Goal: Task Accomplishment & Management: Manage account settings

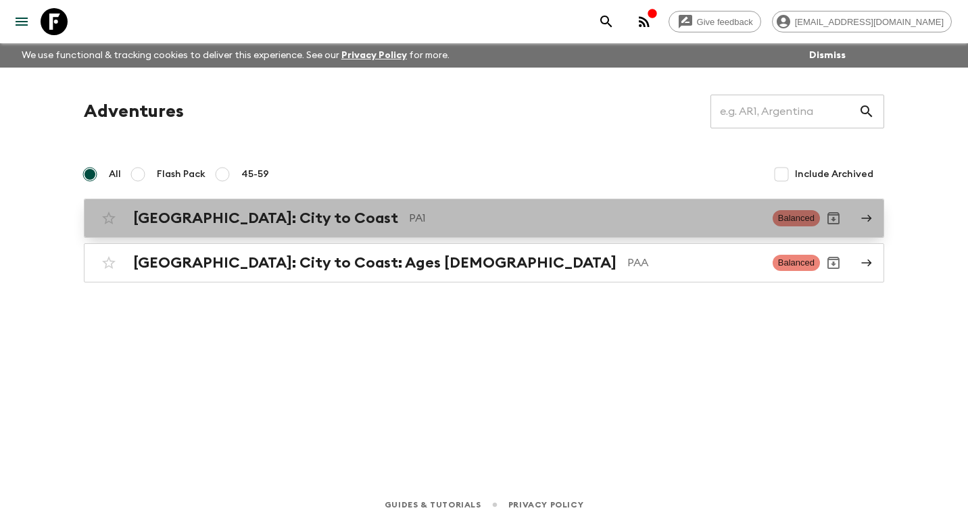
click at [247, 228] on div "[GEOGRAPHIC_DATA]: City to Coast PA1 Balanced" at bounding box center [457, 218] width 725 height 27
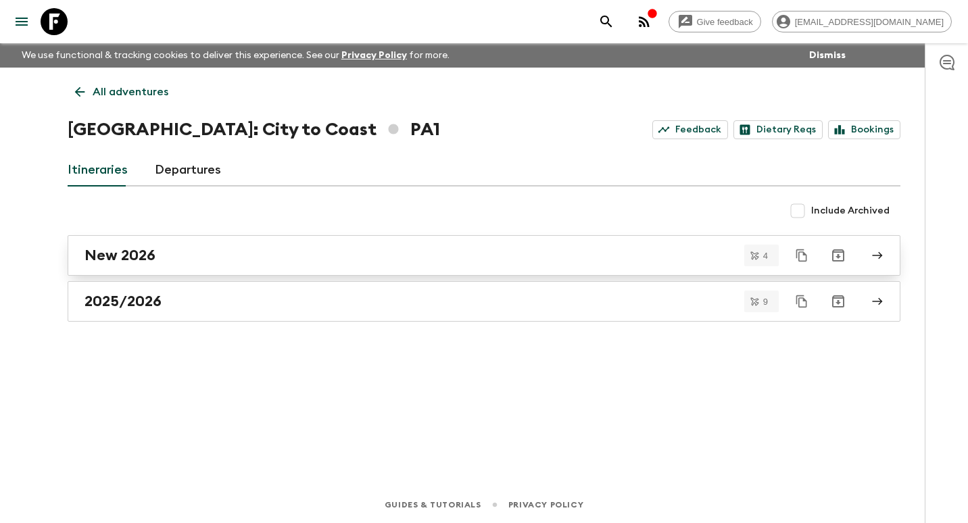
click at [225, 254] on div "New 2026" at bounding box center [472, 256] width 774 height 18
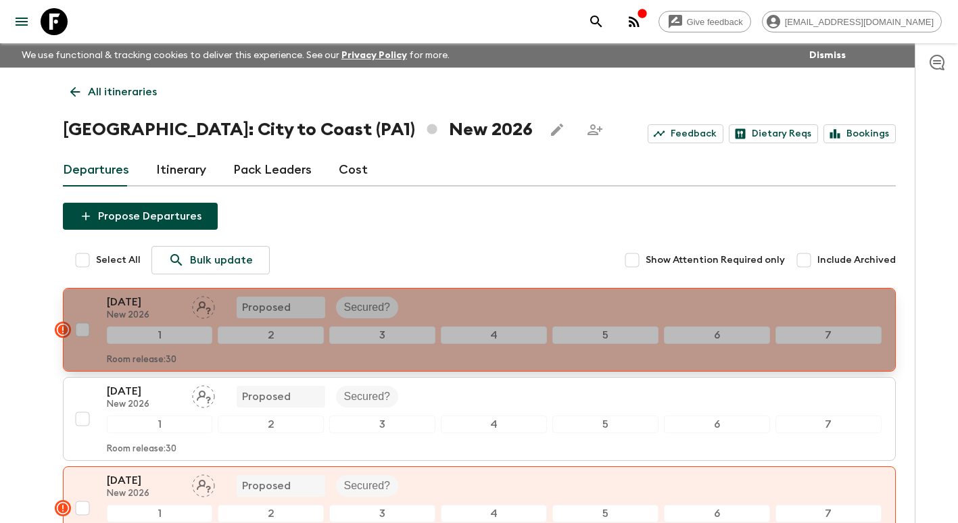
click at [156, 300] on p "[DATE]" at bounding box center [144, 302] width 74 height 16
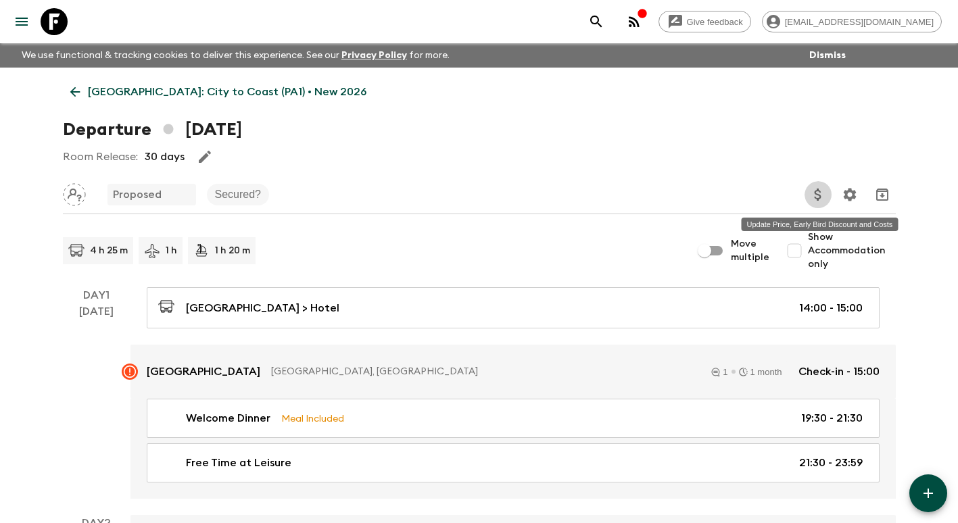
click at [818, 193] on icon "Update Price, Early Bird Discount and Costs" at bounding box center [818, 195] width 16 height 16
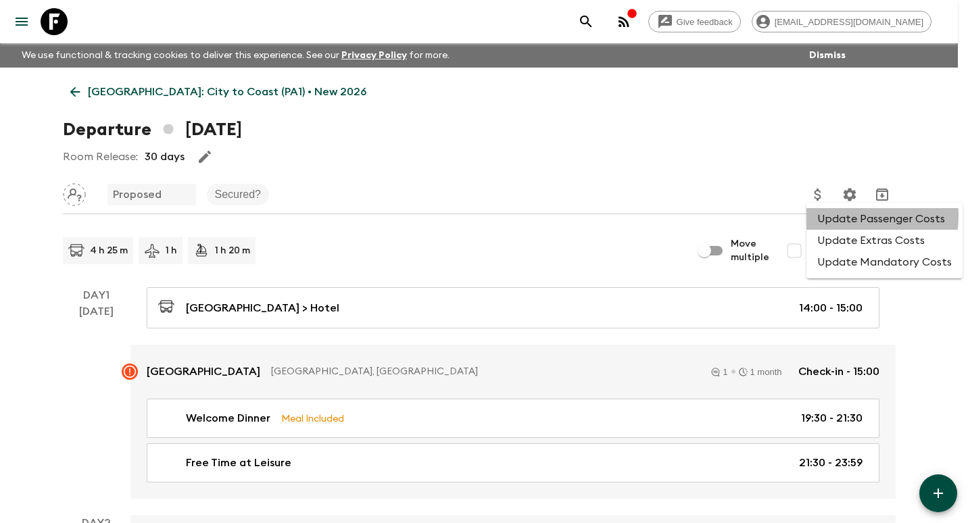
click at [834, 216] on li "Update Passenger Costs" at bounding box center [885, 219] width 156 height 22
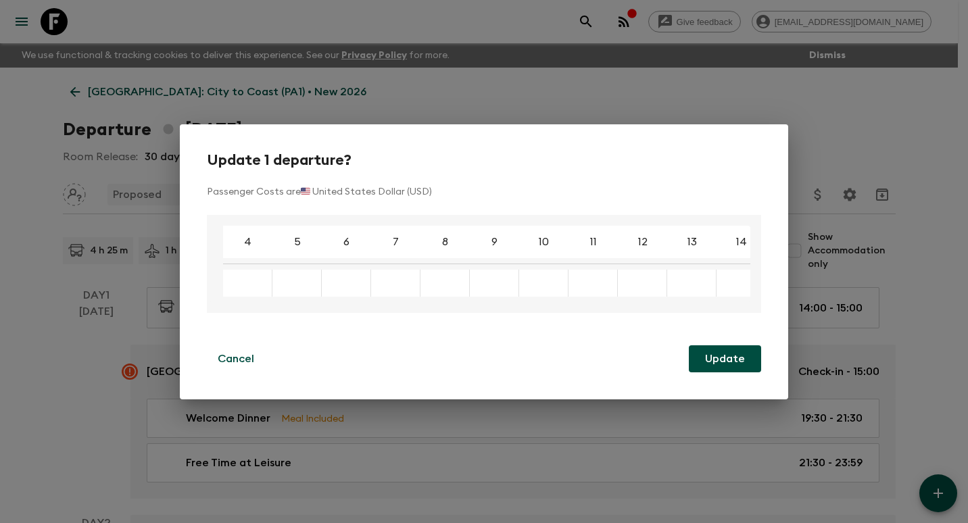
click at [252, 291] on div "Enter a new cost to update all selected instances" at bounding box center [247, 283] width 49 height 27
click at [233, 366] on p "Cancel" at bounding box center [236, 359] width 37 height 16
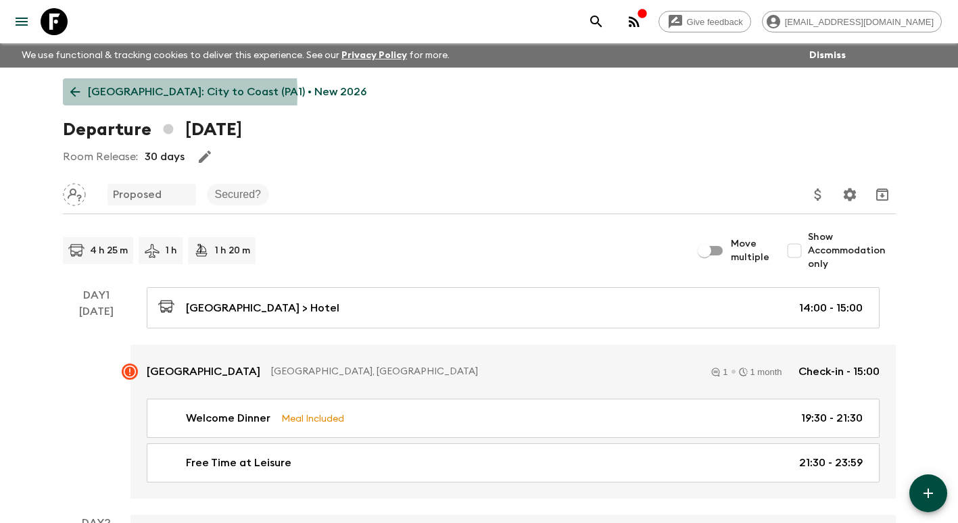
click at [83, 94] on link "[GEOGRAPHIC_DATA]: City to Coast (PA1) • New 2026" at bounding box center [218, 91] width 311 height 27
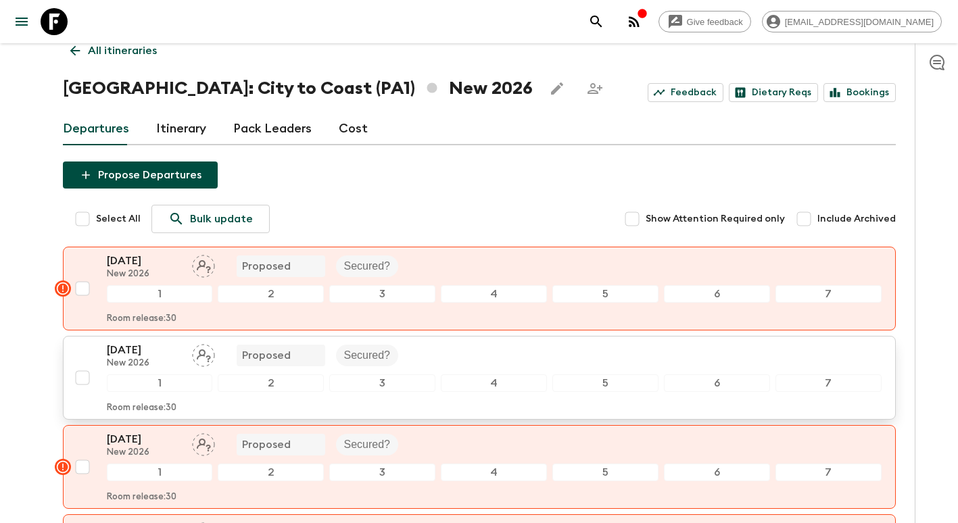
scroll to position [135, 0]
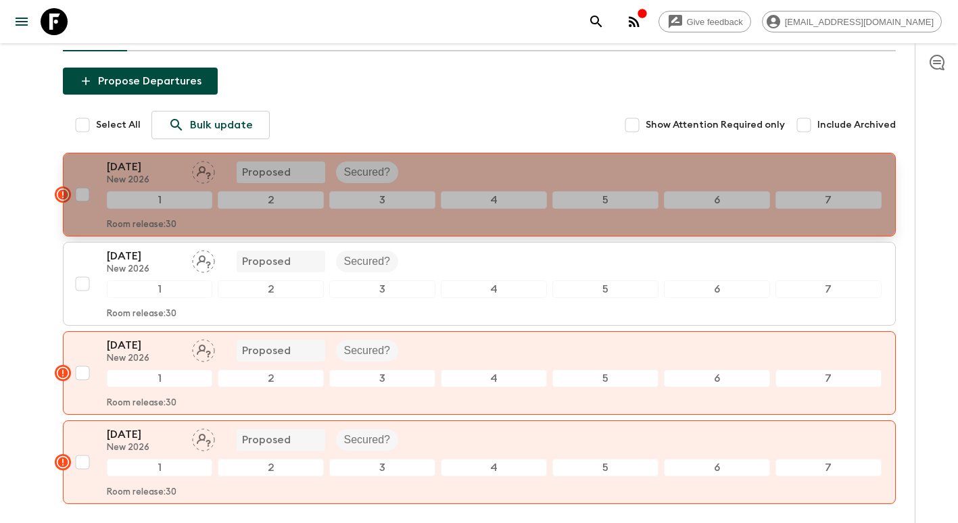
click at [62, 195] on rect "button" at bounding box center [63, 195] width 16 height 16
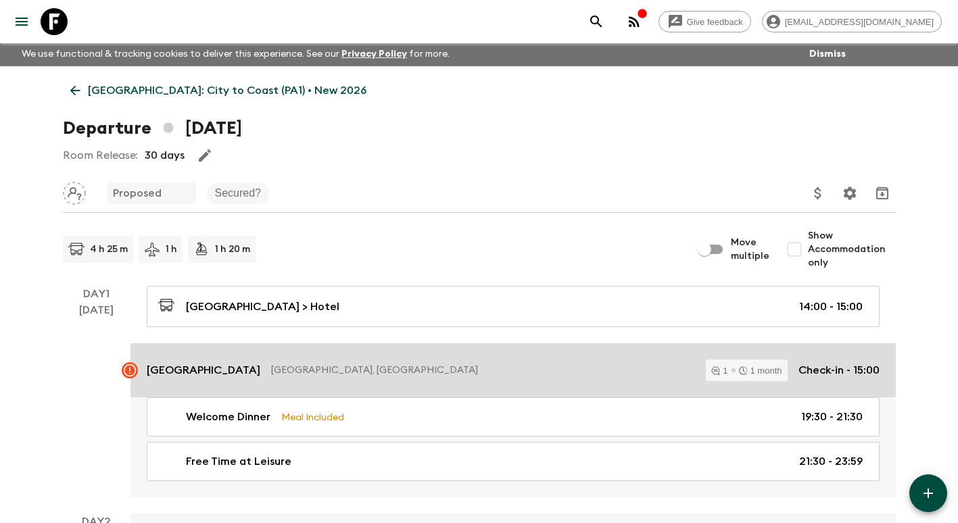
scroll to position [68, 0]
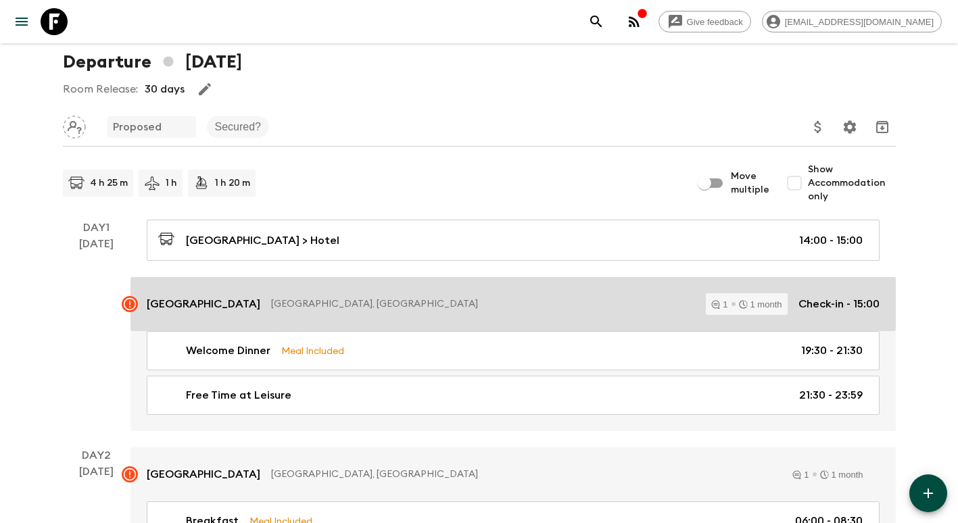
click at [176, 305] on p "[GEOGRAPHIC_DATA]" at bounding box center [204, 304] width 114 height 16
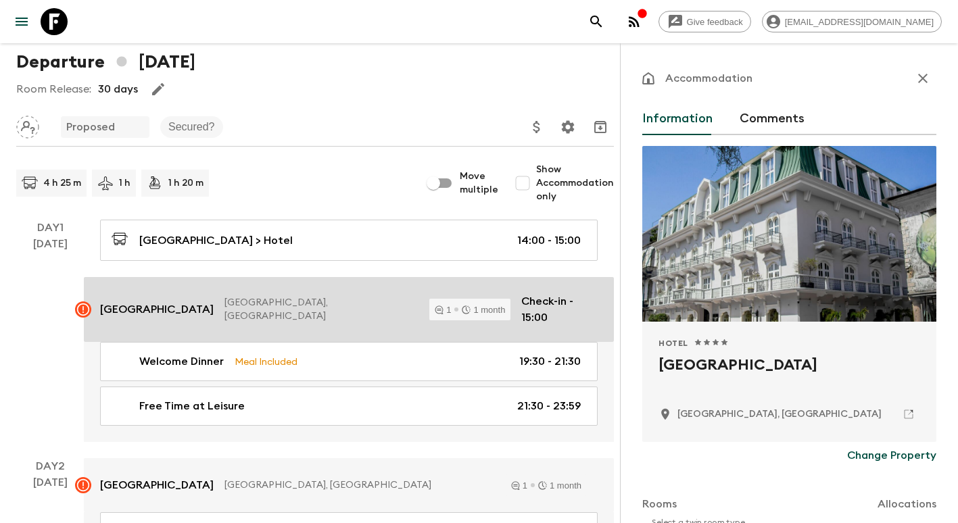
click at [85, 305] on rect at bounding box center [83, 310] width 16 height 16
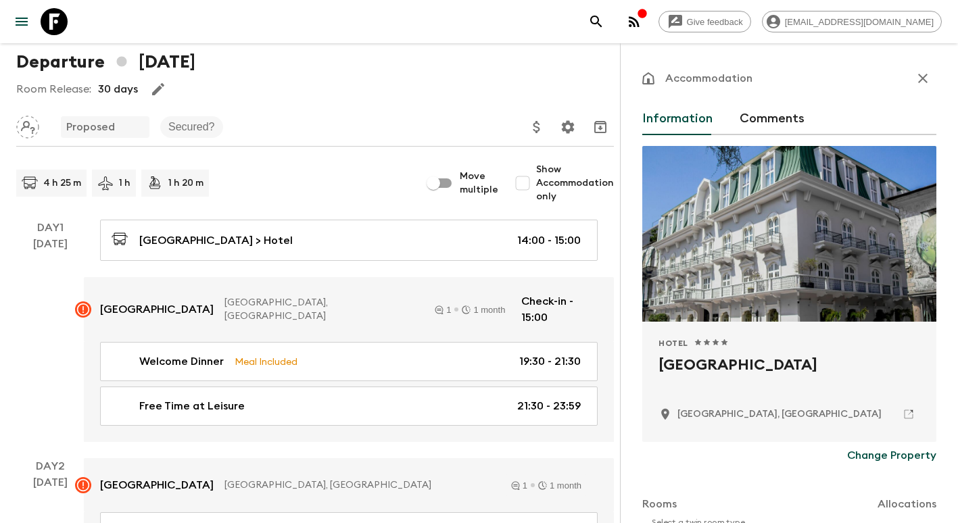
click at [19, 301] on div "Day 1 [DATE]" at bounding box center [50, 331] width 68 height 222
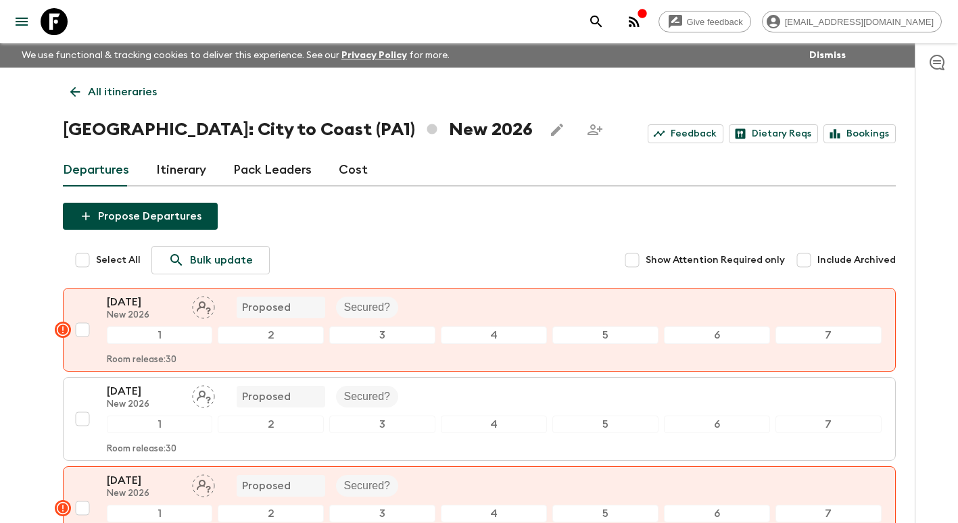
click at [76, 91] on icon at bounding box center [75, 92] width 15 height 15
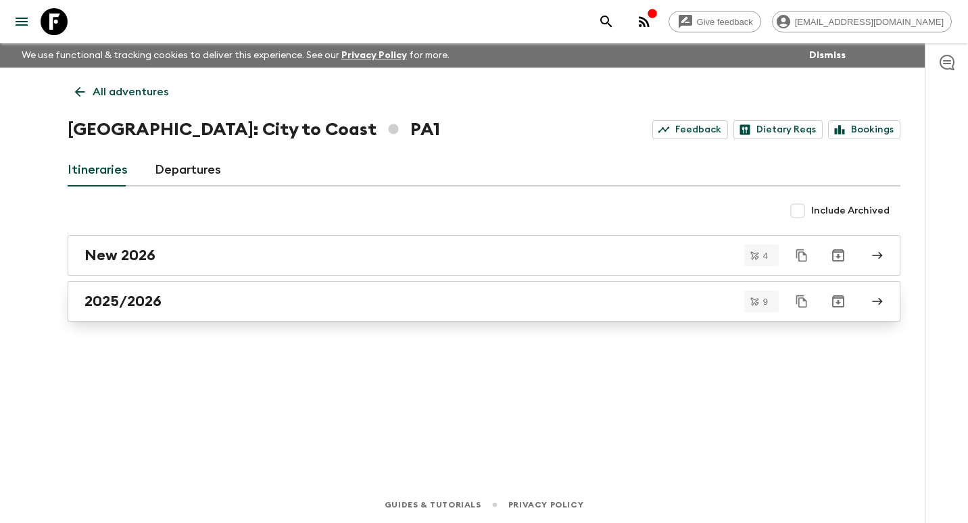
click at [162, 288] on link "2025/2026" at bounding box center [484, 301] width 833 height 41
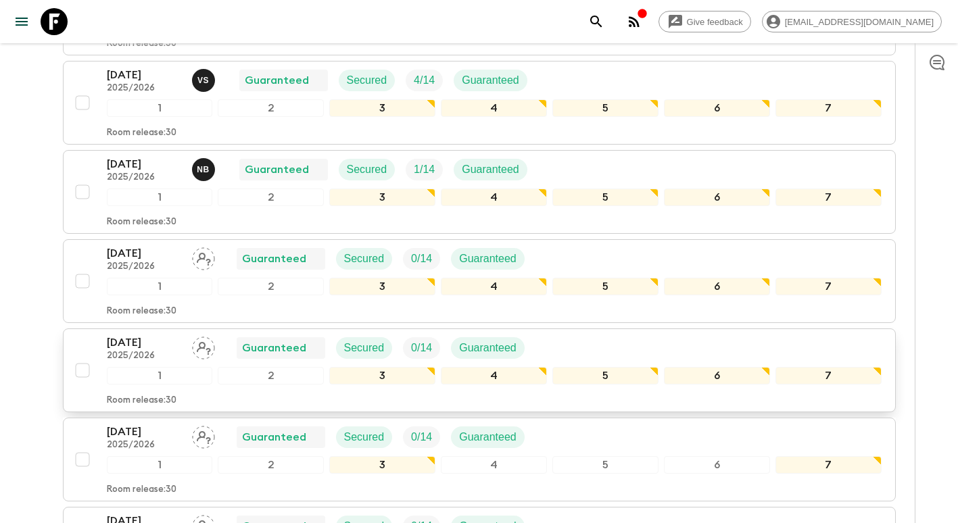
scroll to position [68, 0]
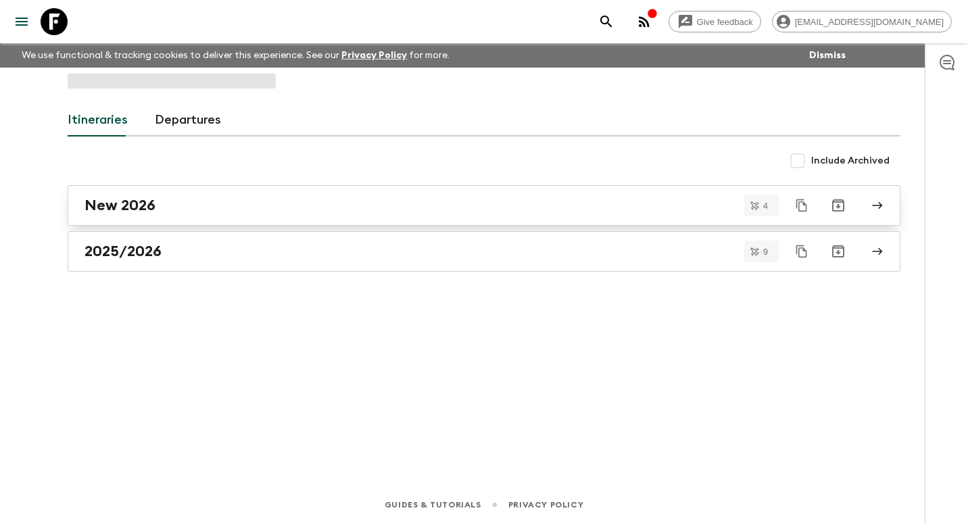
click at [151, 204] on h2 "New 2026" at bounding box center [120, 206] width 71 height 18
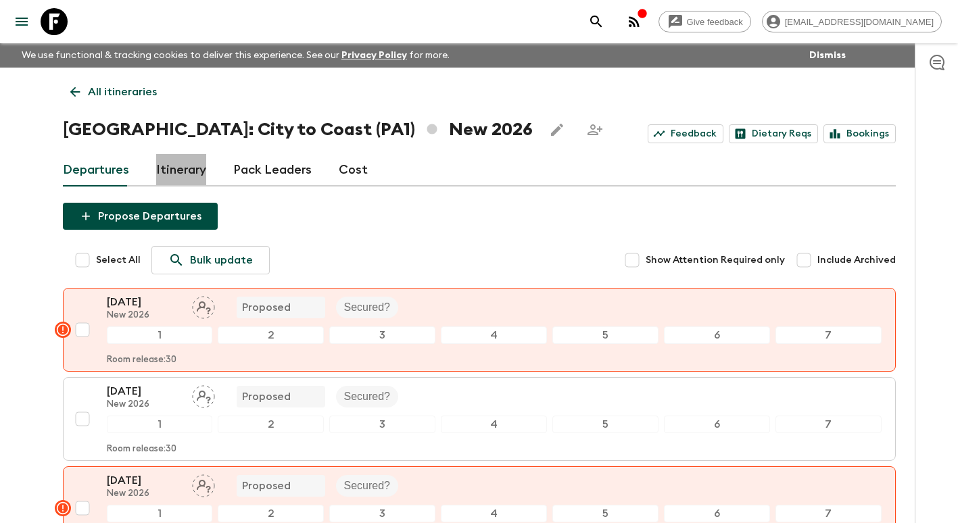
click at [185, 170] on link "Itinerary" at bounding box center [181, 170] width 50 height 32
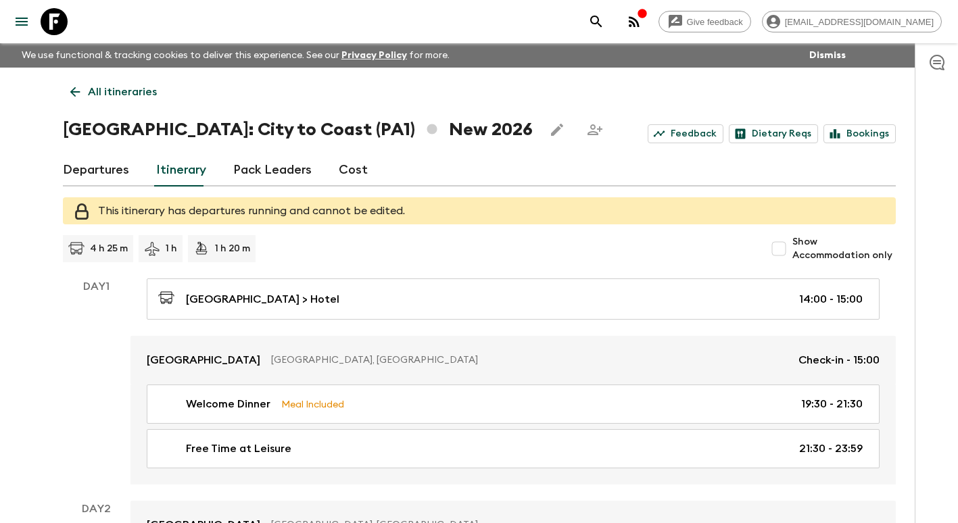
click at [87, 95] on link "All itineraries" at bounding box center [113, 91] width 101 height 27
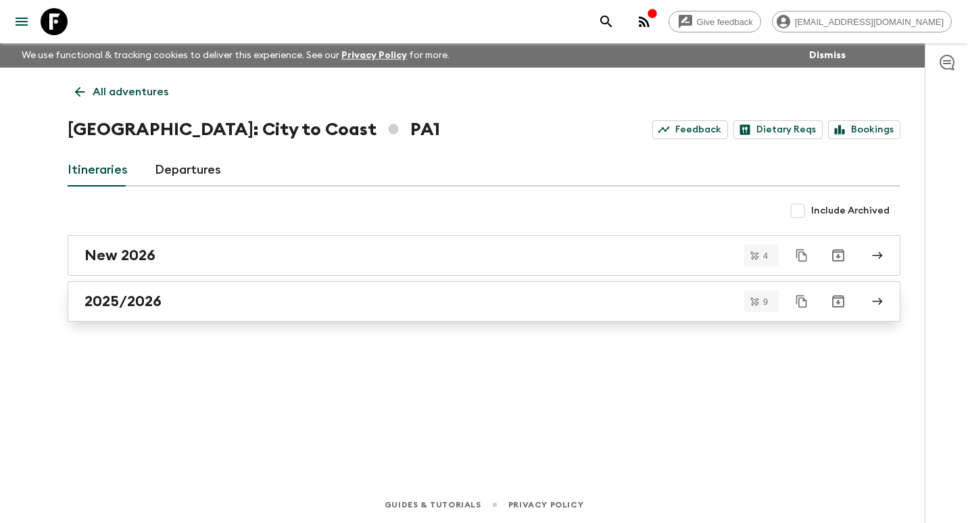
click at [191, 302] on div "2025/2026" at bounding box center [472, 302] width 774 height 18
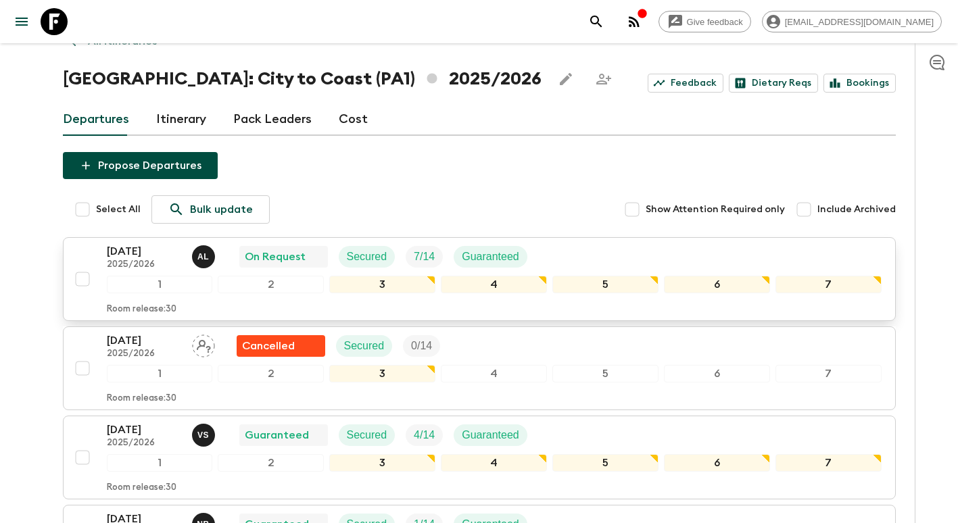
scroll to position [203, 0]
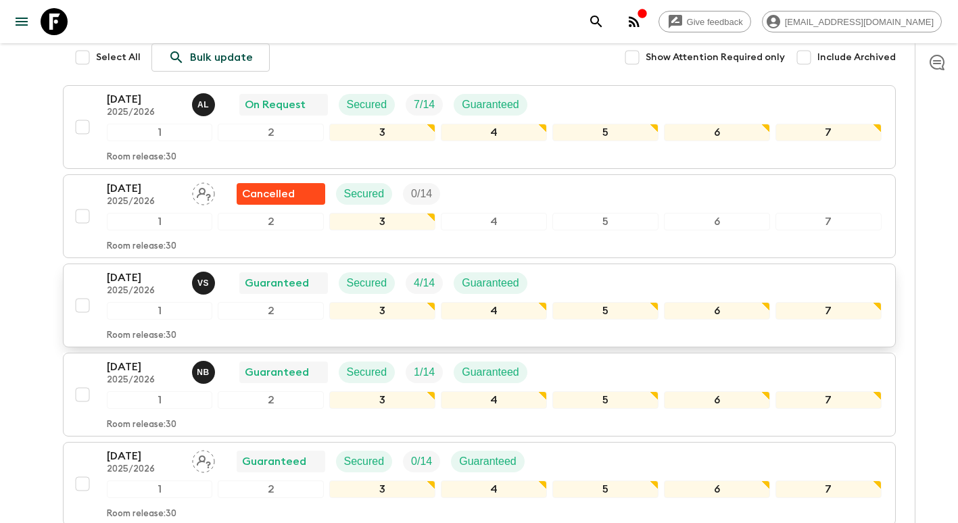
click at [146, 275] on p "[DATE]" at bounding box center [144, 278] width 74 height 16
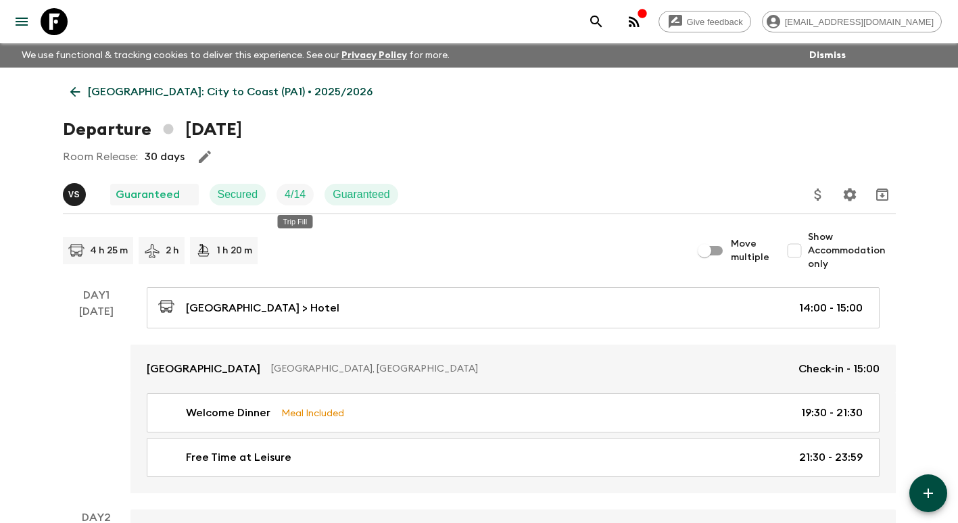
scroll to position [68, 0]
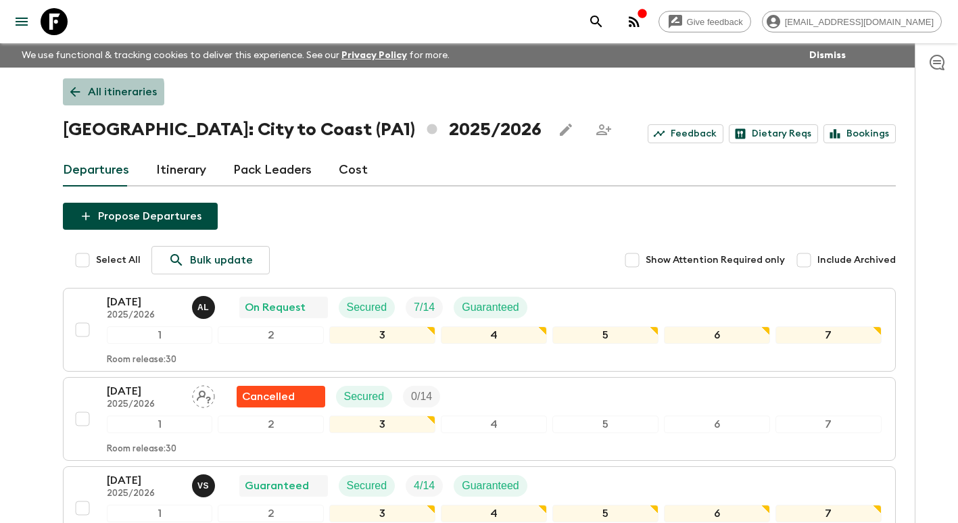
click at [80, 94] on icon at bounding box center [75, 92] width 15 height 15
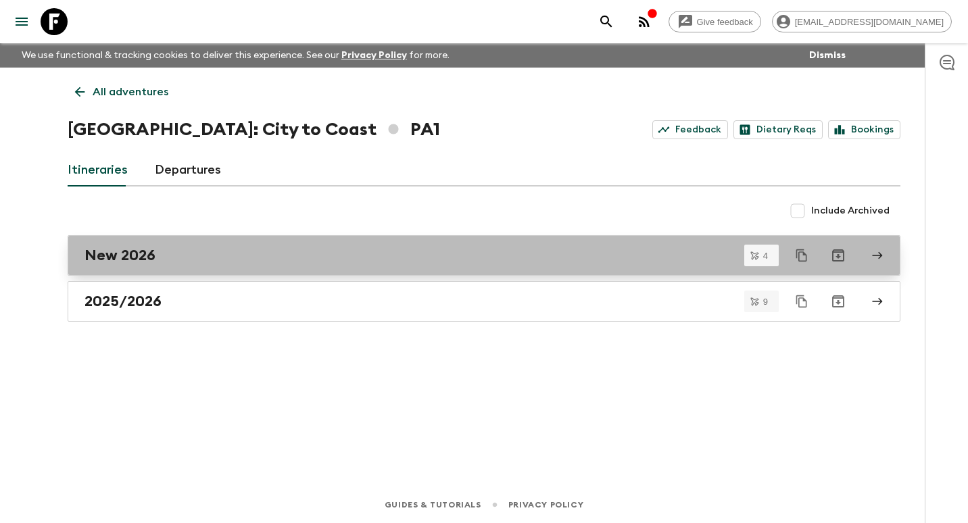
click at [173, 262] on div "New 2026" at bounding box center [472, 256] width 774 height 18
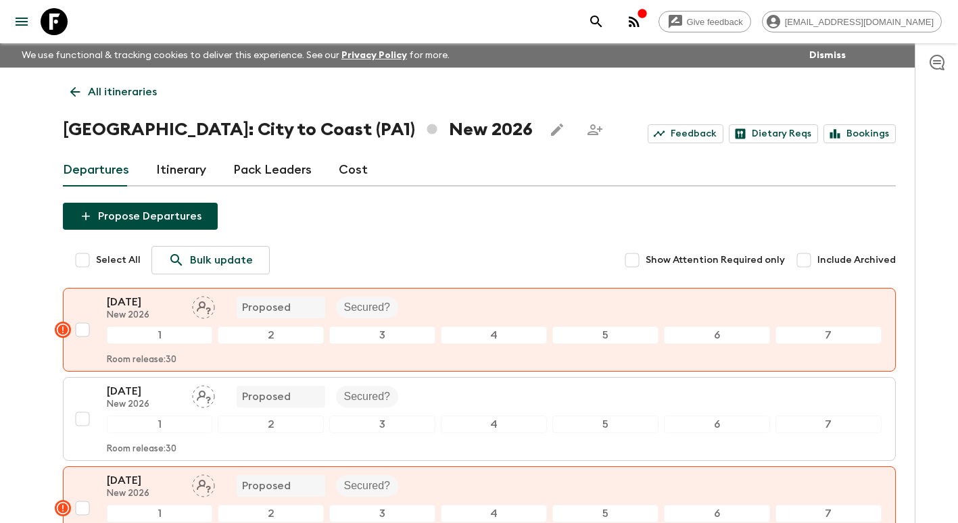
click at [185, 172] on link "Itinerary" at bounding box center [181, 170] width 50 height 32
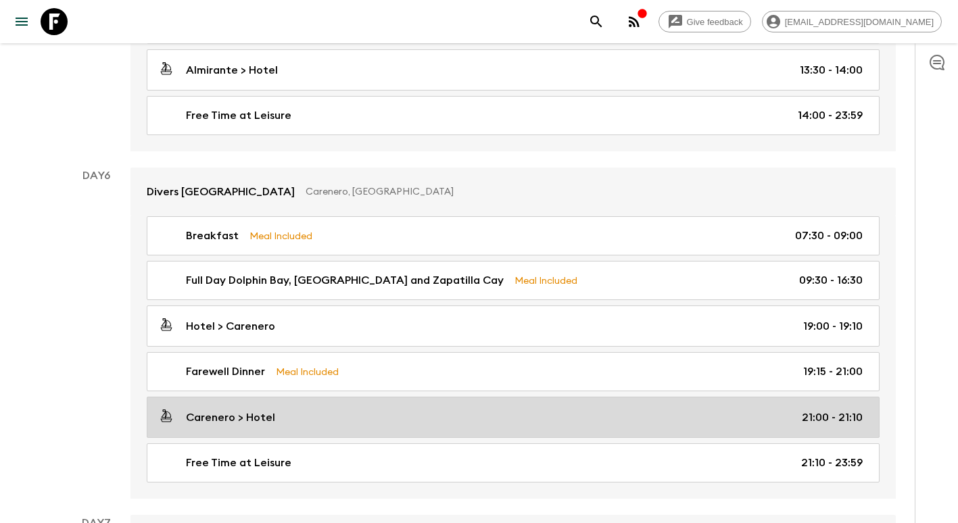
scroll to position [1826, 0]
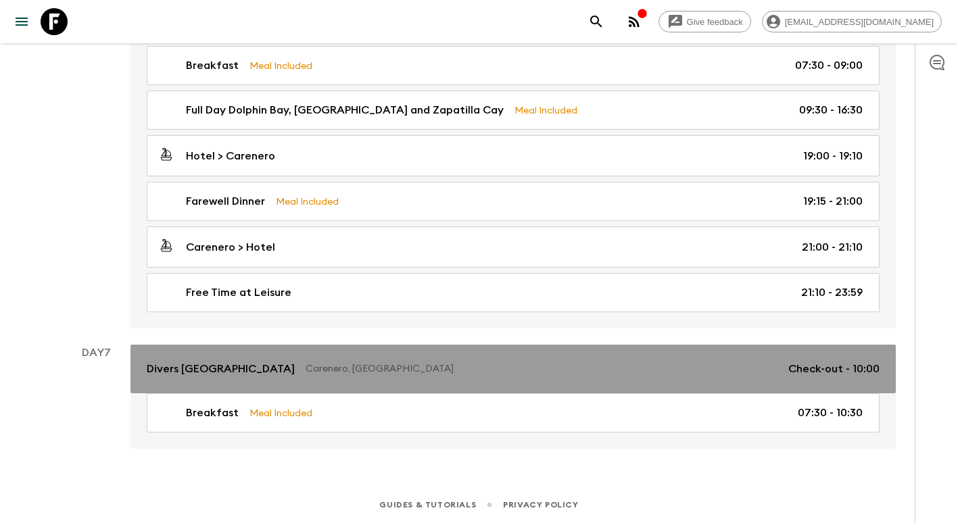
click at [609, 389] on link "Divers [GEOGRAPHIC_DATA], [GEOGRAPHIC_DATA] Check-out - 10:00" at bounding box center [513, 369] width 765 height 49
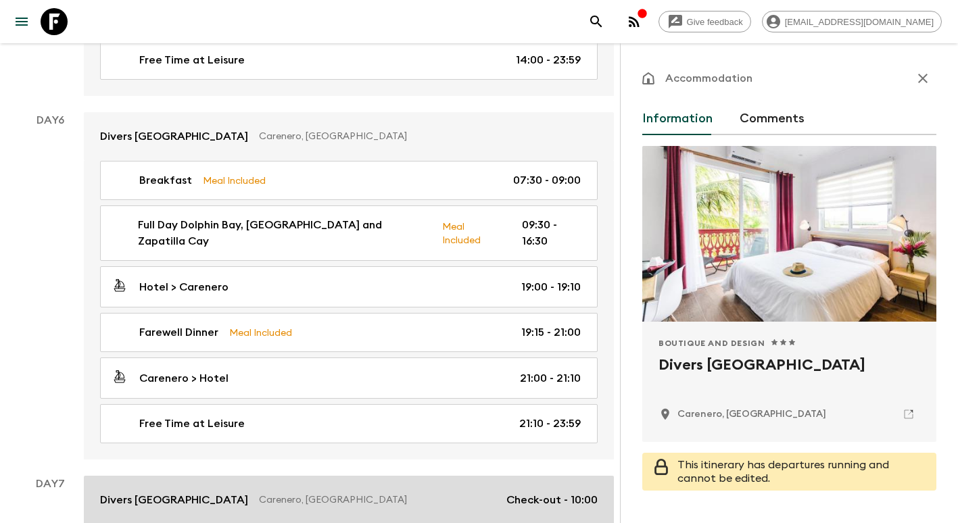
scroll to position [1628, 0]
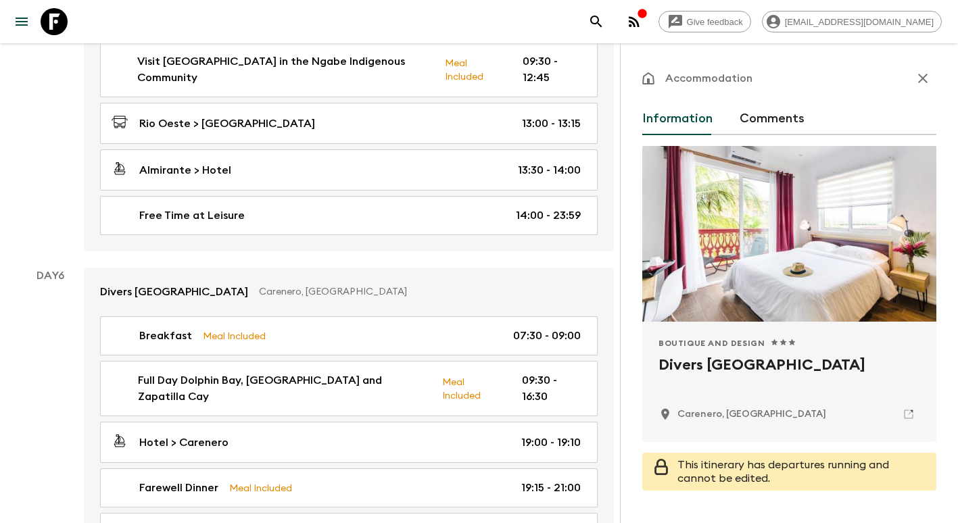
click at [918, 79] on icon "button" at bounding box center [922, 78] width 9 height 9
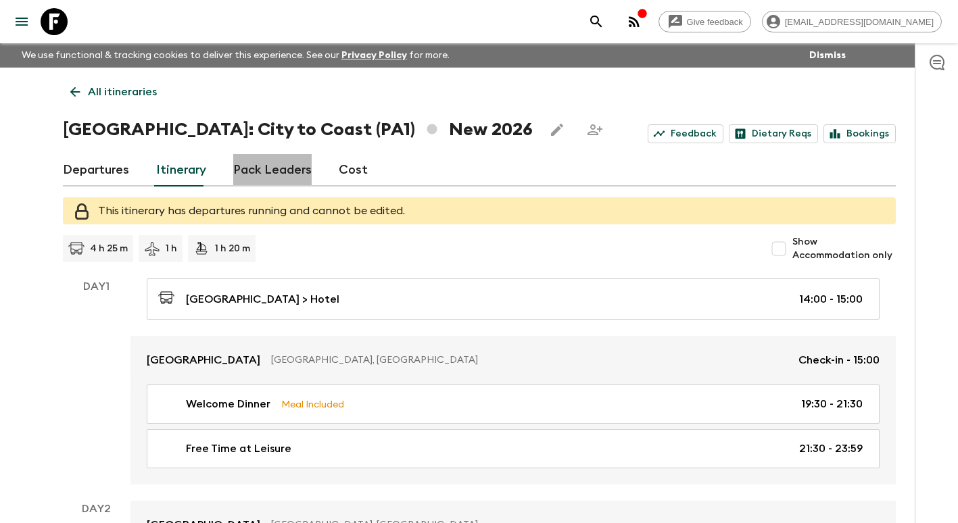
click at [285, 177] on link "Pack Leaders" at bounding box center [272, 170] width 78 height 32
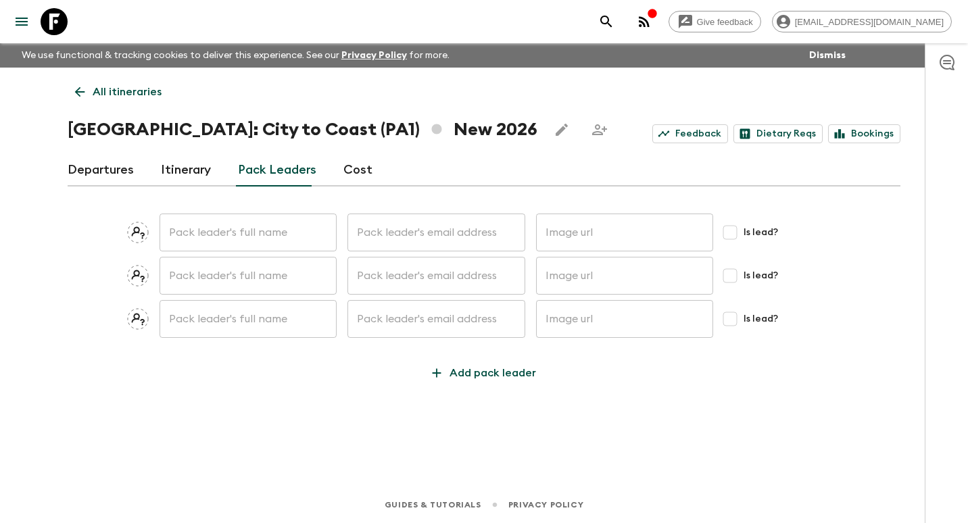
click at [131, 241] on icon at bounding box center [138, 233] width 22 height 22
click at [216, 243] on input "text" at bounding box center [248, 233] width 177 height 38
click at [231, 235] on input "text" at bounding box center [248, 233] width 177 height 38
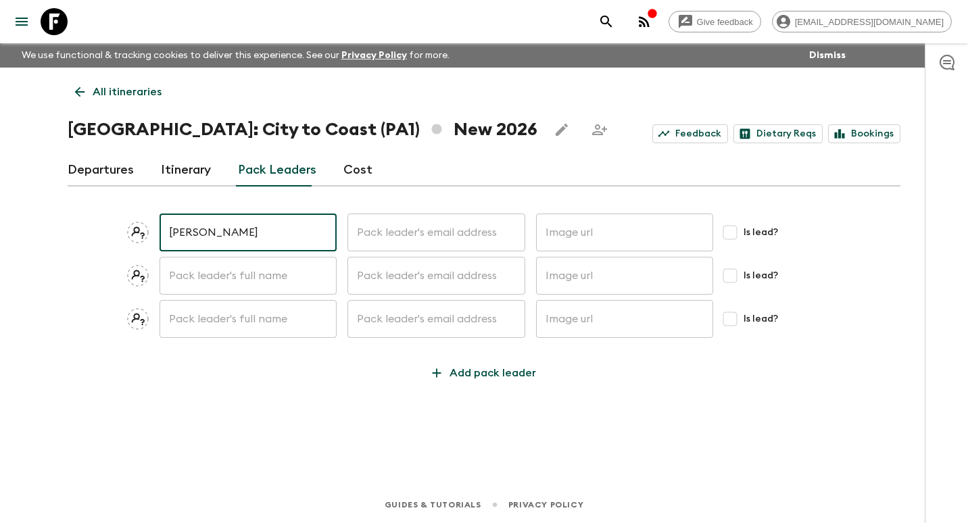
type input "[PERSON_NAME]"
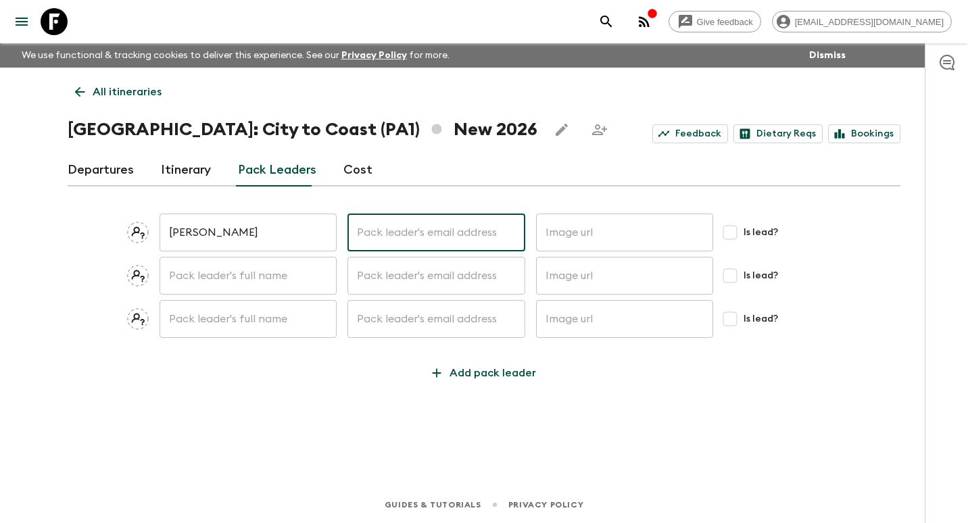
click at [460, 233] on input "text" at bounding box center [436, 233] width 177 height 38
click at [419, 235] on input "text" at bounding box center [436, 233] width 177 height 38
type input "v"
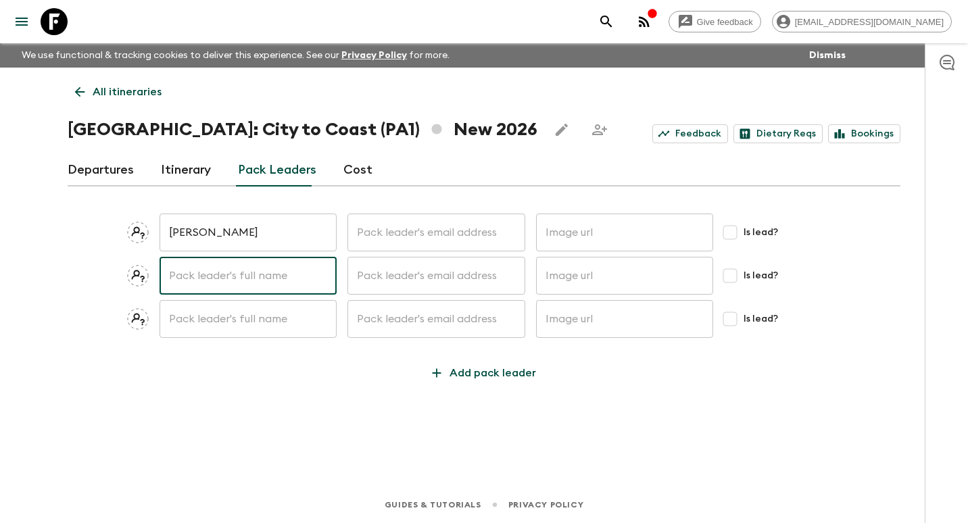
click at [186, 287] on input "text" at bounding box center [248, 276] width 177 height 38
type input "[PERSON_NAME]"
type input "[PERSON_NAME][EMAIL_ADDRESS][DOMAIN_NAME]"
click at [730, 277] on input "Is lead?" at bounding box center [730, 275] width 27 height 27
checkbox input "true"
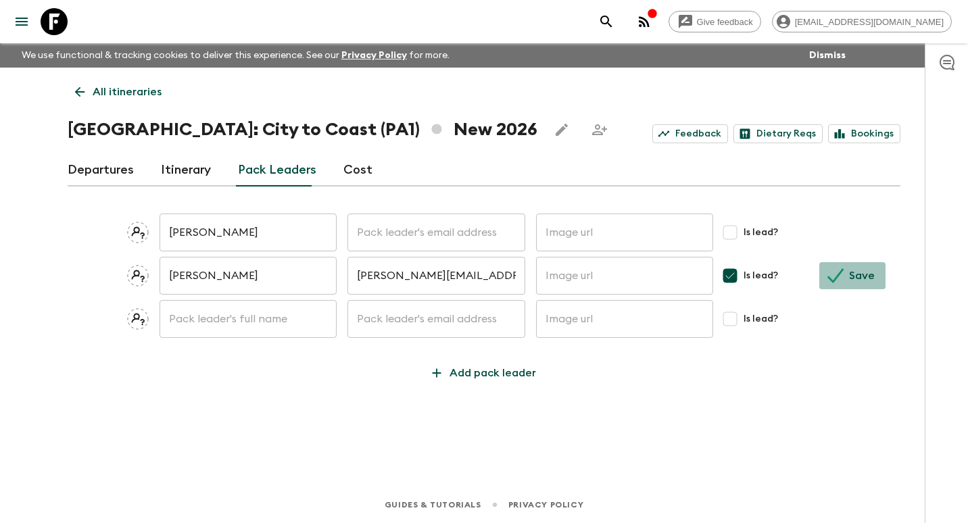
click at [857, 276] on p "Save" at bounding box center [862, 276] width 26 height 16
checkbox input "false"
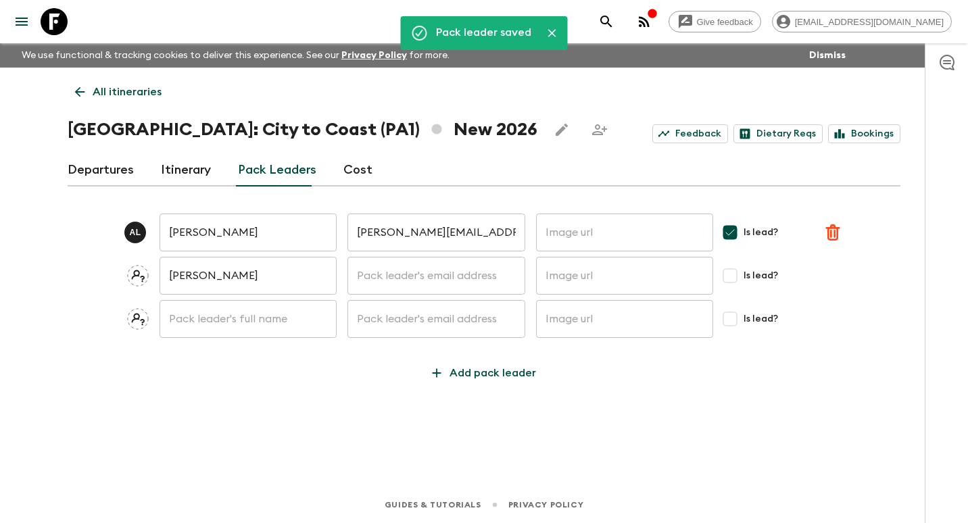
click at [185, 320] on input "text" at bounding box center [248, 319] width 177 height 38
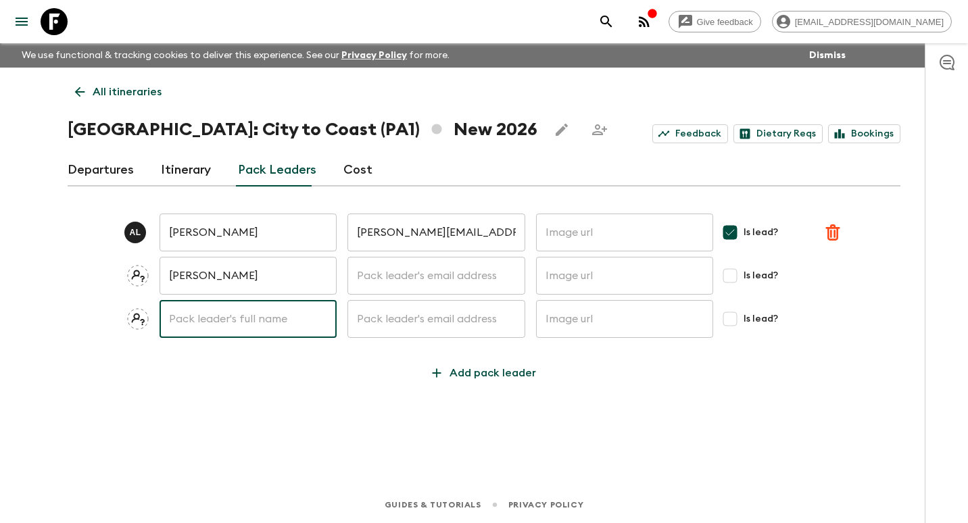
type input "[PERSON_NAME]"
type input "[EMAIL_ADDRESS][DOMAIN_NAME]"
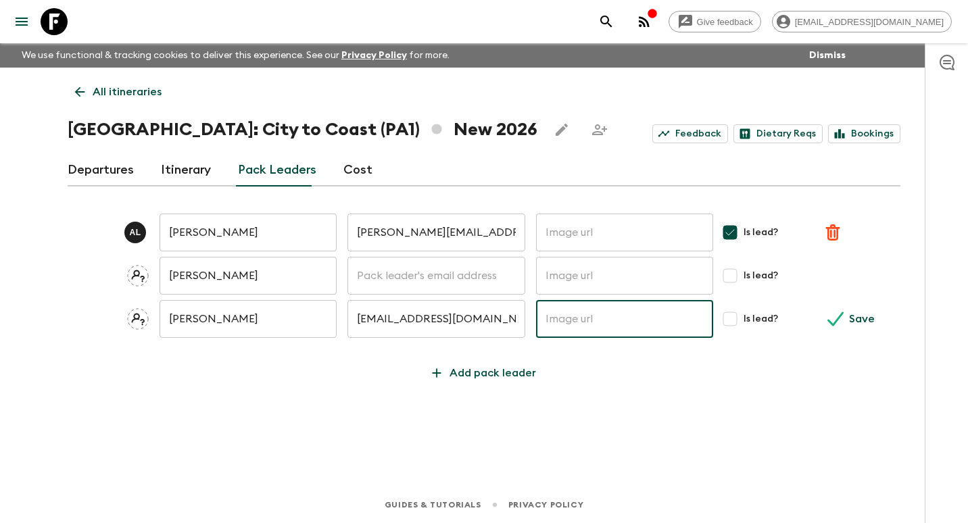
click at [636, 321] on input "text" at bounding box center [624, 319] width 177 height 38
click at [726, 325] on input "Is lead?" at bounding box center [730, 319] width 27 height 27
checkbox input "true"
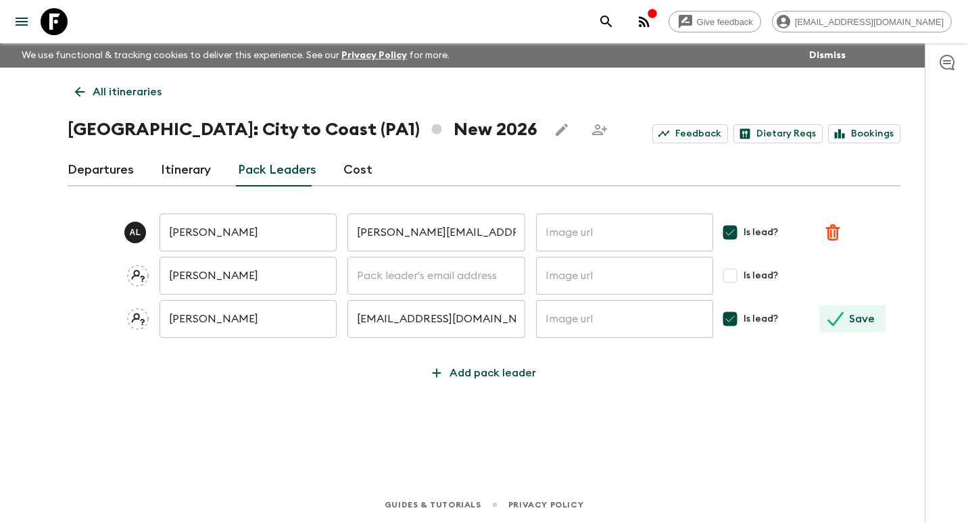
click at [866, 318] on p "Save" at bounding box center [862, 319] width 26 height 16
checkbox input "false"
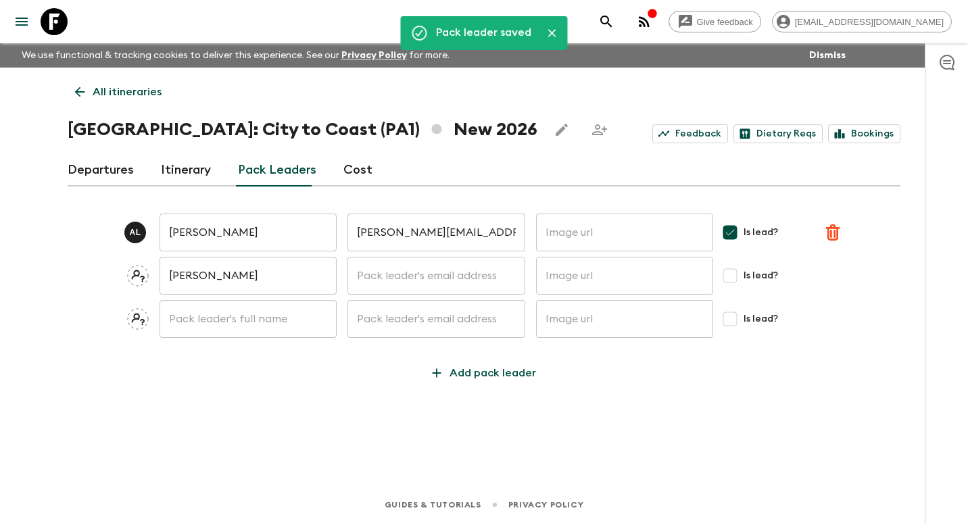
click at [422, 272] on input "text" at bounding box center [436, 276] width 177 height 38
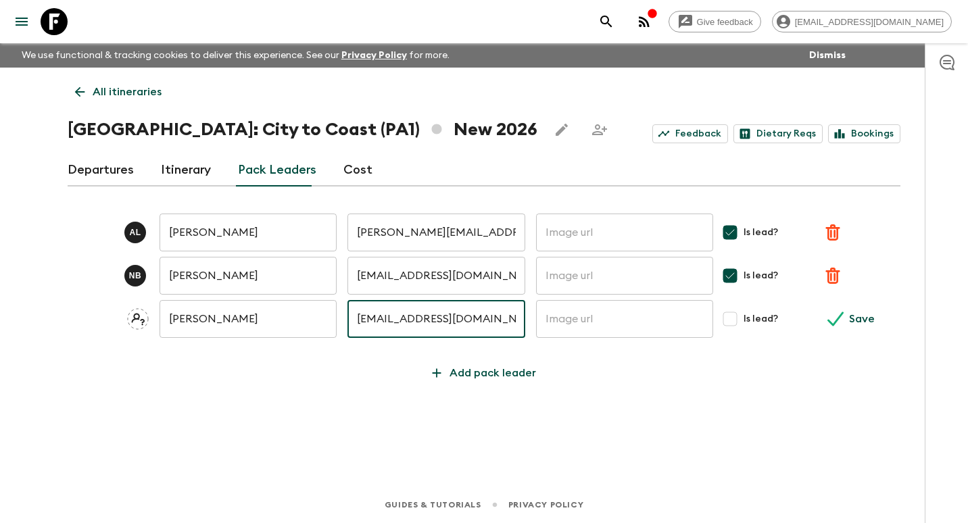
type input "[EMAIL_ADDRESS][DOMAIN_NAME]"
click at [733, 324] on input "Is lead?" at bounding box center [730, 319] width 27 height 27
checkbox input "true"
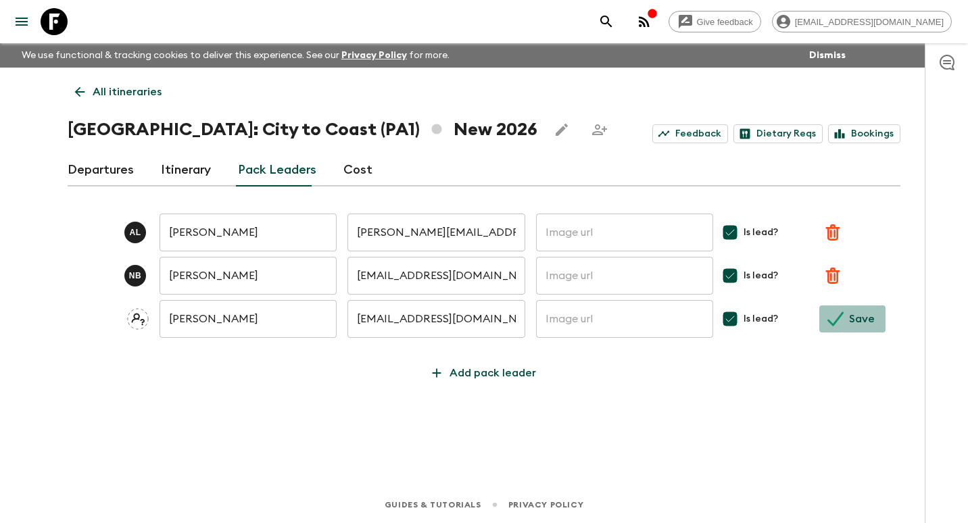
click at [859, 326] on p "Save" at bounding box center [862, 319] width 26 height 16
checkbox input "false"
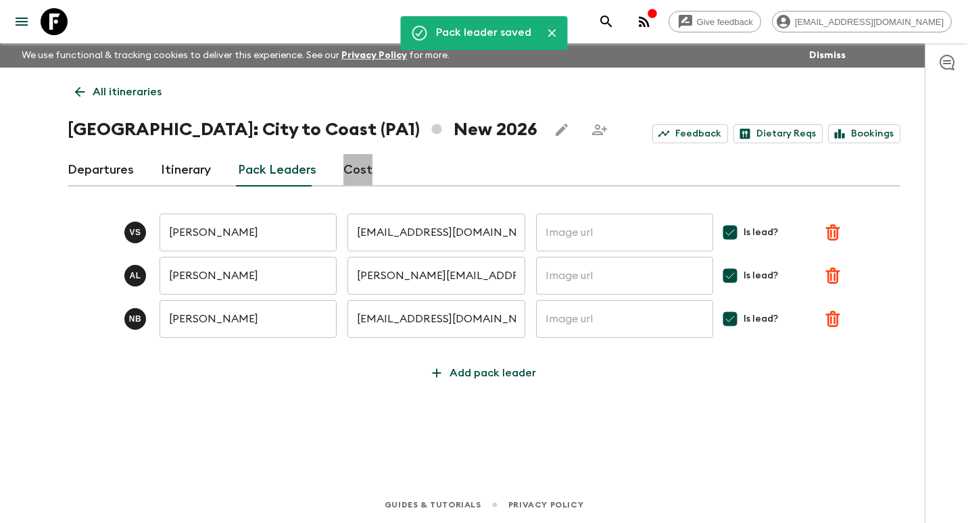
click at [356, 166] on link "Cost" at bounding box center [358, 170] width 29 height 32
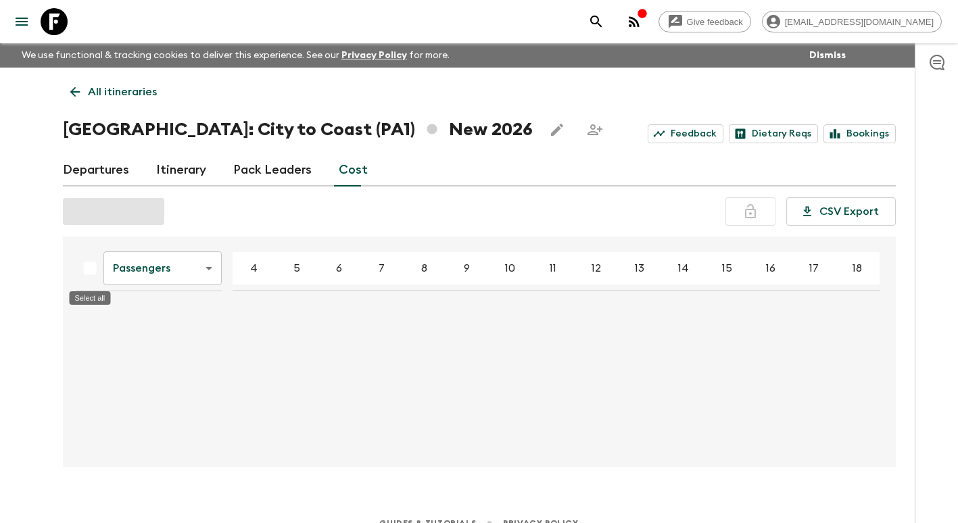
click at [87, 267] on div "Select all" at bounding box center [89, 268] width 27 height 27
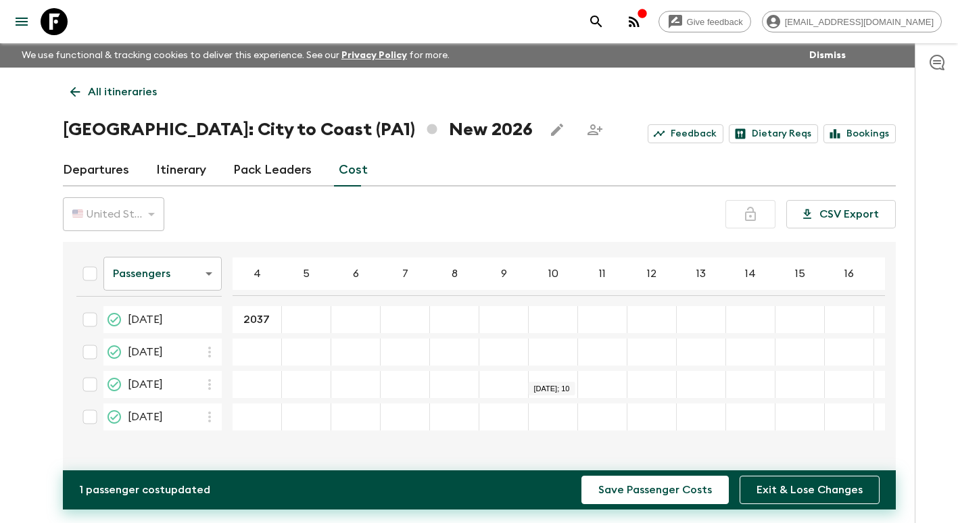
type input "2037"
click at [271, 317] on input "2037" at bounding box center [256, 320] width 43 height 16
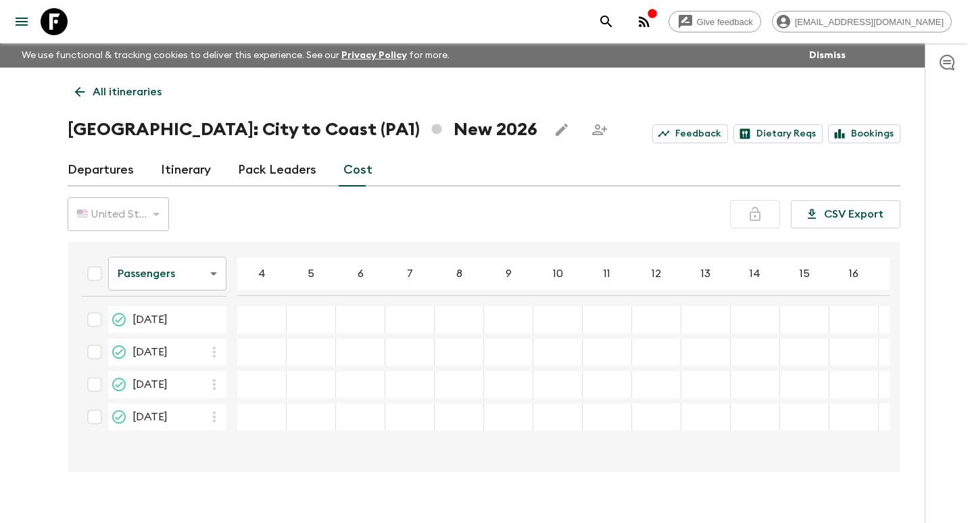
click at [210, 279] on body "Give feedback [EMAIL_ADDRESS][DOMAIN_NAME] We use functional & tracking cookies…" at bounding box center [484, 273] width 968 height 547
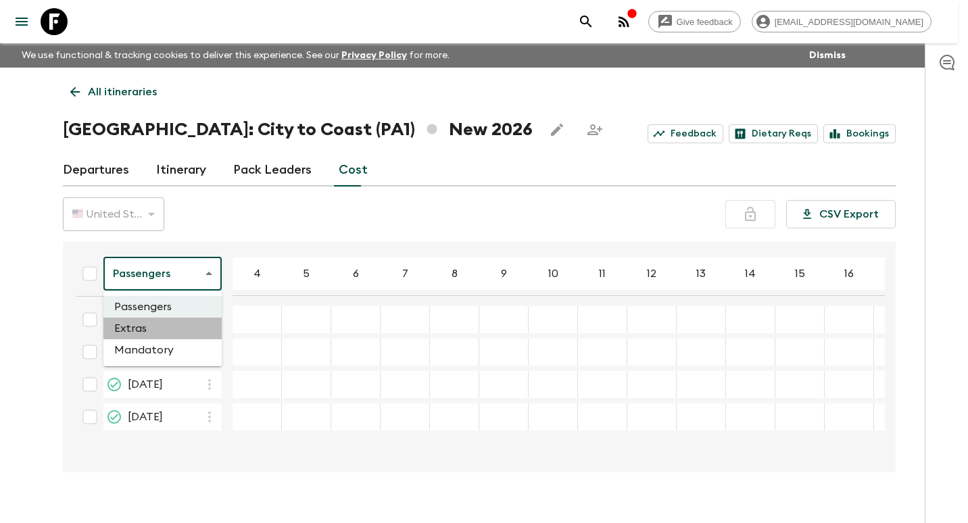
click at [159, 321] on li "Extras" at bounding box center [162, 329] width 118 height 22
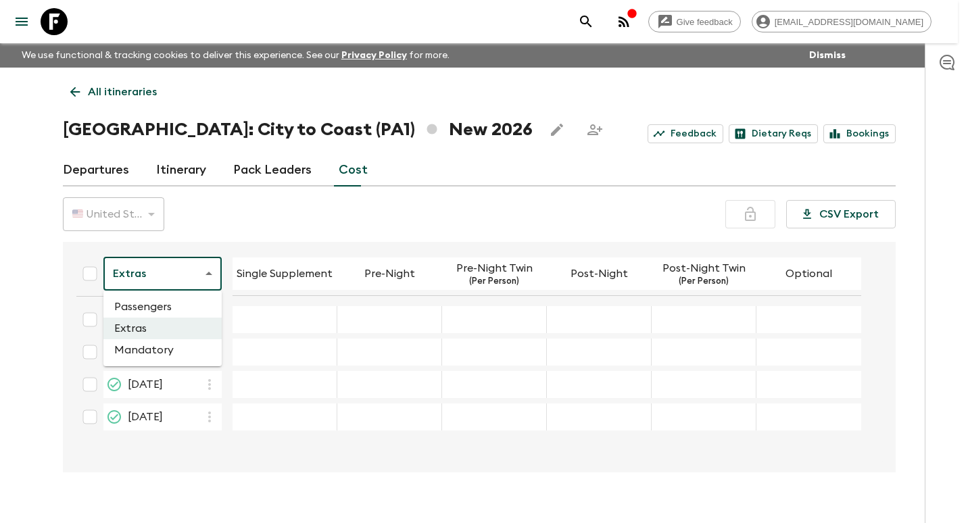
click at [206, 277] on body "Give feedback [EMAIL_ADDRESS][DOMAIN_NAME] We use functional & tracking cookies…" at bounding box center [484, 273] width 968 height 547
click at [164, 356] on li "Mandatory" at bounding box center [162, 350] width 118 height 22
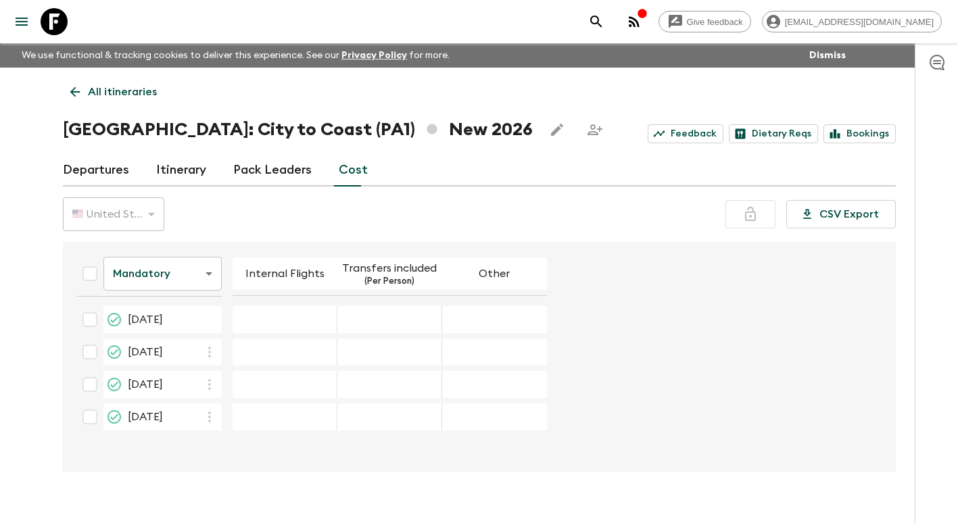
click at [72, 92] on icon at bounding box center [75, 92] width 10 height 10
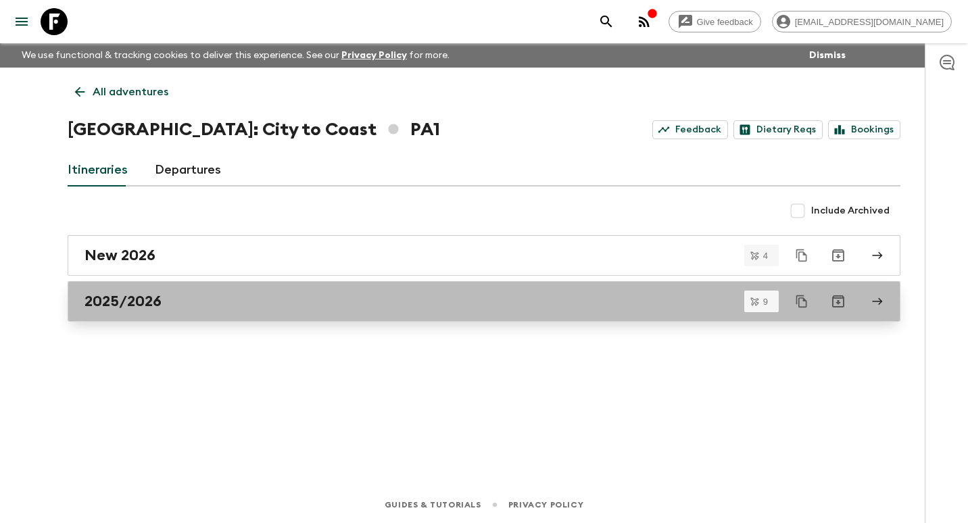
click at [160, 307] on h2 "2025/2026" at bounding box center [123, 302] width 77 height 18
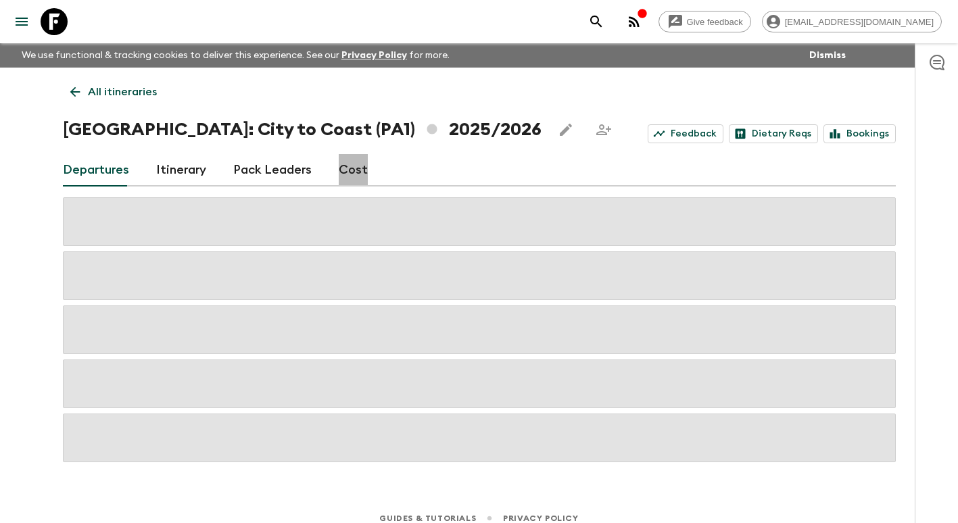
click at [356, 167] on link "Cost" at bounding box center [353, 170] width 29 height 32
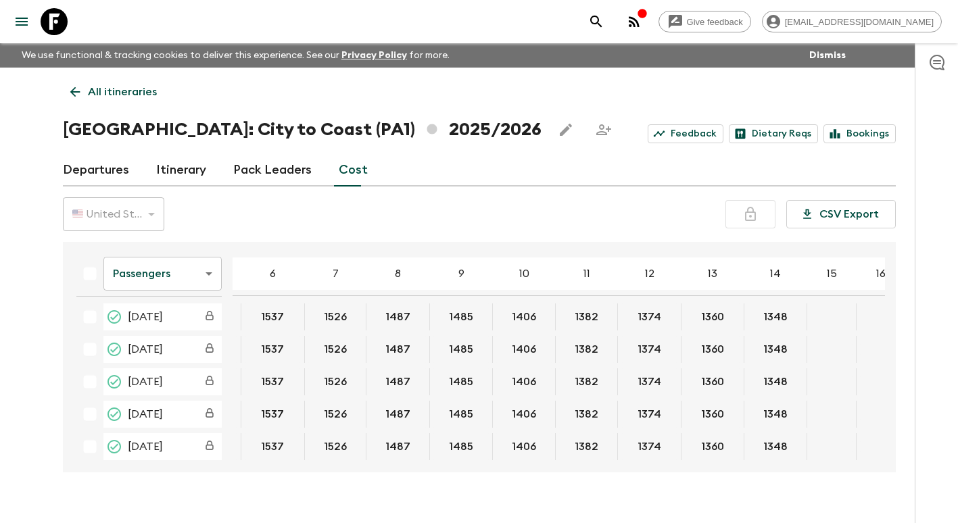
scroll to position [135, 118]
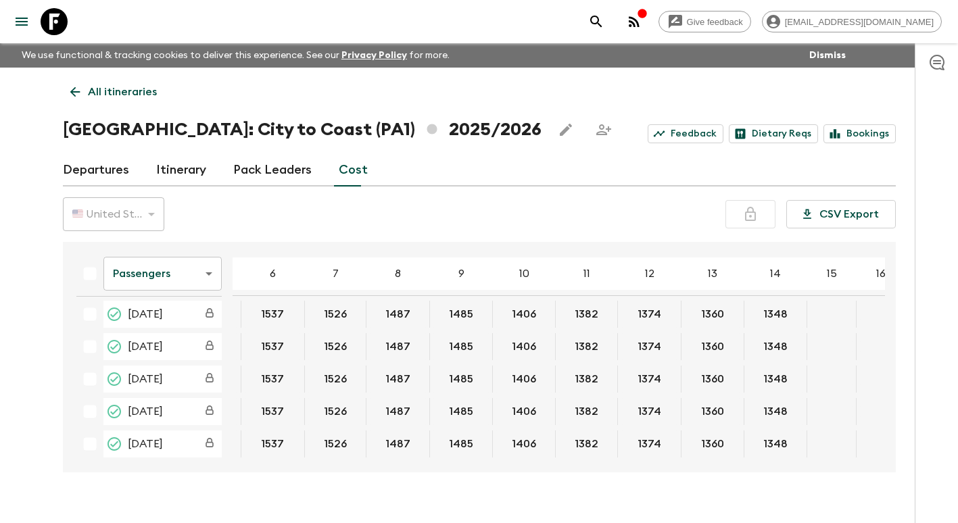
click at [152, 213] on div "🇺🇸 United States Dollar (USD)" at bounding box center [113, 214] width 101 height 38
click at [350, 173] on link "Cost" at bounding box center [353, 170] width 29 height 32
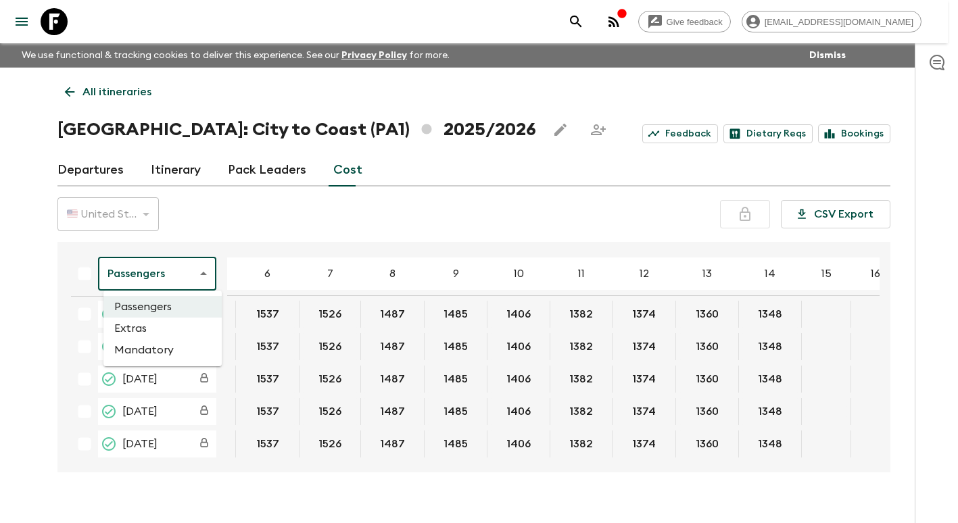
click at [206, 275] on body "Give feedback [EMAIL_ADDRESS][DOMAIN_NAME] We use functional & tracking cookies…" at bounding box center [479, 273] width 958 height 547
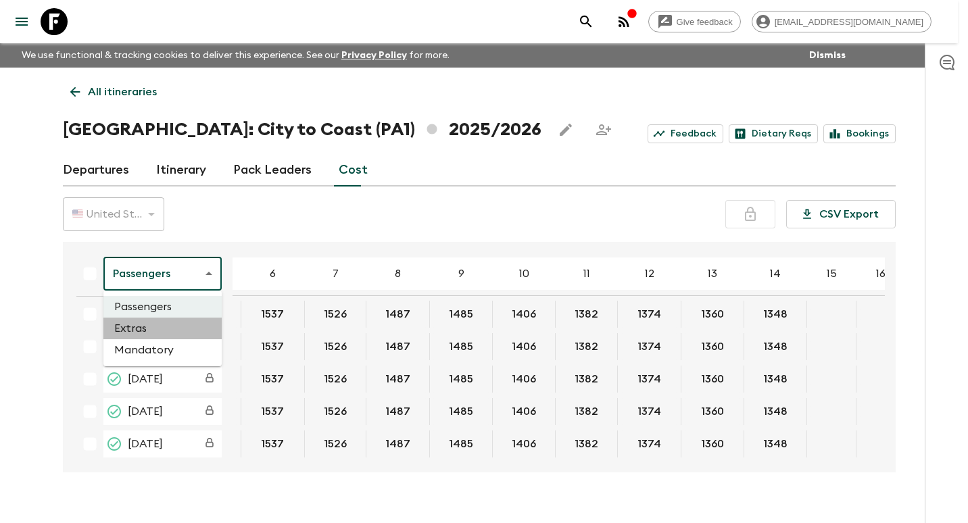
click at [191, 330] on li "Extras" at bounding box center [162, 329] width 118 height 22
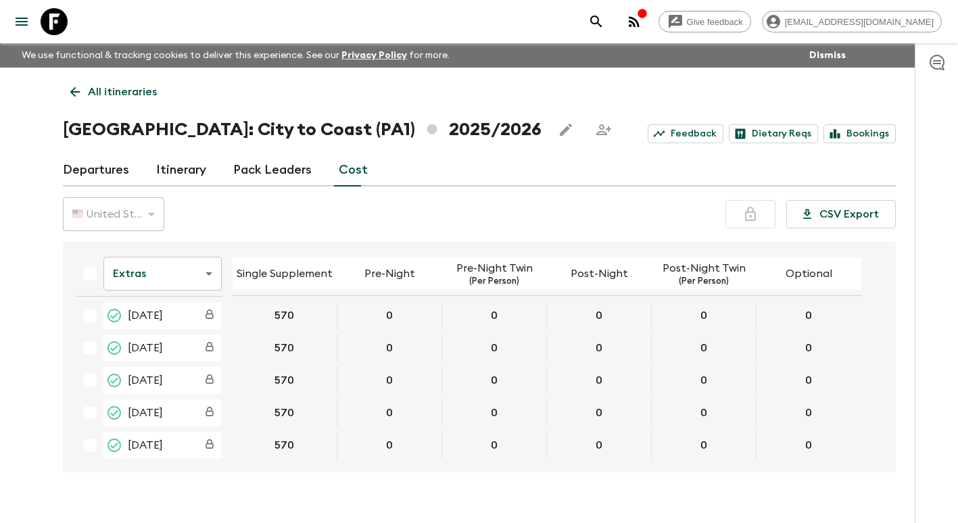
scroll to position [137, 0]
click at [205, 279] on body "Give feedback [EMAIL_ADDRESS][DOMAIN_NAME] We use functional & tracking cookies…" at bounding box center [479, 273] width 958 height 547
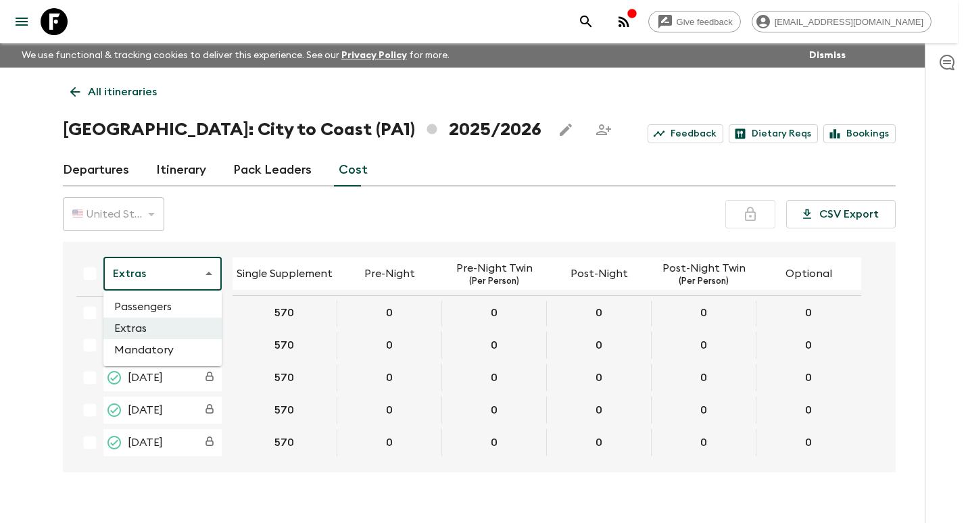
click at [185, 346] on li "Mandatory" at bounding box center [162, 350] width 118 height 22
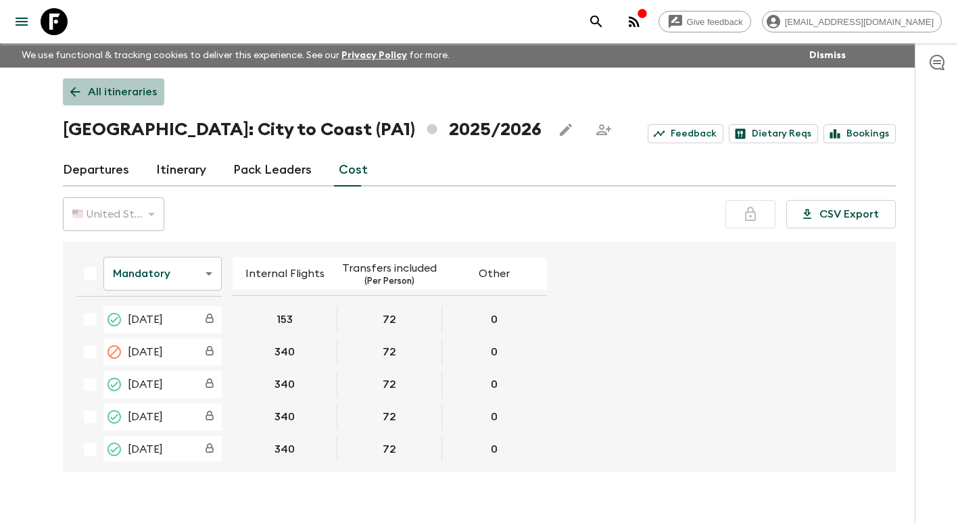
click at [83, 91] on link "All itineraries" at bounding box center [113, 91] width 101 height 27
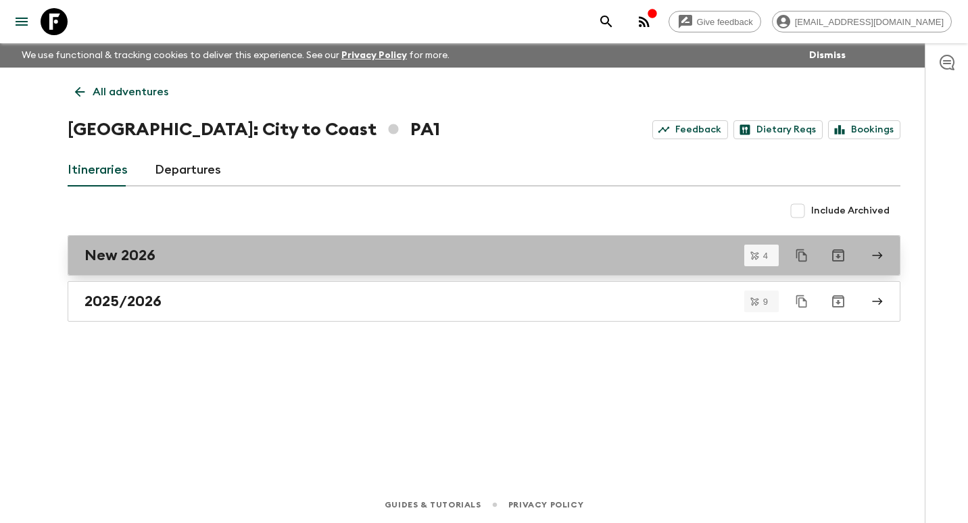
click at [150, 259] on h2 "New 2026" at bounding box center [120, 256] width 71 height 18
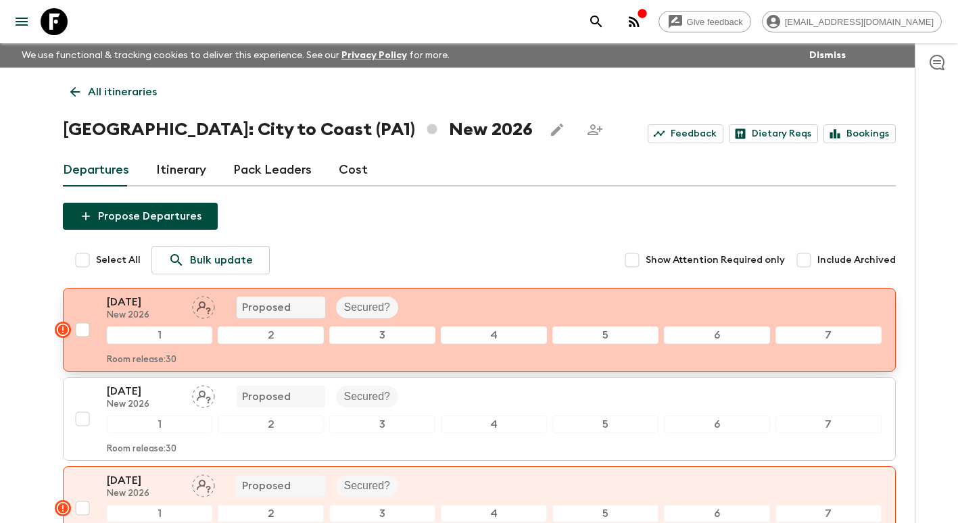
click at [137, 308] on p "[DATE]" at bounding box center [144, 302] width 74 height 16
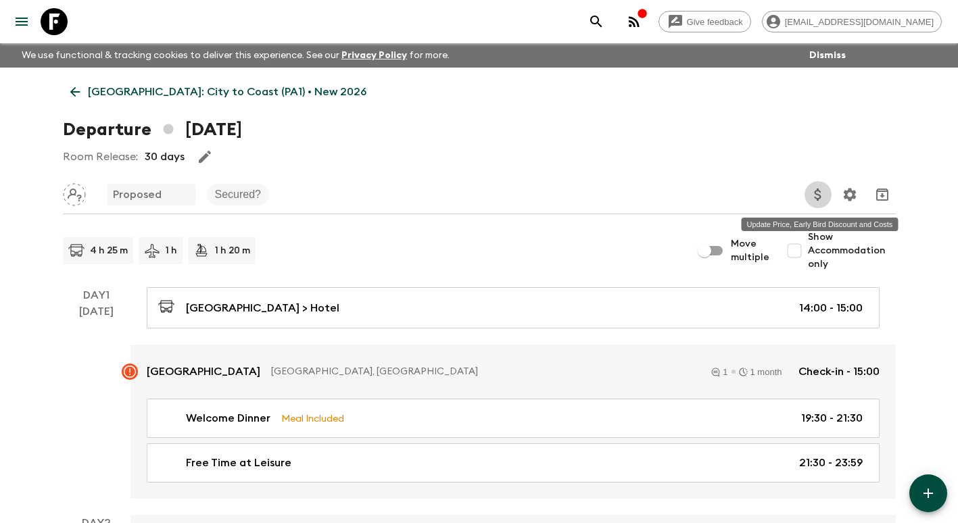
click at [813, 192] on icon "Update Price, Early Bird Discount and Costs" at bounding box center [818, 195] width 16 height 16
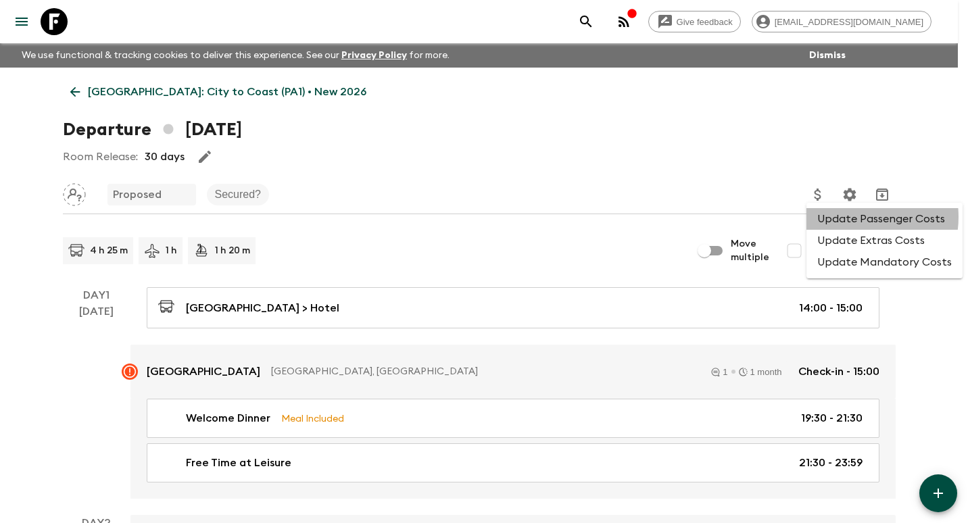
click at [849, 217] on li "Update Passenger Costs" at bounding box center [885, 219] width 156 height 22
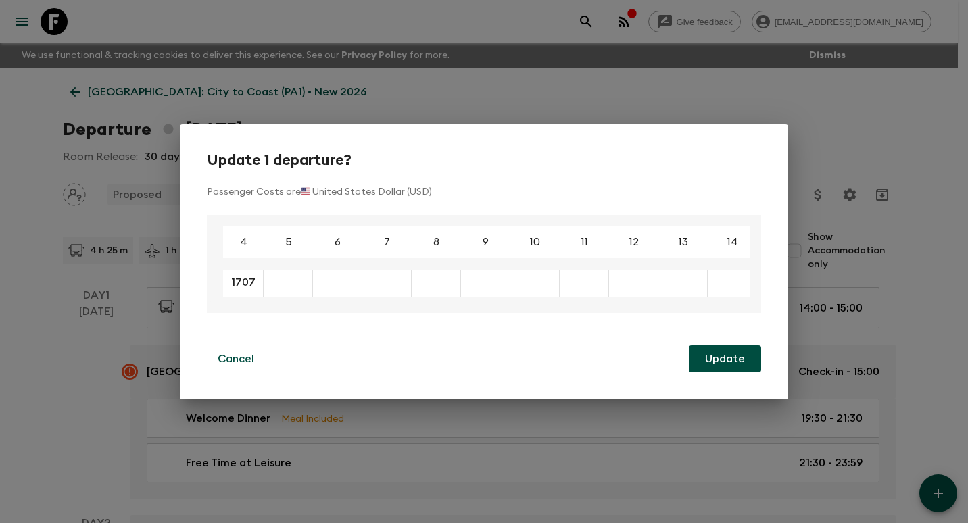
type input "1707"
type input "1608"
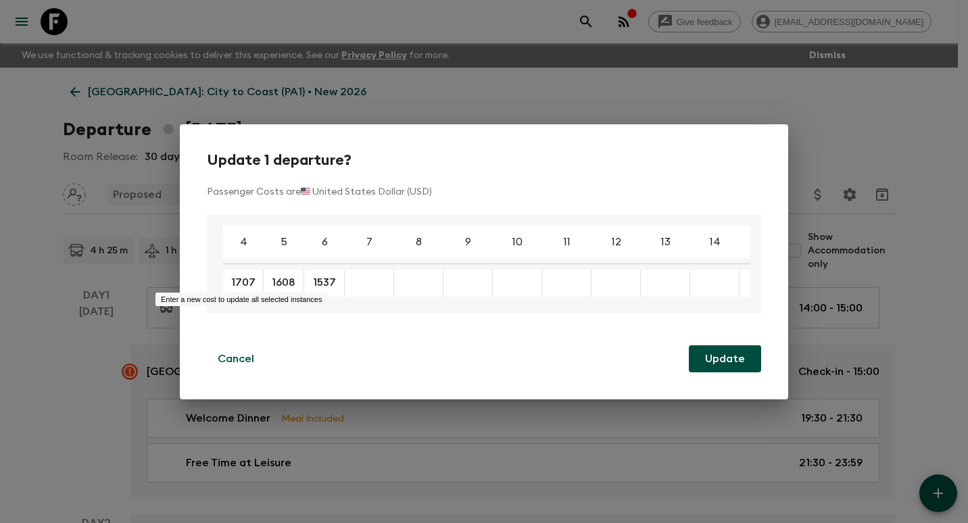
type input "1537"
type input "1526"
type input "1485"
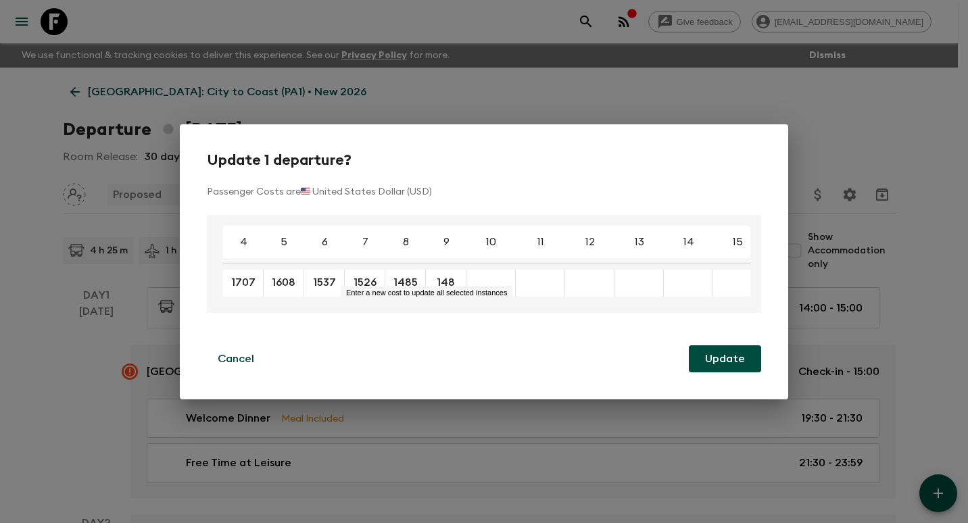
type input "148"
click at [423, 278] on div "1485 ​" at bounding box center [405, 283] width 41 height 27
click at [418, 279] on input "1485" at bounding box center [405, 283] width 34 height 16
type input "1487"
type input "1485"
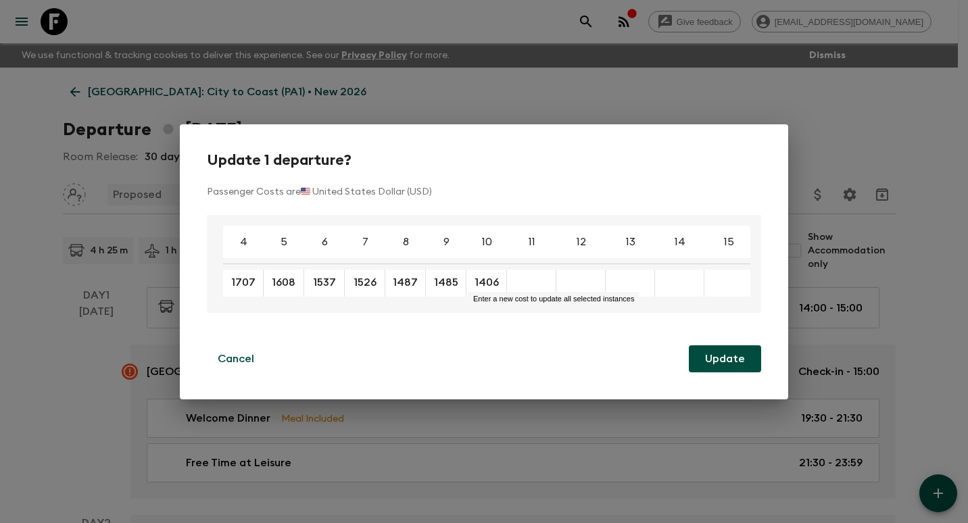
type input "1406"
type input "1382"
click at [579, 278] on input "1375" at bounding box center [567, 283] width 34 height 16
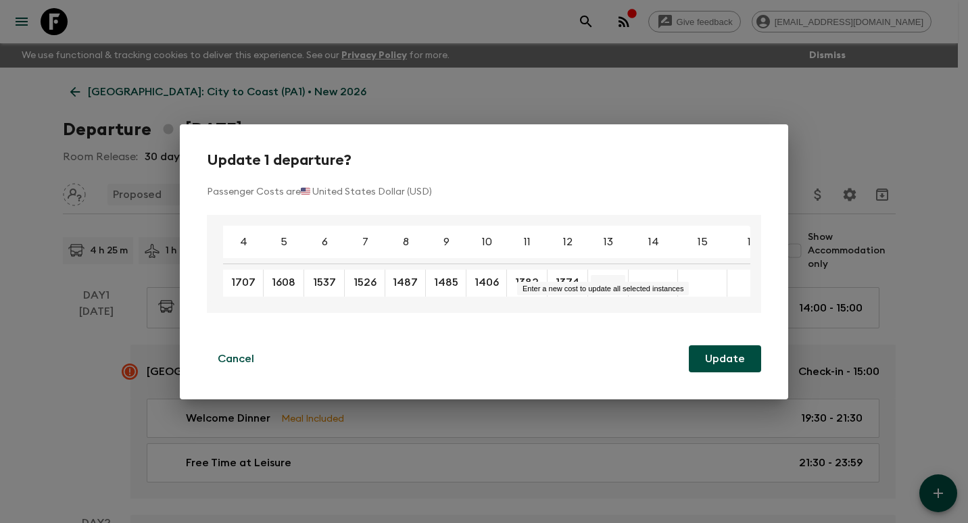
type input "1374"
type input "1360"
type input "1348"
click at [726, 357] on button "Update" at bounding box center [725, 359] width 72 height 27
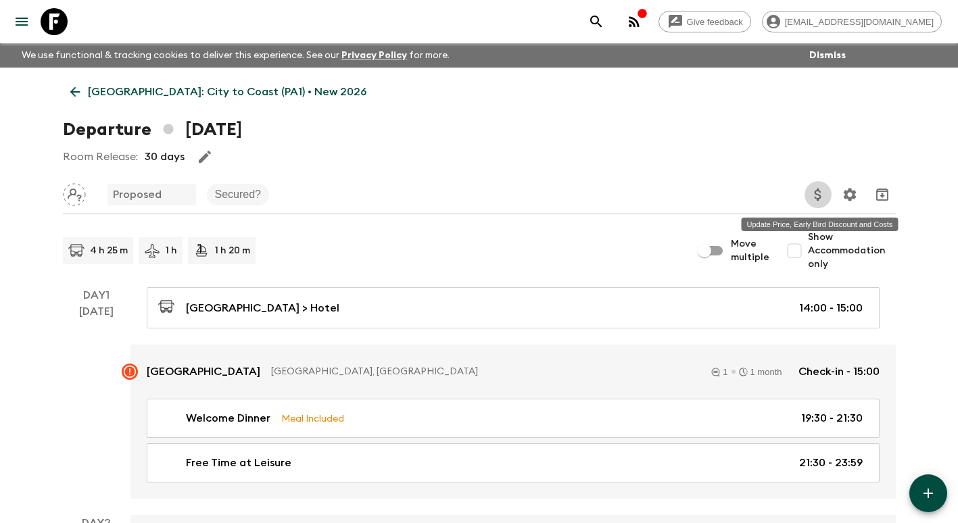
click at [820, 190] on icon "Update Price, Early Bird Discount and Costs" at bounding box center [818, 195] width 16 height 16
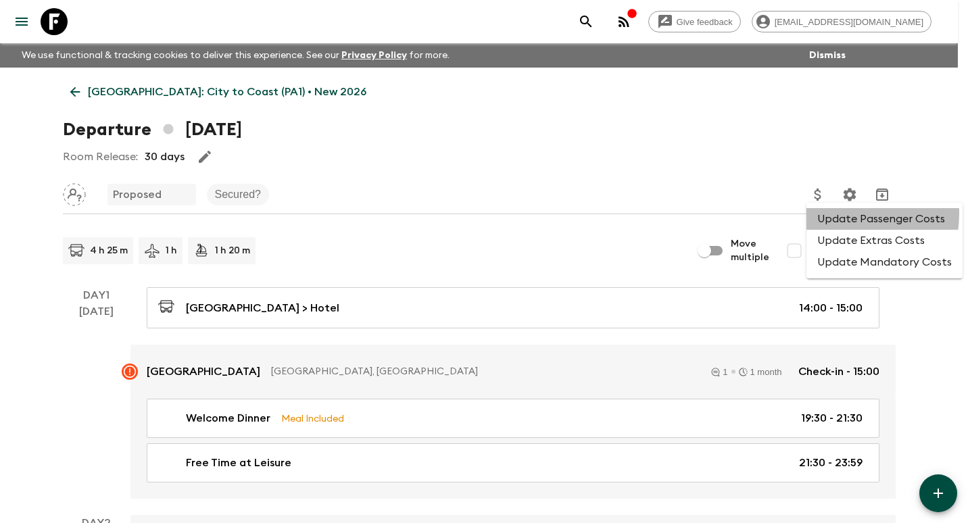
click at [832, 214] on li "Update Passenger Costs" at bounding box center [885, 219] width 156 height 22
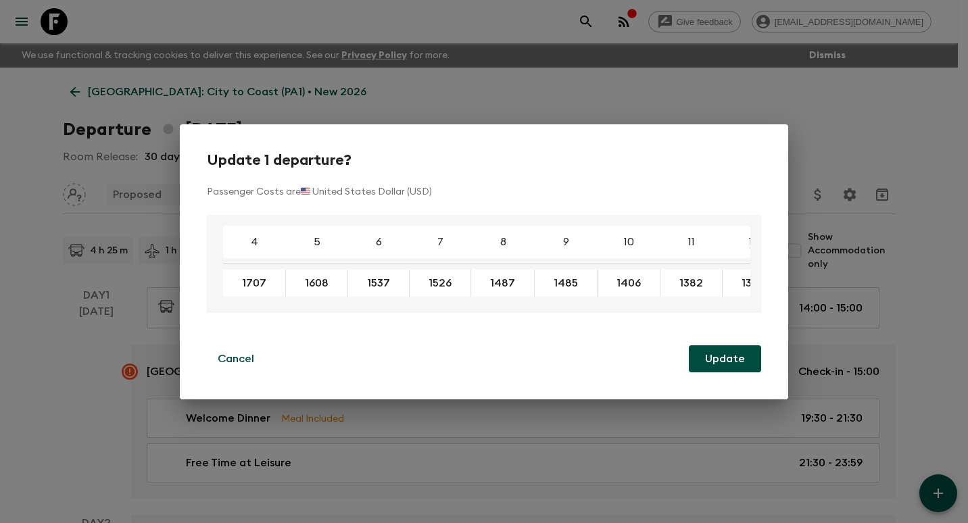
click at [834, 118] on div "Update 1 departure? Passenger Costs are 🇺🇸 United States Dollar (USD) 4 5 6 7 8…" at bounding box center [484, 261] width 968 height 523
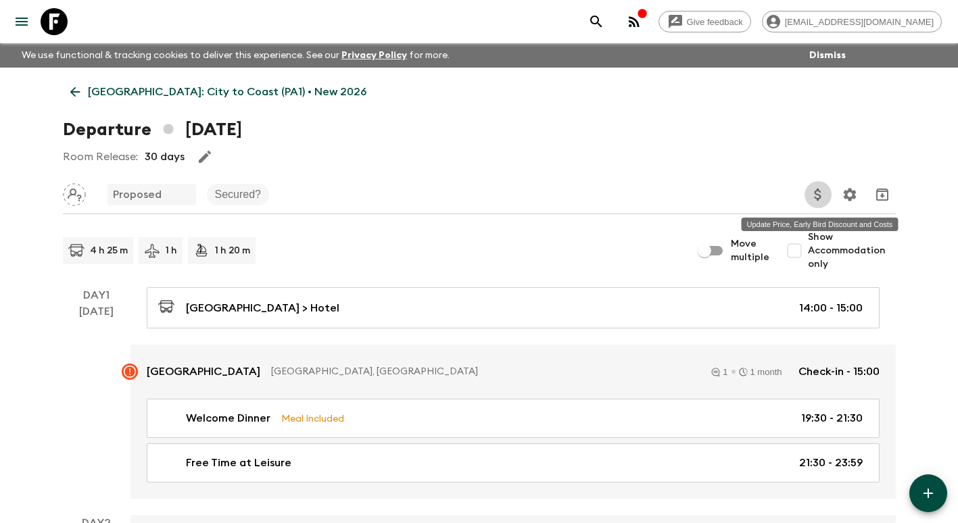
click at [809, 200] on button "Update Price, Early Bird Discount and Costs" at bounding box center [818, 194] width 27 height 27
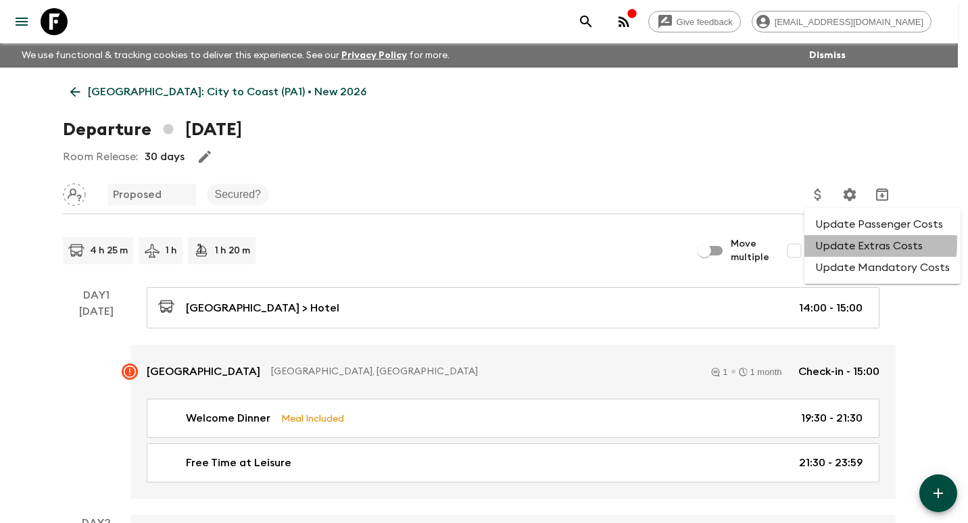
click at [832, 242] on li "Update Extras Costs" at bounding box center [883, 246] width 156 height 22
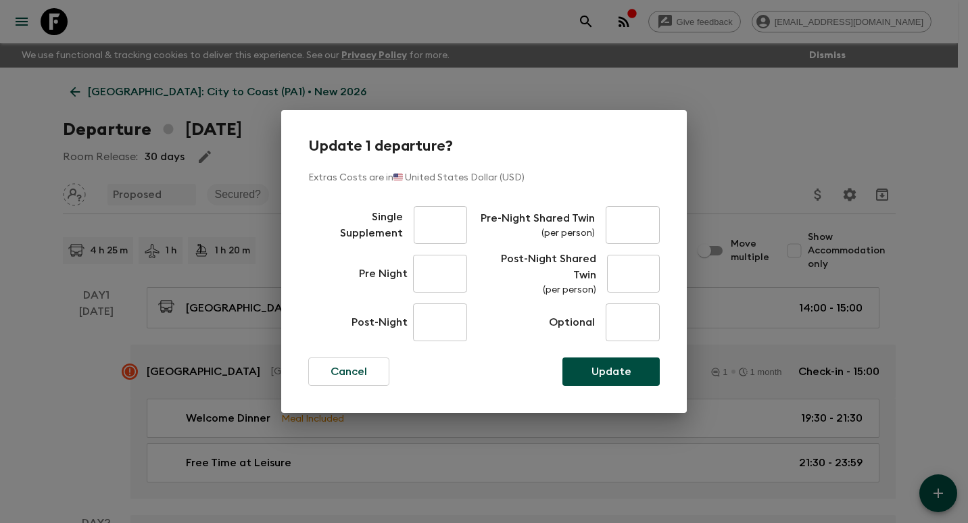
click at [446, 228] on input "text" at bounding box center [440, 225] width 53 height 38
type input "570"
click at [641, 367] on button "Update" at bounding box center [611, 372] width 97 height 28
click at [617, 220] on input "text" at bounding box center [633, 225] width 54 height 38
click at [439, 266] on input "text" at bounding box center [440, 274] width 54 height 38
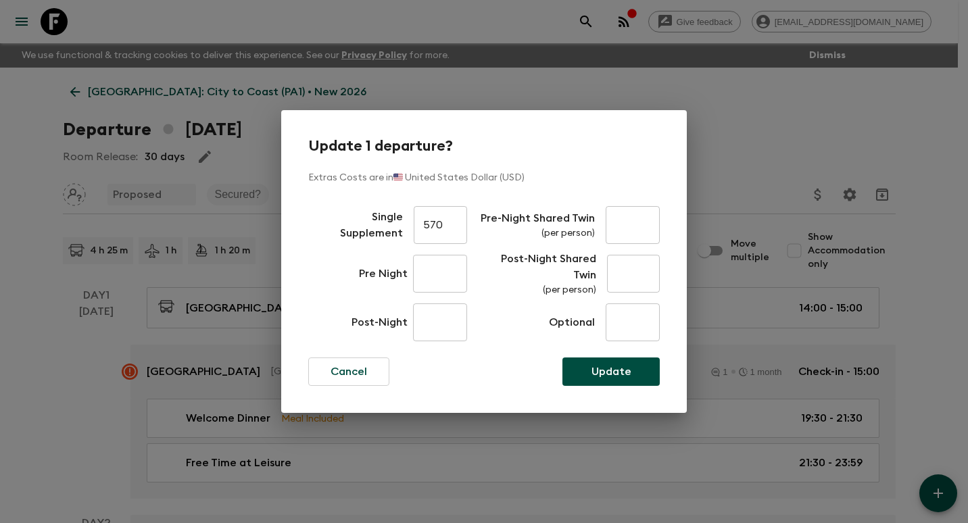
click at [56, 398] on div "Update 1 departure? Extras Costs are in 🇺🇸 United States Dollar (USD) Single Su…" at bounding box center [484, 261] width 968 height 523
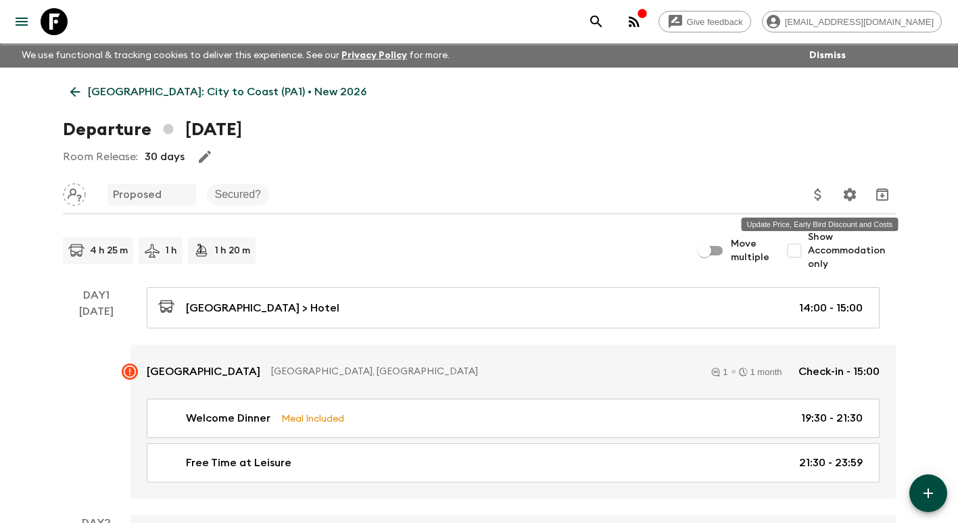
click at [818, 197] on icon "Update Price, Early Bird Discount and Costs" at bounding box center [818, 195] width 16 height 16
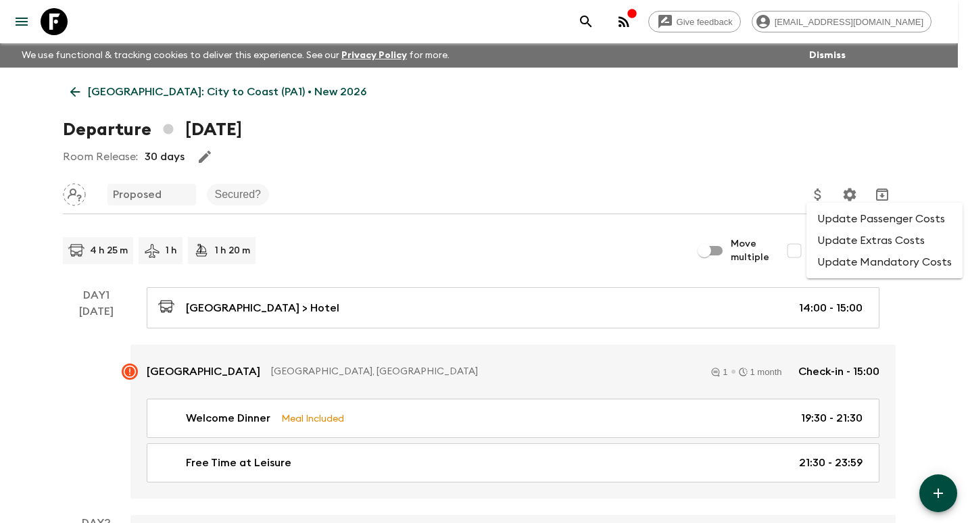
click at [840, 235] on li "Update Extras Costs" at bounding box center [885, 241] width 156 height 22
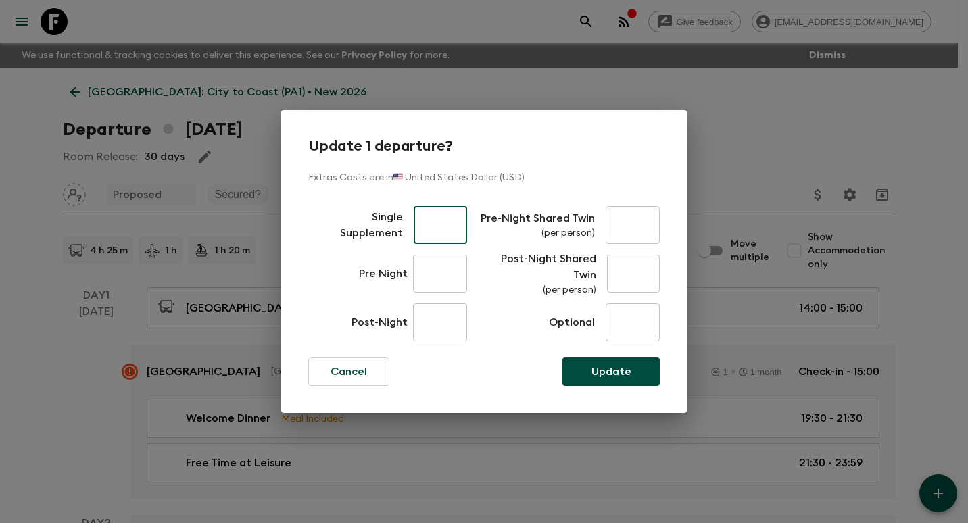
click at [433, 228] on input "text" at bounding box center [440, 225] width 53 height 38
type input "570"
click at [435, 279] on input "text" at bounding box center [440, 274] width 54 height 38
type input "196"
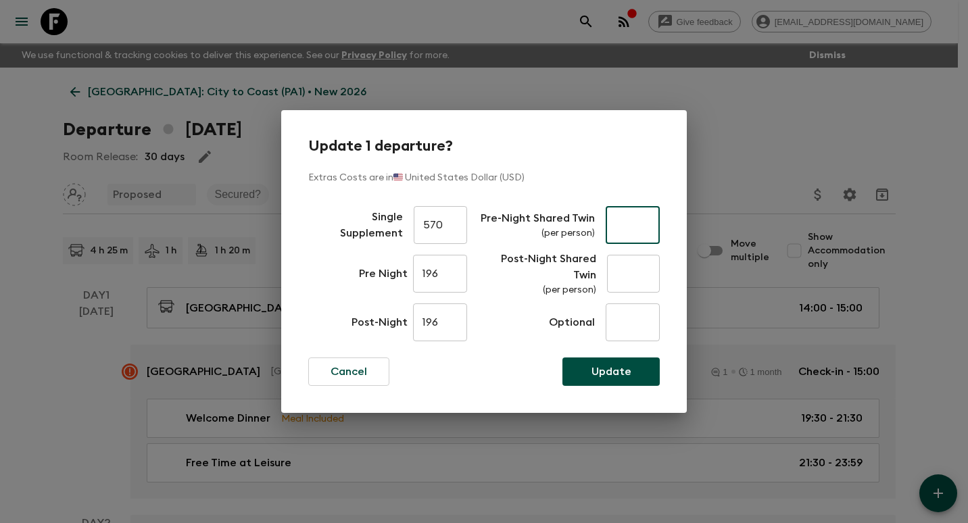
click at [613, 225] on input "text" at bounding box center [633, 225] width 54 height 38
type input "98"
click at [638, 273] on input "text" at bounding box center [633, 274] width 53 height 38
type input "98"
click at [621, 373] on p "Update" at bounding box center [612, 372] width 40 height 16
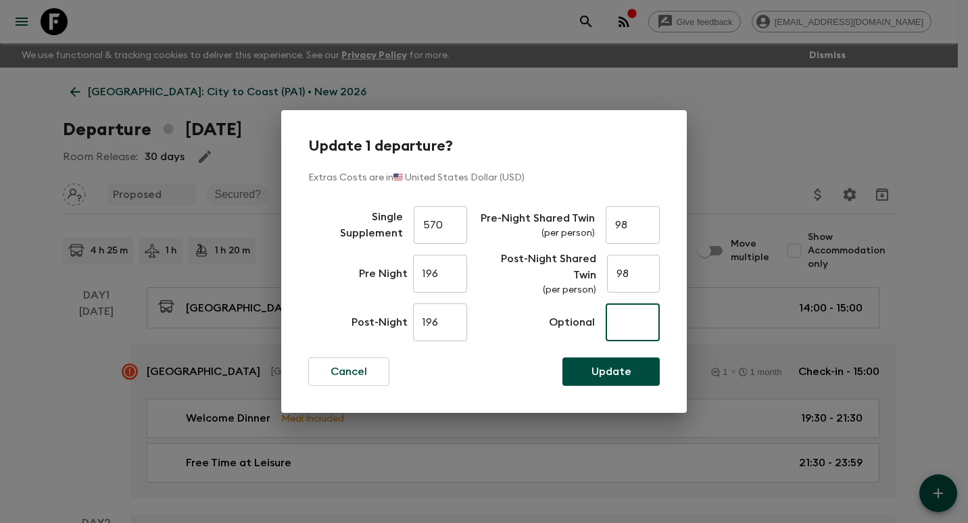
click at [644, 325] on input "text" at bounding box center [633, 323] width 54 height 38
type input "0"
click at [628, 383] on button "Update" at bounding box center [611, 372] width 97 height 28
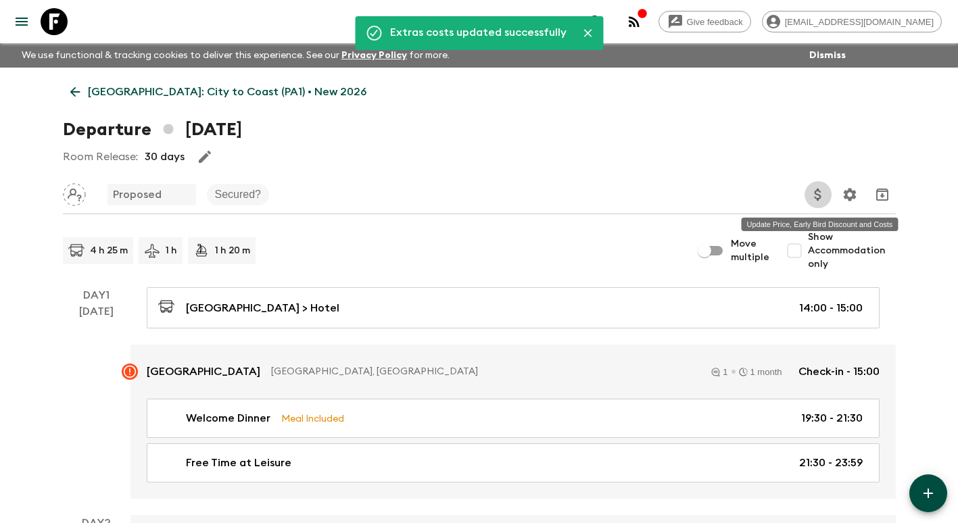
click at [820, 194] on icon "Update Price, Early Bird Discount and Costs" at bounding box center [818, 195] width 16 height 16
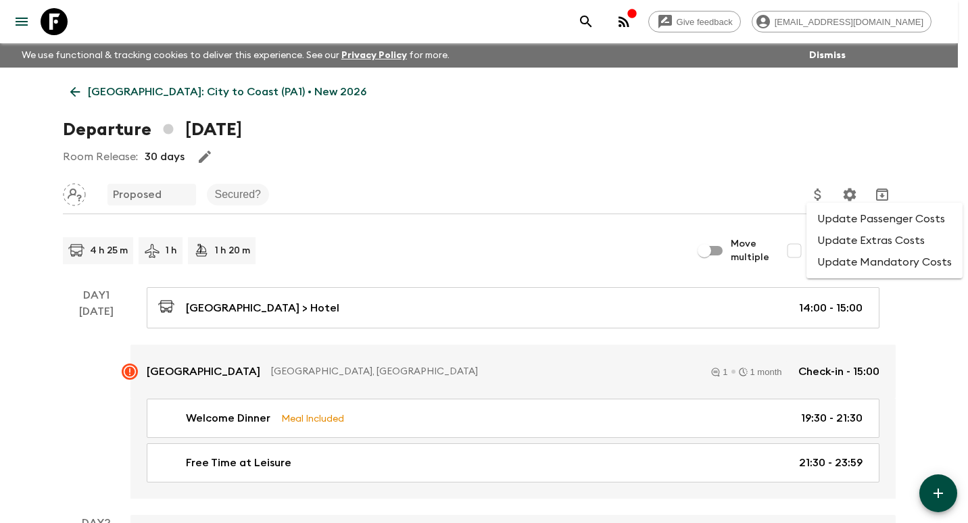
click at [849, 242] on li "Update Extras Costs" at bounding box center [885, 241] width 156 height 22
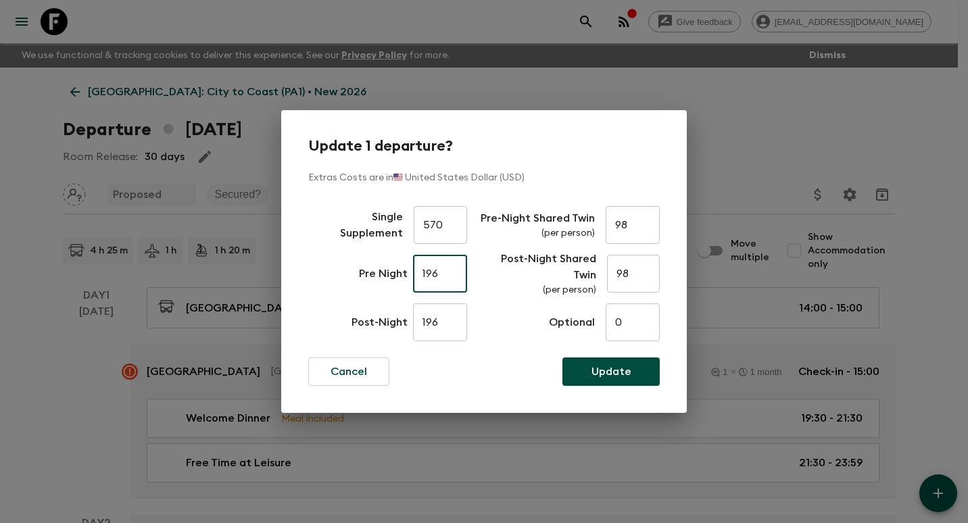
drag, startPoint x: 458, startPoint y: 277, endPoint x: 253, endPoint y: 250, distance: 206.8
click at [253, 250] on div "Update 1 departure? Extras Costs are in 🇺🇸 United States Dollar (USD) Single Su…" at bounding box center [484, 261] width 968 height 523
type input "0"
drag, startPoint x: 452, startPoint y: 321, endPoint x: 320, endPoint y: 314, distance: 132.1
click at [320, 314] on div "Single Supplement 570 ​ Pre Night 0 ​ Post-Night 196 ​" at bounding box center [387, 274] width 159 height 146
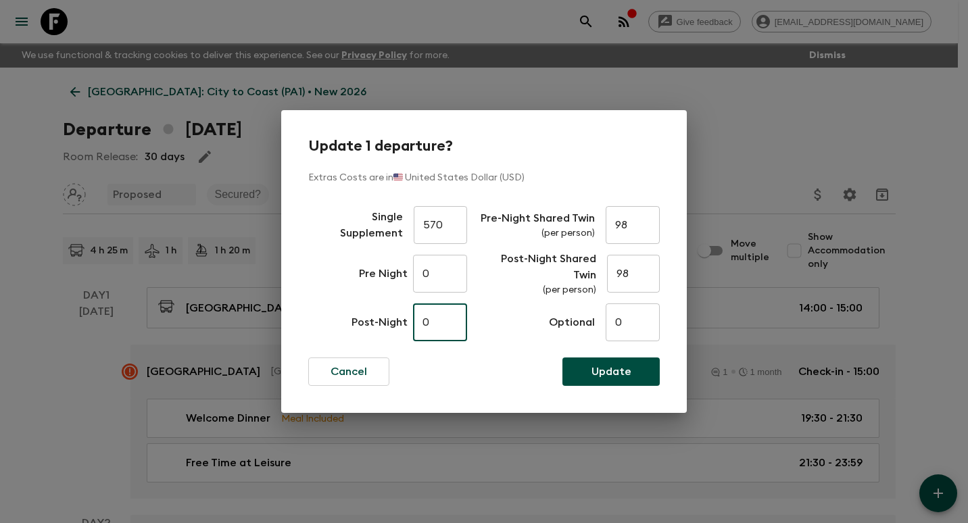
type input "0"
drag, startPoint x: 644, startPoint y: 231, endPoint x: 481, endPoint y: 224, distance: 162.4
click at [482, 225] on div "Pre-Night Shared Twin (per person) 98 ​" at bounding box center [570, 225] width 179 height 49
type input "0"
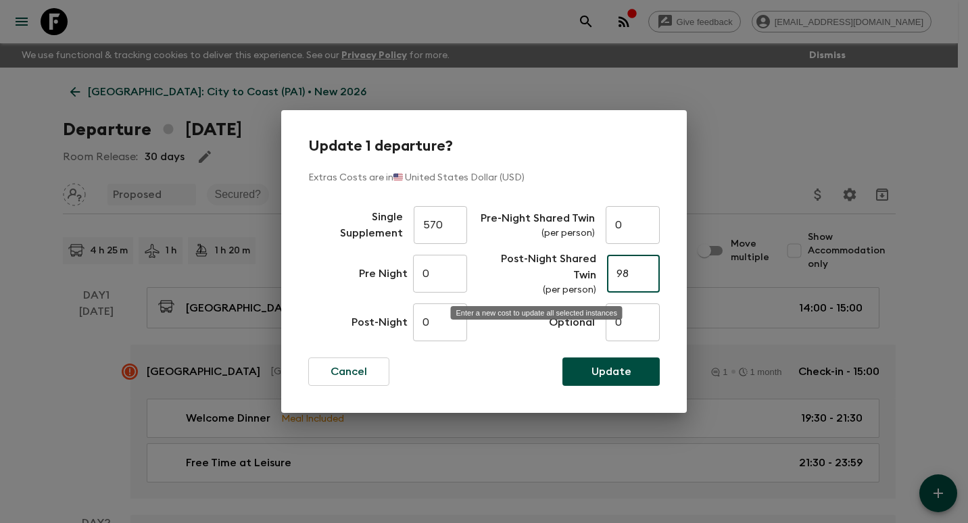
drag, startPoint x: 636, startPoint y: 278, endPoint x: 503, endPoint y: 272, distance: 132.7
click at [503, 272] on div "Post-Night Shared Twin (per person) 98 ​" at bounding box center [569, 274] width 182 height 49
type input "0"
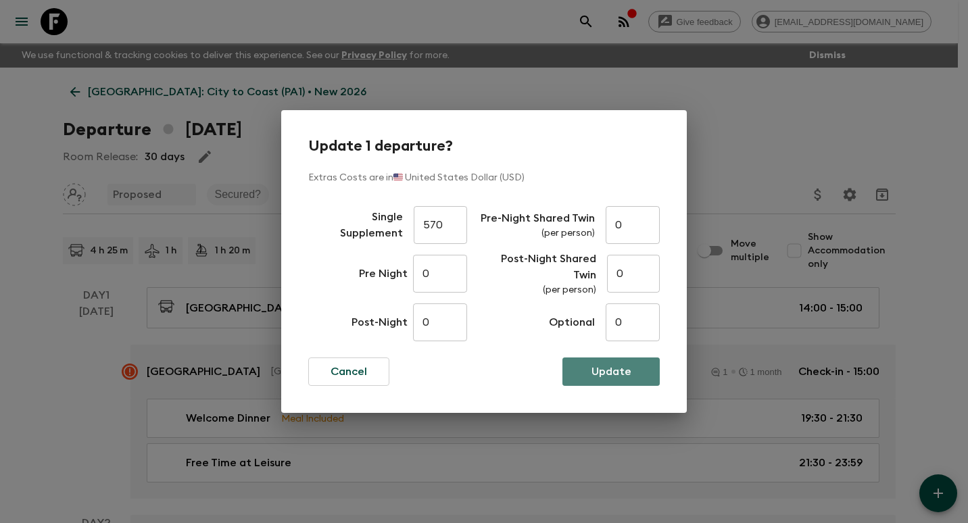
click at [609, 366] on p "Update" at bounding box center [612, 372] width 40 height 16
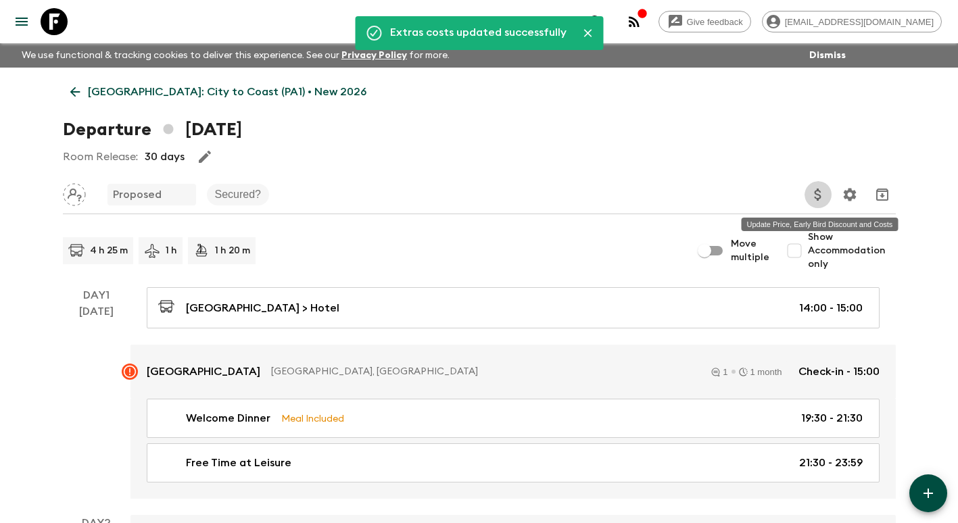
click at [813, 191] on icon "Update Price, Early Bird Discount and Costs" at bounding box center [818, 195] width 16 height 16
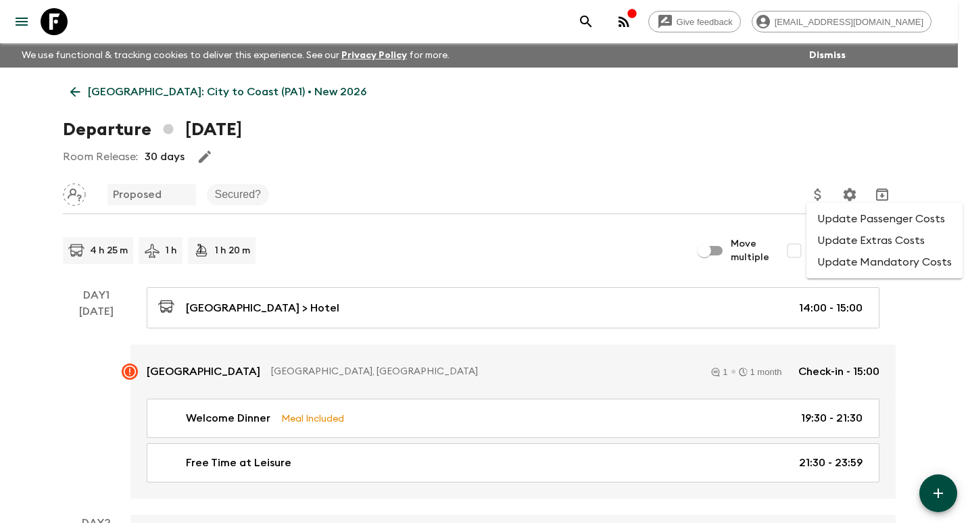
click at [862, 268] on li "Update Mandatory Costs" at bounding box center [885, 263] width 156 height 22
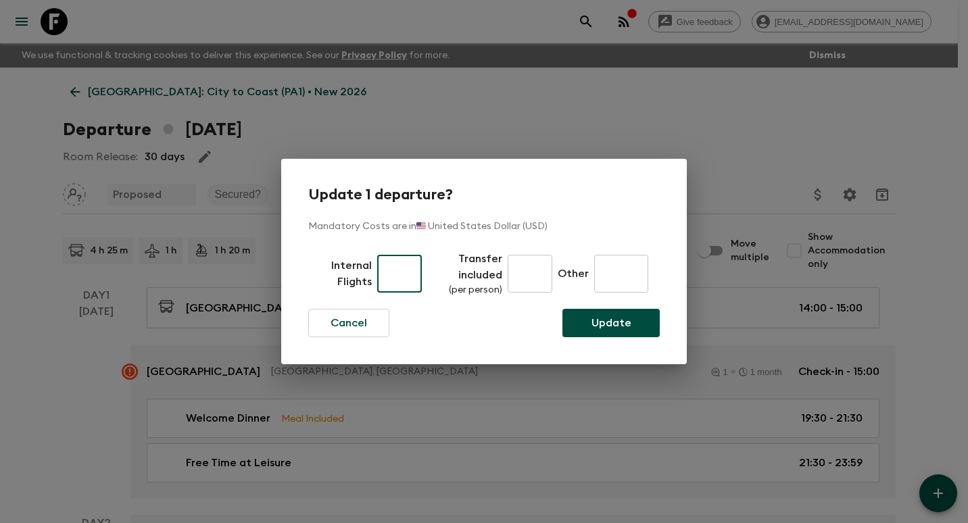
click at [385, 267] on input "text" at bounding box center [399, 274] width 45 height 38
type input "340"
click at [524, 280] on input "text" at bounding box center [530, 274] width 45 height 38
type input "72"
click at [624, 328] on p "Update" at bounding box center [612, 323] width 40 height 16
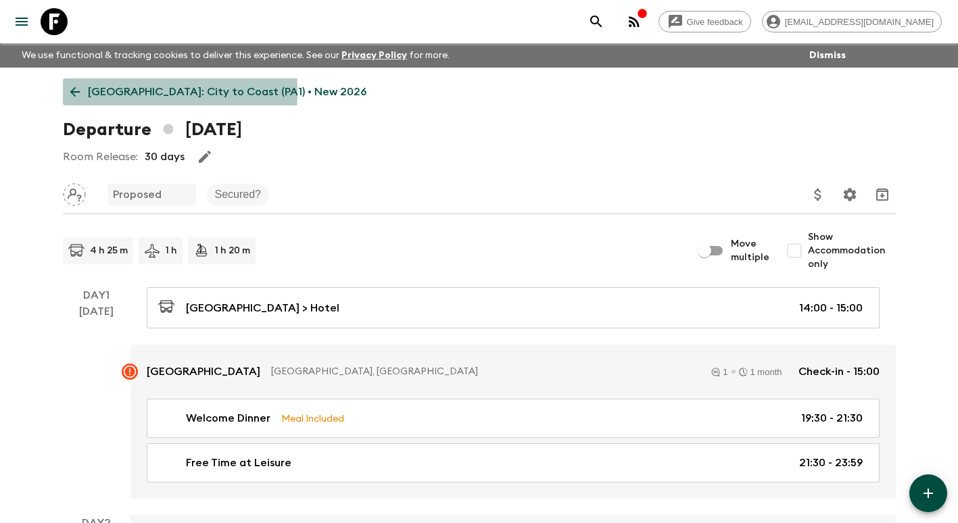
click at [75, 92] on icon at bounding box center [75, 92] width 10 height 10
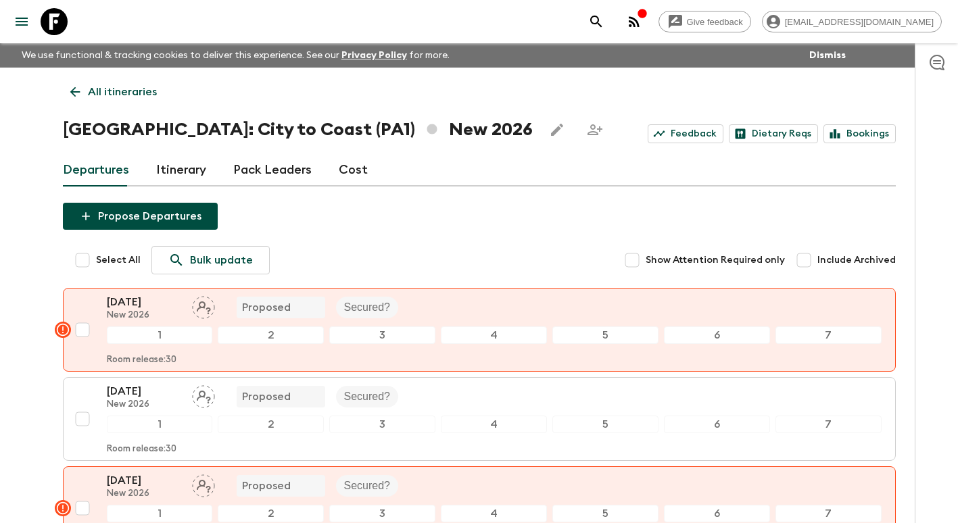
click at [345, 170] on link "Cost" at bounding box center [353, 170] width 29 height 32
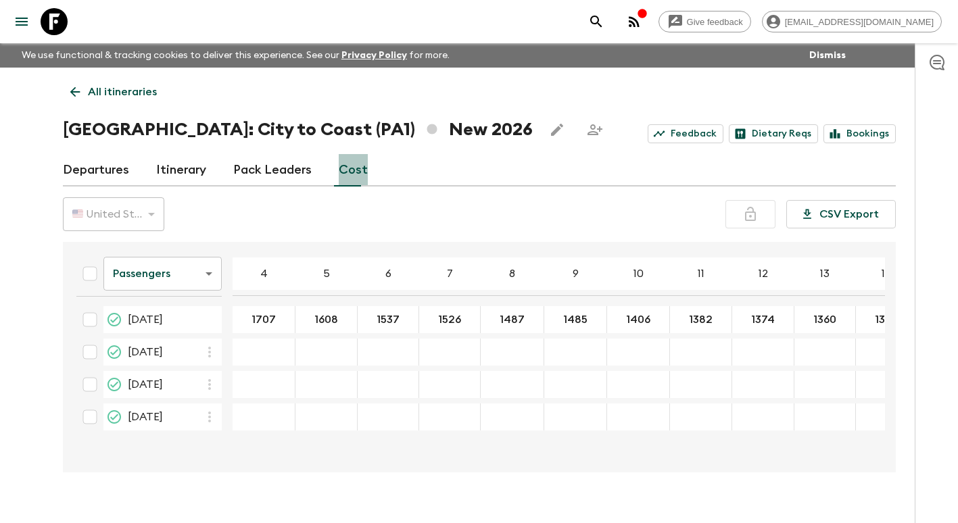
click at [357, 172] on link "Cost" at bounding box center [353, 170] width 29 height 32
click at [151, 343] on div "[DATE]" at bounding box center [175, 352] width 94 height 24
click at [153, 354] on span "[DATE]" at bounding box center [145, 352] width 35 height 16
click at [91, 324] on input "checkbox" at bounding box center [89, 319] width 27 height 27
checkbox input "true"
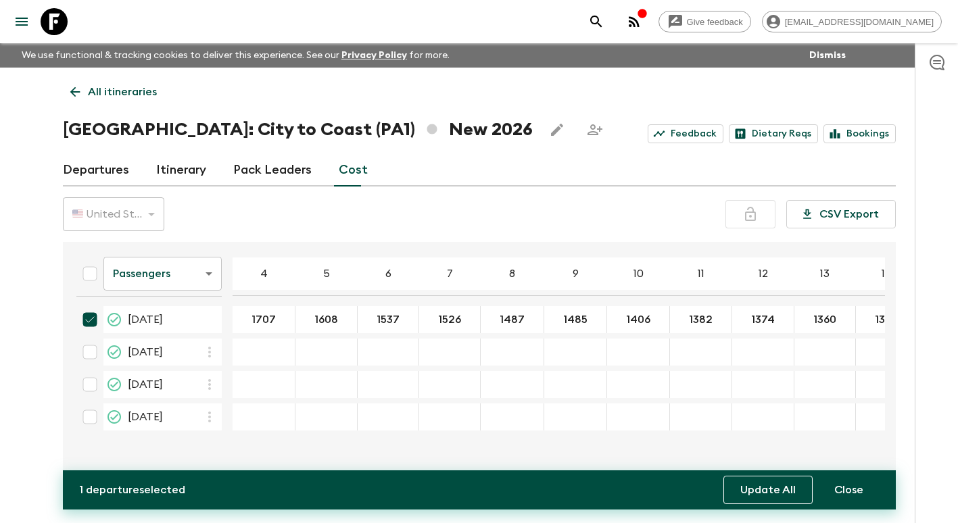
click at [794, 494] on button "Update All" at bounding box center [768, 490] width 89 height 28
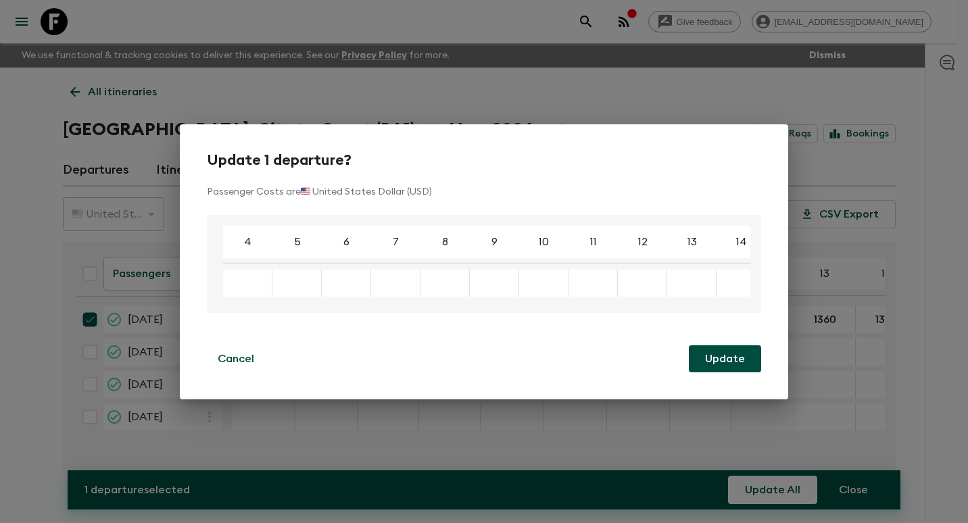
click at [246, 286] on div "Enter a new cost to update all selected instances" at bounding box center [247, 283] width 49 height 27
click at [247, 286] on div "Enter a new cost to update all selected instances" at bounding box center [247, 283] width 49 height 27
type input "1707"
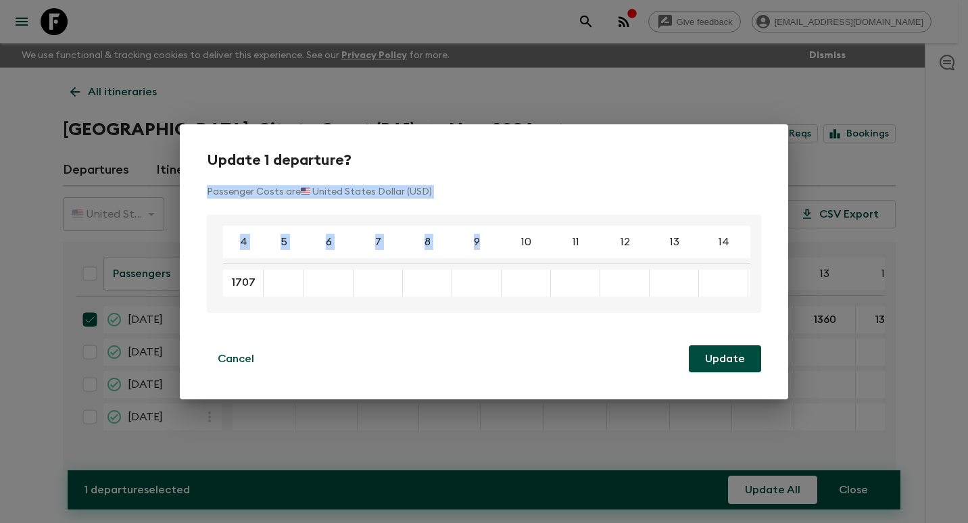
drag, startPoint x: 420, startPoint y: 148, endPoint x: 460, endPoint y: 256, distance: 114.9
click at [460, 256] on div "Update 1 departure? Passenger Costs are 🇺🇸 United States Dollar (USD) 4 5 6 7 8…" at bounding box center [484, 261] width 609 height 275
click at [282, 275] on input "Enter a new cost to update all selected instances" at bounding box center [283, 283] width 34 height 16
type input "1608"
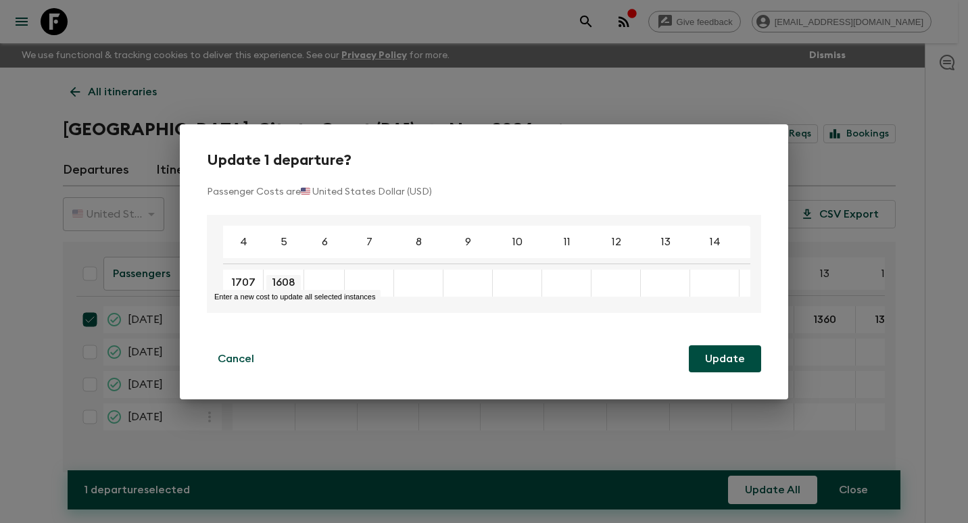
click at [295, 281] on input "1608" at bounding box center [283, 283] width 34 height 16
click at [314, 282] on input "Enter a new cost to update all selected instances" at bounding box center [324, 283] width 34 height 16
type input "1537"
click at [369, 280] on input "Enter a new cost to update all selected instances" at bounding box center [365, 283] width 34 height 16
type input "1526"
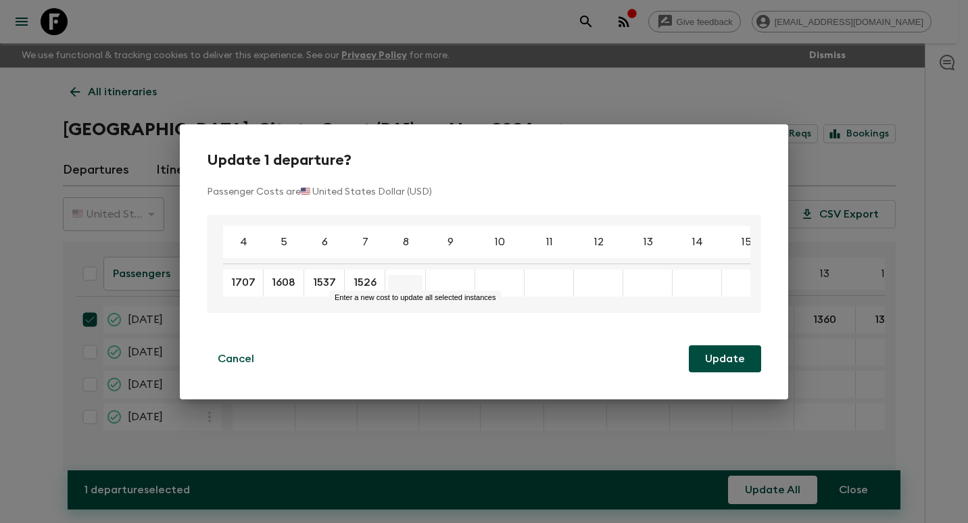
click at [414, 279] on input "Enter a new cost to update all selected instances" at bounding box center [405, 283] width 34 height 16
type input "1487"
click at [447, 282] on input "Enter a new cost to update all selected instances" at bounding box center [446, 283] width 34 height 16
type input "1485"
click at [487, 282] on input "Enter a new cost to update all selected instances" at bounding box center [486, 283] width 34 height 16
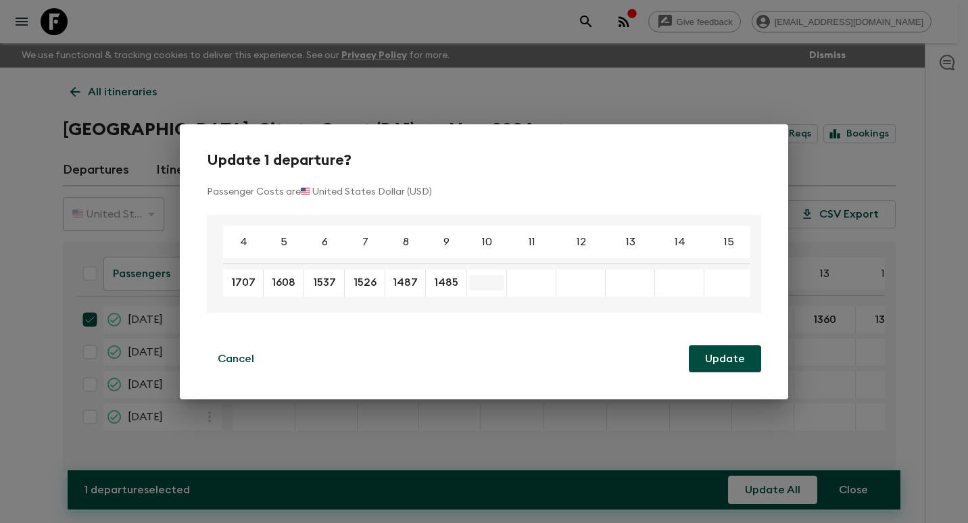
type input "1406"
click at [531, 283] on input "Enter a new cost to update all selected instances" at bounding box center [527, 283] width 34 height 16
type input "1382"
click at [553, 272] on div "​" at bounding box center [567, 283] width 34 height 27
click at [569, 283] on input "Enter a new cost to update all selected instances" at bounding box center [567, 283] width 34 height 16
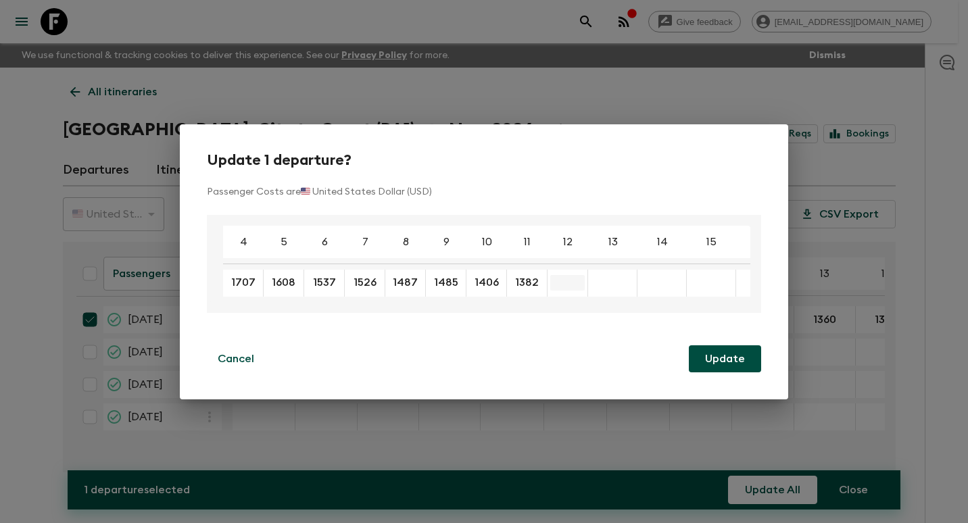
type input "1374"
click at [622, 279] on input "Enter a new cost to update all selected instances" at bounding box center [608, 283] width 34 height 16
type input "1360"
click at [646, 283] on input "Enter a new cost to update all selected instances" at bounding box center [649, 283] width 34 height 16
type input "1348"
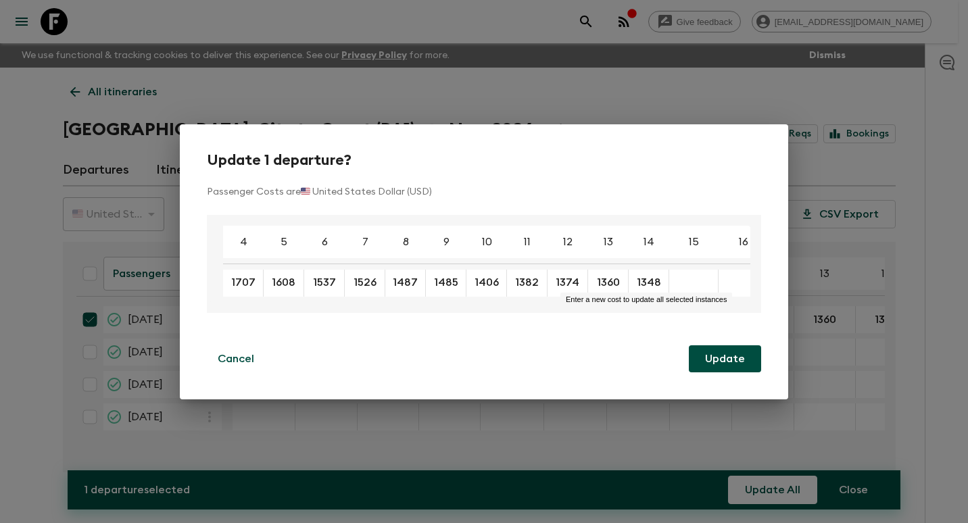
click at [734, 369] on button "Update" at bounding box center [725, 359] width 72 height 27
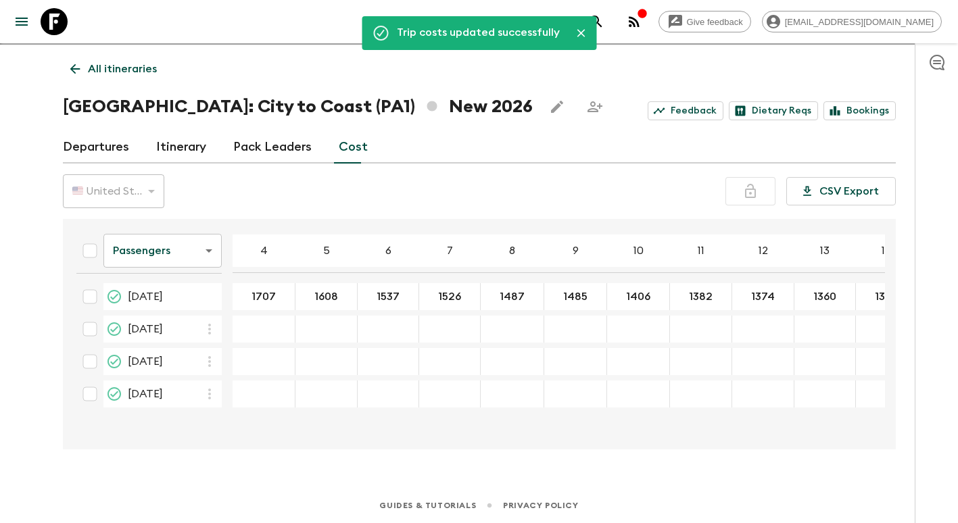
scroll to position [24, 0]
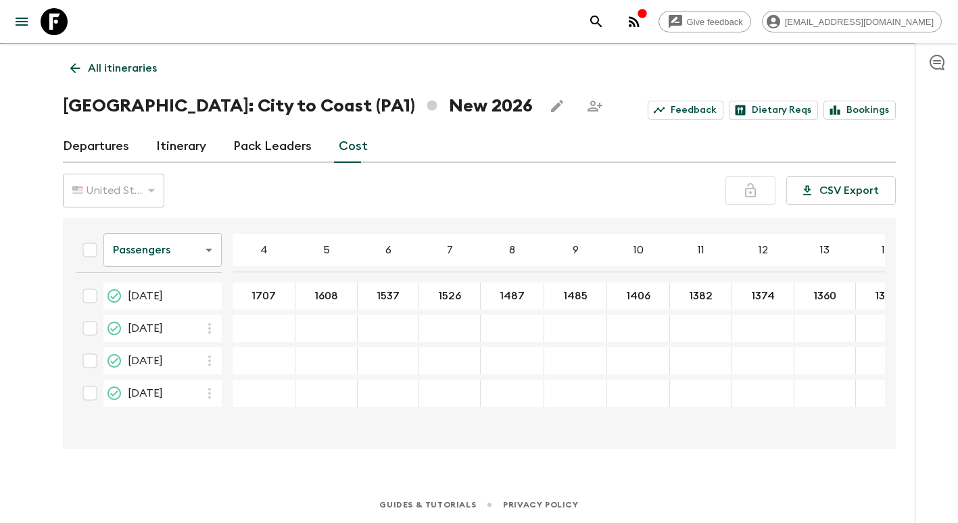
click at [89, 293] on input "checkbox" at bounding box center [89, 296] width 27 height 27
checkbox input "true"
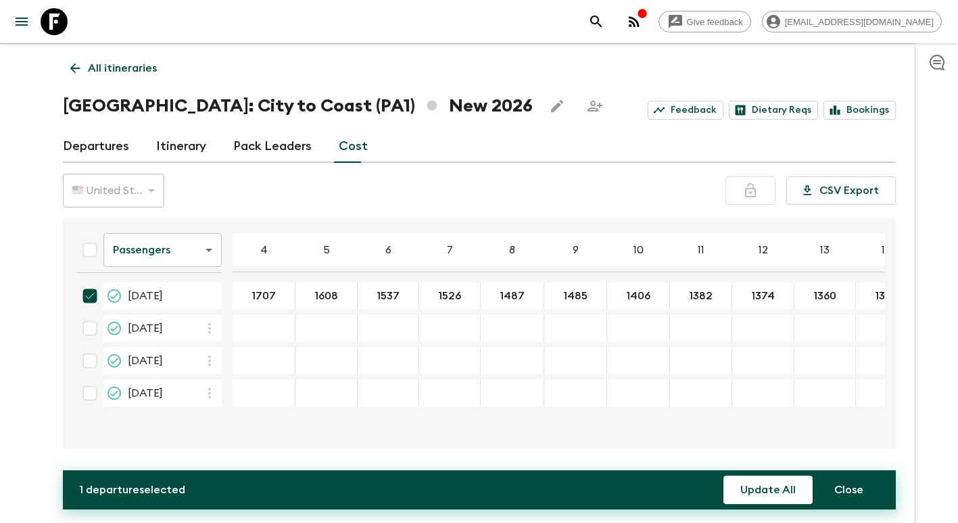
drag, startPoint x: 90, startPoint y: 327, endPoint x: 92, endPoint y: 335, distance: 8.4
click at [90, 328] on input "checkbox" at bounding box center [89, 328] width 27 height 27
checkbox input "true"
click at [87, 362] on input "checkbox" at bounding box center [89, 361] width 27 height 27
checkbox input "true"
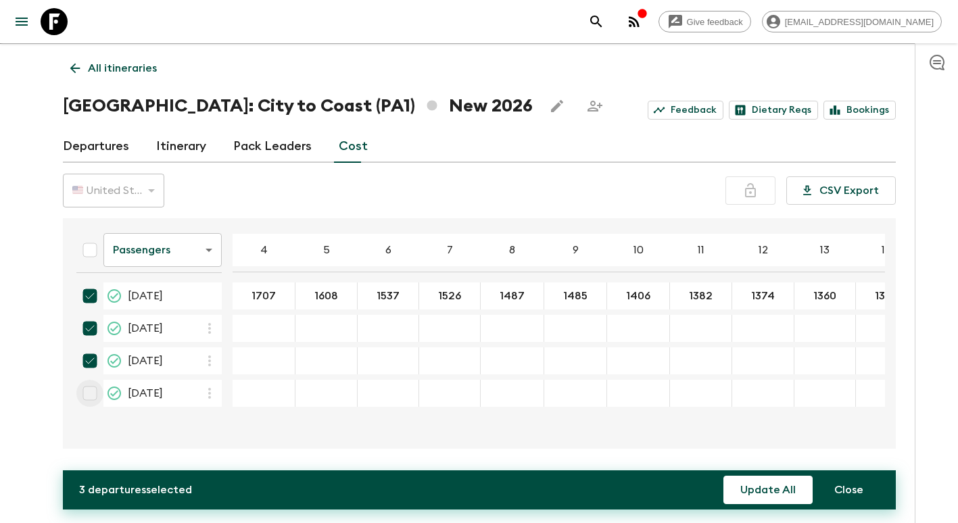
drag, startPoint x: 86, startPoint y: 390, endPoint x: 85, endPoint y: 398, distance: 8.1
click at [85, 398] on input "checkbox" at bounding box center [89, 393] width 27 height 27
checkbox input "true"
click at [766, 483] on button "Update All" at bounding box center [768, 490] width 89 height 28
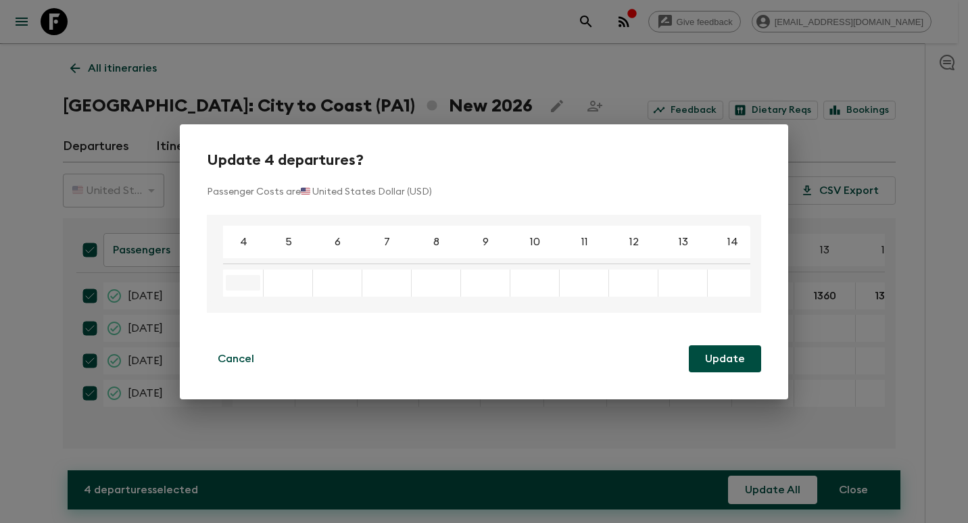
click at [247, 279] on input "Enter a new cost to update all selected instances" at bounding box center [243, 283] width 34 height 16
type input "1707"
click at [283, 273] on div "Enter a new cost to update all selected instances" at bounding box center [288, 283] width 49 height 27
click at [289, 278] on input "Enter a new cost to update all selected instances" at bounding box center [283, 283] width 34 height 16
type input "1608"
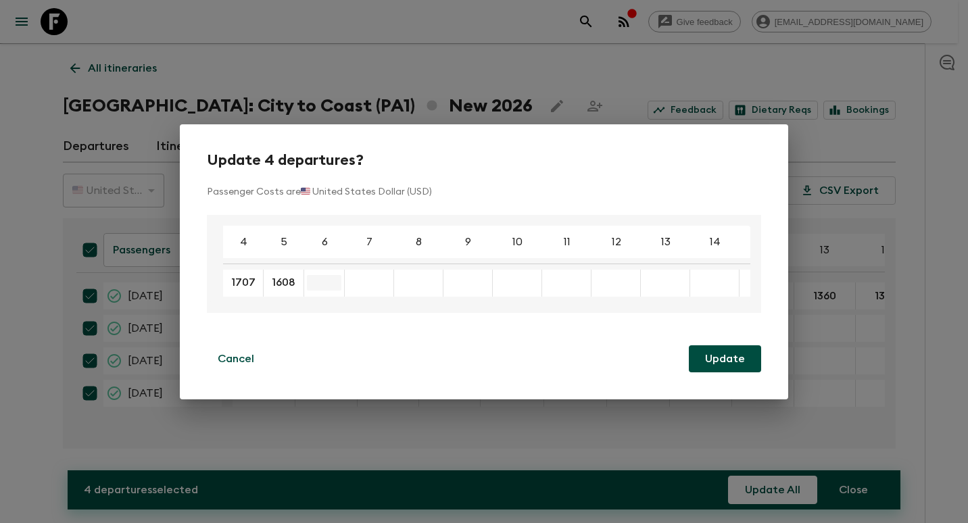
click at [329, 279] on input "Enter a new cost to update all selected instances" at bounding box center [324, 283] width 34 height 16
type input "1537"
click at [369, 283] on input "Enter a new cost to update all selected instances" at bounding box center [365, 283] width 34 height 16
type input "1526"
click at [417, 287] on div "Enter a new cost to update all selected instances" at bounding box center [409, 283] width 49 height 27
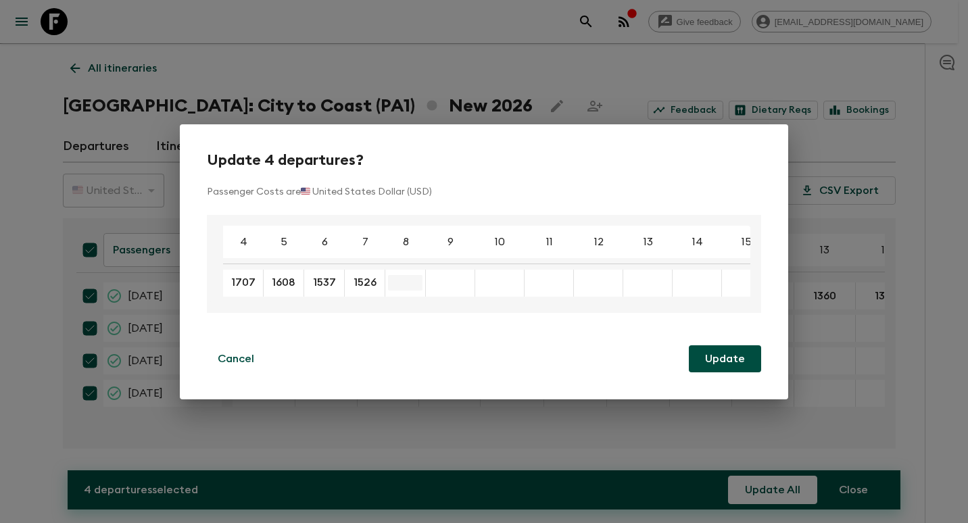
click at [408, 280] on input "Enter a new cost to update all selected instances" at bounding box center [405, 283] width 34 height 16
type input "1487"
click at [454, 277] on input "Enter a new cost to update all selected instances" at bounding box center [446, 283] width 34 height 16
type input "1485"
click at [486, 278] on input "Enter a new cost to update all selected instances" at bounding box center [486, 283] width 34 height 16
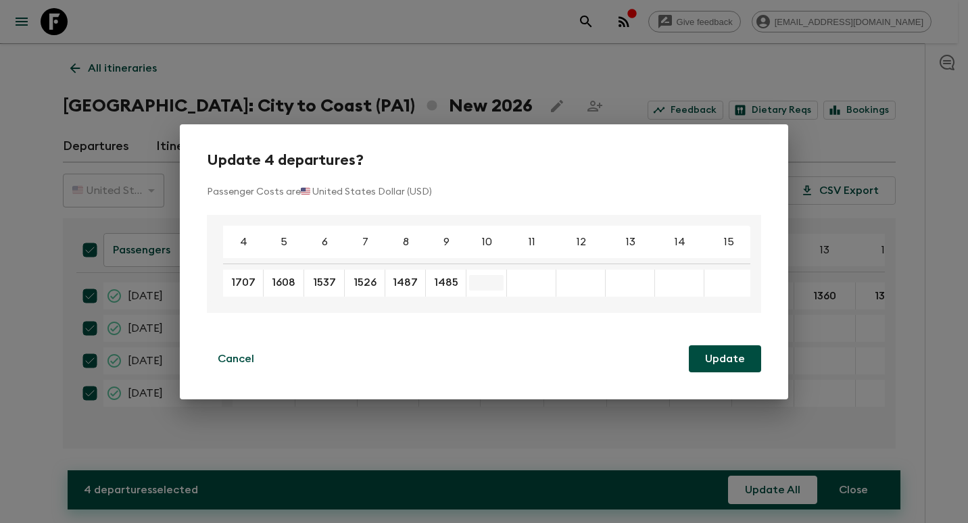
type input "1406"
click at [523, 282] on input "Enter a new cost to update all selected instances" at bounding box center [527, 283] width 34 height 16
type input "1382"
click at [573, 280] on input "Enter a new cost to update all selected instances" at bounding box center [567, 283] width 34 height 16
type input "1374"
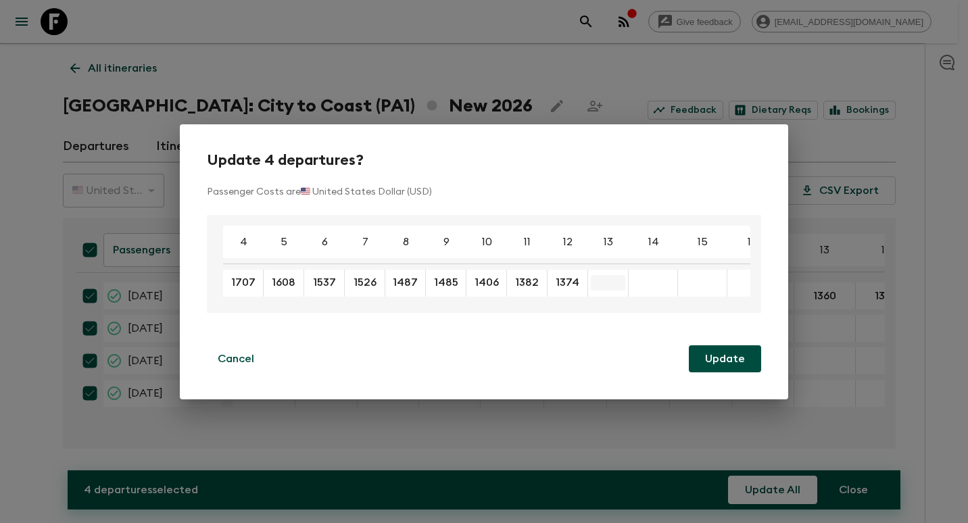
click at [596, 279] on input "Enter a new cost to update all selected instances" at bounding box center [608, 283] width 34 height 16
type input "1360"
click at [649, 283] on input "Enter a new cost to update all selected instances" at bounding box center [649, 283] width 34 height 16
type input "1348"
click at [690, 284] on input "Enter a new cost to update all selected instances" at bounding box center [689, 283] width 34 height 16
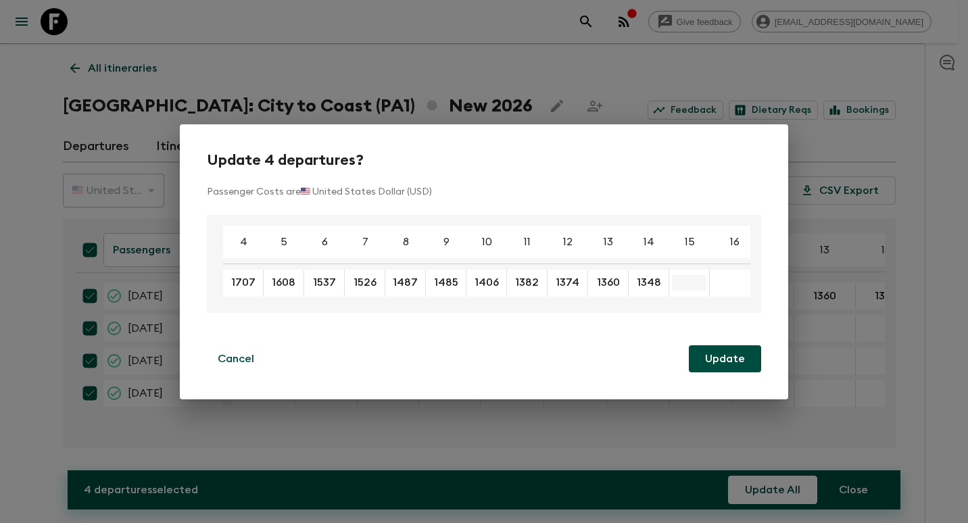
click at [690, 285] on input "Enter a new cost to update all selected instances" at bounding box center [689, 283] width 34 height 16
click at [686, 275] on input "Enter a new cost to update all selected instances" at bounding box center [689, 283] width 34 height 16
click at [731, 361] on button "Update" at bounding box center [725, 359] width 72 height 27
checkbox input "false"
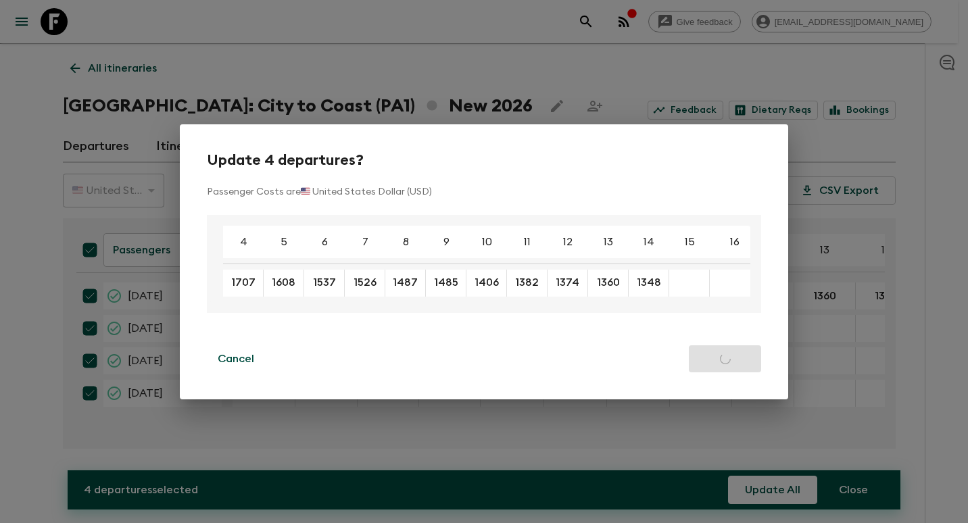
checkbox input "false"
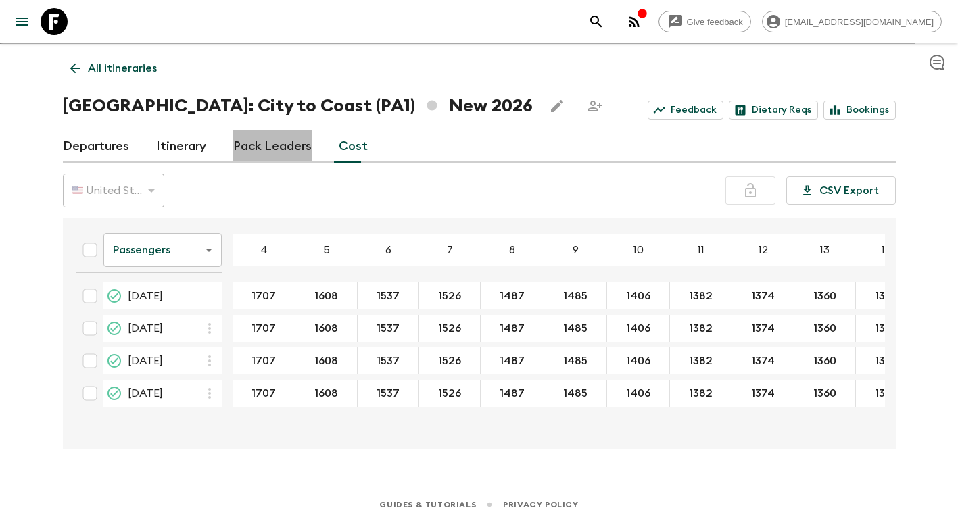
click at [279, 151] on link "Pack Leaders" at bounding box center [272, 147] width 78 height 32
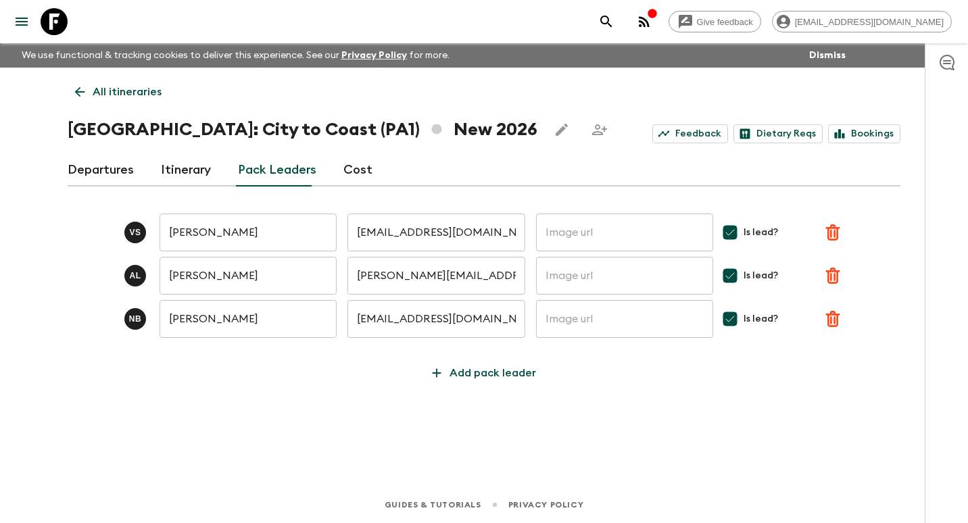
click at [174, 177] on link "Itinerary" at bounding box center [186, 170] width 50 height 32
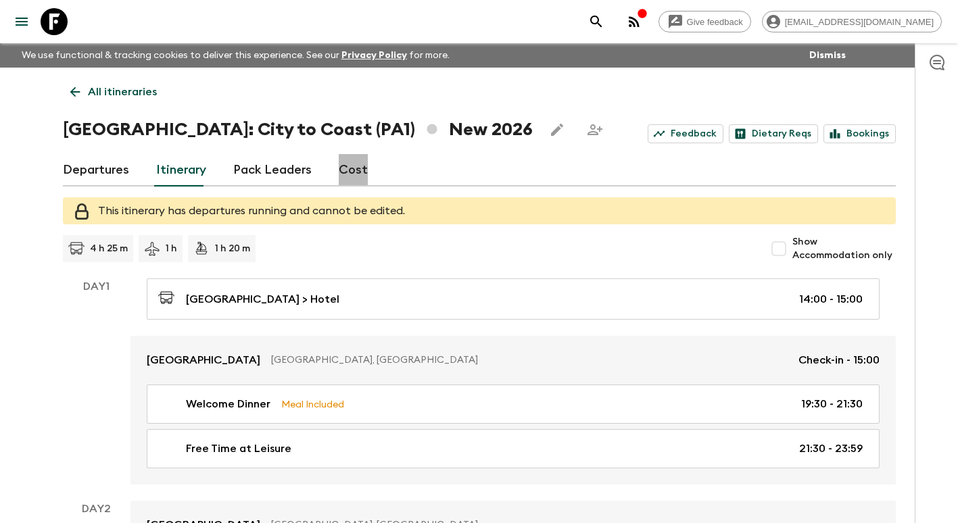
click at [354, 176] on link "Cost" at bounding box center [353, 170] width 29 height 32
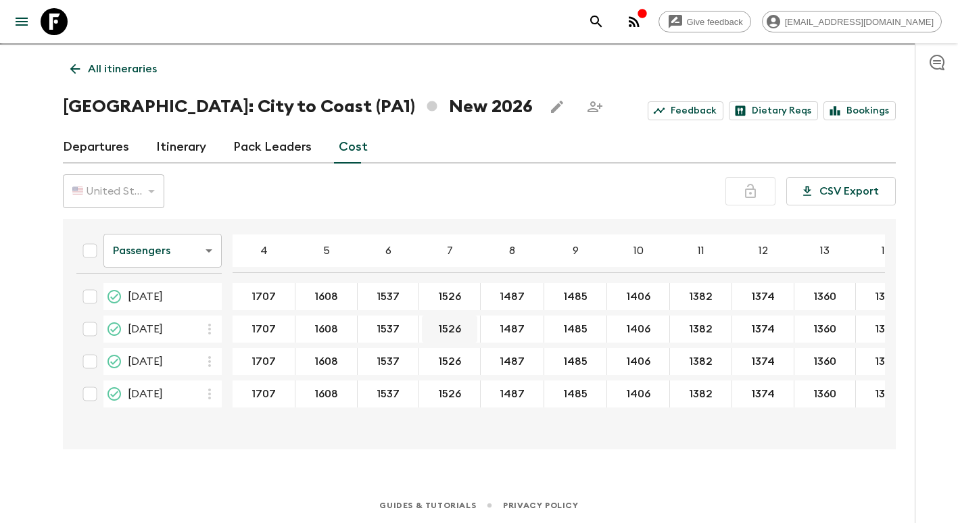
scroll to position [24, 0]
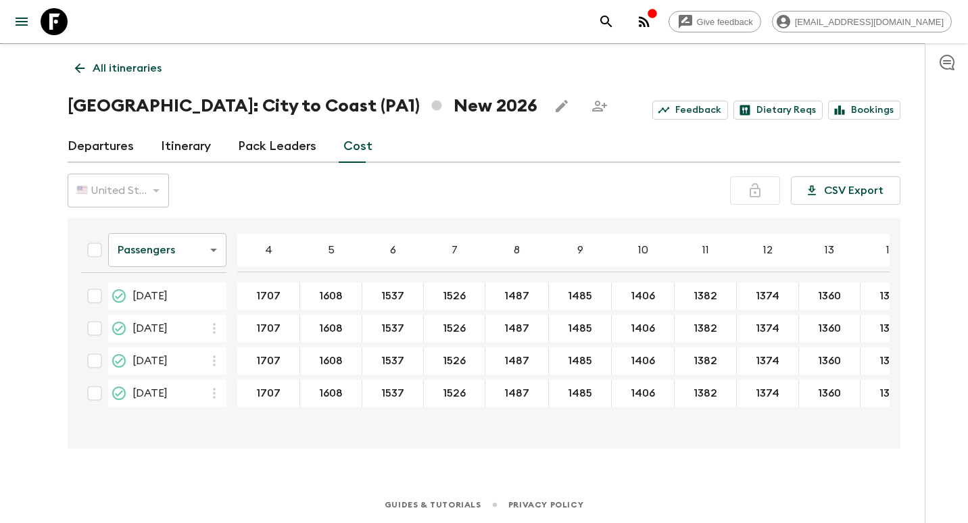
click at [189, 247] on body "Give feedback [EMAIL_ADDRESS][DOMAIN_NAME] We use functional & tracking cookies…" at bounding box center [484, 249] width 968 height 547
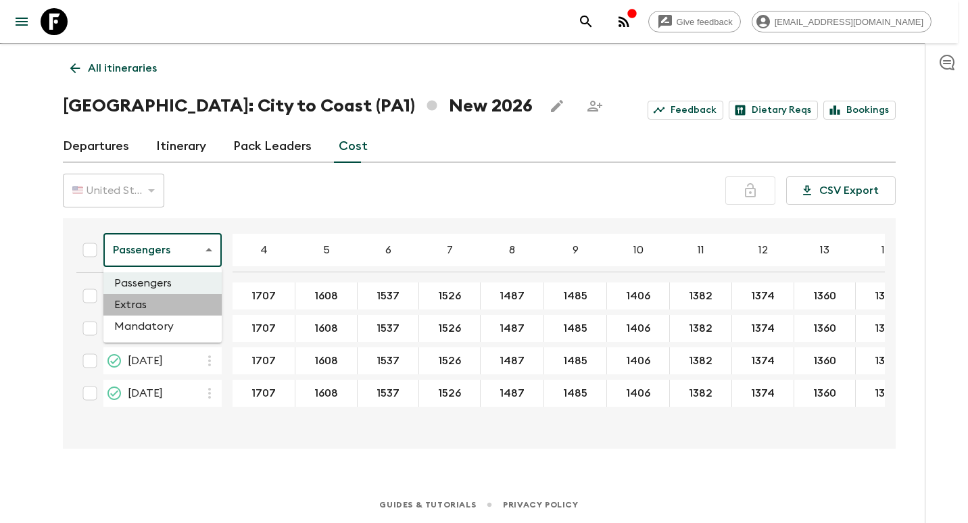
click at [153, 299] on li "Extras" at bounding box center [162, 305] width 118 height 22
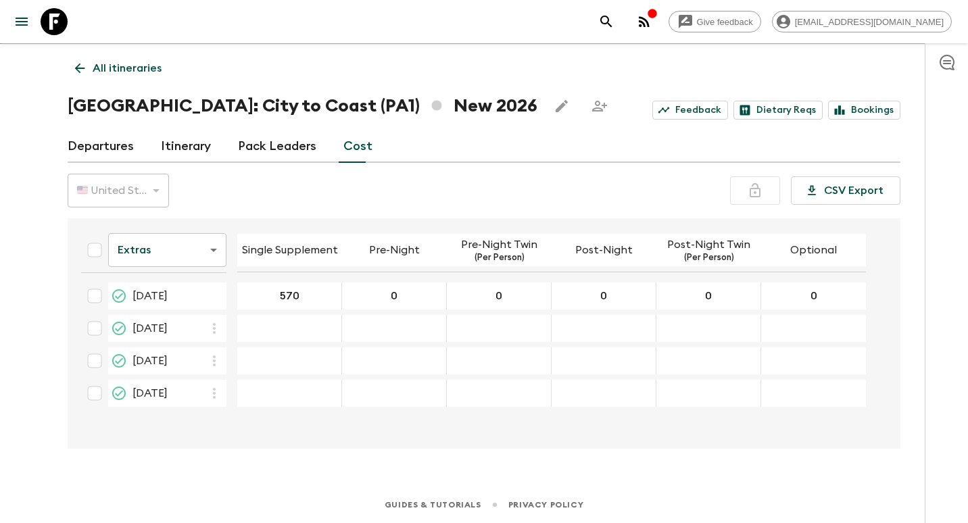
click at [208, 248] on body "Give feedback [EMAIL_ADDRESS][DOMAIN_NAME] We use functional & tracking cookies…" at bounding box center [484, 249] width 968 height 547
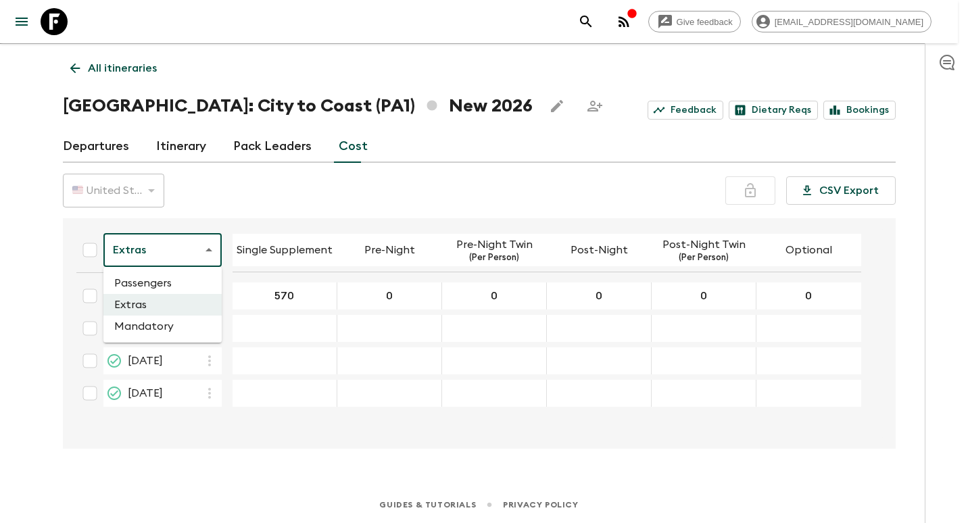
click at [164, 326] on li "Mandatory" at bounding box center [162, 327] width 118 height 22
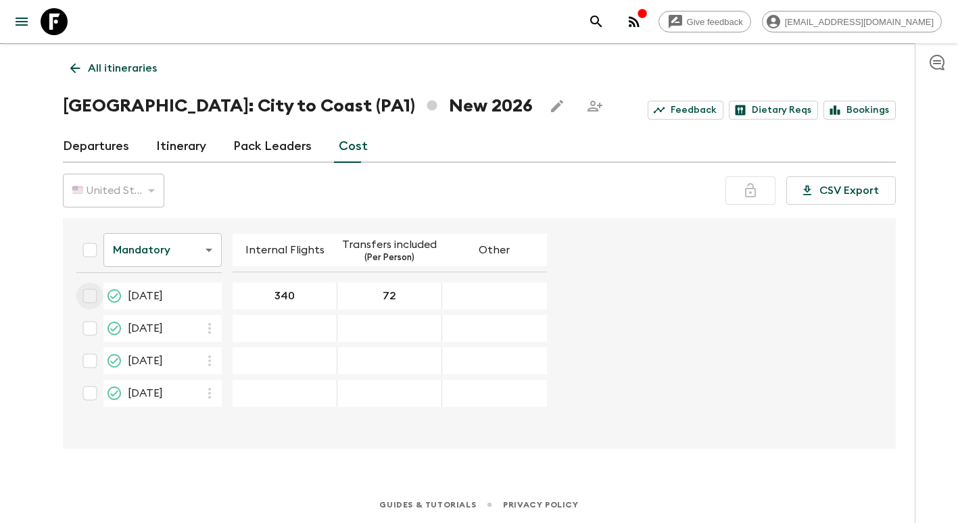
click at [93, 296] on input "checkbox" at bounding box center [89, 296] width 27 height 27
checkbox input "true"
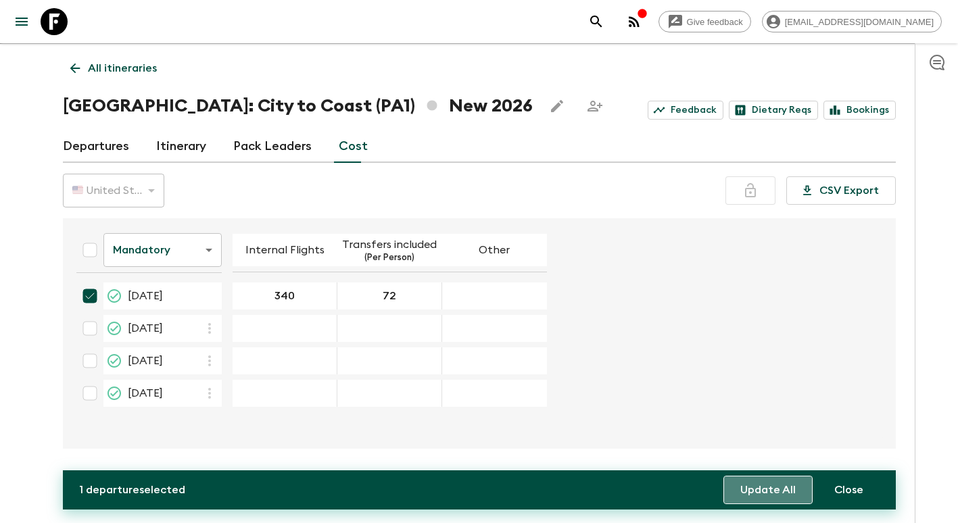
click at [777, 490] on button "Update All" at bounding box center [768, 490] width 89 height 28
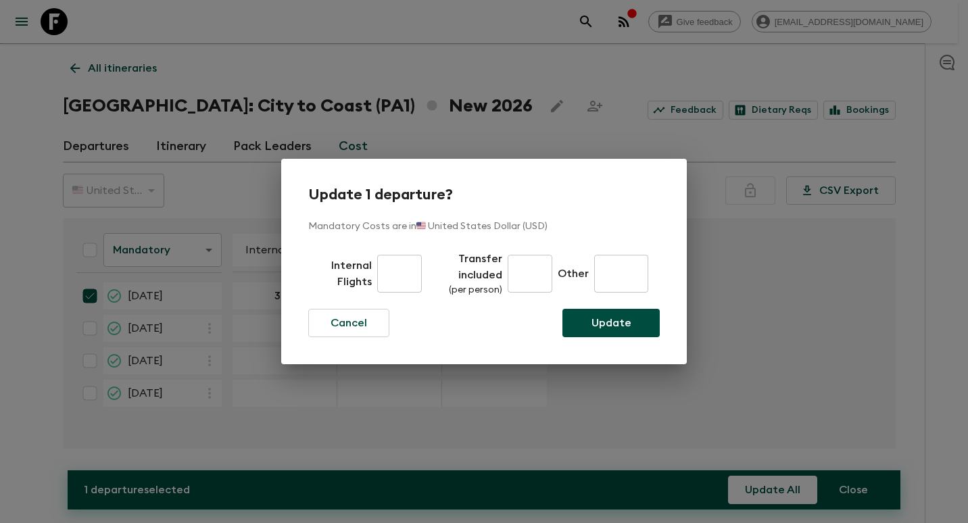
click at [388, 275] on input "text" at bounding box center [399, 274] width 45 height 38
type input "340"
click at [525, 282] on input "text" at bounding box center [530, 274] width 45 height 38
type input "72"
click at [608, 331] on p "Update" at bounding box center [612, 323] width 40 height 16
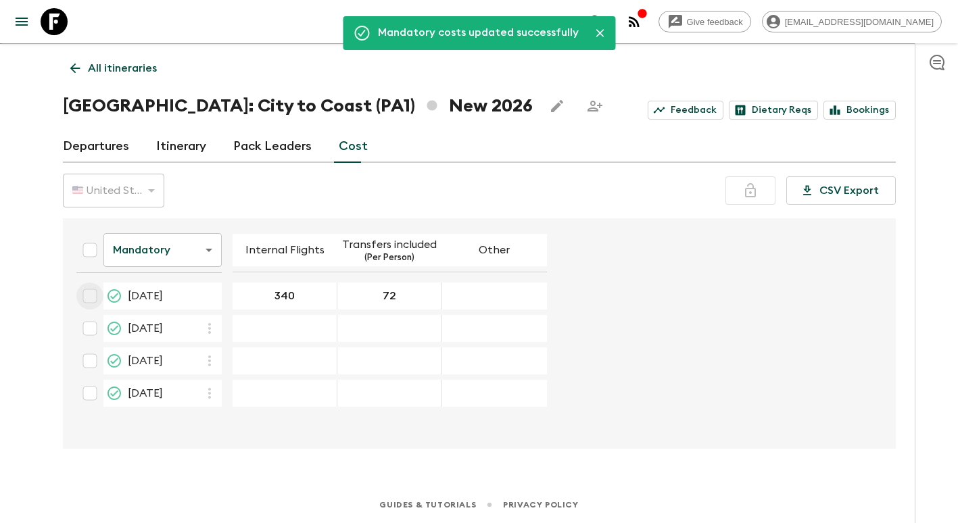
click at [95, 297] on input "checkbox" at bounding box center [89, 296] width 27 height 27
checkbox input "true"
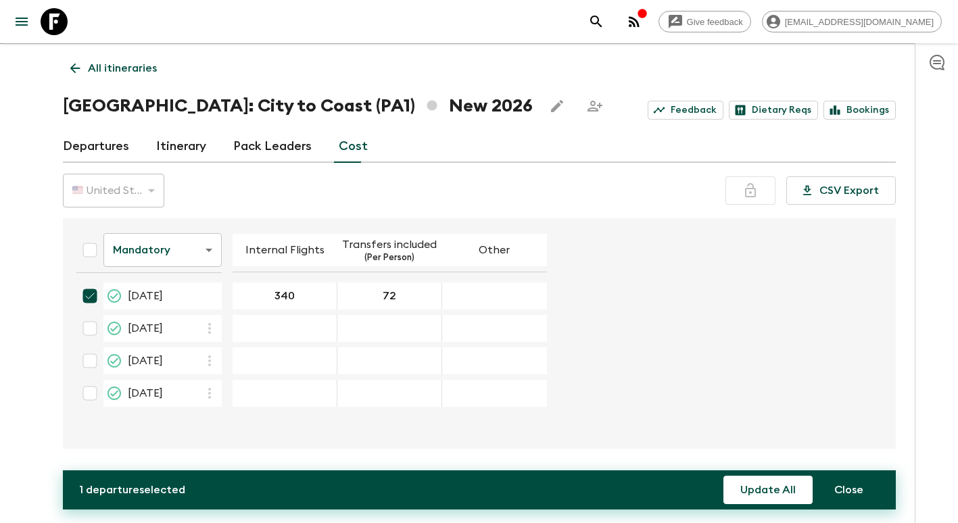
click at [95, 328] on input "checkbox" at bounding box center [89, 328] width 27 height 27
checkbox input "true"
click at [91, 363] on input "checkbox" at bounding box center [89, 361] width 27 height 27
checkbox input "true"
click at [93, 392] on input "checkbox" at bounding box center [89, 393] width 27 height 27
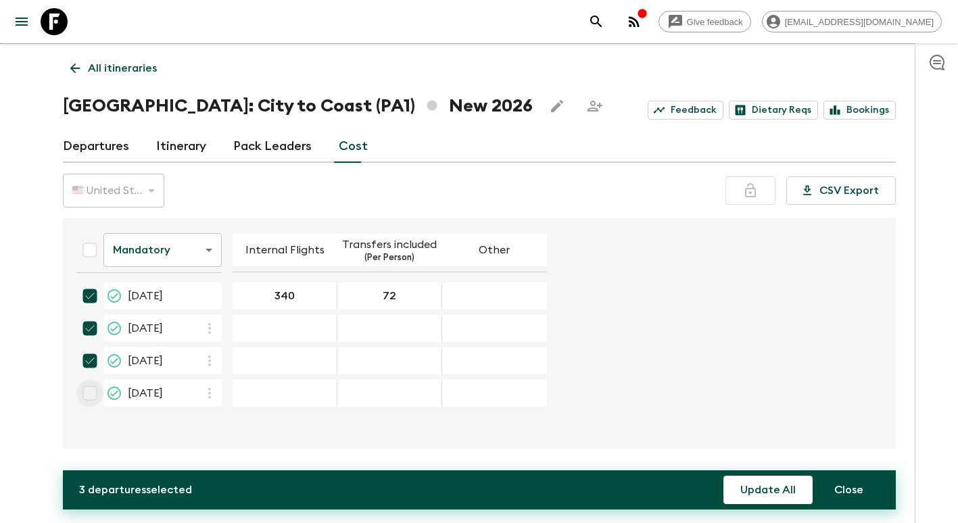
checkbox input "true"
click at [747, 494] on button "Update All" at bounding box center [768, 490] width 89 height 28
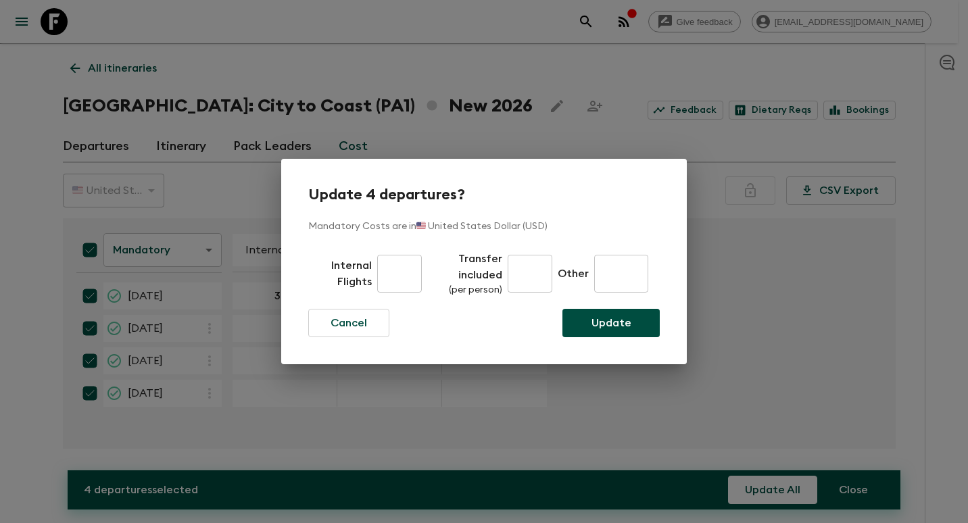
click at [393, 283] on input "text" at bounding box center [399, 274] width 45 height 38
type input "340"
type input "72"
click at [633, 331] on button "Update" at bounding box center [611, 323] width 97 height 28
checkbox input "false"
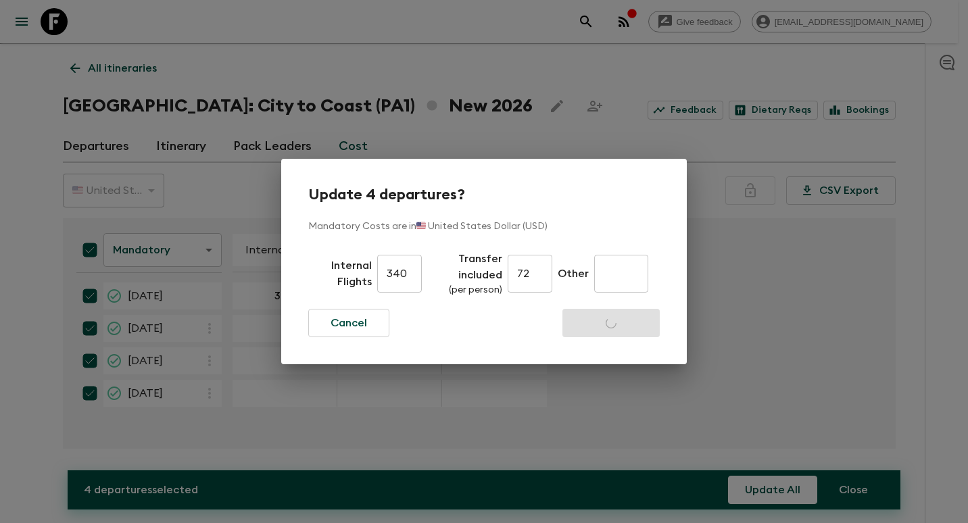
checkbox input "false"
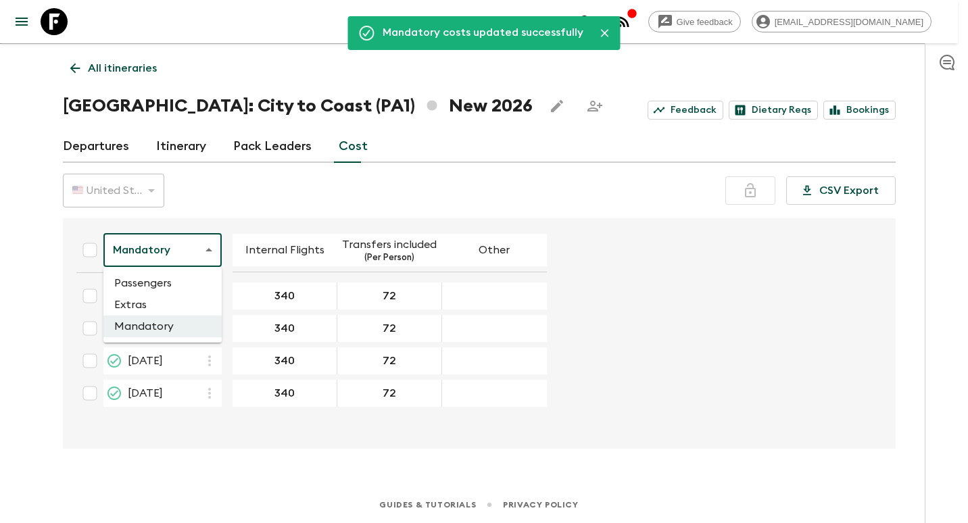
click at [187, 247] on body "Give feedback [EMAIL_ADDRESS][DOMAIN_NAME] We use functional & tracking cookies…" at bounding box center [484, 249] width 968 height 547
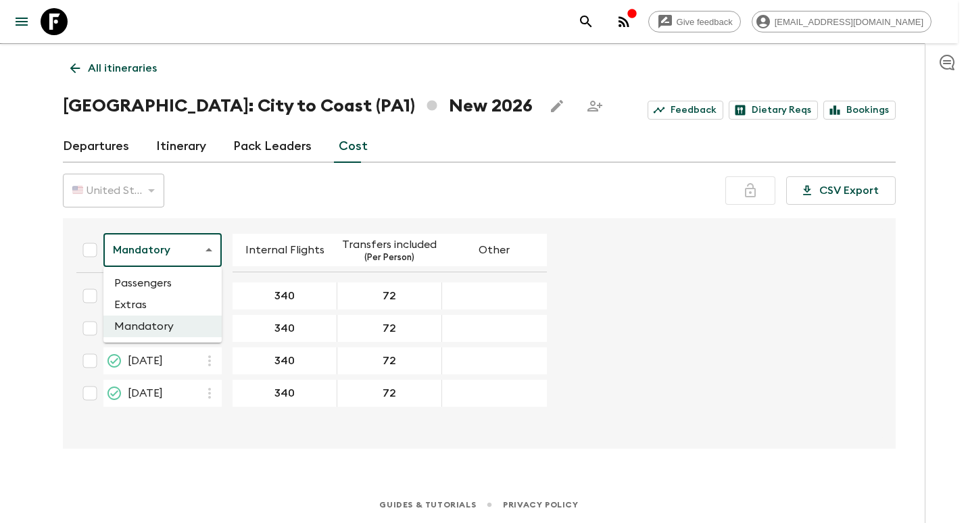
click at [164, 302] on li "Extras" at bounding box center [162, 305] width 118 height 22
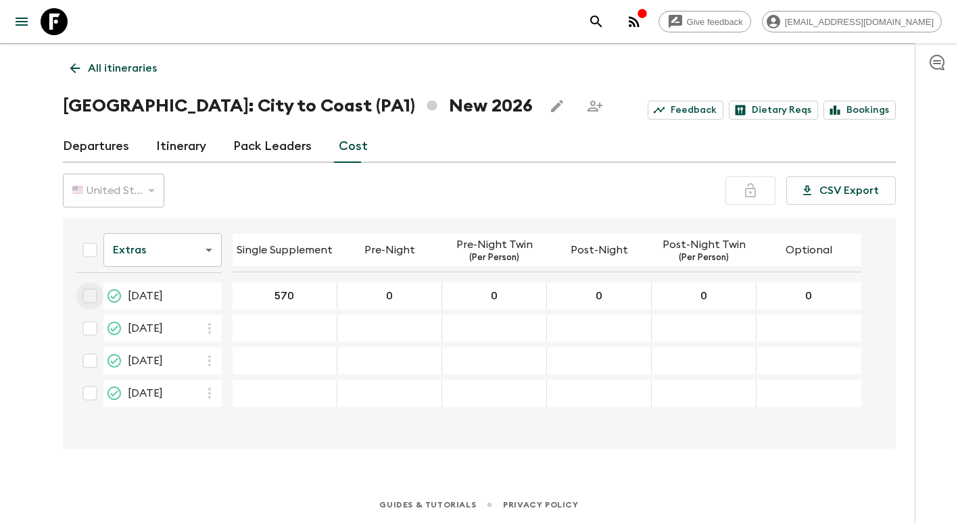
drag, startPoint x: 89, startPoint y: 302, endPoint x: 91, endPoint y: 316, distance: 15.0
click at [90, 302] on input "checkbox" at bounding box center [89, 296] width 27 height 27
checkbox input "true"
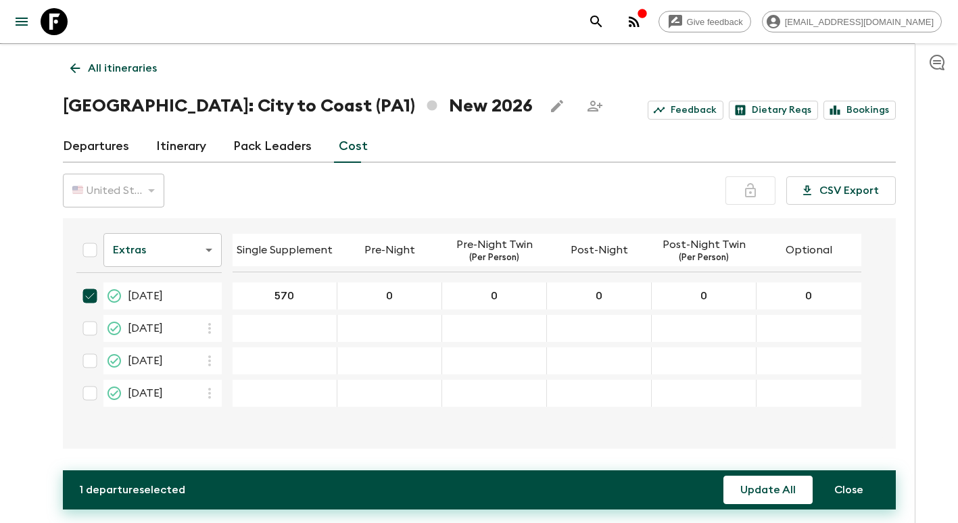
click at [91, 328] on input "checkbox" at bounding box center [89, 328] width 27 height 27
checkbox input "true"
click at [90, 368] on input "checkbox" at bounding box center [89, 361] width 27 height 27
checkbox input "true"
click at [87, 394] on input "checkbox" at bounding box center [89, 393] width 27 height 27
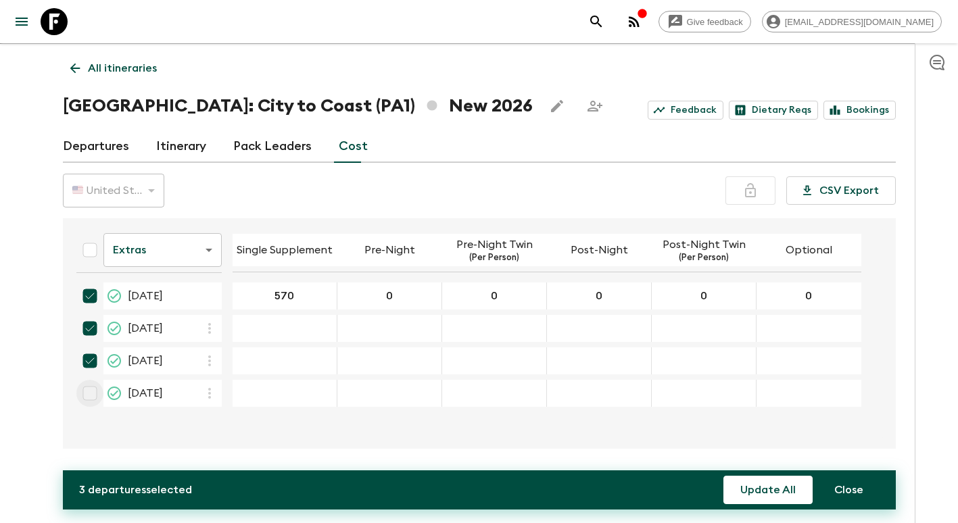
checkbox input "true"
click at [770, 486] on button "Update All" at bounding box center [768, 490] width 89 height 28
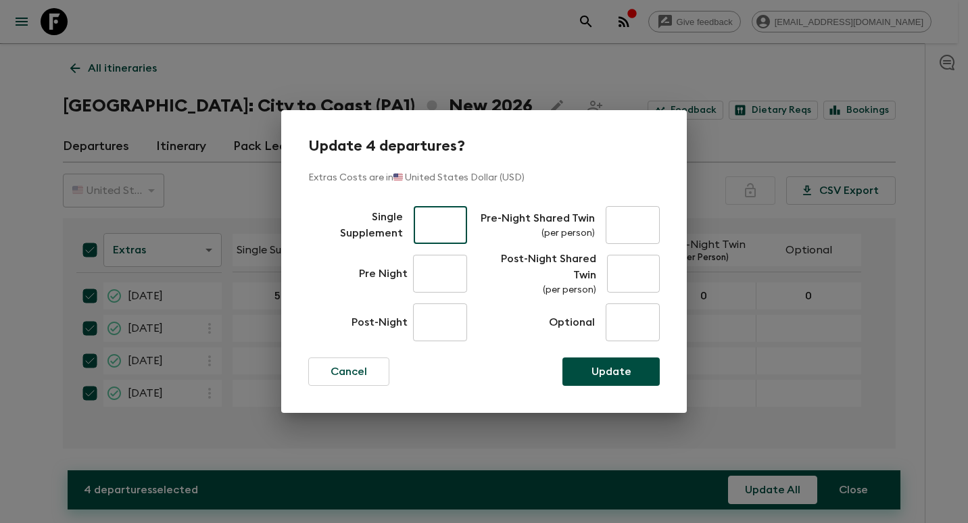
click at [442, 233] on input "text" at bounding box center [440, 225] width 53 height 38
type input "570"
click at [433, 281] on input "text" at bounding box center [440, 274] width 54 height 38
type input "0"
click at [425, 325] on input "text" at bounding box center [440, 323] width 54 height 38
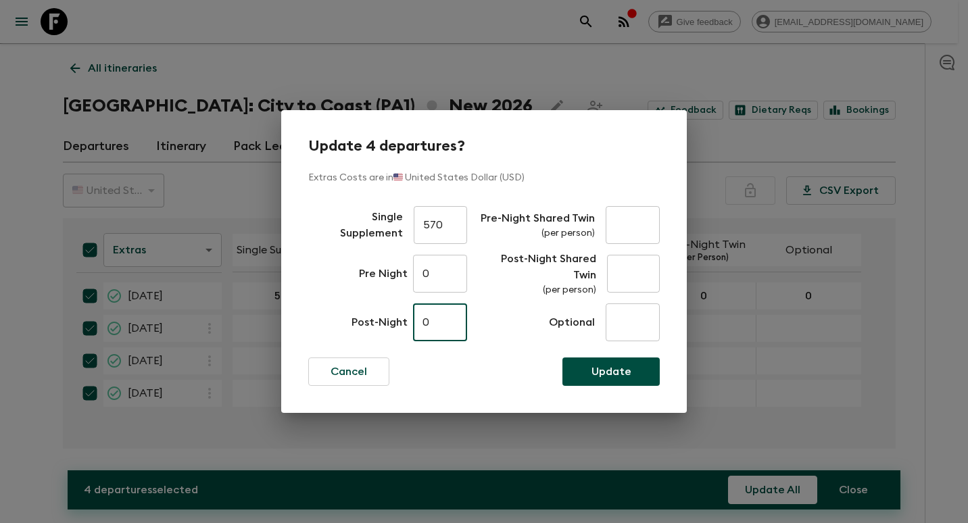
type input "0"
click at [635, 223] on input "text" at bounding box center [633, 225] width 54 height 38
type input "0"
drag, startPoint x: 432, startPoint y: 279, endPoint x: 349, endPoint y: 273, distance: 83.3
click at [352, 279] on div "Single Supplement 570 ​ Pre Night 0 ​ Post-Night 0 ​" at bounding box center [387, 274] width 159 height 146
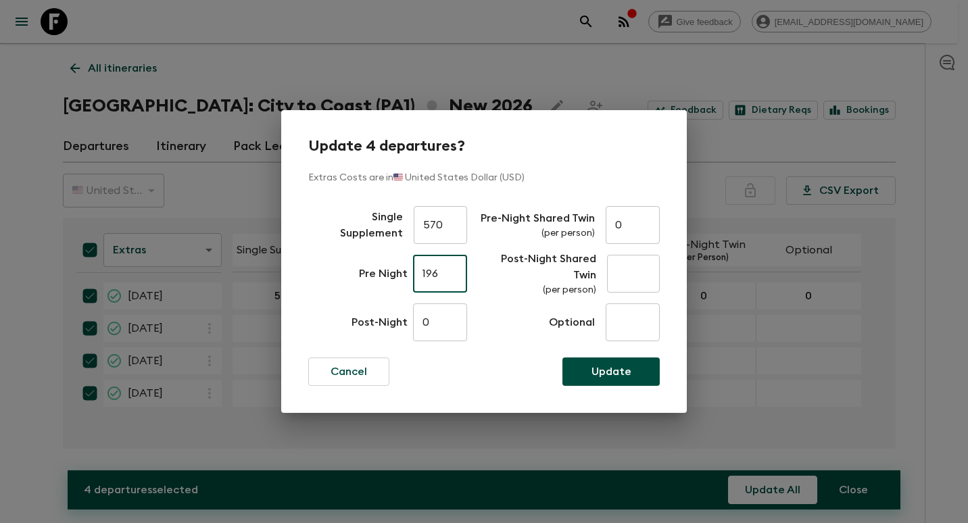
type input "196"
type input "98"
click at [634, 327] on input "text" at bounding box center [633, 323] width 54 height 38
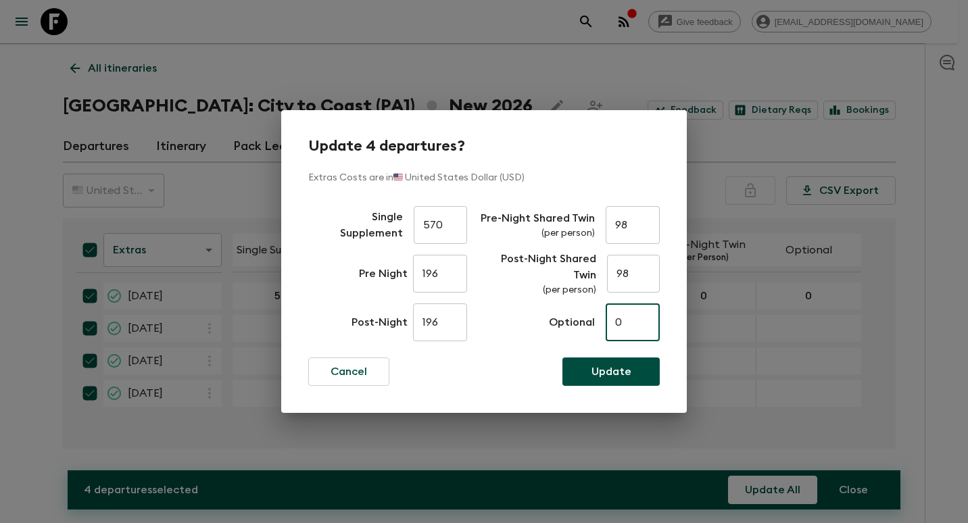
type input "0"
click at [613, 375] on p "Update" at bounding box center [612, 372] width 40 height 16
checkbox input "false"
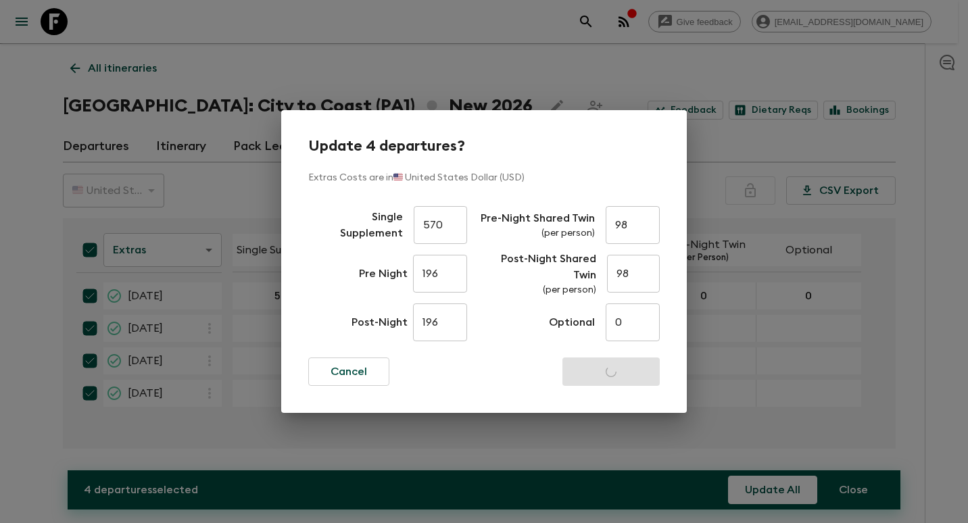
checkbox input "false"
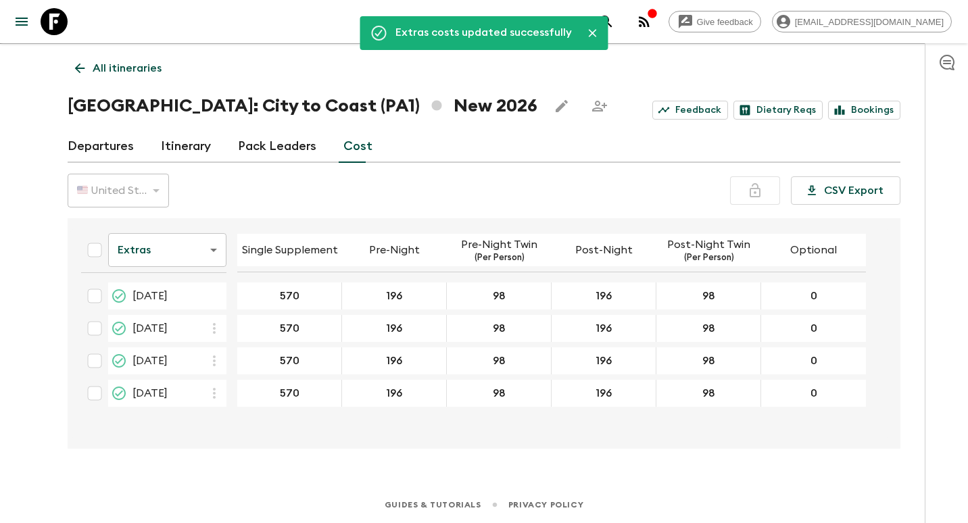
click at [206, 250] on body "Give feedback [EMAIL_ADDRESS][DOMAIN_NAME] We use functional & tracking cookies…" at bounding box center [484, 249] width 968 height 547
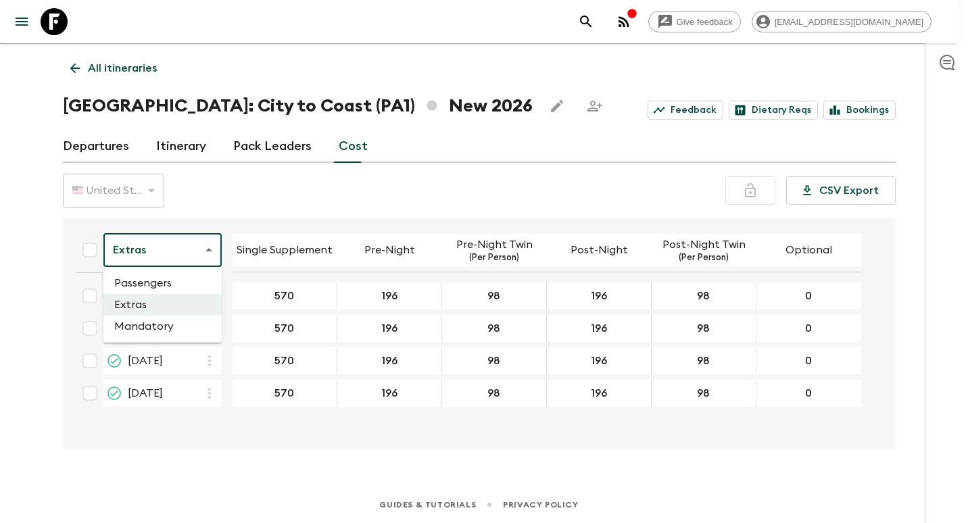
click at [156, 323] on li "Mandatory" at bounding box center [162, 327] width 118 height 22
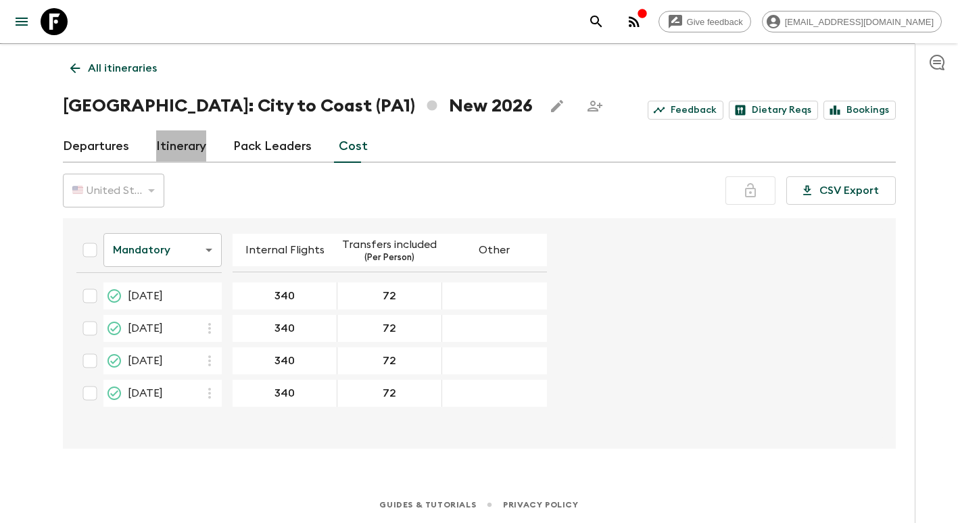
click at [167, 151] on link "Itinerary" at bounding box center [181, 147] width 50 height 32
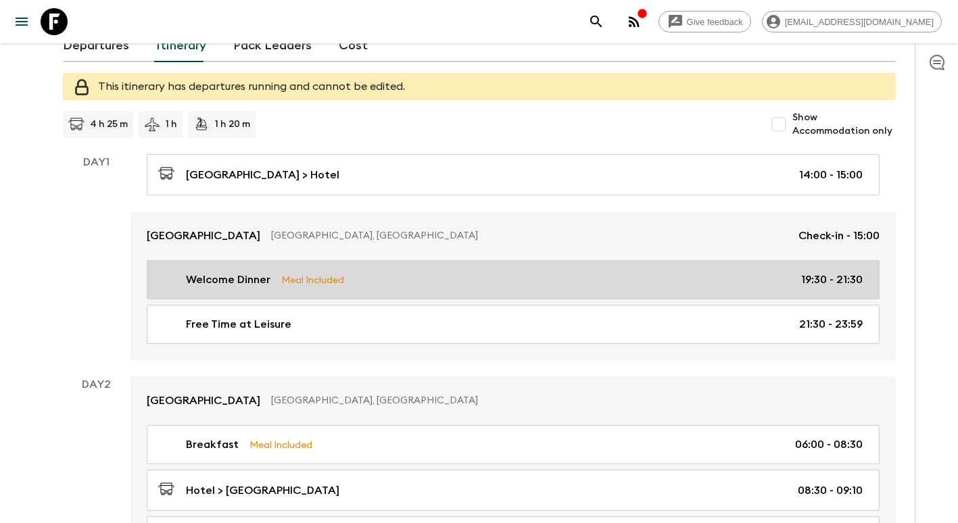
scroll to position [91, 0]
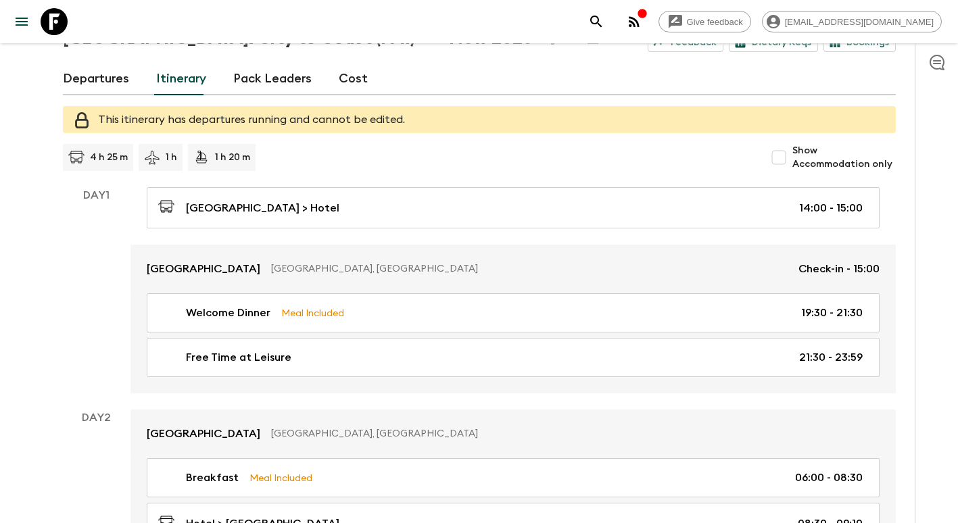
click at [119, 82] on link "Departures" at bounding box center [96, 79] width 66 height 32
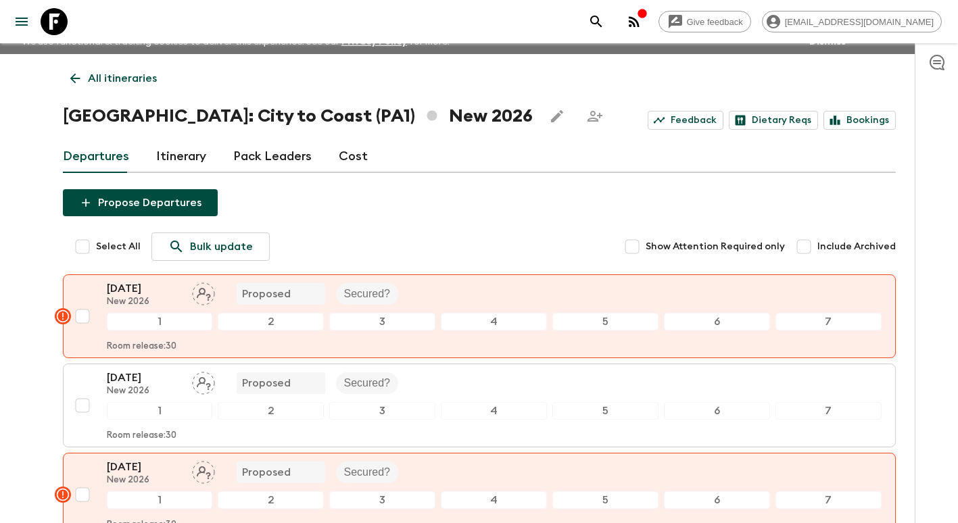
scroll to position [91, 0]
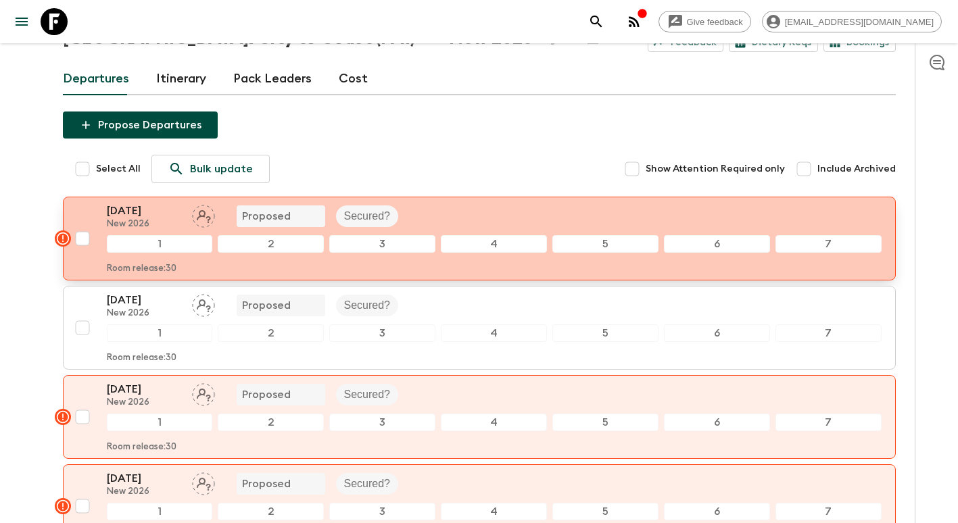
click at [200, 210] on icon "Assign pack leader" at bounding box center [203, 216] width 23 height 23
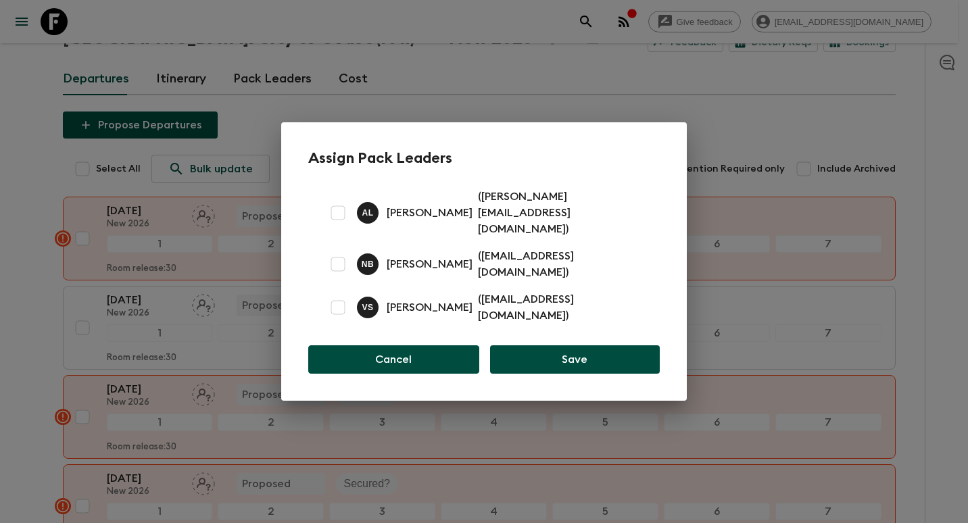
click at [398, 350] on button "Cancel" at bounding box center [393, 360] width 171 height 28
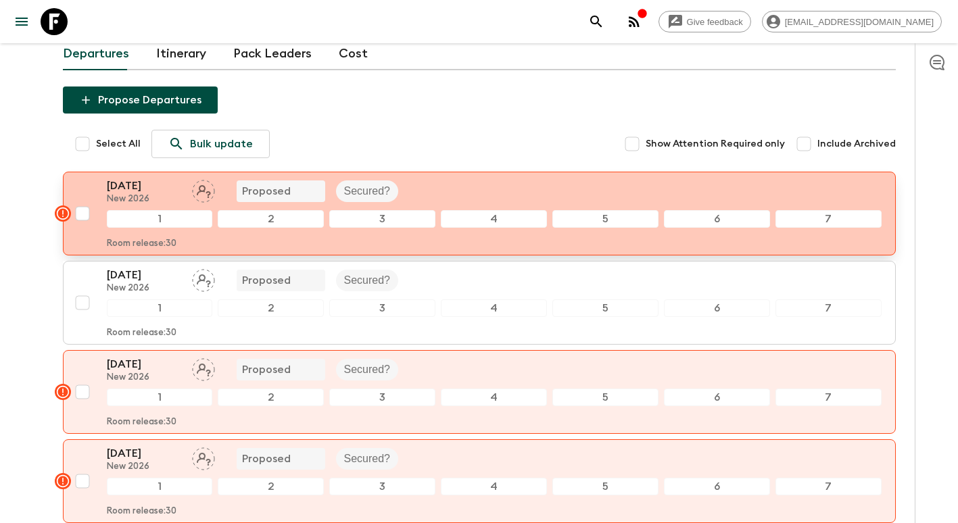
scroll to position [0, 0]
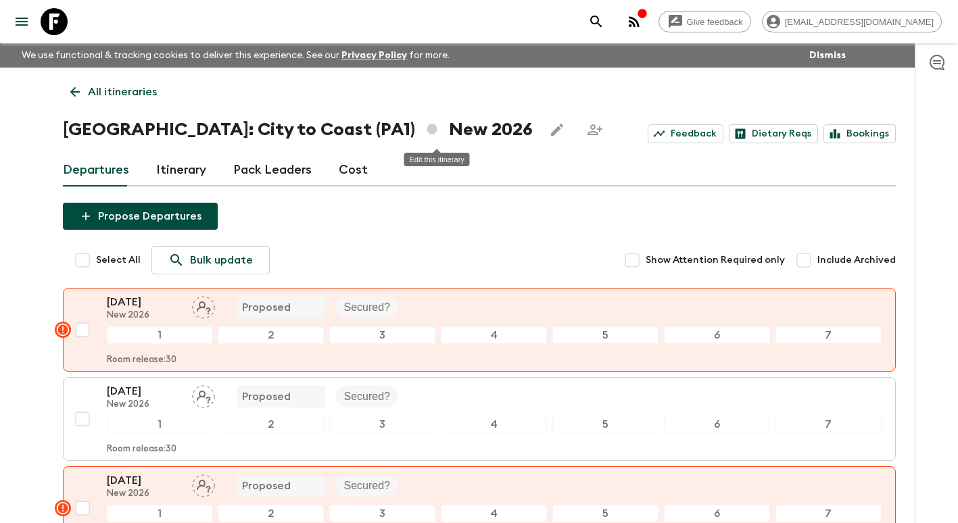
click at [544, 121] on button "Edit this itinerary" at bounding box center [557, 129] width 27 height 27
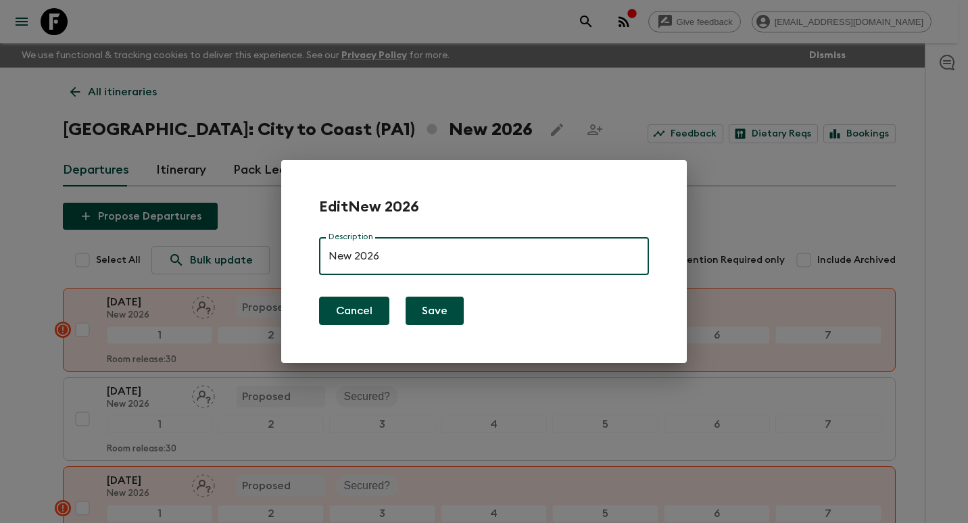
click at [352, 318] on button "Cancel" at bounding box center [354, 311] width 70 height 28
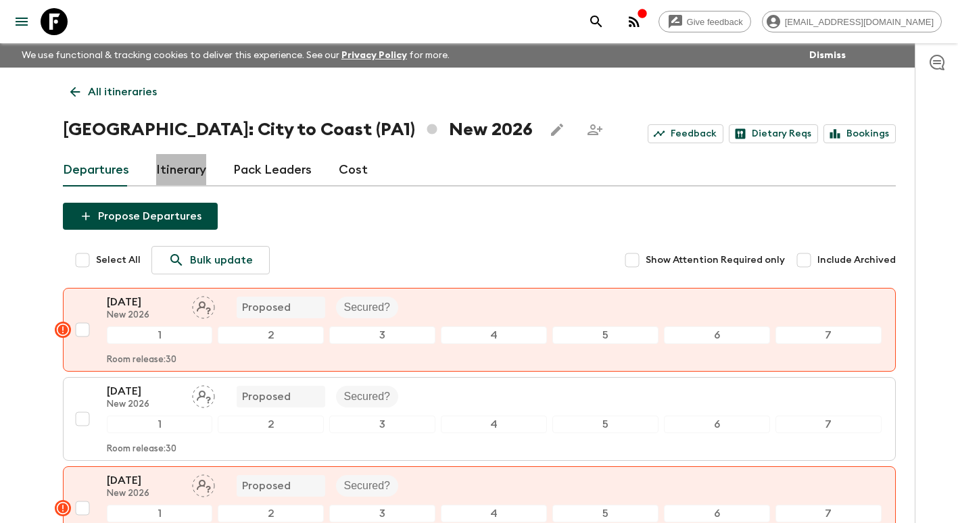
click at [174, 179] on link "Itinerary" at bounding box center [181, 170] width 50 height 32
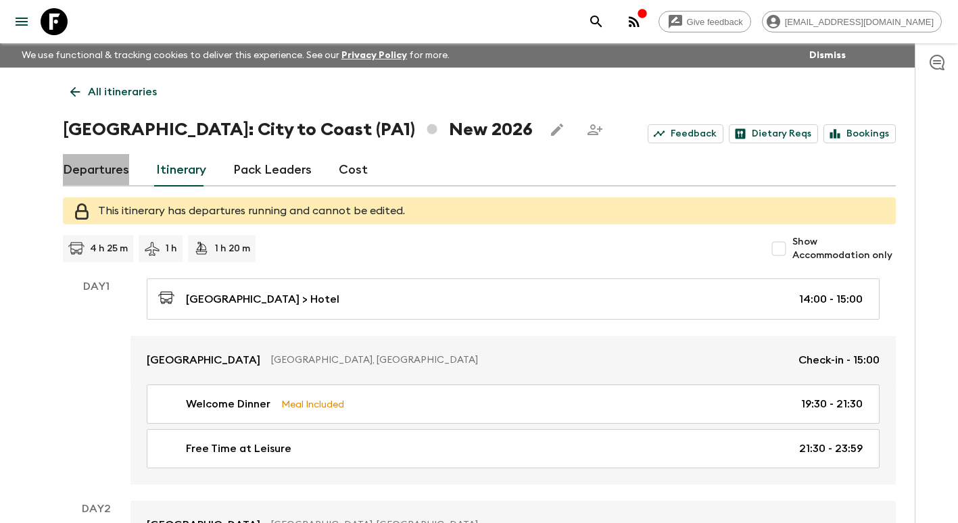
click at [115, 165] on link "Departures" at bounding box center [96, 170] width 66 height 32
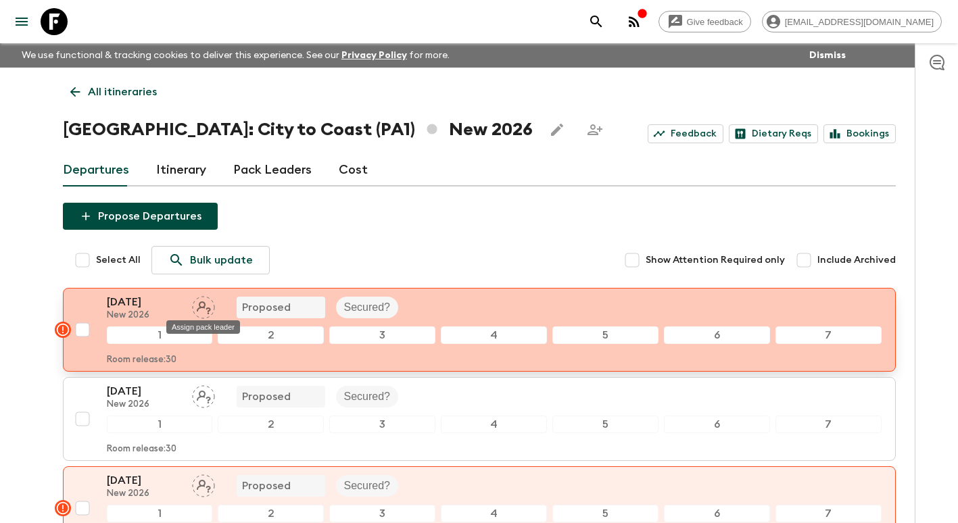
click at [211, 302] on icon "Assign pack leader" at bounding box center [203, 307] width 23 height 23
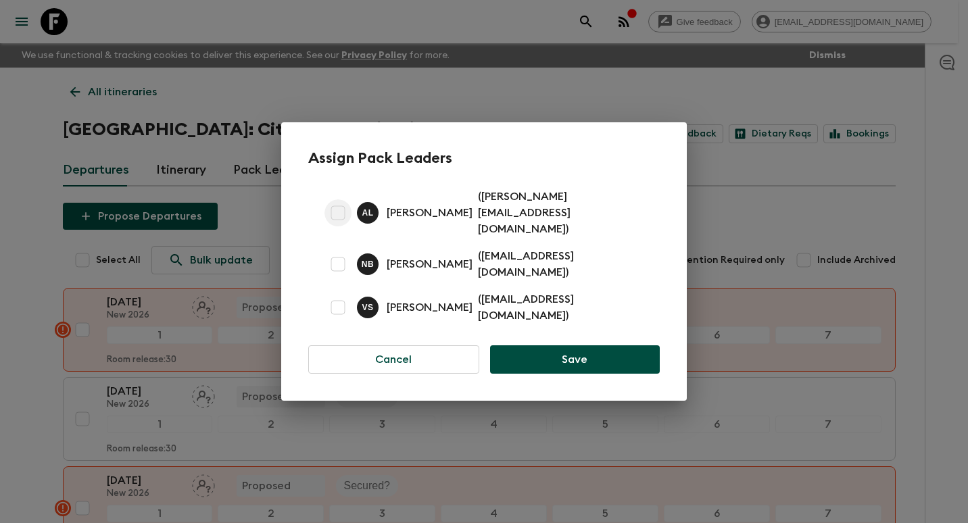
click at [337, 225] on input "checkbox" at bounding box center [338, 212] width 27 height 27
checkbox input "true"
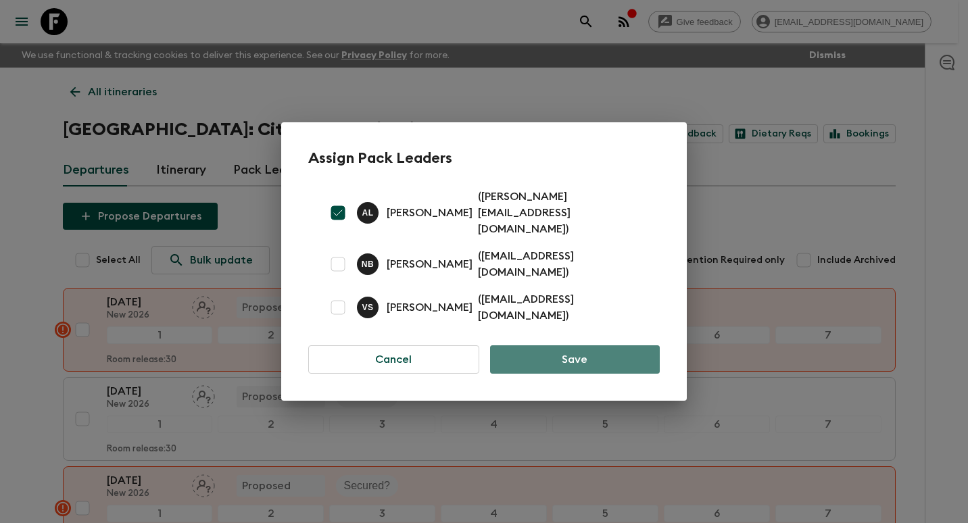
click at [573, 349] on button "Save" at bounding box center [575, 360] width 170 height 28
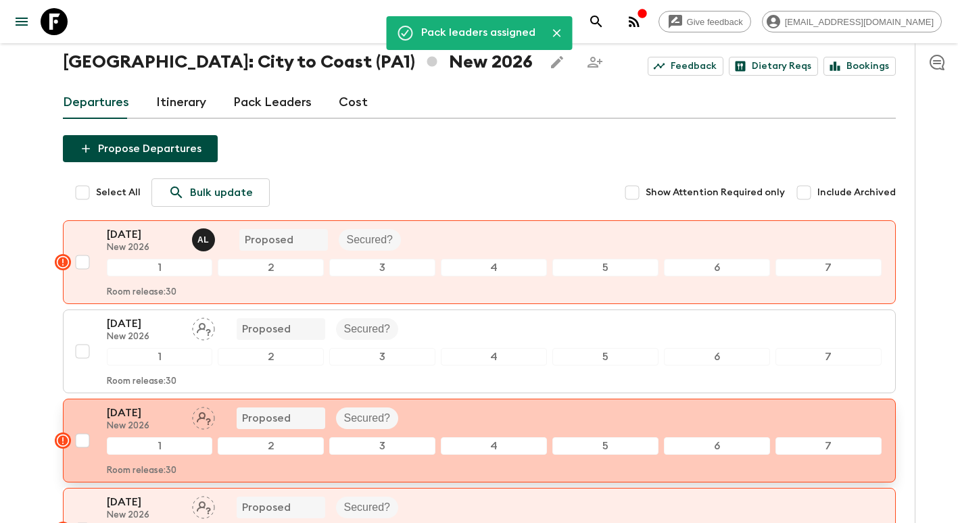
scroll to position [135, 0]
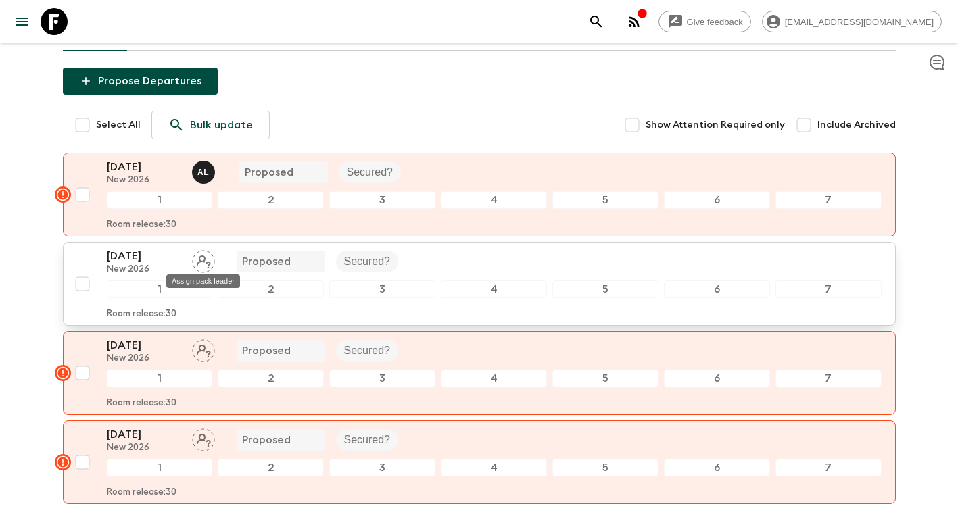
click at [209, 263] on icon "Assign pack leader" at bounding box center [204, 262] width 14 height 13
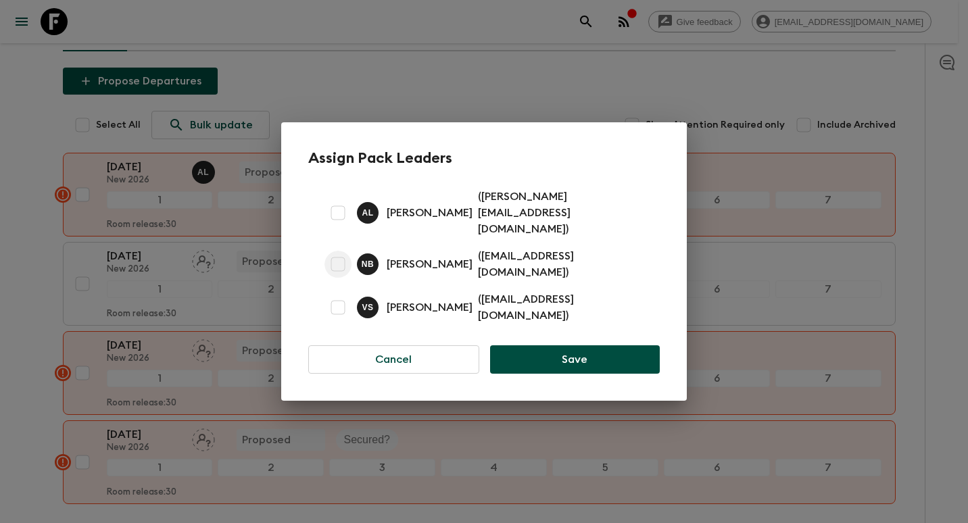
click at [329, 262] on input "checkbox" at bounding box center [338, 264] width 27 height 27
checkbox input "true"
click at [528, 346] on button "Save" at bounding box center [575, 360] width 170 height 28
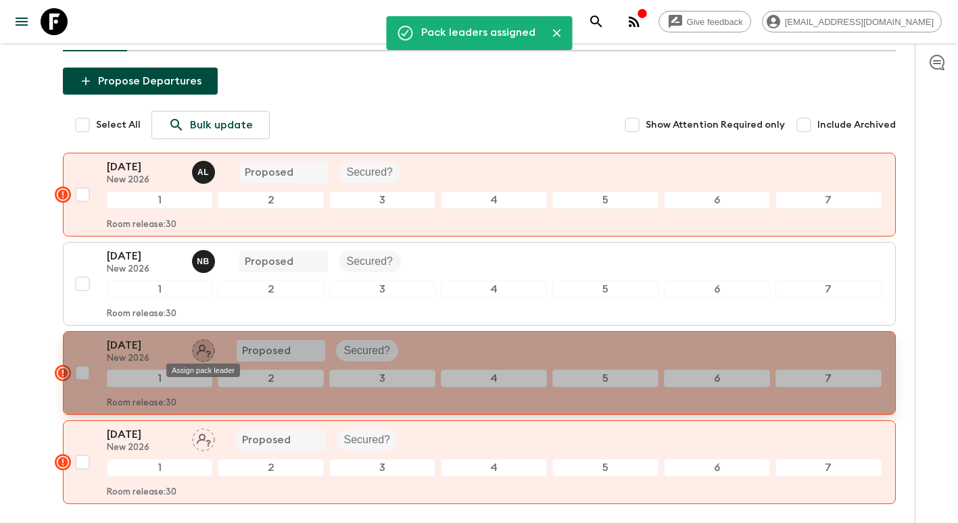
click at [208, 350] on icon "Assign pack leader" at bounding box center [203, 350] width 23 height 23
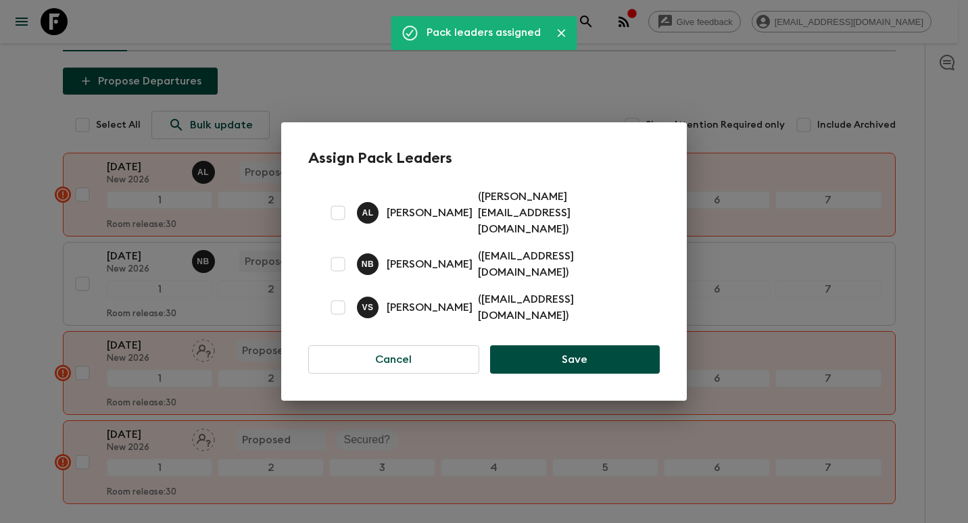
click at [437, 256] on p "[PERSON_NAME]" at bounding box center [430, 264] width 86 height 16
click at [335, 257] on input "checkbox" at bounding box center [338, 264] width 27 height 27
checkbox input "true"
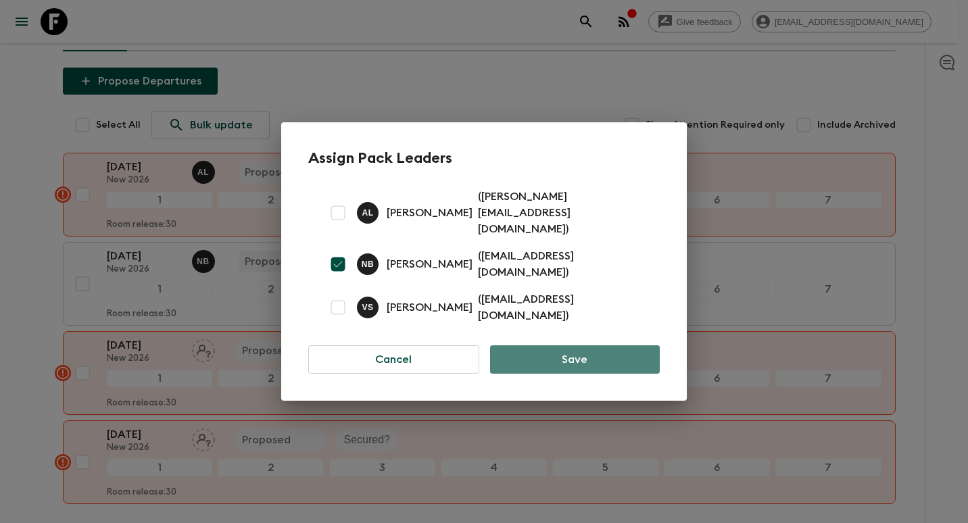
click at [540, 346] on button "Save" at bounding box center [575, 360] width 170 height 28
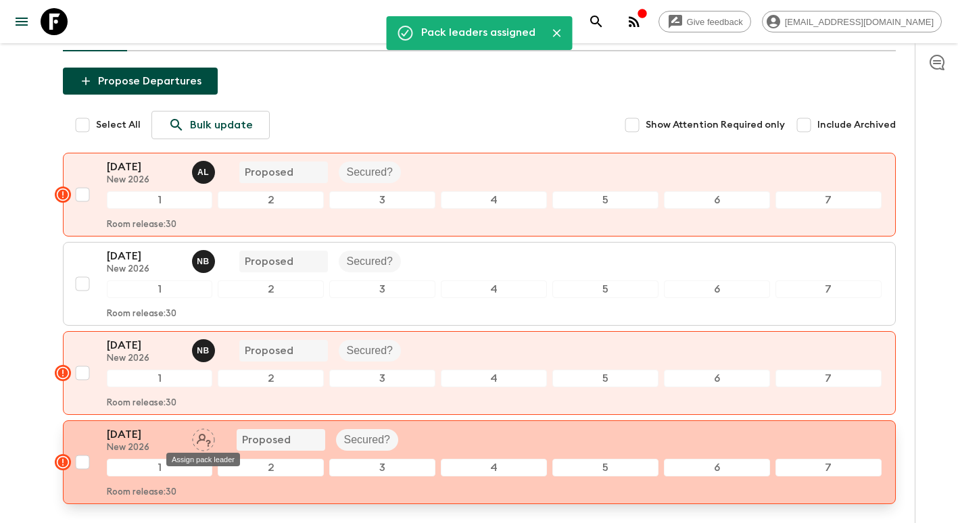
click at [199, 439] on icon "Assign pack leader" at bounding box center [204, 440] width 14 height 13
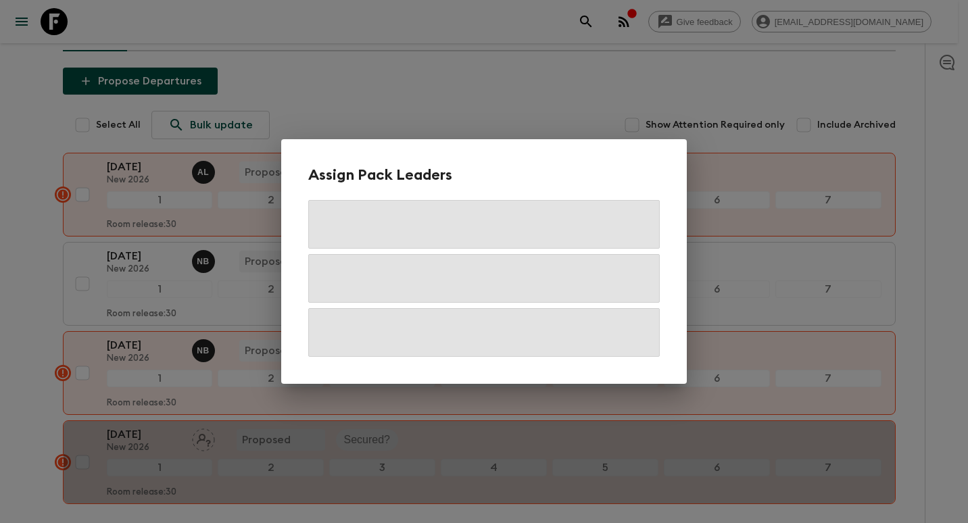
click at [11, 279] on div "Assign Pack Leaders" at bounding box center [484, 261] width 968 height 523
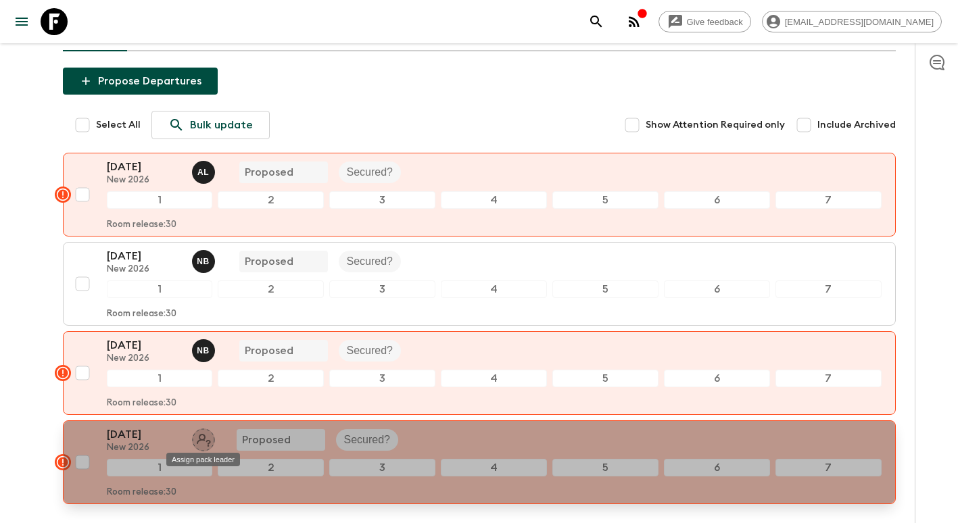
click at [197, 437] on icon "Assign pack leader" at bounding box center [203, 440] width 23 height 23
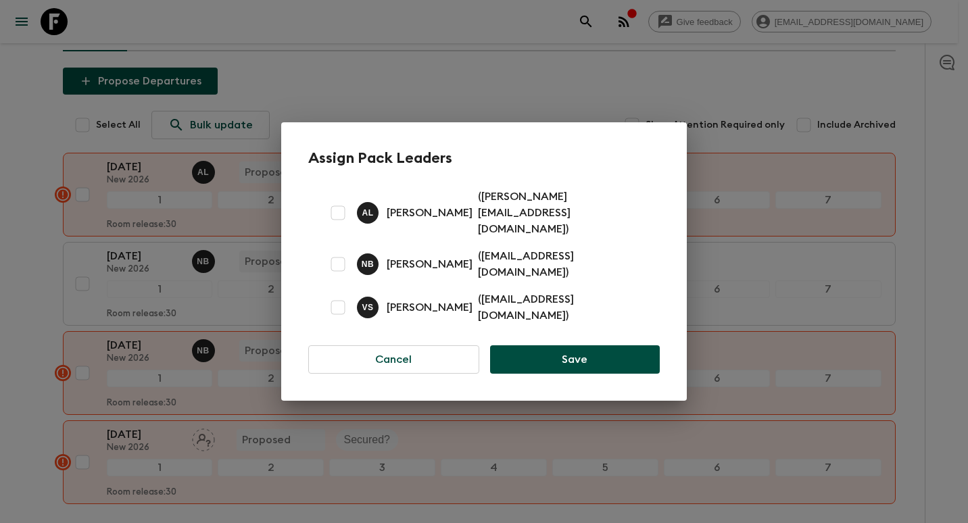
click at [339, 256] on input "checkbox" at bounding box center [338, 264] width 27 height 27
checkbox input "true"
click at [586, 349] on button "Save" at bounding box center [575, 360] width 170 height 28
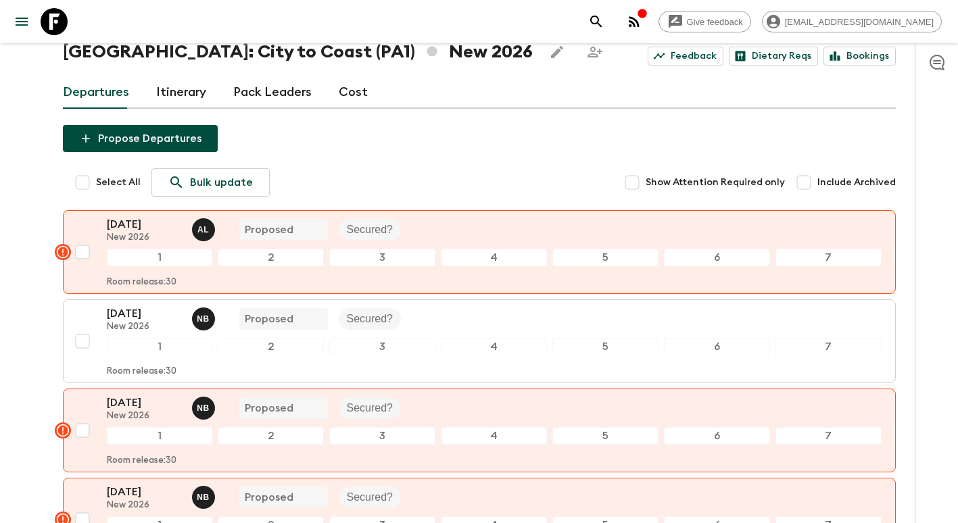
scroll to position [0, 0]
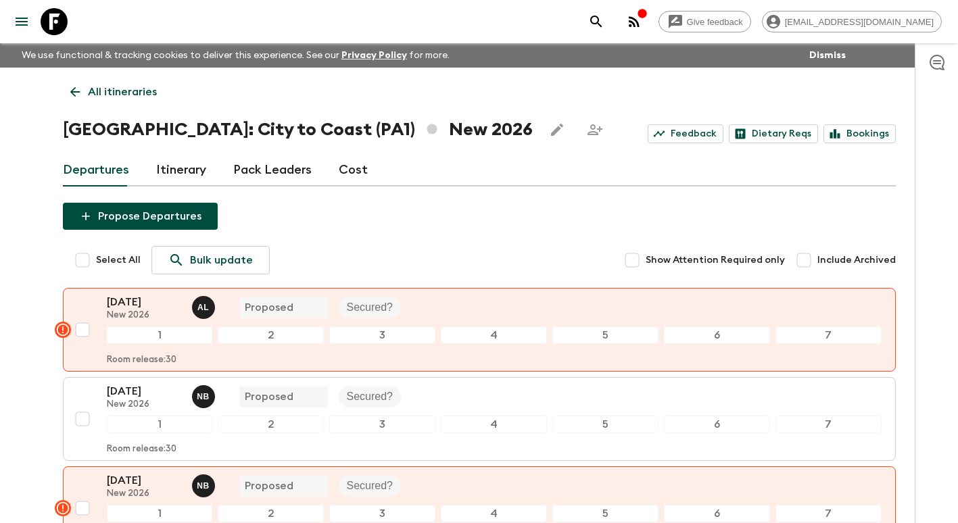
click at [174, 213] on button "Propose Departures" at bounding box center [140, 216] width 155 height 27
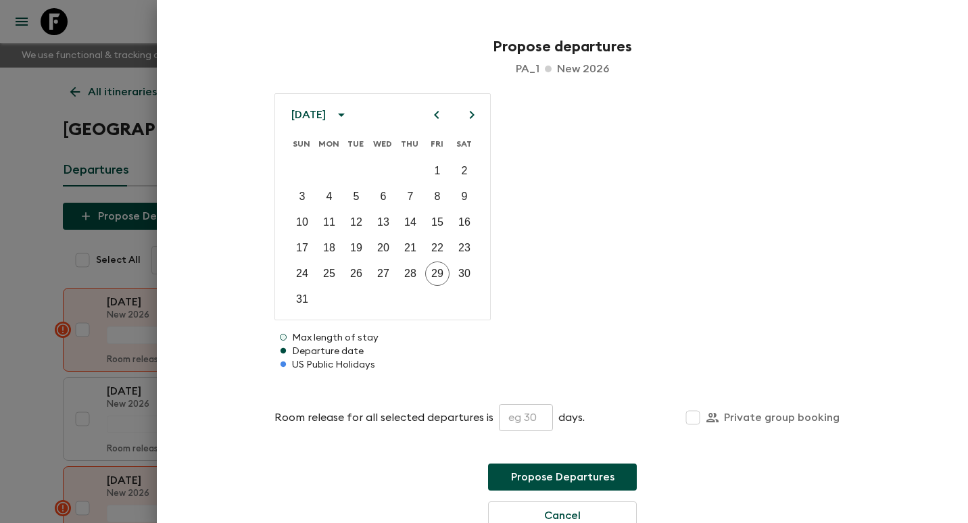
click at [33, 125] on div at bounding box center [484, 261] width 968 height 523
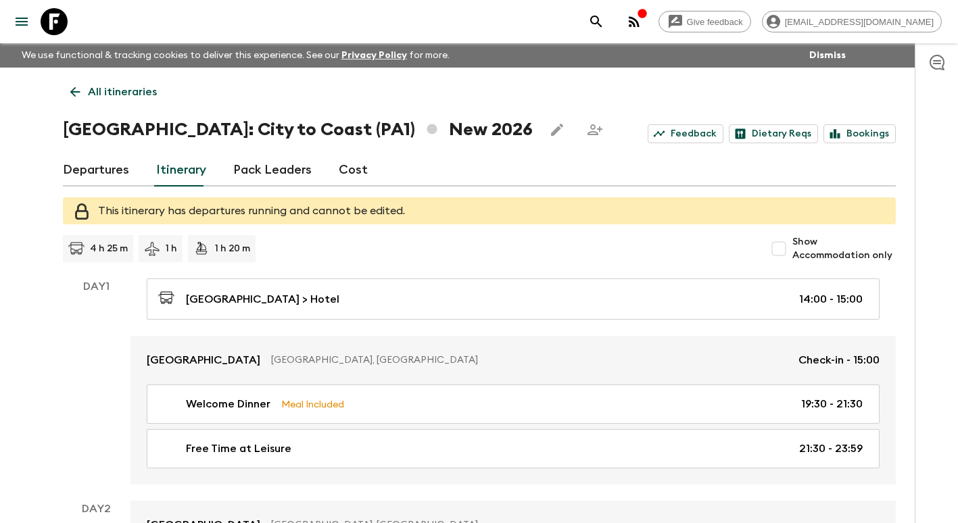
click at [78, 95] on icon at bounding box center [75, 92] width 15 height 15
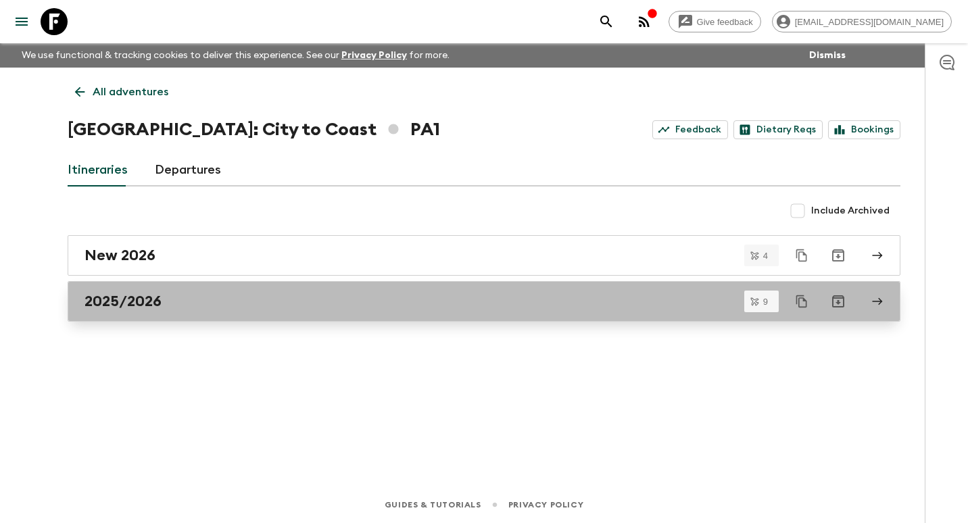
click at [160, 315] on link "2025/2026" at bounding box center [484, 301] width 833 height 41
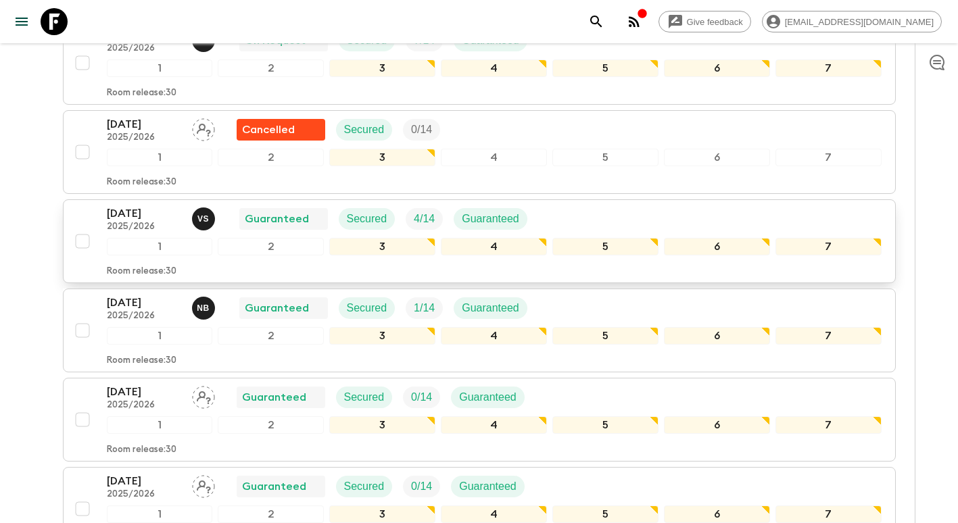
scroll to position [270, 0]
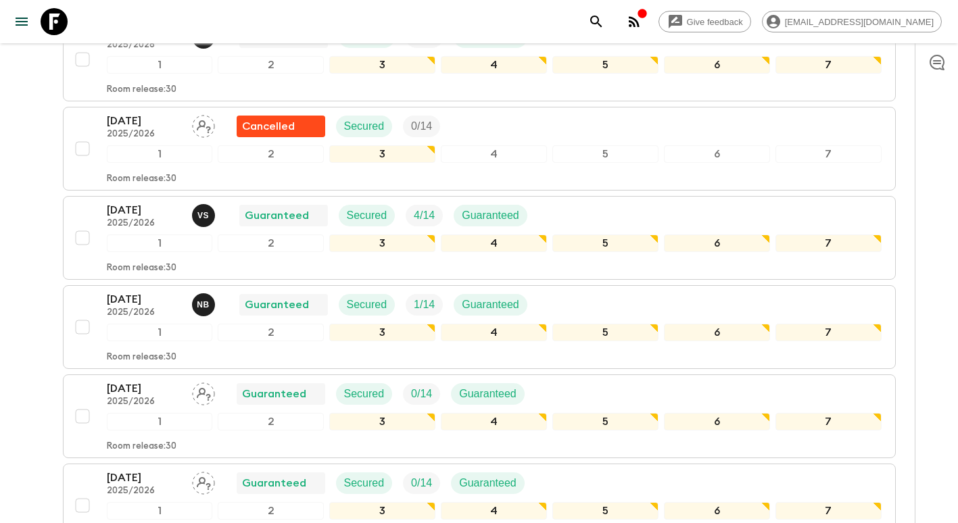
click at [0, 357] on html "Give feedback [EMAIL_ADDRESS][DOMAIN_NAME] We use functional & tracking cookies…" at bounding box center [479, 334] width 958 height 1209
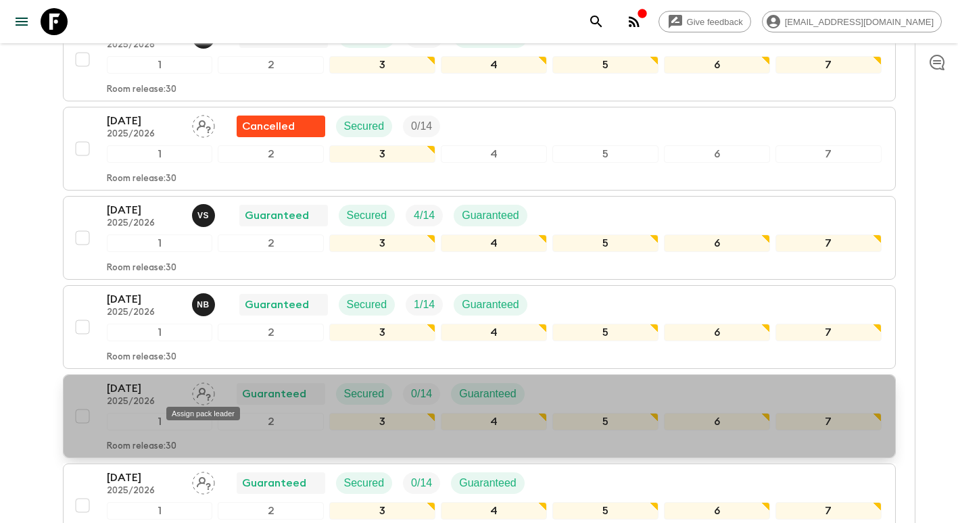
click at [202, 400] on div "Assign pack leader" at bounding box center [203, 410] width 76 height 24
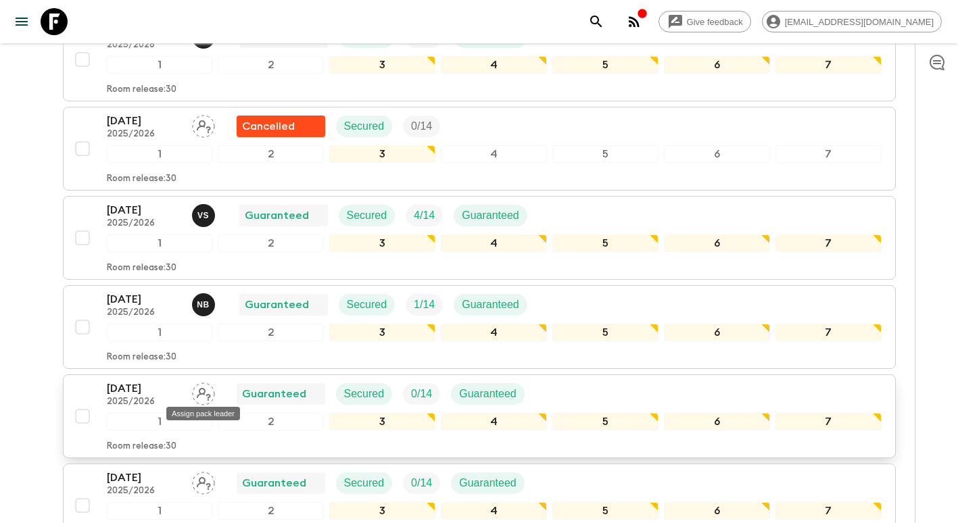
click at [203, 396] on icon "Assign pack leader" at bounding box center [203, 394] width 23 height 23
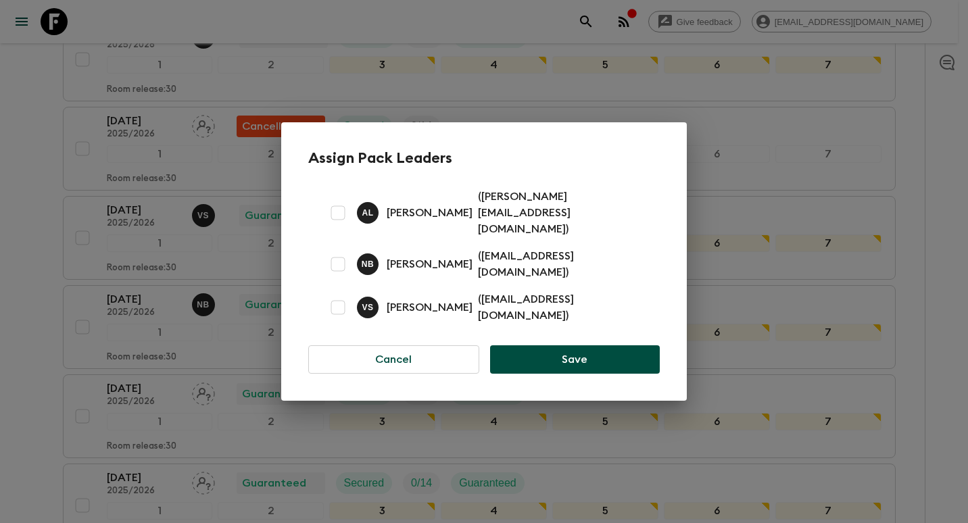
click at [341, 259] on input "checkbox" at bounding box center [338, 264] width 27 height 27
checkbox input "true"
click at [551, 346] on button "Save" at bounding box center [575, 360] width 170 height 28
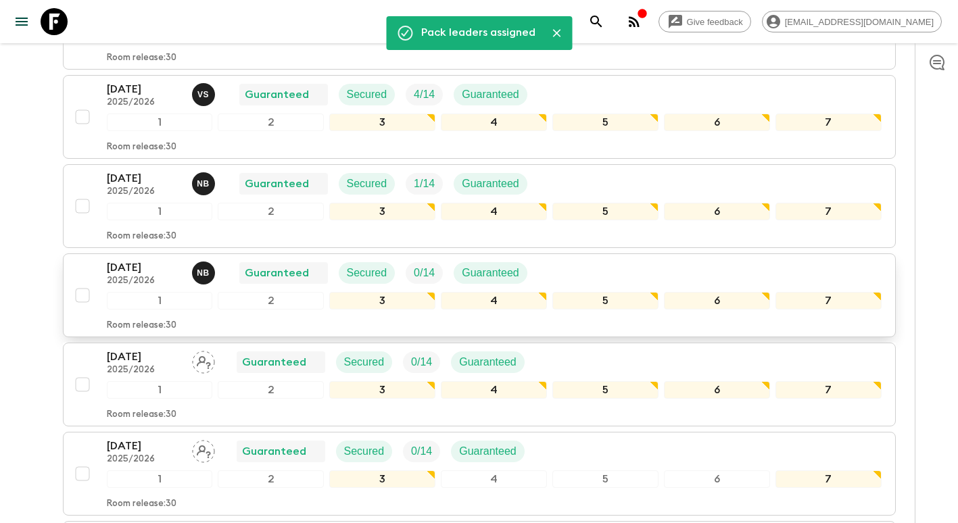
scroll to position [406, 0]
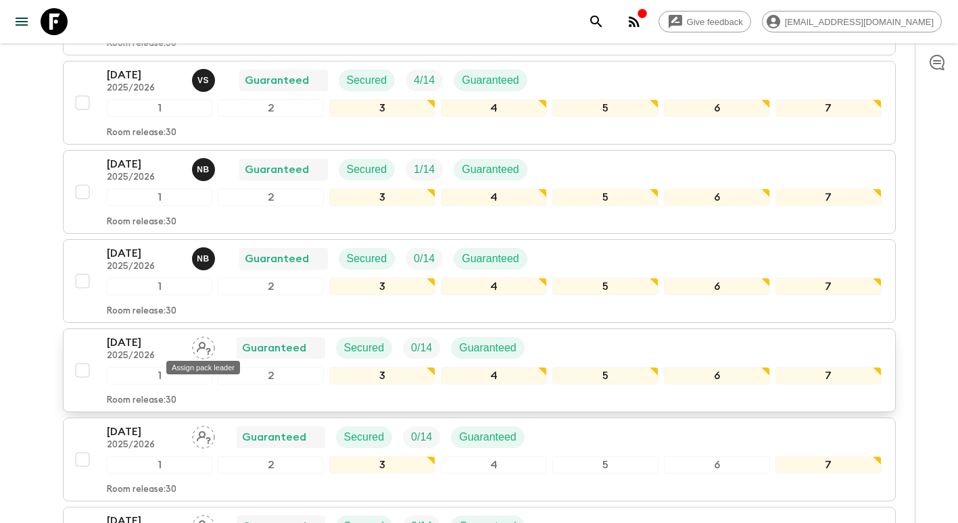
click at [208, 351] on icon "Assign pack leader" at bounding box center [204, 348] width 14 height 13
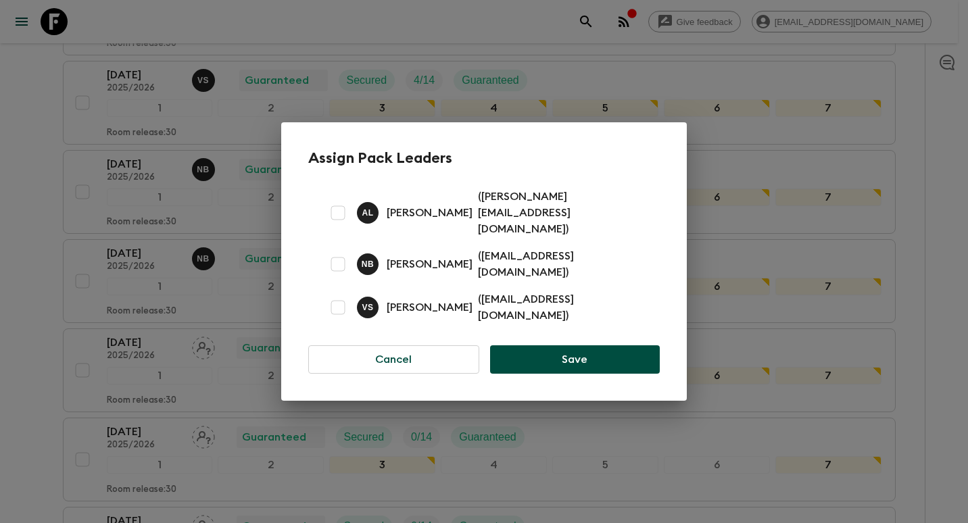
click at [336, 301] on input "checkbox" at bounding box center [338, 307] width 27 height 27
checkbox input "true"
click at [570, 349] on button "Save" at bounding box center [575, 360] width 170 height 28
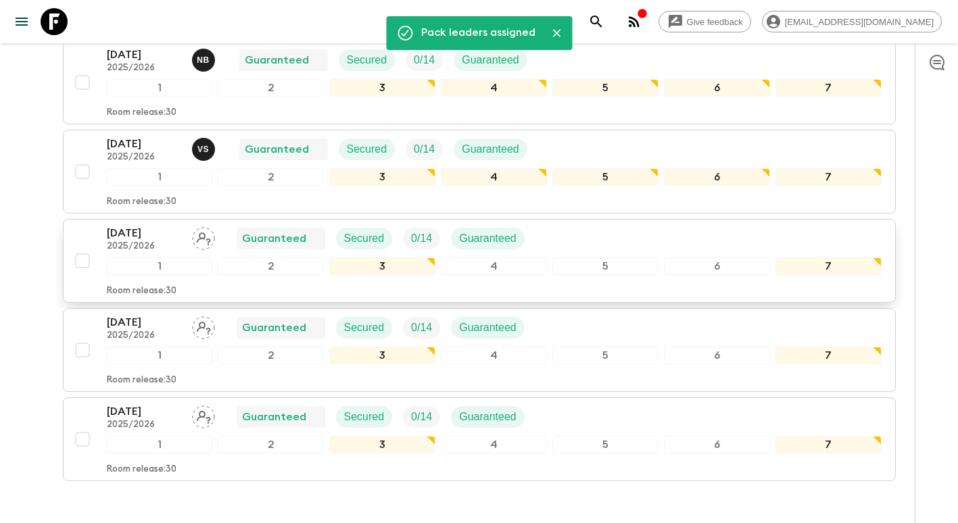
scroll to position [609, 0]
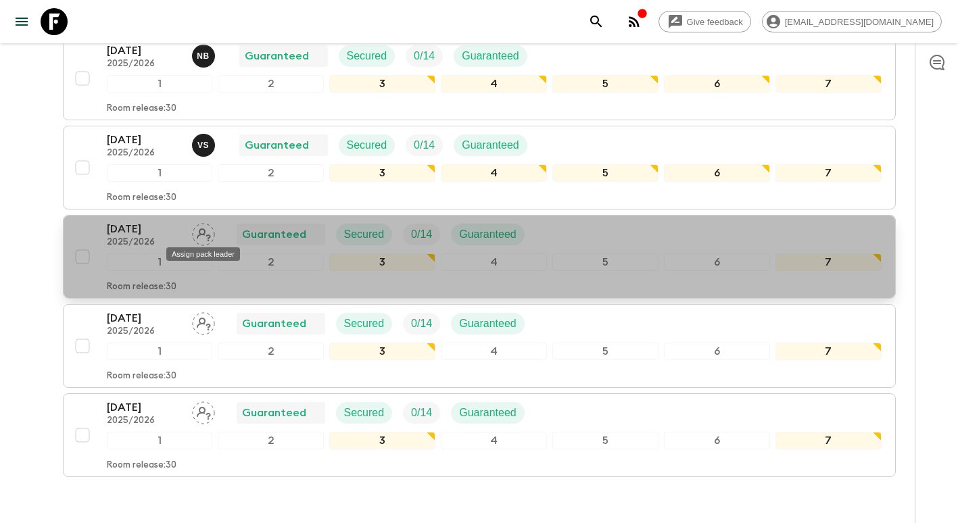
click at [203, 239] on div "Assign pack leader" at bounding box center [203, 250] width 76 height 24
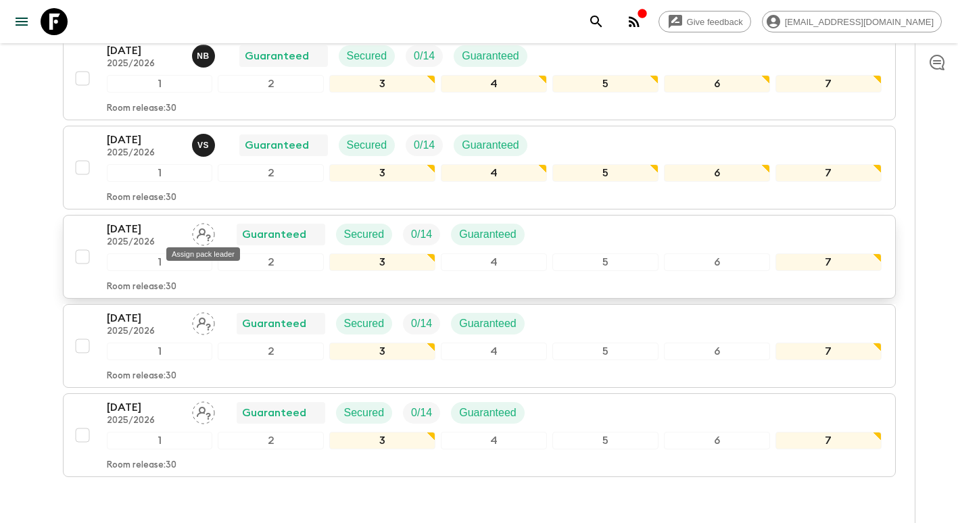
click at [208, 237] on icon "Assign pack leader" at bounding box center [203, 234] width 23 height 23
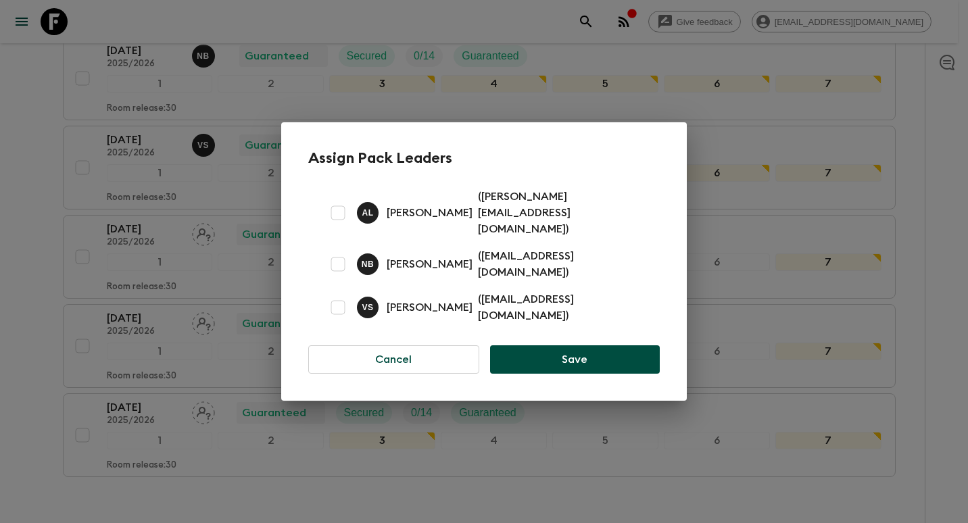
click at [339, 294] on input "checkbox" at bounding box center [338, 307] width 27 height 27
checkbox input "true"
click at [542, 346] on button "Save" at bounding box center [575, 360] width 170 height 28
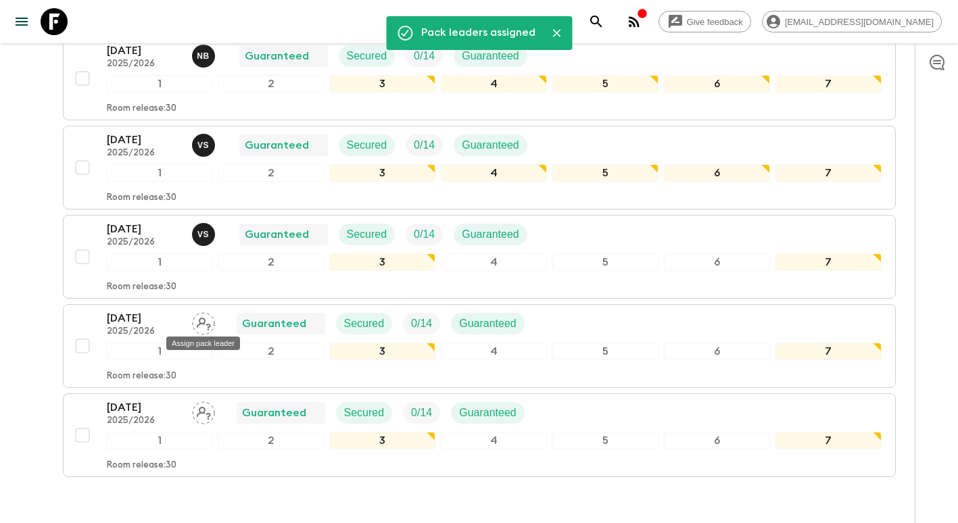
click at [204, 334] on div "Assign pack leader" at bounding box center [203, 339] width 76 height 24
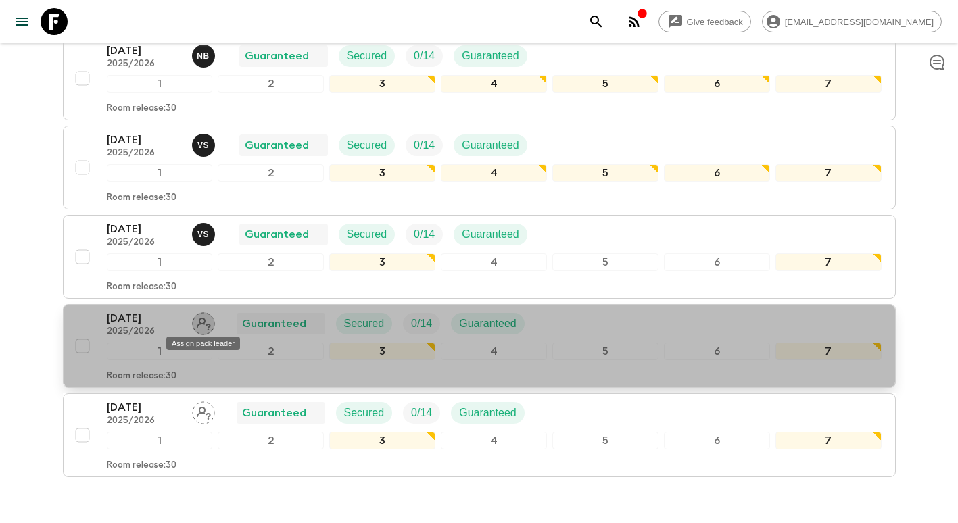
click at [203, 325] on icon "Assign pack leader" at bounding box center [203, 323] width 23 height 23
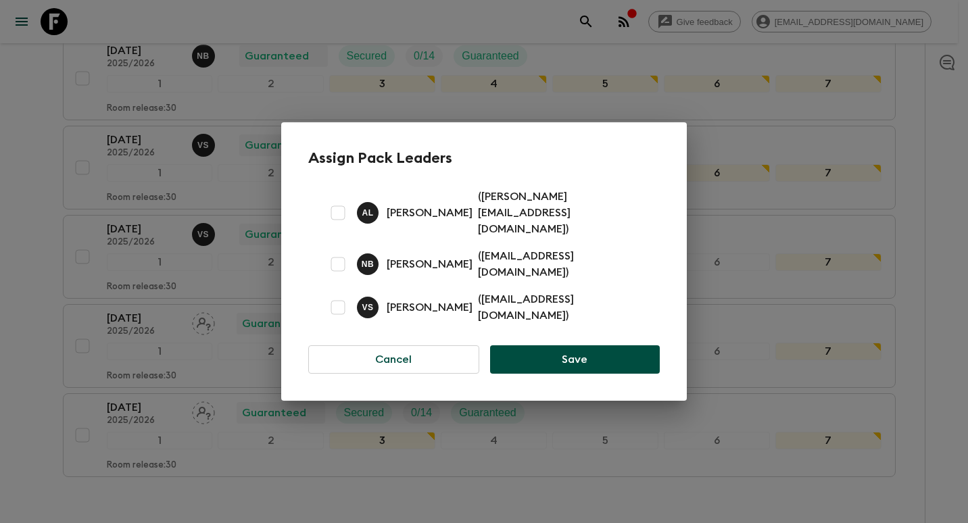
click at [336, 221] on input "checkbox" at bounding box center [338, 212] width 27 height 27
checkbox input "true"
click at [586, 352] on button "Save" at bounding box center [575, 360] width 170 height 28
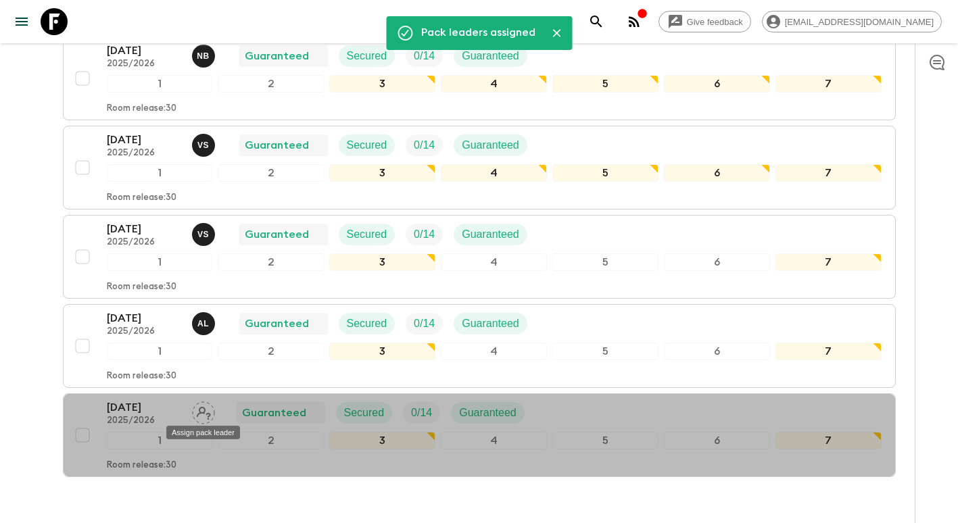
click at [204, 419] on div "Assign pack leader" at bounding box center [203, 429] width 76 height 24
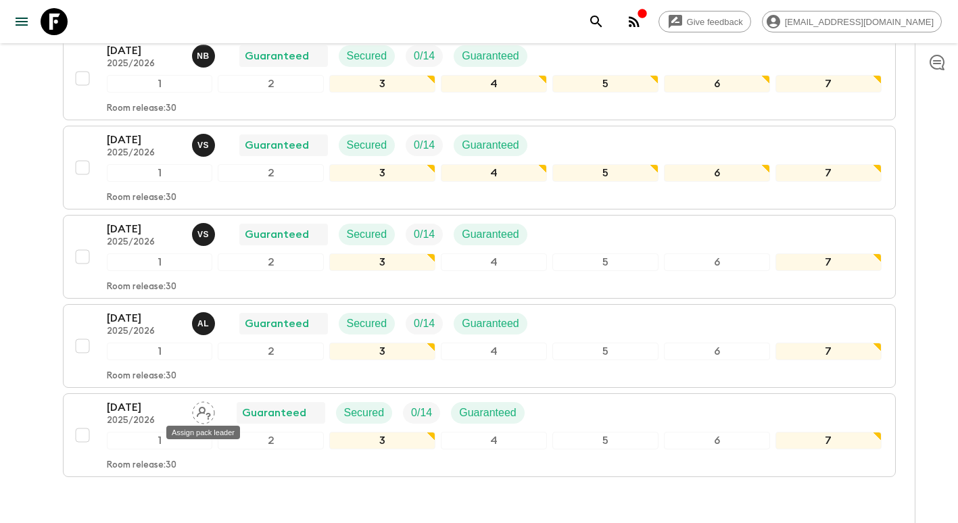
click at [204, 419] on div "Assign pack leader" at bounding box center [203, 429] width 76 height 24
click at [203, 429] on div "Assign pack leader" at bounding box center [203, 433] width 74 height 14
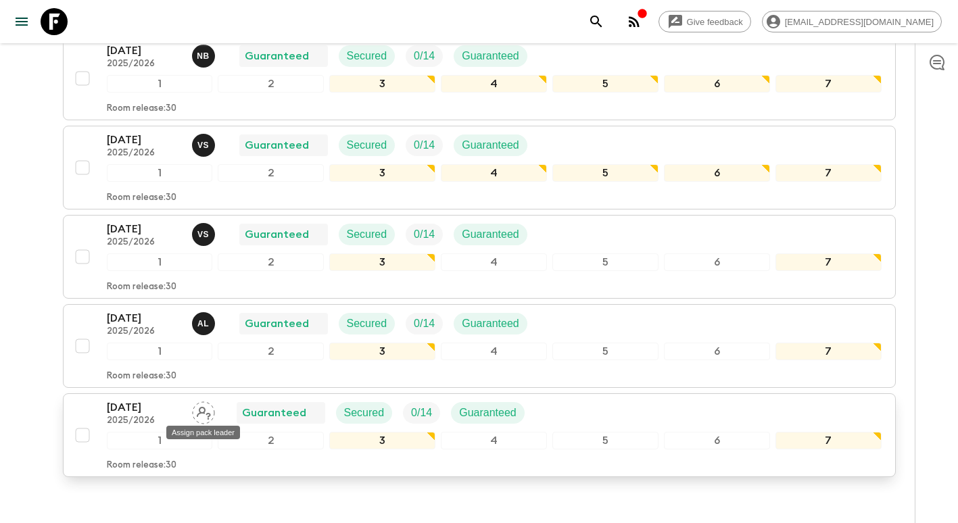
click at [199, 408] on icon "Assign pack leader" at bounding box center [204, 413] width 14 height 13
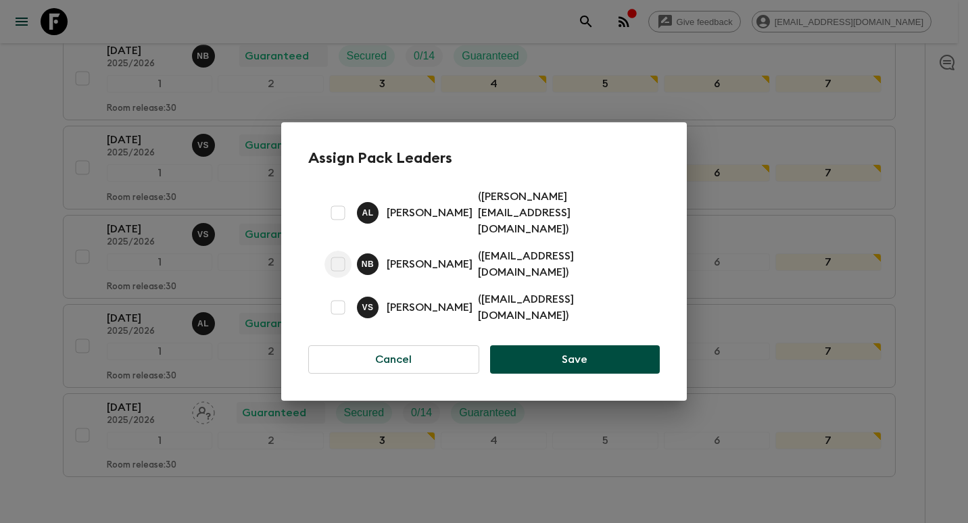
click at [333, 256] on input "checkbox" at bounding box center [338, 264] width 27 height 27
checkbox input "true"
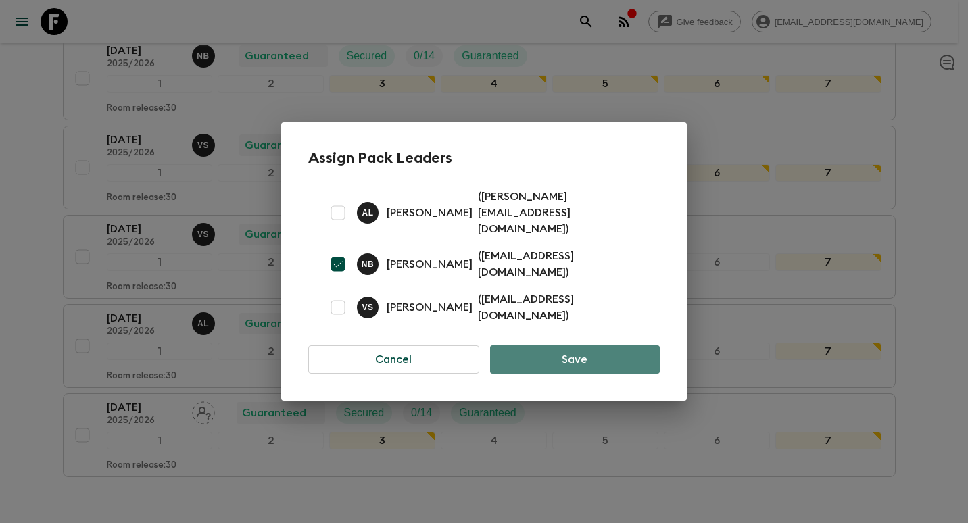
click at [552, 353] on button "Save" at bounding box center [575, 360] width 170 height 28
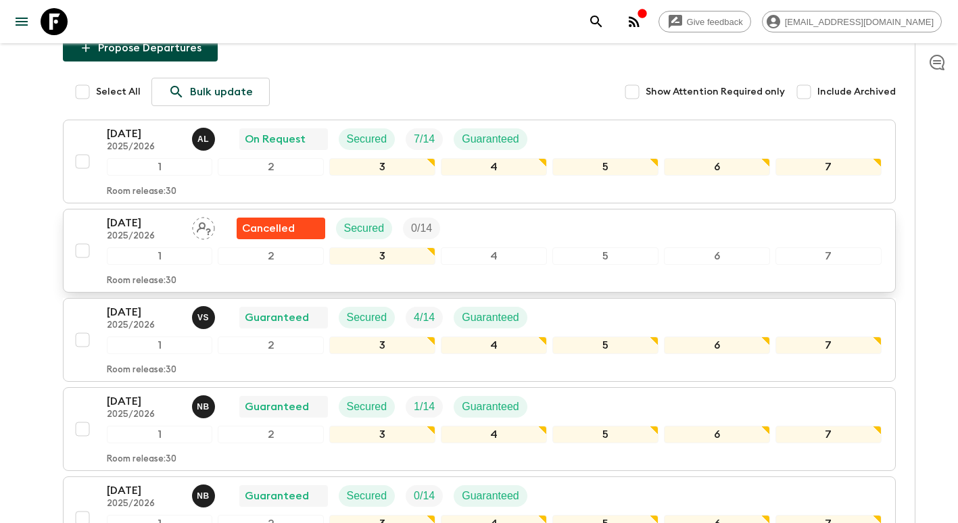
scroll to position [0, 0]
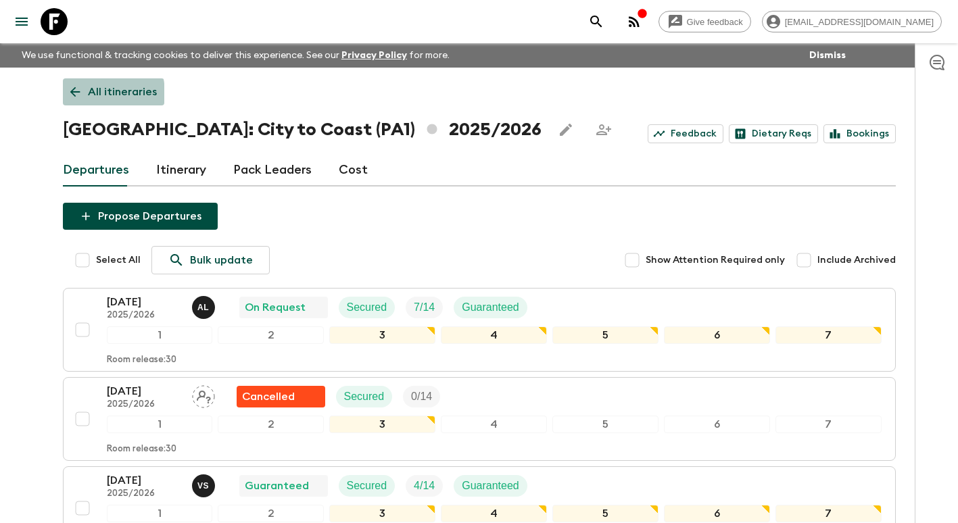
click at [80, 94] on icon at bounding box center [75, 92] width 15 height 15
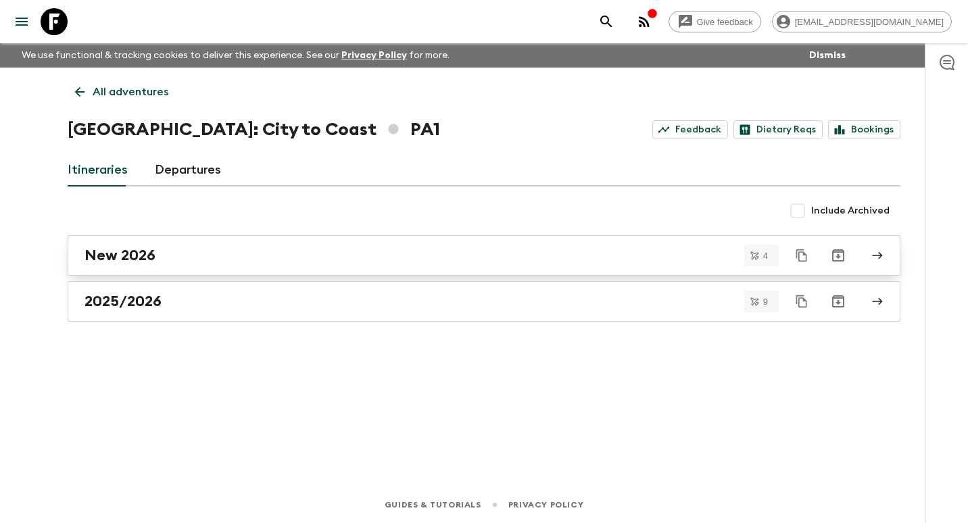
click at [202, 245] on link "New 2026" at bounding box center [484, 255] width 833 height 41
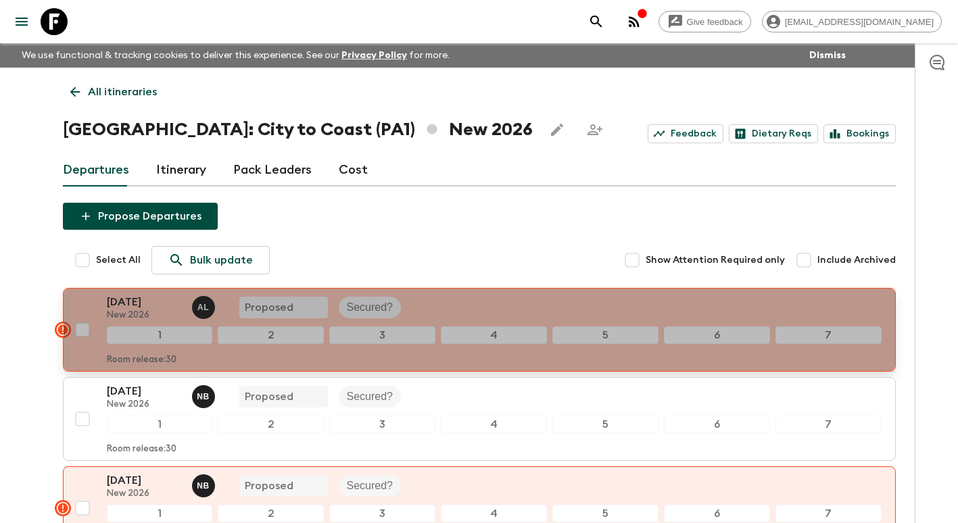
click at [575, 310] on div "[DATE] New 2026 A L Proposed Secured?" at bounding box center [494, 307] width 775 height 27
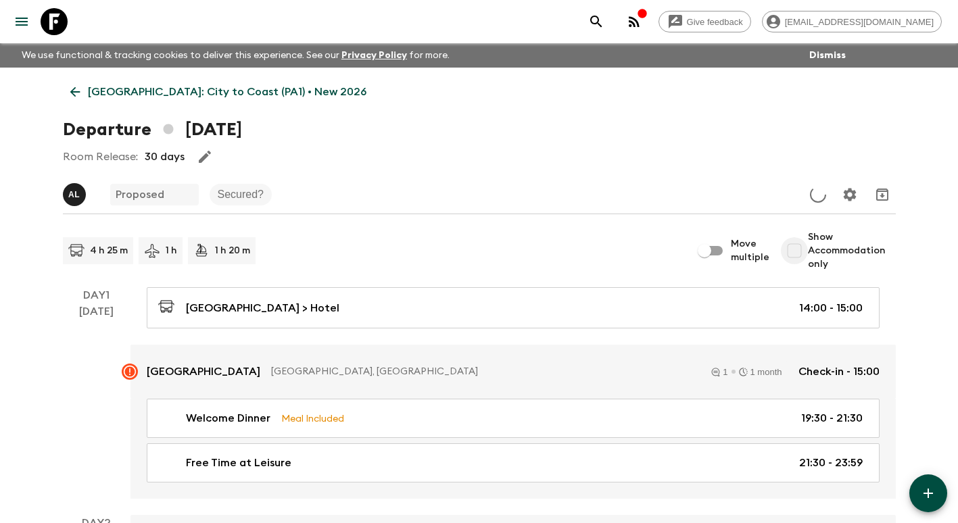
click at [805, 252] on input "Show Accommodation only" at bounding box center [794, 250] width 27 height 27
checkbox input "true"
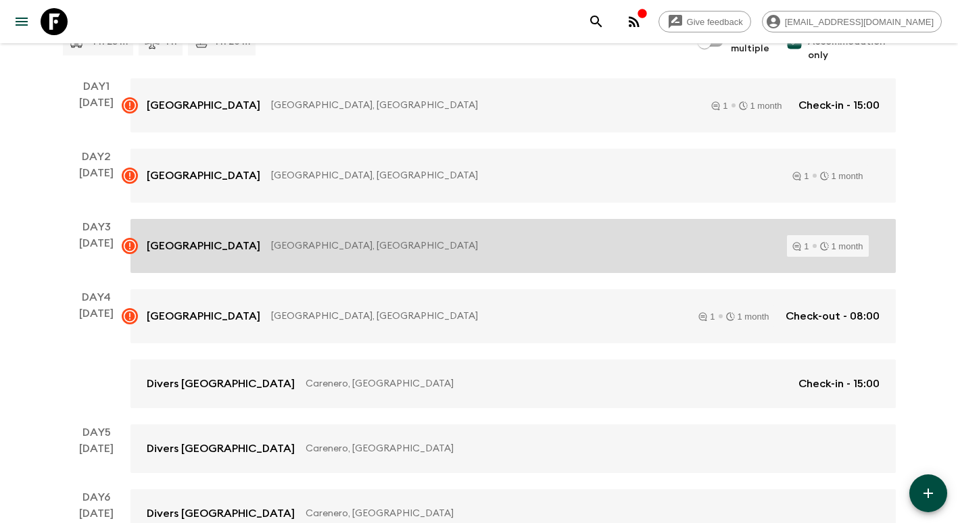
scroll to position [295, 0]
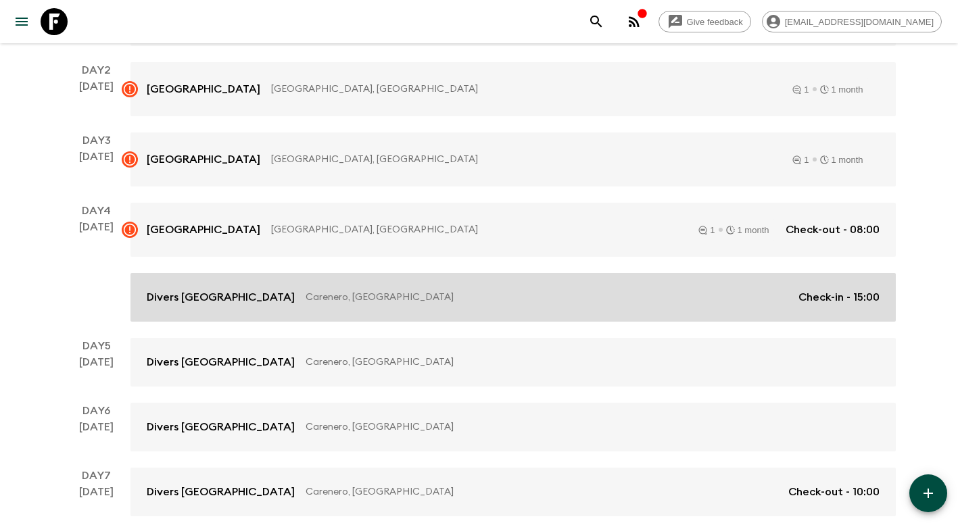
click at [214, 285] on link "Divers [GEOGRAPHIC_DATA], [GEOGRAPHIC_DATA] Check-in - 15:00" at bounding box center [513, 297] width 765 height 49
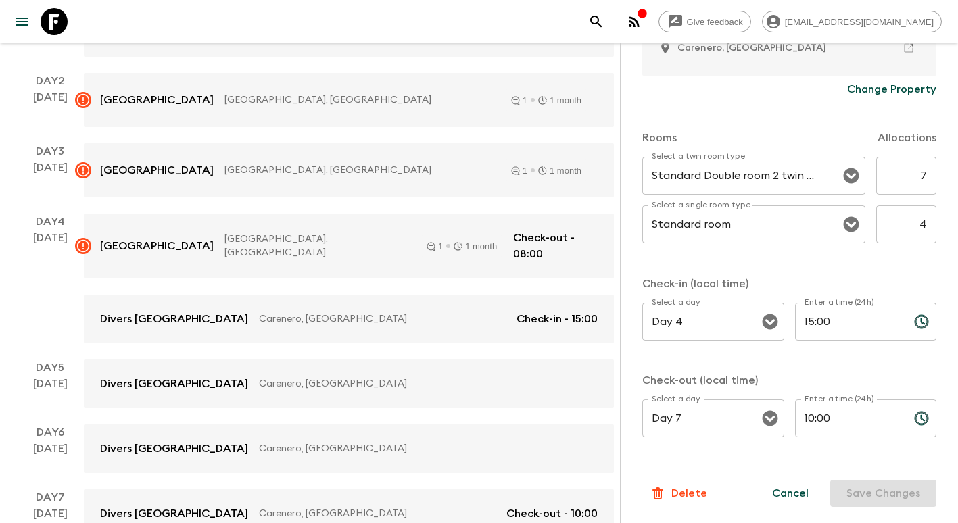
scroll to position [363, 0]
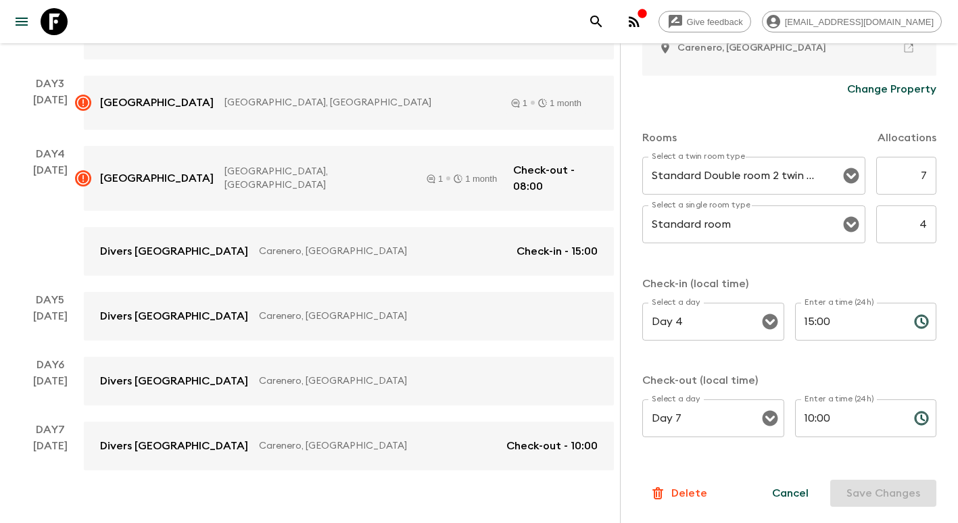
click at [704, 494] on p "Delete" at bounding box center [689, 494] width 36 height 16
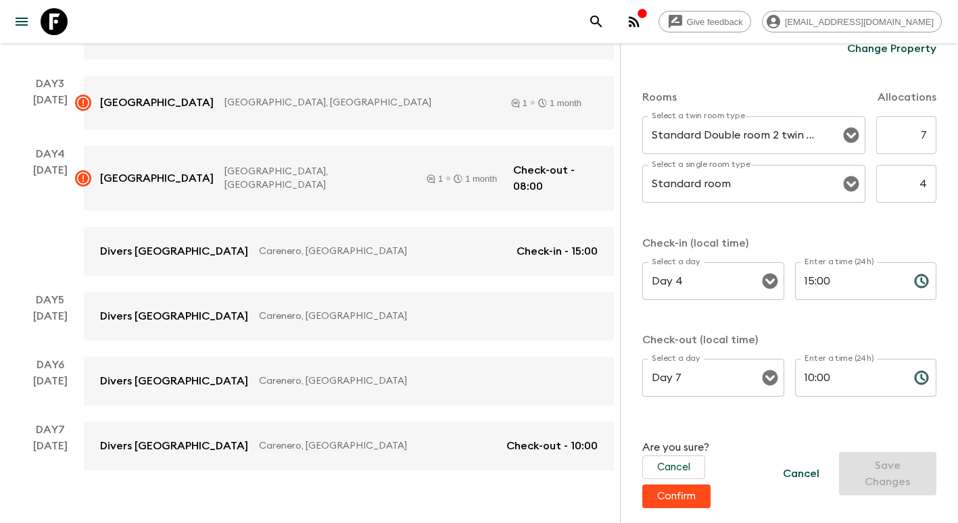
scroll to position [409, 0]
click at [871, 481] on div "Cancel Save Changes" at bounding box center [853, 472] width 168 height 43
click at [680, 498] on button "Confirm" at bounding box center [676, 495] width 68 height 24
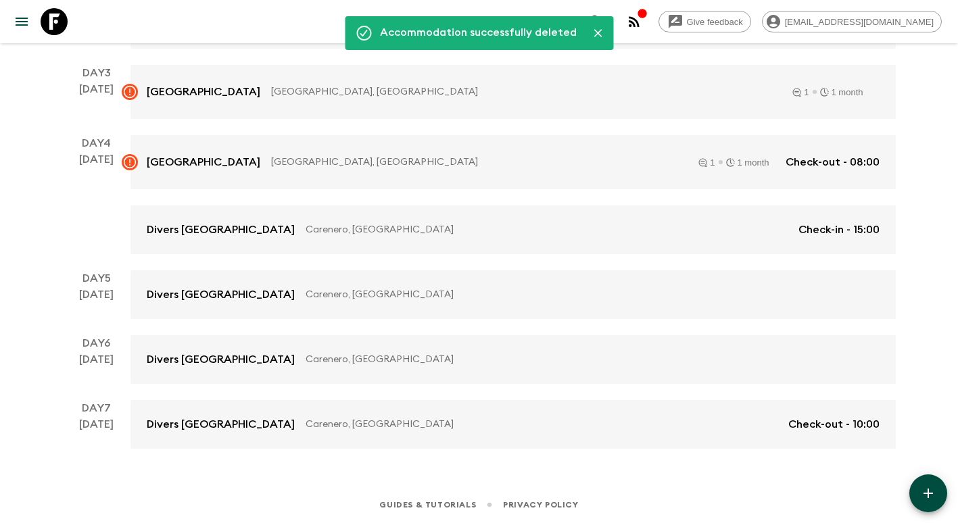
scroll to position [103, 0]
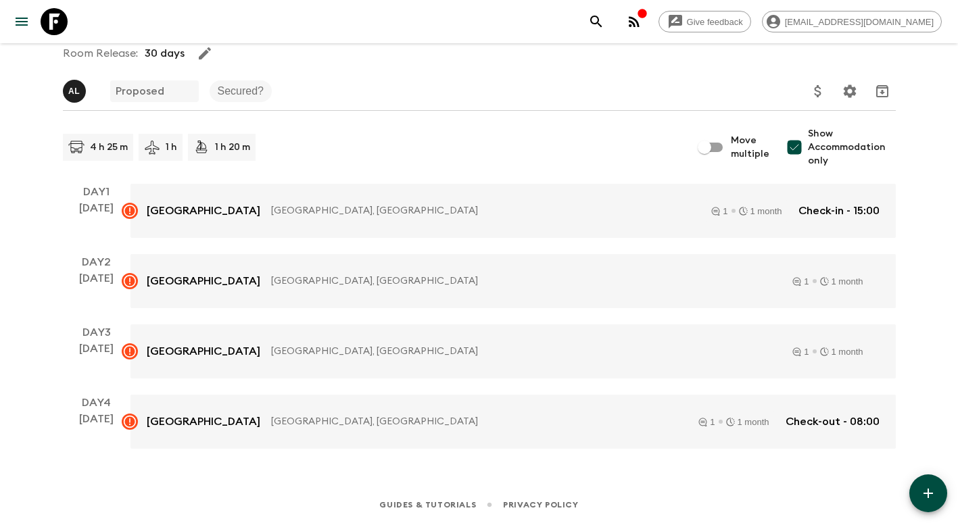
click at [202, 57] on icon "button" at bounding box center [205, 53] width 16 height 16
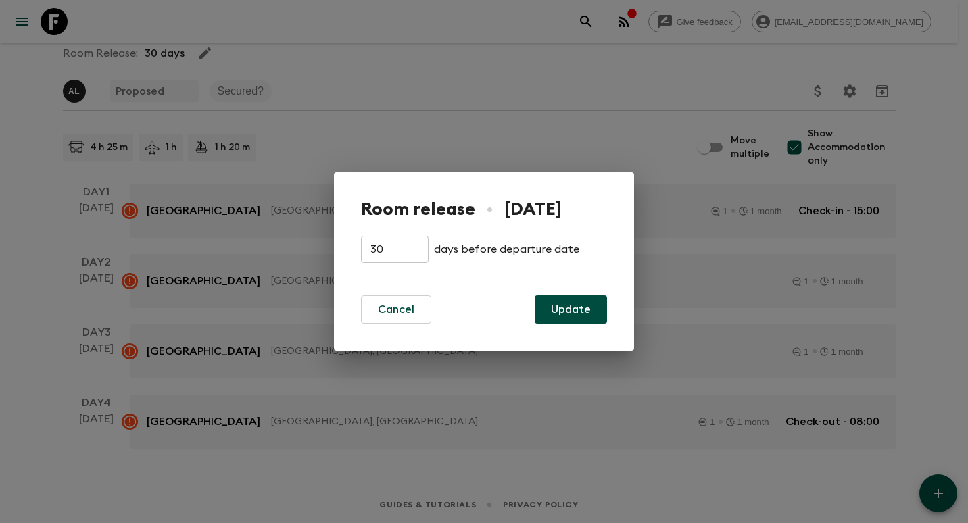
click at [574, 110] on div "Room release • [DATE] 30 ​ days before departure date Cancel Update" at bounding box center [484, 261] width 968 height 523
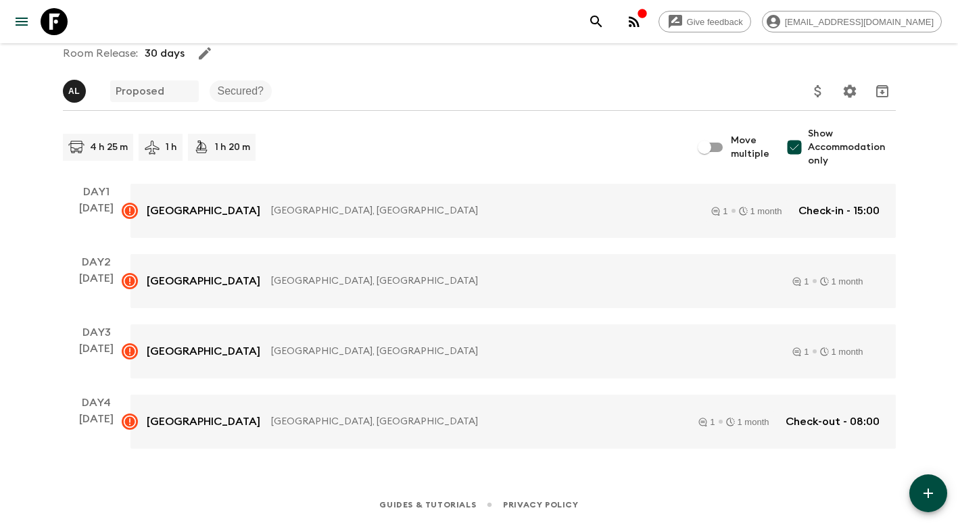
click at [927, 490] on icon "button" at bounding box center [928, 494] width 16 height 16
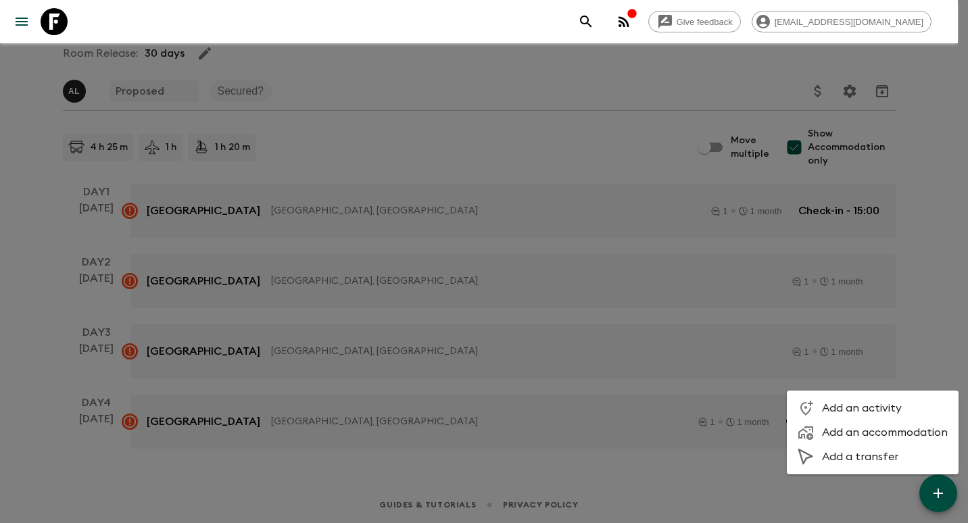
click at [903, 439] on span "Add an accommodation" at bounding box center [885, 433] width 126 height 14
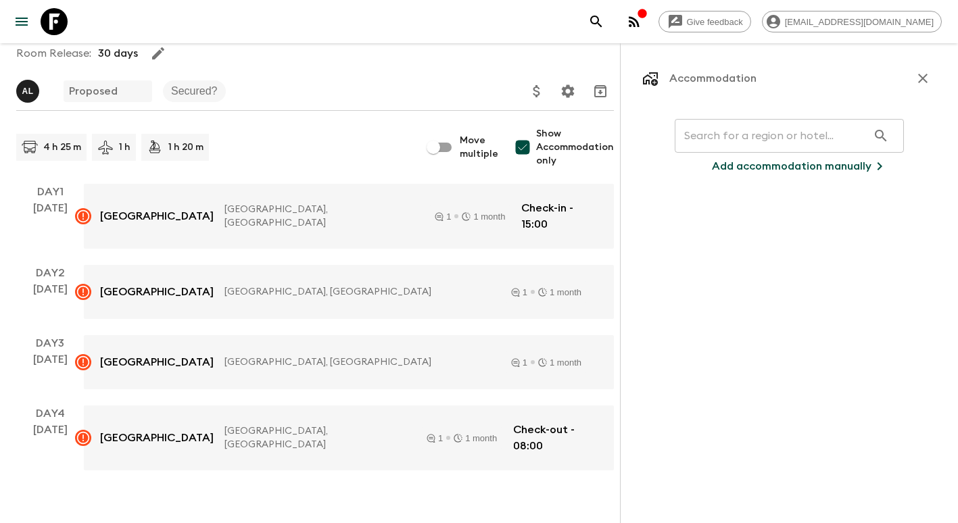
click at [723, 140] on input "text" at bounding box center [771, 136] width 193 height 38
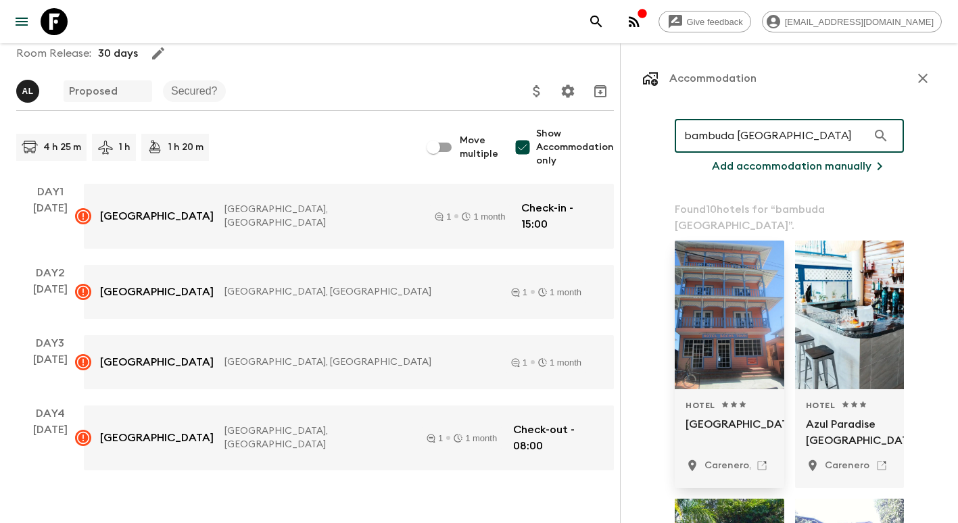
type input "bambuda [GEOGRAPHIC_DATA]"
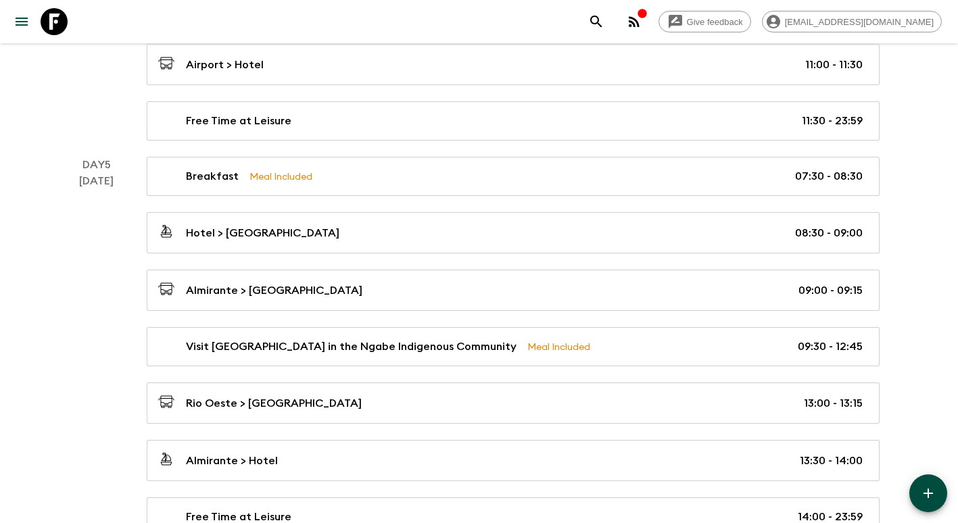
scroll to position [1150, 0]
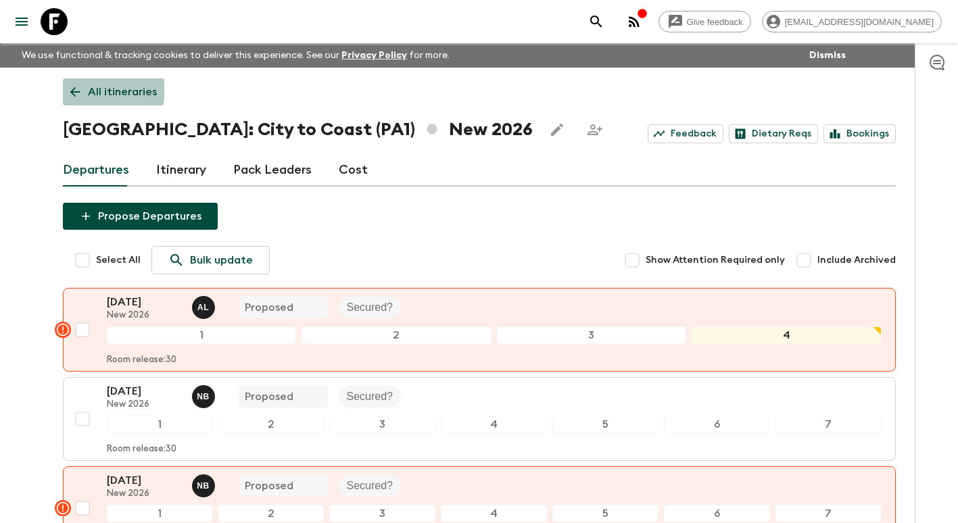
click at [80, 88] on icon at bounding box center [75, 92] width 15 height 15
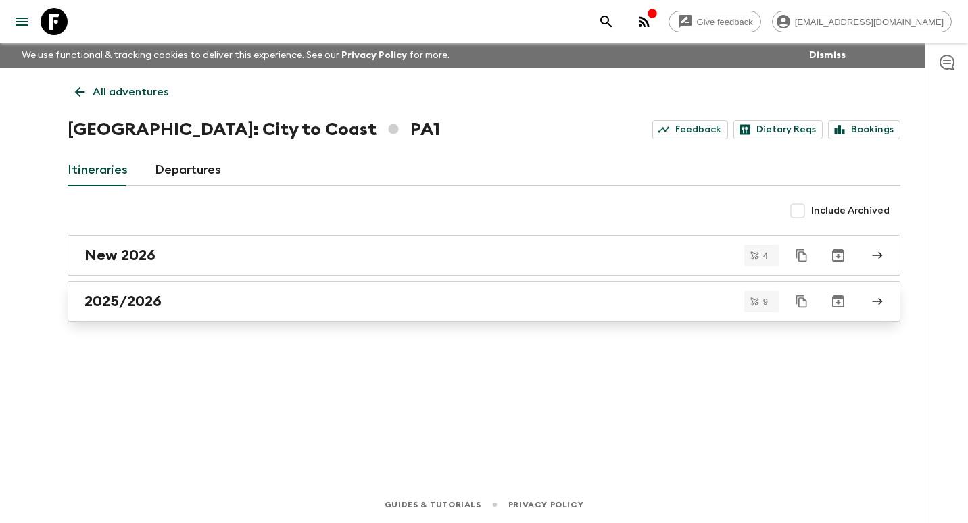
click at [181, 294] on div "2025/2026" at bounding box center [472, 302] width 774 height 18
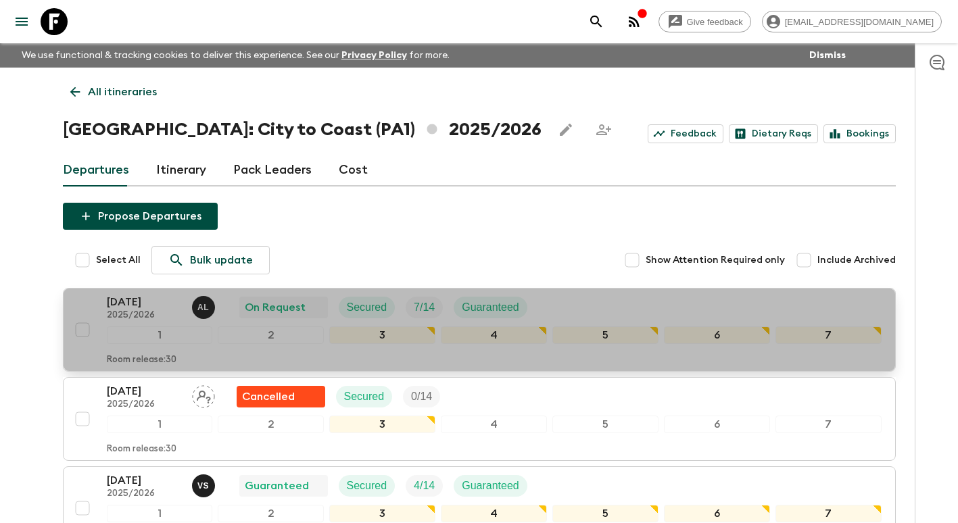
click at [147, 302] on p "[DATE]" at bounding box center [144, 302] width 74 height 16
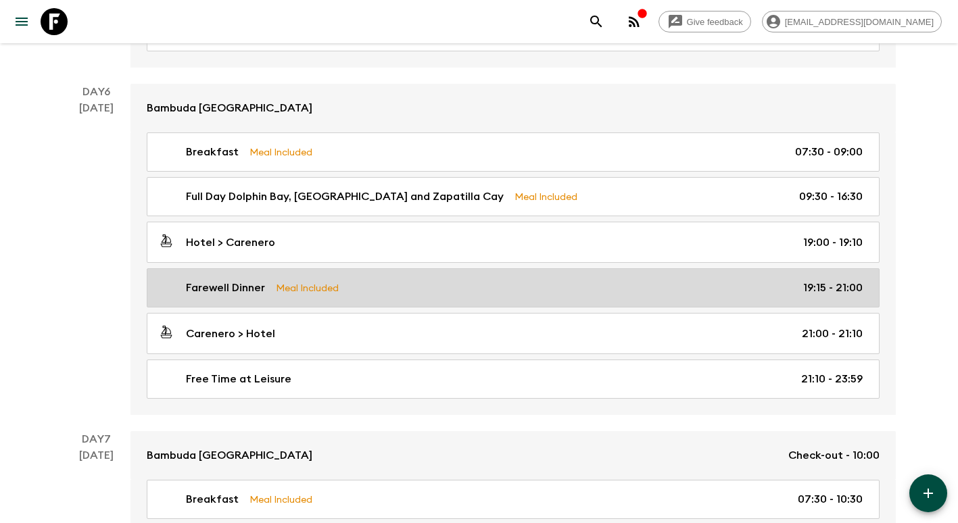
scroll to position [1758, 0]
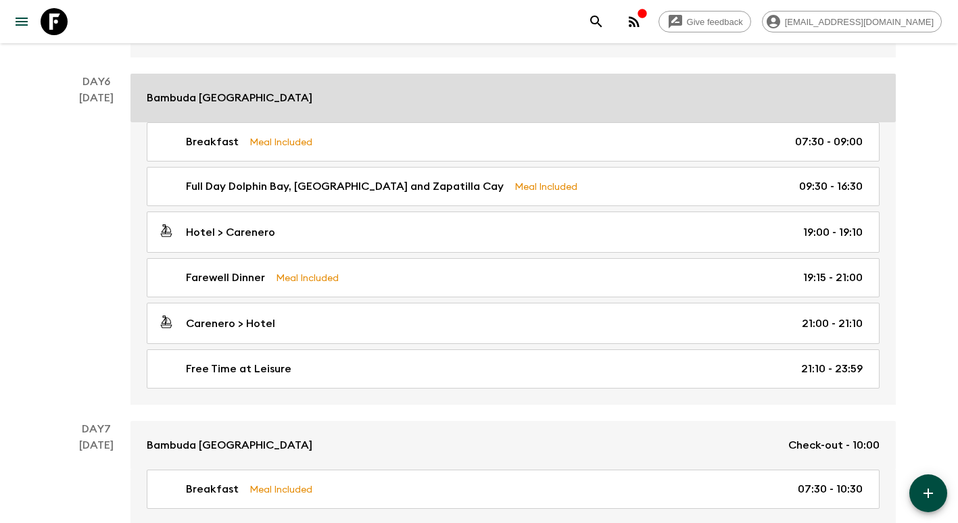
click at [273, 108] on link "Bambuda [GEOGRAPHIC_DATA]" at bounding box center [513, 98] width 765 height 49
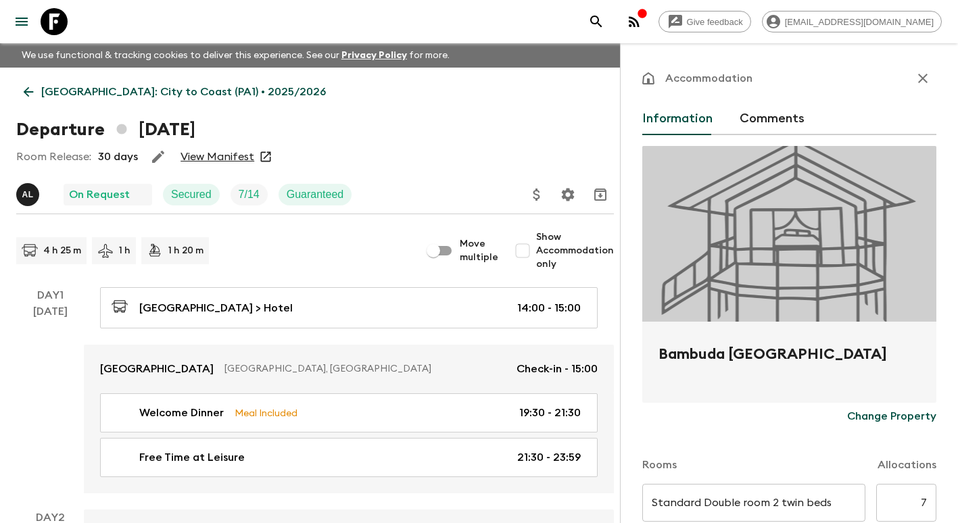
click at [30, 86] on icon at bounding box center [28, 92] width 15 height 15
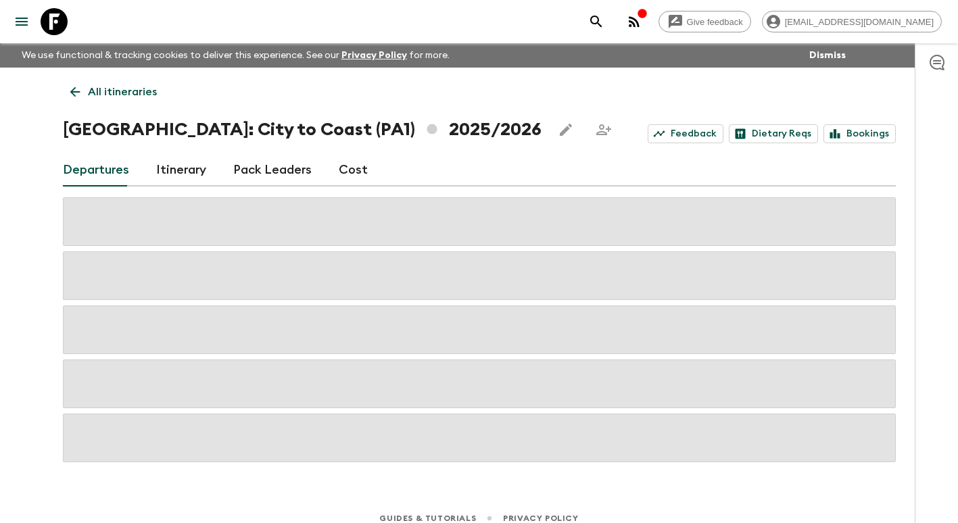
click at [82, 89] on link "All itineraries" at bounding box center [113, 91] width 101 height 27
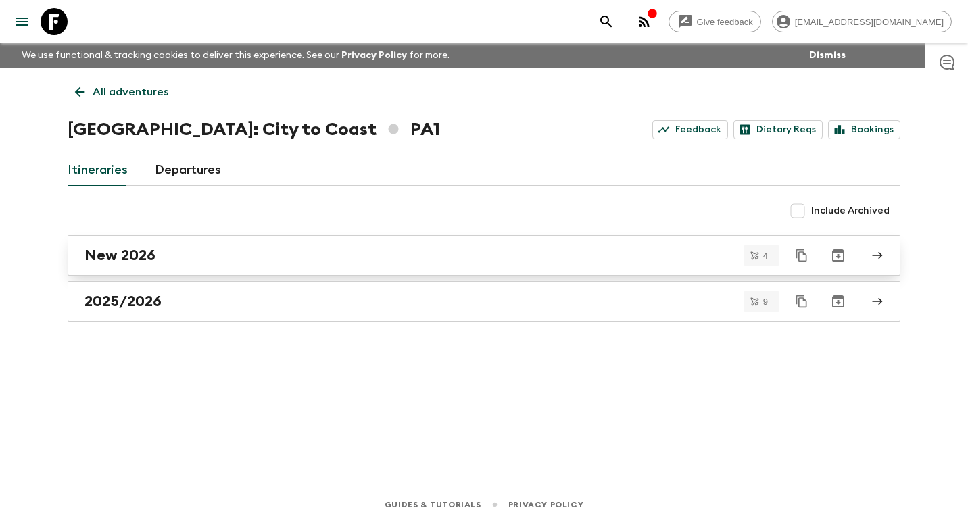
click at [151, 254] on h2 "New 2026" at bounding box center [120, 256] width 71 height 18
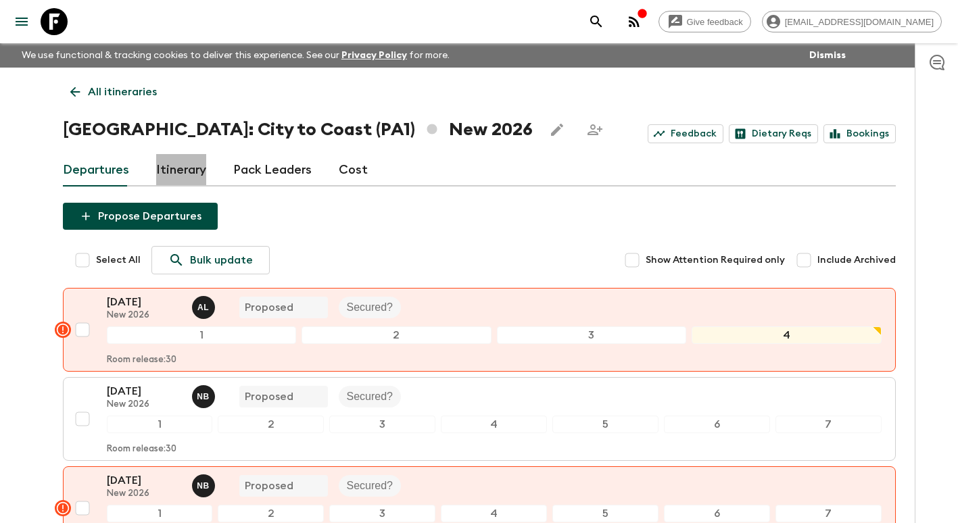
click at [187, 166] on link "Itinerary" at bounding box center [181, 170] width 50 height 32
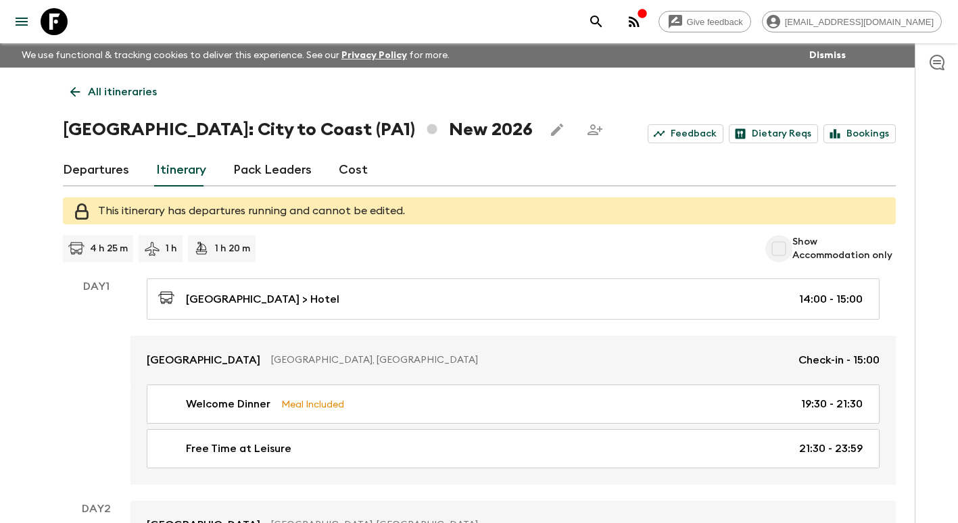
click at [785, 245] on input "Show Accommodation only" at bounding box center [778, 248] width 27 height 27
checkbox input "true"
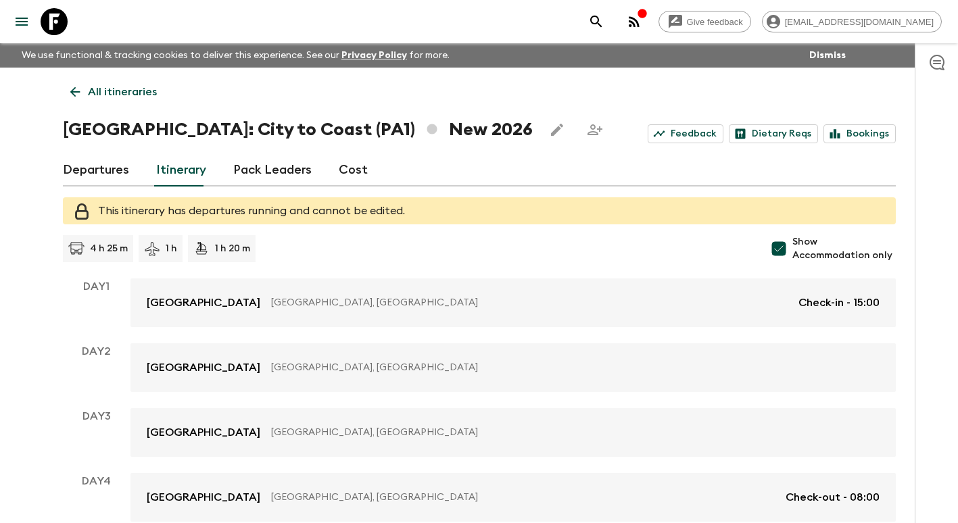
click at [204, 177] on link "Itinerary" at bounding box center [181, 170] width 50 height 32
click at [105, 174] on link "Departures" at bounding box center [96, 170] width 66 height 32
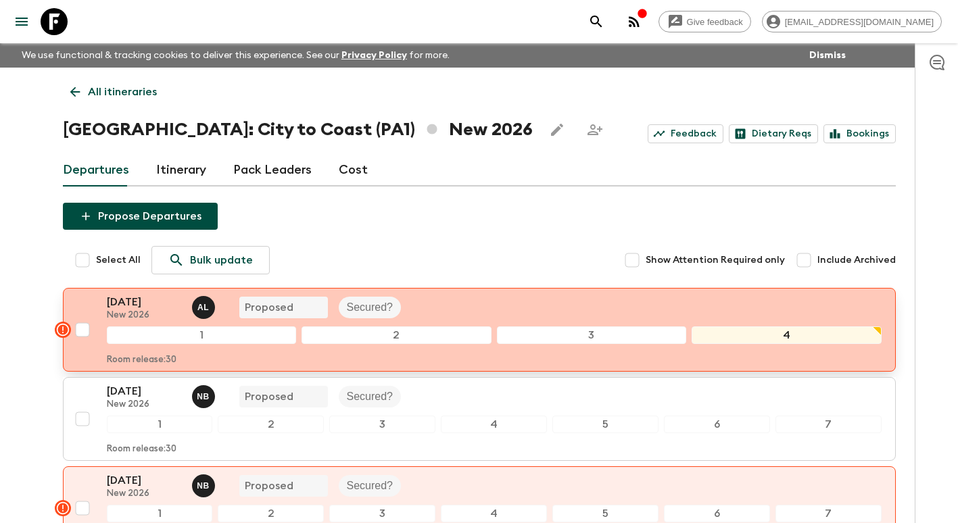
click at [145, 300] on p "[DATE]" at bounding box center [144, 302] width 74 height 16
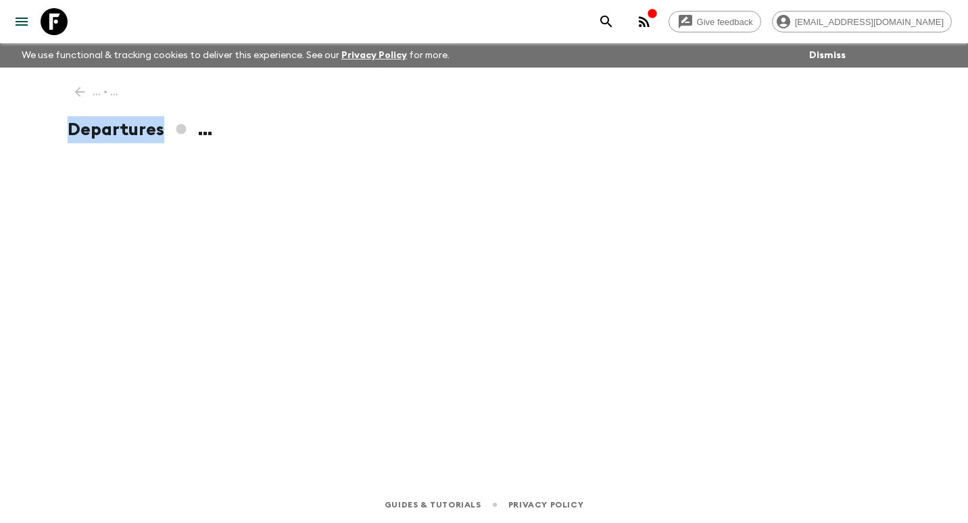
click at [144, 300] on div "... • ... Departures ..." at bounding box center [484, 258] width 866 height 381
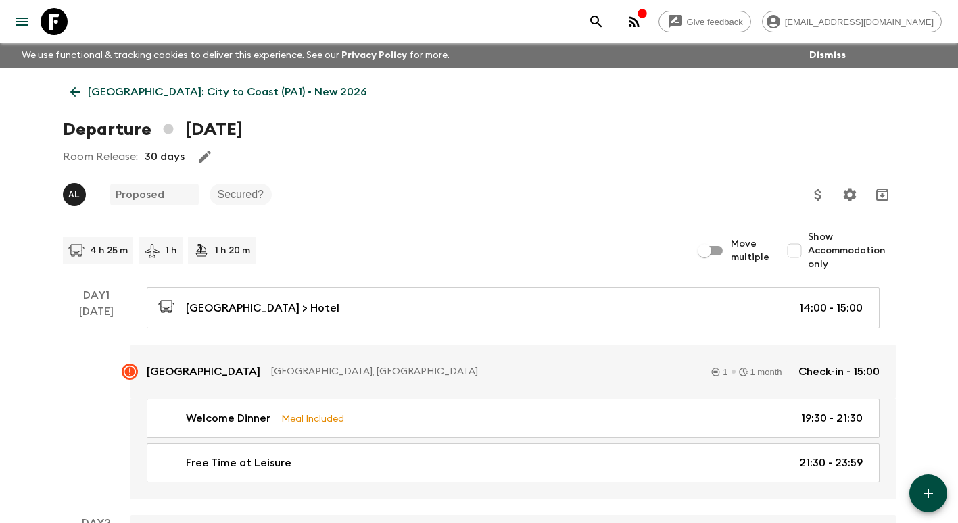
click at [460, 148] on div "Room Release: 30 days" at bounding box center [479, 156] width 833 height 27
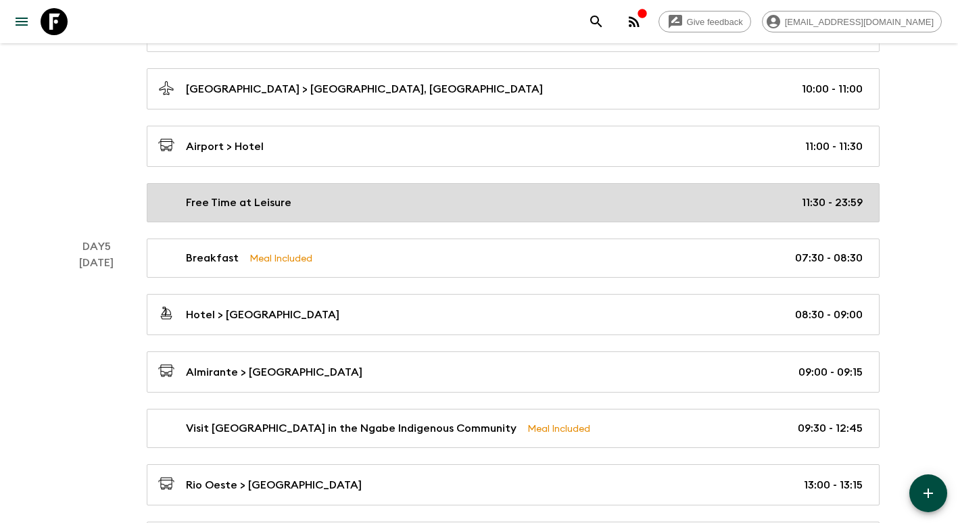
scroll to position [1420, 0]
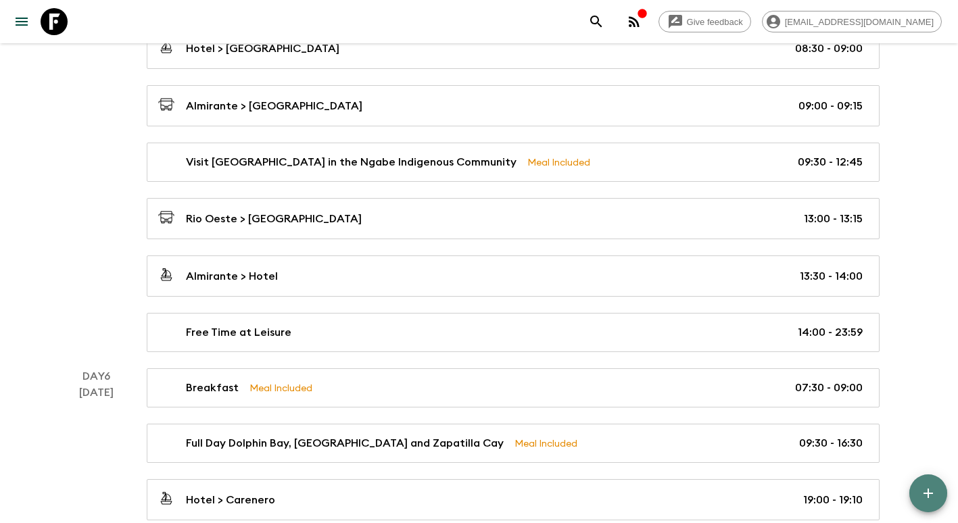
click at [933, 503] on button "button" at bounding box center [928, 494] width 38 height 38
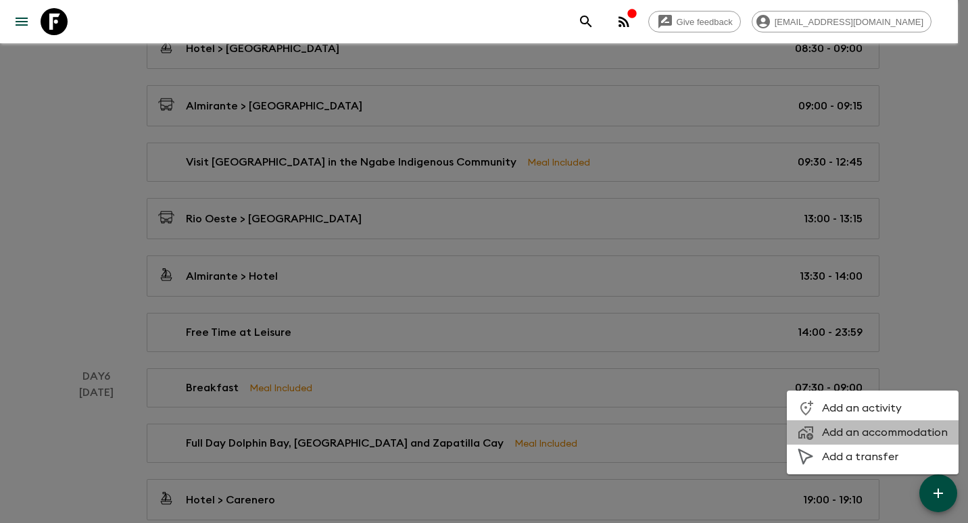
click at [878, 431] on span "Add an accommodation" at bounding box center [885, 433] width 126 height 14
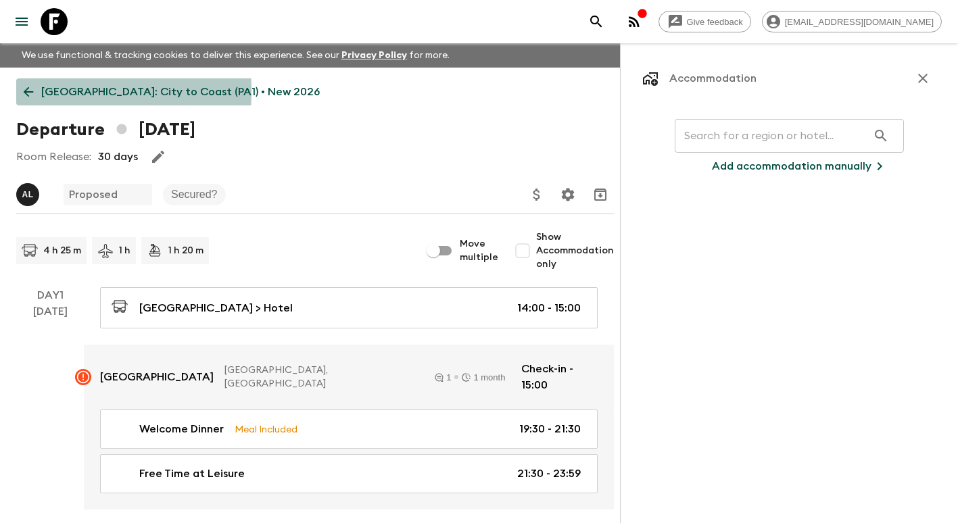
click at [30, 91] on icon at bounding box center [28, 92] width 15 height 15
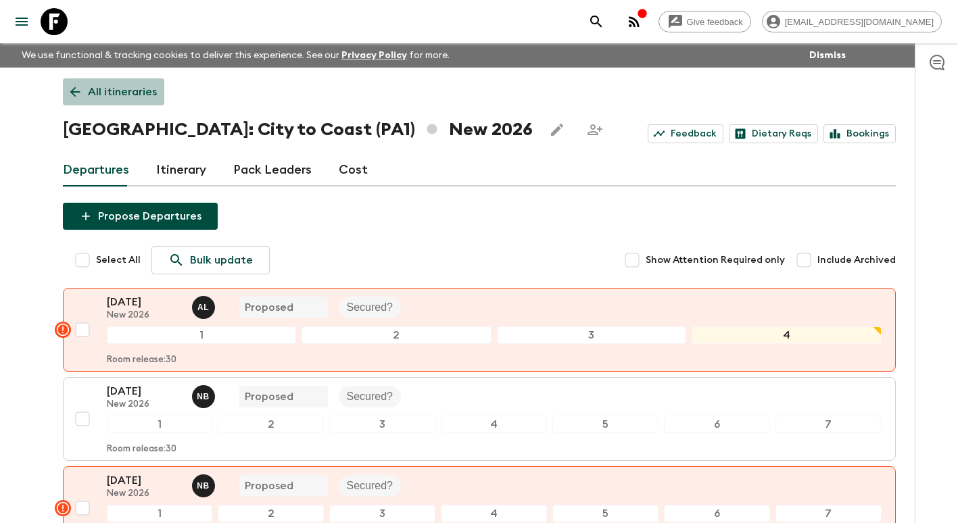
click at [111, 89] on p "All itineraries" at bounding box center [122, 92] width 69 height 16
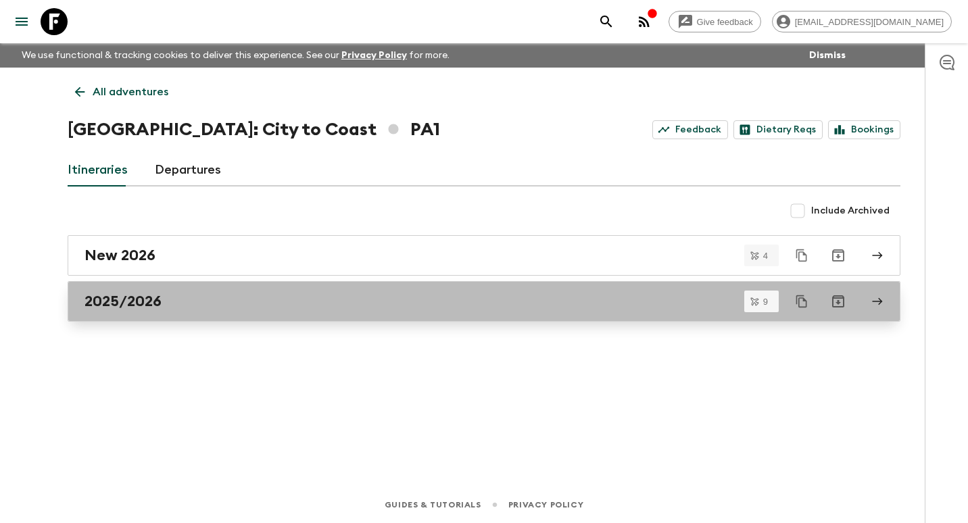
click at [177, 294] on div "2025/2026" at bounding box center [472, 302] width 774 height 18
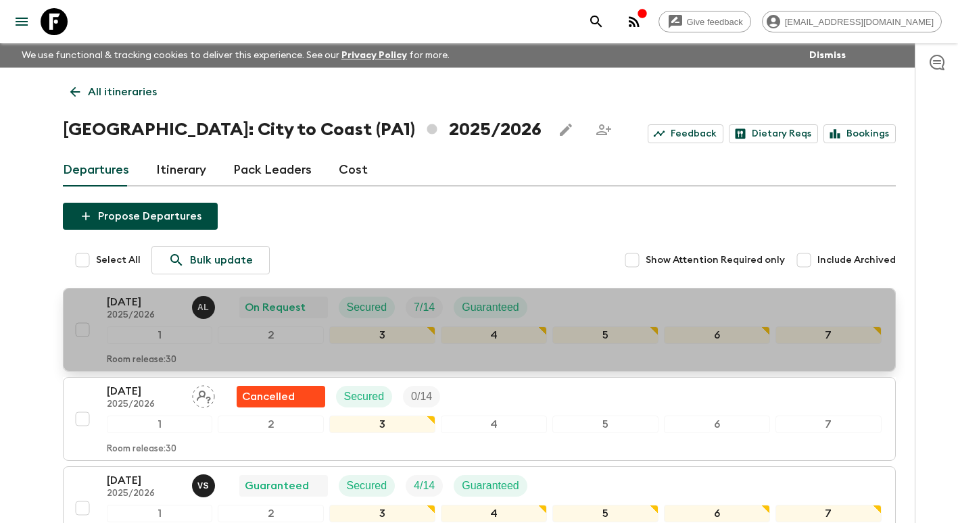
click at [137, 304] on p "[DATE]" at bounding box center [144, 302] width 74 height 16
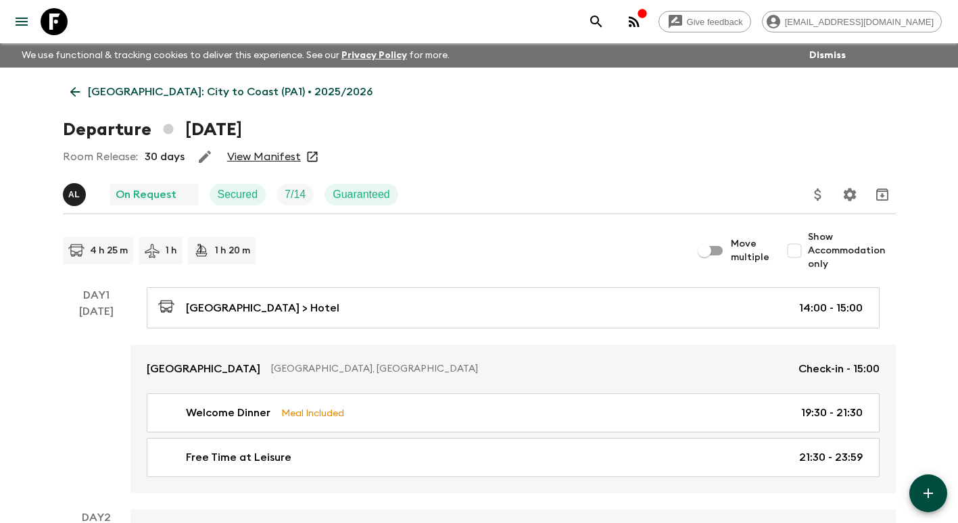
click at [76, 91] on icon at bounding box center [75, 92] width 10 height 10
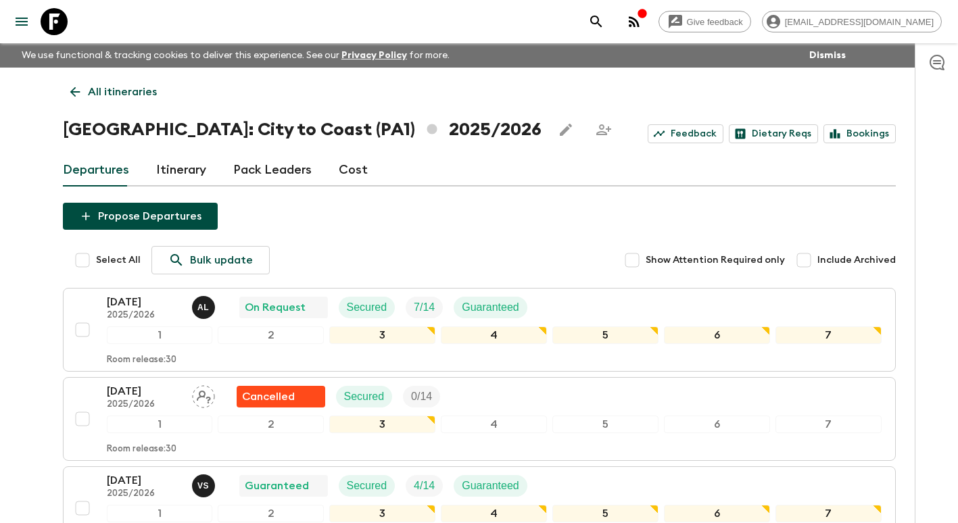
click at [76, 96] on icon at bounding box center [75, 92] width 15 height 15
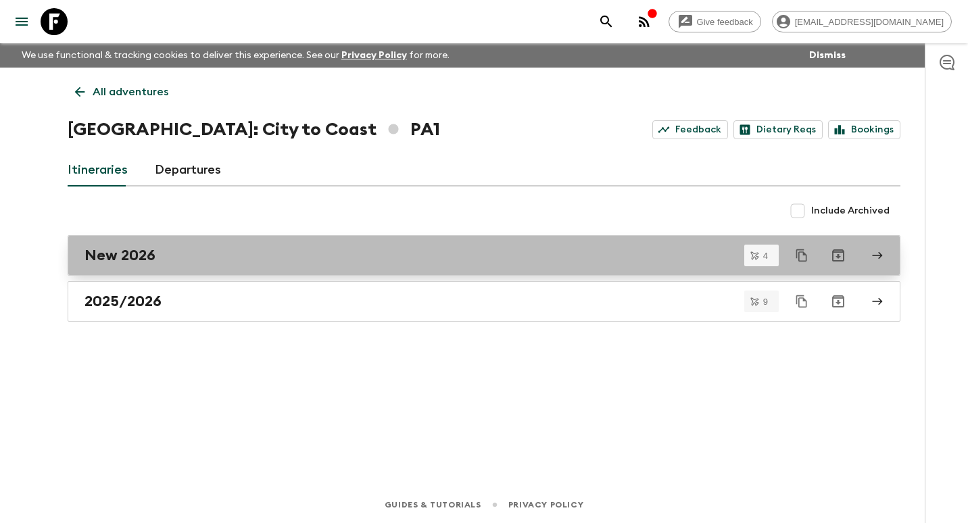
click at [183, 254] on div "New 2026" at bounding box center [472, 256] width 774 height 18
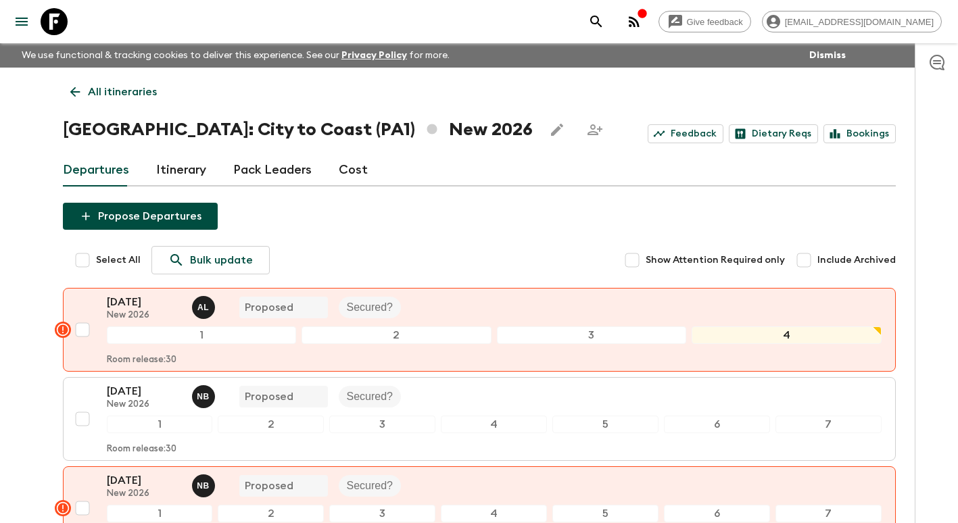
click at [91, 264] on input "Select All" at bounding box center [82, 260] width 27 height 27
checkbox input "true"
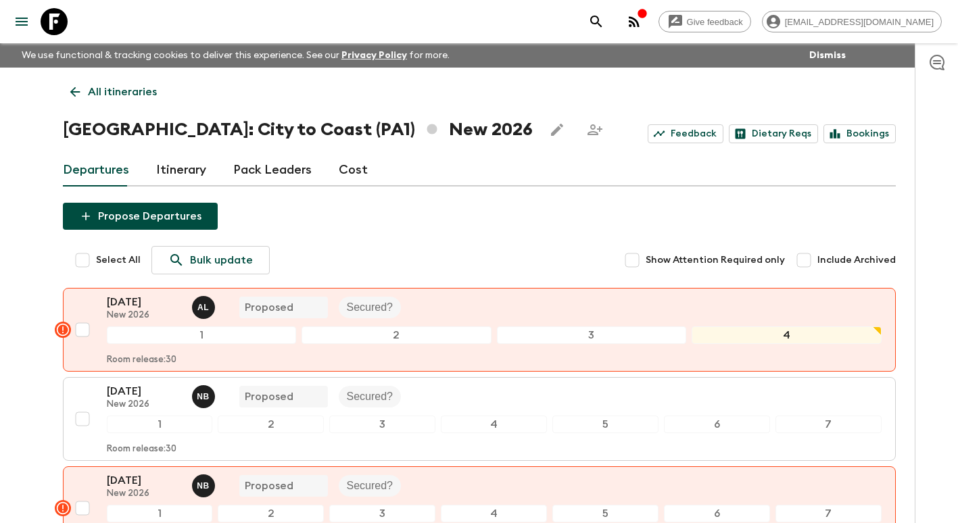
checkbox input "true"
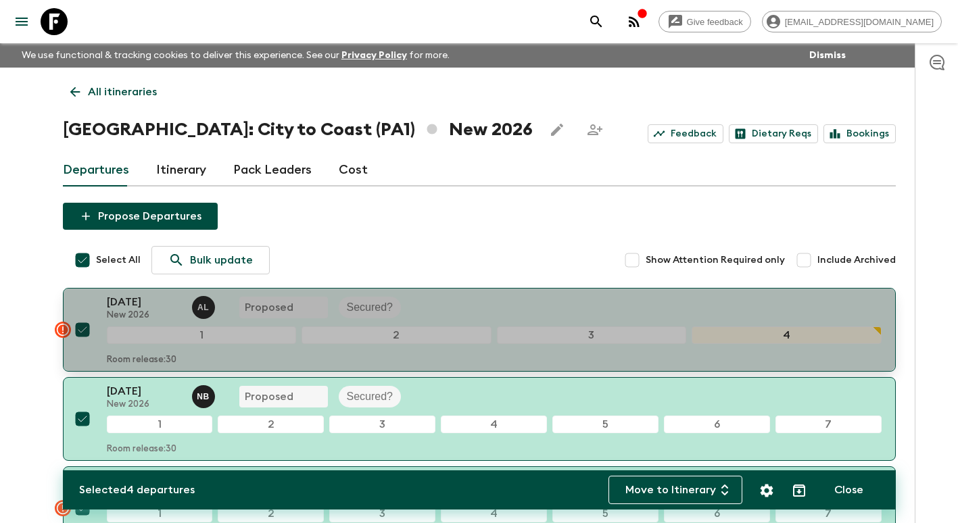
click at [135, 306] on p "[DATE]" at bounding box center [144, 302] width 74 height 16
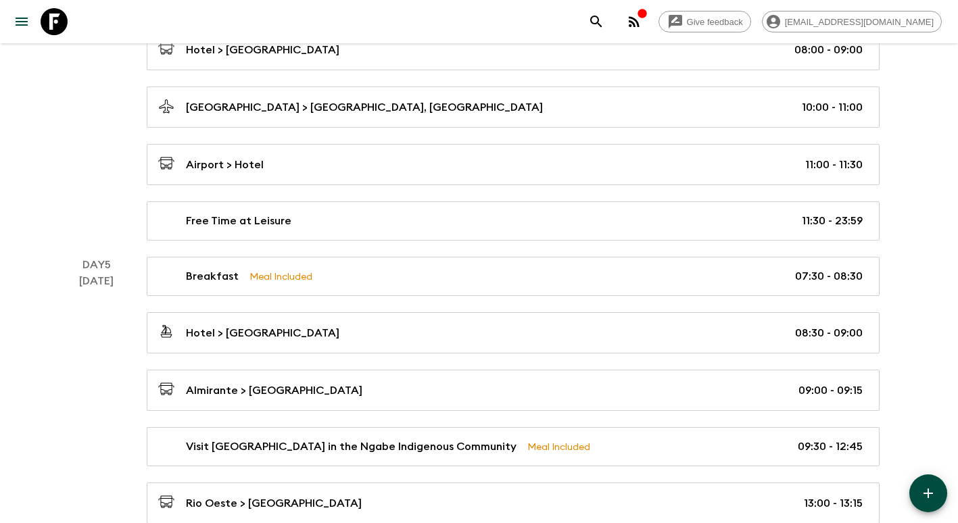
scroll to position [1150, 0]
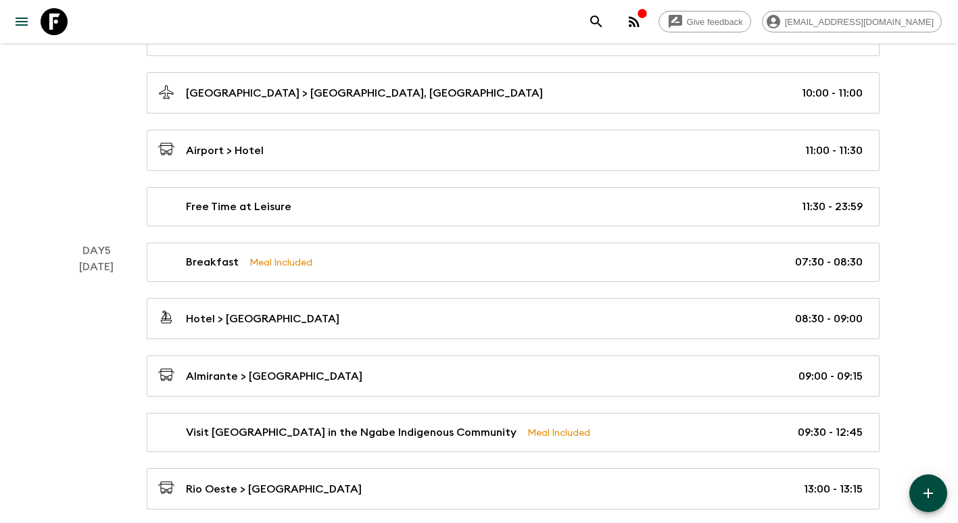
click at [323, 235] on div "Day 1 [DATE] [GEOGRAPHIC_DATA] > Hotel 14:00 - 15:00 [GEOGRAPHIC_DATA], [GEOGRA…" at bounding box center [479, 76] width 833 height 1877
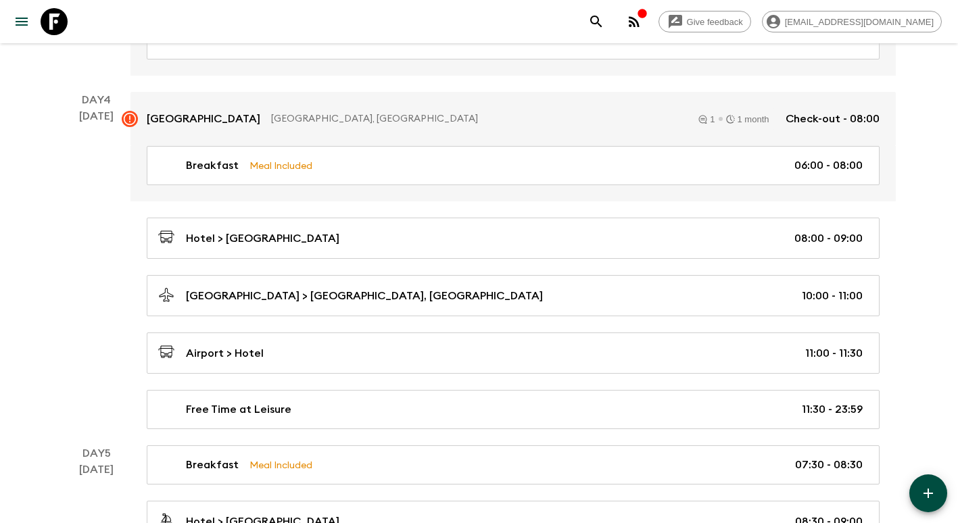
scroll to position [1082, 0]
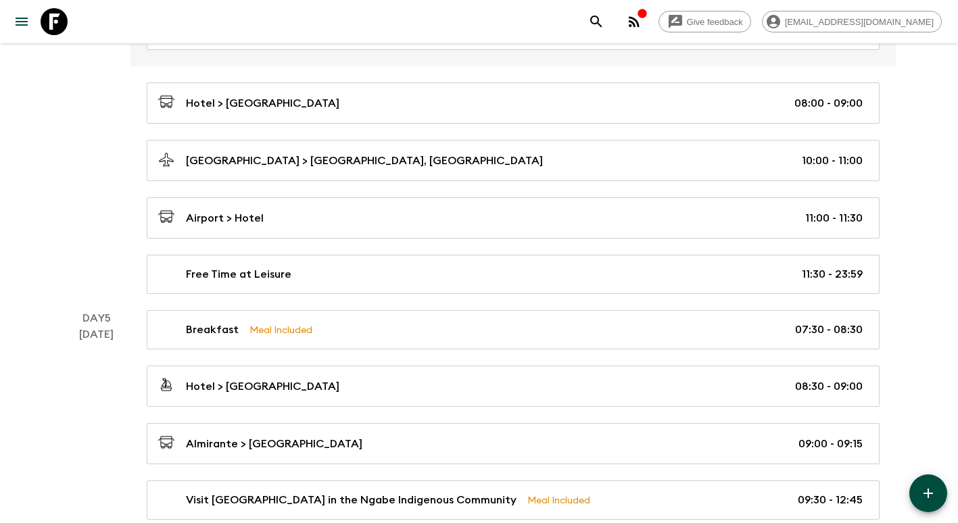
click at [918, 494] on button "button" at bounding box center [928, 494] width 38 height 38
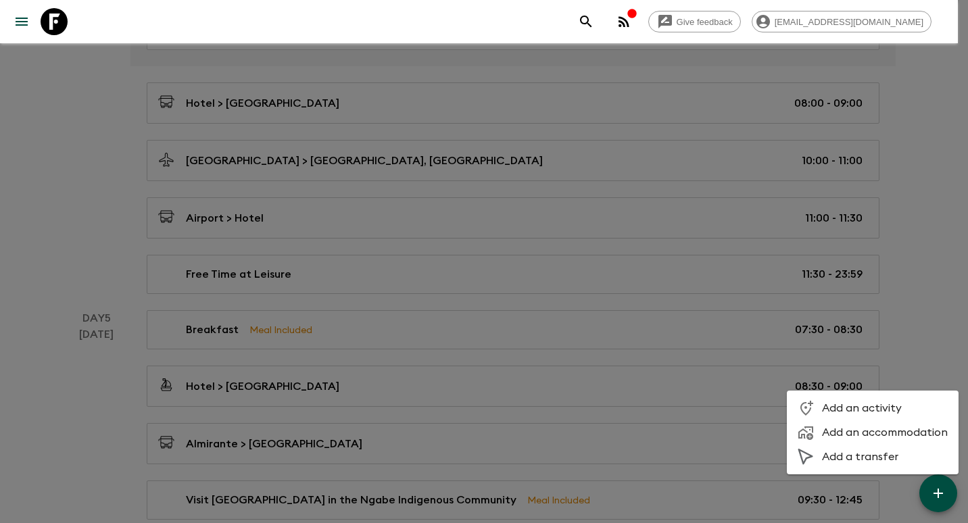
click at [850, 432] on span "Add an accommodation" at bounding box center [885, 433] width 126 height 14
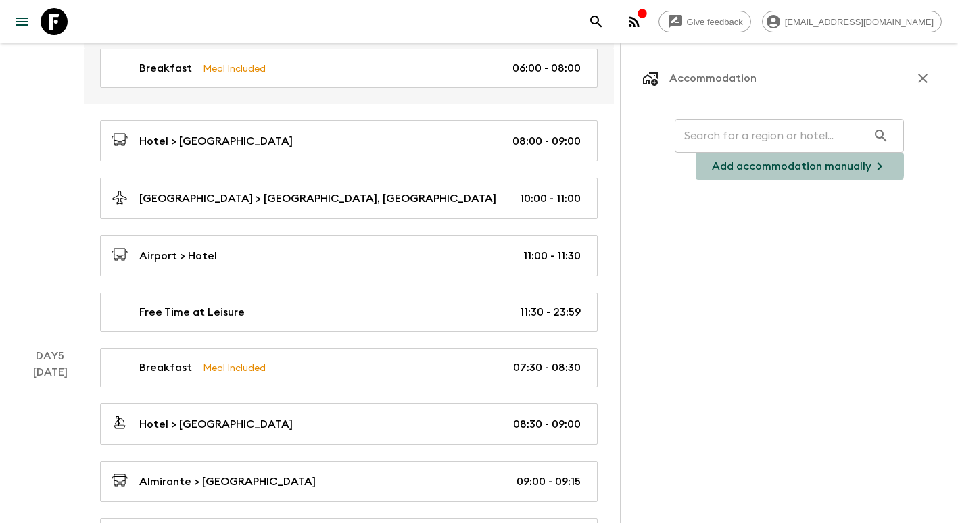
click at [786, 163] on p "Add accommodation manually" at bounding box center [792, 166] width 160 height 16
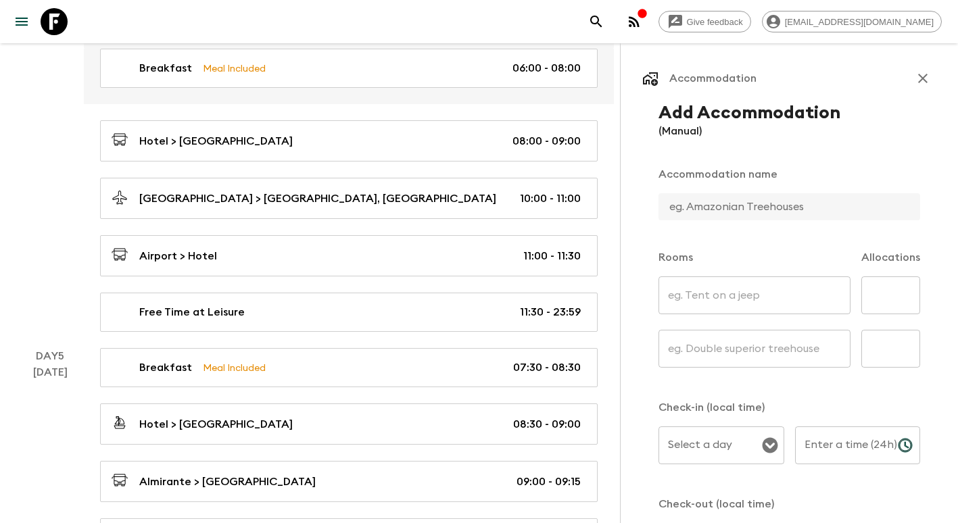
click at [688, 98] on div "Accommodation Add Accommodation (Manual) Accommodation name Rooms Allocations ​…" at bounding box center [789, 370] width 294 height 611
click at [686, 134] on p "(Manual)" at bounding box center [790, 131] width 262 height 16
drag, startPoint x: 745, startPoint y: 210, endPoint x: 763, endPoint y: 223, distance: 22.7
click at [745, 210] on input "text" at bounding box center [784, 206] width 251 height 27
type input "Bambuda [GEOGRAPHIC_DATA]"
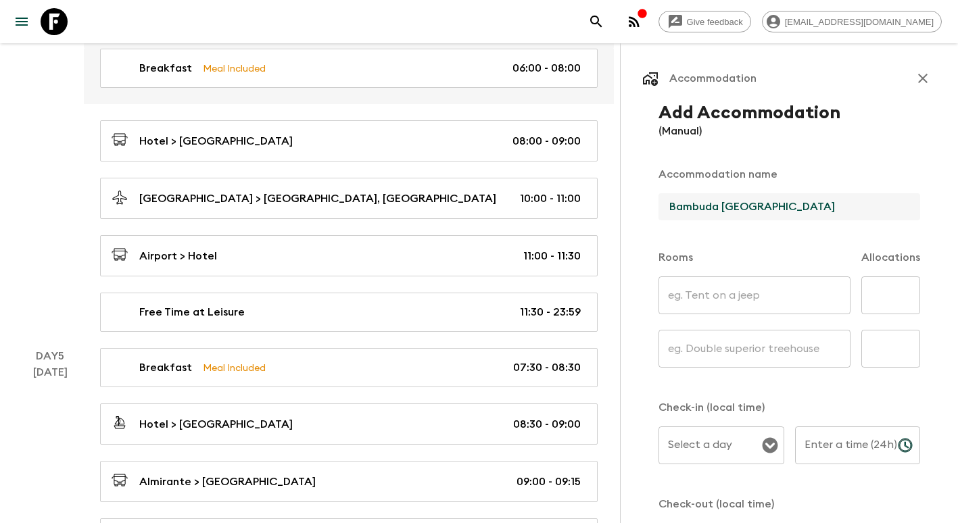
click at [728, 310] on input "text" at bounding box center [755, 296] width 192 height 38
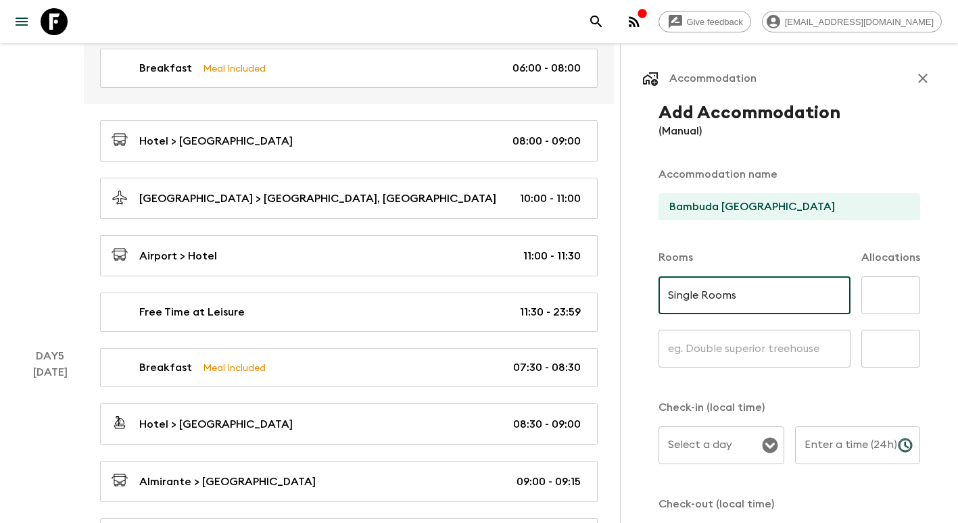
type input "Single Rooms"
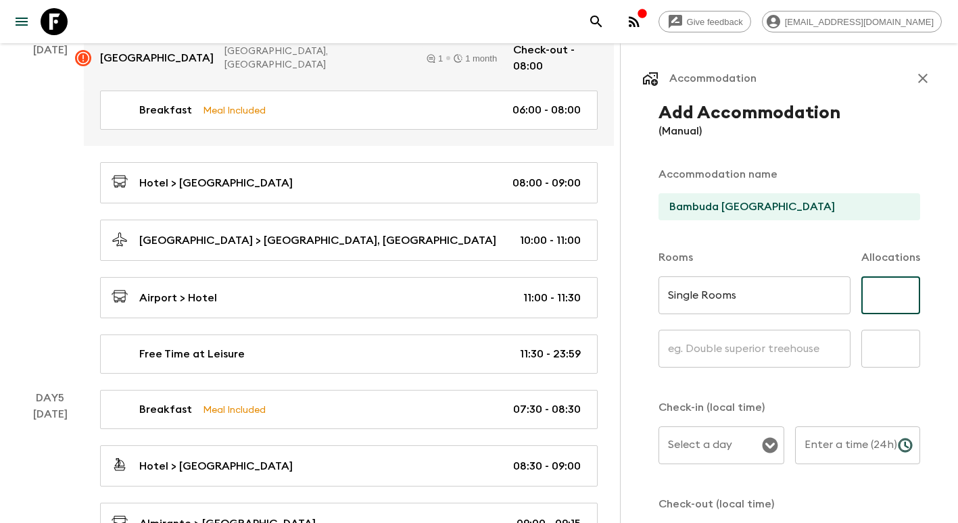
scroll to position [1014, 0]
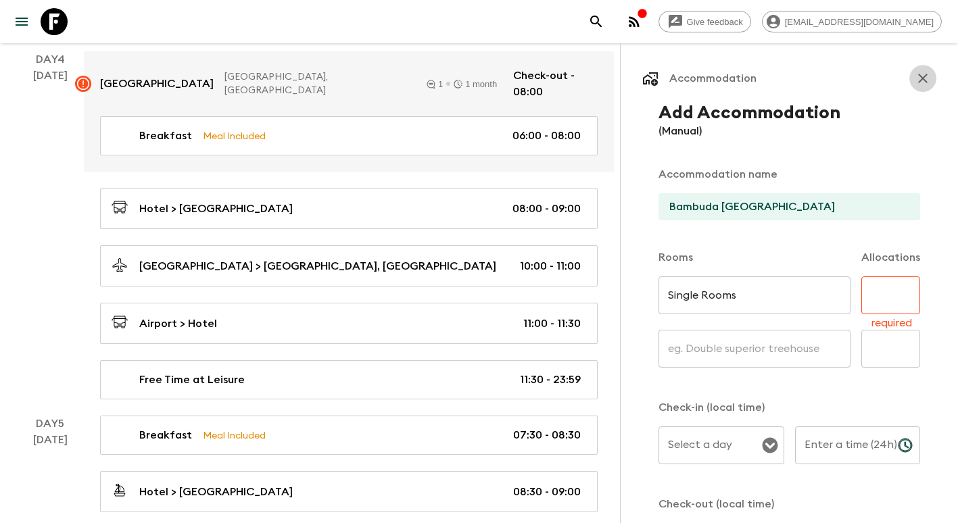
click at [915, 77] on icon "button" at bounding box center [923, 78] width 16 height 16
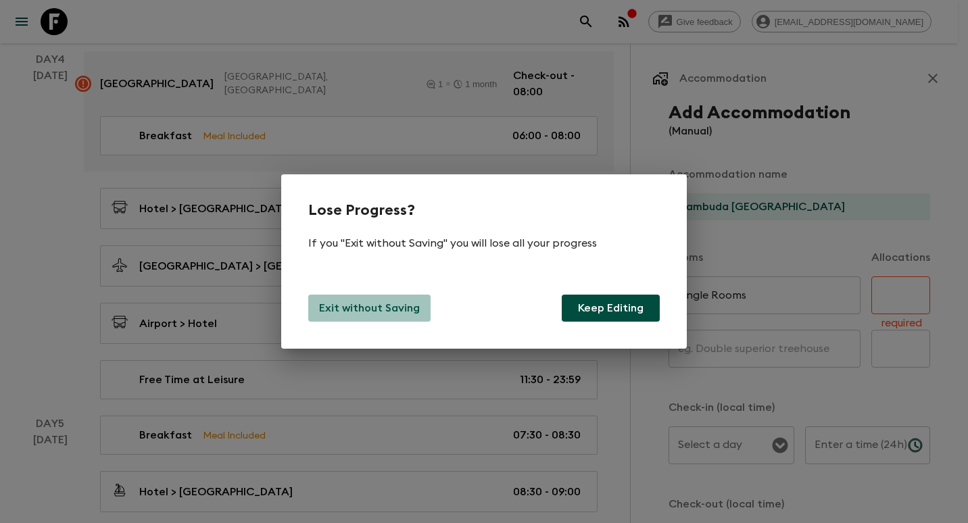
click at [406, 312] on p "Exit without Saving" at bounding box center [369, 308] width 101 height 16
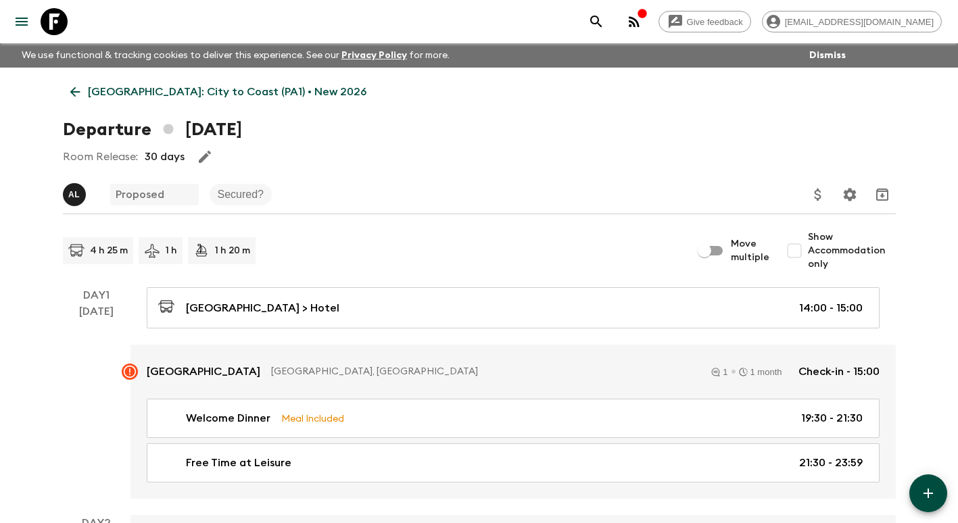
click at [73, 93] on icon at bounding box center [75, 92] width 15 height 15
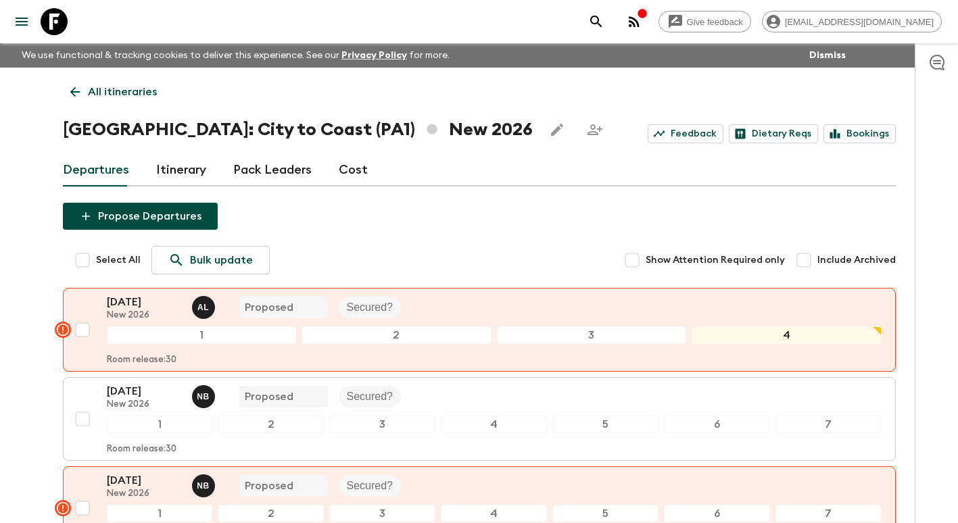
click at [128, 314] on p "New 2026" at bounding box center [144, 315] width 74 height 11
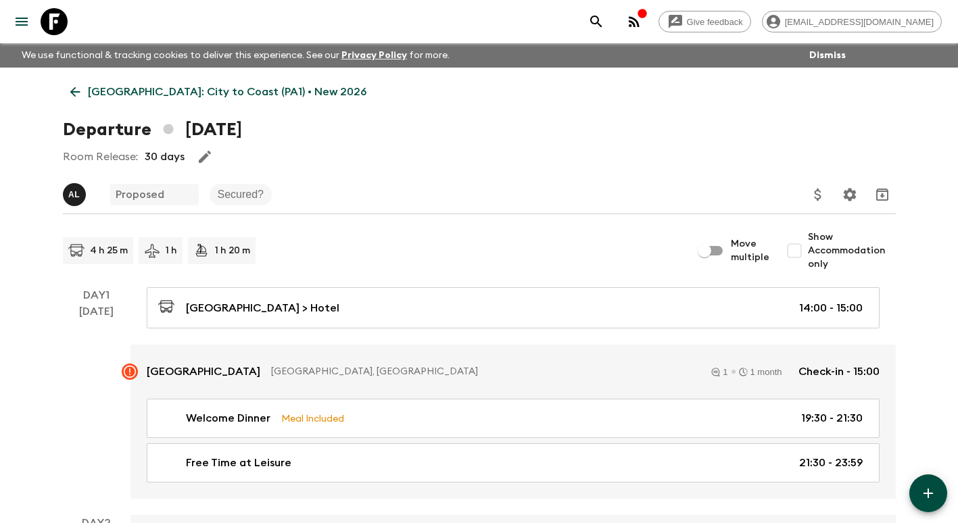
click at [929, 497] on icon "button" at bounding box center [928, 494] width 16 height 16
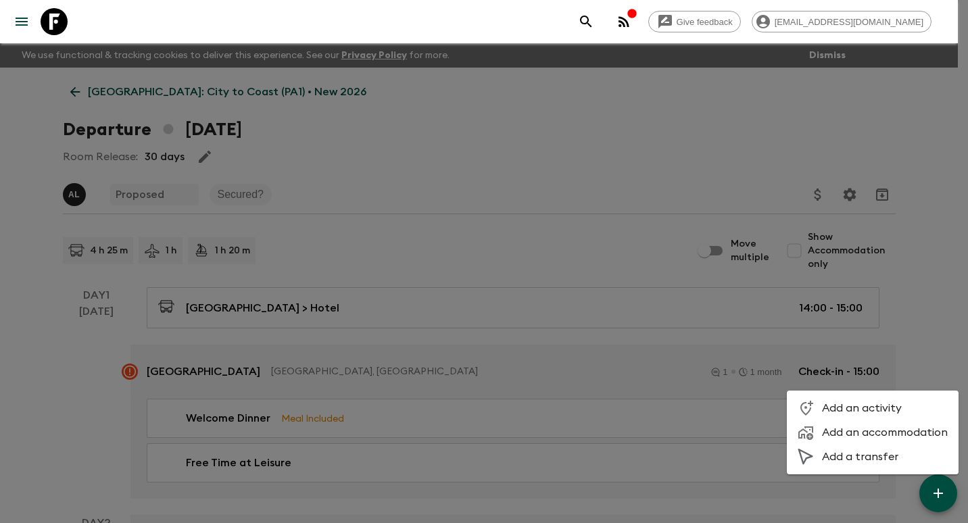
click at [883, 425] on li "Add an accommodation" at bounding box center [873, 433] width 172 height 24
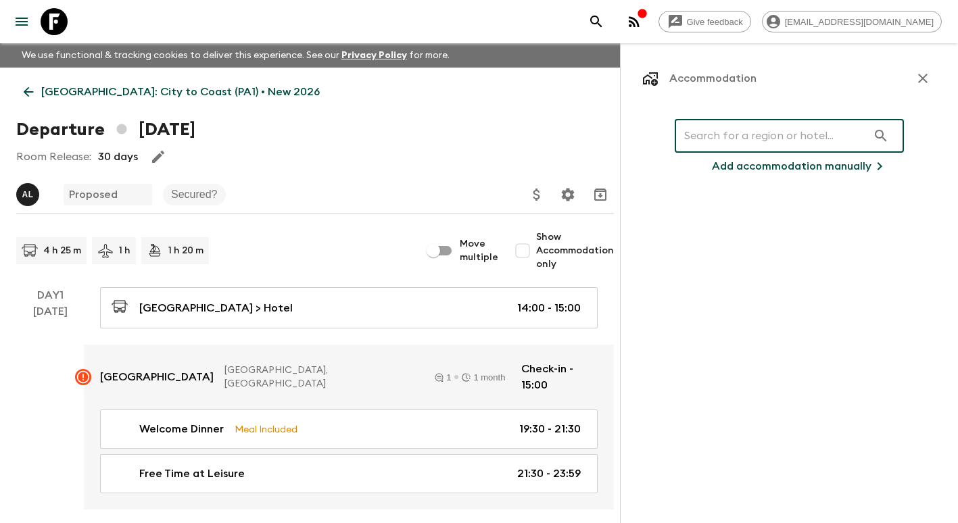
click at [736, 135] on input "text" at bounding box center [771, 136] width 193 height 38
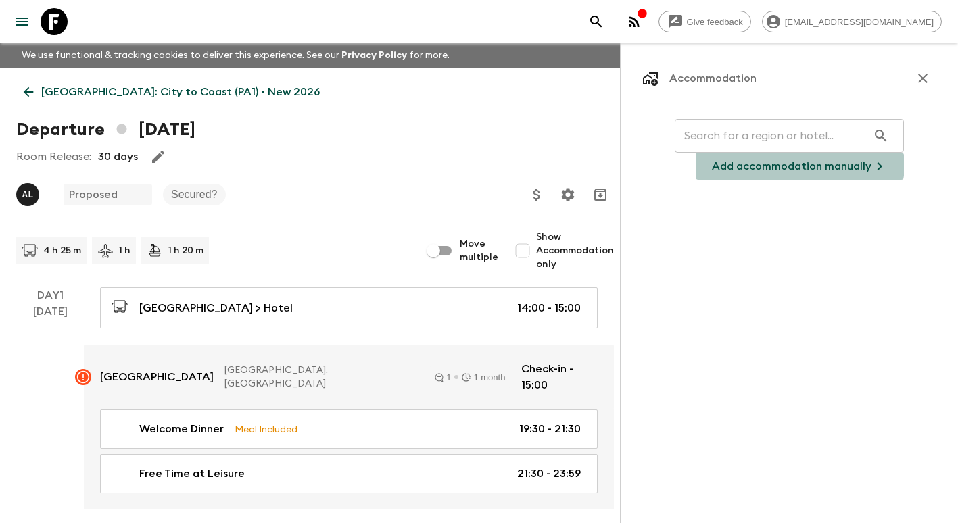
click at [770, 162] on p "Add accommodation manually" at bounding box center [792, 166] width 160 height 16
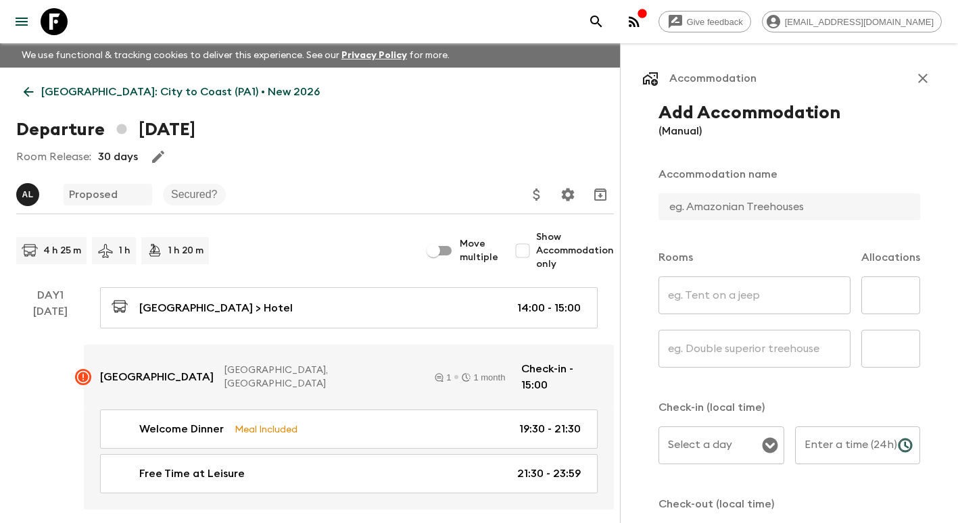
click at [727, 203] on input "text" at bounding box center [784, 206] width 251 height 27
type input "Bambuda [GEOGRAPHIC_DATA]"
type input "Single Rooms"
click at [885, 301] on input "text" at bounding box center [890, 296] width 59 height 38
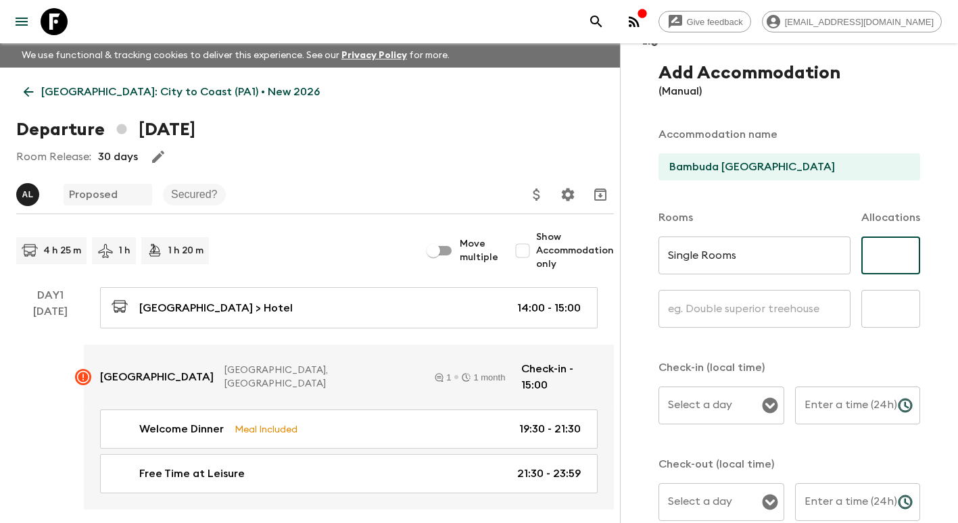
scroll to position [68, 0]
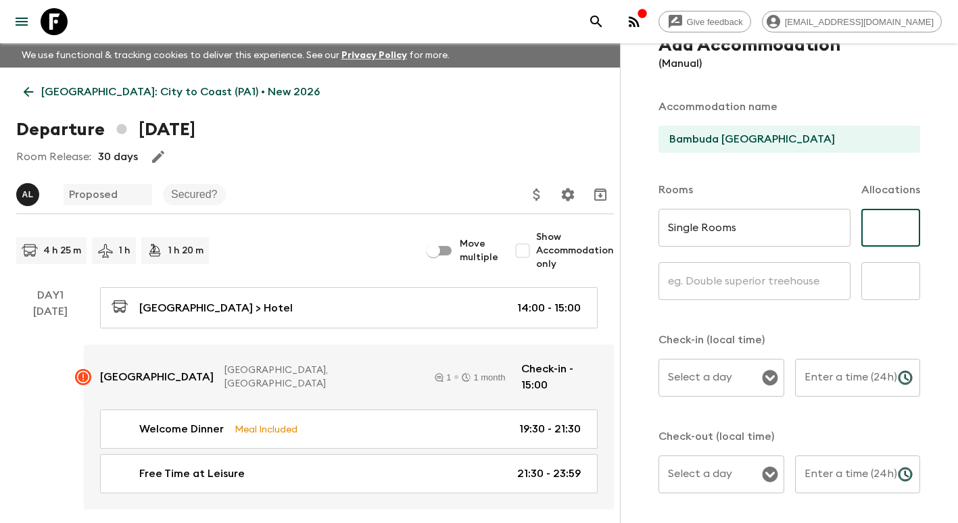
click at [729, 385] on input "Select a day" at bounding box center [711, 378] width 93 height 26
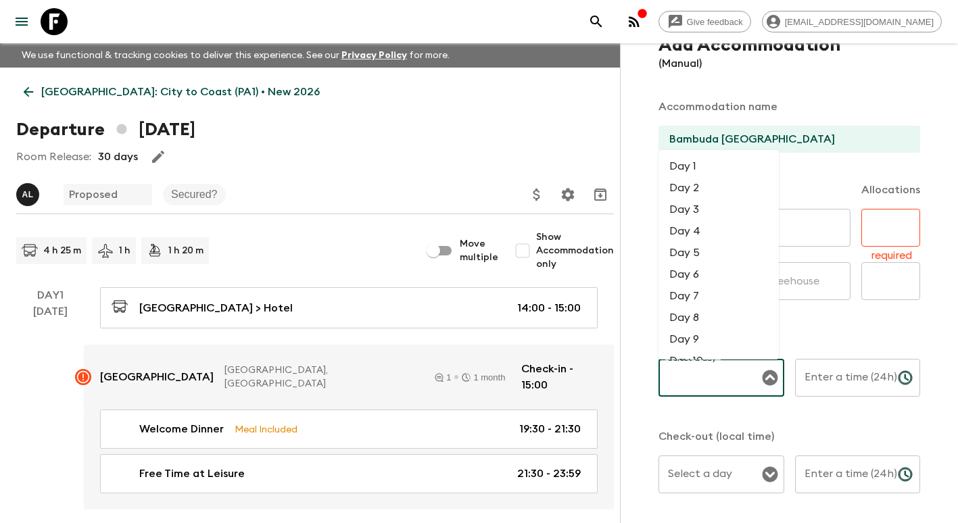
click at [707, 258] on li "Day 5" at bounding box center [719, 253] width 120 height 22
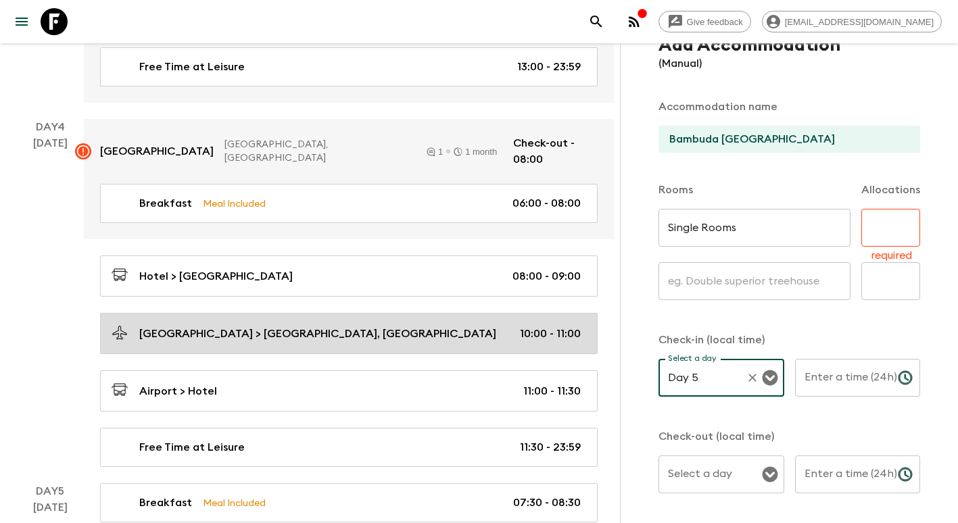
scroll to position [1014, 0]
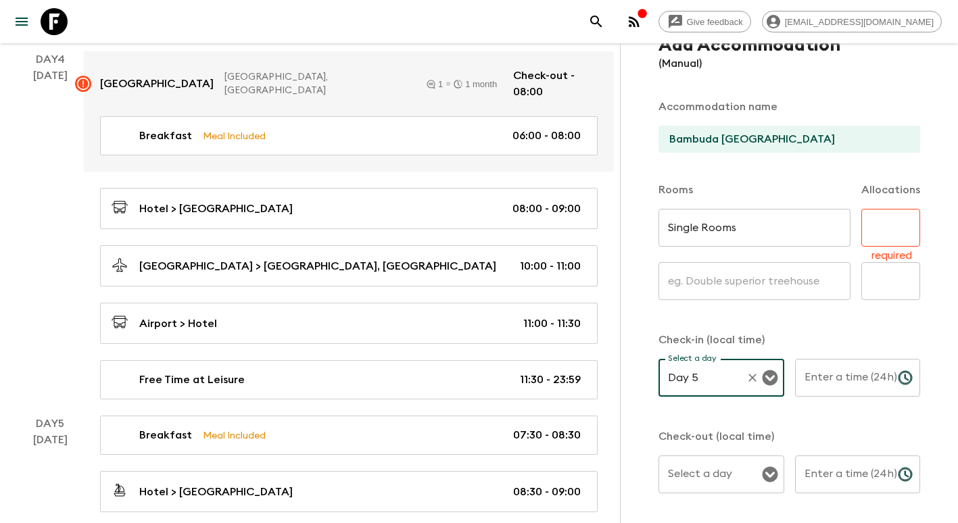
click at [708, 385] on input "Day 5" at bounding box center [703, 378] width 76 height 26
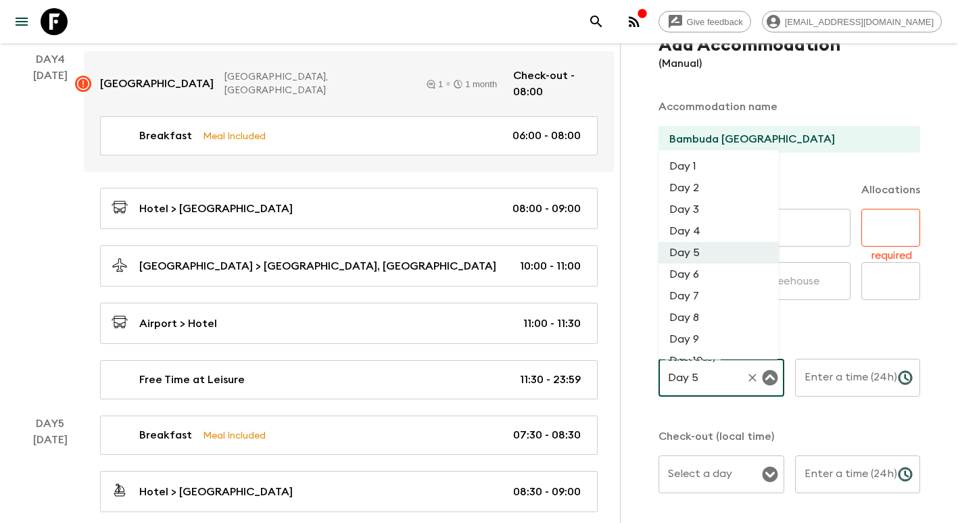
click at [718, 234] on li "Day 4" at bounding box center [719, 231] width 120 height 22
type input "Day 4"
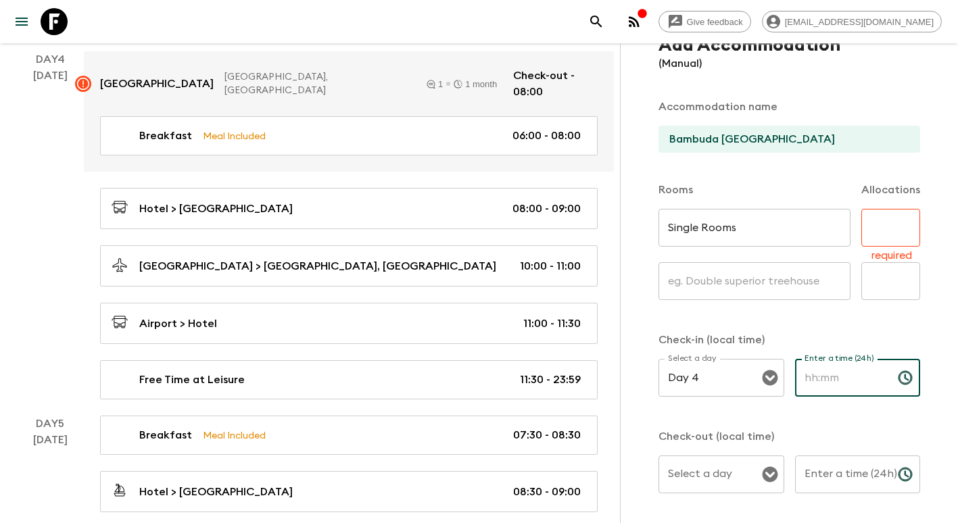
click at [849, 389] on input "Enter a time (24h)" at bounding box center [841, 378] width 92 height 38
type input "15:00"
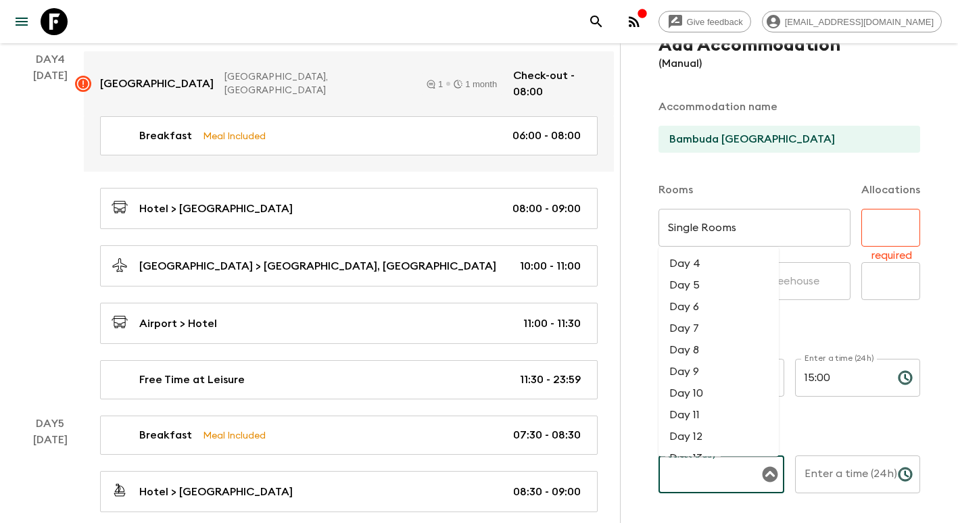
click at [735, 479] on input "Select a day" at bounding box center [711, 475] width 93 height 26
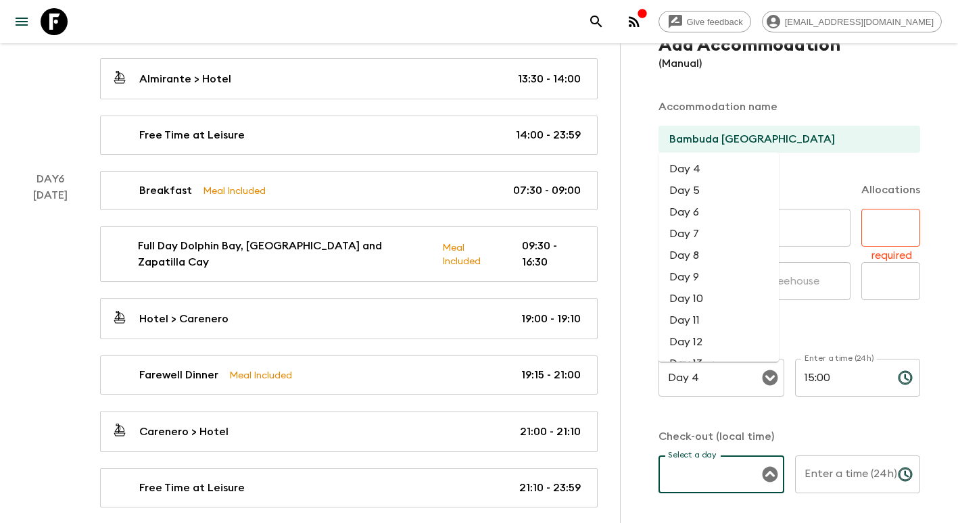
scroll to position [1748, 0]
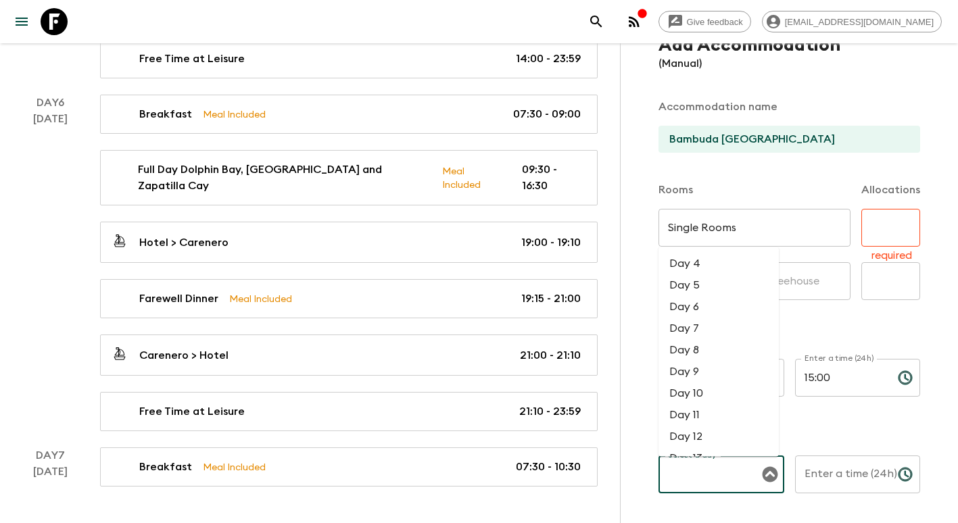
click at [676, 333] on li "Day 7" at bounding box center [719, 329] width 120 height 22
type input "Day 7"
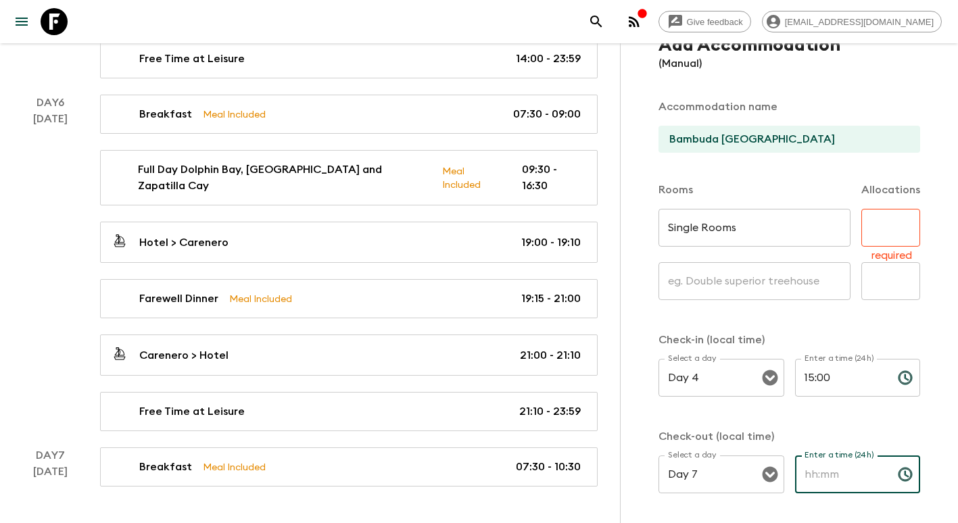
click at [837, 473] on input "Enter a time (24h)" at bounding box center [841, 475] width 92 height 38
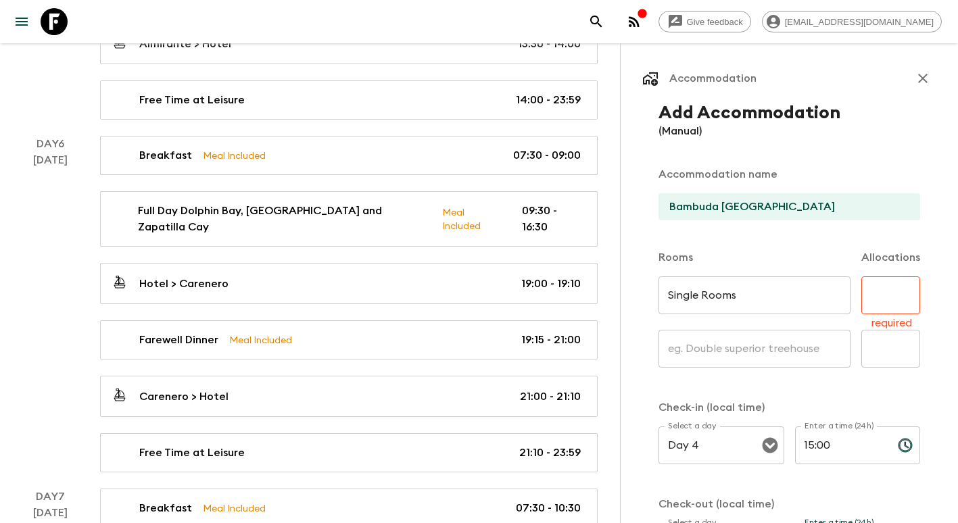
scroll to position [1680, 0]
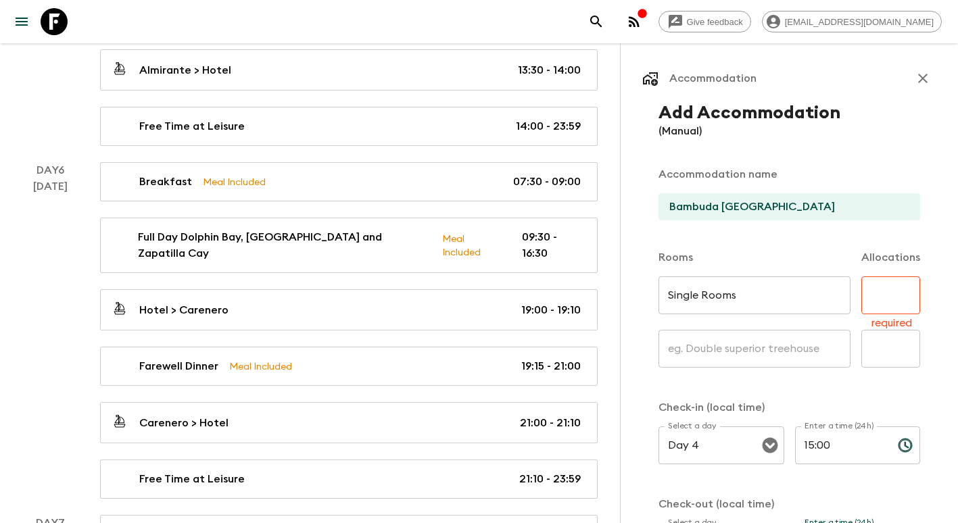
type input "10:00"
click at [891, 289] on input "text" at bounding box center [890, 296] width 59 height 38
type input "4"
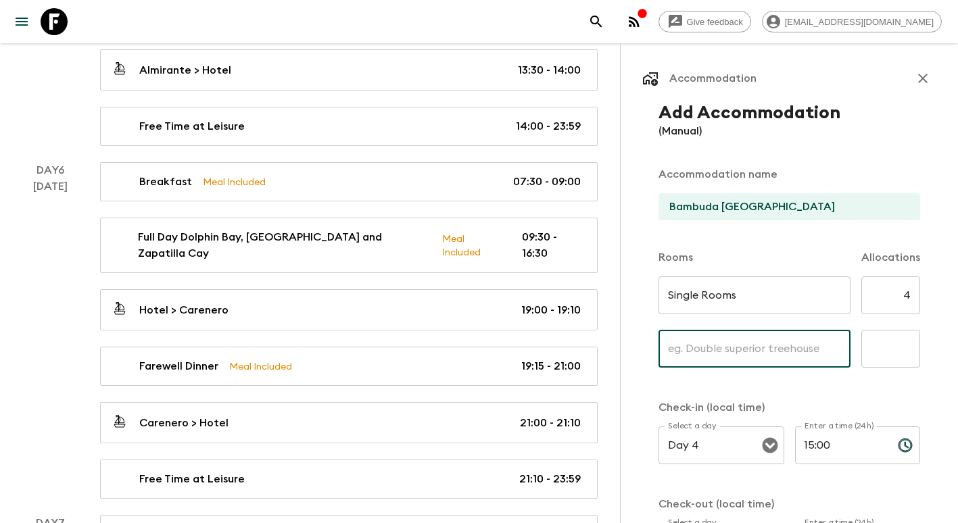
click at [781, 342] on input "text" at bounding box center [755, 349] width 192 height 38
type input "Twin"
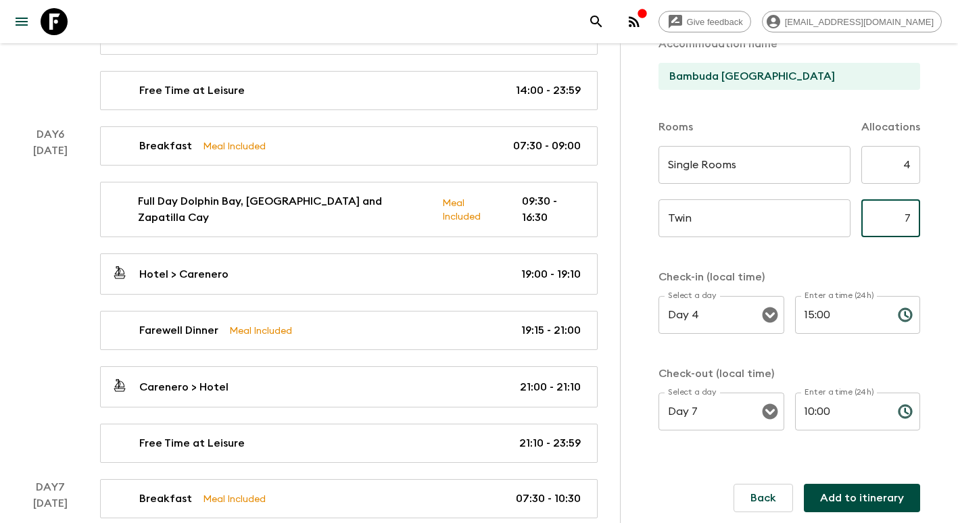
scroll to position [1748, 0]
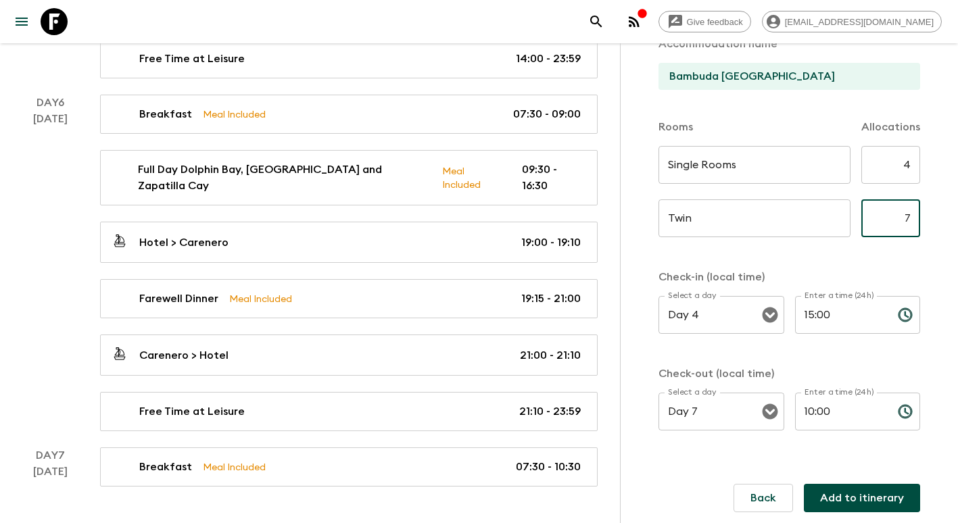
type input "7"
click at [879, 503] on button "Add to itinerary" at bounding box center [862, 498] width 116 height 28
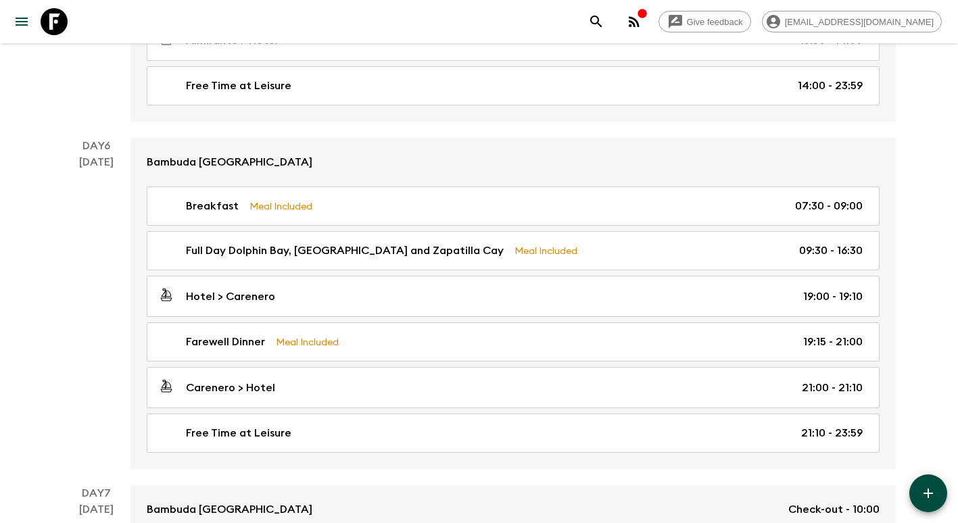
scroll to position [1780, 0]
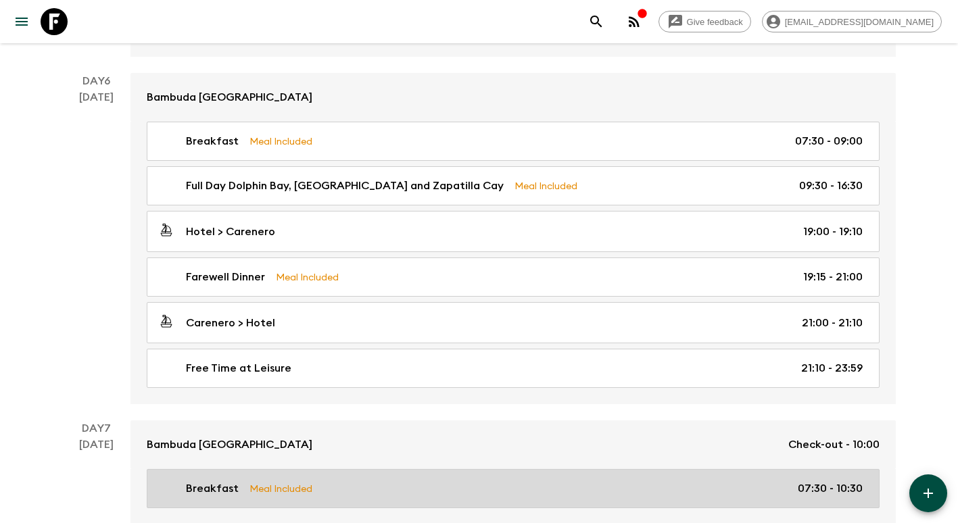
click at [828, 488] on p "07:30 - 10:30" at bounding box center [830, 489] width 65 height 16
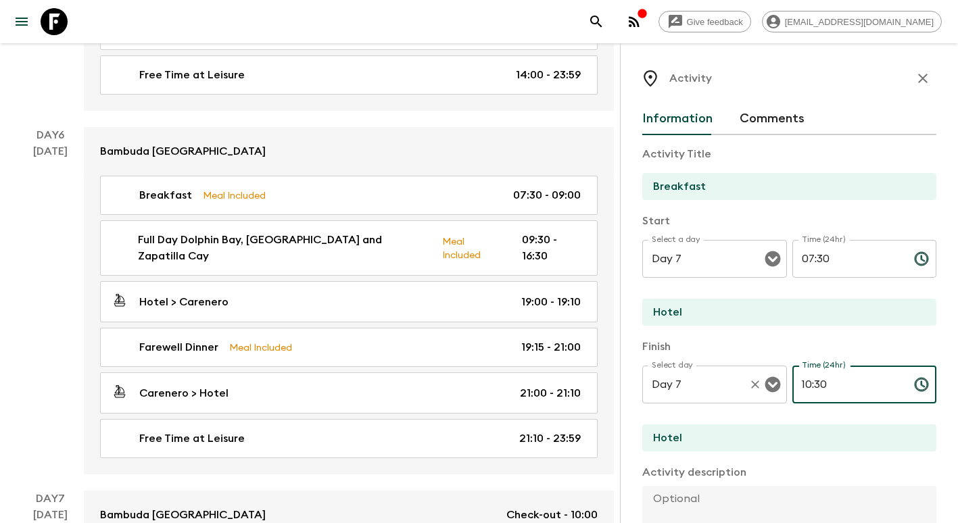
drag, startPoint x: 844, startPoint y: 387, endPoint x: 668, endPoint y: 382, distance: 175.9
click at [668, 382] on div "Select day Day 7 Select day ​ Time (24hr) 10:30 Time (24hr) ​" at bounding box center [789, 392] width 294 height 53
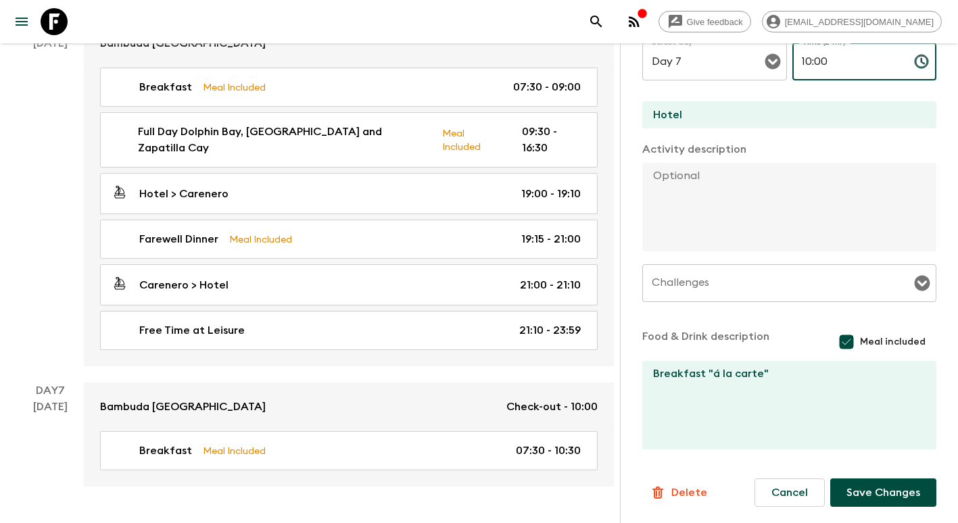
scroll to position [324, 0]
type input "10:00"
click at [877, 508] on div "Information Comments Activity Title Breakfast Start Select a day Day 7 Select a…" at bounding box center [789, 162] width 294 height 765
click at [881, 495] on button "Save Changes" at bounding box center [883, 493] width 106 height 28
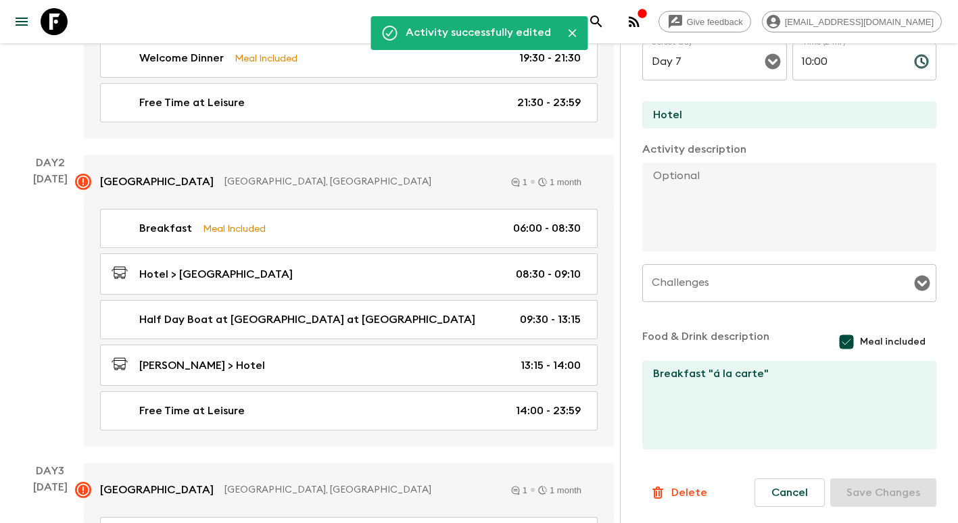
scroll to position [0, 0]
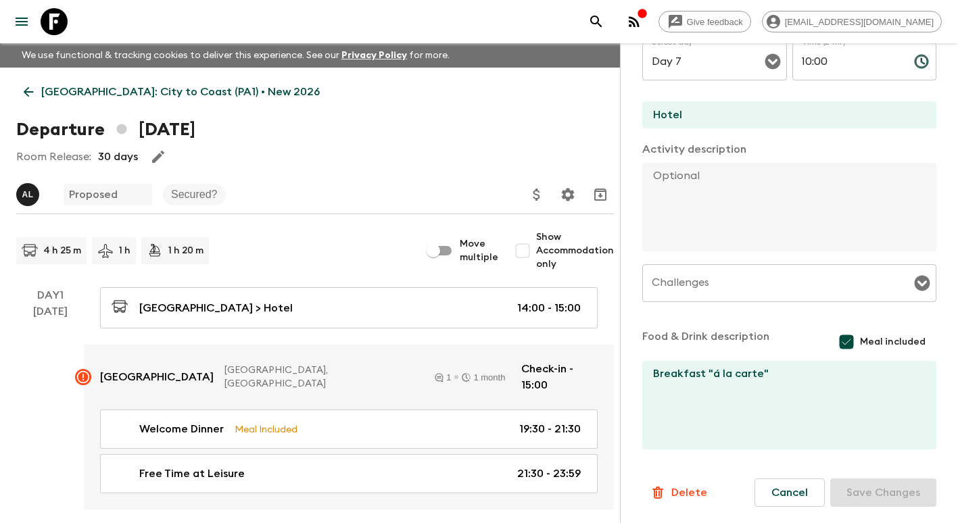
click at [24, 95] on icon at bounding box center [28, 92] width 15 height 15
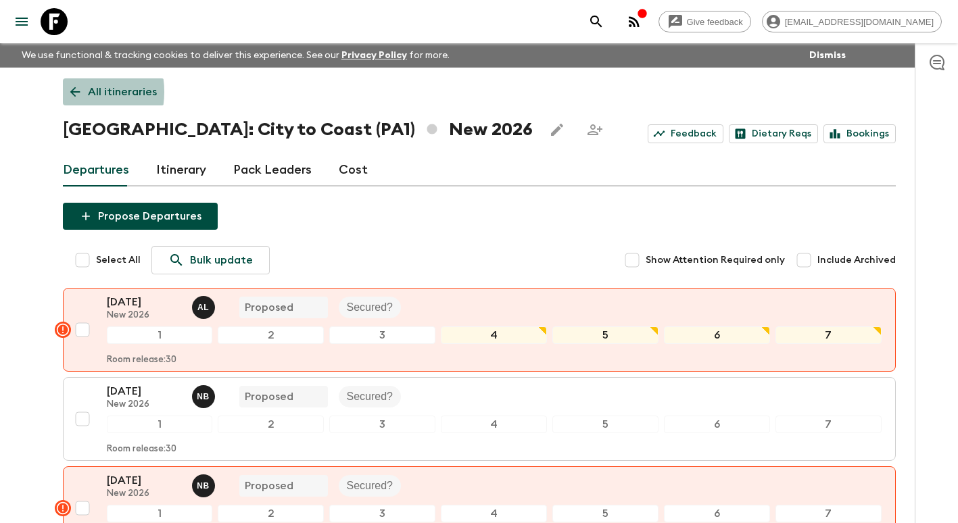
click at [69, 92] on icon at bounding box center [75, 92] width 15 height 15
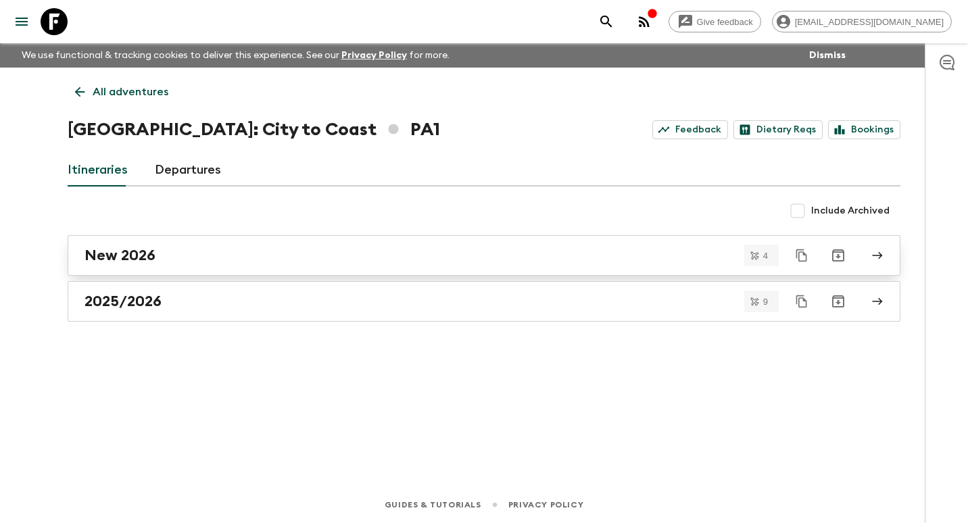
click at [175, 257] on div "New 2026" at bounding box center [472, 256] width 774 height 18
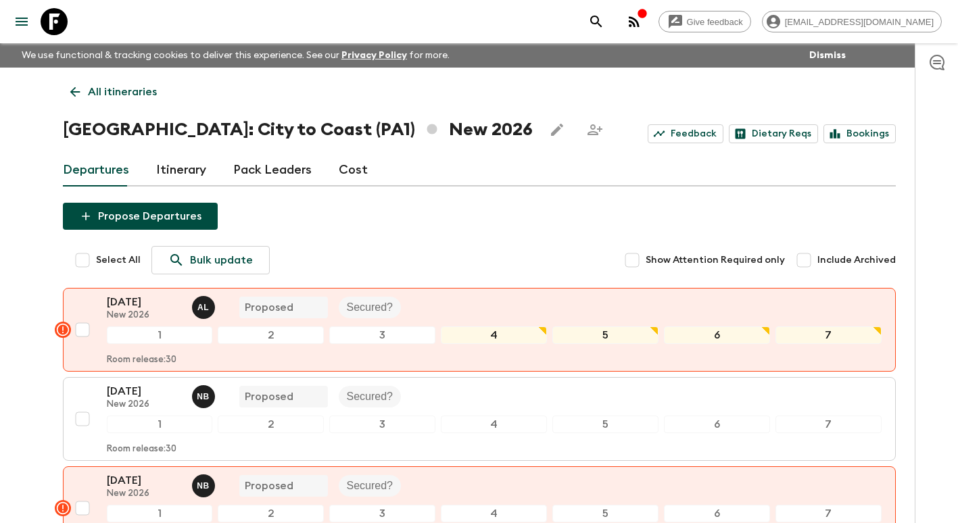
click at [80, 262] on input "Select All" at bounding box center [82, 260] width 27 height 27
checkbox input "true"
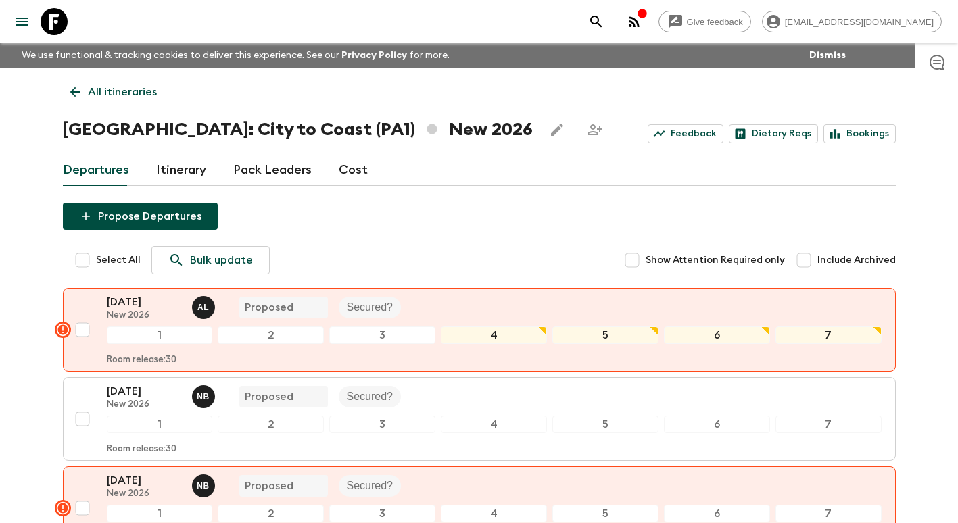
checkbox input "true"
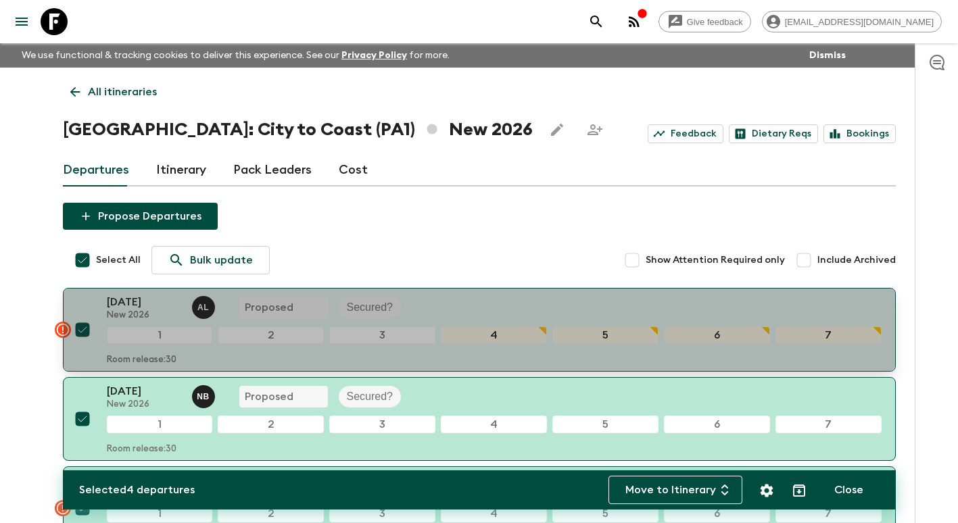
click at [519, 302] on div "[DATE] New 2026 A L Proposed Secured?" at bounding box center [494, 307] width 775 height 27
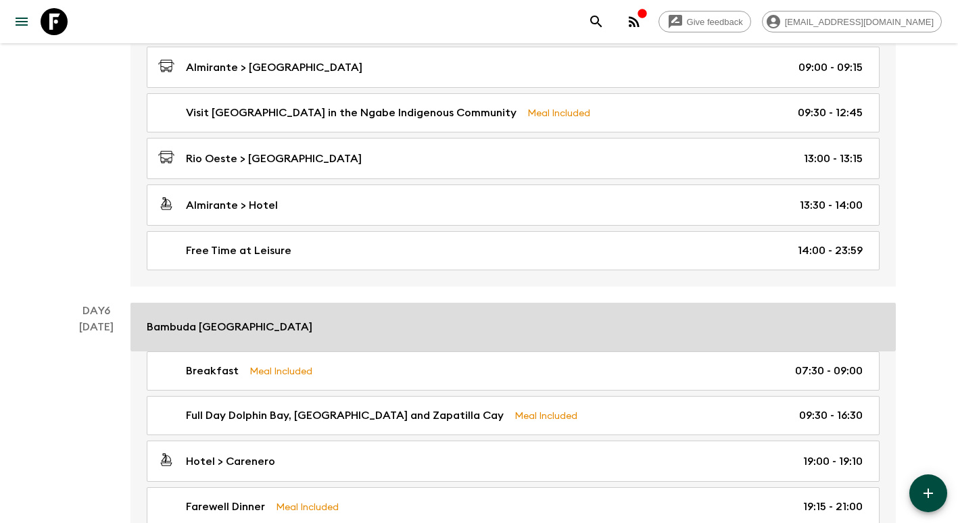
scroll to position [1518, 0]
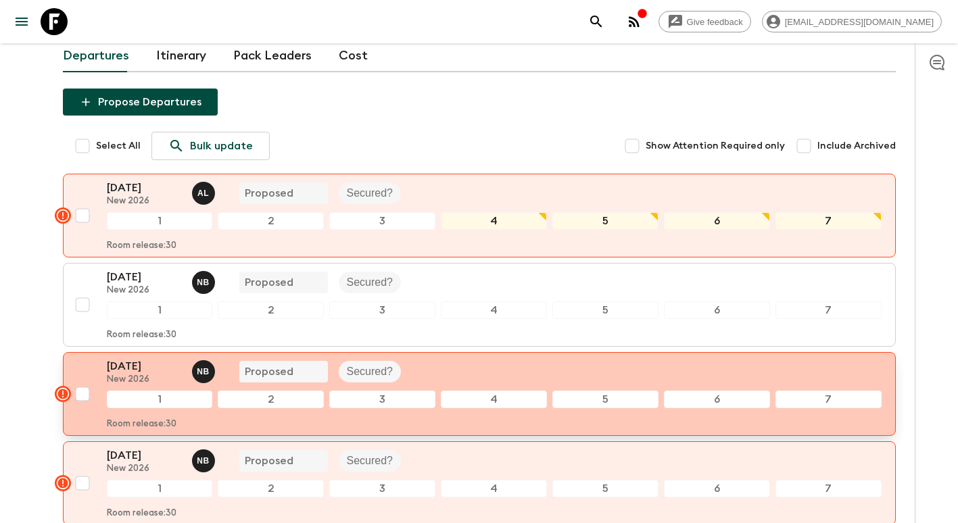
scroll to position [135, 0]
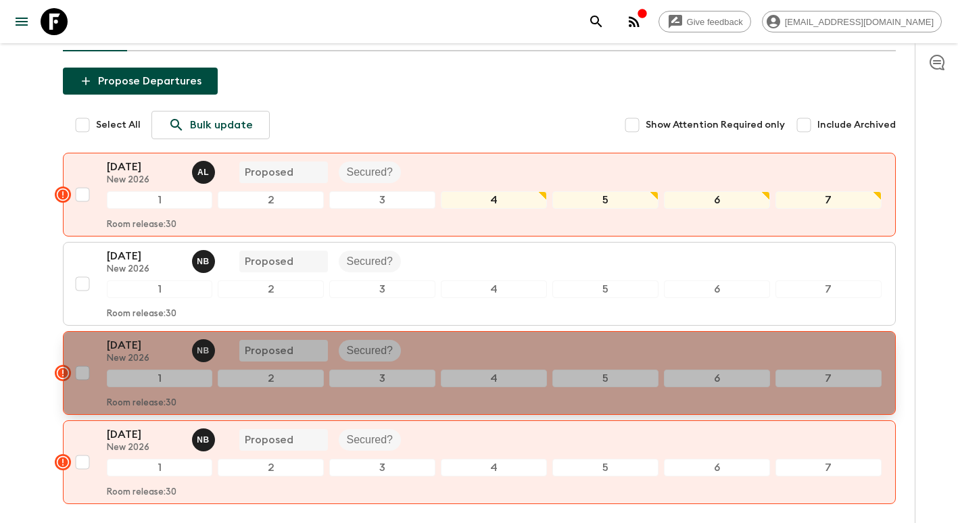
click at [114, 362] on p "New 2026" at bounding box center [144, 359] width 74 height 11
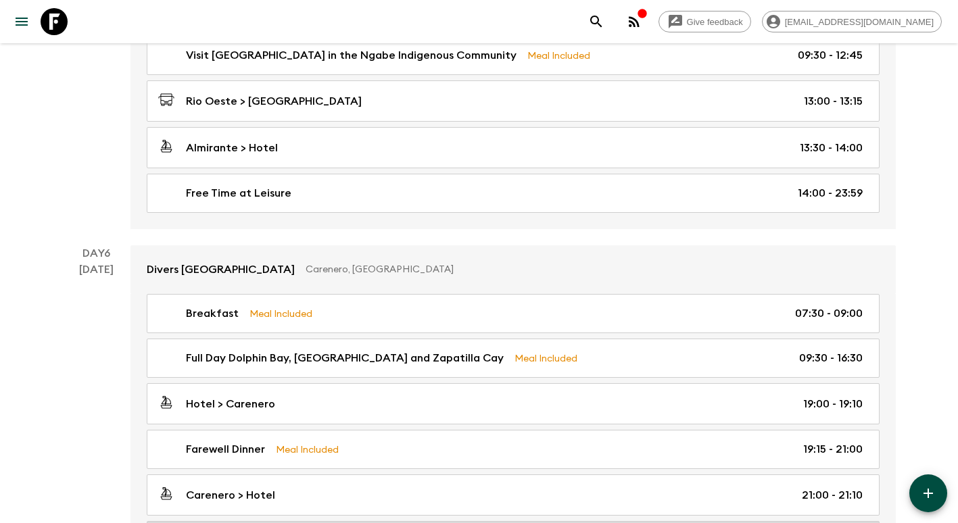
scroll to position [1856, 0]
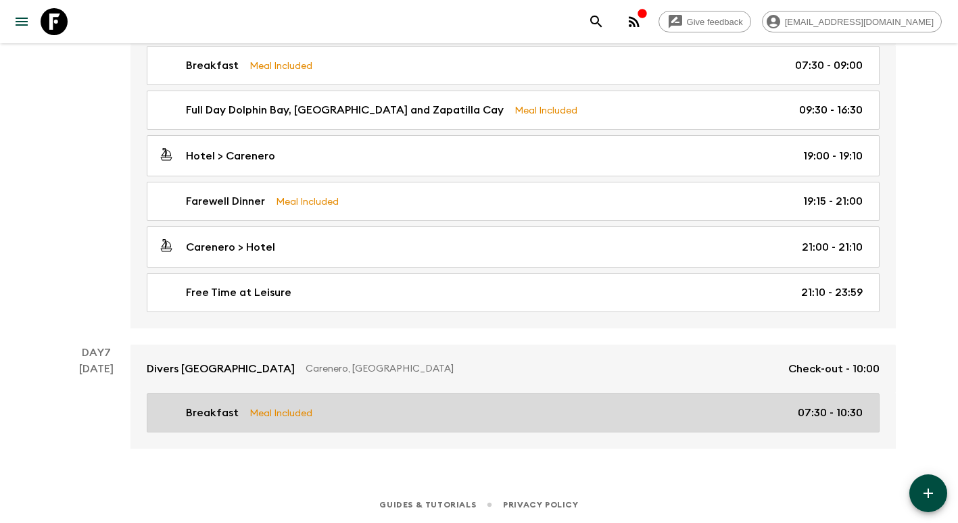
click at [524, 426] on link "Breakfast Meal Included 07:30 - 10:30" at bounding box center [513, 413] width 733 height 39
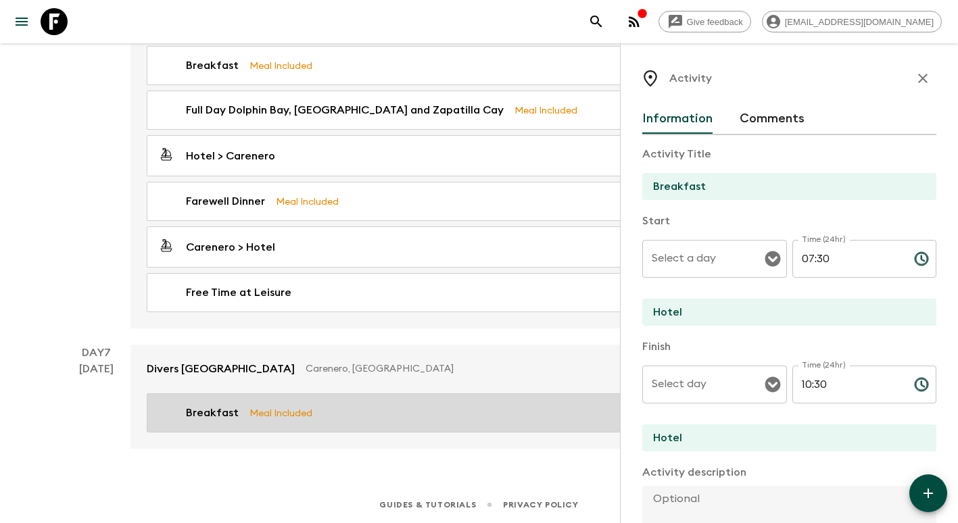
type input "Day 7"
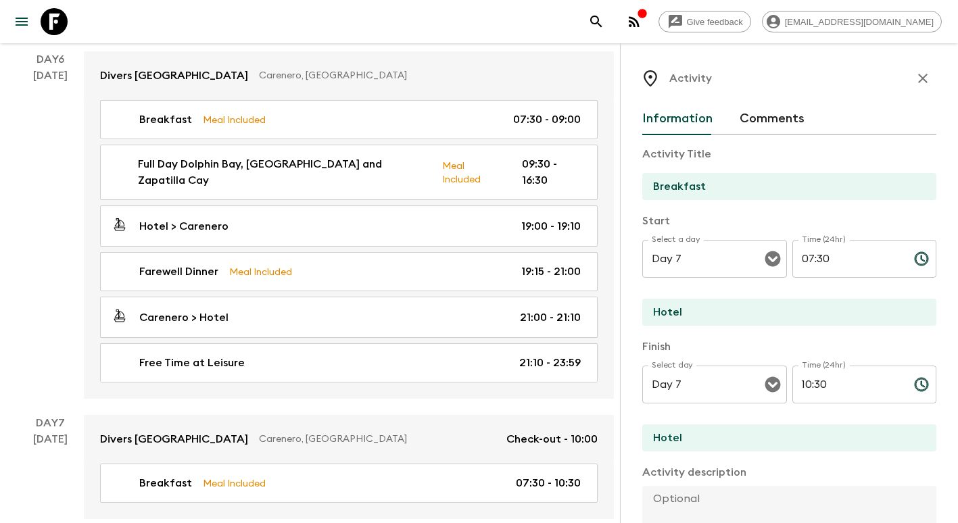
scroll to position [68, 0]
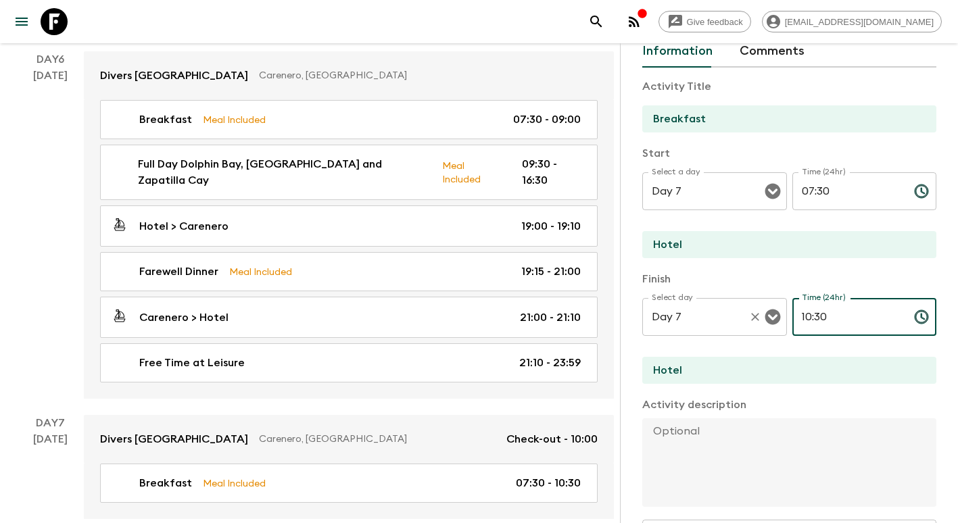
drag, startPoint x: 847, startPoint y: 318, endPoint x: 718, endPoint y: 315, distance: 129.2
click at [715, 319] on div "Select day Day 7 Select day ​ Time (24hr) 10:30 Time (24hr) ​" at bounding box center [789, 324] width 294 height 53
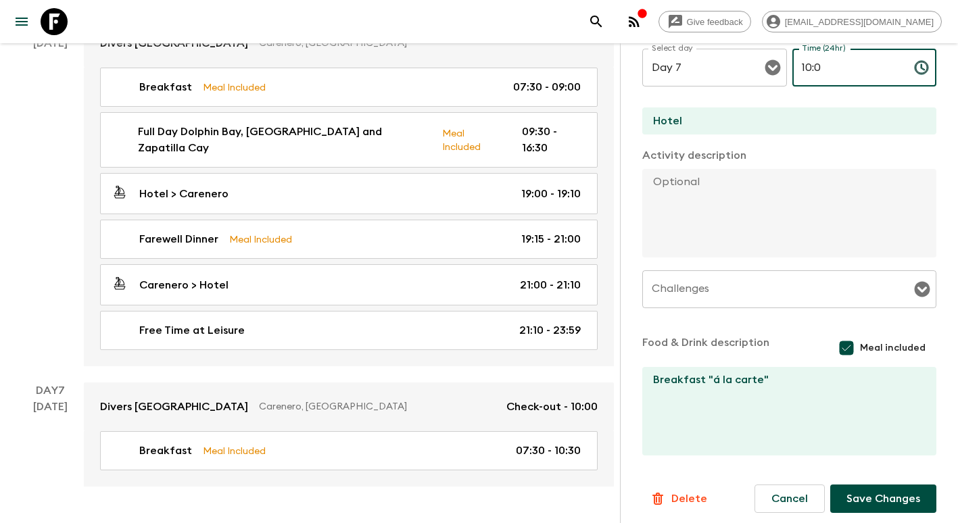
scroll to position [324, 0]
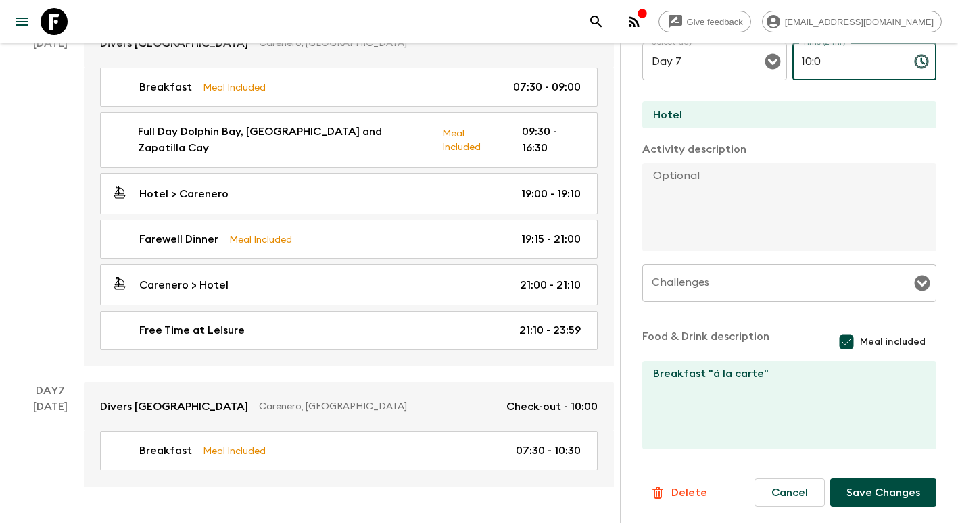
type input "10:0"
click at [889, 488] on button "Save Changes" at bounding box center [883, 493] width 106 height 28
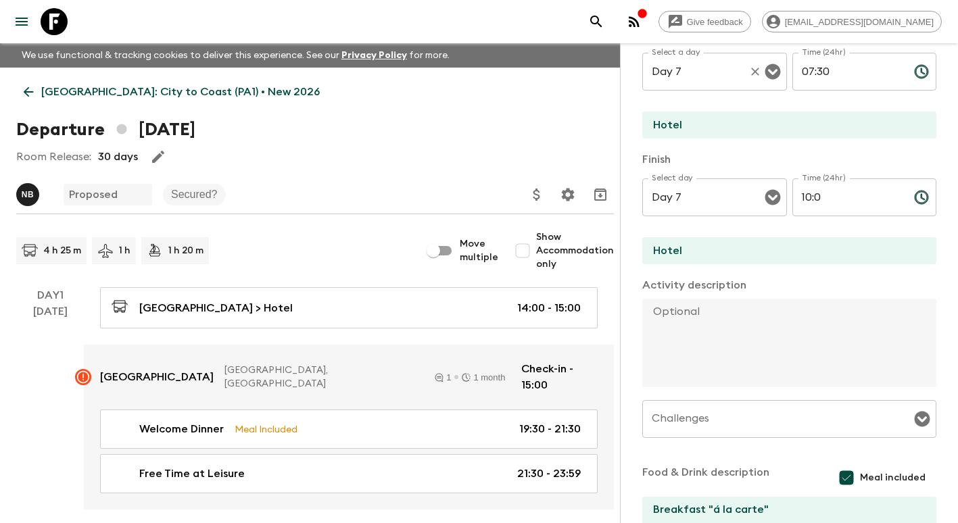
scroll to position [0, 0]
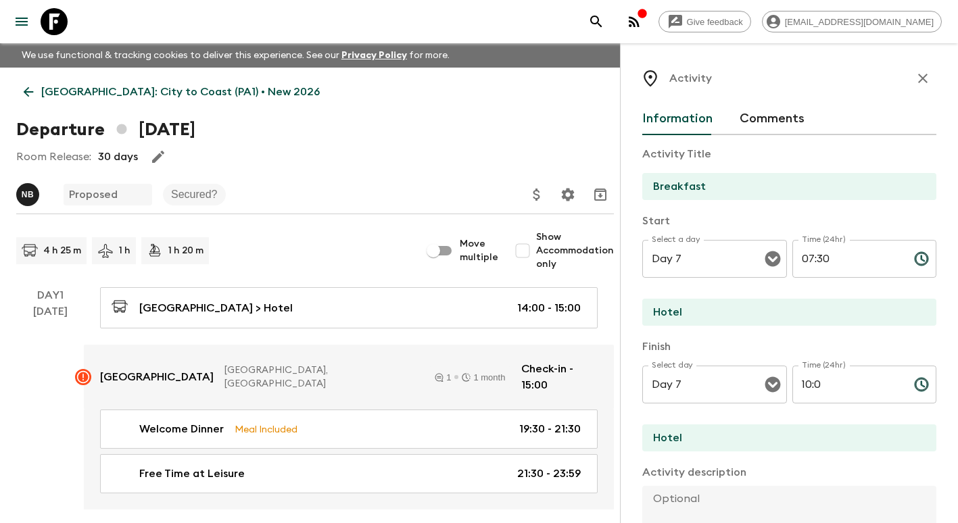
click at [919, 80] on icon "button" at bounding box center [923, 78] width 16 height 16
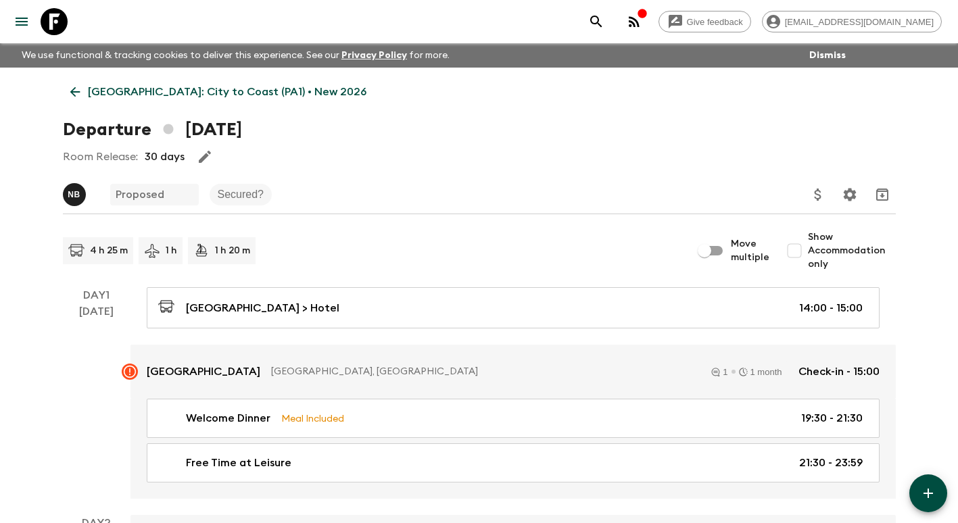
click at [76, 93] on icon at bounding box center [75, 92] width 15 height 15
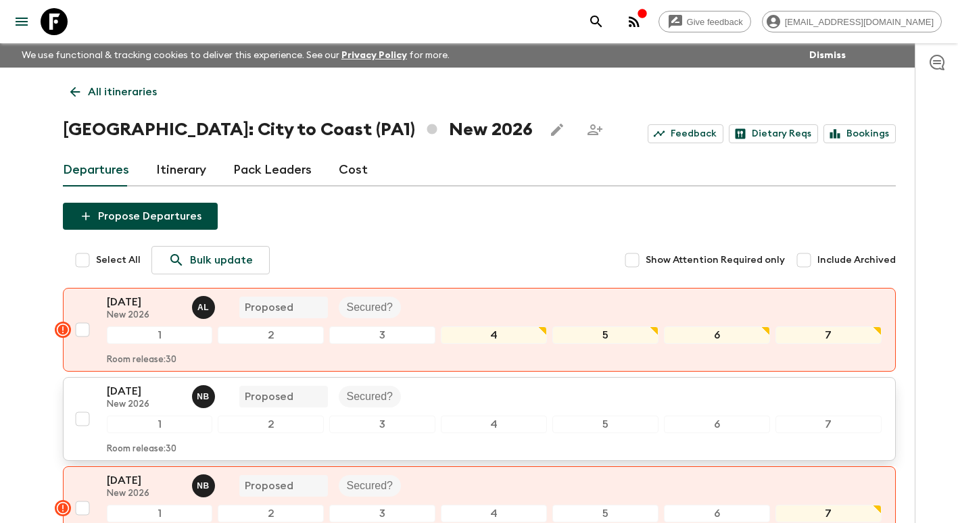
click at [142, 396] on p "[DATE]" at bounding box center [144, 391] width 74 height 16
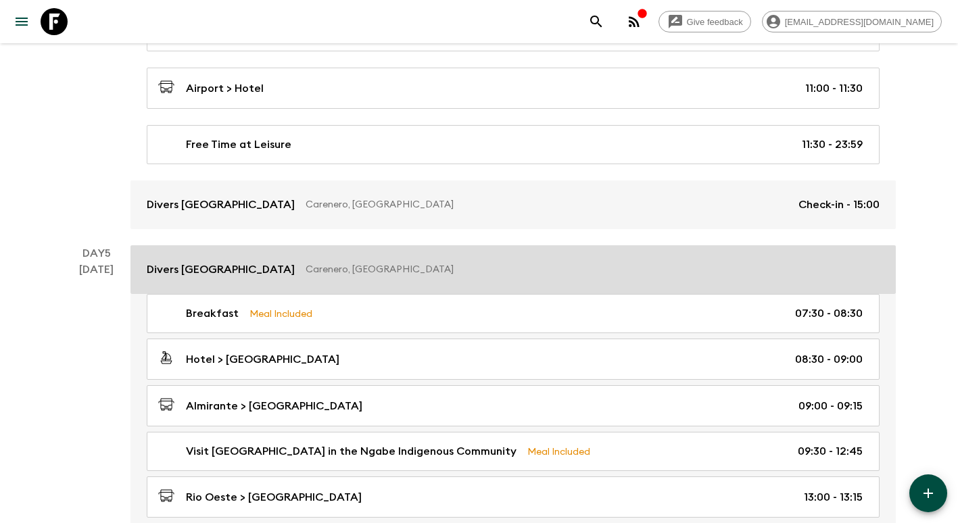
scroll to position [1217, 0]
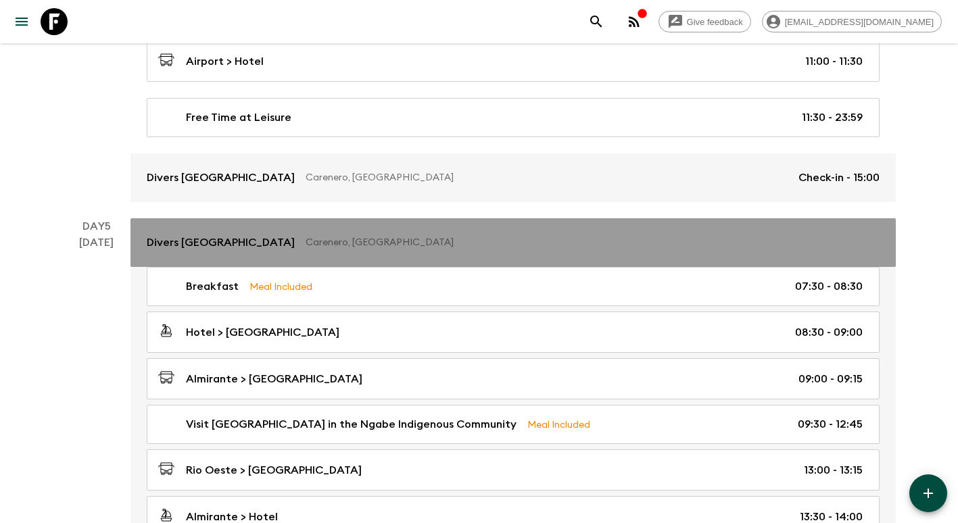
click at [254, 241] on p "Divers [GEOGRAPHIC_DATA]" at bounding box center [221, 243] width 148 height 16
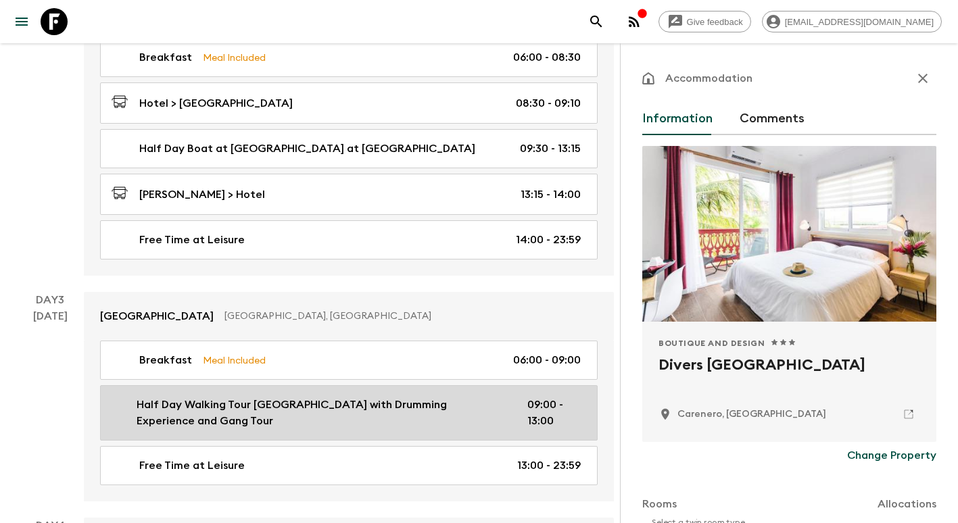
scroll to position [406, 0]
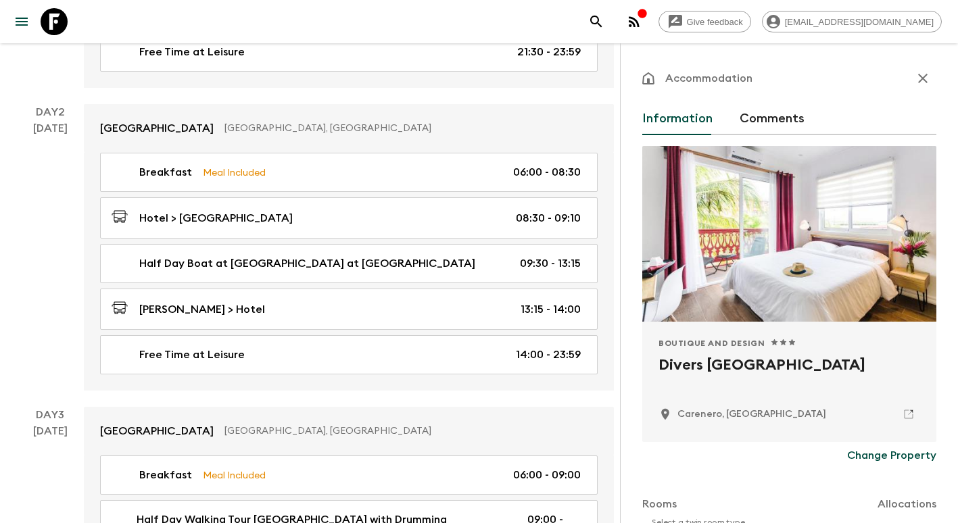
click at [916, 78] on icon "button" at bounding box center [923, 78] width 16 height 16
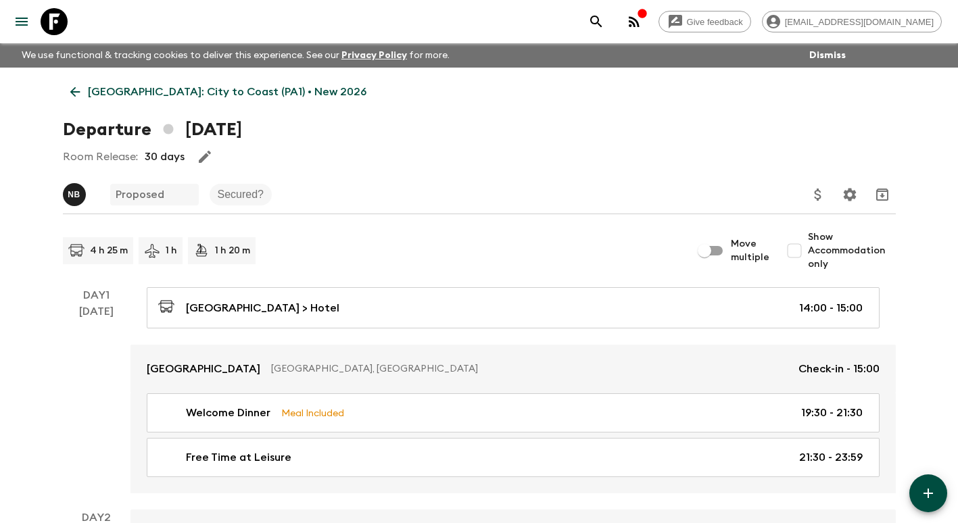
click at [69, 92] on icon at bounding box center [75, 92] width 15 height 15
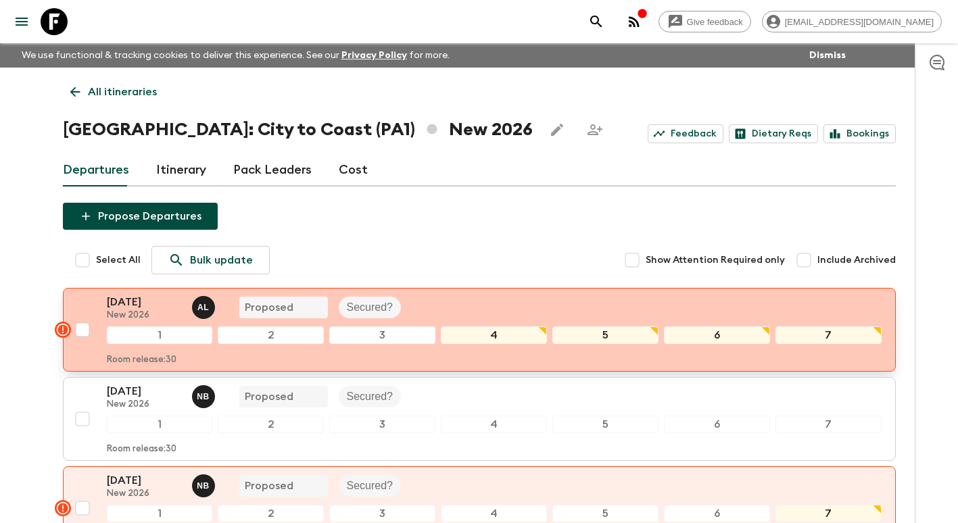
click at [486, 323] on div "[DATE] New 2026 A L Proposed Secured? 1 2 3 4 5 6 7 Room release: 30" at bounding box center [494, 330] width 775 height 72
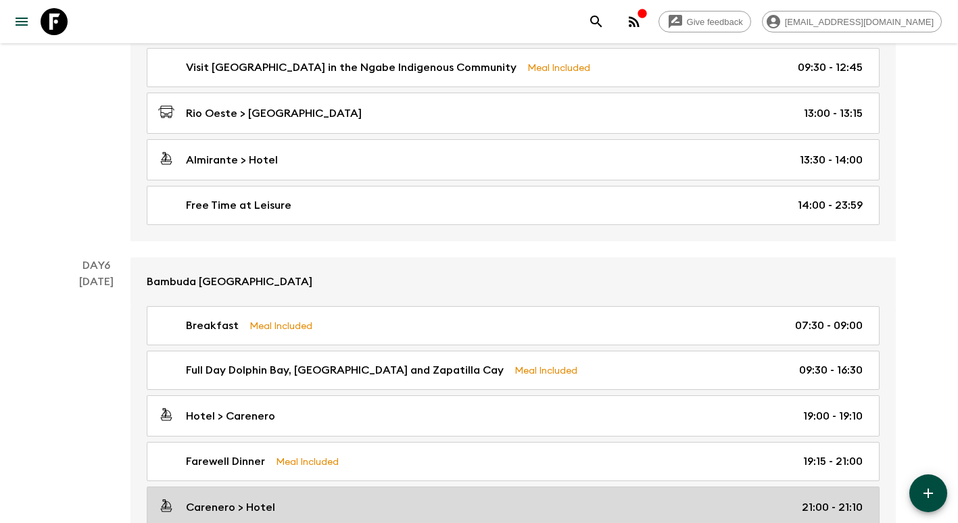
scroll to position [1586, 0]
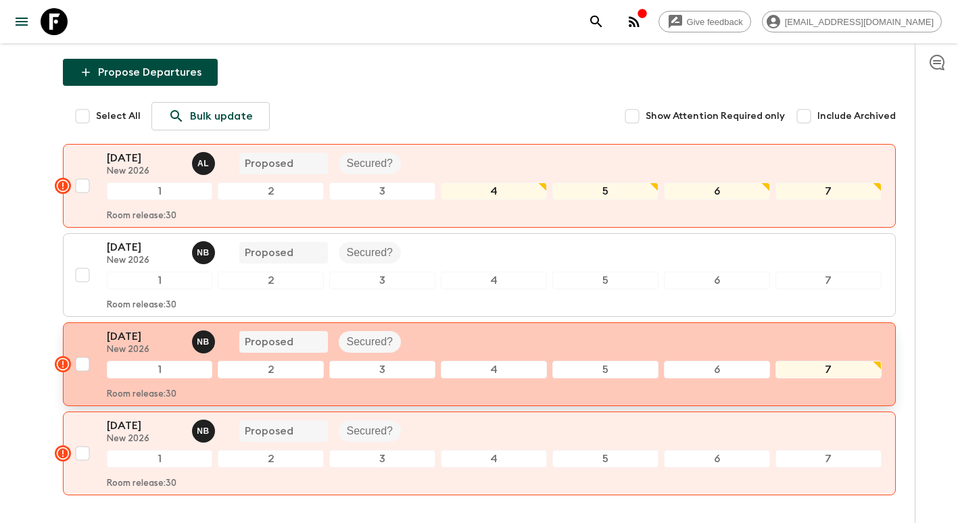
scroll to position [203, 0]
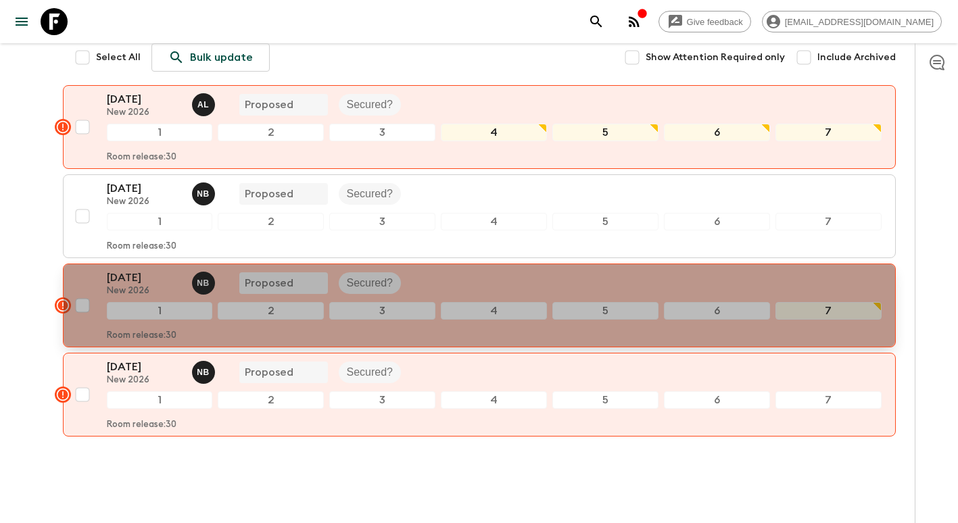
click at [140, 285] on p "[DATE]" at bounding box center [144, 278] width 74 height 16
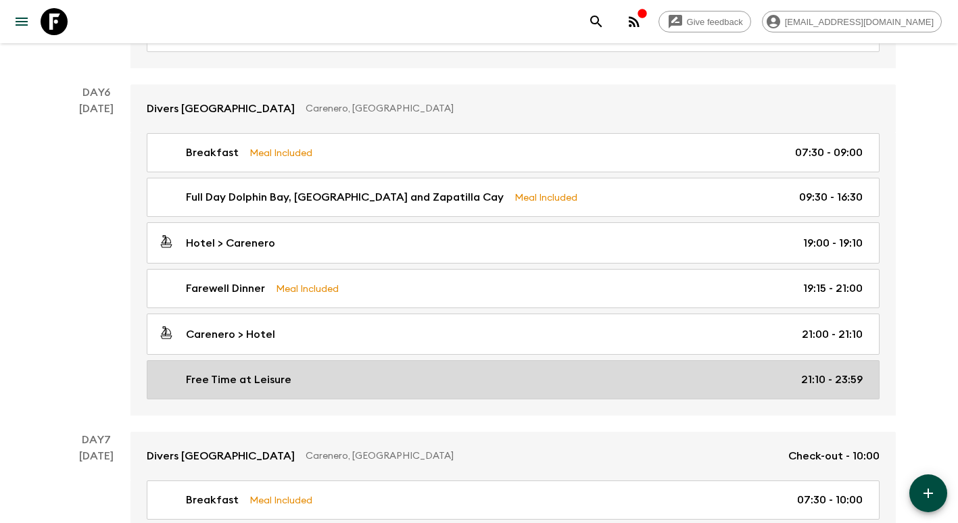
scroll to position [1856, 0]
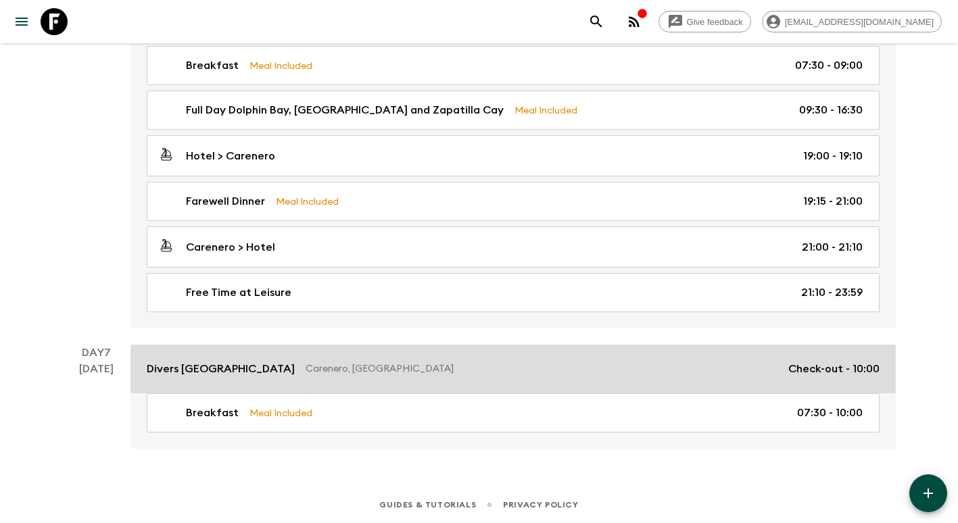
click at [549, 363] on p "Carenero, [GEOGRAPHIC_DATA]" at bounding box center [542, 369] width 472 height 14
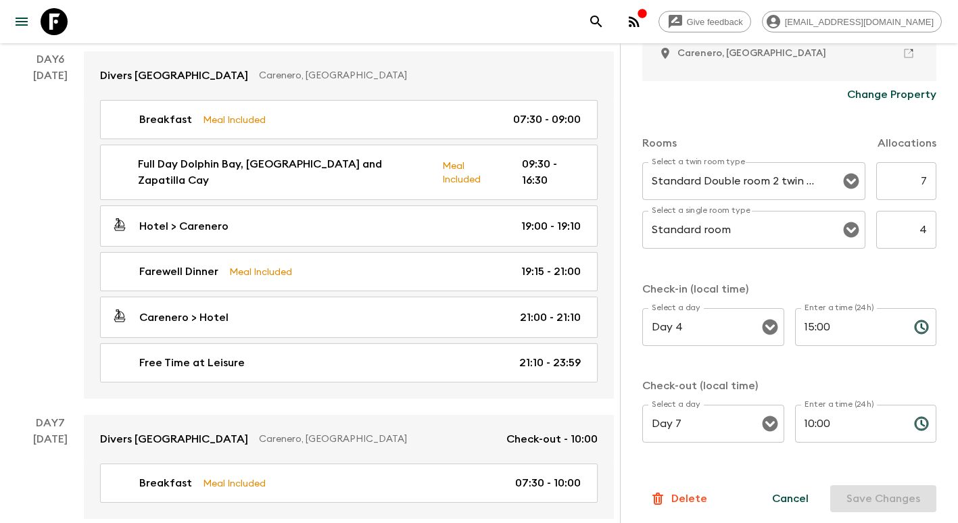
scroll to position [367, 0]
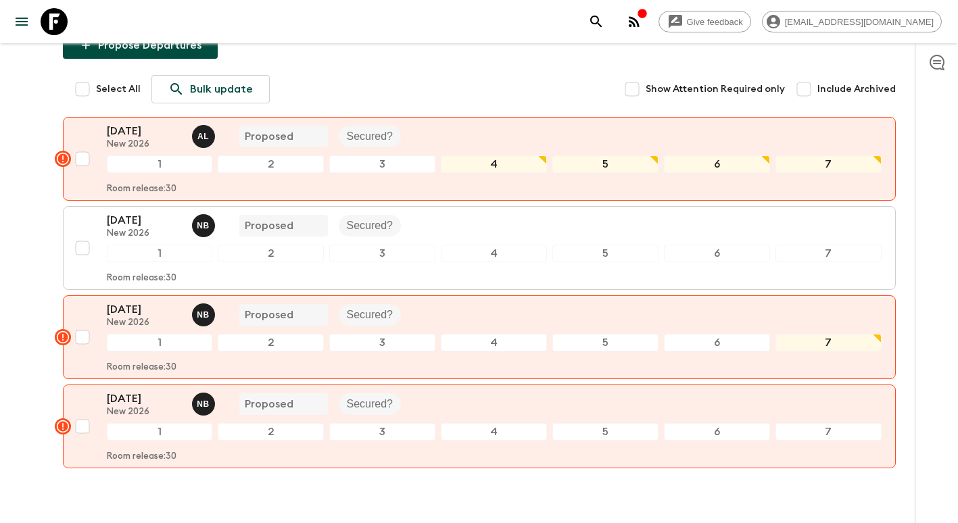
scroll to position [203, 0]
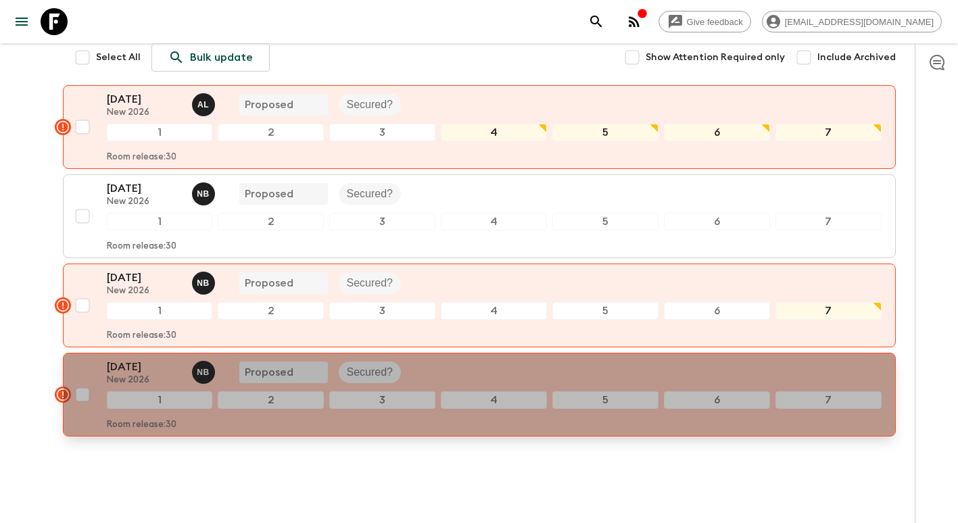
click at [354, 387] on div "[DATE] New 2026 N B Proposed Secured? 1 2 3 4 5 6 7 Room release: 30" at bounding box center [494, 395] width 775 height 72
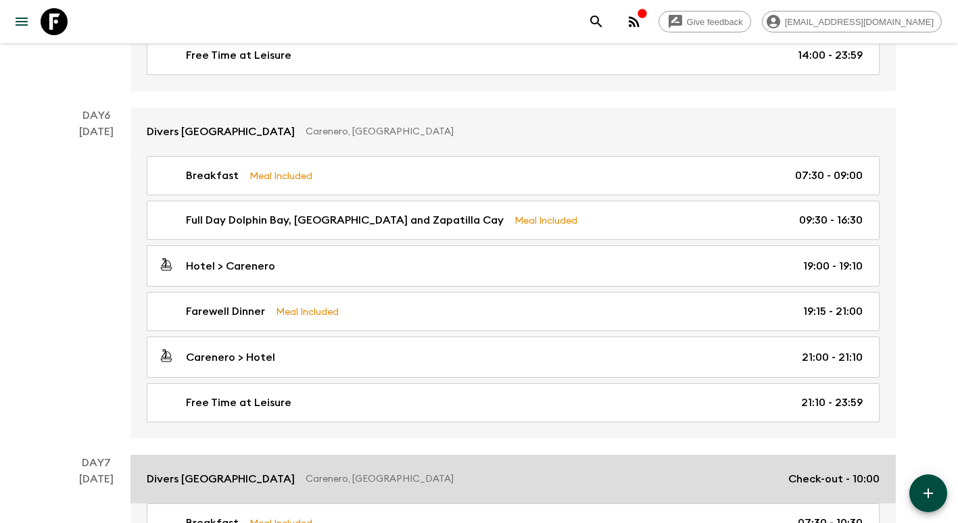
scroll to position [1856, 0]
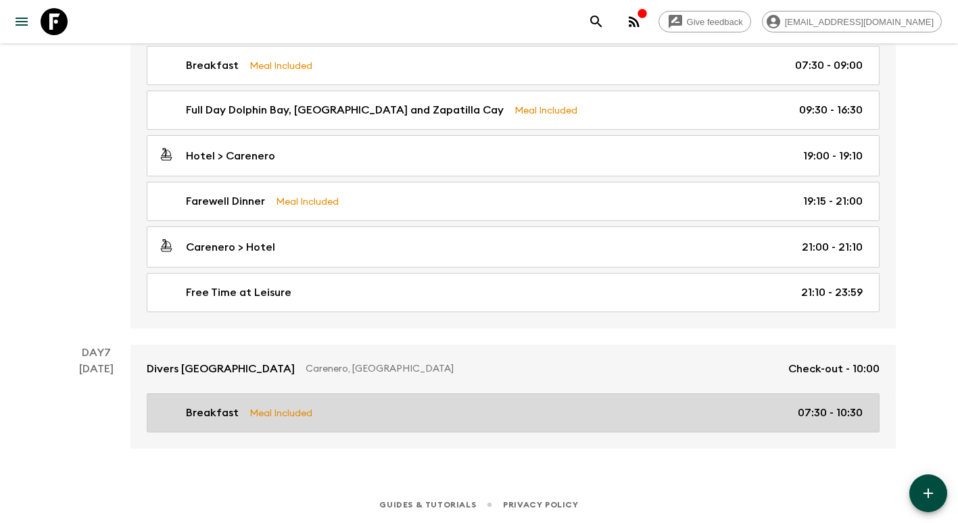
click at [623, 409] on div "Breakfast Meal Included 07:30 - 10:30" at bounding box center [510, 413] width 705 height 16
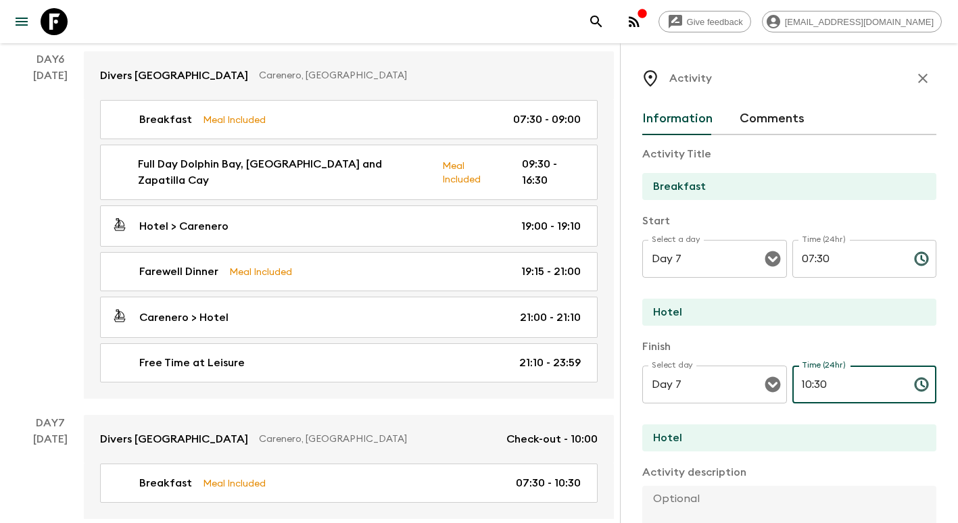
click at [852, 387] on input "10:30" at bounding box center [847, 385] width 111 height 38
drag, startPoint x: 852, startPoint y: 387, endPoint x: 682, endPoint y: 364, distance: 171.2
click at [687, 381] on div "Select day Day 7 Select day ​ Time (24hr) 10:30 Time (24hr) ​" at bounding box center [789, 392] width 294 height 53
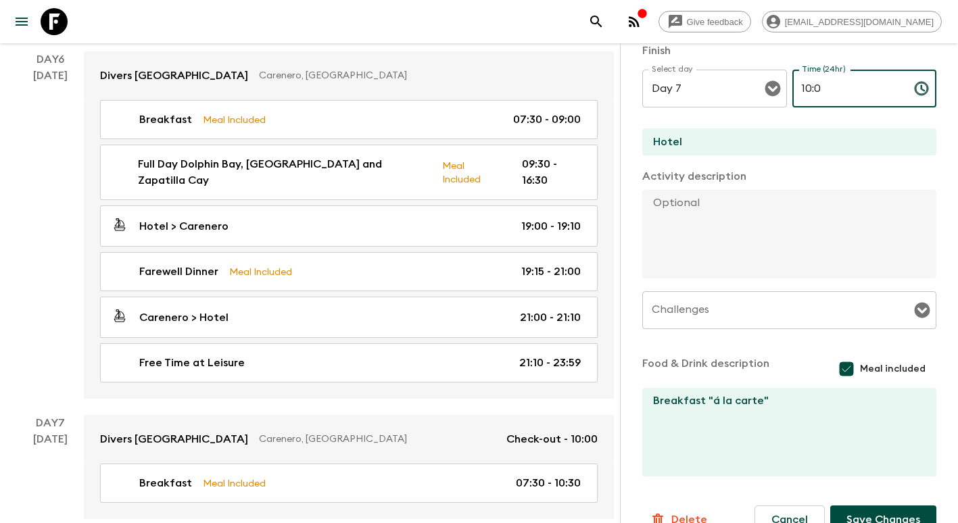
scroll to position [324, 0]
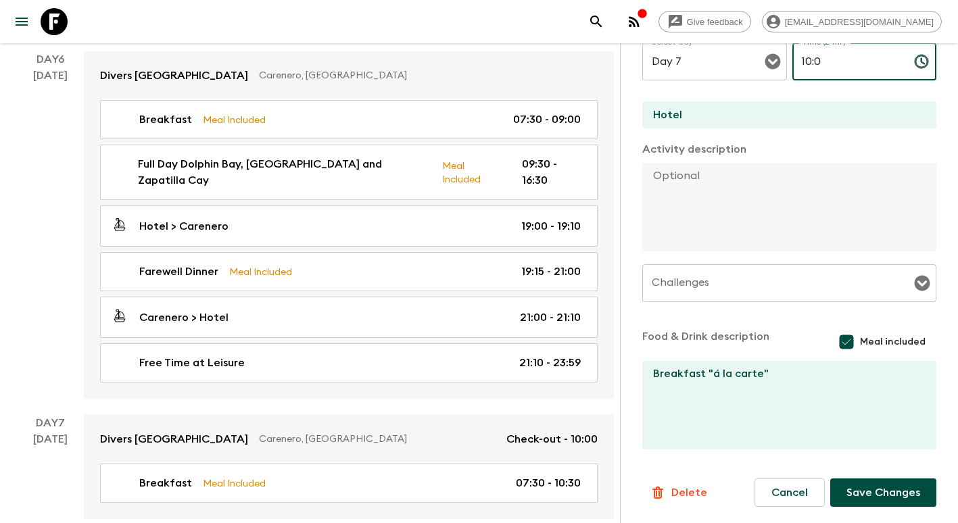
type input "10:0"
click at [891, 492] on button "Save Changes" at bounding box center [883, 493] width 106 height 28
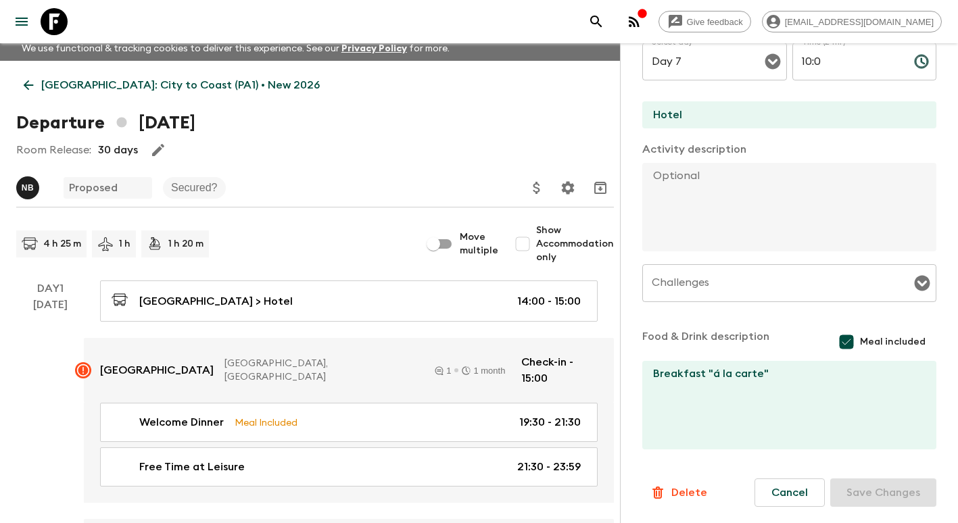
scroll to position [0, 0]
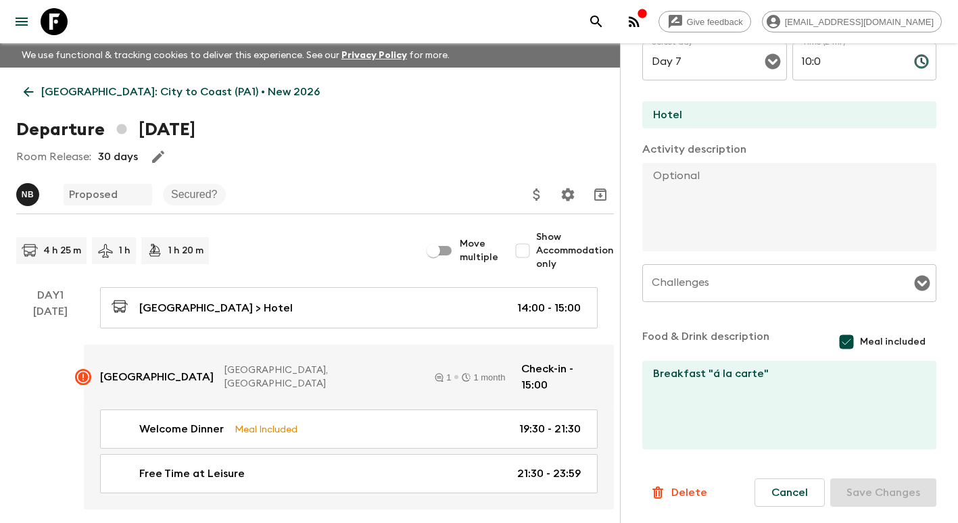
click at [32, 91] on icon at bounding box center [28, 92] width 15 height 15
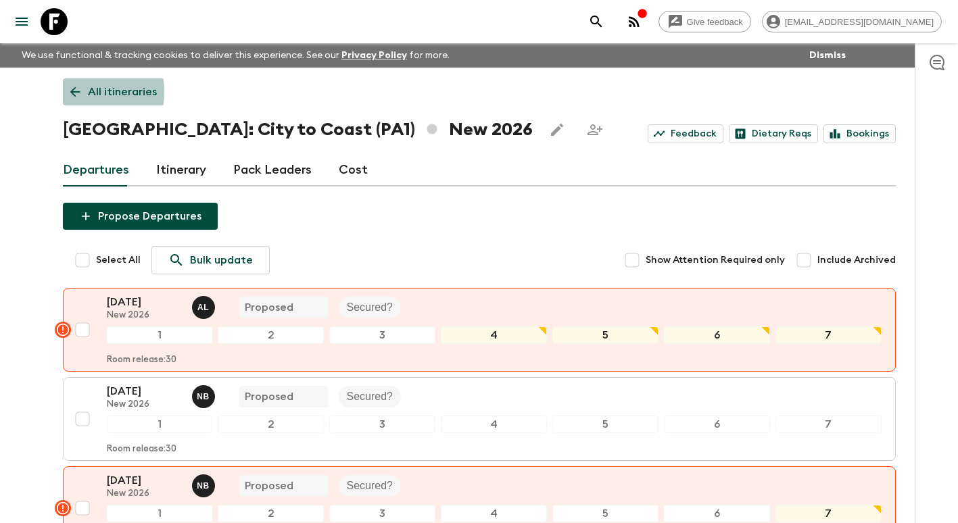
click at [75, 92] on icon at bounding box center [75, 92] width 10 height 10
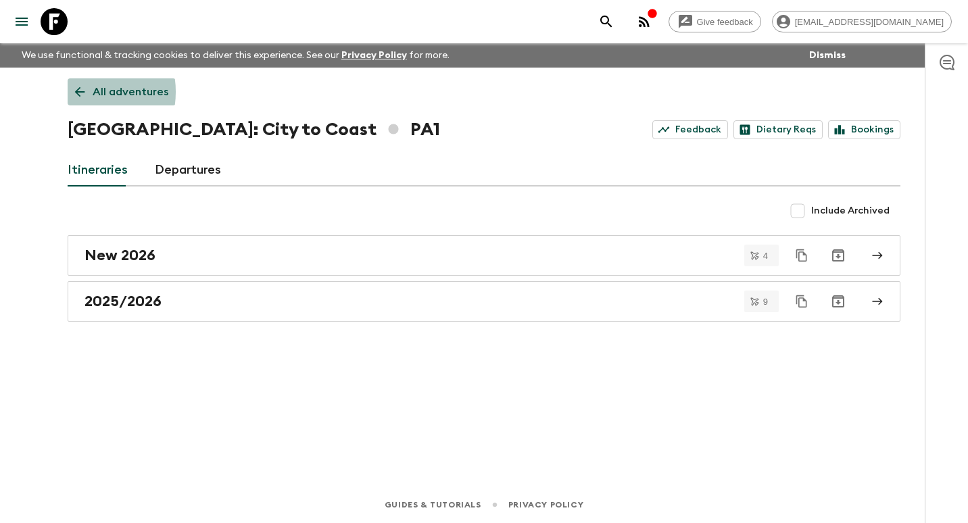
click at [79, 92] on icon at bounding box center [80, 92] width 10 height 10
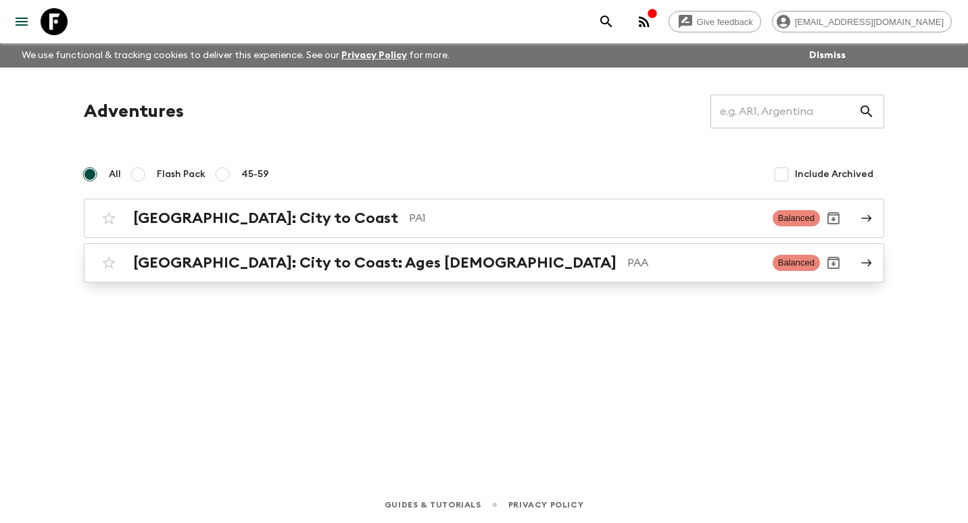
click at [294, 269] on h2 "[GEOGRAPHIC_DATA]: City to Coast: Ages [DEMOGRAPHIC_DATA]" at bounding box center [374, 263] width 483 height 18
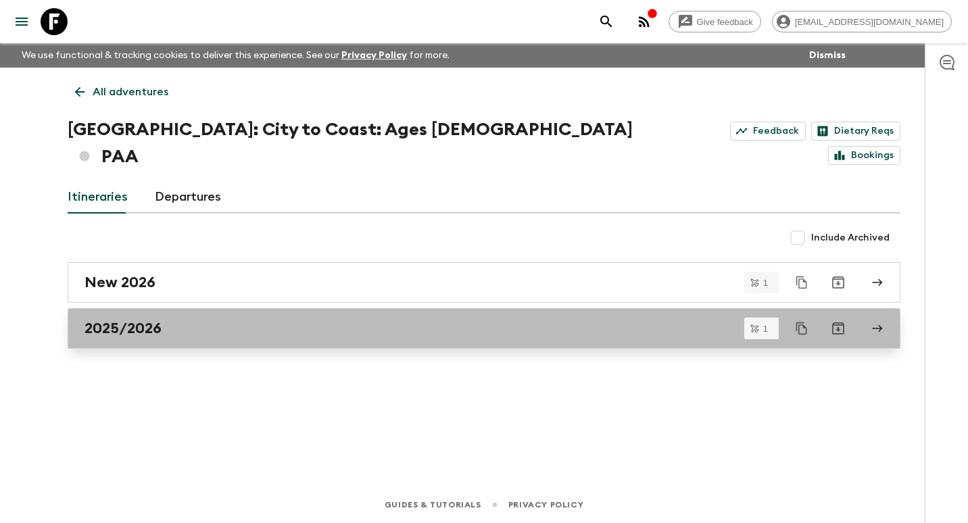
click at [267, 308] on link "2025/2026" at bounding box center [484, 328] width 833 height 41
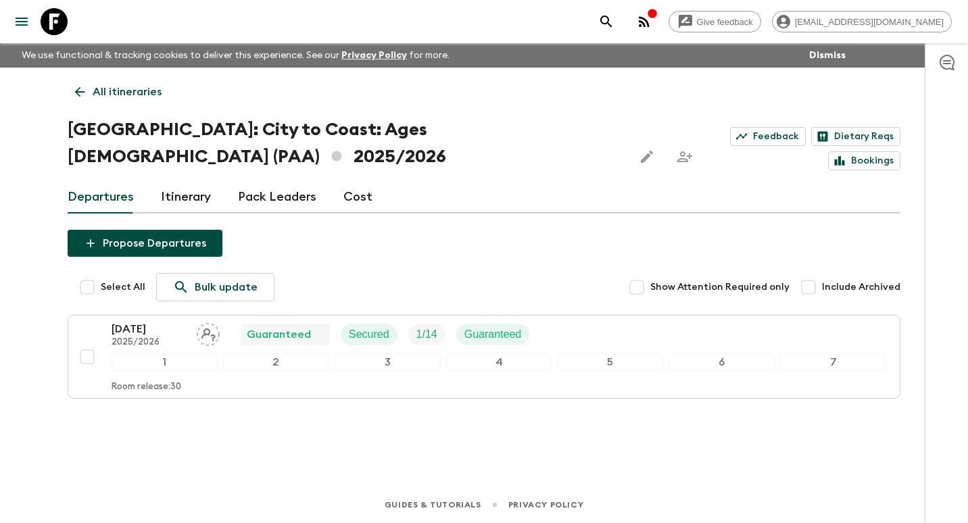
click at [76, 95] on icon at bounding box center [79, 92] width 15 height 15
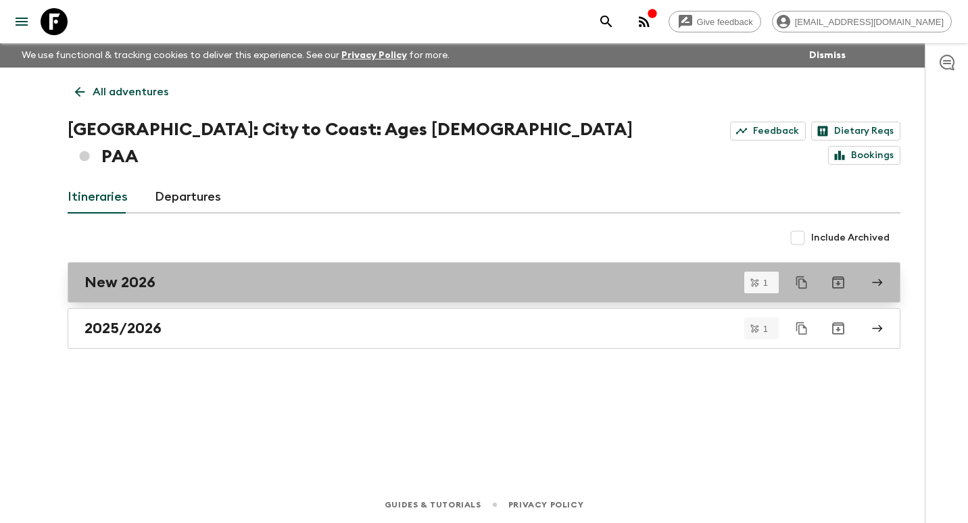
click at [182, 266] on link "New 2026" at bounding box center [484, 282] width 833 height 41
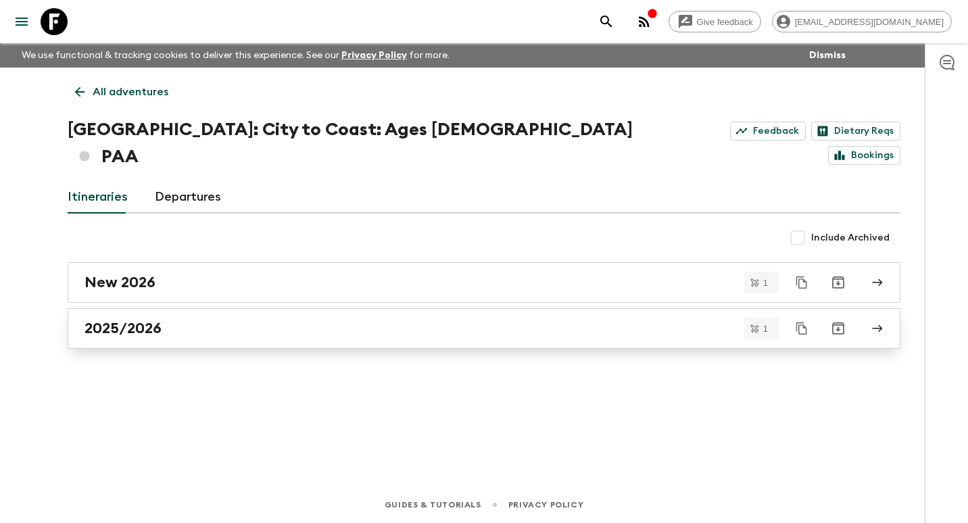
click at [148, 320] on h2 "2025/2026" at bounding box center [123, 329] width 77 height 18
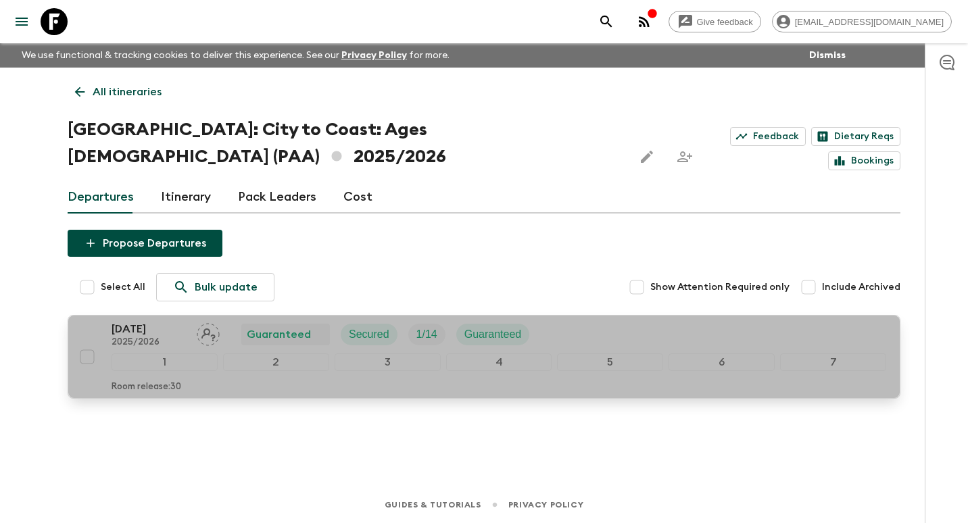
click at [171, 354] on div "1" at bounding box center [165, 363] width 106 height 18
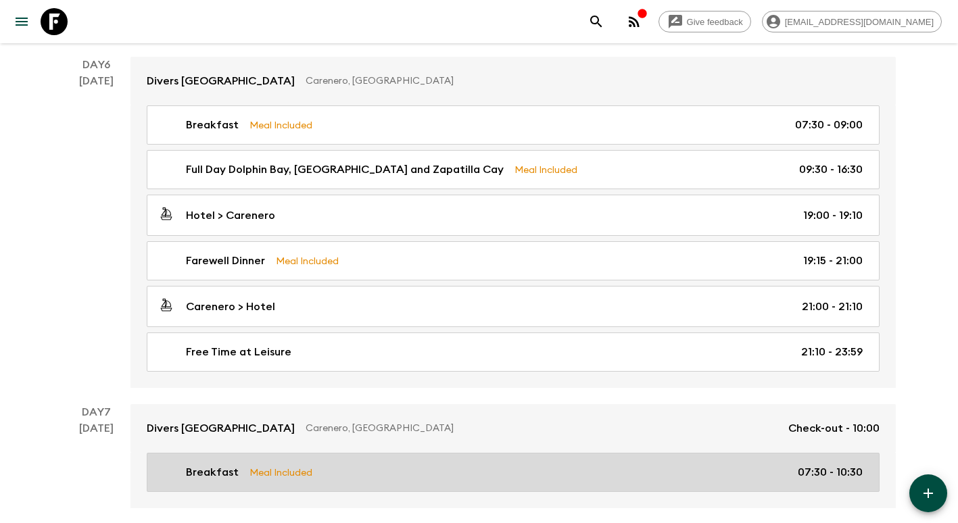
scroll to position [1834, 0]
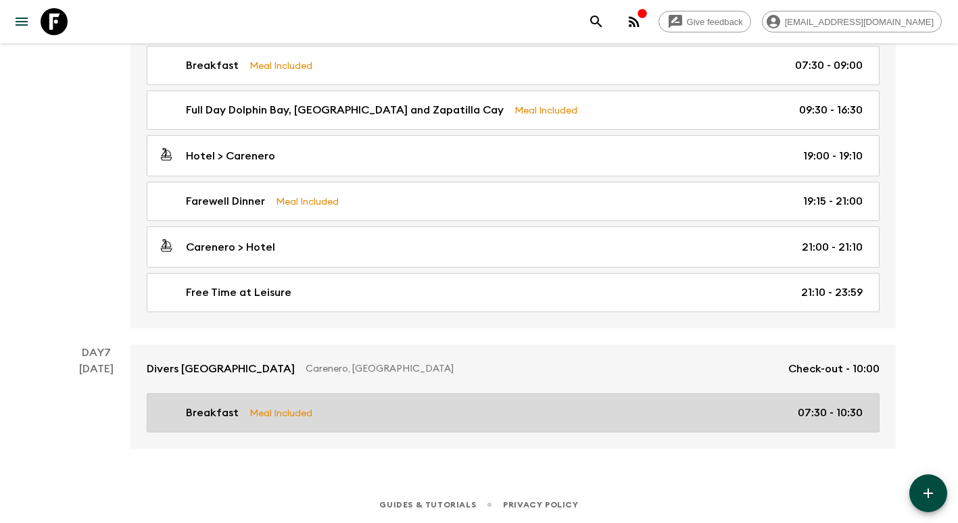
click at [346, 409] on div "Breakfast Meal Included 07:30 - 10:30" at bounding box center [510, 413] width 705 height 16
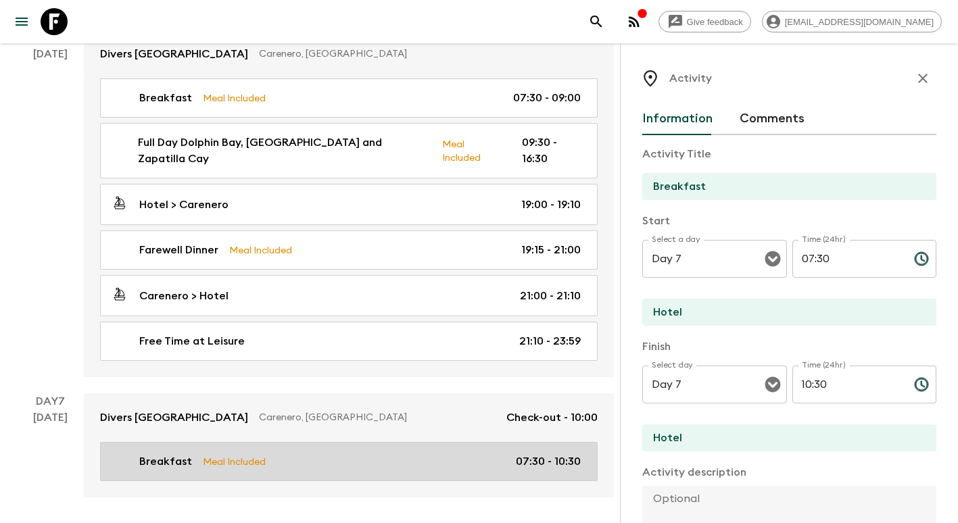
click at [346, 410] on div "Divers [GEOGRAPHIC_DATA], [GEOGRAPHIC_DATA] Check-out - 10:00" at bounding box center [349, 418] width 498 height 16
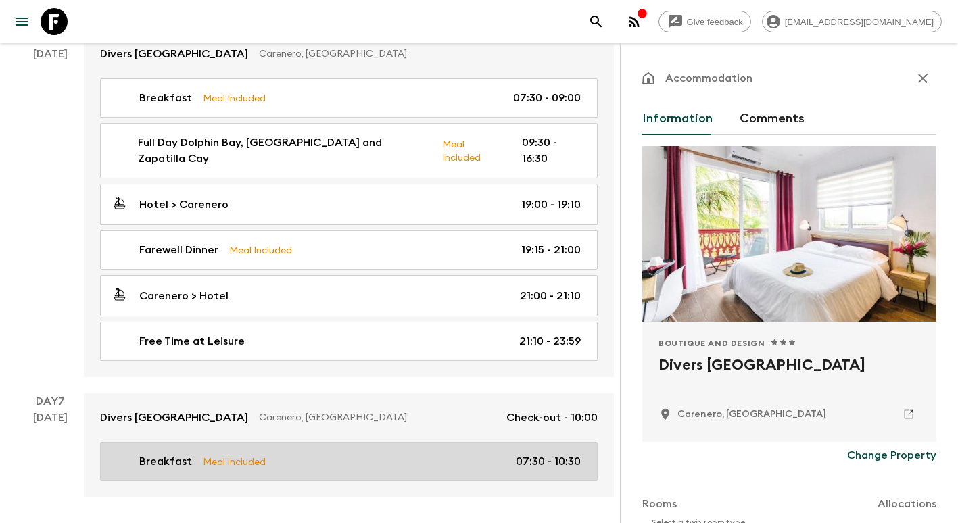
click at [544, 454] on p "07:30 - 10:30" at bounding box center [548, 462] width 65 height 16
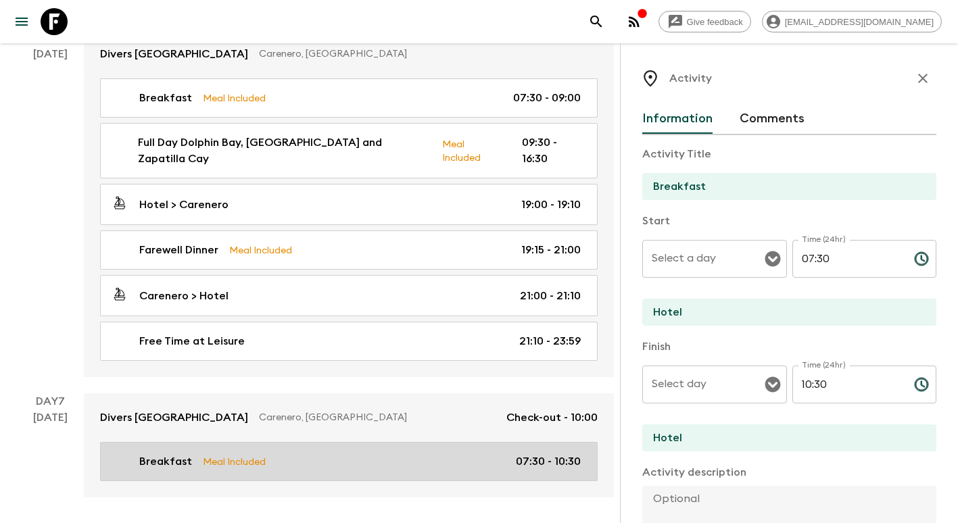
type input "Day 7"
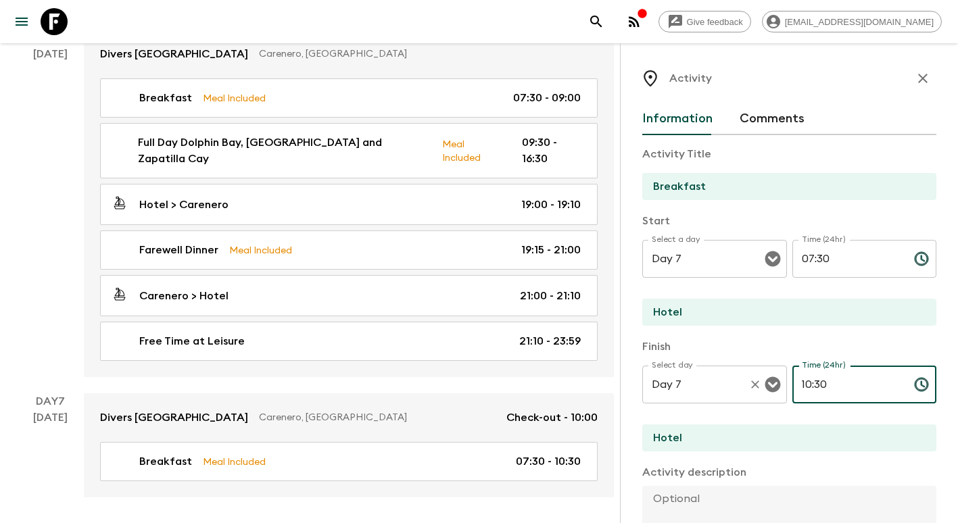
drag, startPoint x: 863, startPoint y: 383, endPoint x: 682, endPoint y: 377, distance: 182.0
click at [682, 379] on div "Select day Day 7 Select day ​ Time (24hr) 10:30 Time (24hr) ​" at bounding box center [789, 392] width 294 height 53
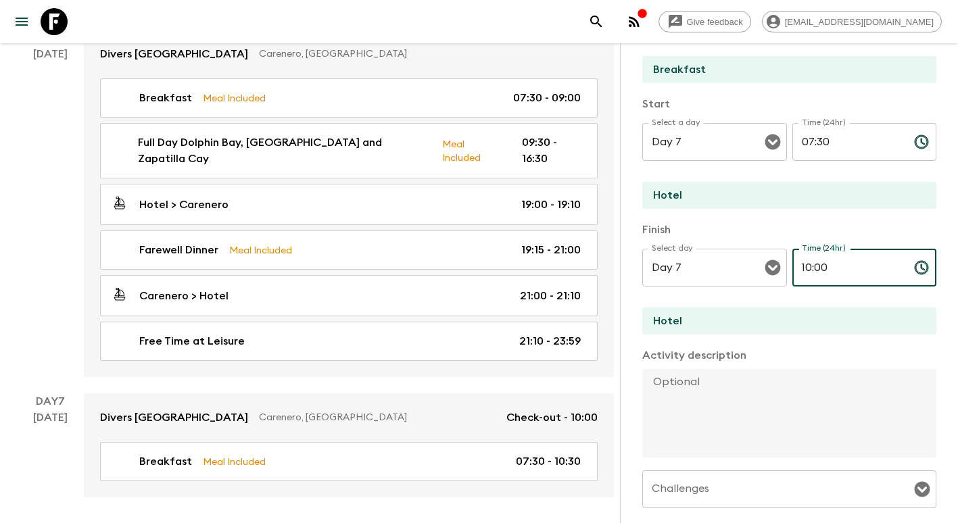
scroll to position [324, 0]
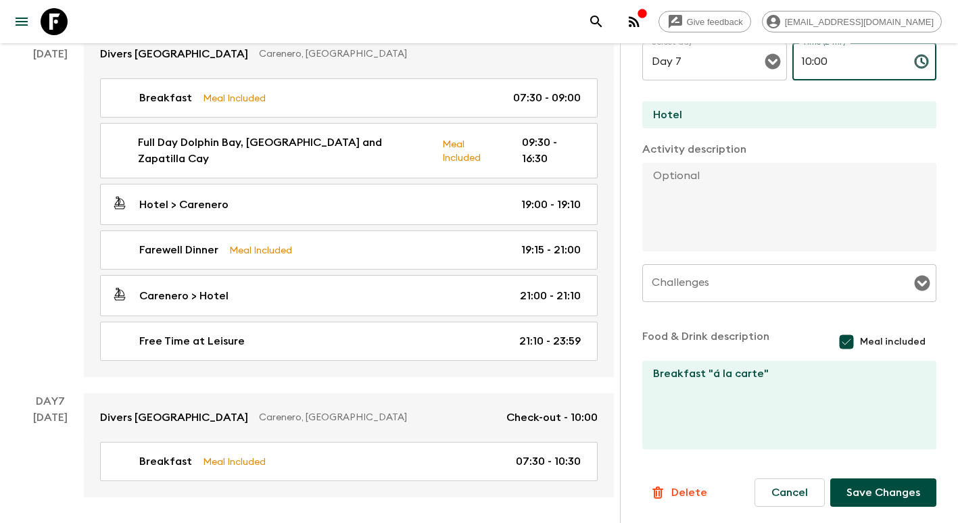
type input "10:00"
click at [872, 494] on button "Save Changes" at bounding box center [883, 493] width 106 height 28
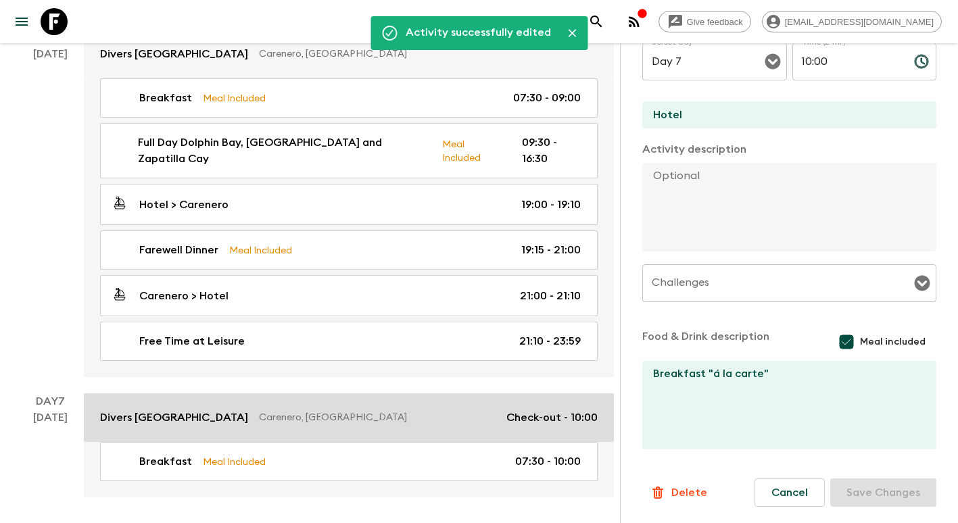
click at [433, 410] on link "Divers [GEOGRAPHIC_DATA], [GEOGRAPHIC_DATA] Check-out - 10:00" at bounding box center [349, 418] width 530 height 49
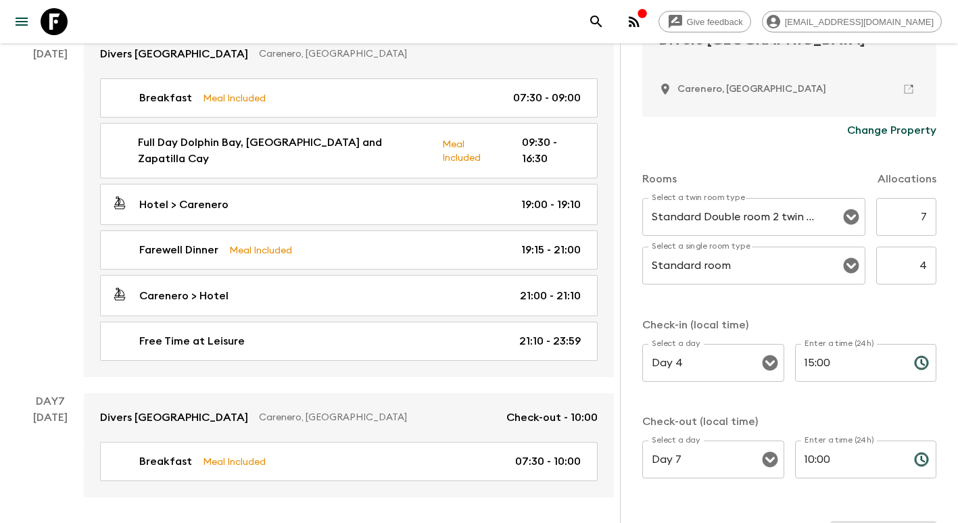
scroll to position [367, 0]
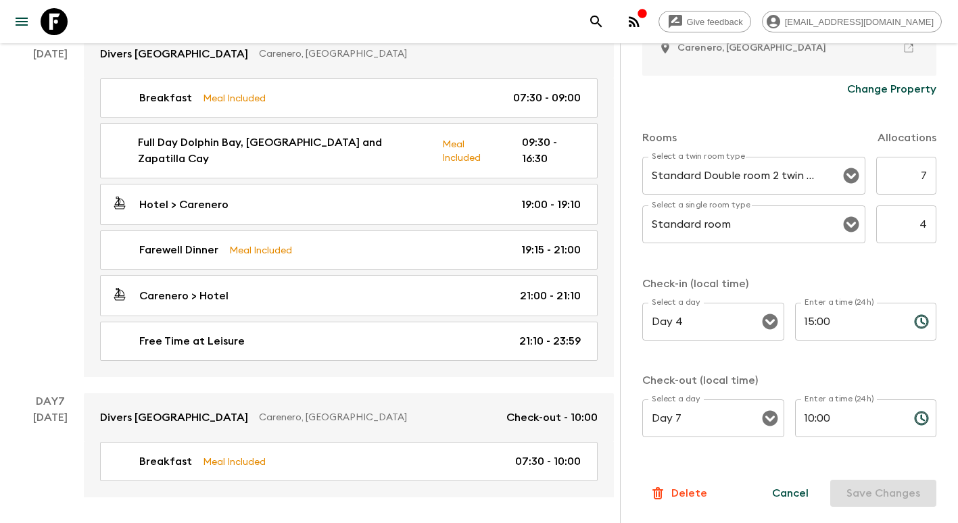
click at [673, 496] on p "Delete" at bounding box center [689, 494] width 36 height 16
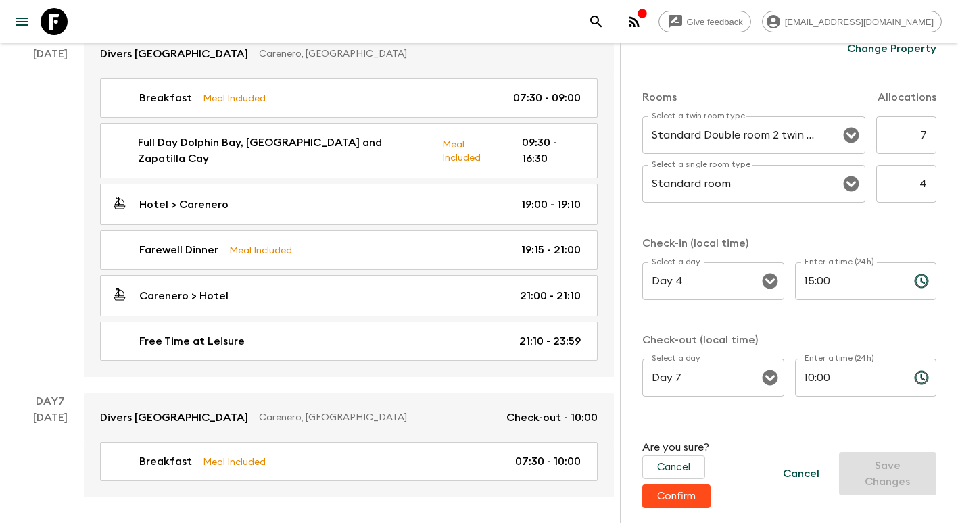
scroll to position [409, 0]
click at [692, 500] on button "Confirm" at bounding box center [676, 495] width 68 height 24
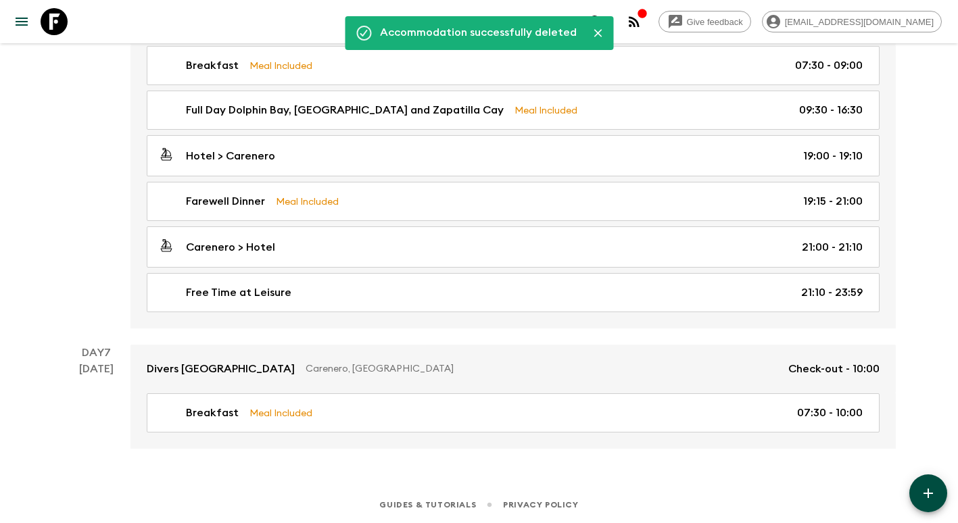
scroll to position [1694, 0]
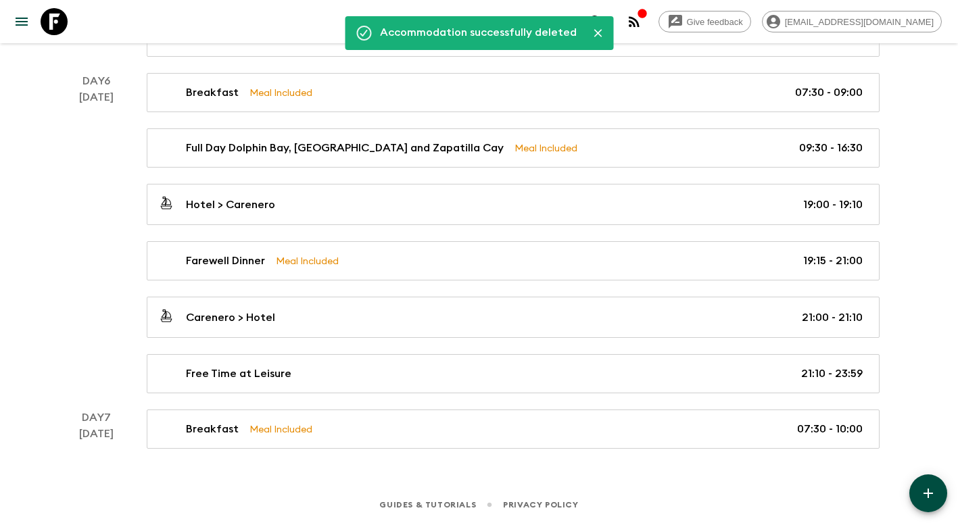
click at [928, 486] on icon "button" at bounding box center [928, 494] width 16 height 16
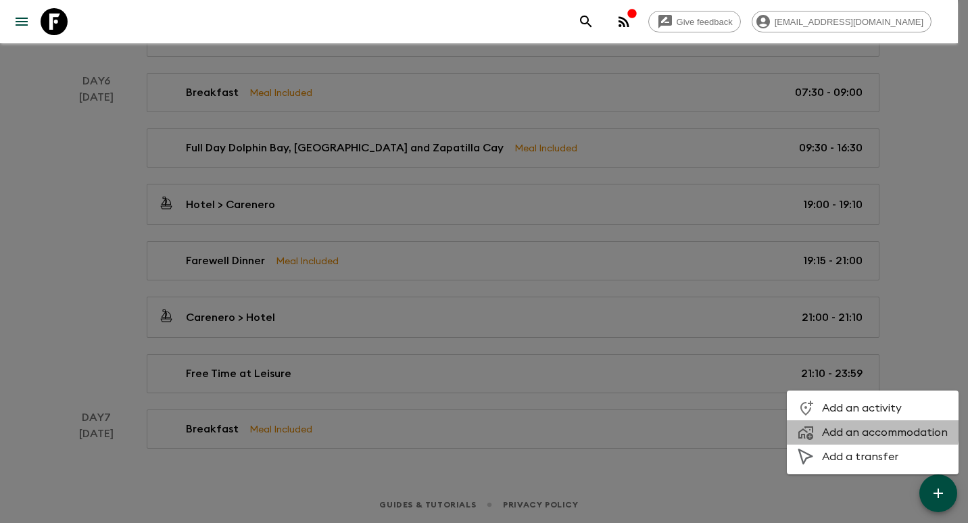
click at [863, 429] on span "Add an accommodation" at bounding box center [885, 433] width 126 height 14
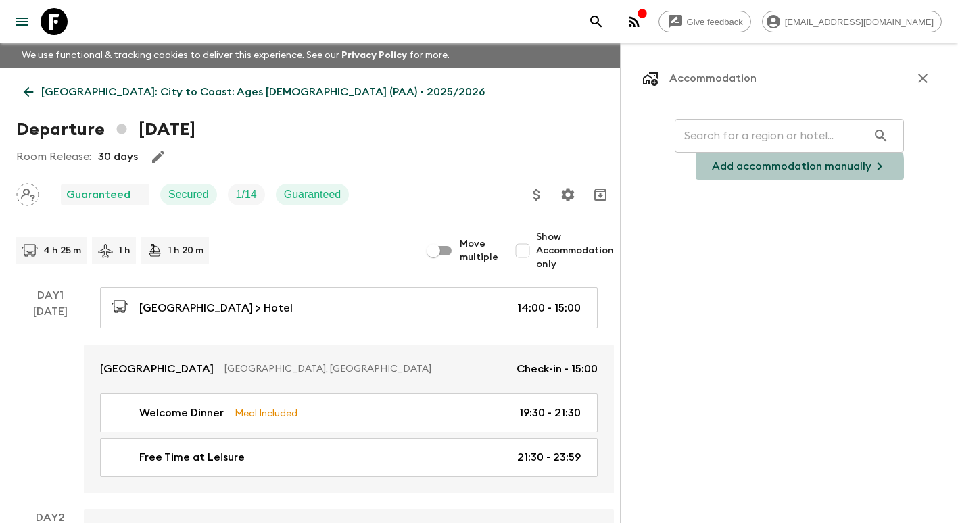
click at [762, 173] on p "Add accommodation manually" at bounding box center [792, 166] width 160 height 16
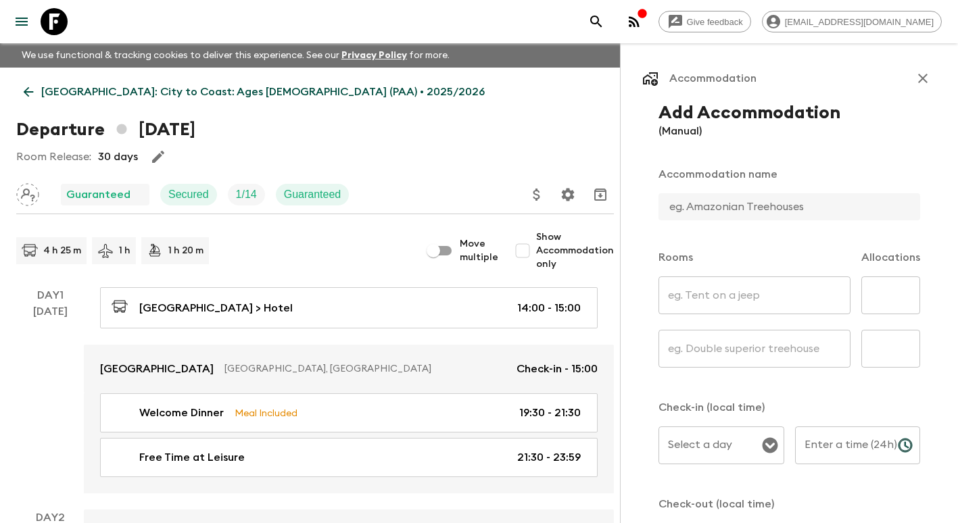
click at [744, 211] on input "text" at bounding box center [784, 206] width 251 height 27
type input "Bambuda [GEOGRAPHIC_DATA]"
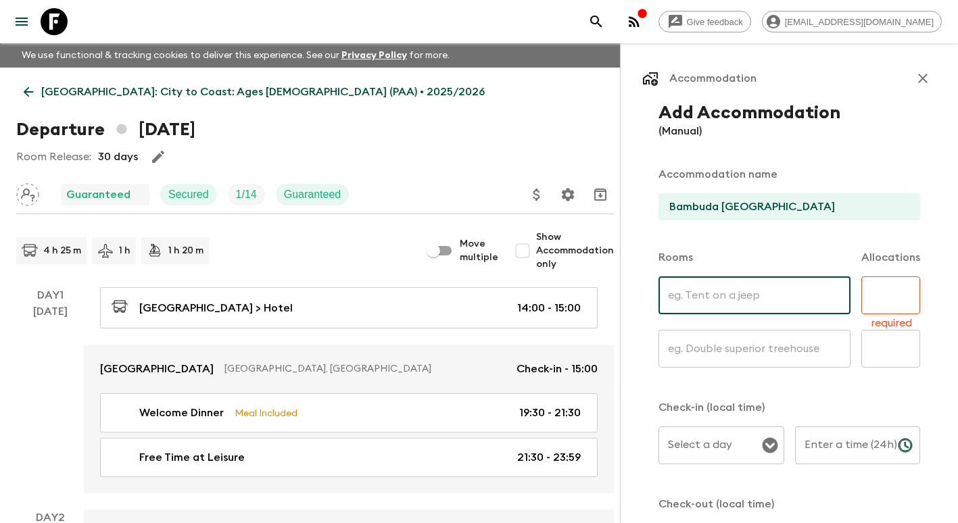
click at [754, 294] on input "text" at bounding box center [755, 296] width 192 height 38
type input "Single Rooms"
type input "4"
type input "Twin"
type input "7"
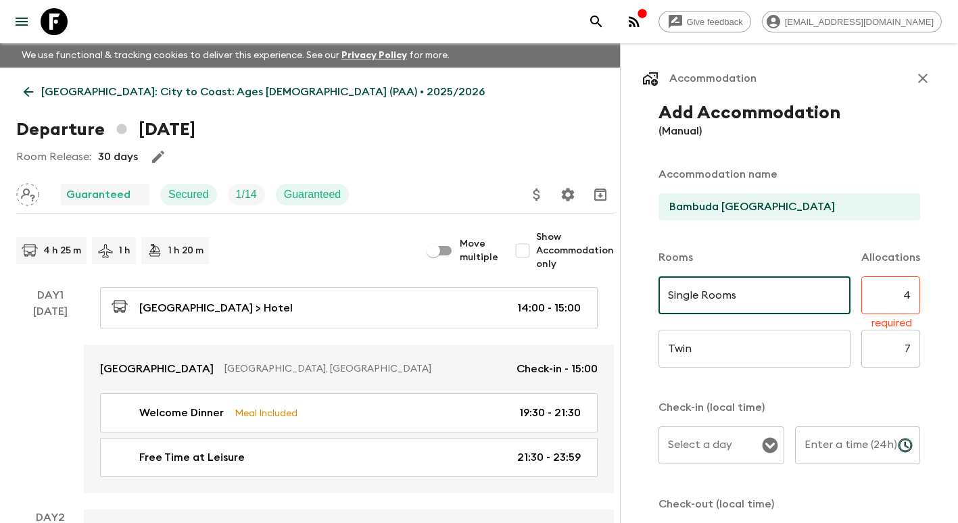
type input "Day 4"
type input "15:00"
type input "Day 7"
type input "10:00"
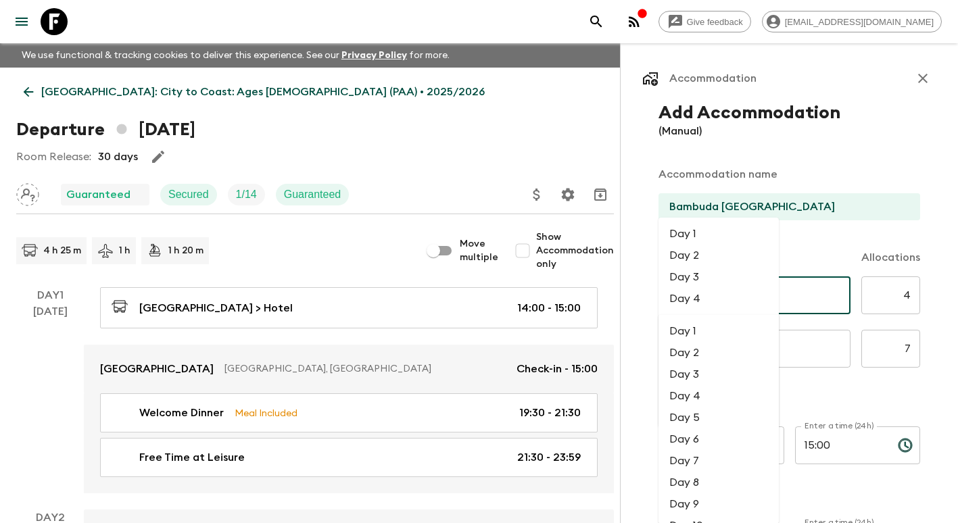
click at [876, 299] on input "4" at bounding box center [890, 296] width 59 height 38
click at [927, 250] on div "Accommodation Add Accommodation (Manual) Accommodation name [GEOGRAPHIC_DATA] R…" at bounding box center [789, 304] width 338 height 523
click at [861, 296] on input "4" at bounding box center [890, 296] width 59 height 38
click at [778, 212] on input "Bambuda [GEOGRAPHIC_DATA]" at bounding box center [784, 206] width 251 height 27
click at [809, 285] on input "Single Rooms" at bounding box center [755, 296] width 192 height 38
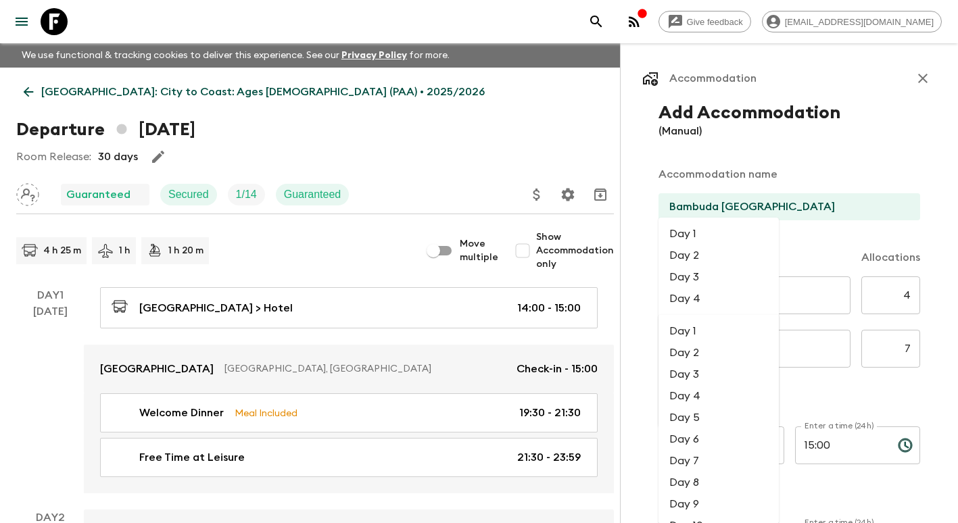
click at [836, 515] on div "Check-in (local time) Select a day Select a day ​ Enter a time (24h) 15:00 Ente…" at bounding box center [790, 488] width 262 height 177
click at [803, 302] on input "Single Rooms" at bounding box center [755, 296] width 192 height 38
click at [878, 298] on input "4" at bounding box center [890, 296] width 59 height 38
type input "6"
type input "5"
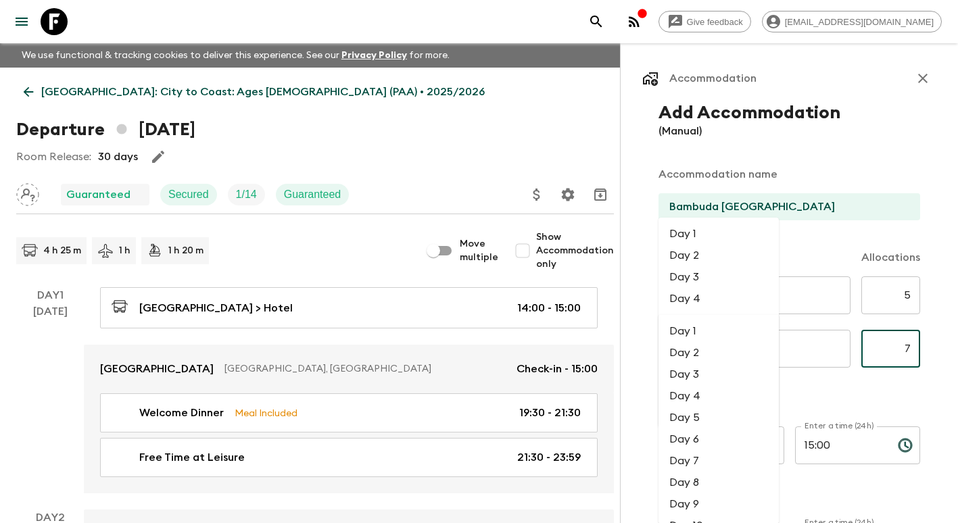
type input "6"
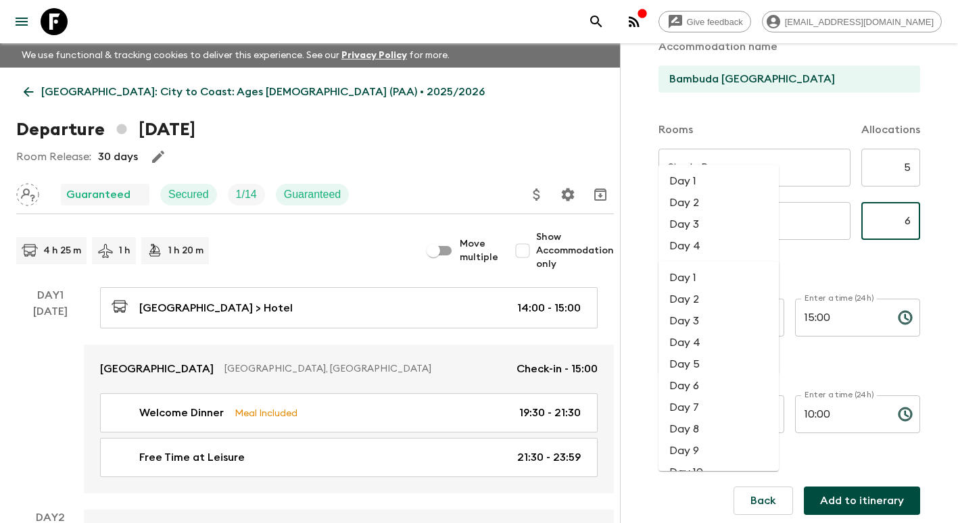
scroll to position [132, 0]
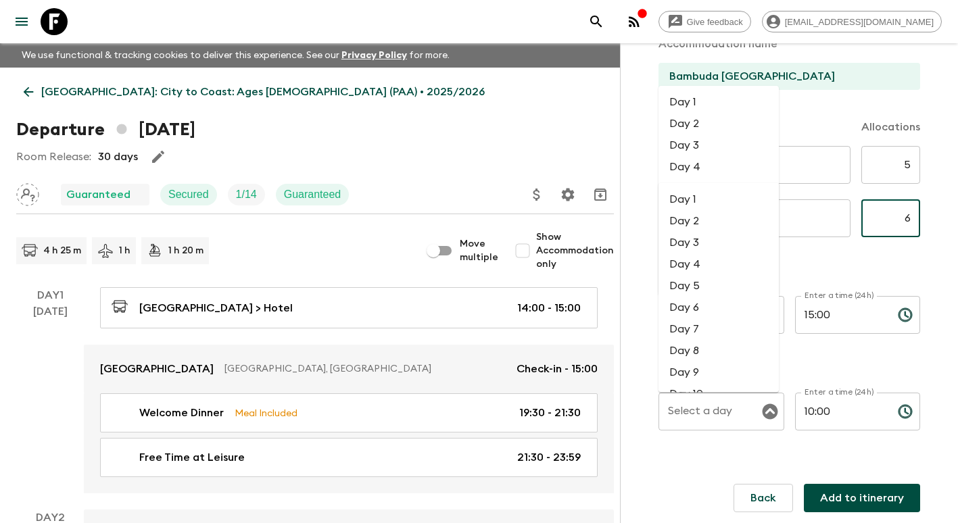
click at [715, 335] on li "Day 7" at bounding box center [719, 329] width 120 height 22
type input "Day 7"
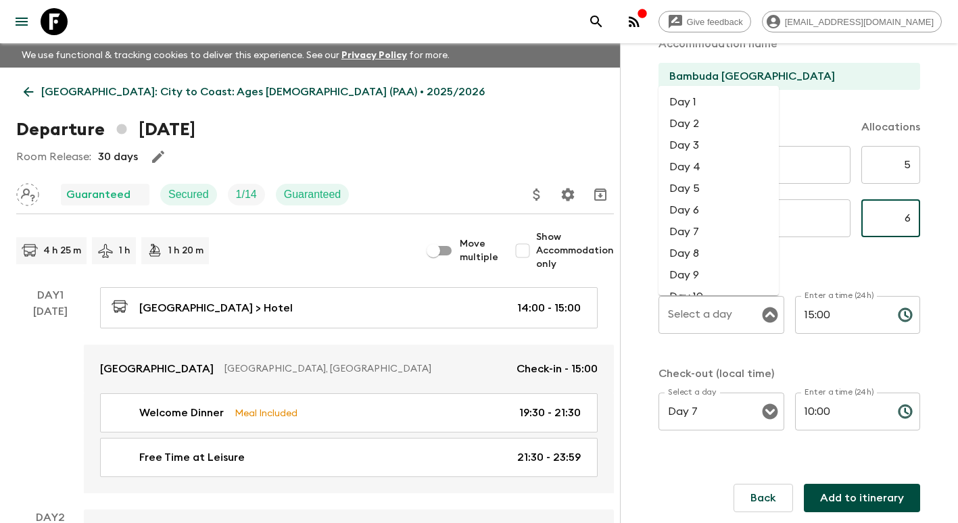
click at [701, 187] on li "Day 5" at bounding box center [719, 189] width 120 height 22
type input "Day 5"
type input "6"
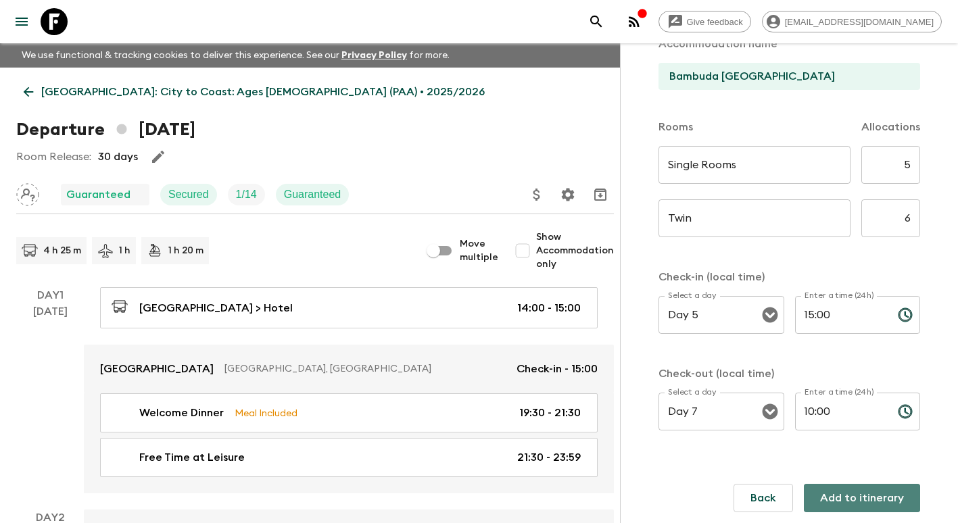
click at [874, 500] on button "Add to itinerary" at bounding box center [862, 498] width 116 height 28
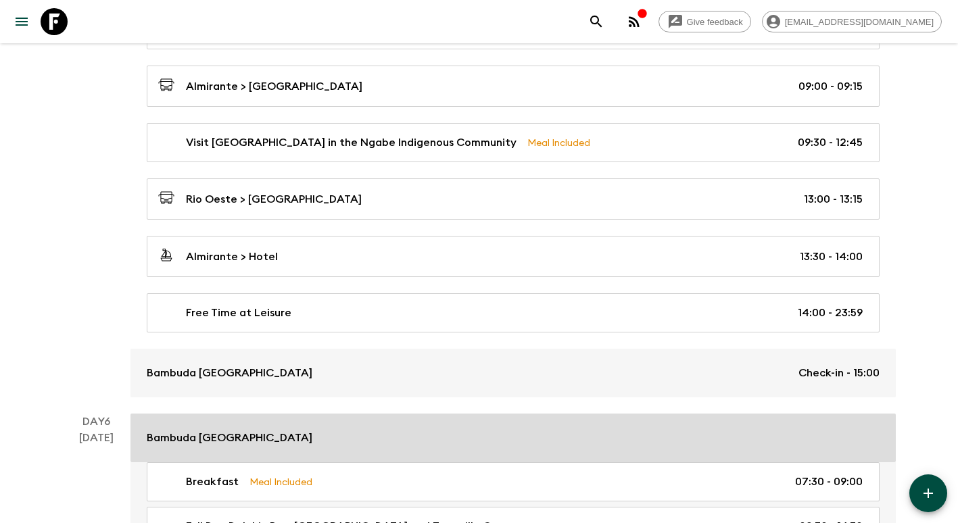
scroll to position [1420, 0]
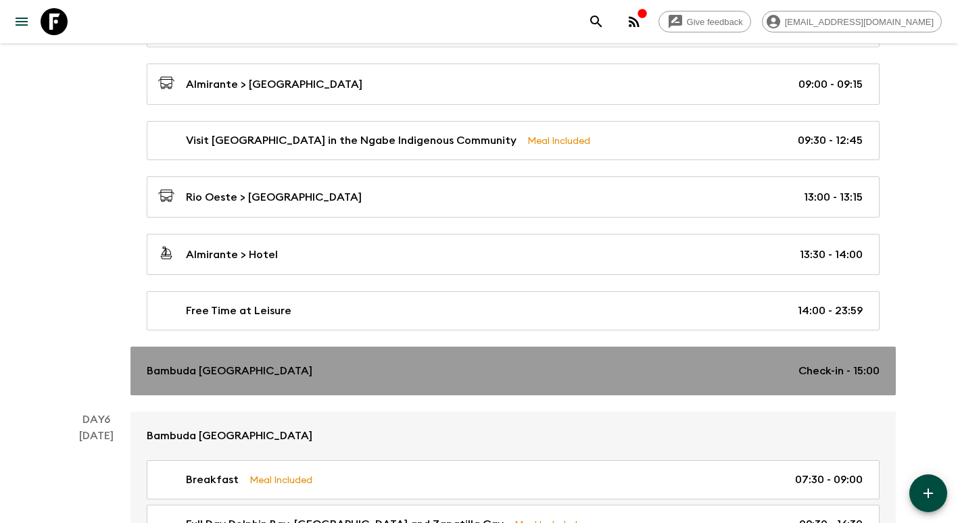
click at [604, 369] on div "Bambuda [GEOGRAPHIC_DATA] Check-in - 15:00" at bounding box center [513, 371] width 733 height 16
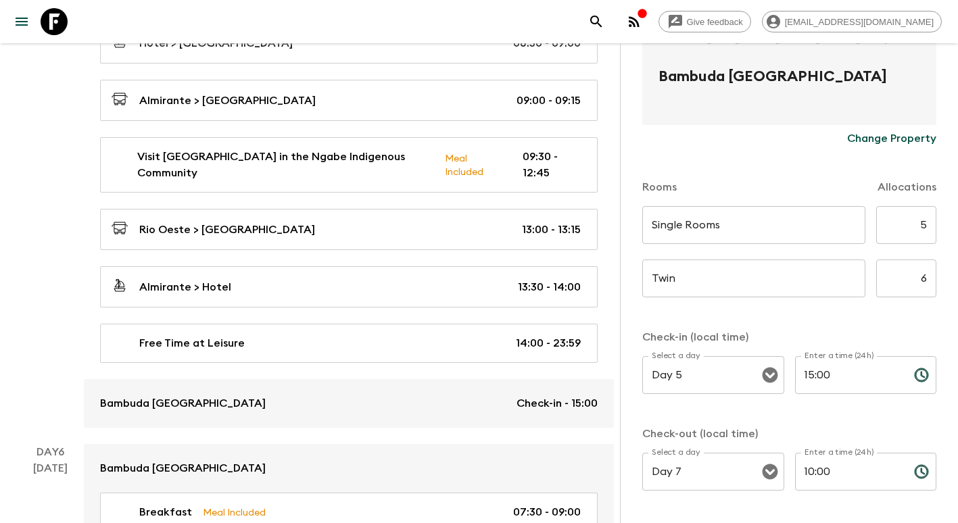
scroll to position [333, 0]
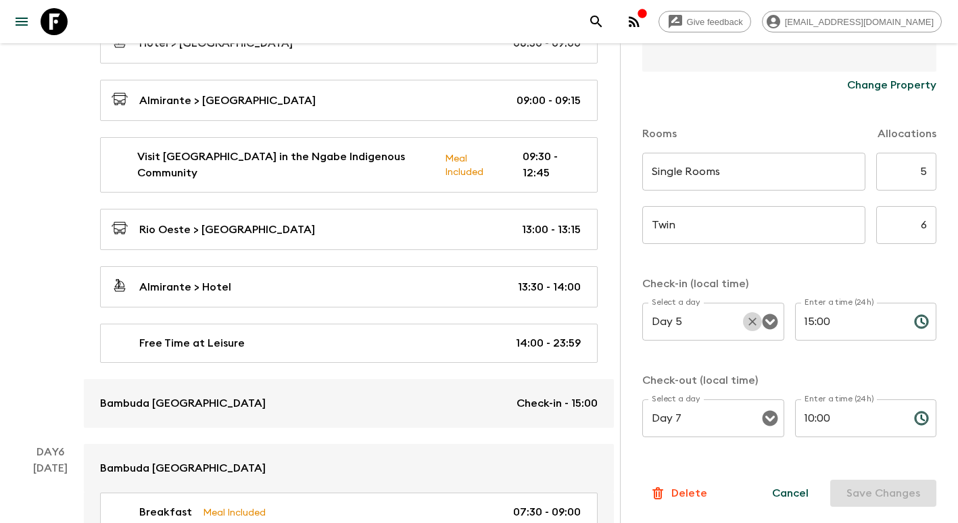
click at [749, 321] on icon "Clear" at bounding box center [753, 322] width 8 height 8
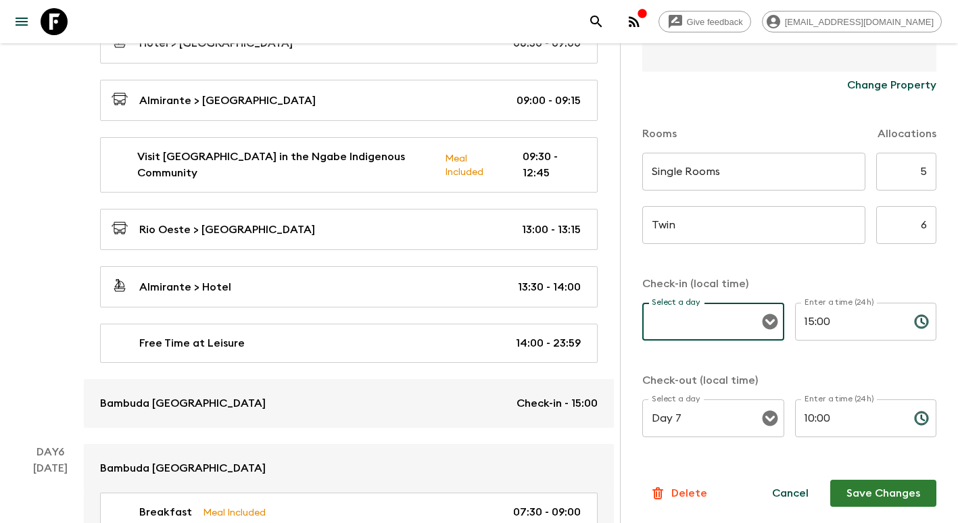
click at [699, 312] on input "Select a day" at bounding box center [703, 322] width 110 height 26
click at [678, 176] on li "Day 4" at bounding box center [710, 174] width 137 height 22
type input "Day 4"
click at [882, 490] on button "Save Changes" at bounding box center [883, 493] width 106 height 27
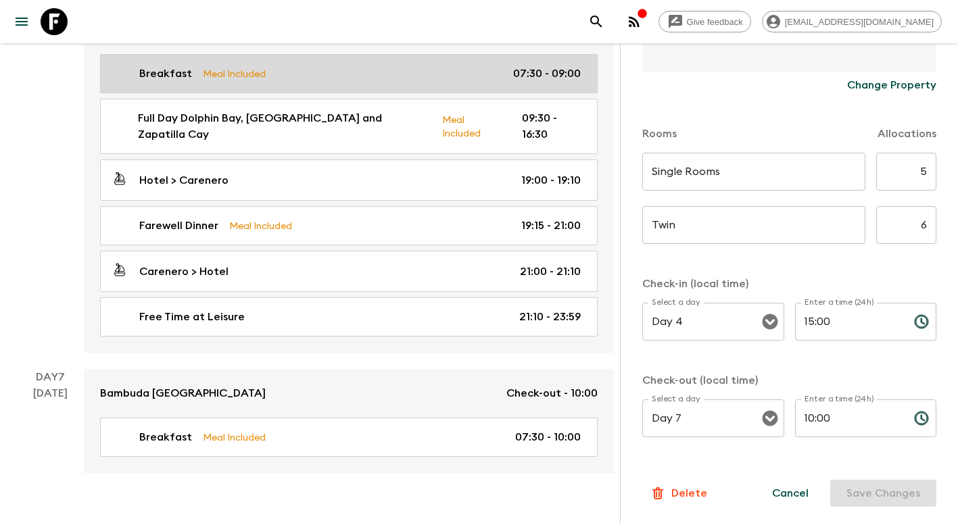
scroll to position [1867, 0]
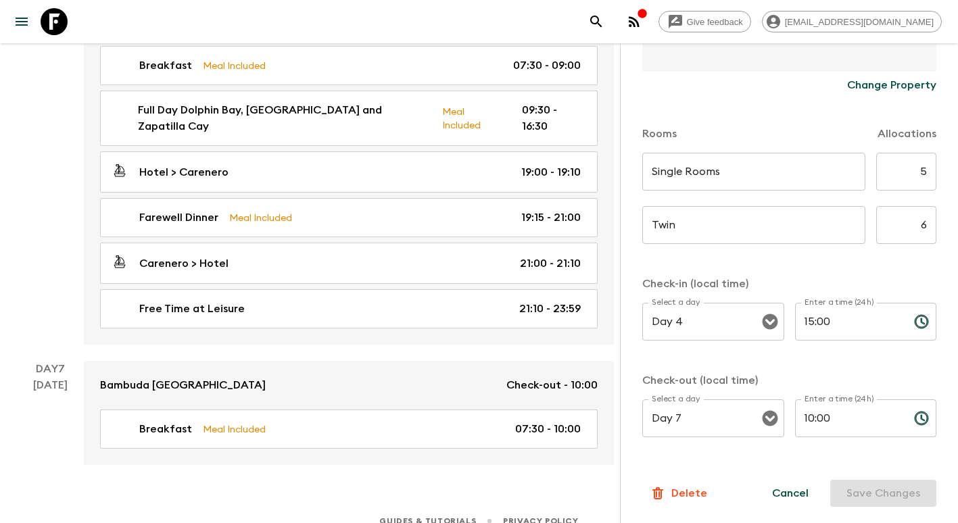
click at [520, 498] on div "Guides & Tutorials Privacy Policy" at bounding box center [479, 519] width 958 height 42
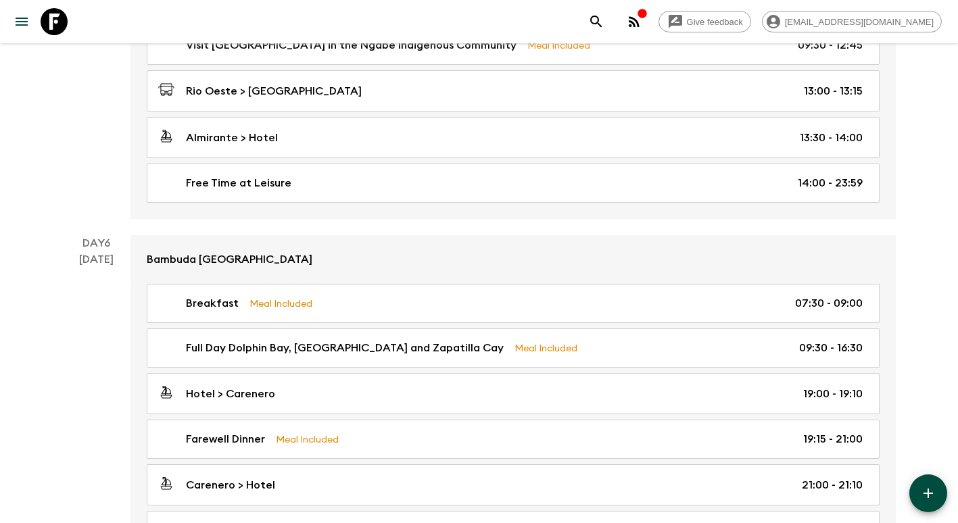
scroll to position [1420, 0]
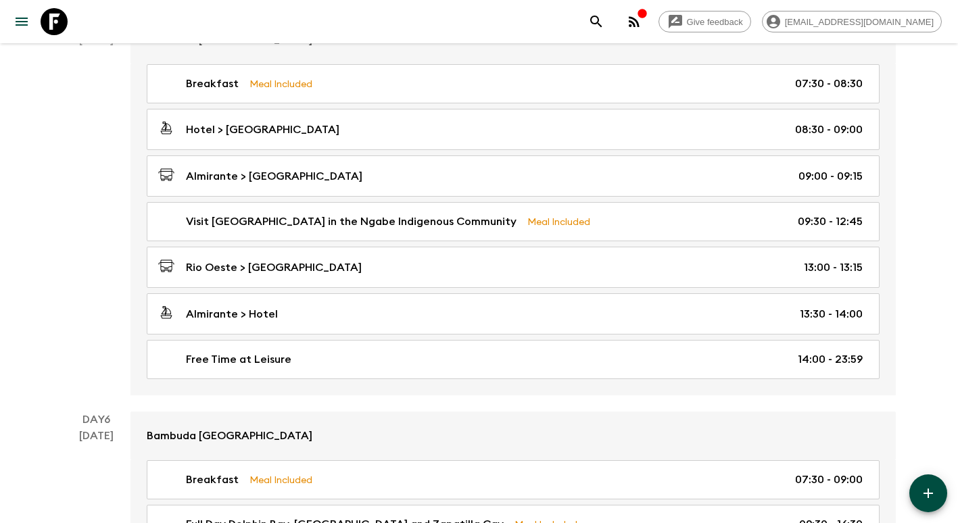
scroll to position [1694, 0]
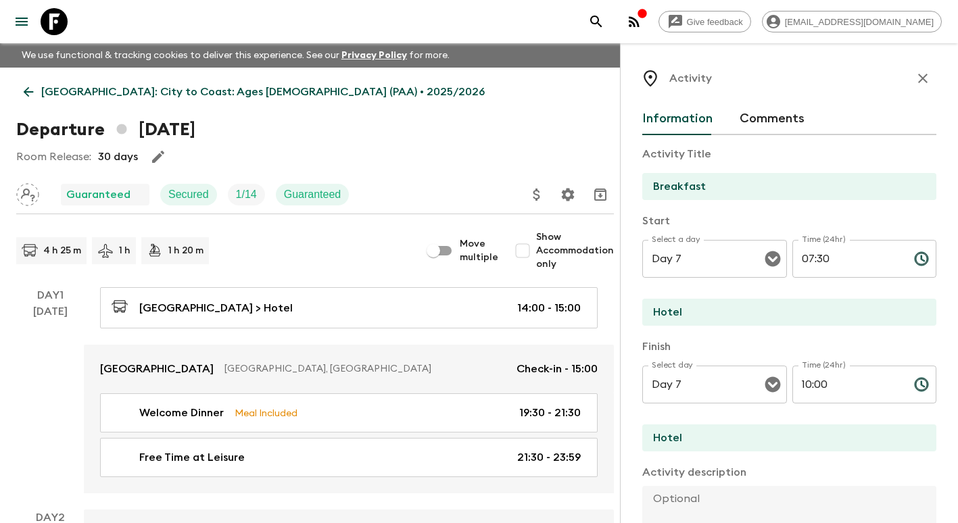
click at [65, 89] on p "[GEOGRAPHIC_DATA]: City to Coast: Ages [DEMOGRAPHIC_DATA] (PAA) • 2025/2026" at bounding box center [263, 92] width 444 height 16
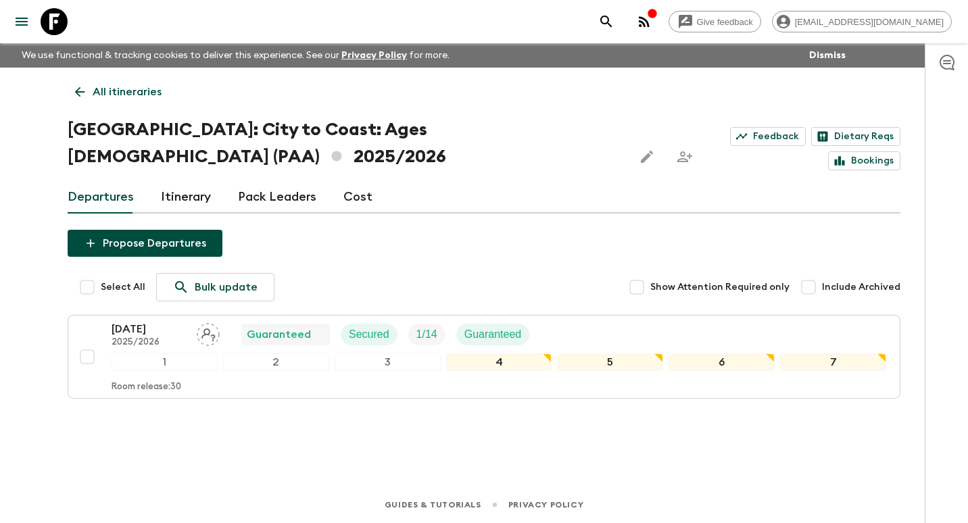
click at [84, 84] on link "All itineraries" at bounding box center [118, 91] width 101 height 27
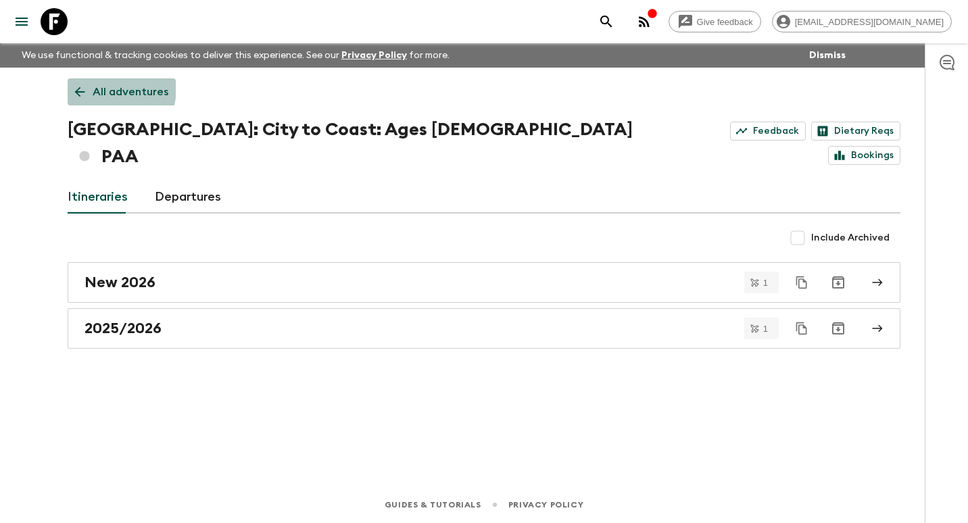
click at [85, 87] on icon at bounding box center [79, 92] width 15 height 15
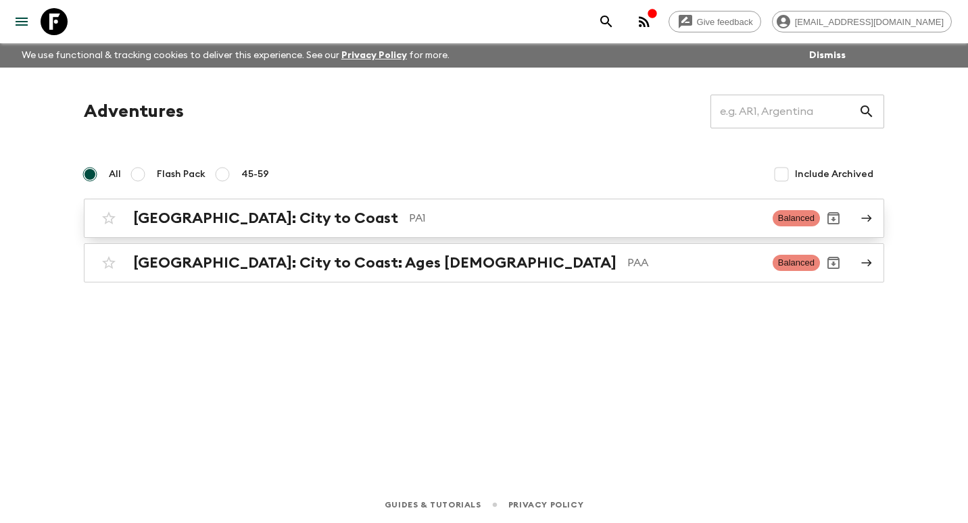
click at [230, 222] on h2 "[GEOGRAPHIC_DATA]: City to Coast" at bounding box center [265, 219] width 265 height 18
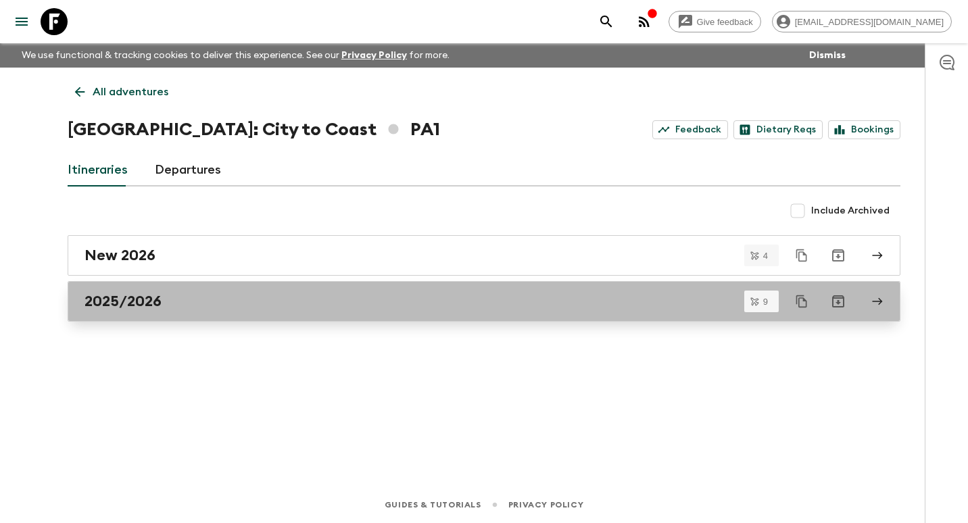
click at [229, 306] on div "2025/2026" at bounding box center [472, 302] width 774 height 18
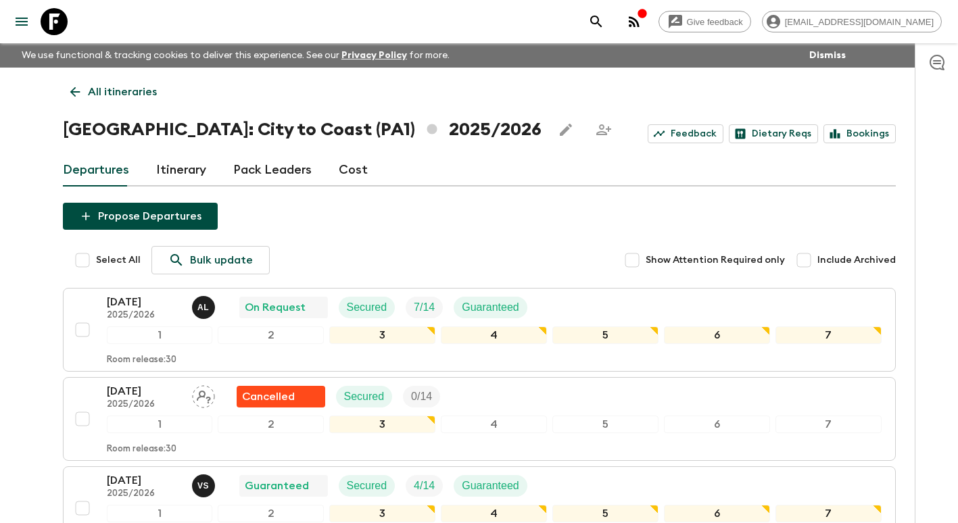
click at [81, 256] on input "Select All" at bounding box center [82, 260] width 27 height 27
checkbox input "true"
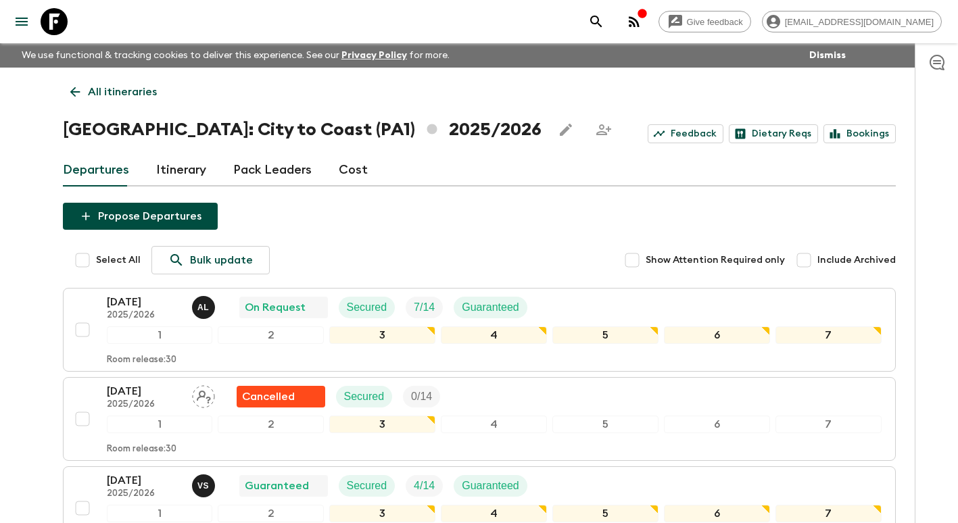
checkbox input "true"
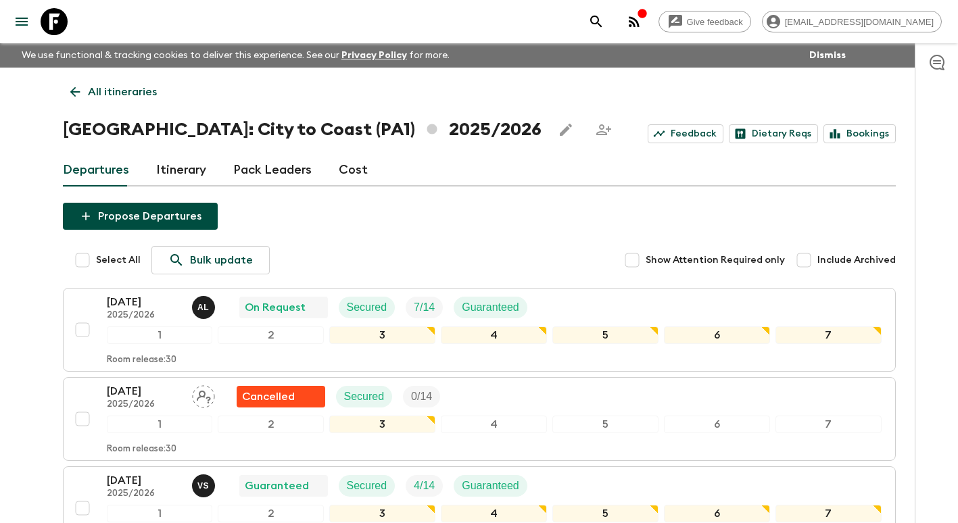
checkbox input "true"
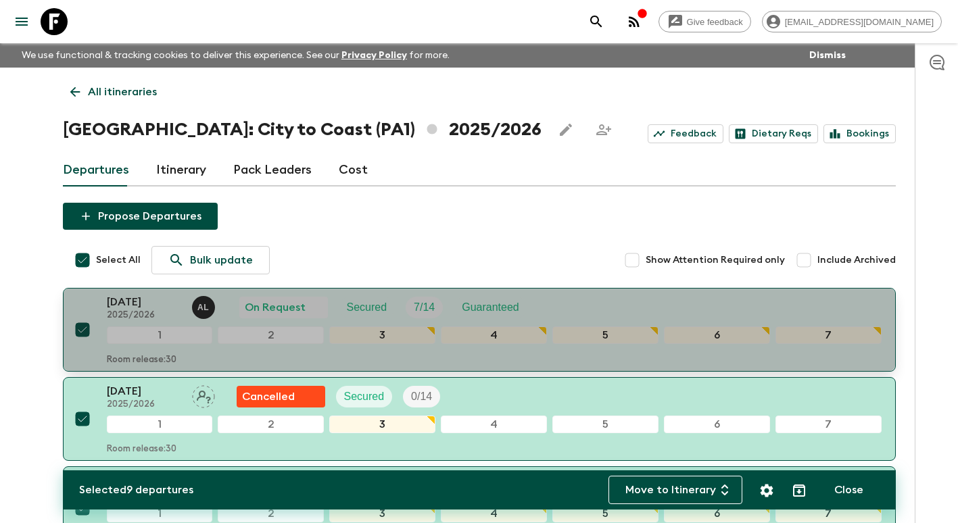
click at [162, 304] on p "[DATE]" at bounding box center [144, 302] width 74 height 16
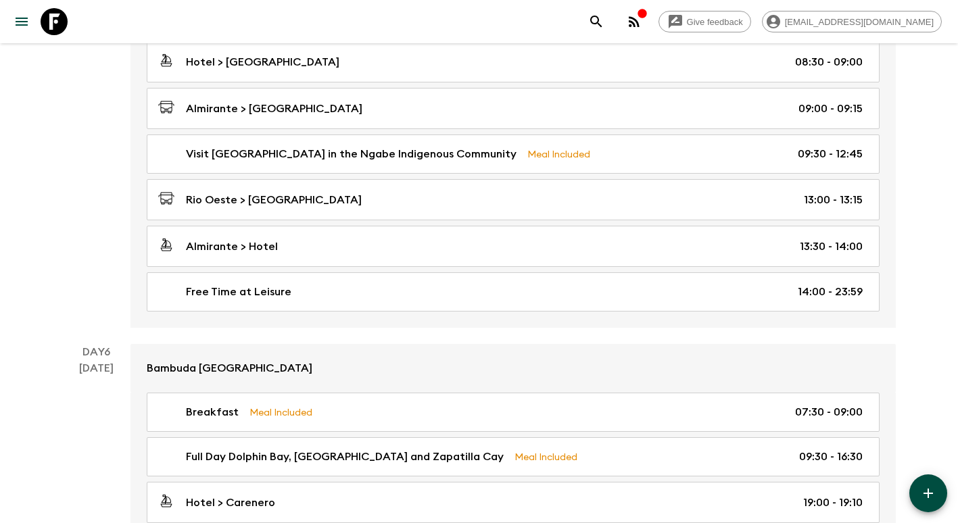
scroll to position [1834, 0]
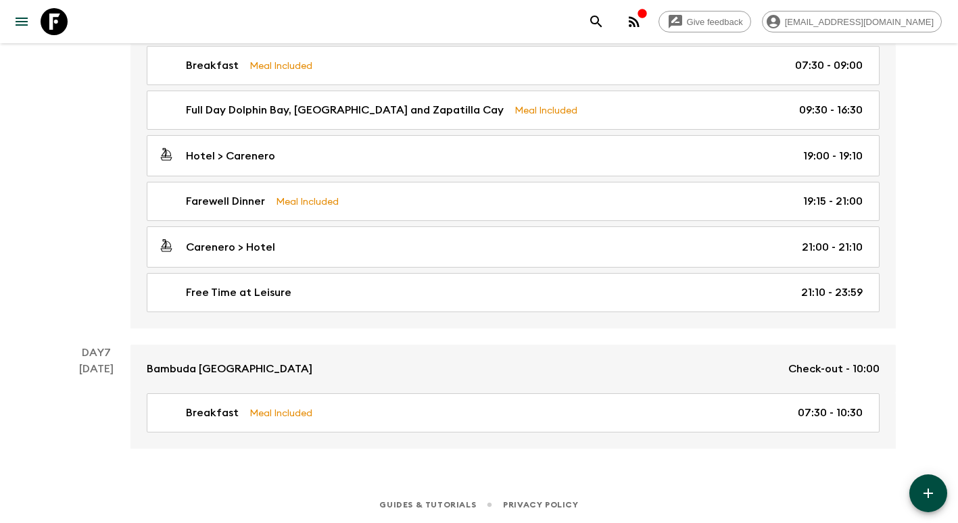
click at [935, 494] on icon "button" at bounding box center [928, 494] width 16 height 16
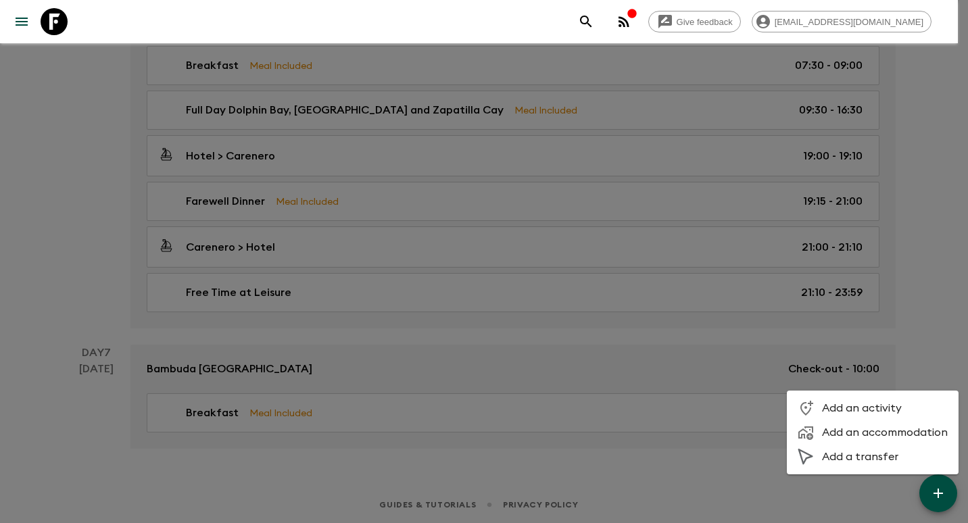
click at [902, 465] on li "Add a transfer" at bounding box center [873, 457] width 172 height 24
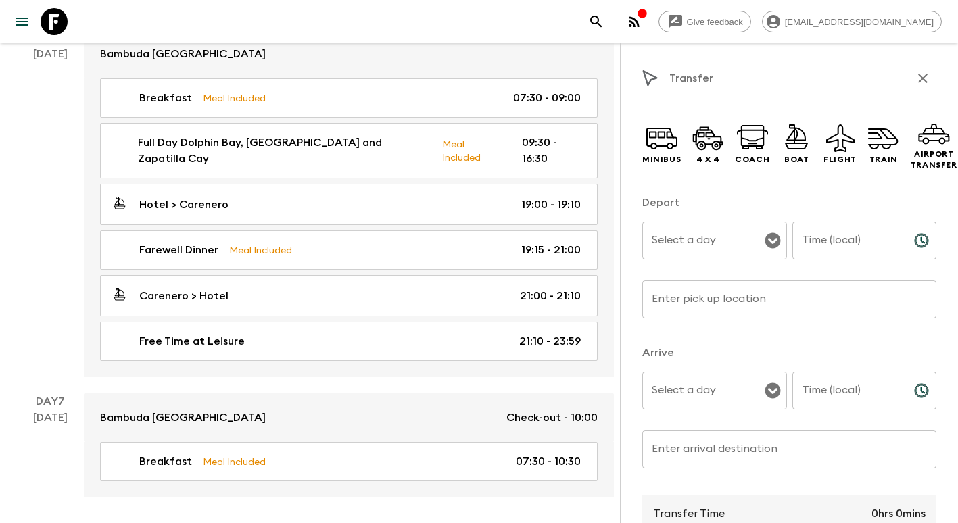
click at [734, 239] on input "Select a day" at bounding box center [704, 241] width 112 height 26
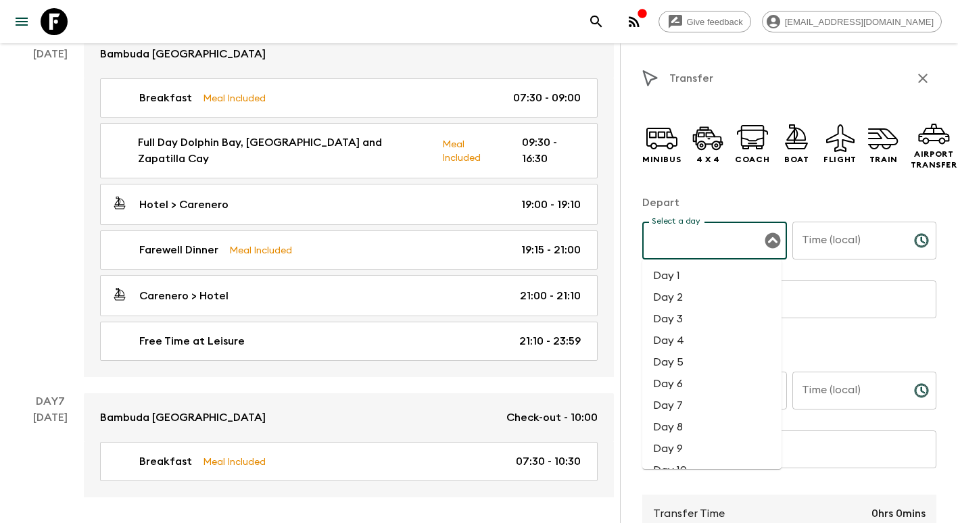
click at [712, 412] on li "Day 7" at bounding box center [711, 406] width 139 height 22
type input "Day 7"
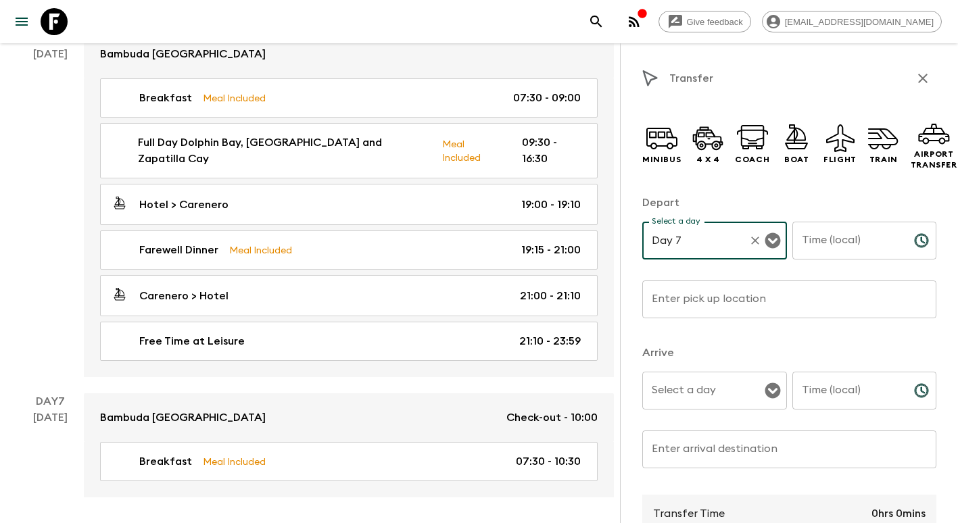
click at [817, 246] on input "Time (local)" at bounding box center [847, 241] width 111 height 38
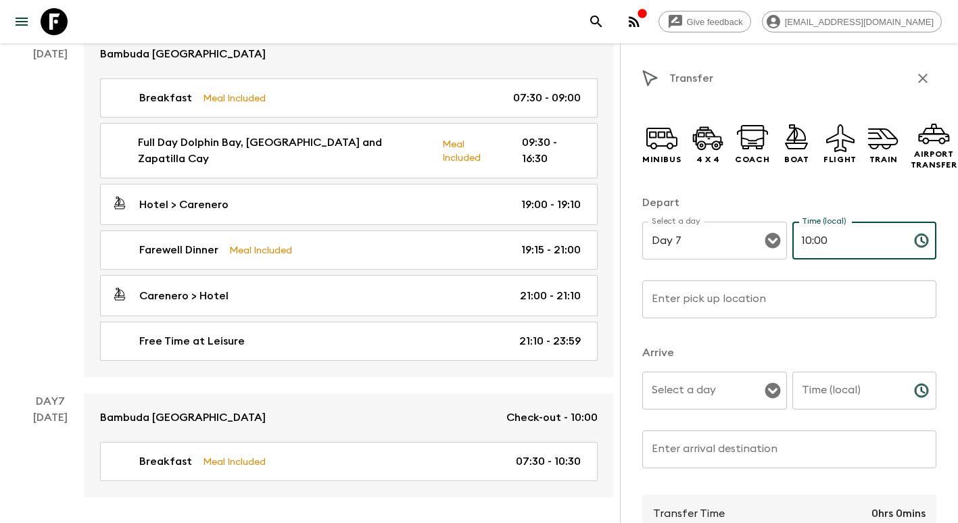
type input "10:00"
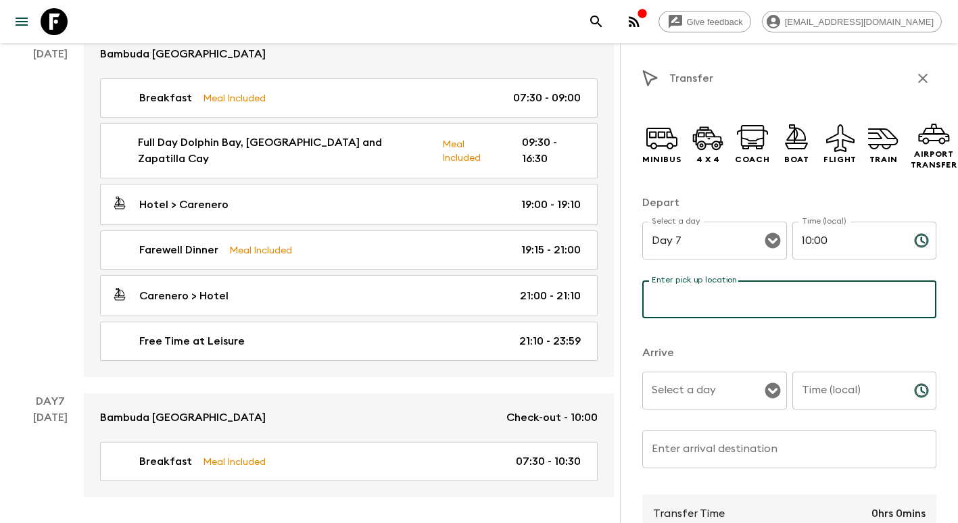
click at [746, 294] on input "Enter pick up location" at bounding box center [789, 300] width 294 height 38
drag, startPoint x: 753, startPoint y: 297, endPoint x: 684, endPoint y: 302, distance: 69.2
click at [684, 302] on input "[GEOGRAPHIC_DATA]" at bounding box center [789, 300] width 294 height 38
type input "[GEOGRAPHIC_DATA]"
click at [719, 394] on input "Select a day" at bounding box center [704, 391] width 112 height 26
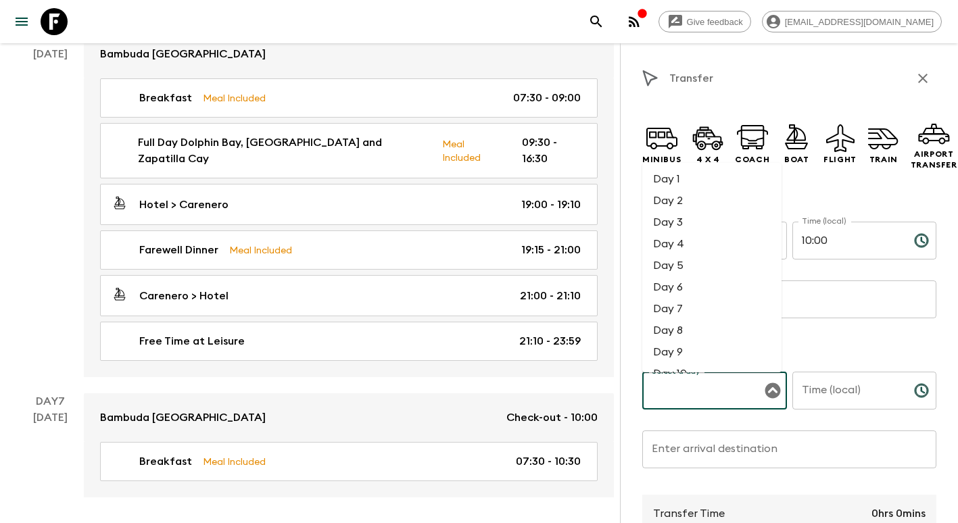
click at [719, 394] on input "Select a day" at bounding box center [704, 391] width 112 height 26
click at [694, 310] on li "Day 7" at bounding box center [711, 309] width 139 height 22
type input "Day 7"
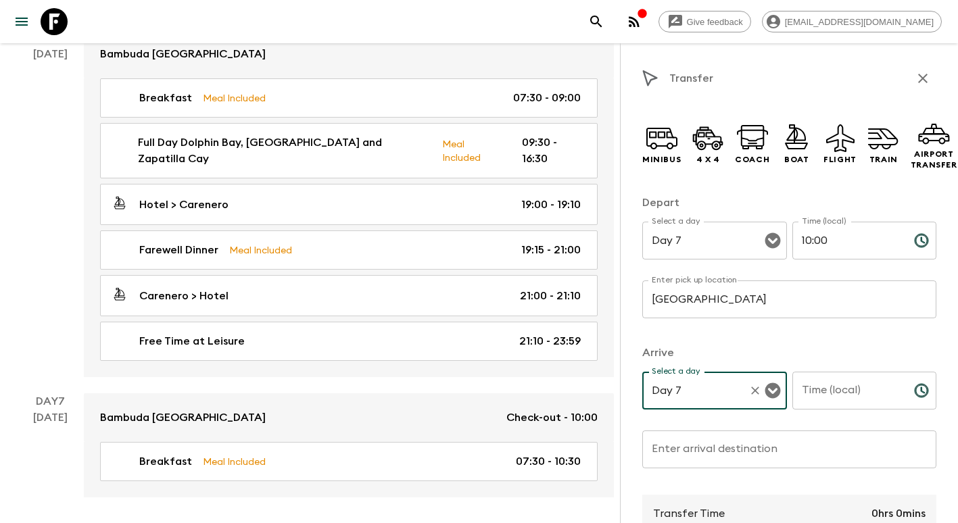
click at [844, 389] on input "Time (local)" at bounding box center [847, 391] width 111 height 38
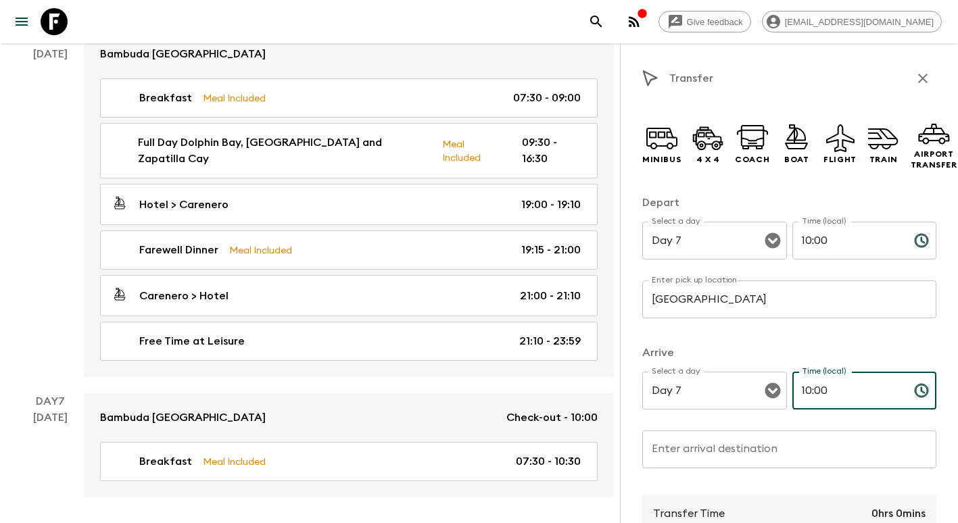
type input "10:00"
click at [763, 454] on input "Enter arrival destination" at bounding box center [789, 450] width 294 height 38
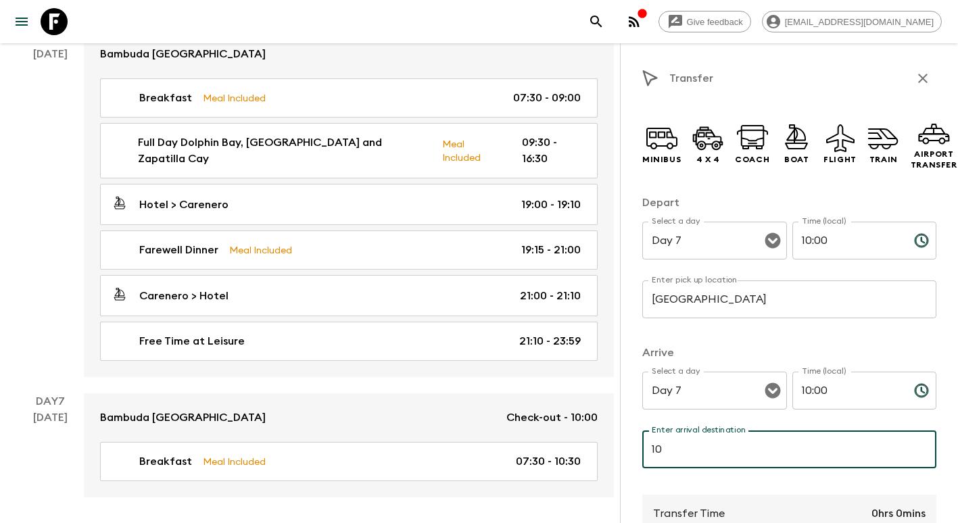
type input "1"
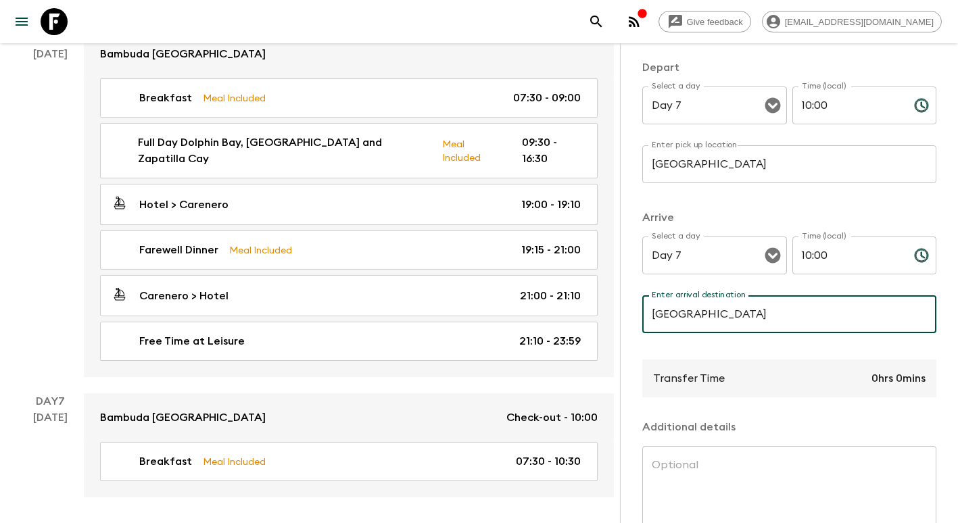
type input "[GEOGRAPHIC_DATA]"
click at [830, 373] on div "Transfer Time 0hrs 0mins" at bounding box center [789, 379] width 294 height 38
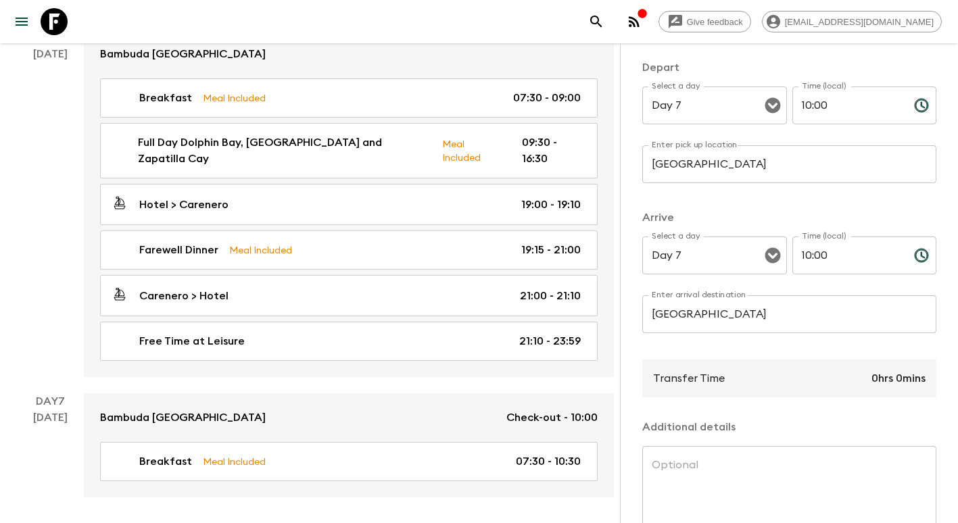
click at [855, 381] on div "Transfer Time 0hrs 0mins" at bounding box center [789, 379] width 294 height 38
click at [872, 381] on p "0hrs 0mins" at bounding box center [899, 379] width 54 height 16
click at [854, 379] on div "Transfer Time 0hrs 0mins" at bounding box center [789, 379] width 294 height 38
click at [860, 375] on div "Transfer Time 0hrs 0mins" at bounding box center [789, 379] width 294 height 38
click at [860, 376] on div "Transfer Time 0hrs 0mins" at bounding box center [789, 379] width 294 height 38
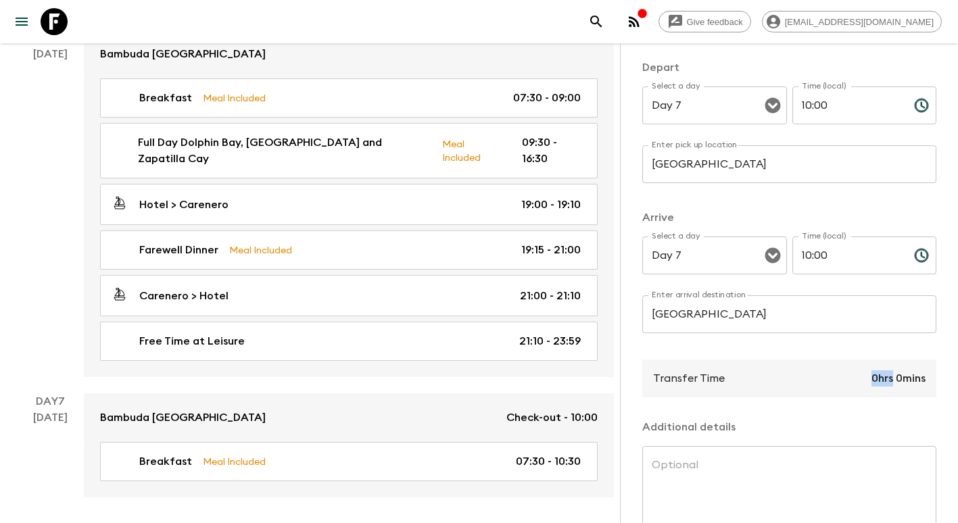
drag, startPoint x: 860, startPoint y: 376, endPoint x: 795, endPoint y: 383, distance: 65.3
click at [795, 383] on div "Transfer Time 0hrs 0mins" at bounding box center [789, 379] width 294 height 38
click at [828, 262] on input "10:00" at bounding box center [847, 256] width 111 height 38
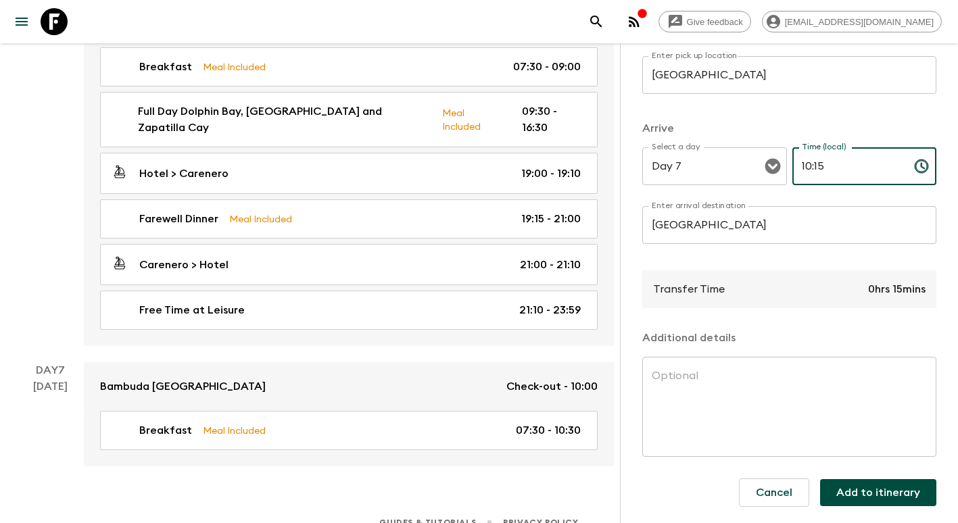
scroll to position [1867, 0]
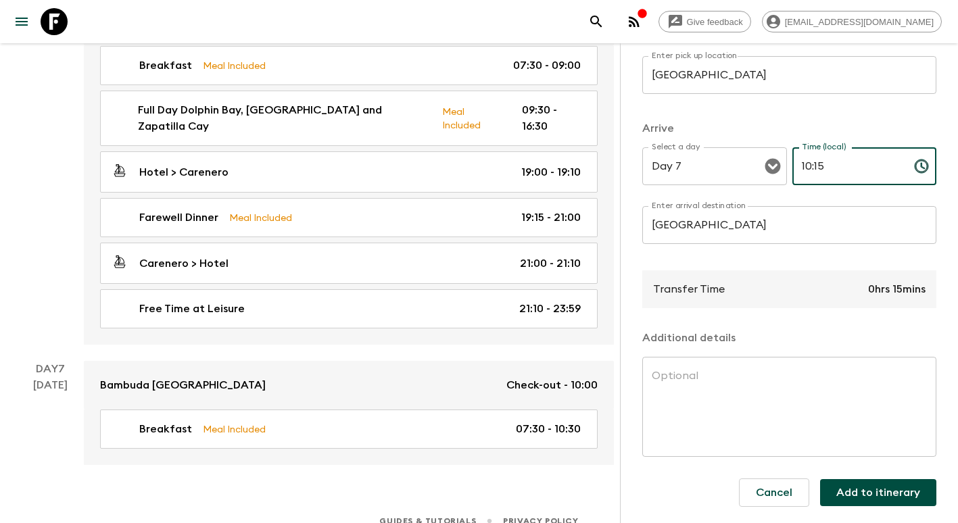
type input "10:15"
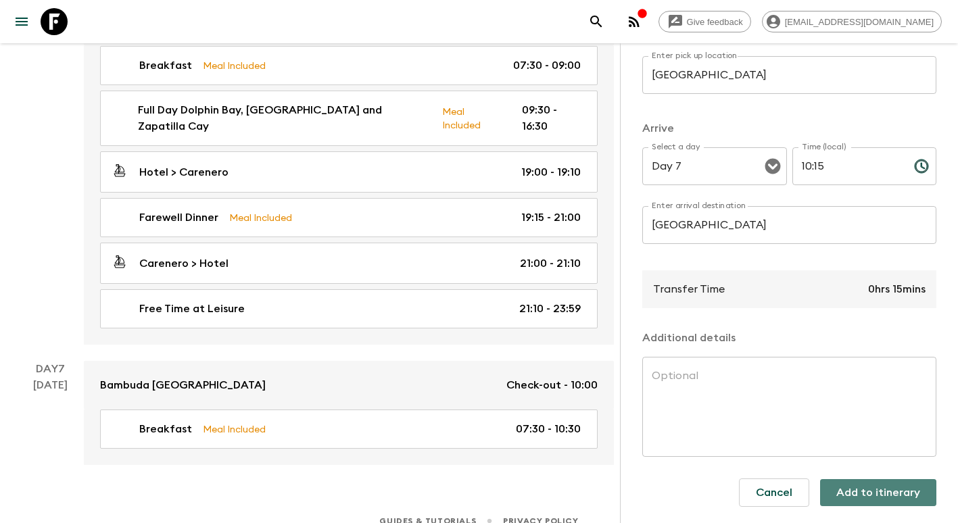
click at [897, 481] on button "Add to itinerary" at bounding box center [878, 492] width 116 height 27
click at [863, 488] on button "Add to itinerary" at bounding box center [878, 492] width 116 height 27
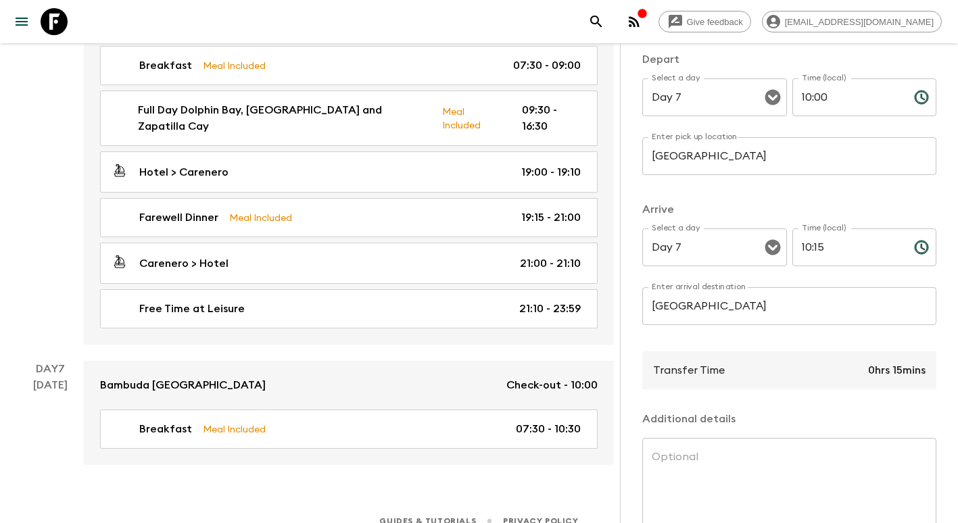
scroll to position [0, 0]
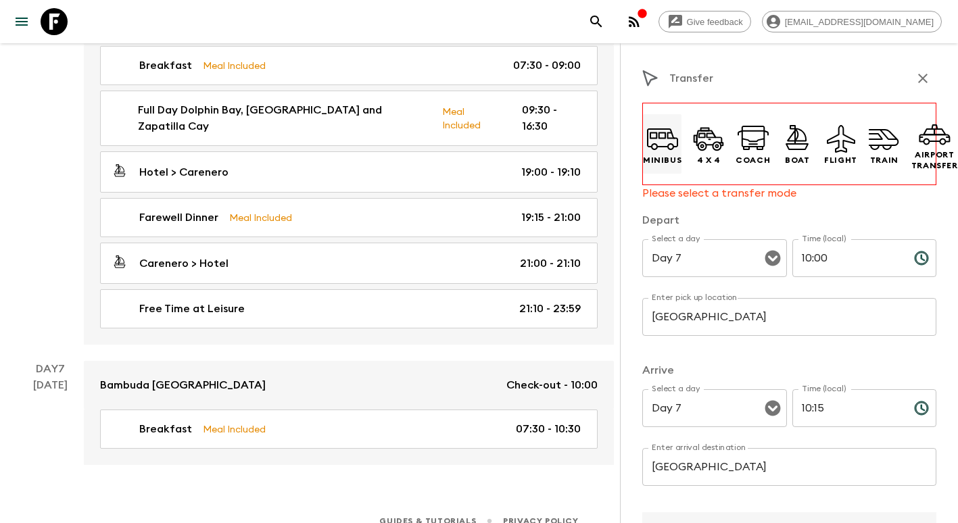
click at [662, 153] on icon at bounding box center [662, 138] width 32 height 32
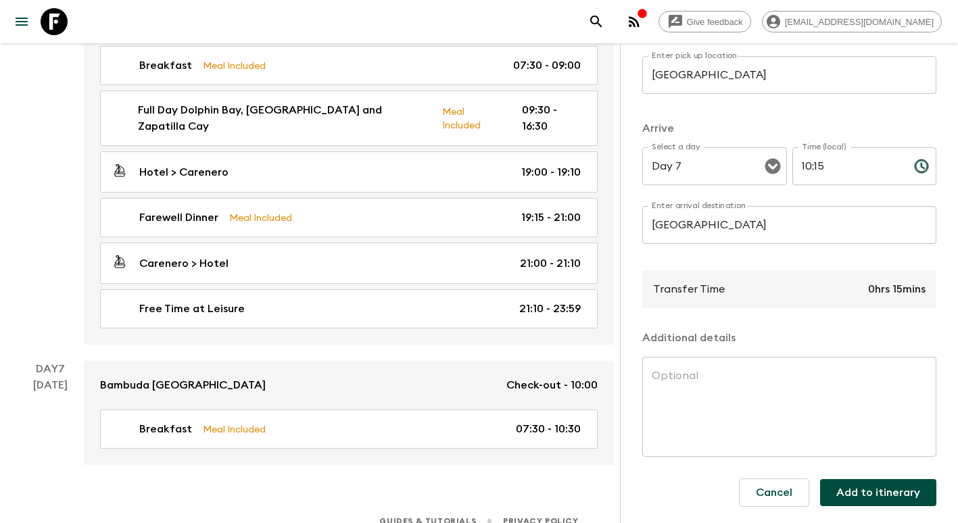
scroll to position [236, 0]
click at [902, 479] on button "Add to itinerary" at bounding box center [878, 492] width 116 height 27
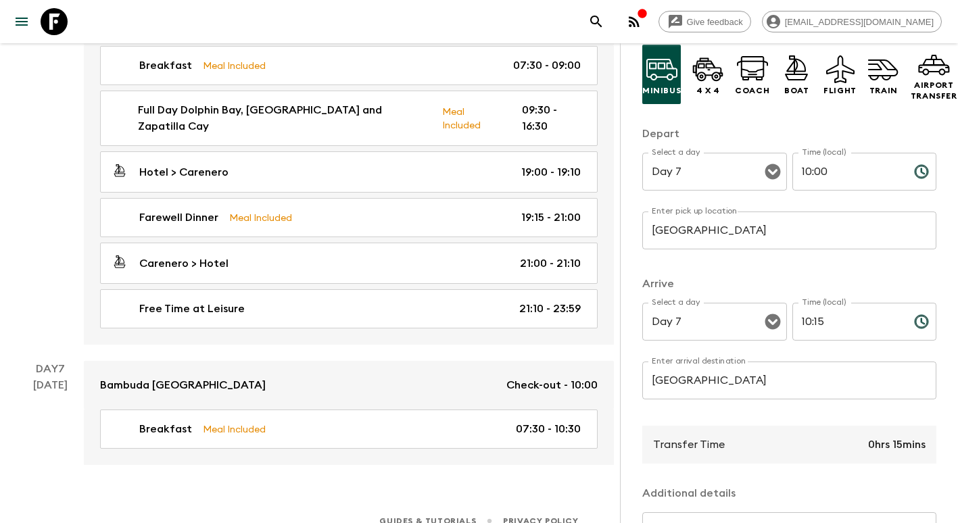
scroll to position [101, 0]
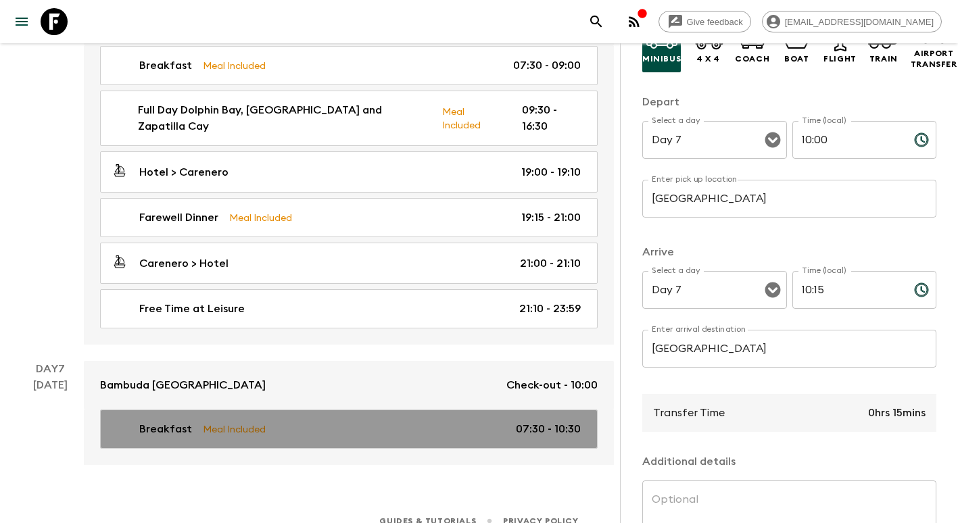
click at [528, 421] on p "07:30 - 10:30" at bounding box center [548, 429] width 65 height 16
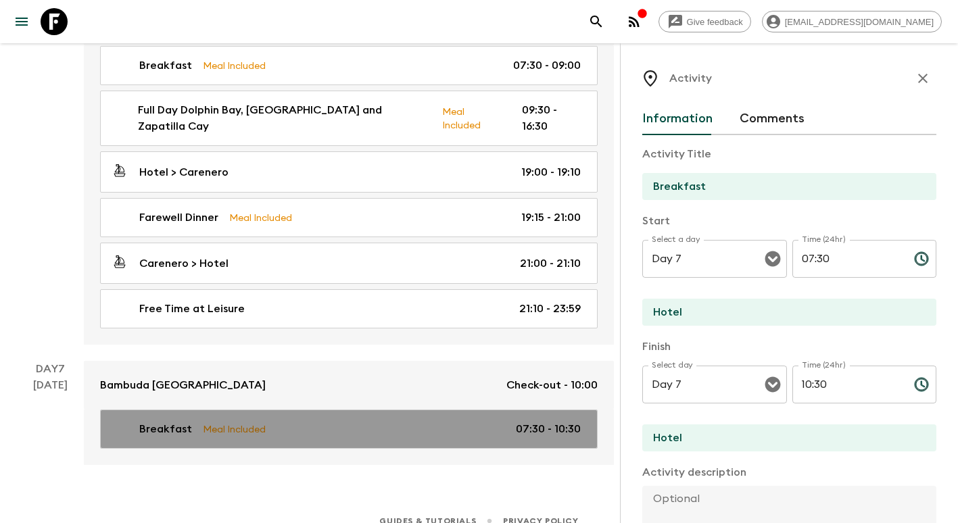
click at [554, 421] on p "07:30 - 10:30" at bounding box center [548, 429] width 65 height 16
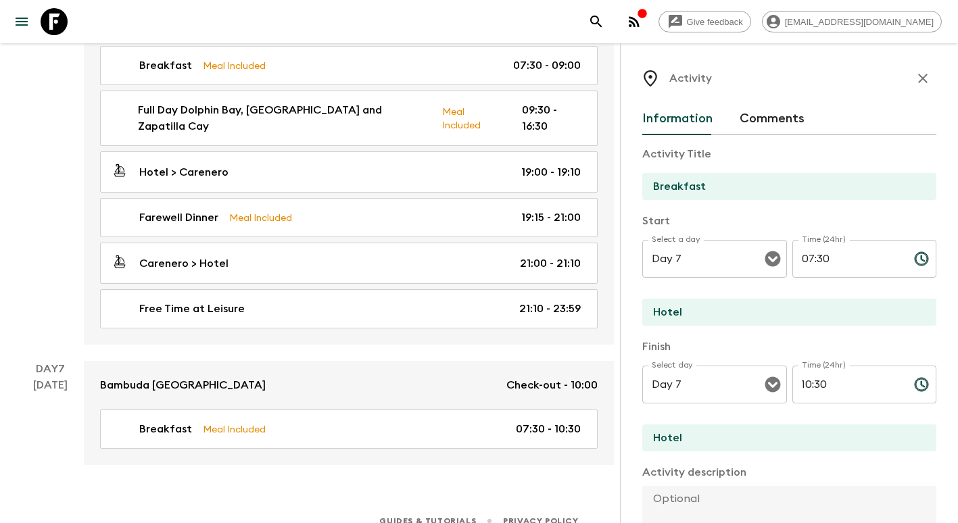
scroll to position [1664, 0]
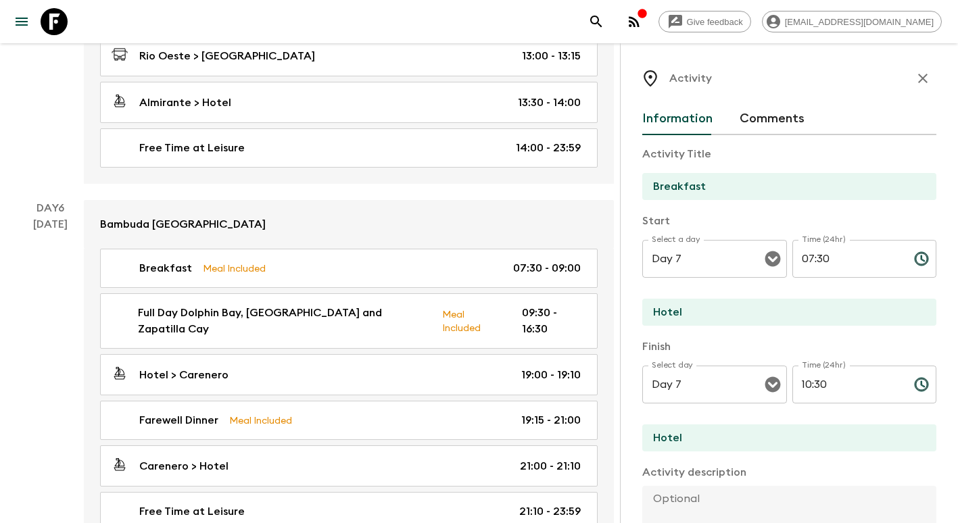
click at [916, 80] on icon "button" at bounding box center [923, 78] width 16 height 16
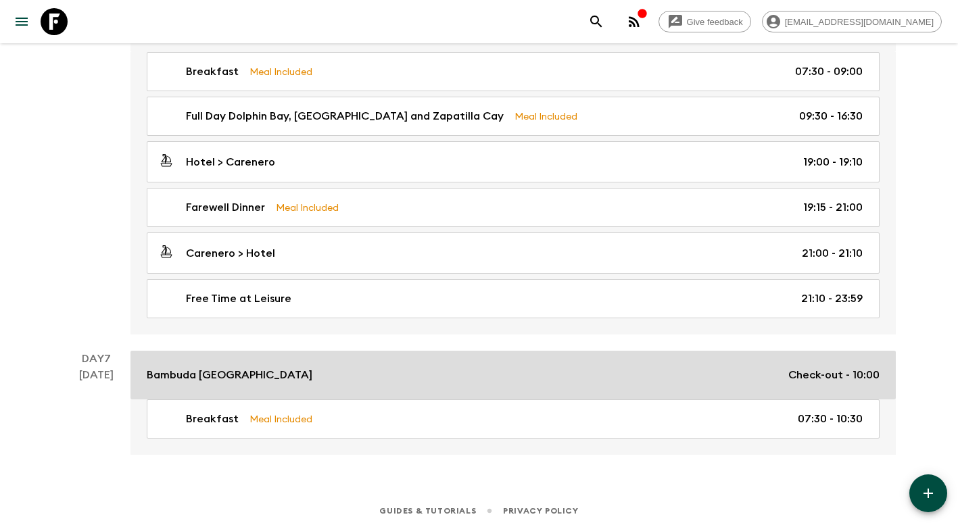
scroll to position [1834, 0]
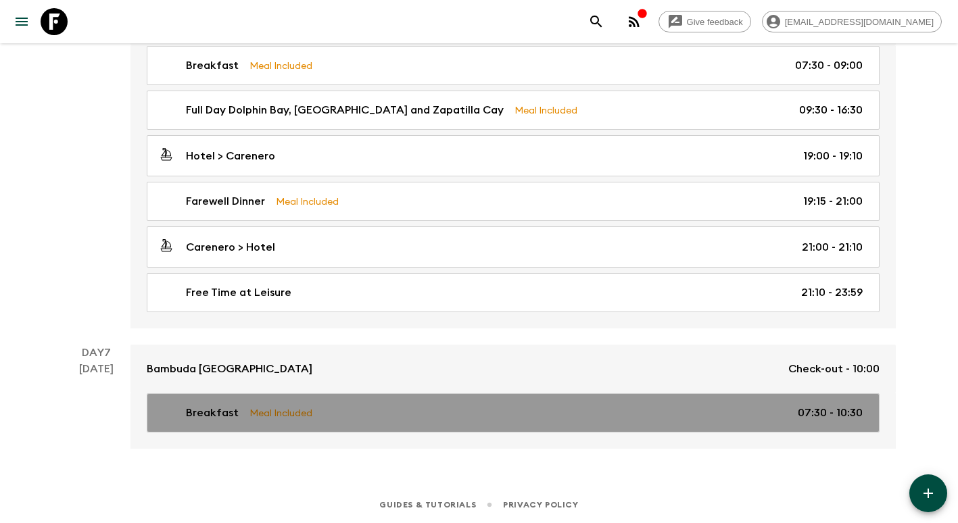
click at [770, 410] on div "Breakfast Meal Included 07:30 - 10:30" at bounding box center [510, 413] width 705 height 16
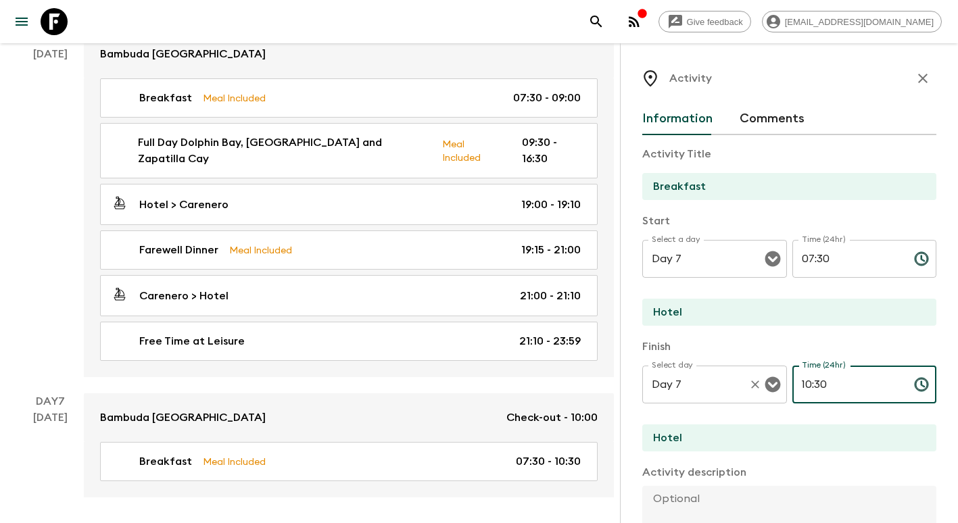
drag, startPoint x: 852, startPoint y: 387, endPoint x: 734, endPoint y: 381, distance: 118.5
click at [735, 388] on div "Select day Day 7 Select day ​ Time (24hr) 10:30 Time (24hr) ​" at bounding box center [789, 392] width 294 height 53
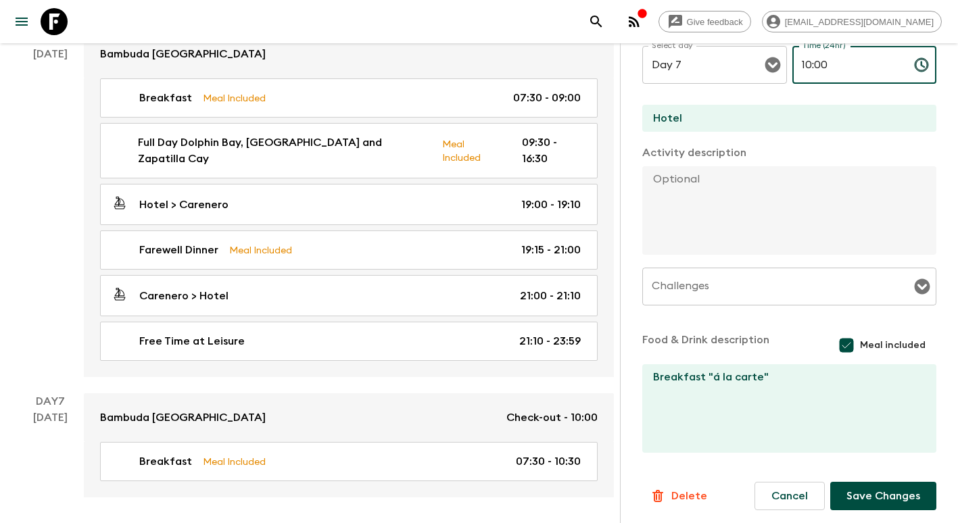
scroll to position [324, 0]
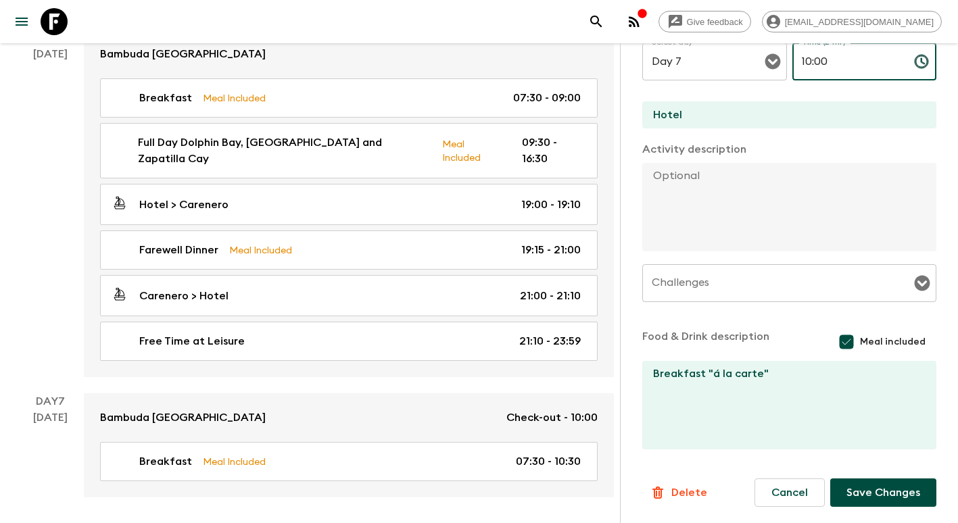
type input "10:00"
click at [874, 502] on button "Save Changes" at bounding box center [883, 493] width 106 height 28
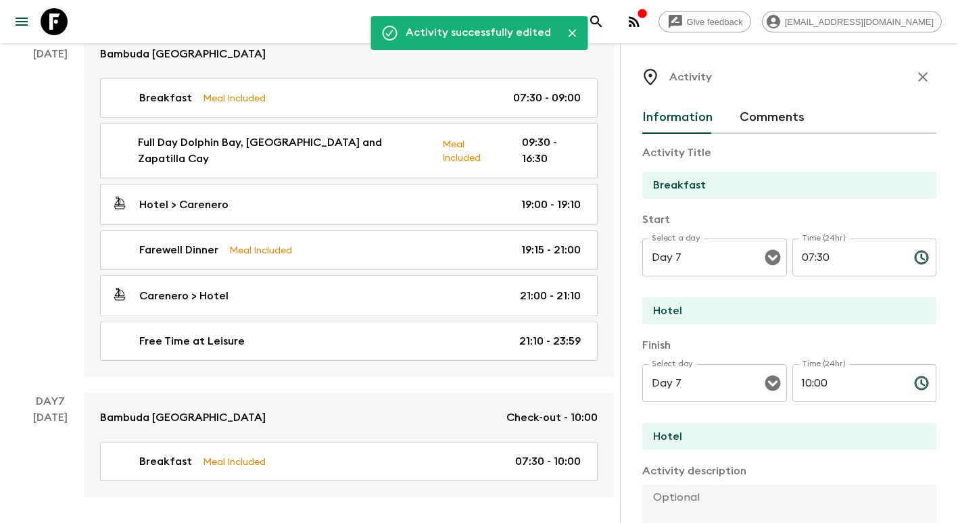
scroll to position [0, 0]
click at [569, 37] on icon "Close" at bounding box center [572, 33] width 14 height 14
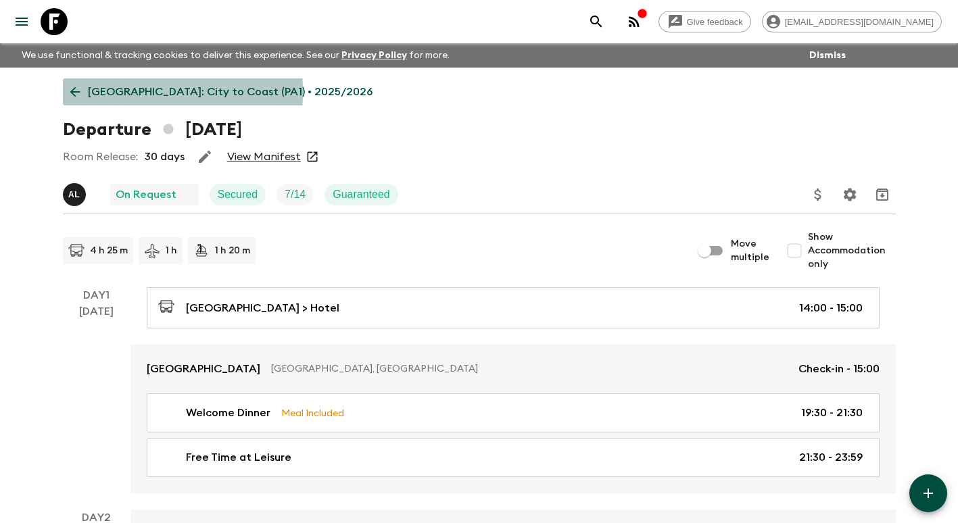
click at [81, 93] on icon at bounding box center [75, 92] width 15 height 15
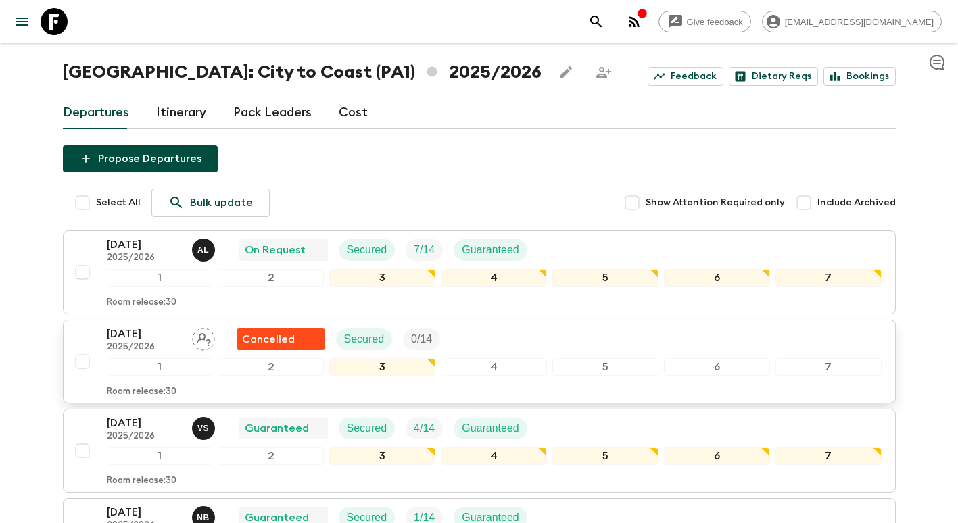
scroll to position [135, 0]
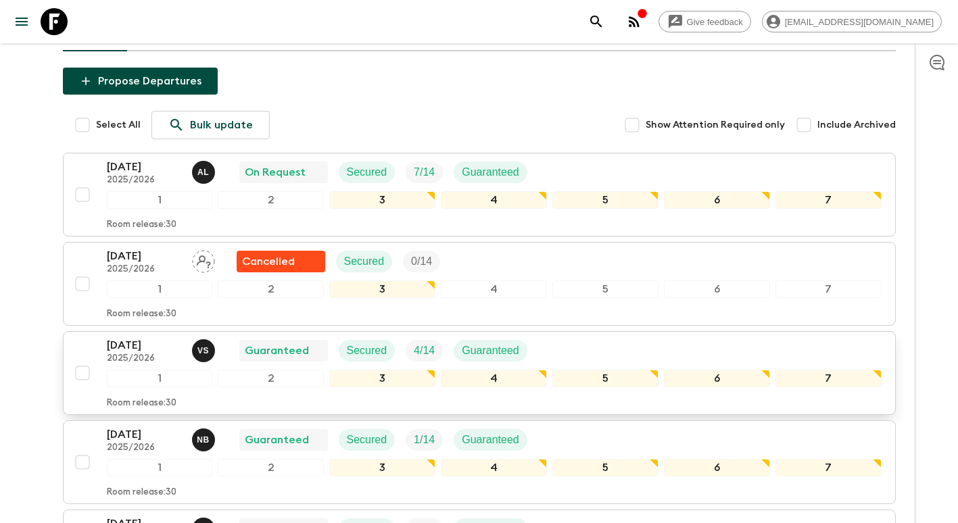
click at [133, 350] on p "[DATE]" at bounding box center [144, 345] width 74 height 16
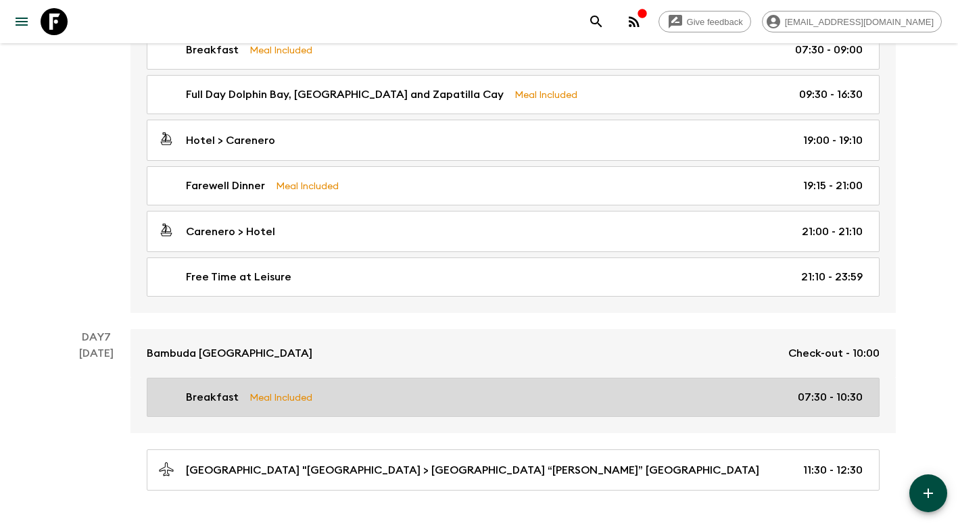
scroll to position [1892, 0]
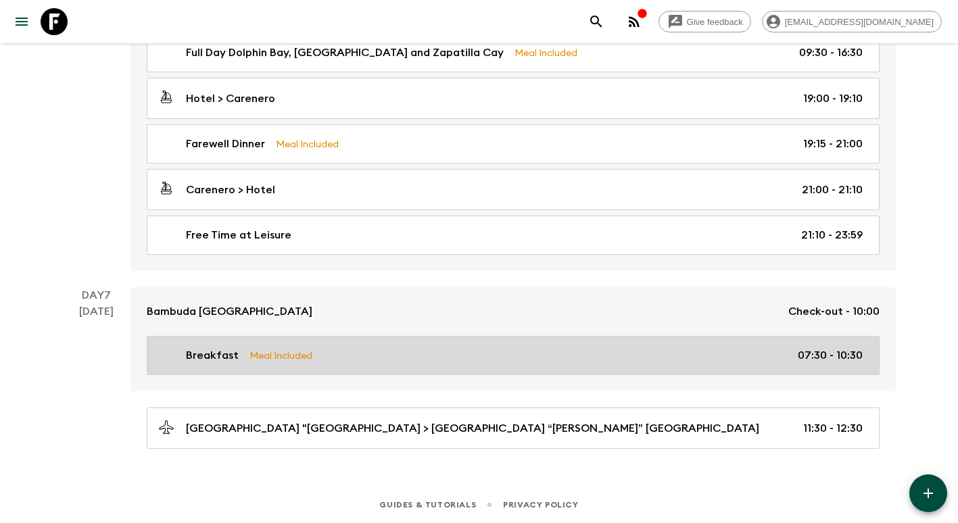
click at [387, 361] on div "Breakfast Meal Included 07:30 - 10:30" at bounding box center [510, 356] width 705 height 16
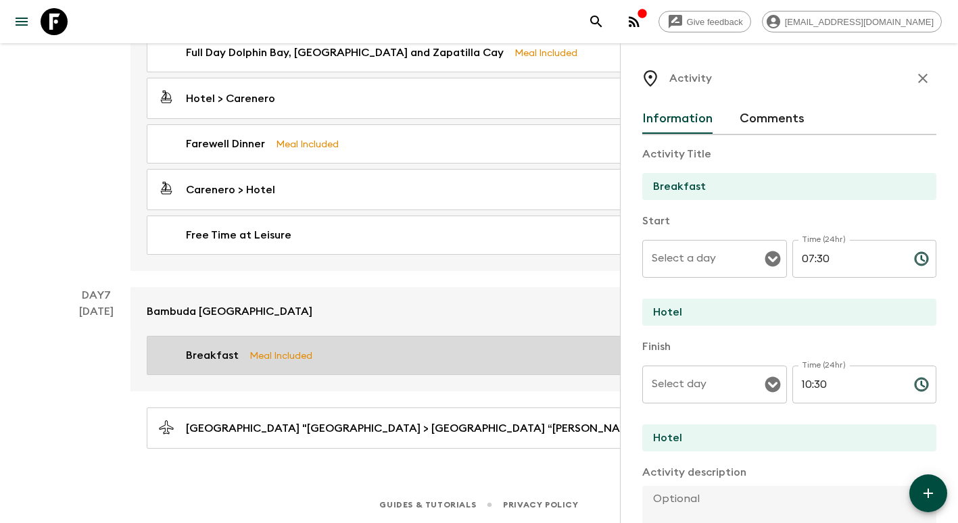
type input "Day 7"
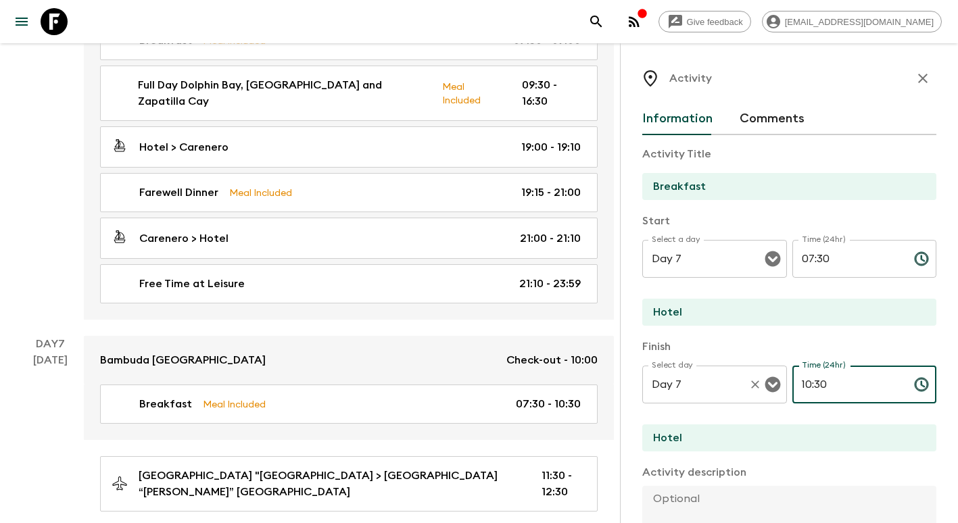
drag, startPoint x: 843, startPoint y: 389, endPoint x: 767, endPoint y: 391, distance: 75.8
click at [767, 391] on div "Select day Day 7 Select day ​ Time (24hr) 10:30 Time (24hr) ​" at bounding box center [789, 392] width 294 height 53
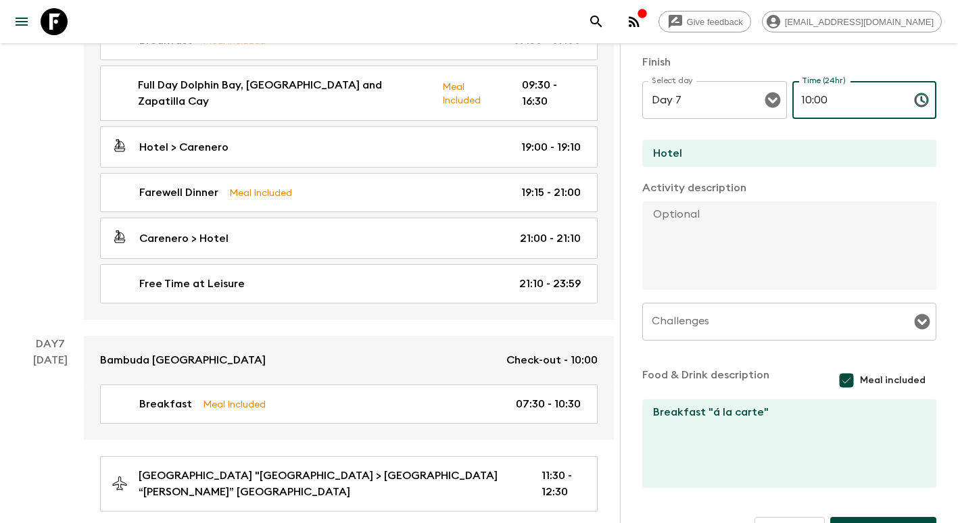
scroll to position [324, 0]
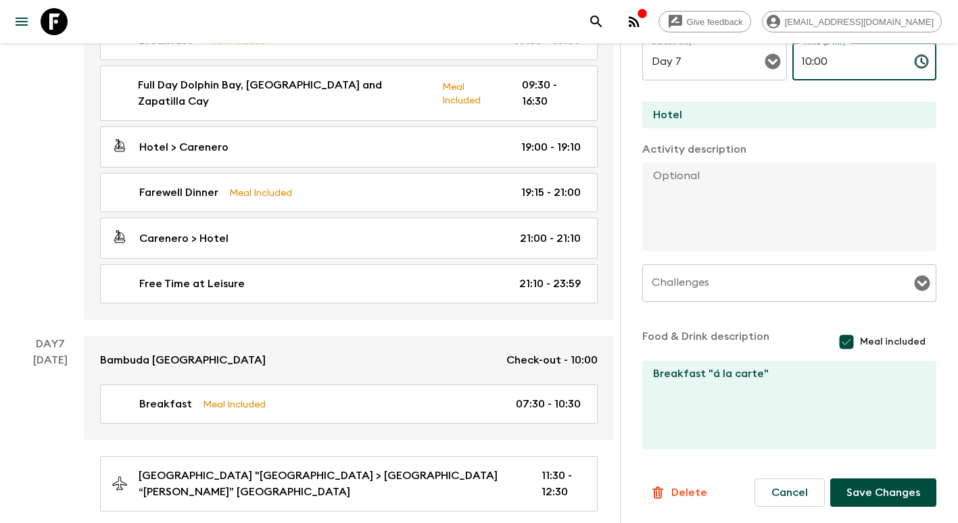
type input "10:00"
click at [902, 496] on button "Save Changes" at bounding box center [883, 493] width 106 height 28
click at [400, 433] on div "Bambuda [GEOGRAPHIC_DATA] Check-out - 10:00 Breakfast Meal Included 07:30 - 10:…" at bounding box center [349, 424] width 530 height 176
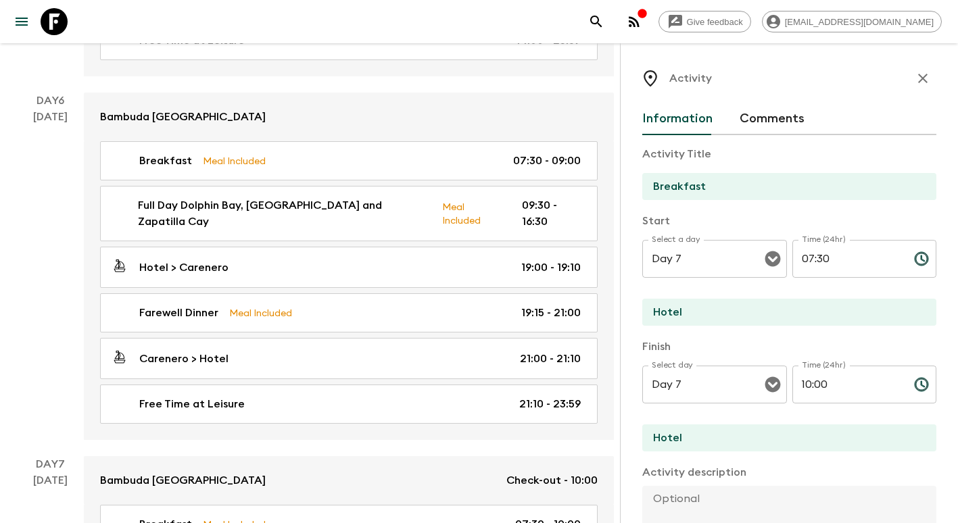
scroll to position [1554, 0]
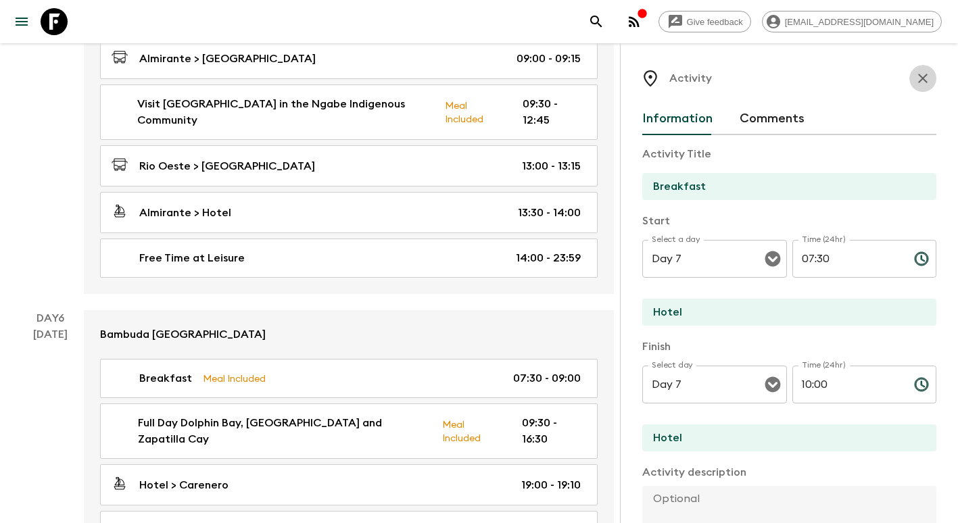
click at [915, 72] on icon "button" at bounding box center [923, 78] width 16 height 16
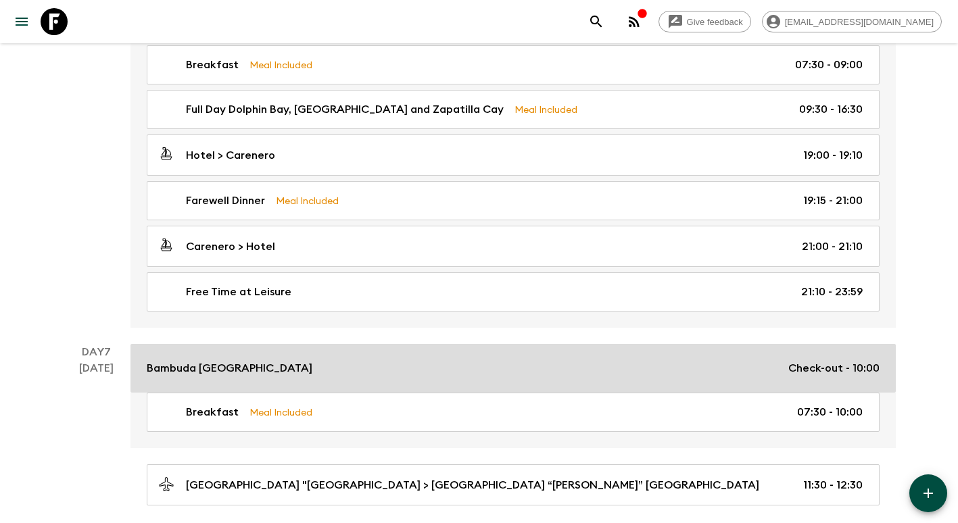
scroll to position [1892, 0]
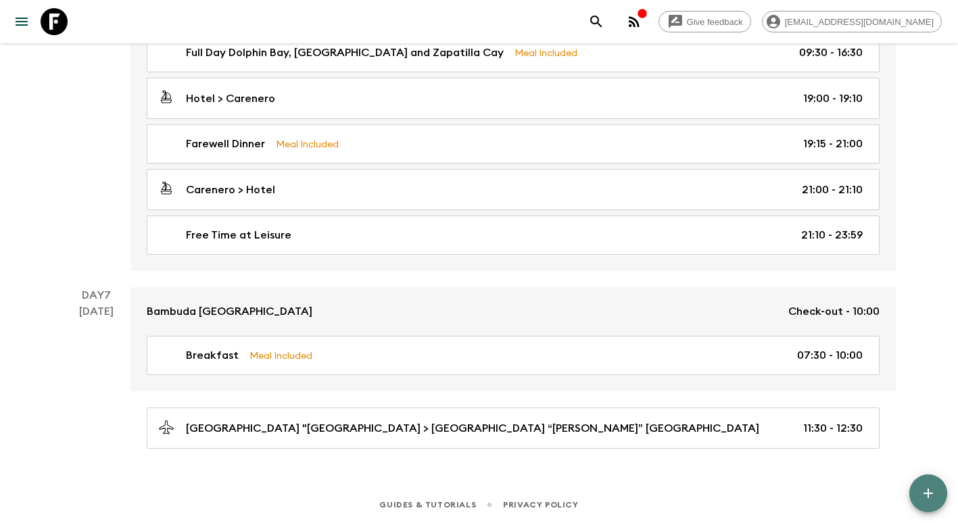
click at [937, 486] on button "button" at bounding box center [928, 494] width 38 height 38
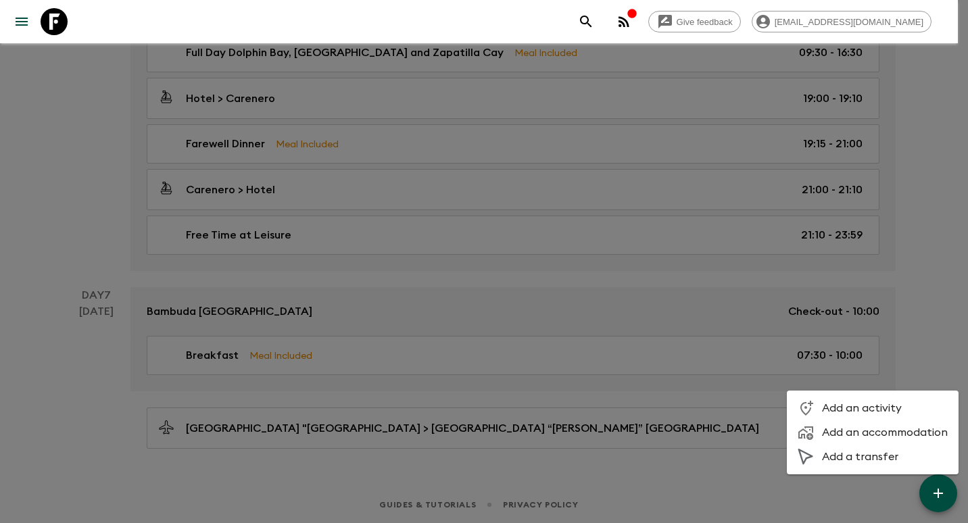
click at [896, 453] on span "Add a transfer" at bounding box center [885, 457] width 126 height 14
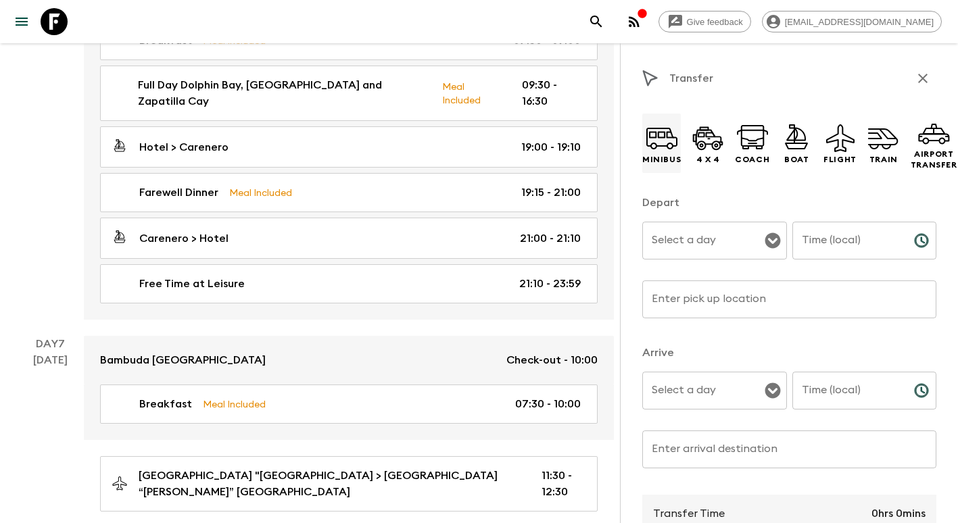
click at [657, 149] on icon at bounding box center [662, 138] width 32 height 32
click at [707, 236] on input "Select a day" at bounding box center [704, 241] width 112 height 26
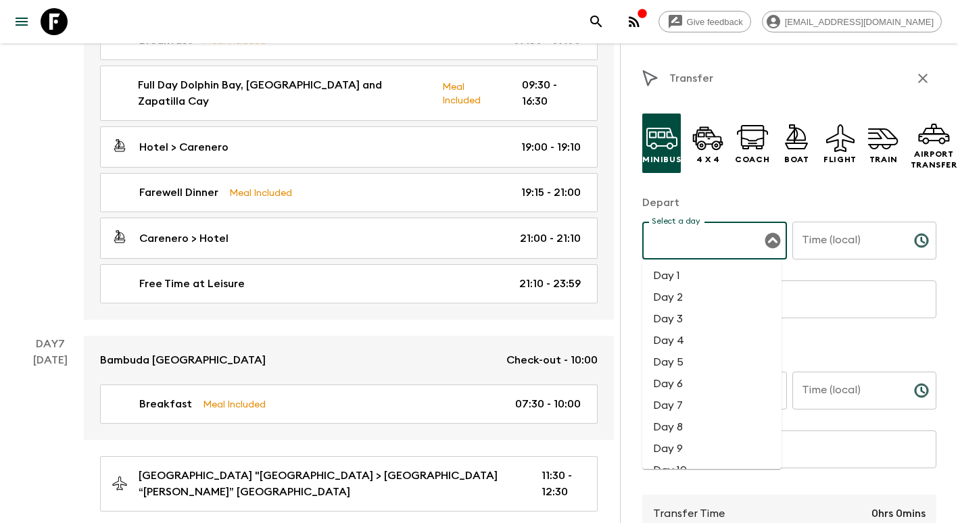
click at [694, 402] on li "Day 7" at bounding box center [711, 406] width 139 height 22
type input "Day 7"
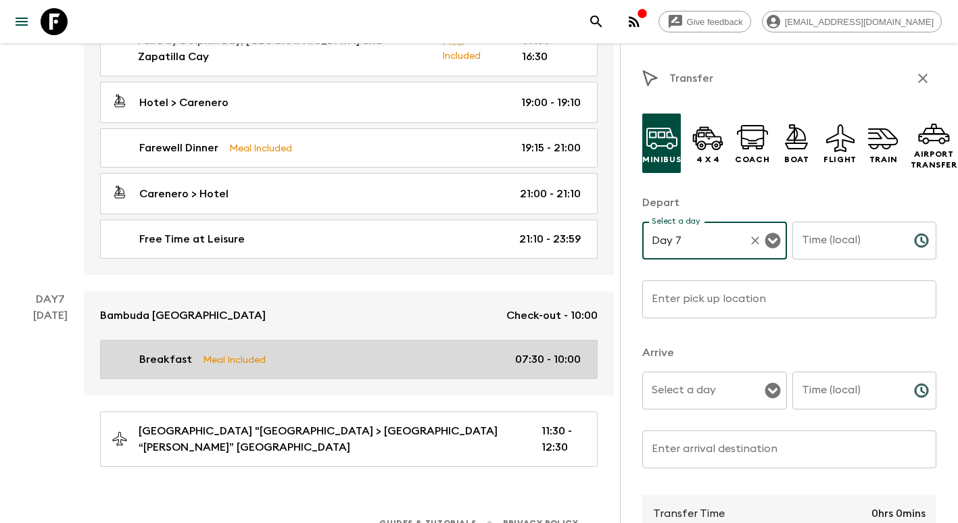
scroll to position [1939, 0]
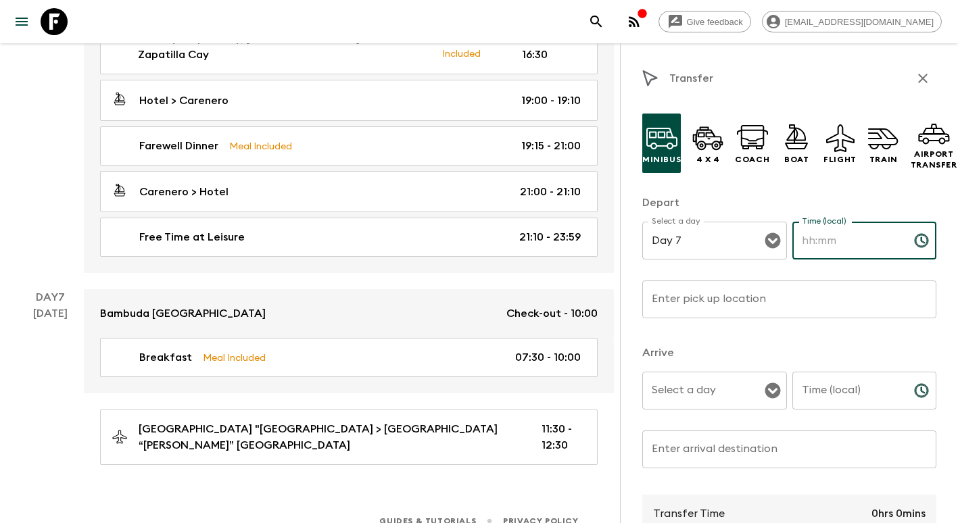
click at [855, 245] on input "Time (local)" at bounding box center [847, 241] width 111 height 38
type input "10:00"
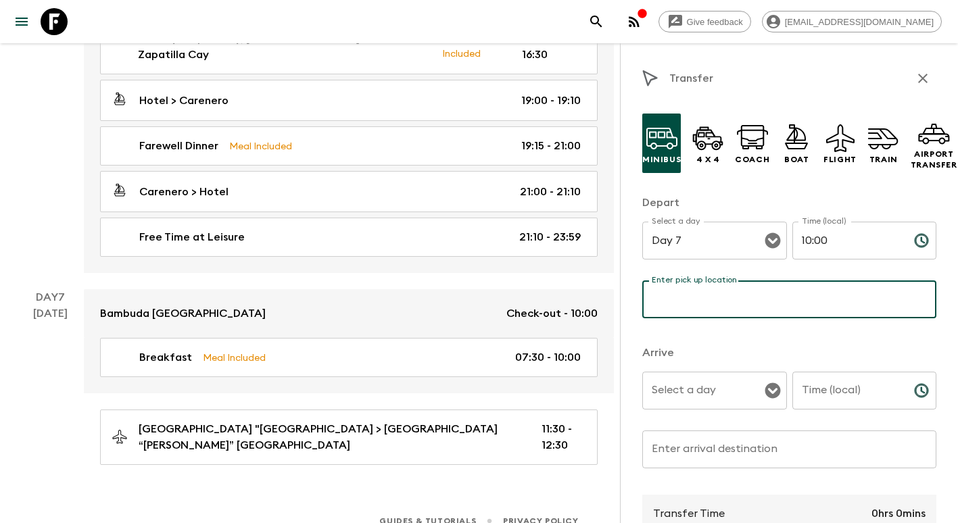
click at [749, 295] on input "Enter pick up location" at bounding box center [789, 300] width 294 height 38
type input "[GEOGRAPHIC_DATA]"
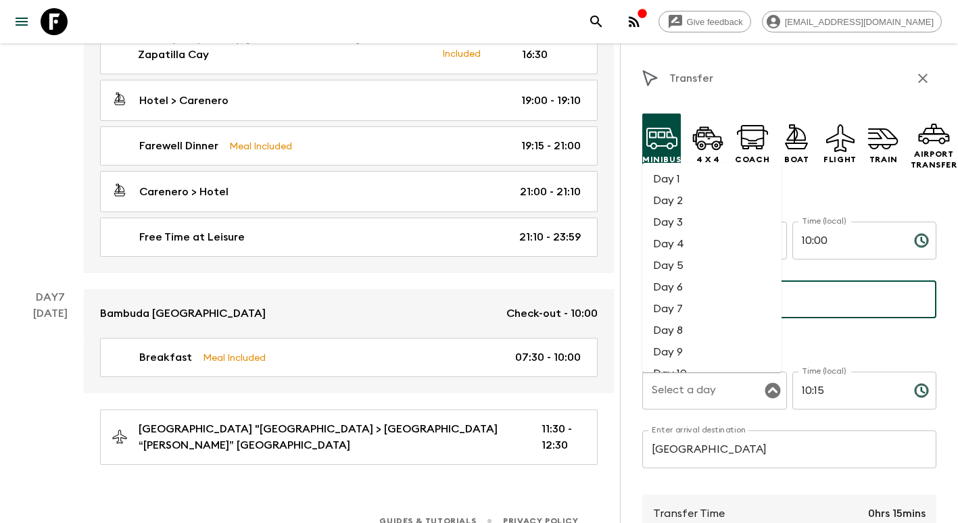
click at [719, 315] on li "Day 7" at bounding box center [711, 309] width 139 height 22
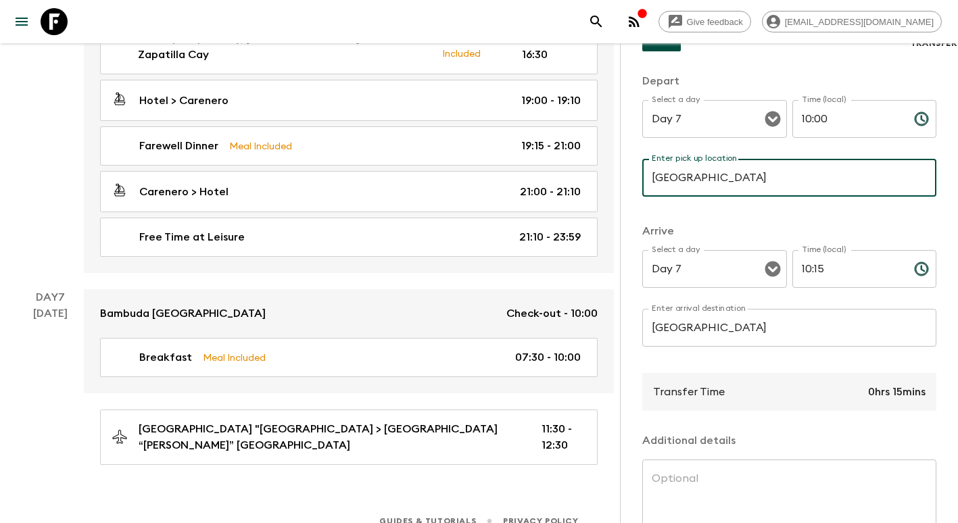
scroll to position [135, 0]
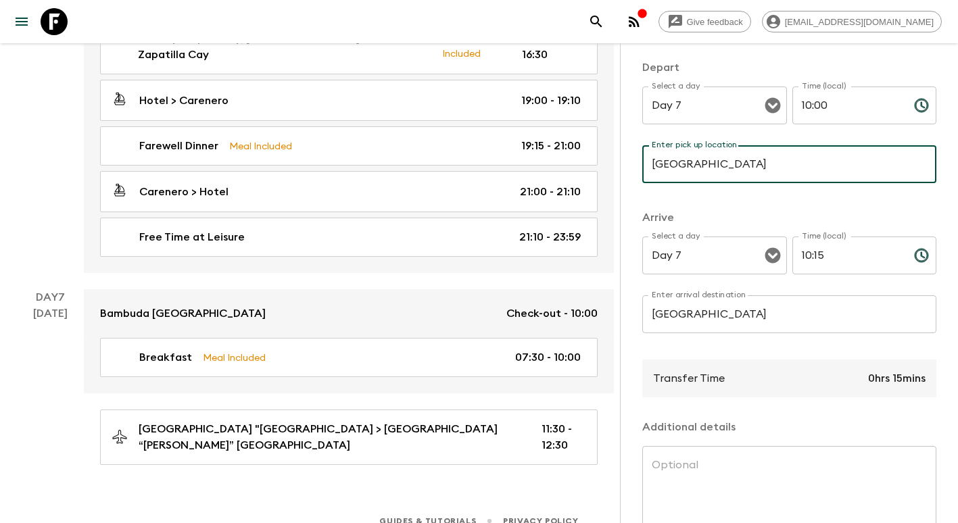
click at [778, 316] on input "[GEOGRAPHIC_DATA]" at bounding box center [789, 314] width 294 height 38
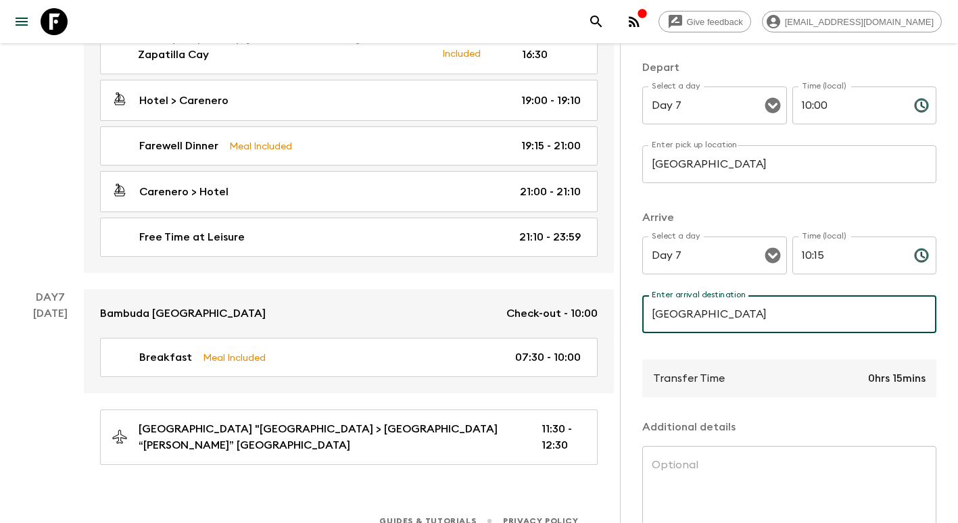
click at [778, 316] on input "[GEOGRAPHIC_DATA]" at bounding box center [789, 314] width 294 height 38
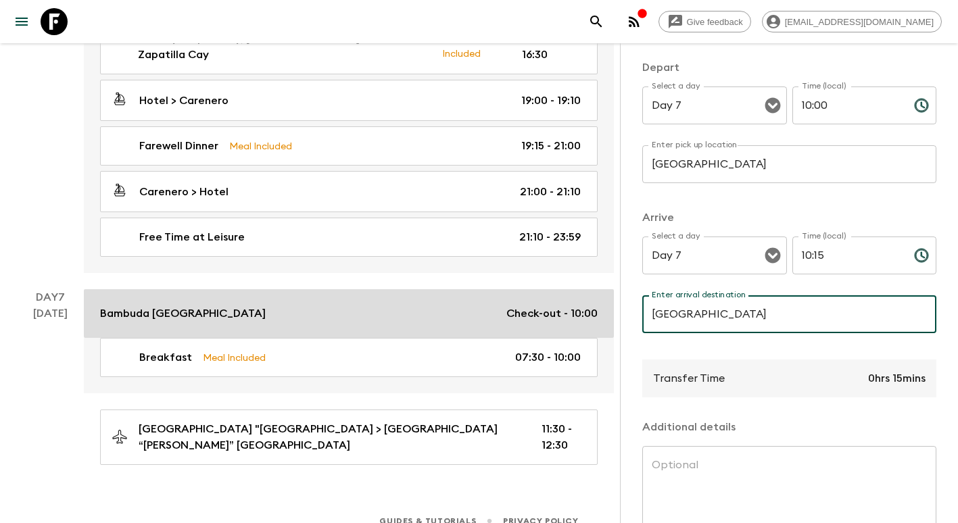
drag, startPoint x: 778, startPoint y: 316, endPoint x: 611, endPoint y: 316, distance: 167.7
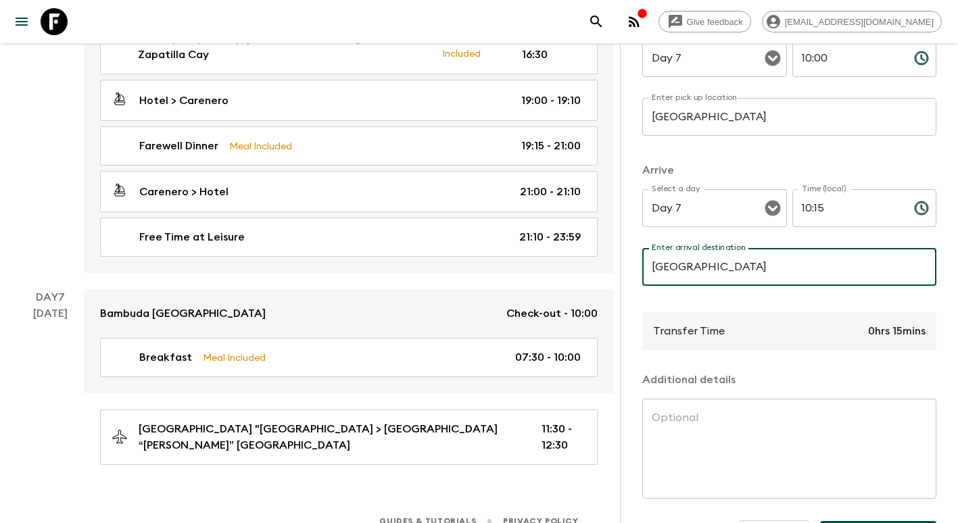
scroll to position [236, 0]
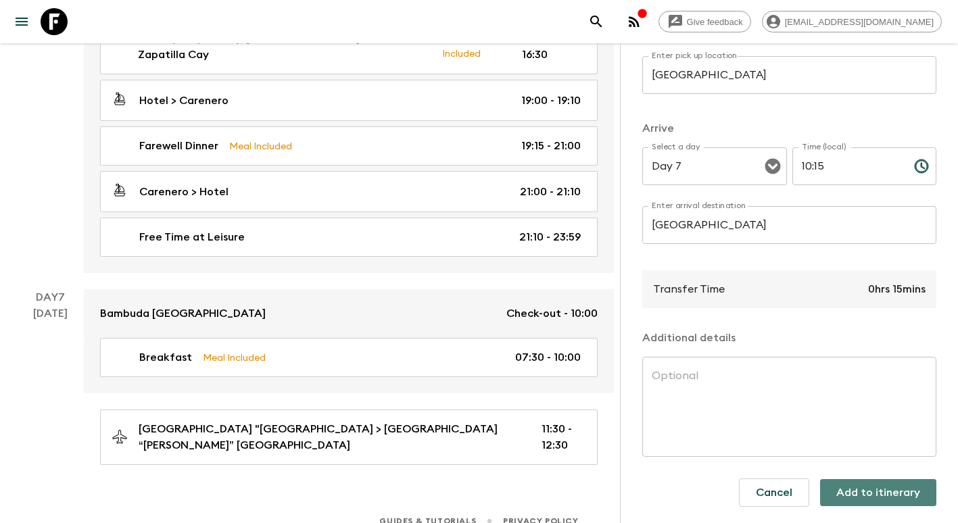
click at [899, 479] on button "Add to itinerary" at bounding box center [878, 492] width 116 height 27
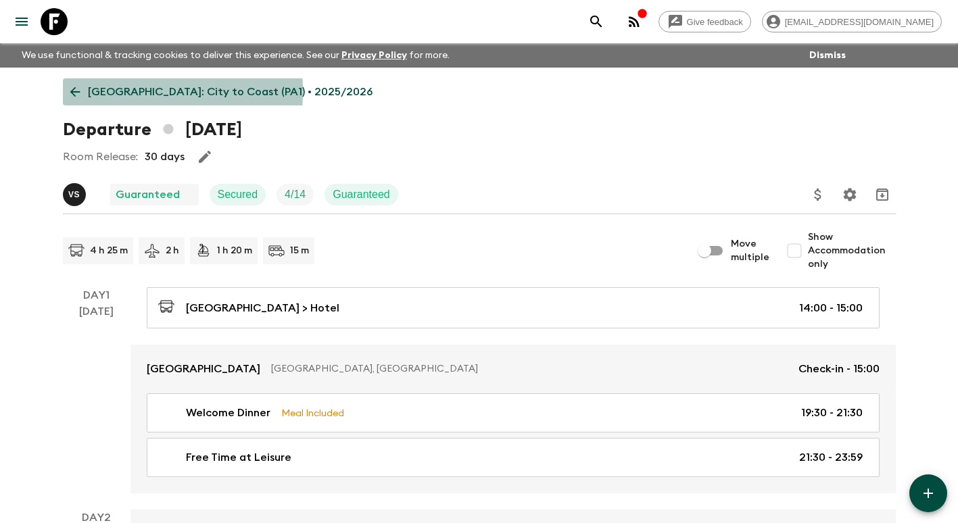
click at [74, 91] on icon at bounding box center [75, 92] width 15 height 15
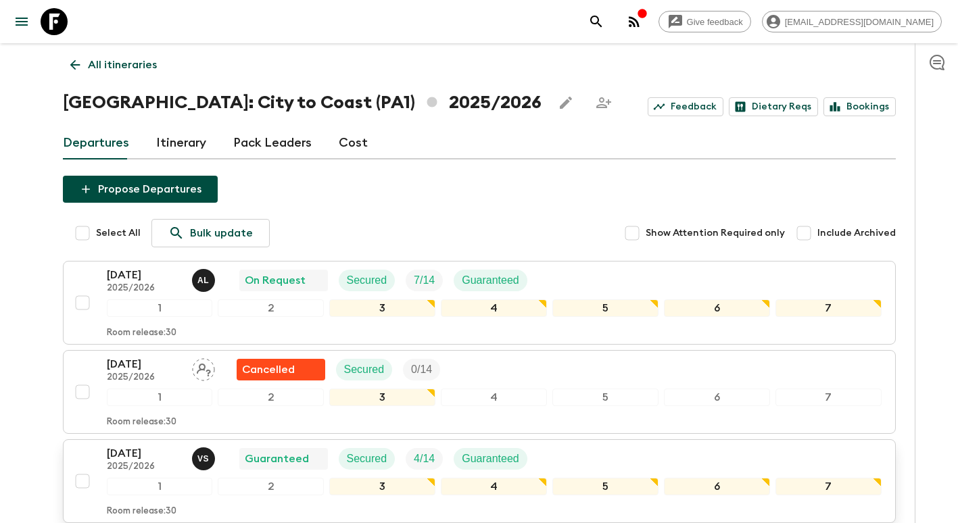
scroll to position [203, 0]
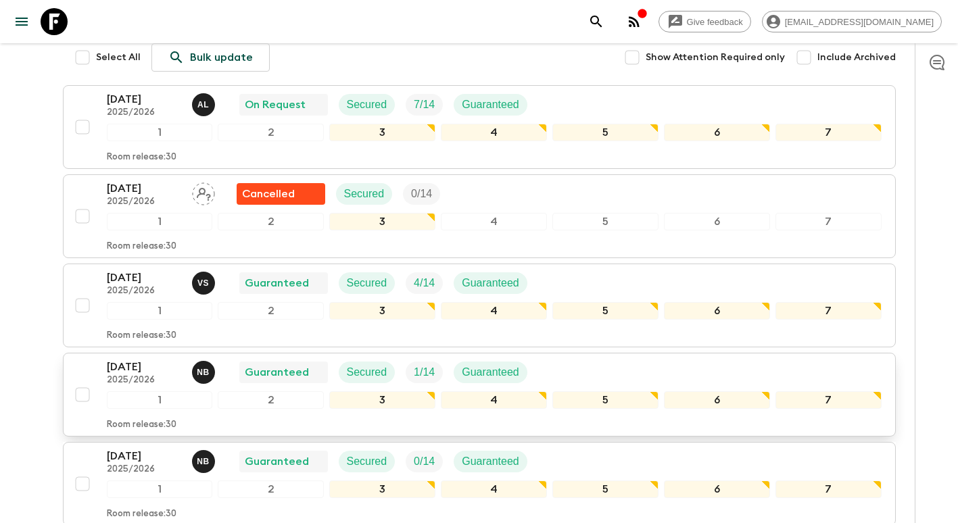
click at [132, 373] on p "[DATE]" at bounding box center [144, 367] width 74 height 16
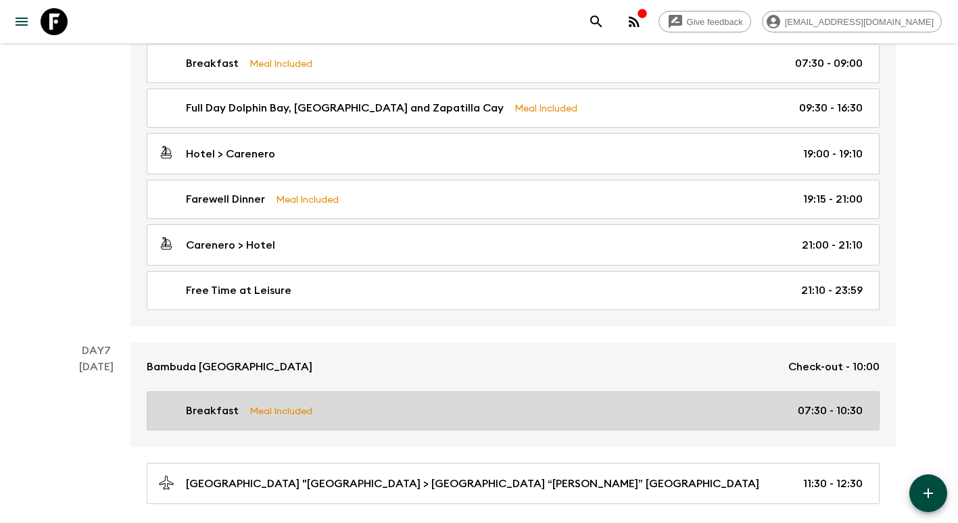
scroll to position [1892, 0]
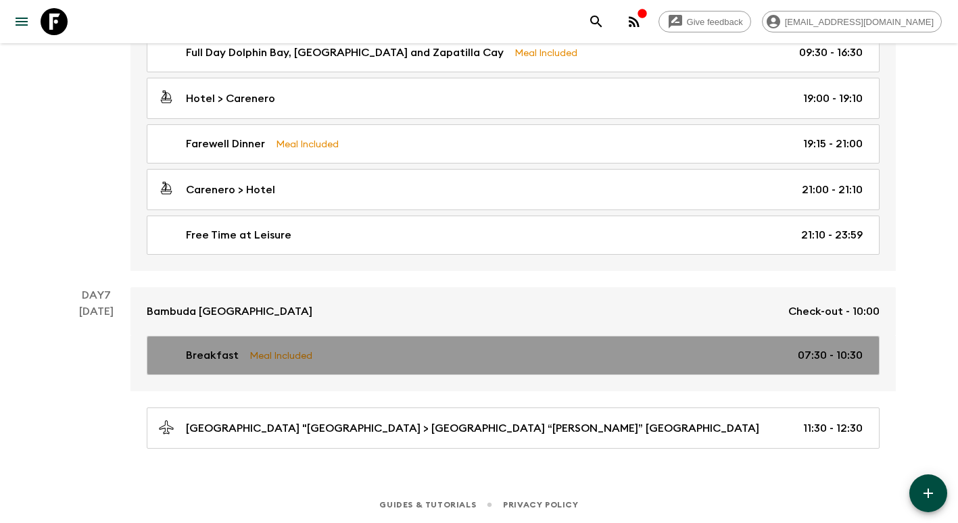
click at [469, 360] on div "Breakfast Meal Included 07:30 - 10:30" at bounding box center [510, 356] width 705 height 16
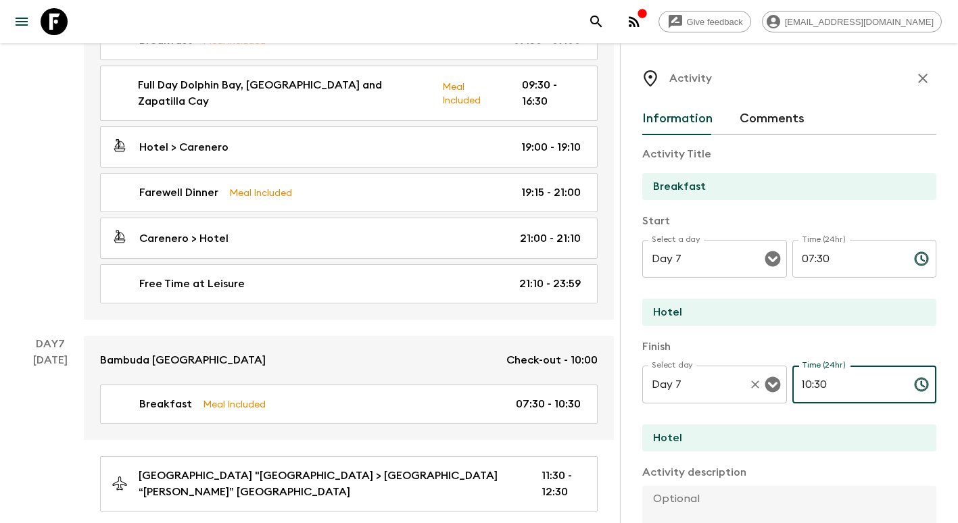
drag, startPoint x: 847, startPoint y: 380, endPoint x: 715, endPoint y: 375, distance: 131.9
click at [715, 385] on div "Select day Day 7 Select day ​ Time (24hr) 10:30 Time (24hr) ​" at bounding box center [789, 392] width 294 height 53
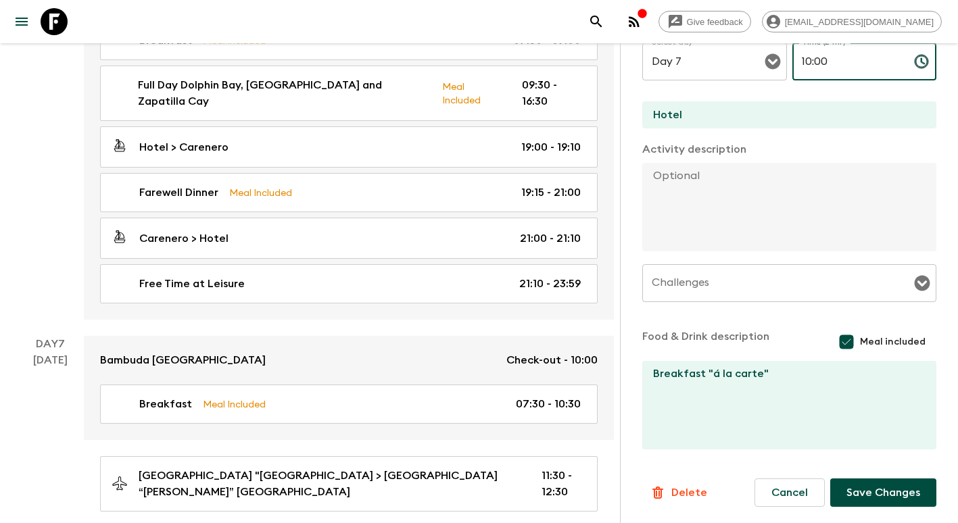
scroll to position [324, 0]
click at [888, 499] on button "Save Changes" at bounding box center [883, 493] width 106 height 28
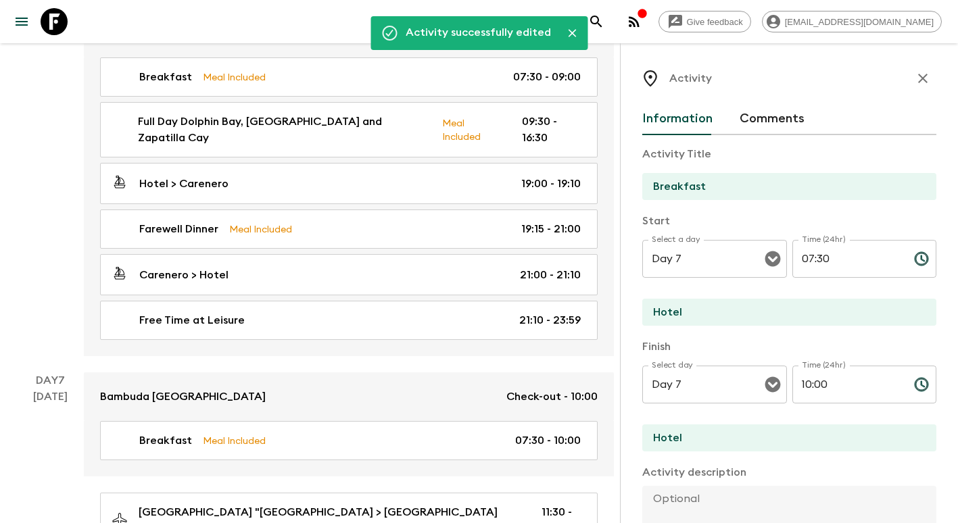
scroll to position [1824, 0]
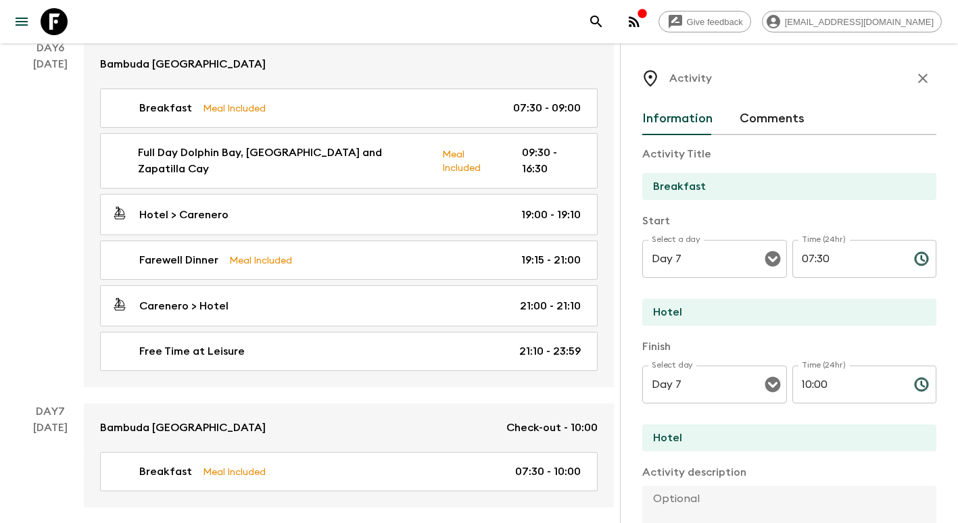
click at [915, 83] on icon "button" at bounding box center [923, 78] width 16 height 16
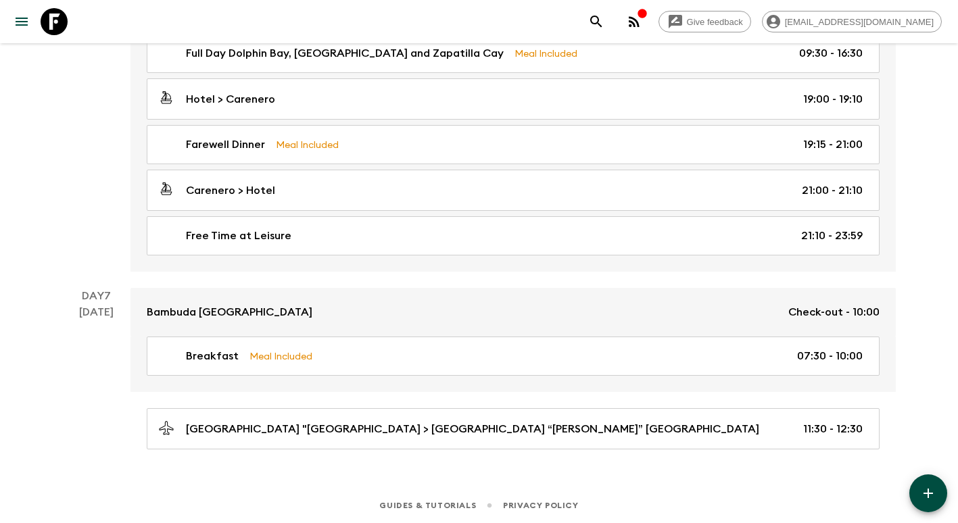
scroll to position [1892, 0]
click at [925, 483] on button "button" at bounding box center [928, 494] width 38 height 38
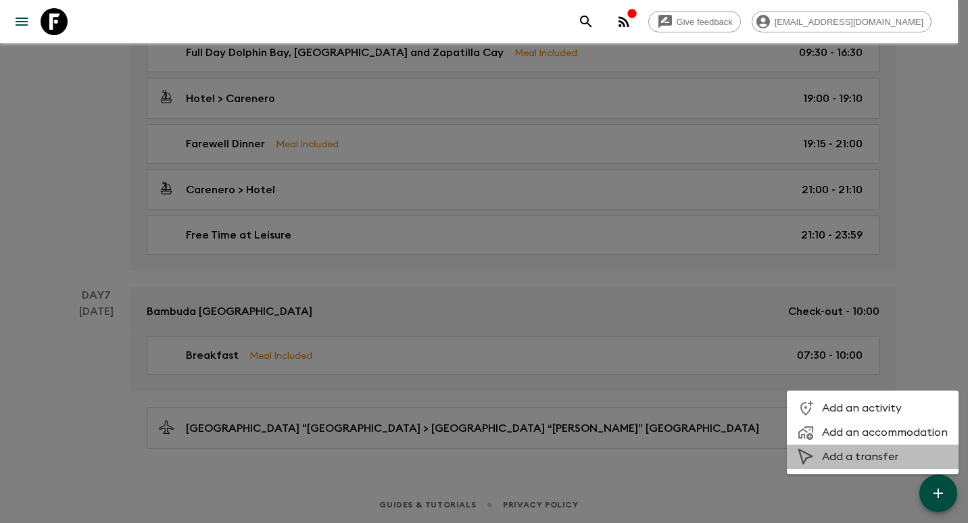
click at [876, 456] on span "Add a transfer" at bounding box center [885, 457] width 126 height 14
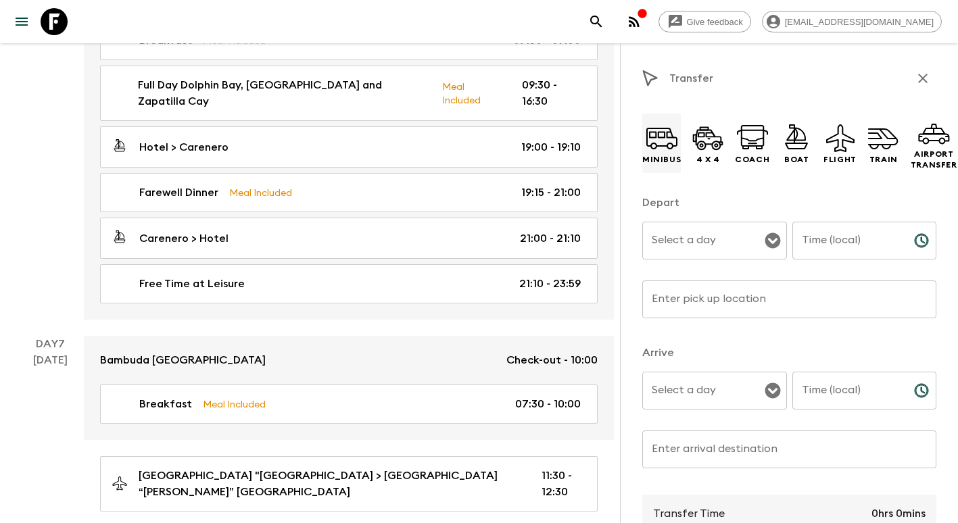
click at [649, 149] on icon at bounding box center [662, 138] width 32 height 32
click at [703, 246] on input "Select a day" at bounding box center [704, 241] width 112 height 26
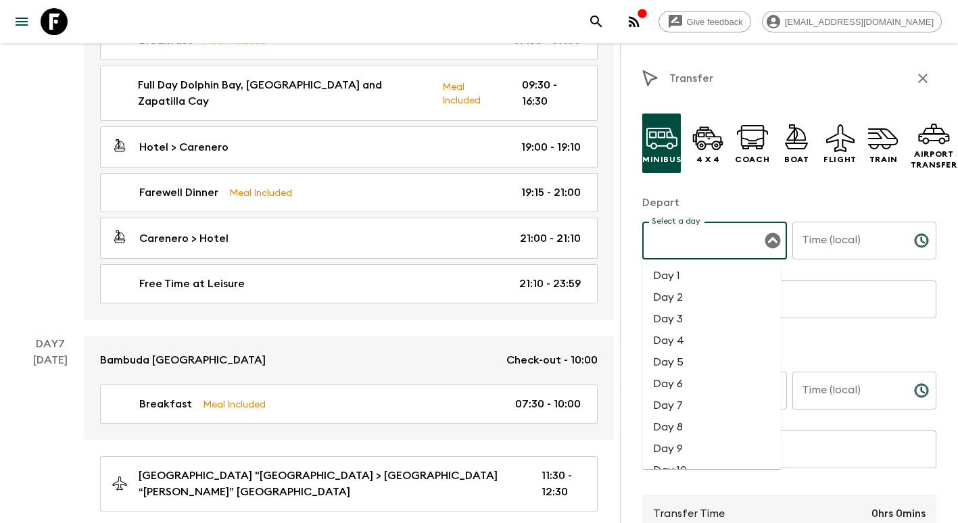
click at [715, 402] on li "Day 7" at bounding box center [711, 406] width 139 height 22
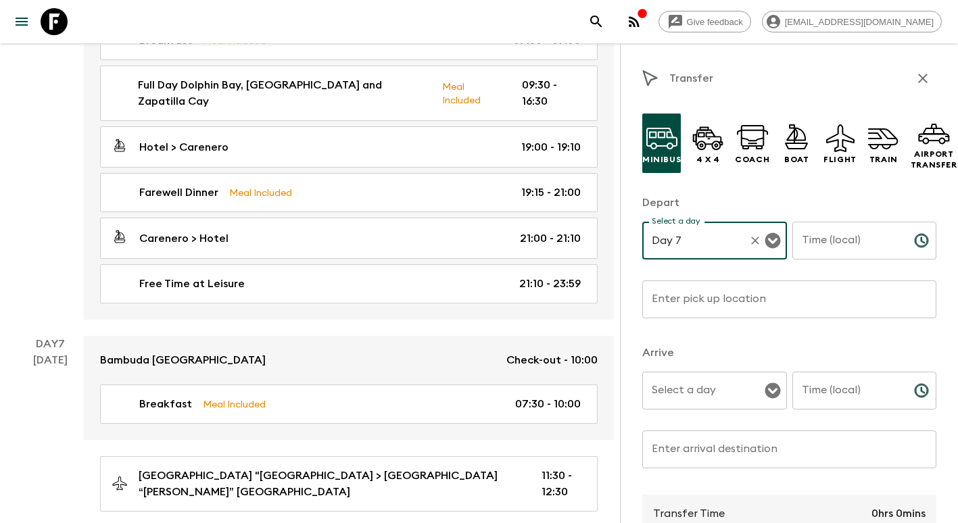
click at [817, 237] on input "Time (local)" at bounding box center [847, 241] width 111 height 38
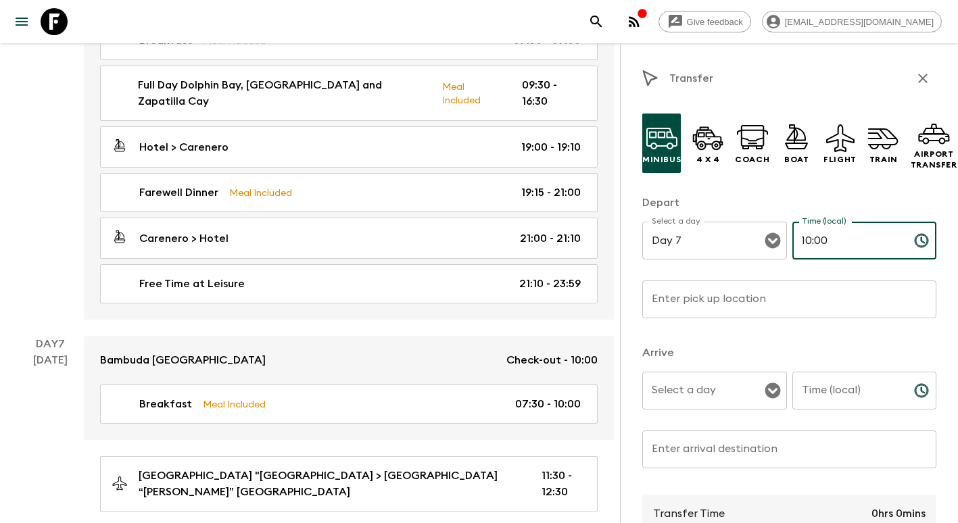
click at [753, 295] on input "Enter pick up location" at bounding box center [789, 300] width 294 height 38
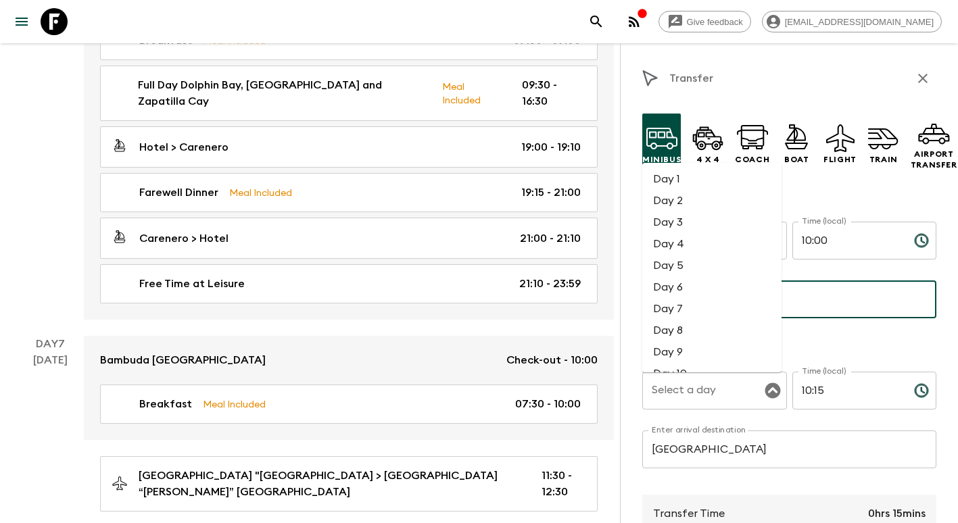
click at [805, 295] on input "[GEOGRAPHIC_DATA]" at bounding box center [789, 300] width 294 height 38
click at [689, 313] on li "Day 7" at bounding box center [711, 309] width 139 height 22
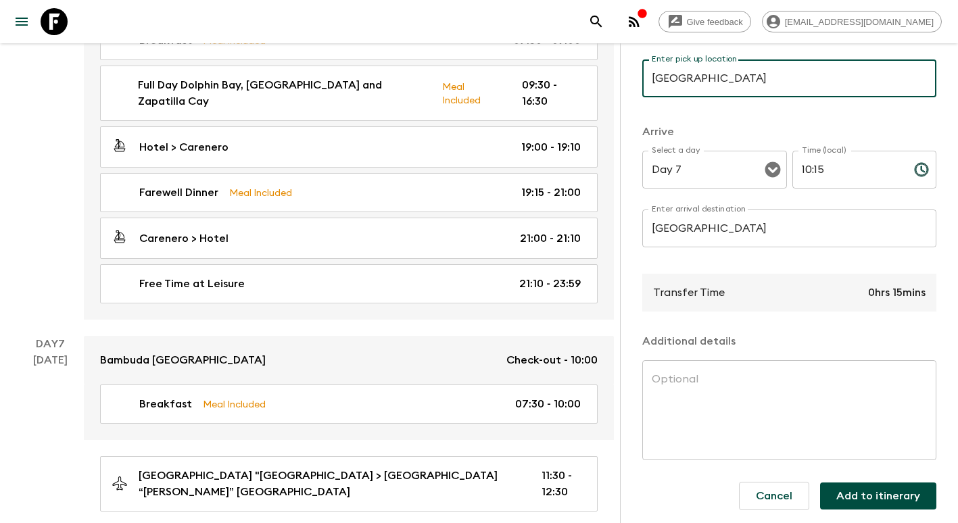
scroll to position [236, 0]
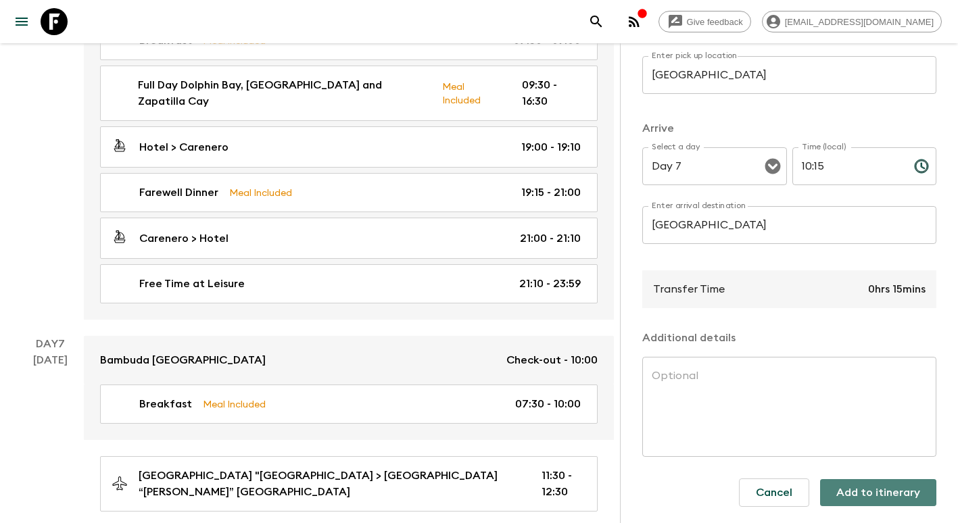
click at [895, 490] on button "Add to itinerary" at bounding box center [878, 492] width 116 height 27
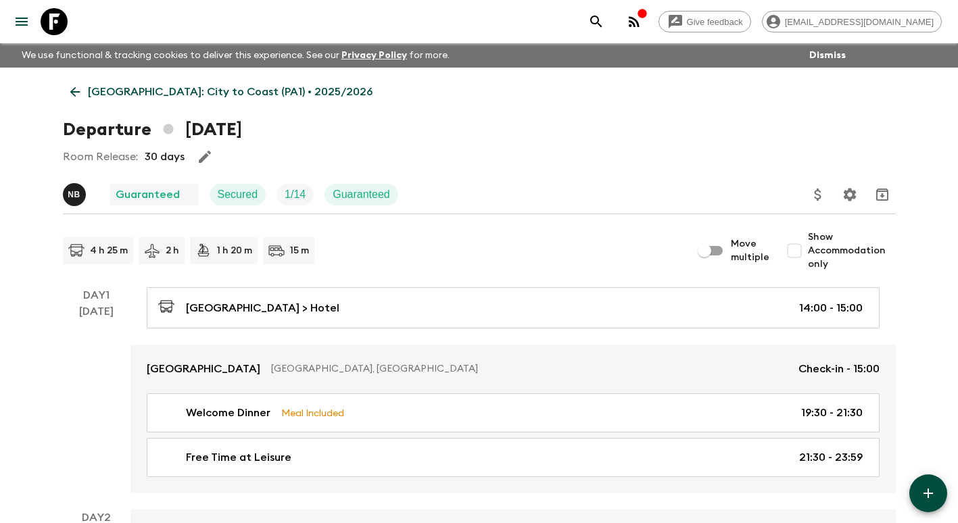
click at [78, 93] on icon at bounding box center [75, 92] width 15 height 15
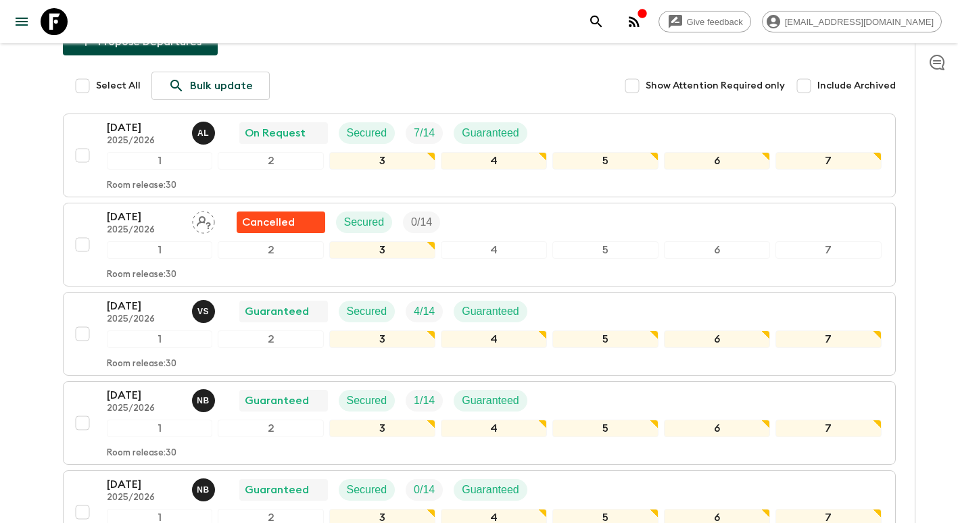
scroll to position [203, 0]
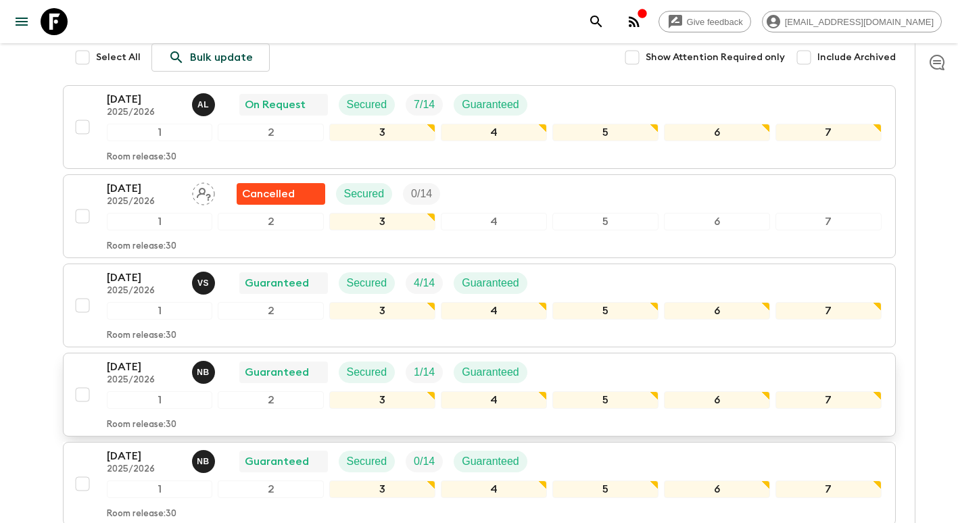
click at [135, 367] on p "[DATE]" at bounding box center [144, 367] width 74 height 16
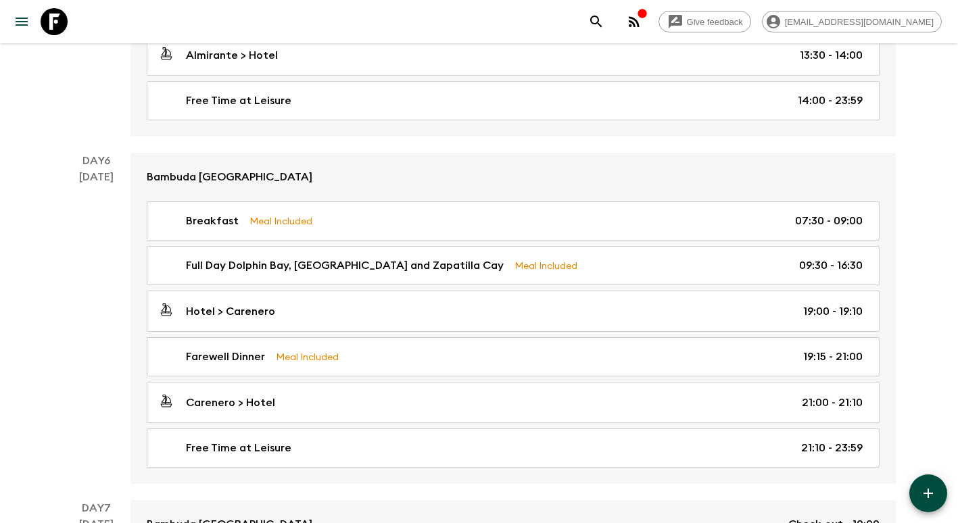
scroll to position [1949, 0]
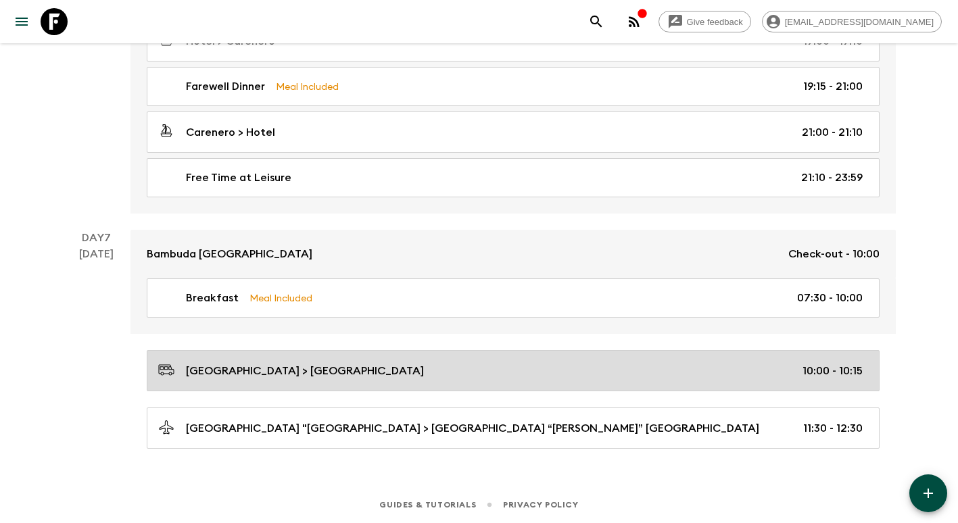
click at [164, 375] on icon at bounding box center [166, 370] width 16 height 16
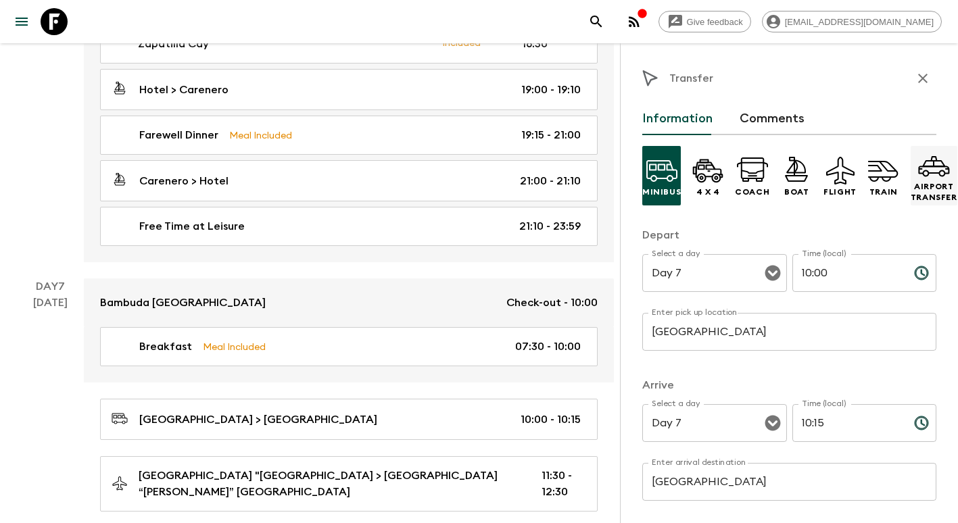
click at [935, 202] on p "Airport Transfer" at bounding box center [934, 192] width 47 height 22
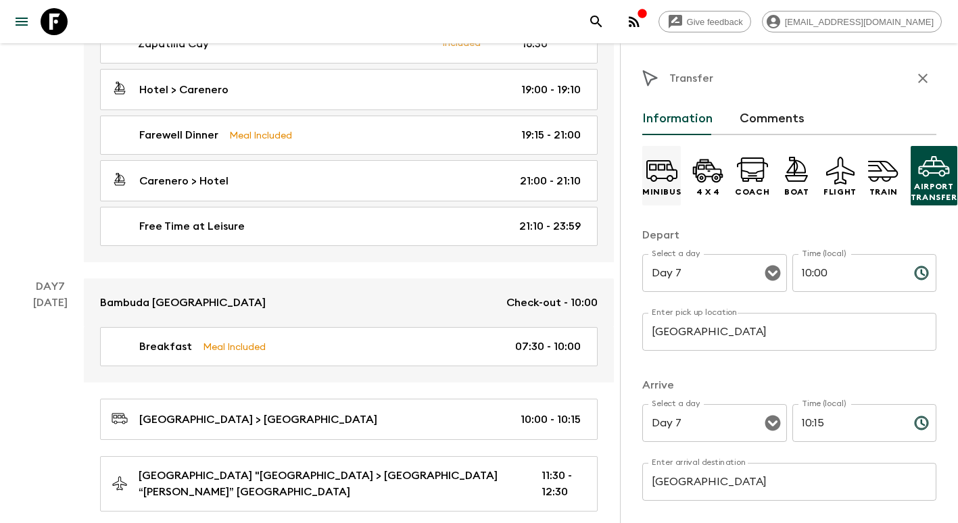
click at [671, 185] on icon at bounding box center [662, 170] width 32 height 32
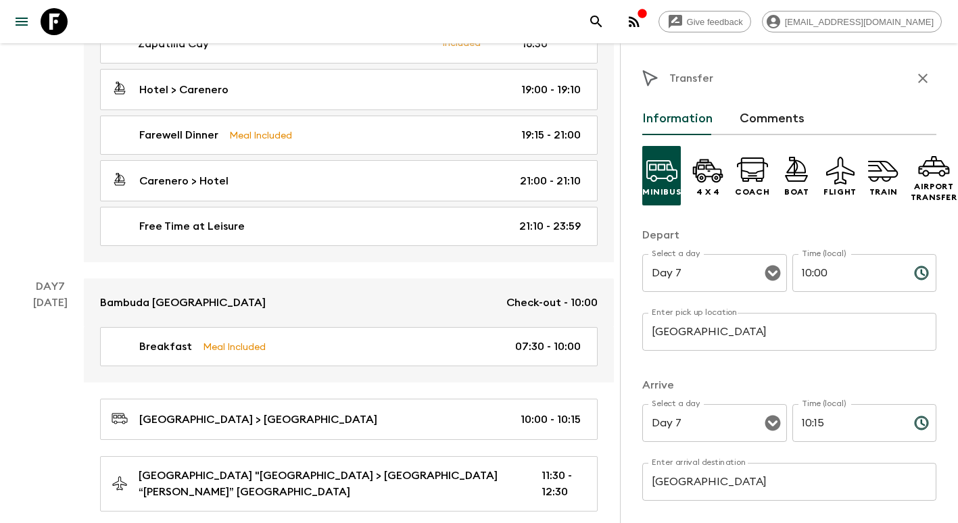
click at [918, 71] on icon "button" at bounding box center [923, 78] width 16 height 16
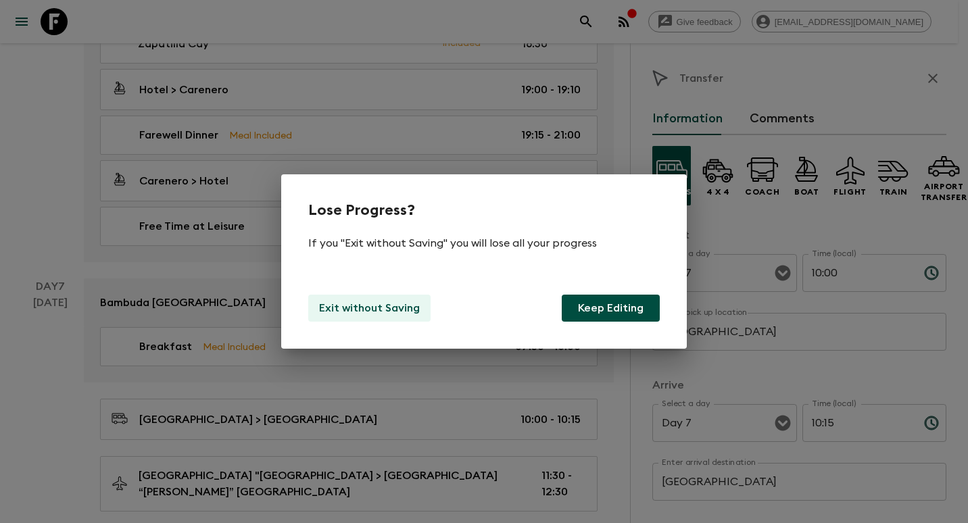
click at [375, 298] on button "Exit without Saving" at bounding box center [369, 308] width 122 height 27
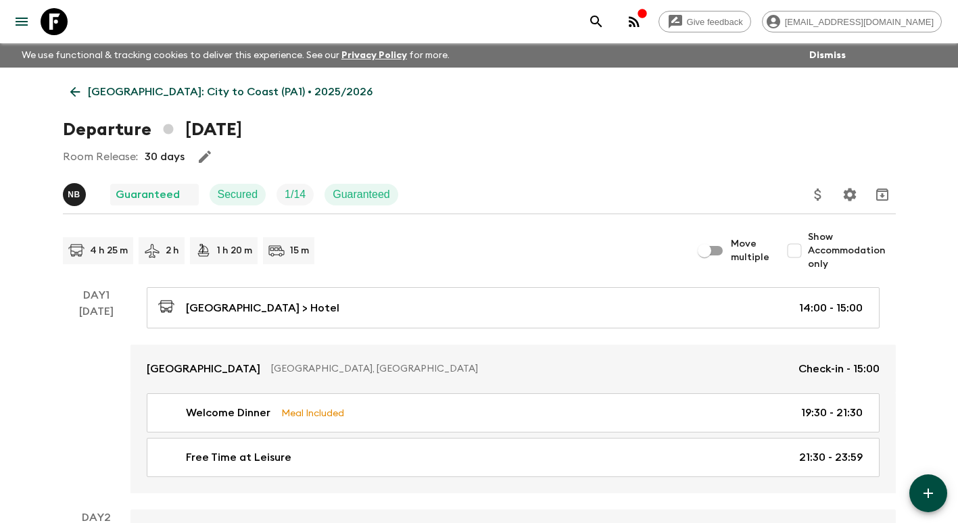
click at [74, 93] on icon at bounding box center [75, 92] width 15 height 15
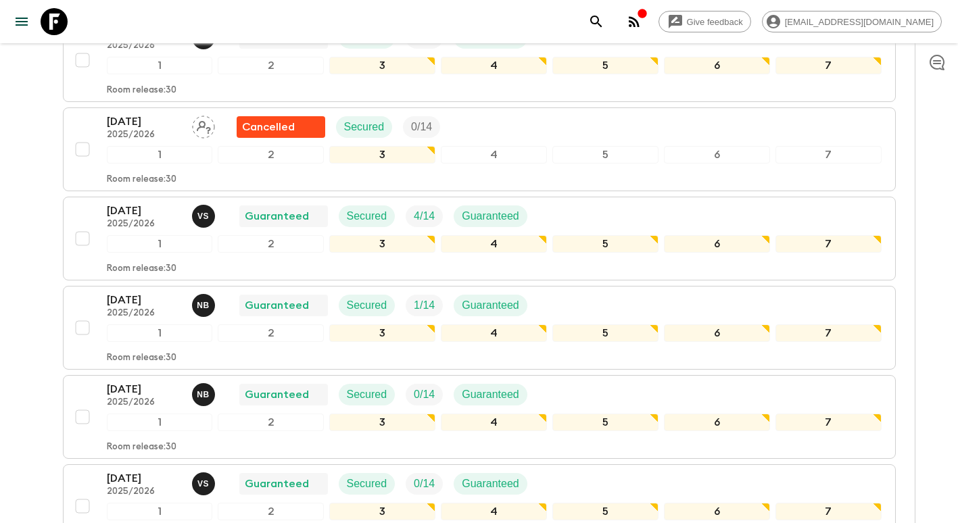
scroll to position [270, 0]
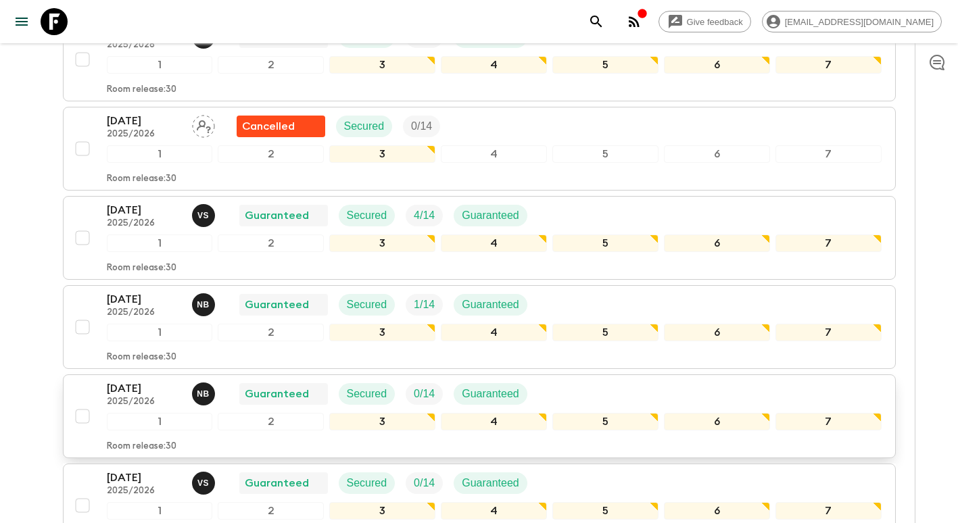
click at [131, 394] on p "[DATE]" at bounding box center [144, 389] width 74 height 16
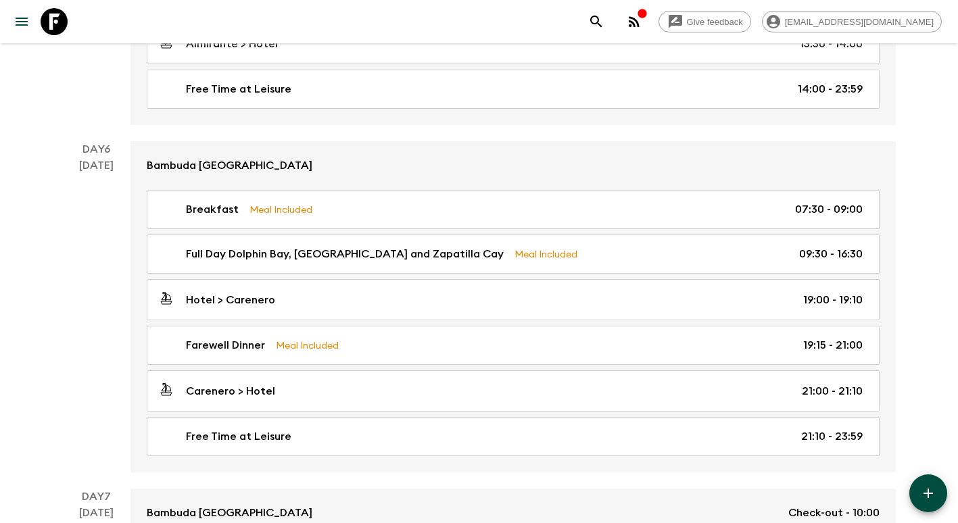
scroll to position [1892, 0]
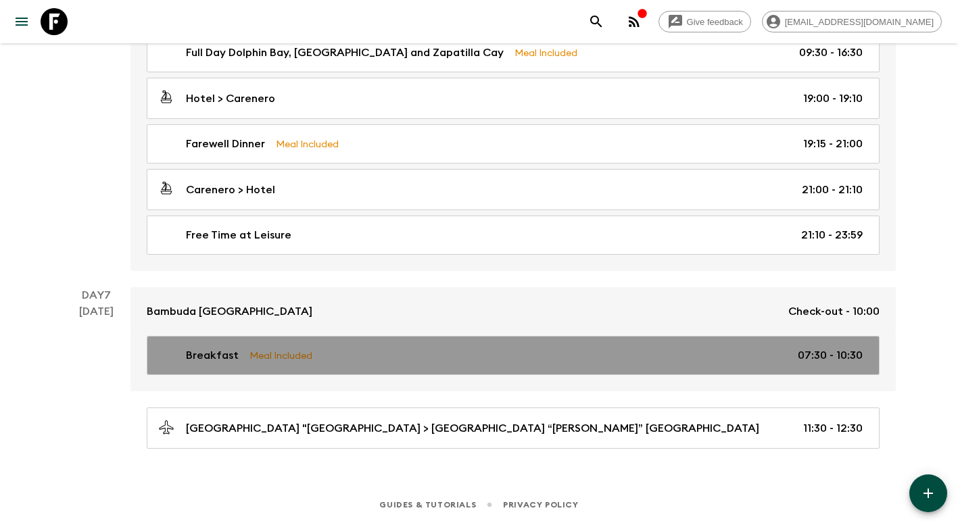
click at [307, 360] on p "Meal Included" at bounding box center [281, 355] width 63 height 15
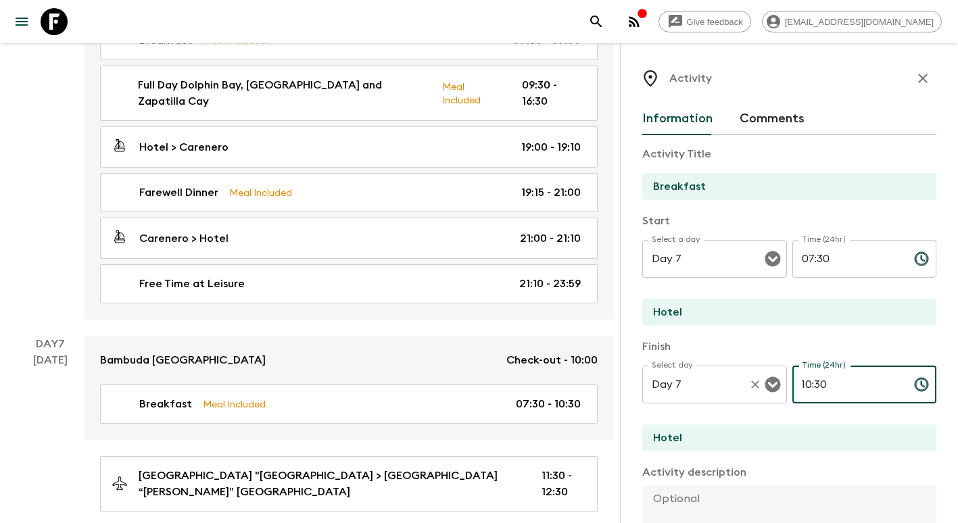
drag, startPoint x: 816, startPoint y: 392, endPoint x: 694, endPoint y: 387, distance: 122.5
click at [692, 389] on div "Select day Day 7 Select day ​ Time (24hr) 10:30 Time (24hr) ​" at bounding box center [789, 392] width 294 height 53
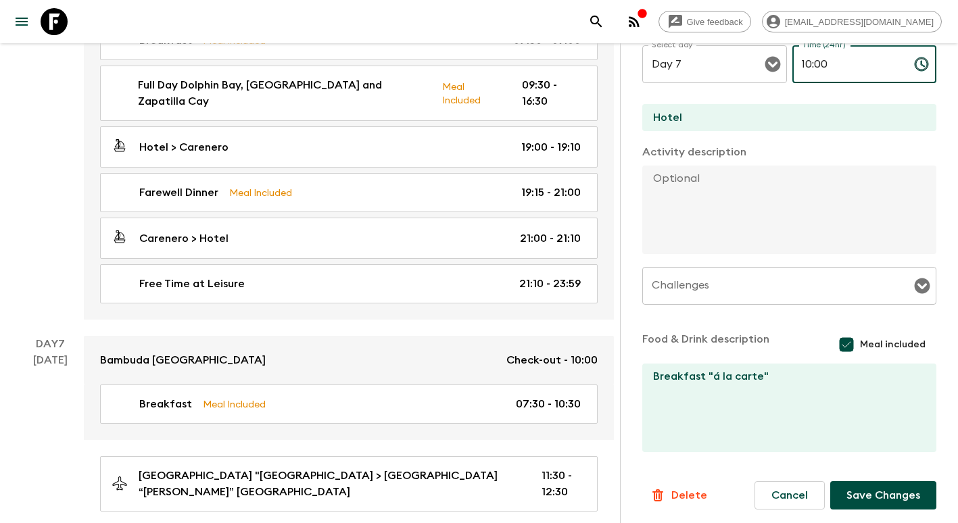
scroll to position [324, 0]
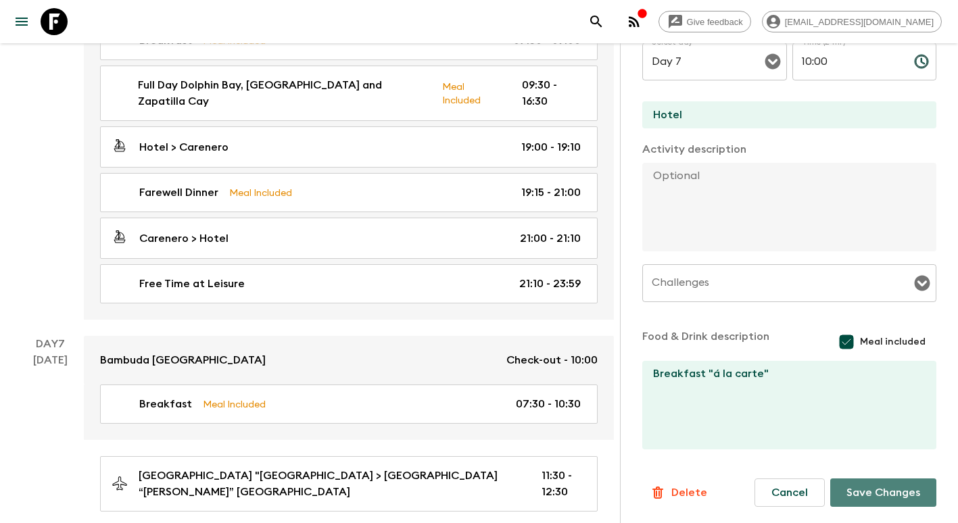
click at [868, 487] on button "Save Changes" at bounding box center [883, 493] width 106 height 28
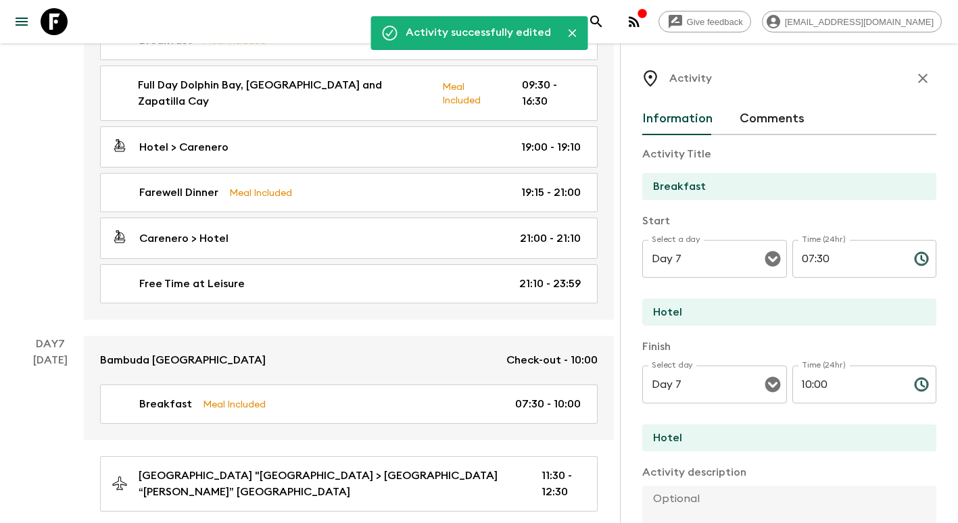
scroll to position [1621, 0]
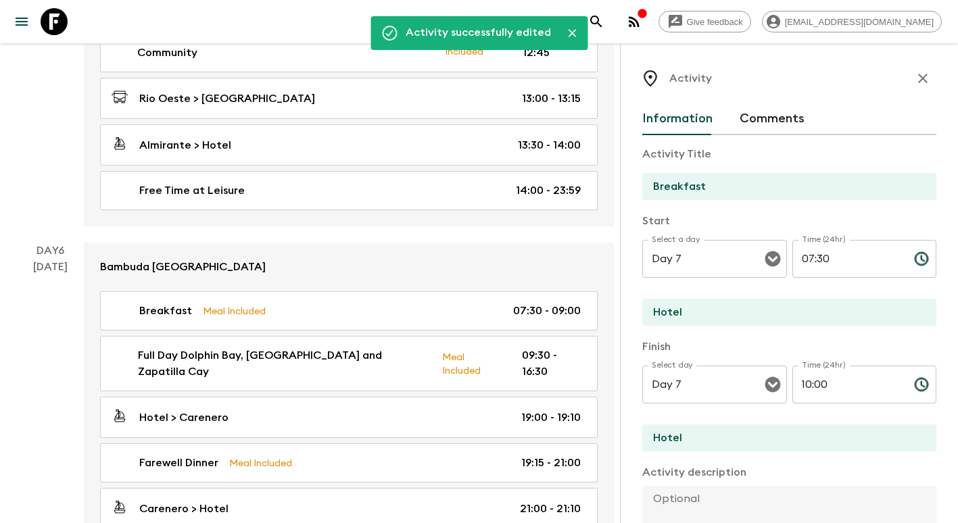
click at [915, 81] on icon "button" at bounding box center [923, 78] width 16 height 16
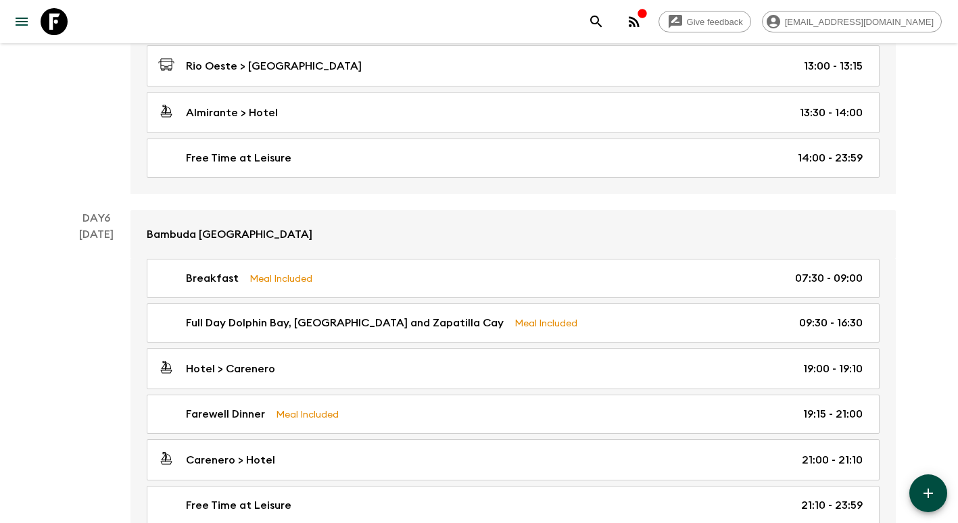
scroll to position [1689, 0]
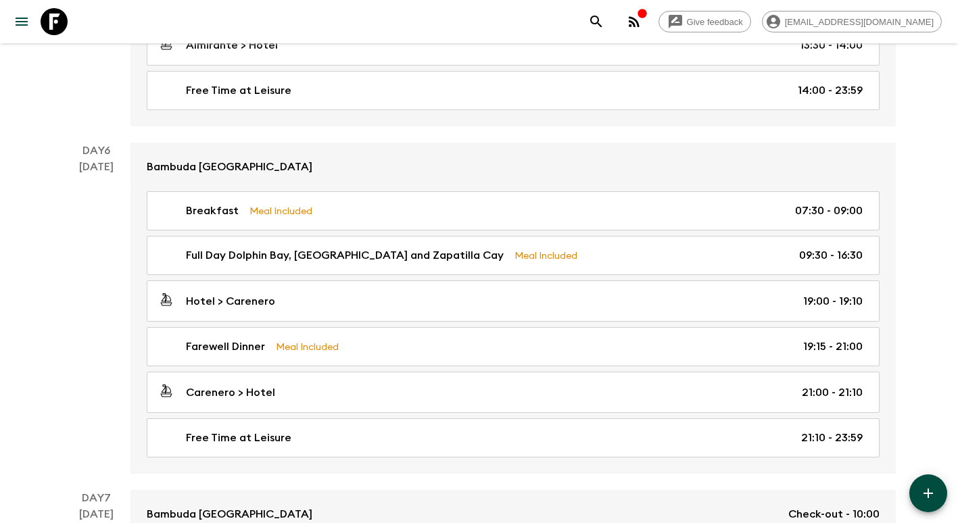
click at [930, 490] on icon "button" at bounding box center [928, 494] width 16 height 16
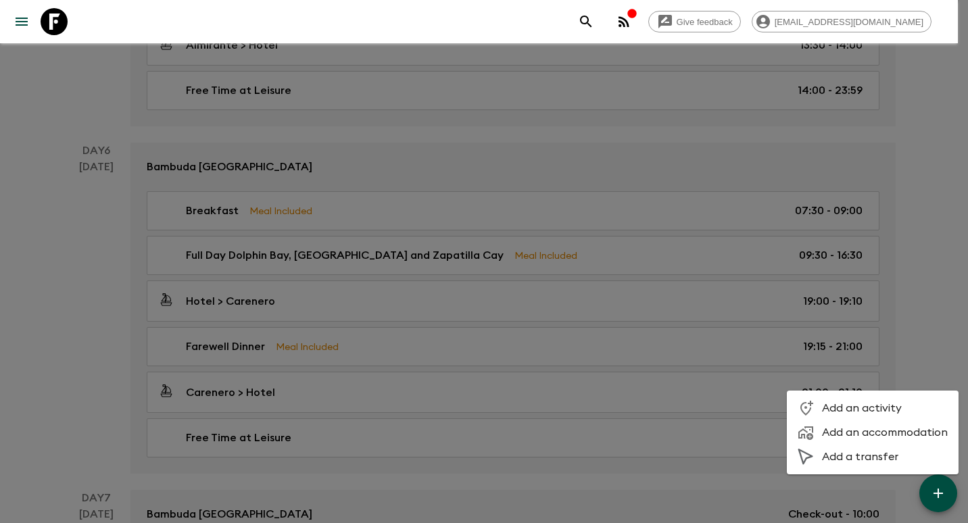
click at [861, 453] on span "Add a transfer" at bounding box center [885, 457] width 126 height 14
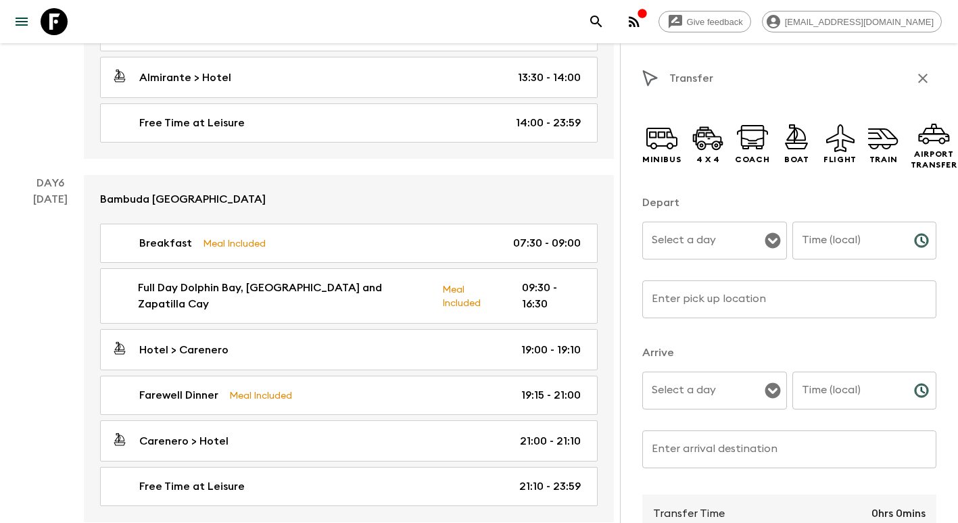
click at [711, 243] on input "Select a day" at bounding box center [704, 241] width 112 height 26
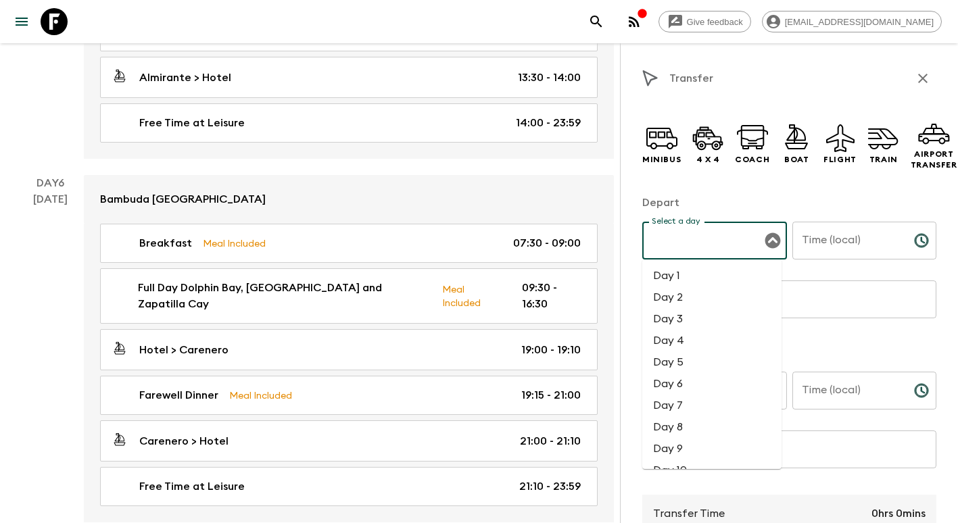
click at [706, 404] on li "Day 7" at bounding box center [711, 406] width 139 height 22
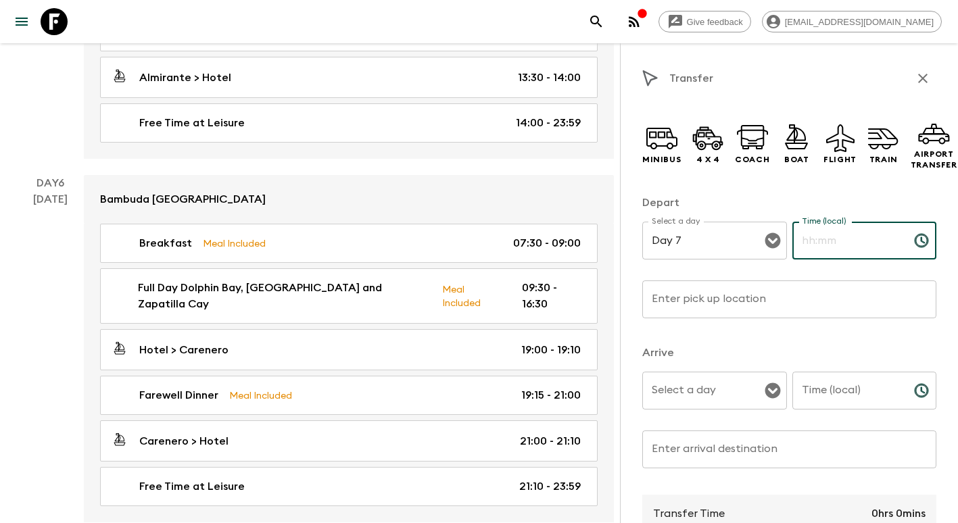
click at [840, 243] on input "Time (local)" at bounding box center [847, 241] width 111 height 38
click at [754, 297] on input "Enter pick up location" at bounding box center [789, 300] width 294 height 38
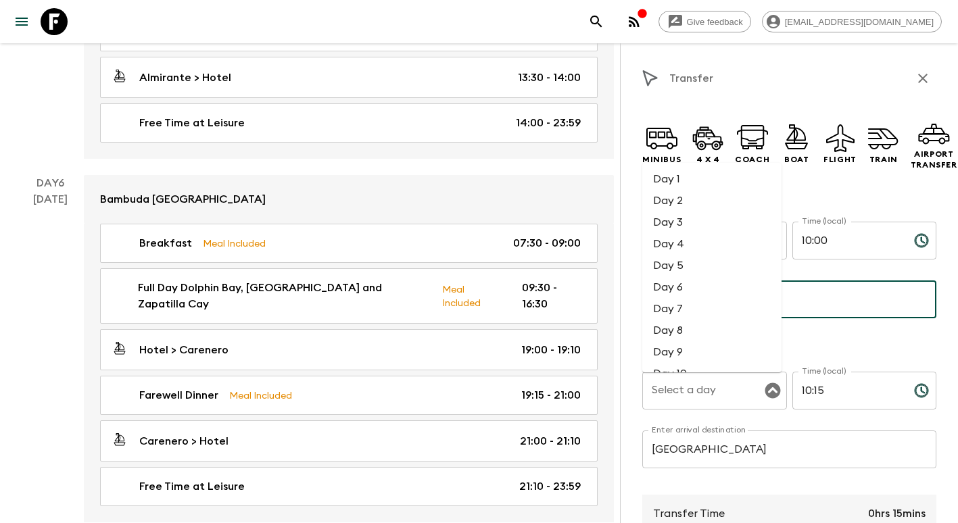
click at [691, 307] on li "Day 7" at bounding box center [711, 309] width 139 height 22
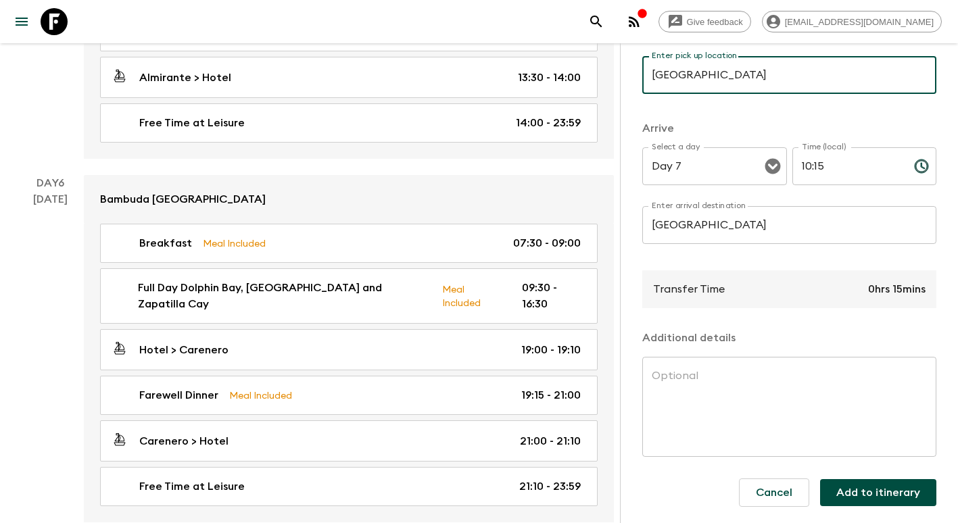
click at [878, 488] on button "Add to itinerary" at bounding box center [878, 492] width 116 height 27
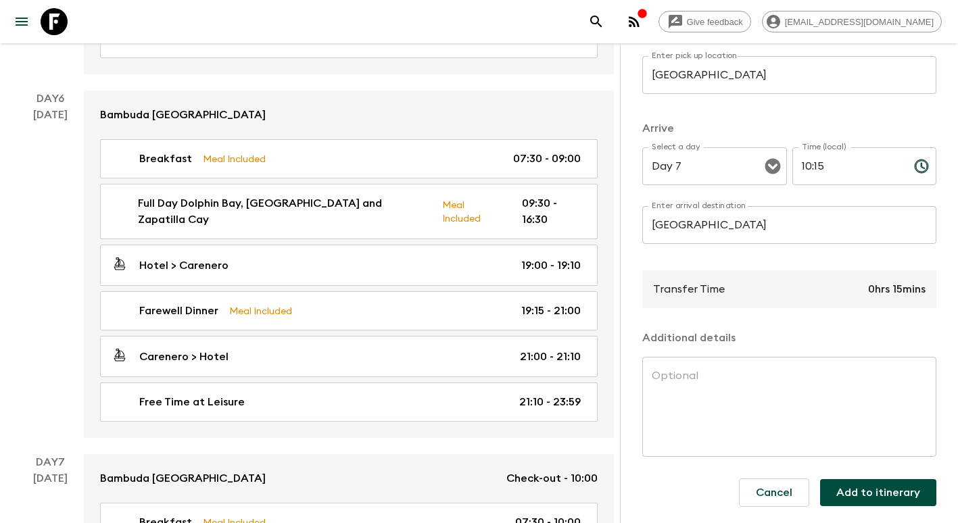
scroll to position [1824, 0]
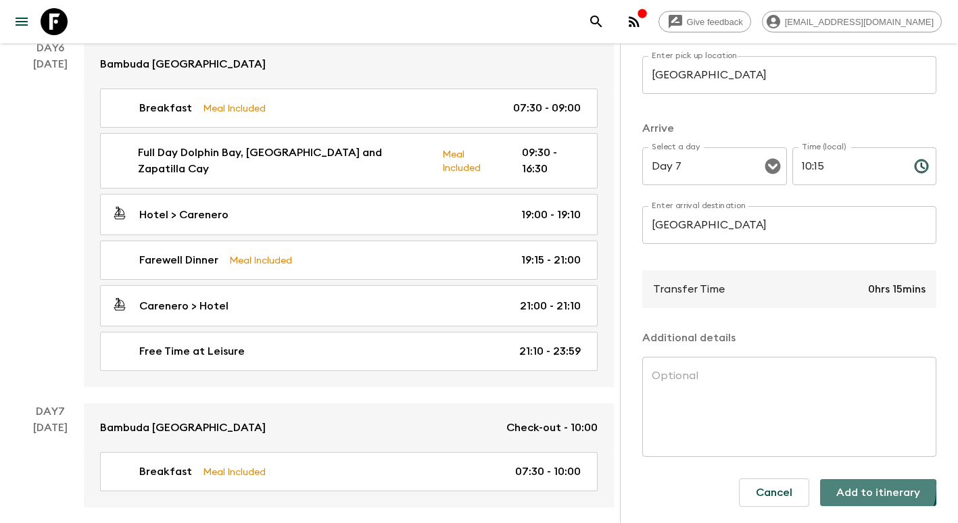
click at [865, 479] on button "Add to itinerary" at bounding box center [878, 492] width 116 height 27
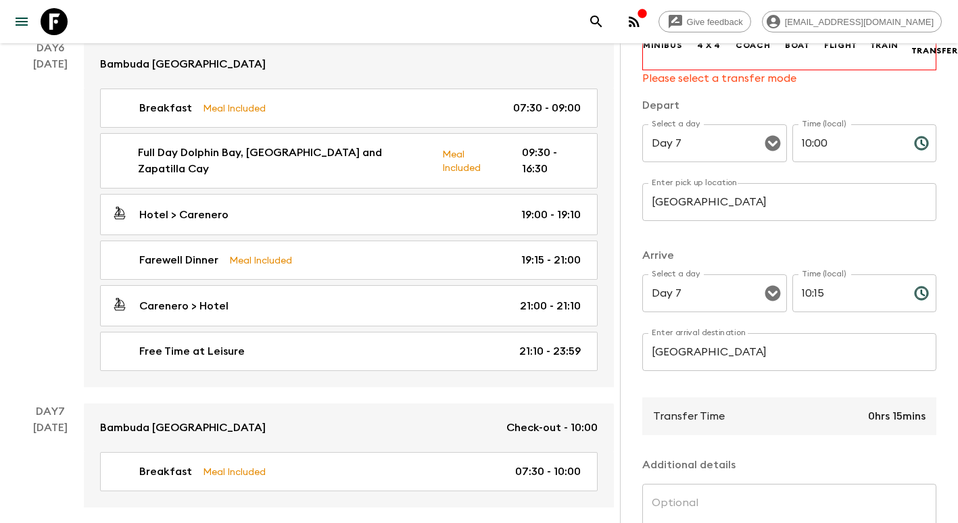
scroll to position [0, 0]
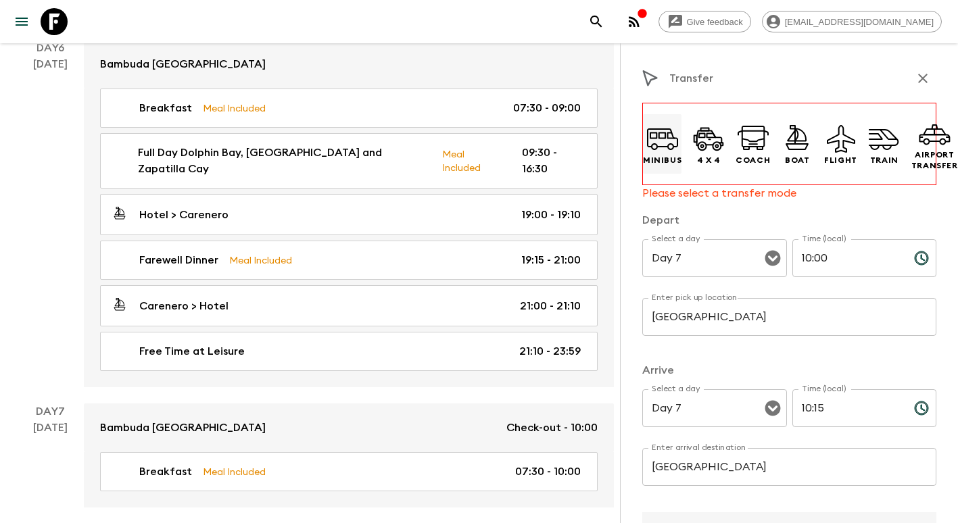
click at [671, 145] on icon at bounding box center [662, 138] width 32 height 32
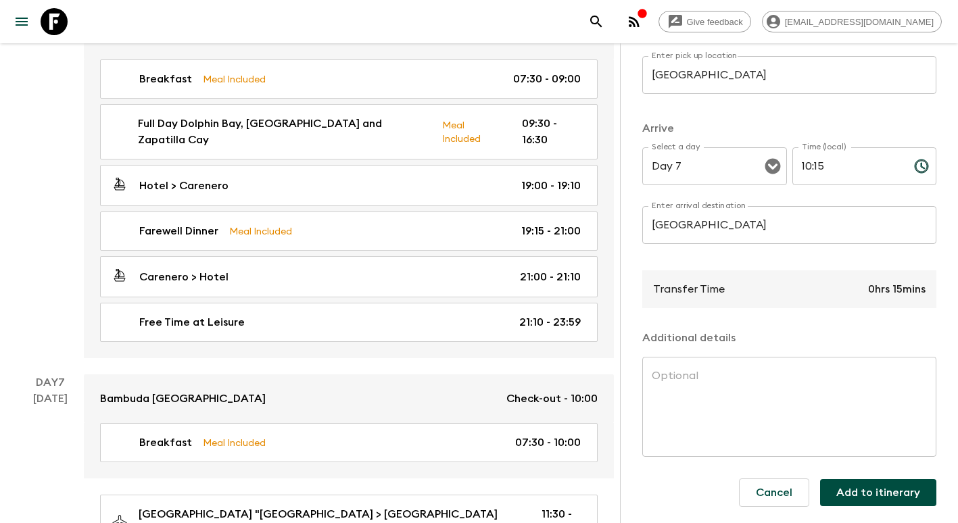
scroll to position [1939, 0]
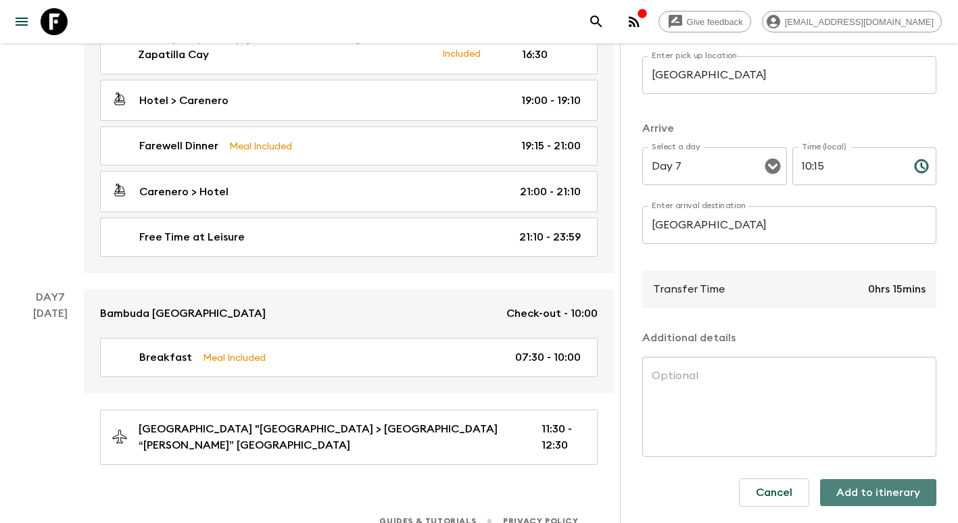
click at [875, 481] on button "Add to itinerary" at bounding box center [878, 492] width 116 height 27
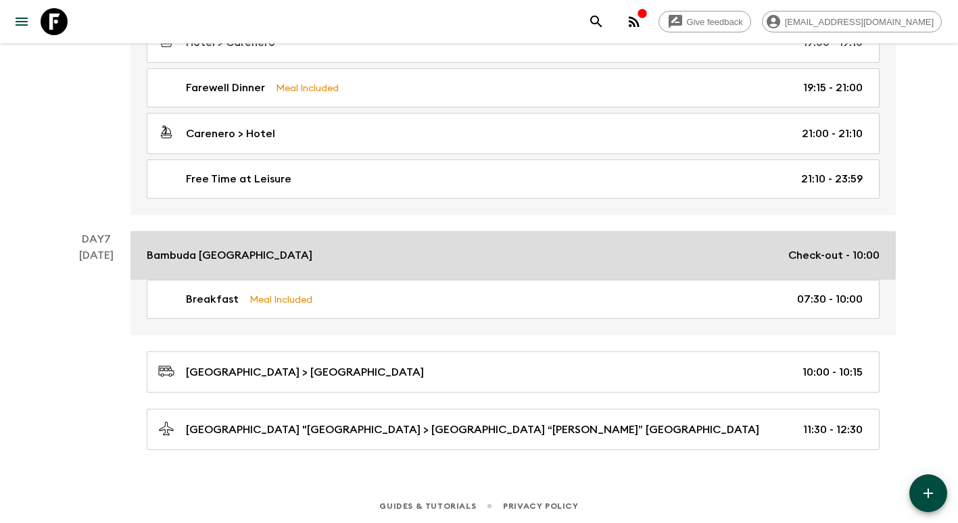
scroll to position [1949, 0]
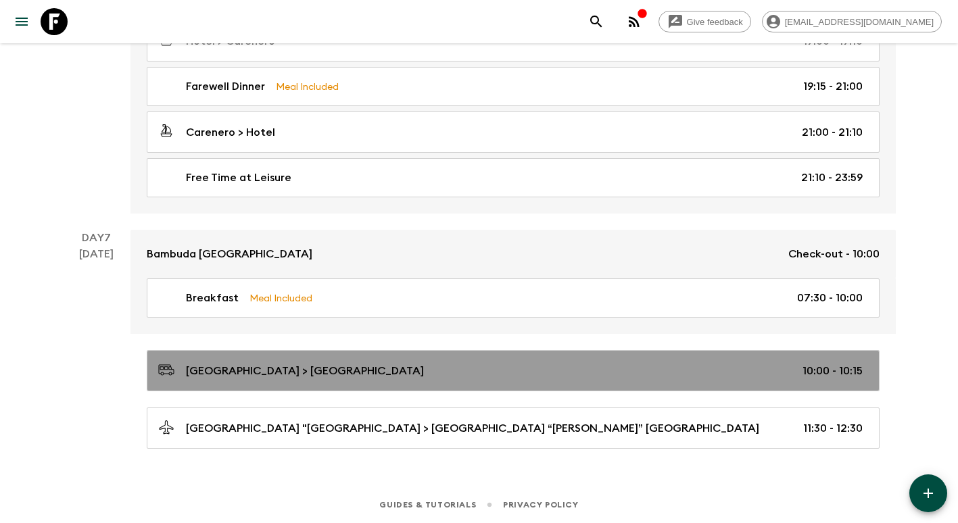
click at [266, 376] on p "[GEOGRAPHIC_DATA] > [GEOGRAPHIC_DATA]" at bounding box center [305, 371] width 238 height 16
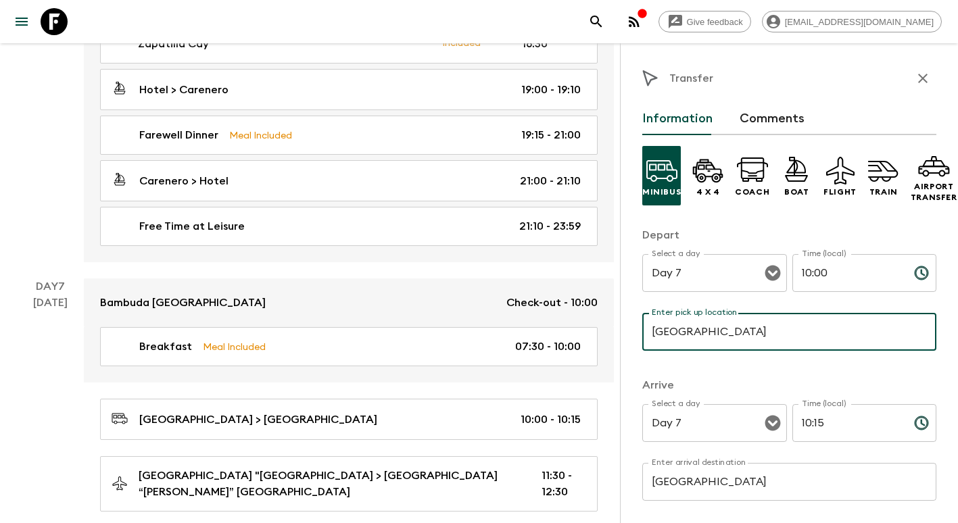
click at [743, 333] on input "[GEOGRAPHIC_DATA]" at bounding box center [789, 332] width 294 height 38
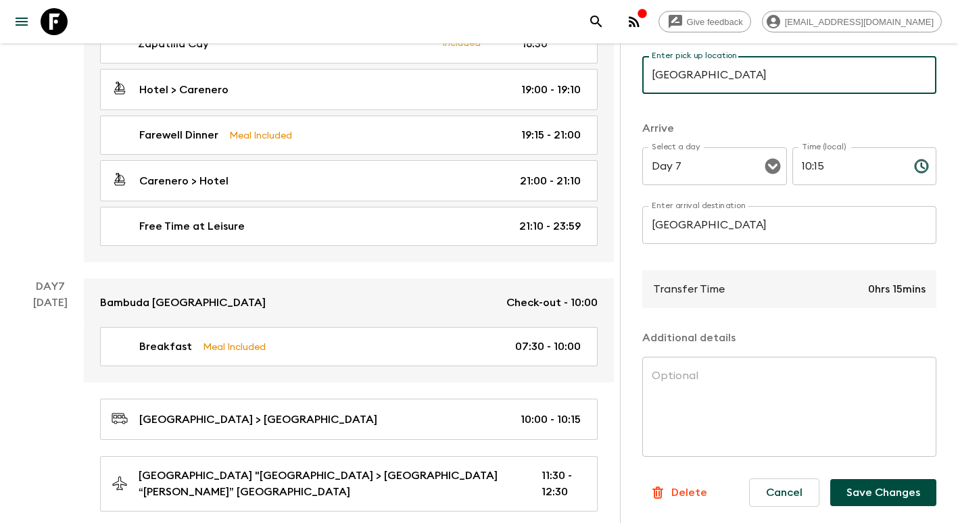
scroll to position [268, 0]
click at [861, 483] on button "Save Changes" at bounding box center [883, 492] width 106 height 27
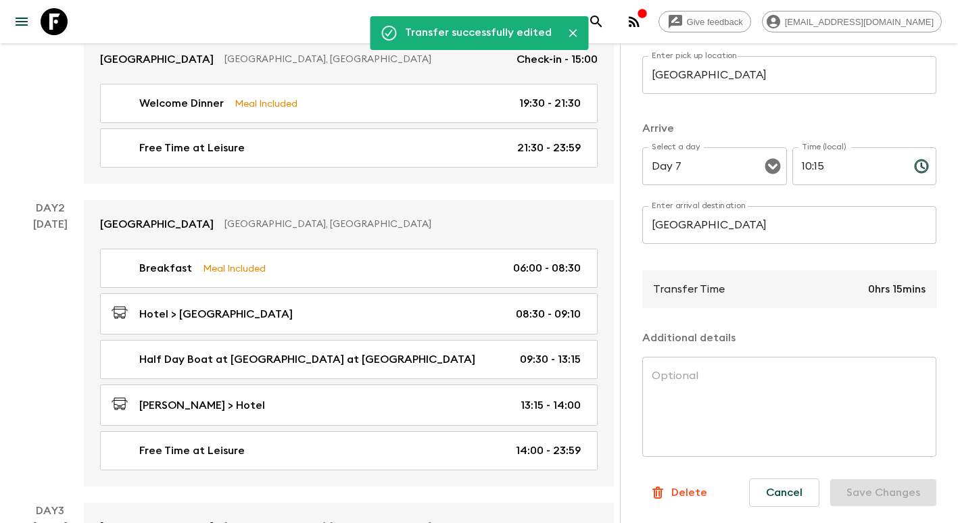
scroll to position [0, 0]
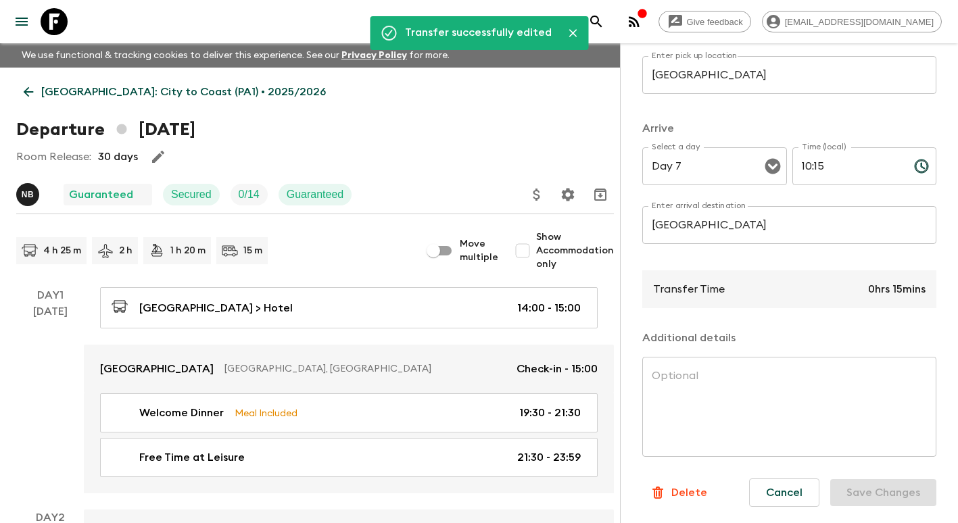
click at [23, 99] on link "[GEOGRAPHIC_DATA]: City to Coast (PA1) • 2025/2026" at bounding box center [174, 91] width 317 height 27
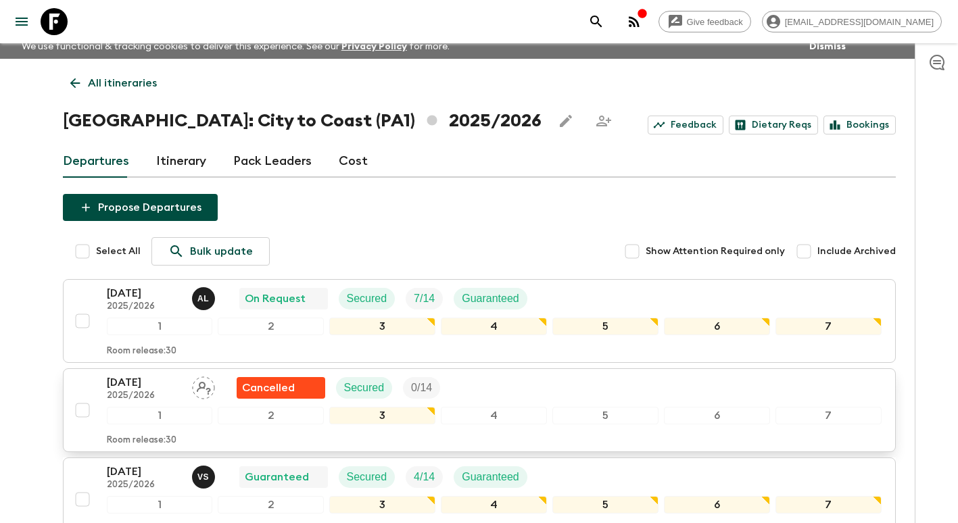
scroll to position [135, 0]
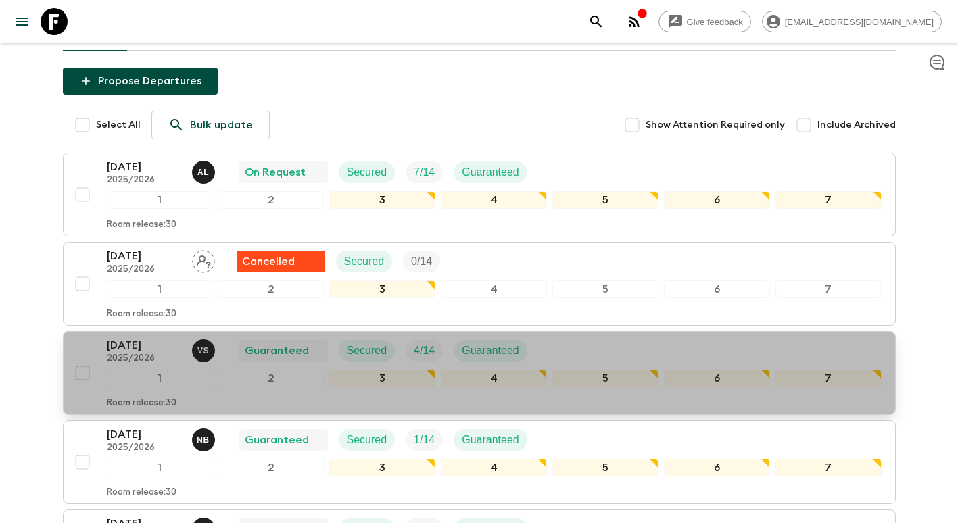
click at [155, 387] on div "[DATE] 2025/2026 v S Guaranteed Secured 4 / 14 Guaranteed 1 2 3 4 5 6 7 Room re…" at bounding box center [494, 373] width 775 height 72
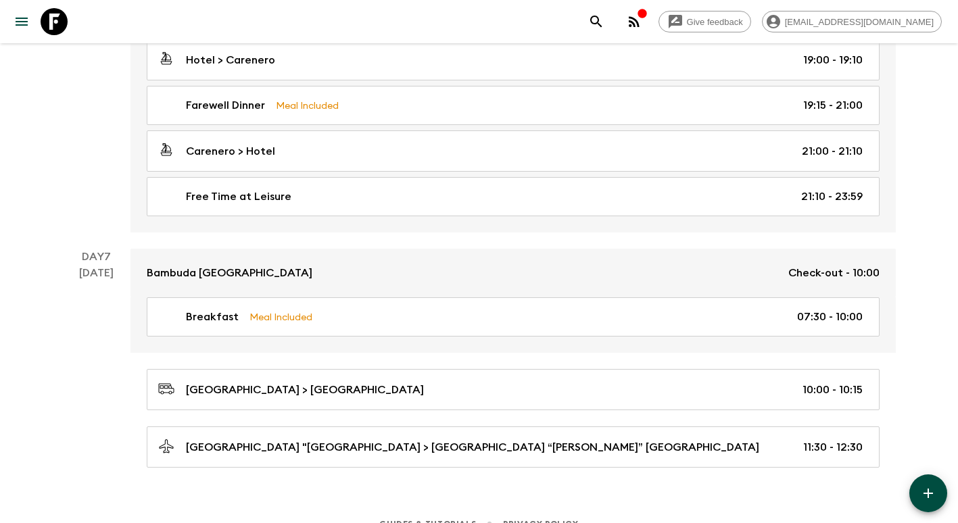
scroll to position [1949, 0]
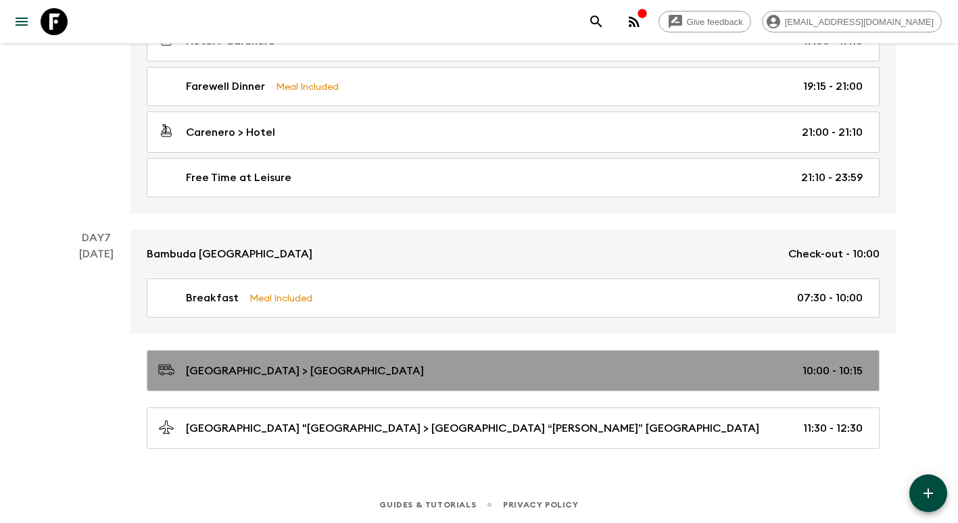
click at [657, 376] on div "[GEOGRAPHIC_DATA] > [GEOGRAPHIC_DATA] 10:00 - 10:15" at bounding box center [510, 371] width 705 height 18
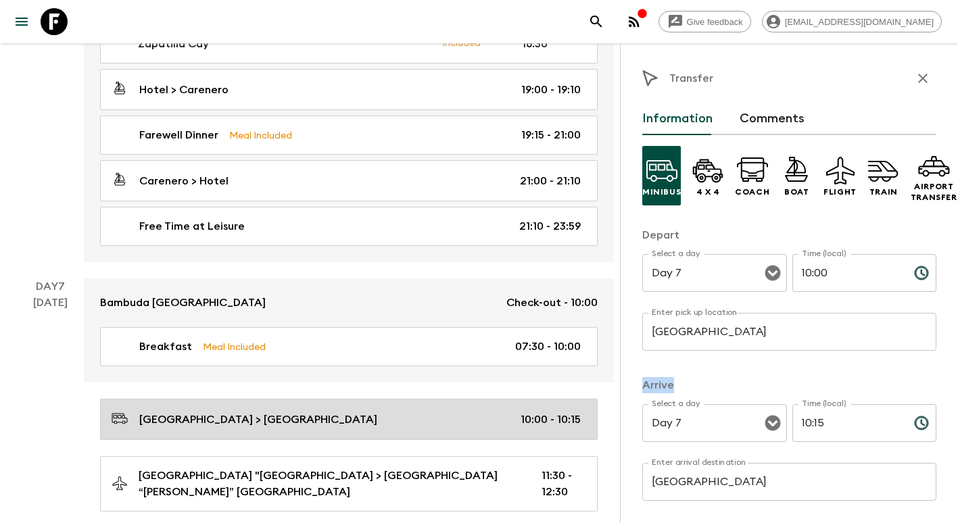
click at [657, 376] on div "Minibus 4 x 4 Coach Boat Flight Train Airport Transfer Depart Select a day Day …" at bounding box center [789, 468] width 294 height 667
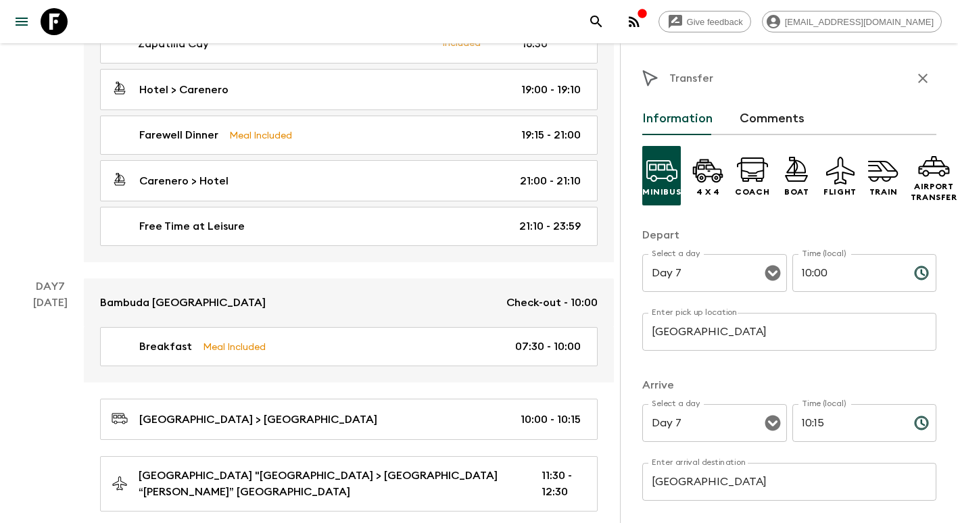
drag, startPoint x: 657, startPoint y: 376, endPoint x: 810, endPoint y: 350, distance: 155.6
click at [810, 350] on input "[GEOGRAPHIC_DATA]" at bounding box center [789, 332] width 294 height 38
click at [773, 334] on input "[GEOGRAPHIC_DATA]" at bounding box center [789, 332] width 294 height 38
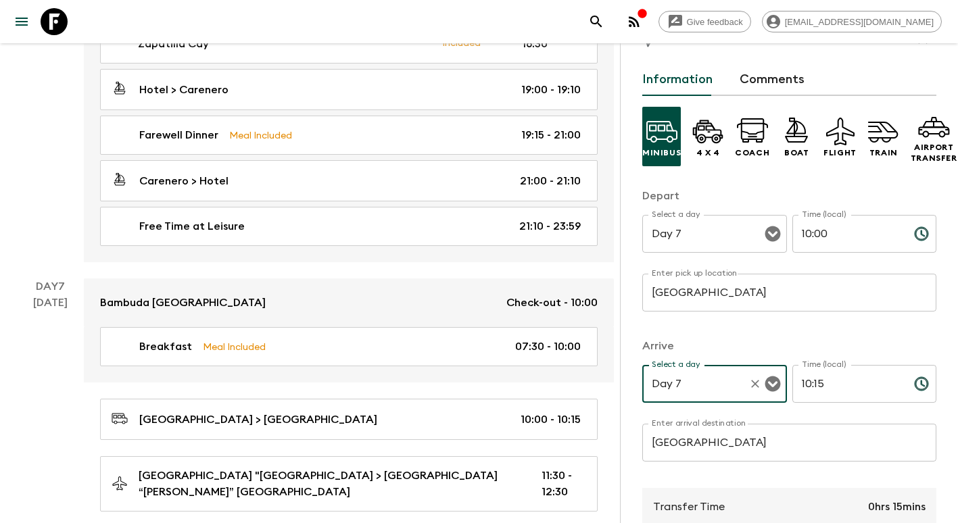
scroll to position [268, 0]
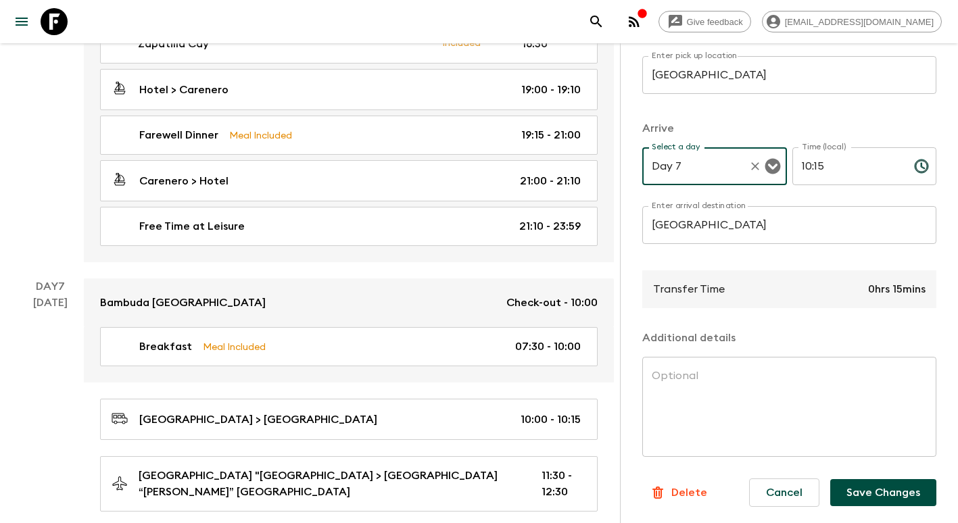
click at [847, 485] on button "Save Changes" at bounding box center [883, 492] width 106 height 27
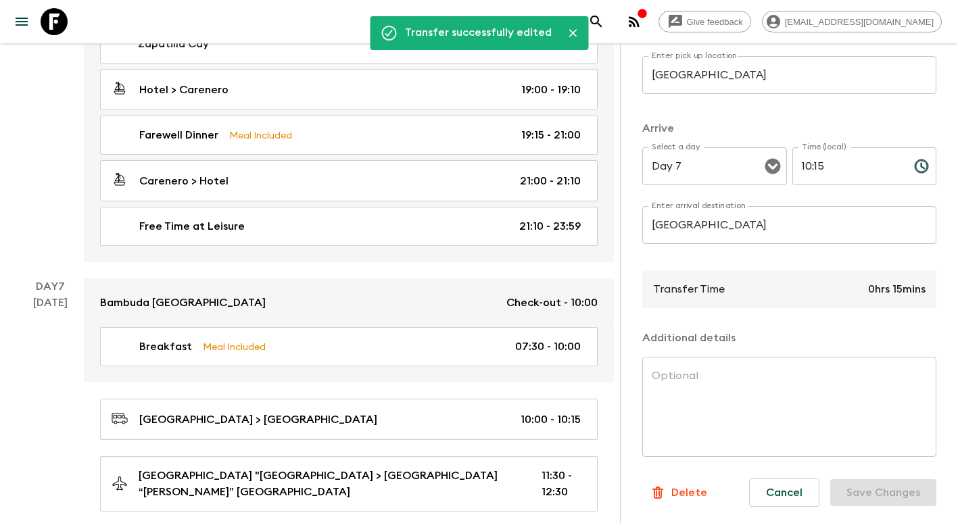
click at [571, 40] on button "Close" at bounding box center [573, 33] width 20 height 20
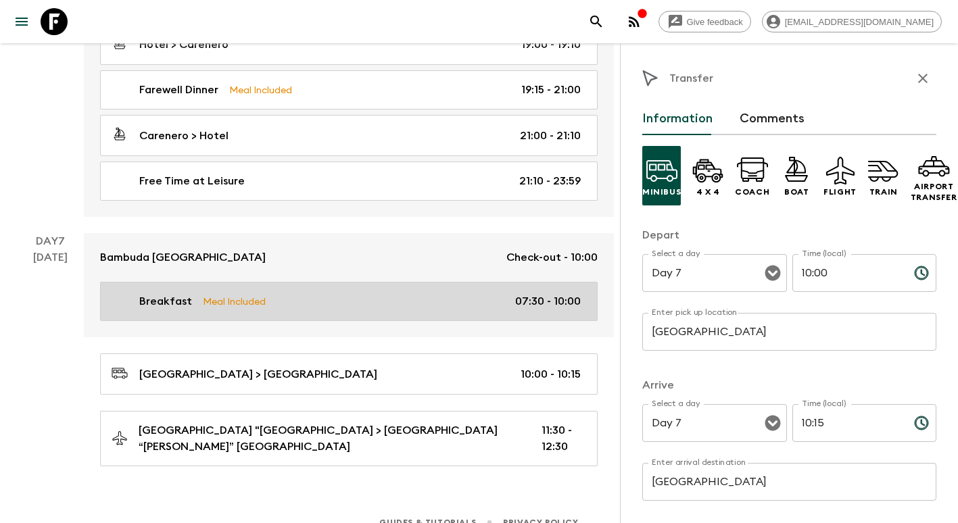
scroll to position [1996, 0]
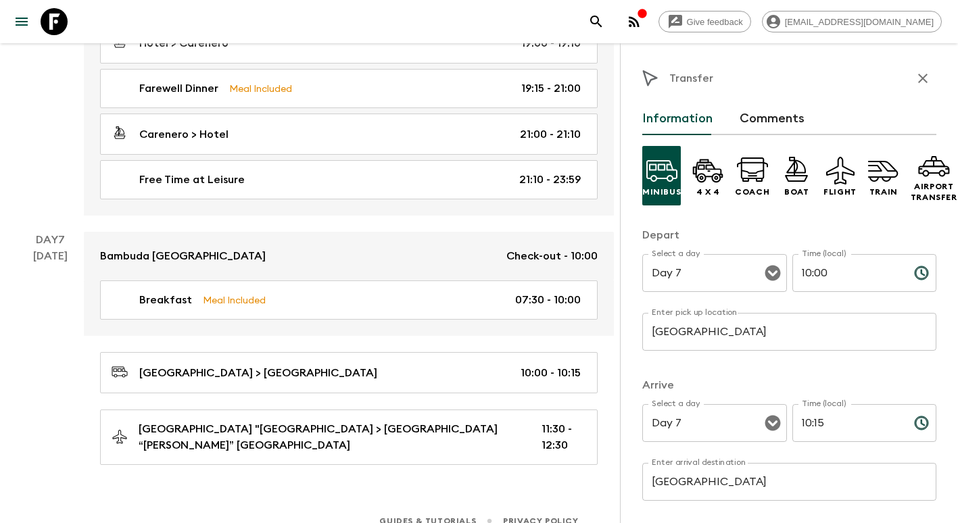
click at [915, 71] on icon "button" at bounding box center [923, 78] width 16 height 16
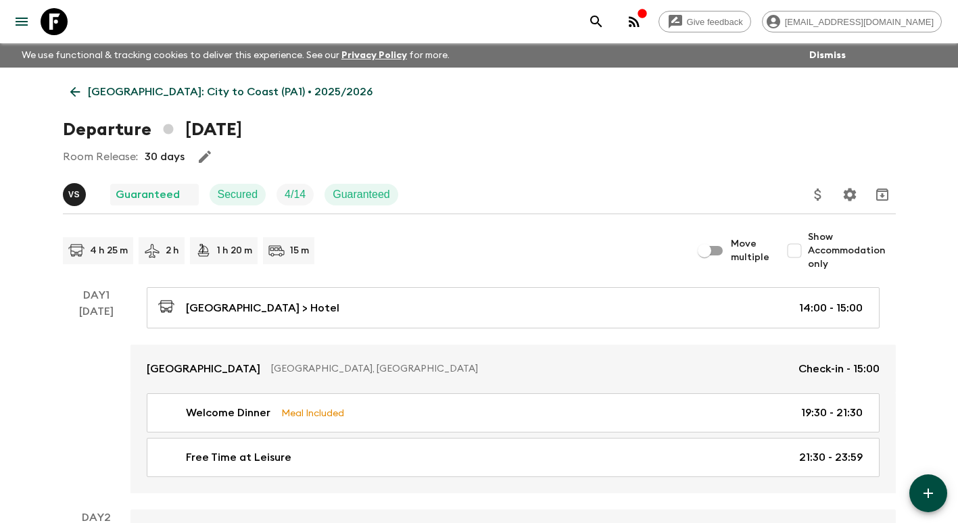
click at [76, 93] on icon at bounding box center [75, 92] width 15 height 15
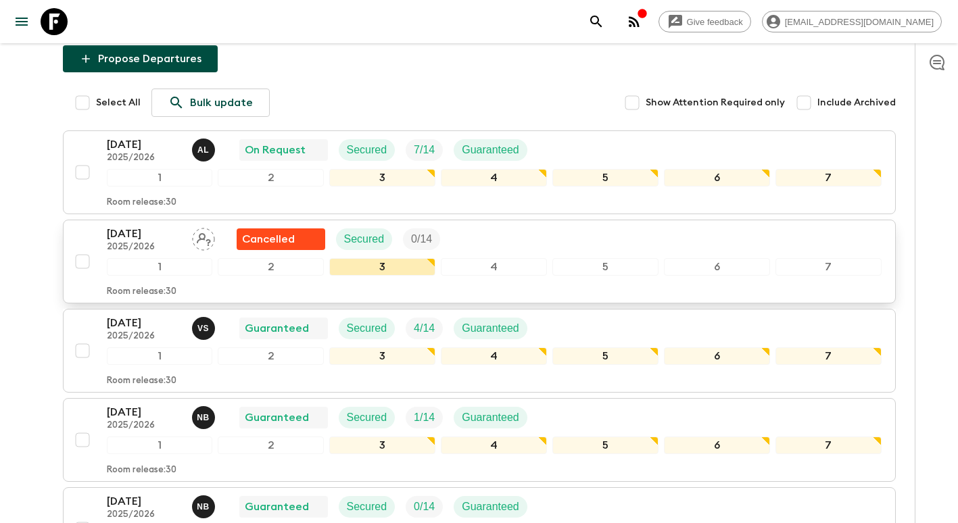
scroll to position [203, 0]
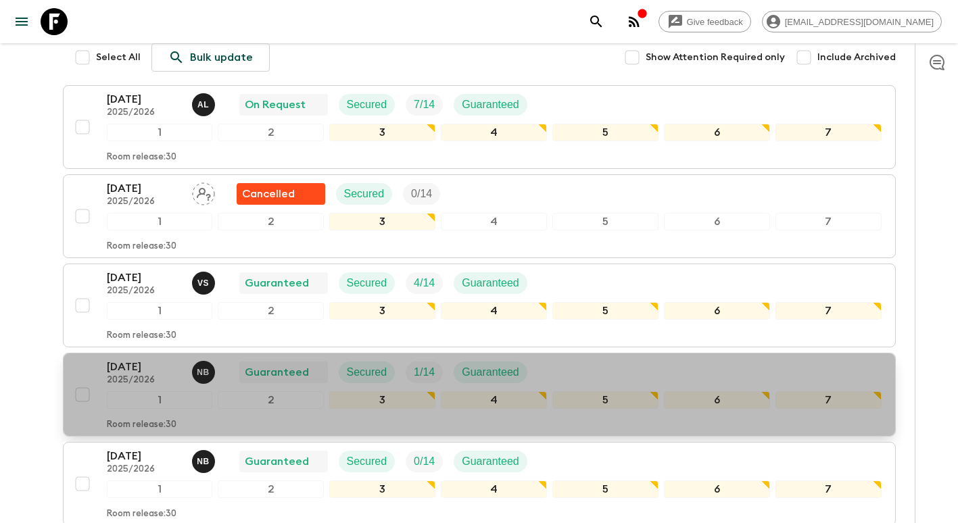
click at [146, 375] on p "2025/2026" at bounding box center [144, 380] width 74 height 11
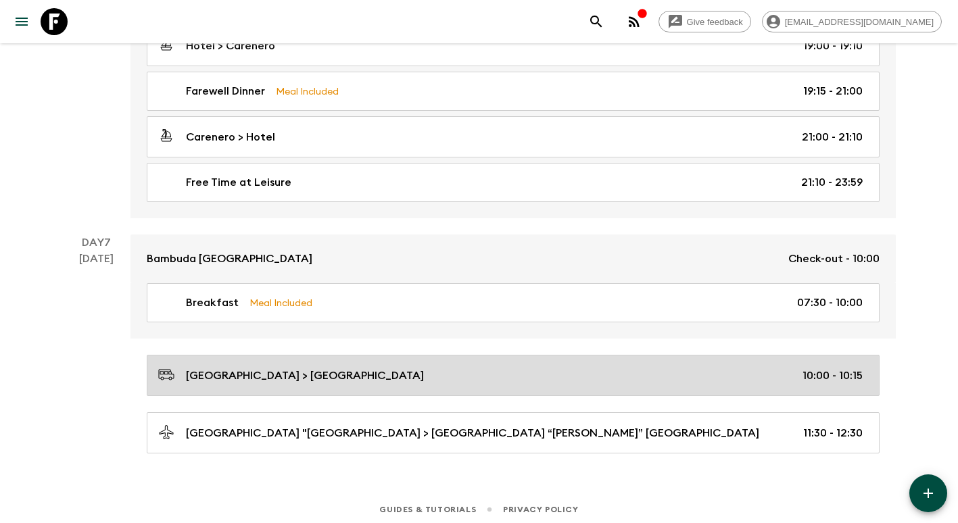
scroll to position [1949, 0]
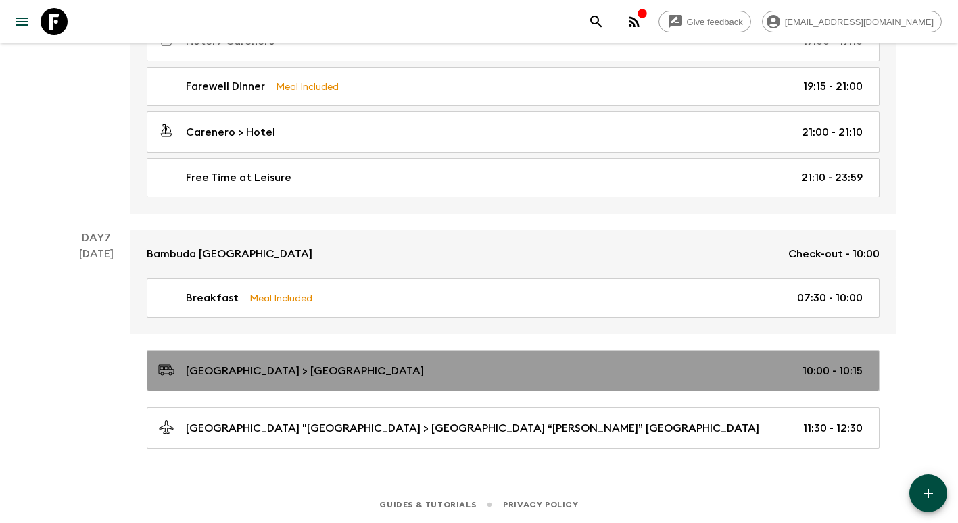
click at [699, 367] on div "[GEOGRAPHIC_DATA] > [GEOGRAPHIC_DATA] 10:00 - 10:15" at bounding box center [510, 371] width 705 height 18
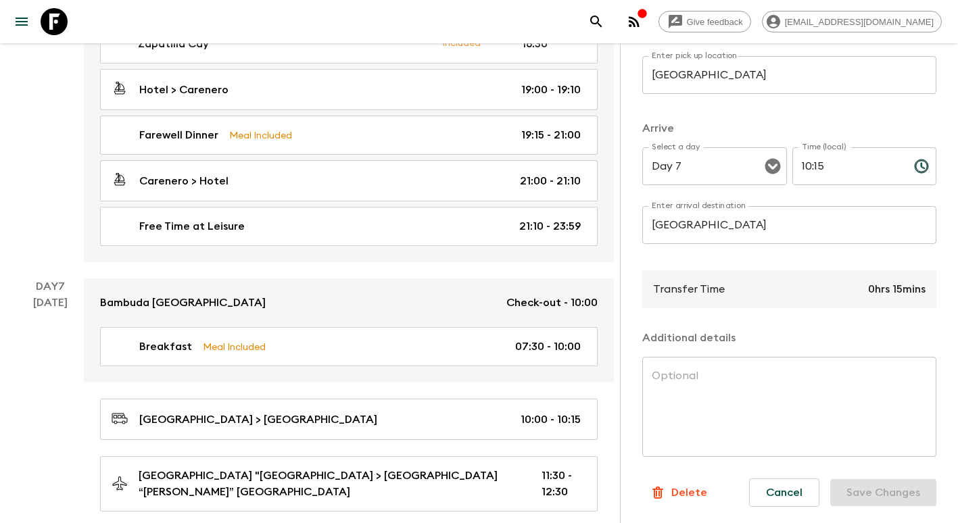
scroll to position [268, 0]
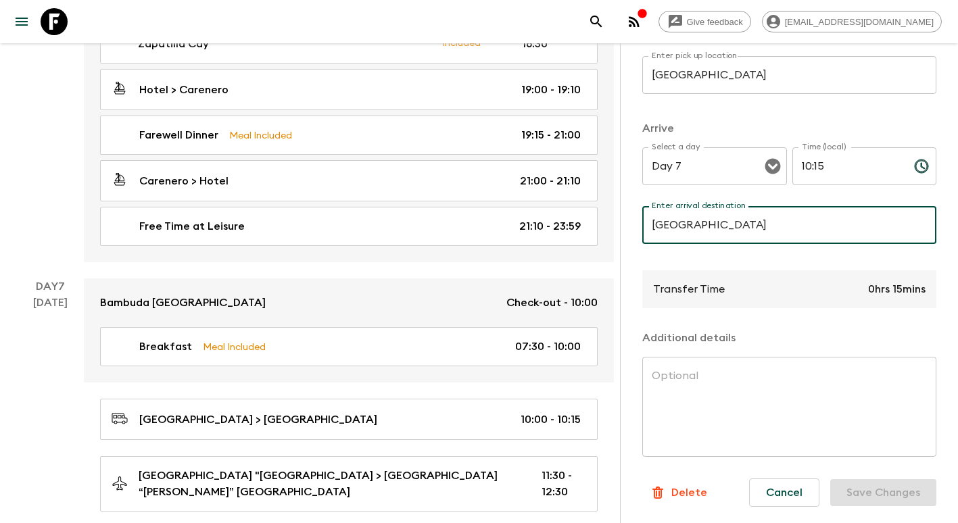
click at [748, 217] on input "[GEOGRAPHIC_DATA]" at bounding box center [789, 225] width 294 height 38
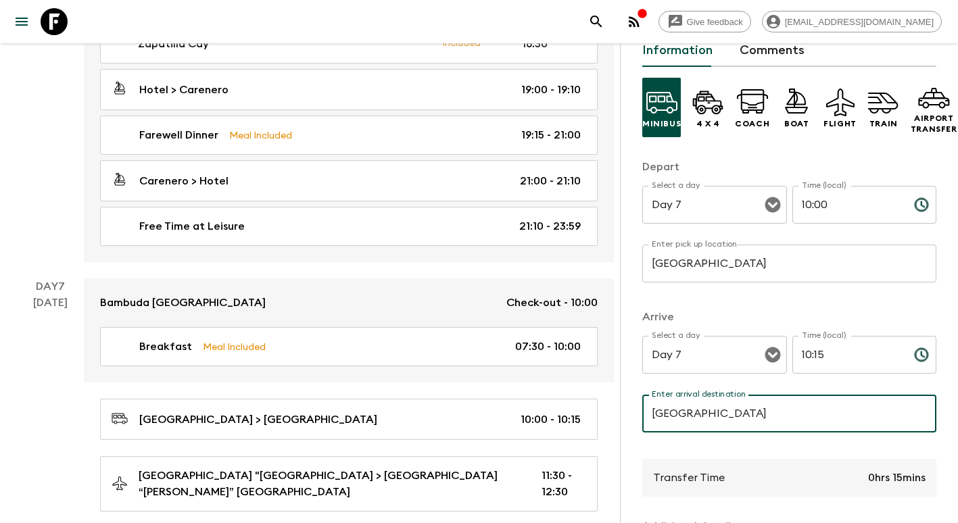
scroll to position [66, 0]
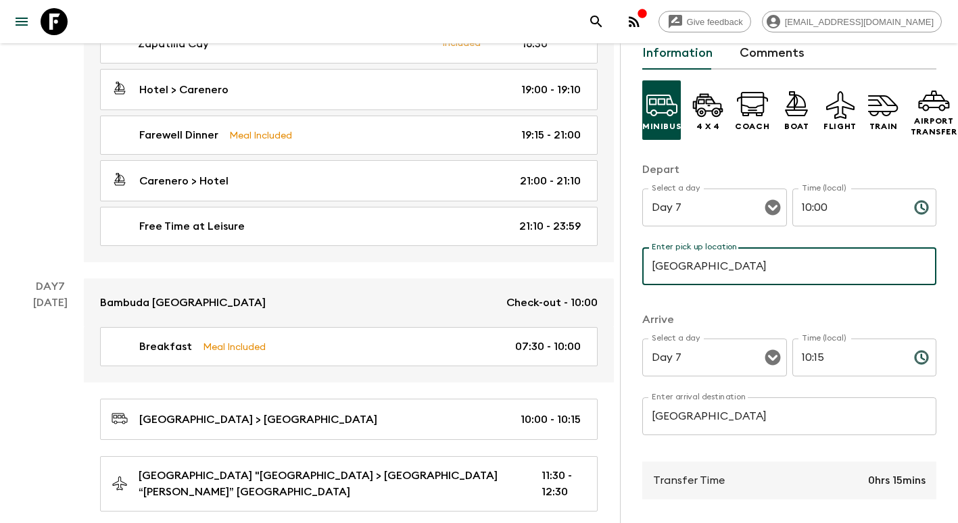
click at [762, 267] on input "[GEOGRAPHIC_DATA]" at bounding box center [789, 266] width 294 height 38
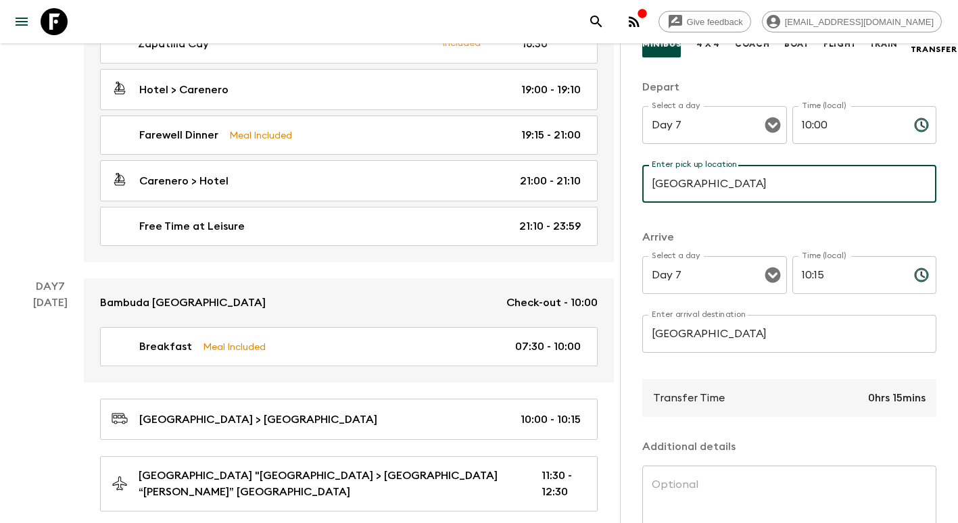
scroll to position [268, 0]
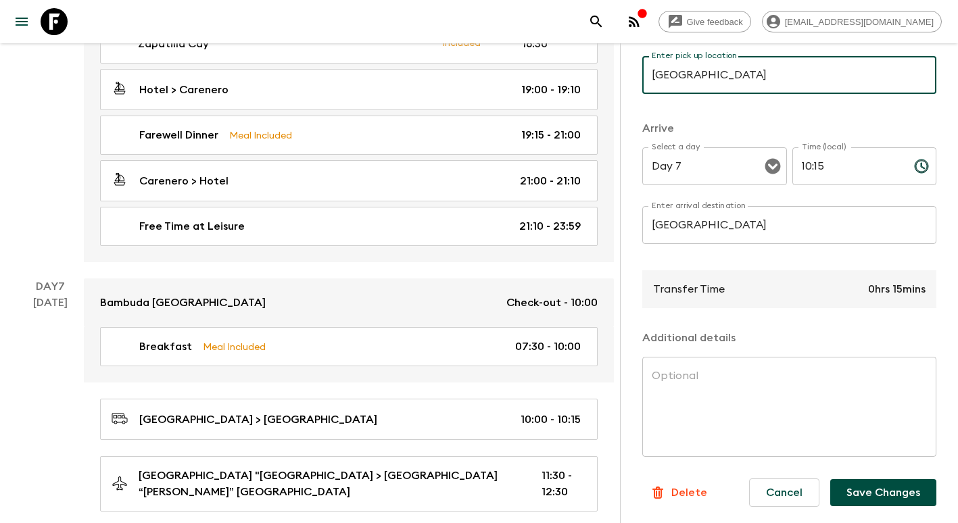
click at [885, 483] on button "Save Changes" at bounding box center [883, 492] width 106 height 27
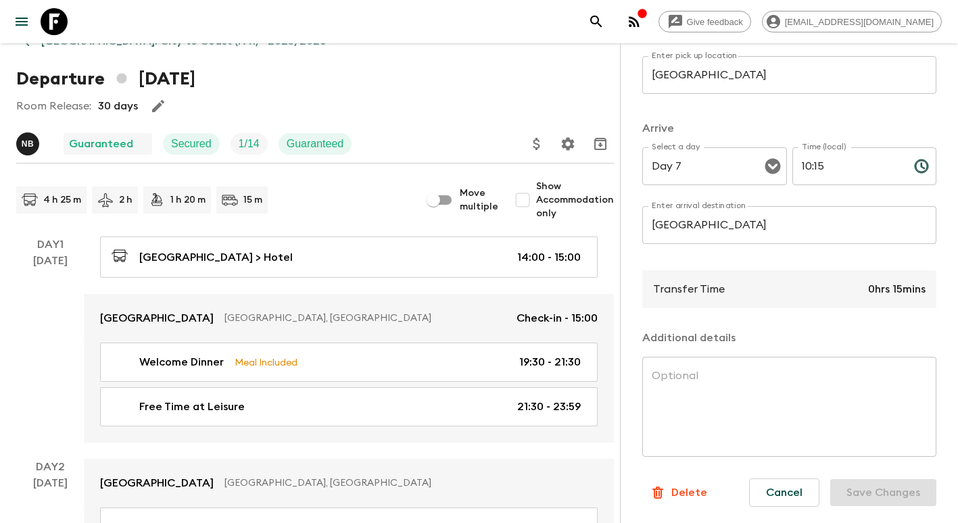
scroll to position [35, 0]
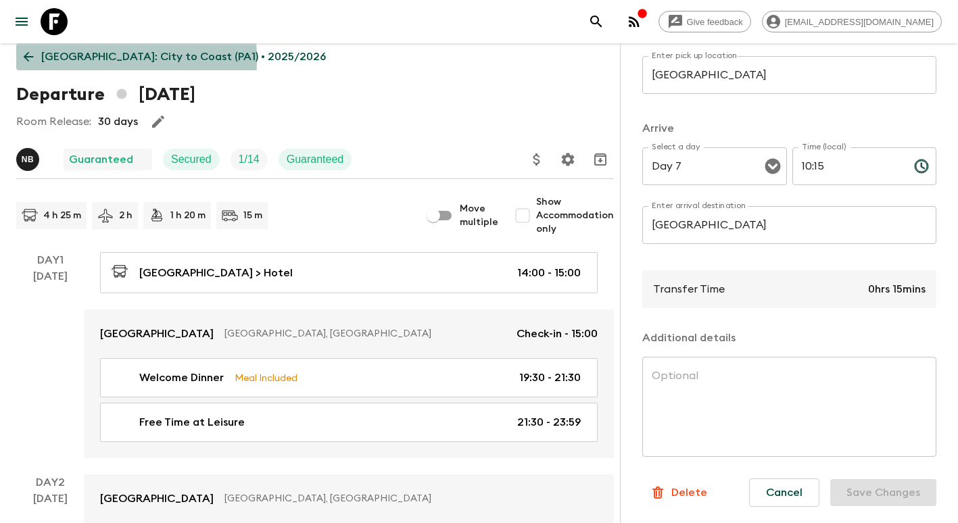
click at [29, 60] on icon at bounding box center [28, 56] width 15 height 15
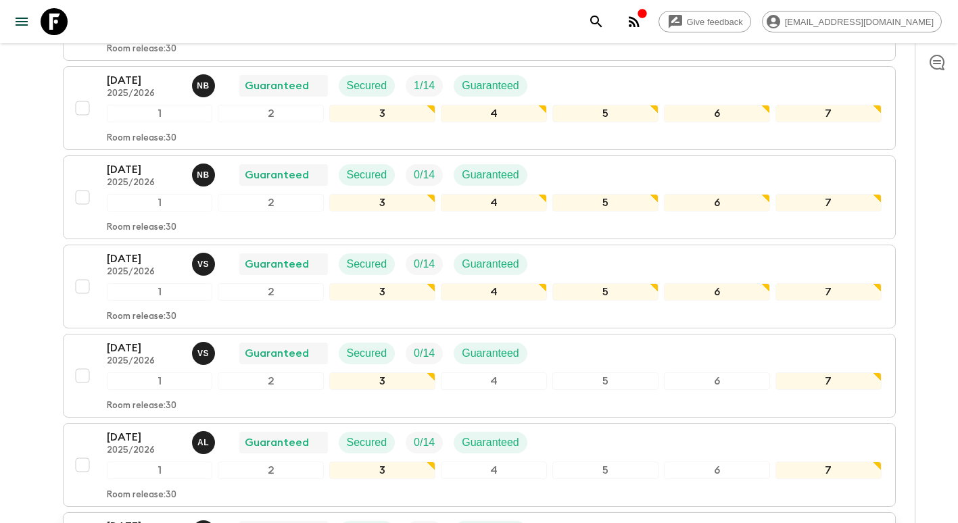
scroll to position [483, 0]
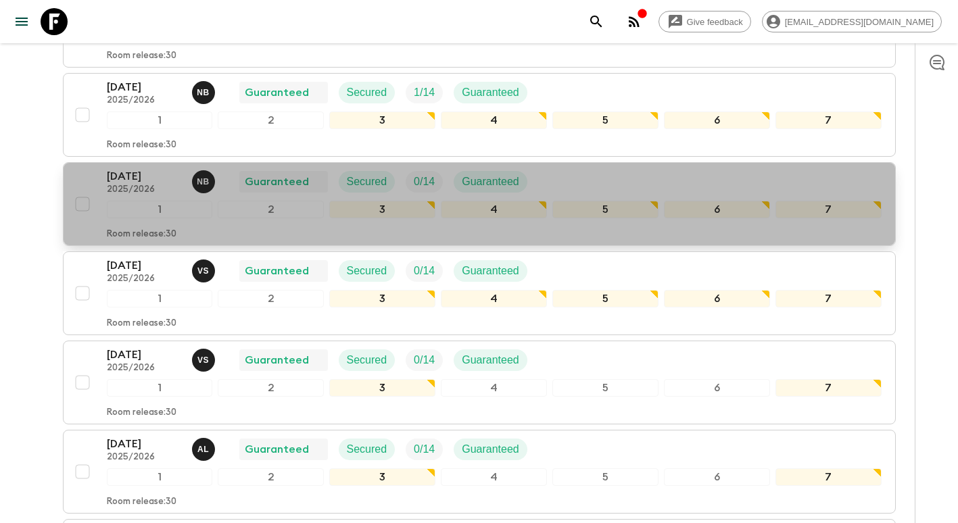
click at [150, 193] on p "2025/2026" at bounding box center [144, 190] width 74 height 11
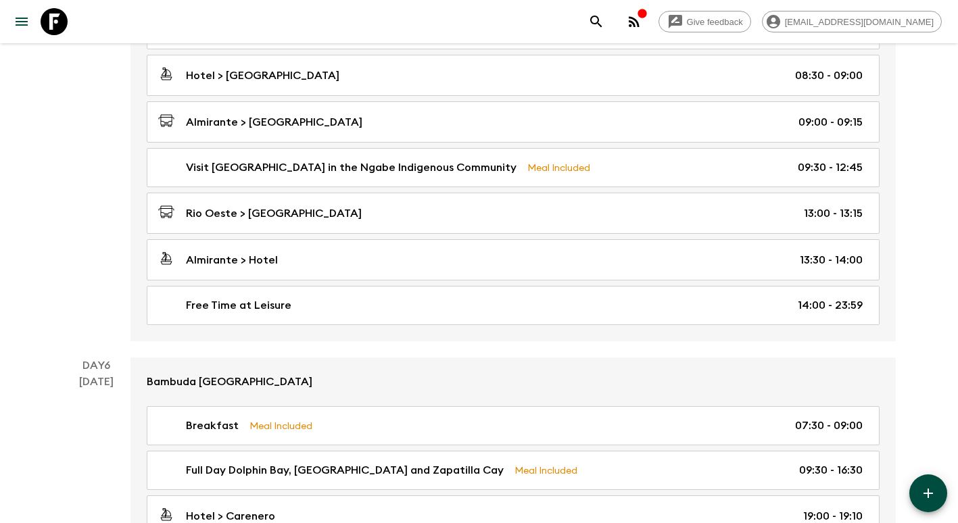
scroll to position [1206, 0]
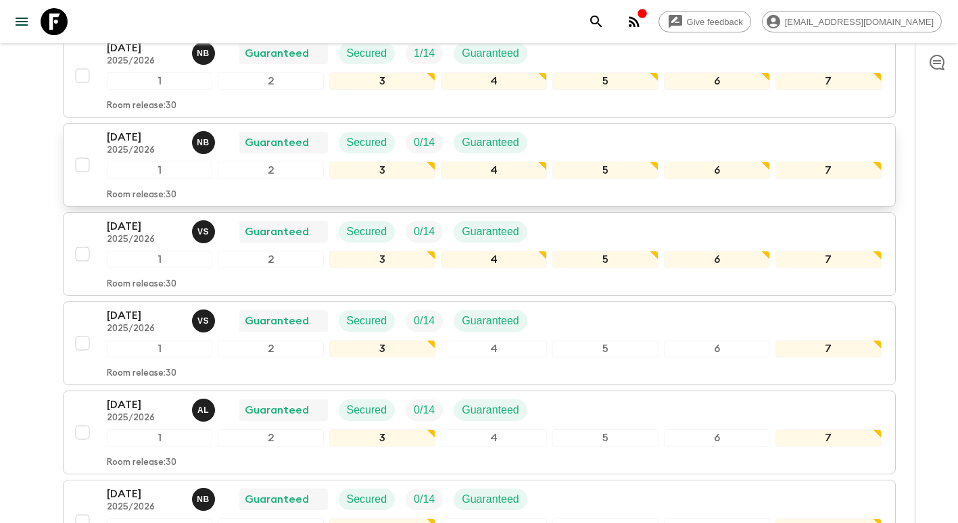
scroll to position [473, 0]
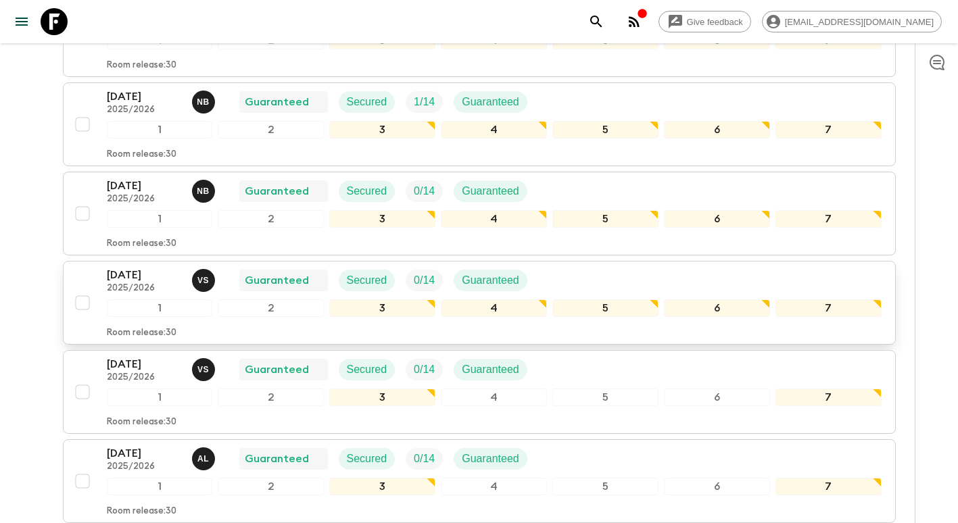
click at [143, 274] on p "[DATE]" at bounding box center [144, 275] width 74 height 16
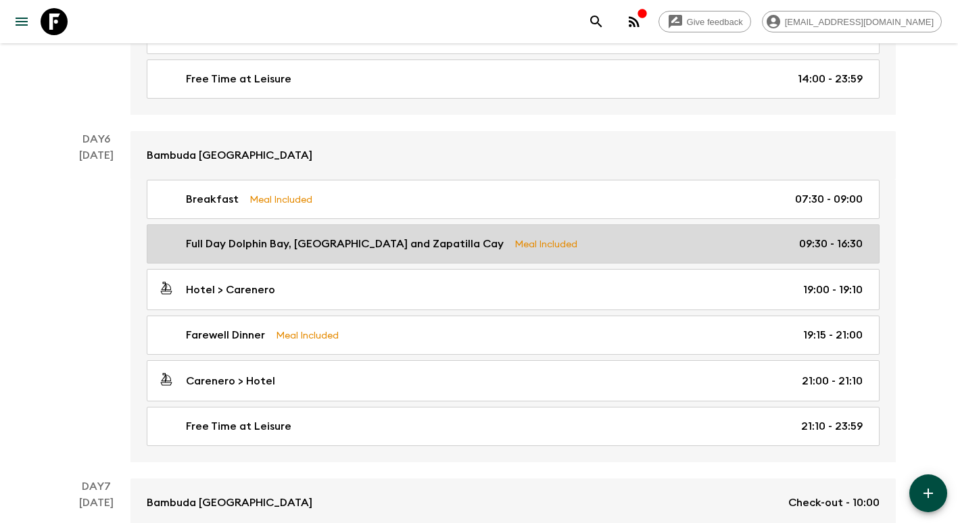
scroll to position [1892, 0]
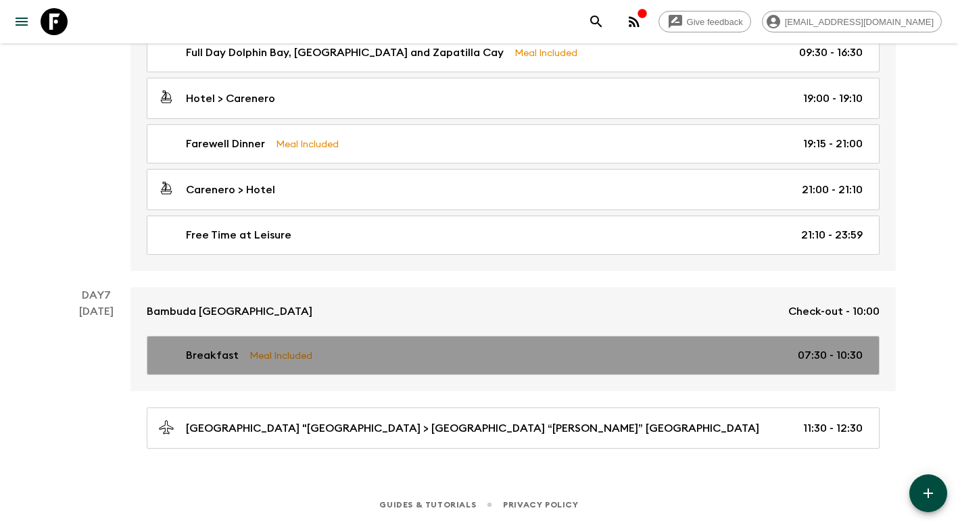
click at [409, 358] on div "Breakfast Meal Included 07:30 - 10:30" at bounding box center [510, 356] width 705 height 16
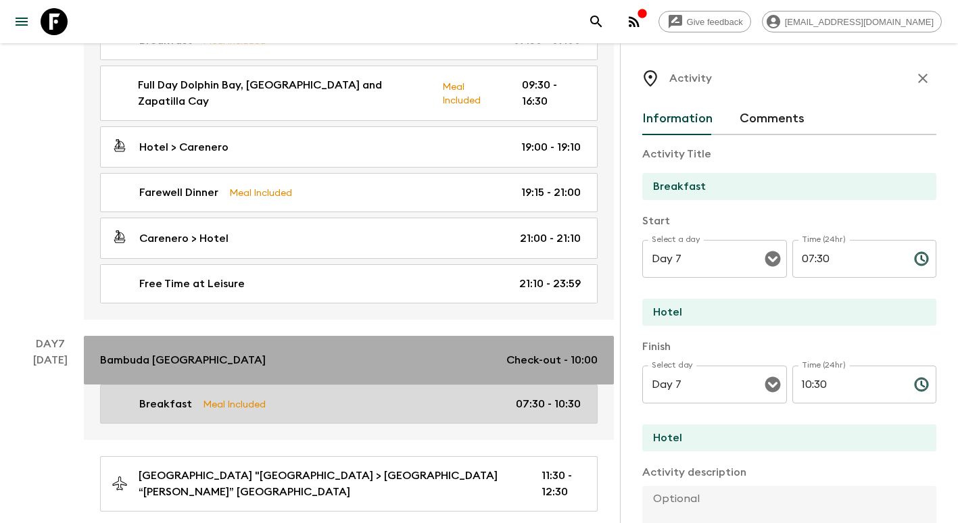
click at [409, 358] on link "Bambuda [GEOGRAPHIC_DATA] Check-out - 10:00" at bounding box center [349, 360] width 530 height 49
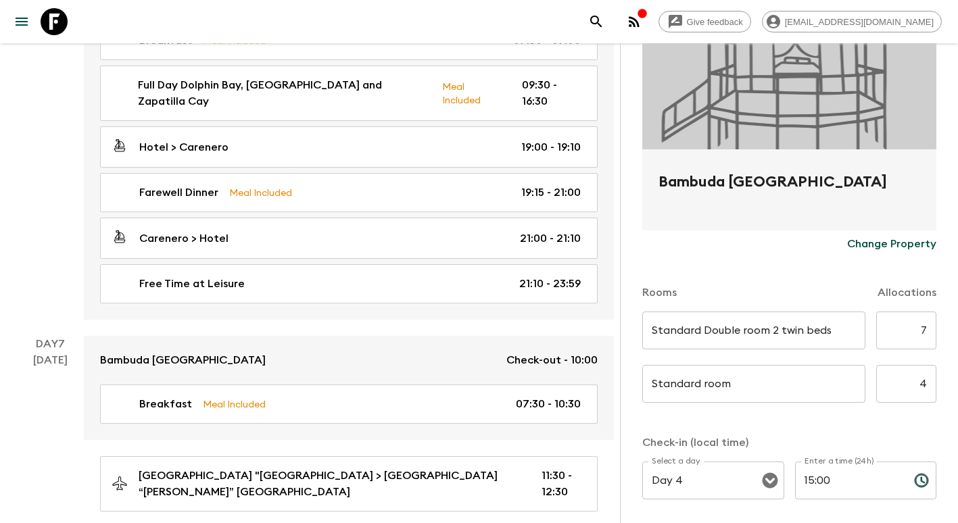
scroll to position [203, 0]
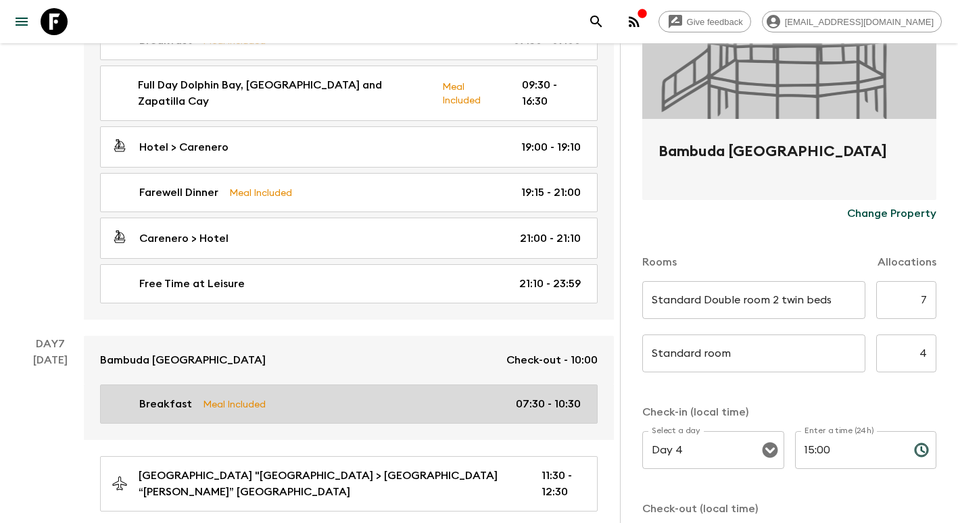
click at [566, 396] on p "07:30 - 10:30" at bounding box center [548, 404] width 65 height 16
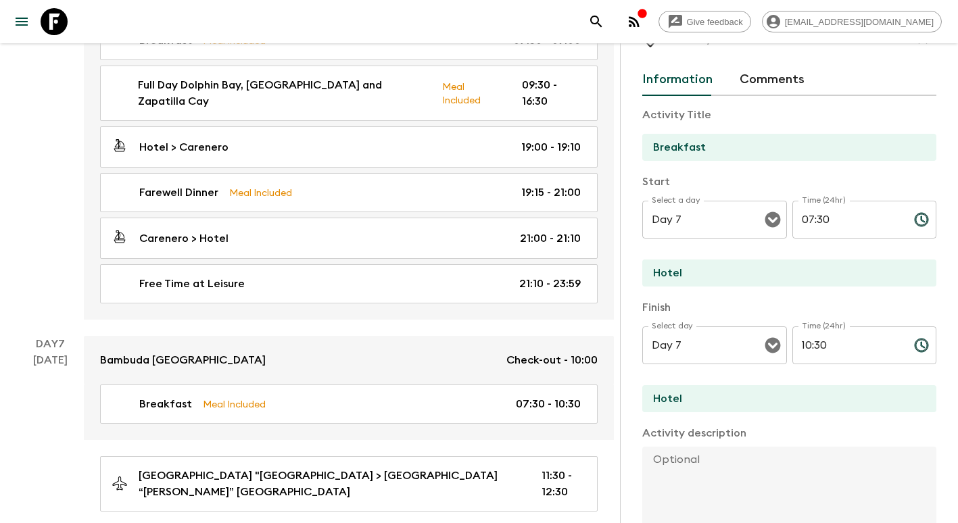
scroll to position [68, 0]
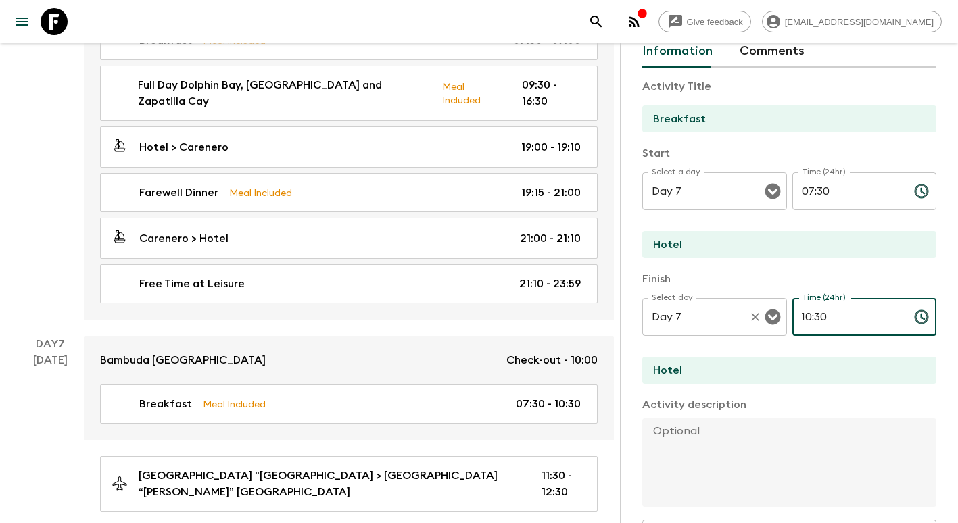
drag, startPoint x: 841, startPoint y: 315, endPoint x: 679, endPoint y: 312, distance: 162.3
click at [678, 319] on div "Select day Day 7 Select day ​ Time (24hr) 10:30 Time (24hr) ​" at bounding box center [789, 324] width 294 height 53
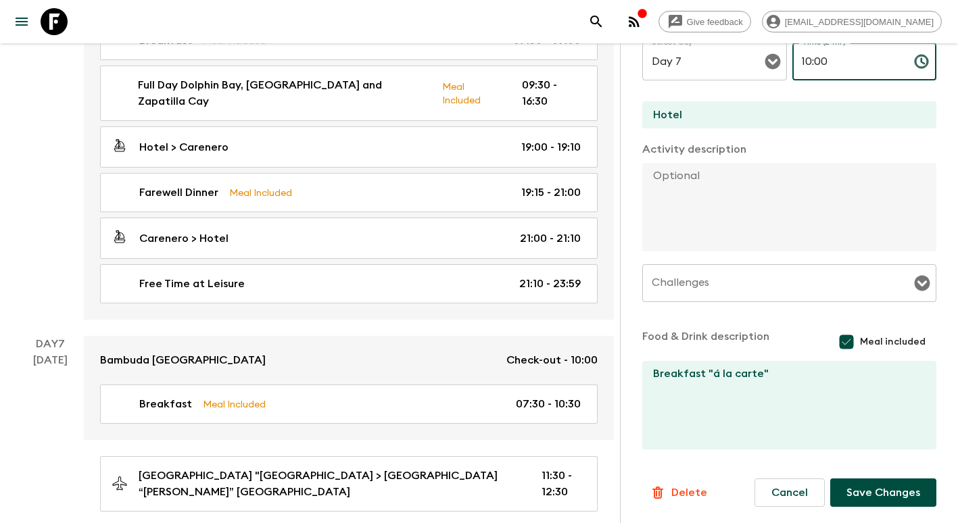
scroll to position [324, 0]
click at [880, 490] on button "Save Changes" at bounding box center [883, 493] width 106 height 28
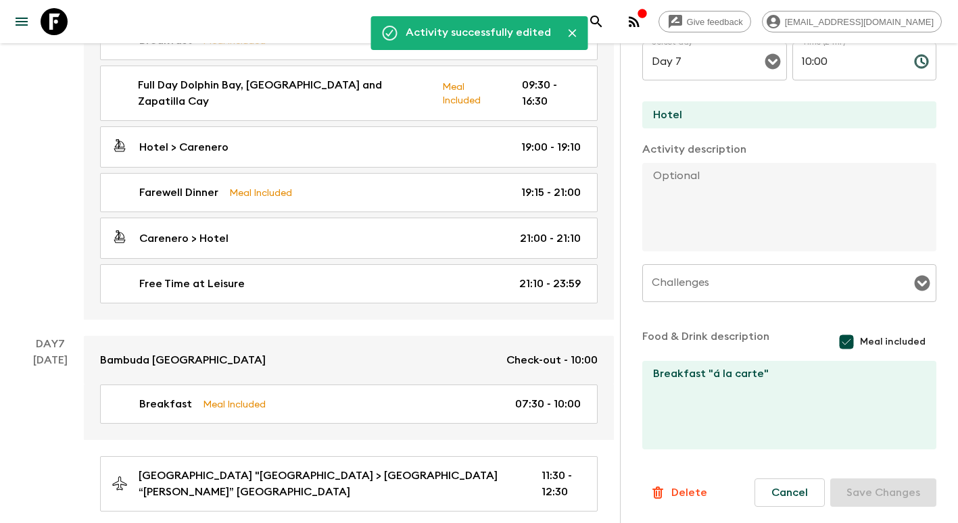
click at [560, 433] on div "Bambuda [GEOGRAPHIC_DATA] Check-out - 10:00 Breakfast Meal Included 07:30 - 10:…" at bounding box center [349, 424] width 530 height 176
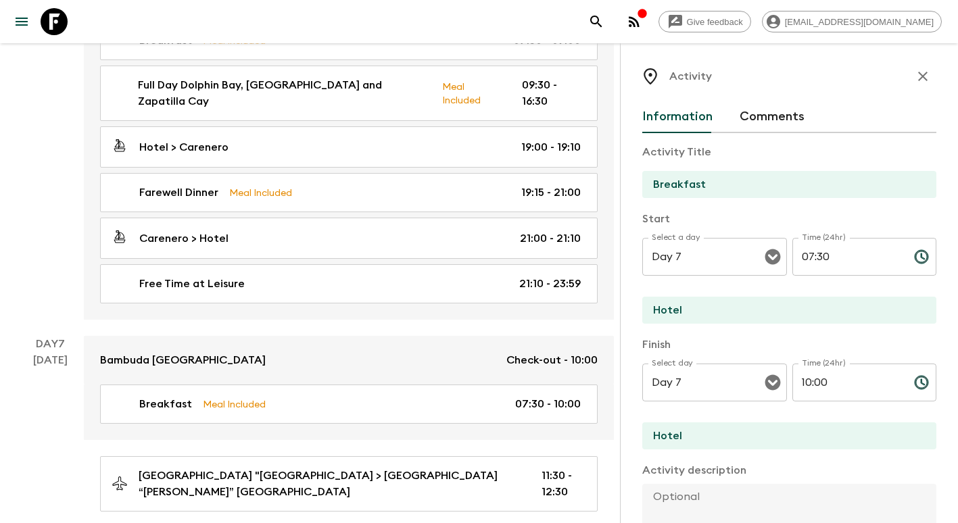
scroll to position [0, 0]
click at [917, 84] on icon "button" at bounding box center [923, 78] width 16 height 16
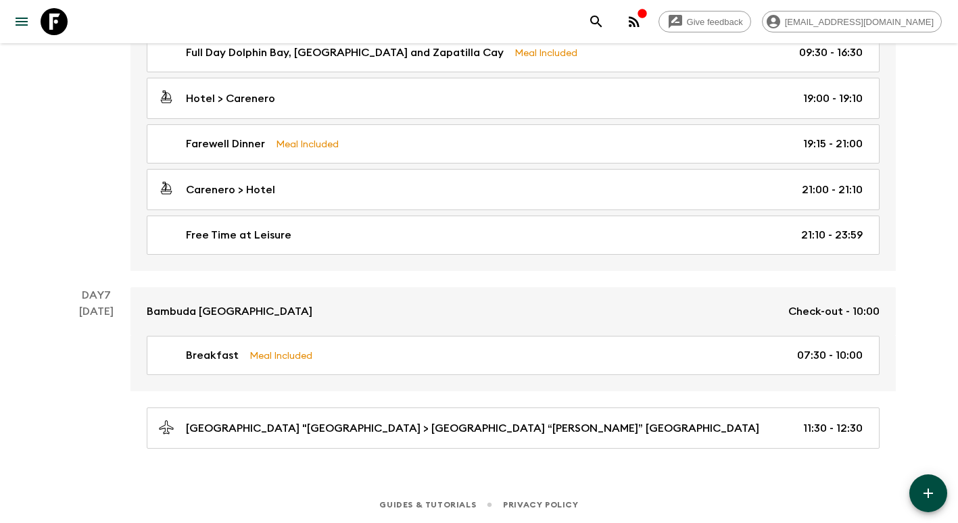
click at [389, 401] on div "Bambuda [GEOGRAPHIC_DATA] Check-out - 10:00 Breakfast Meal Included 07:30 - 10:…" at bounding box center [513, 368] width 765 height 162
click at [928, 493] on icon "button" at bounding box center [928, 493] width 9 height 9
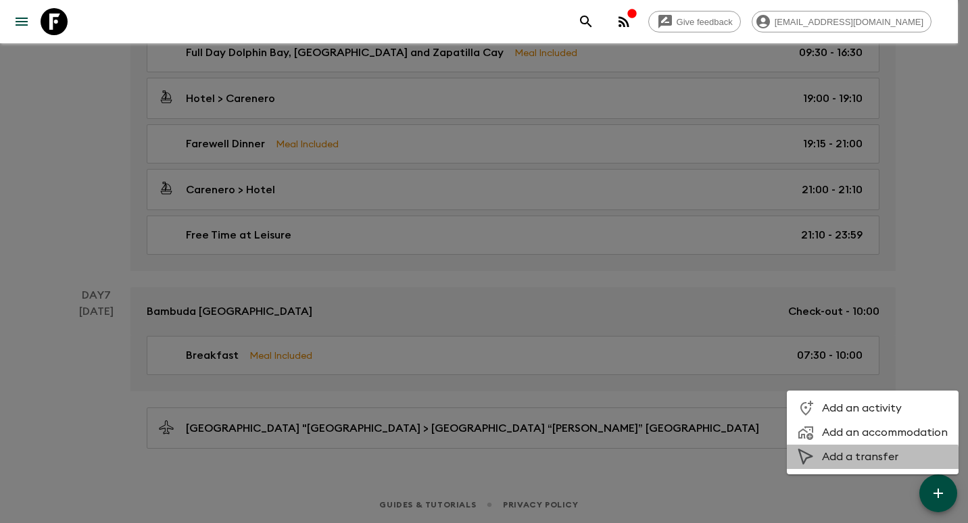
click at [869, 463] on span "Add a transfer" at bounding box center [885, 457] width 126 height 14
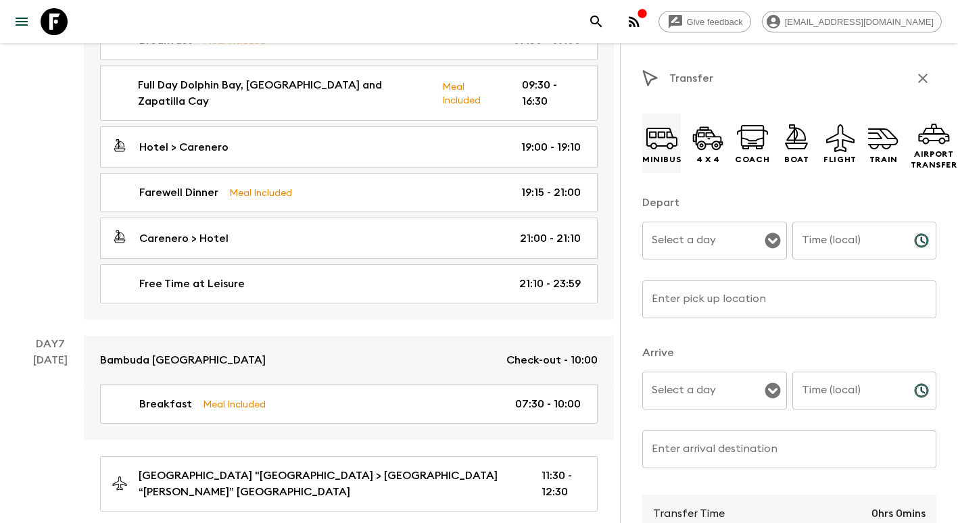
click at [671, 161] on p "Minibus" at bounding box center [661, 159] width 39 height 11
click at [692, 233] on input "Select a day" at bounding box center [704, 241] width 112 height 26
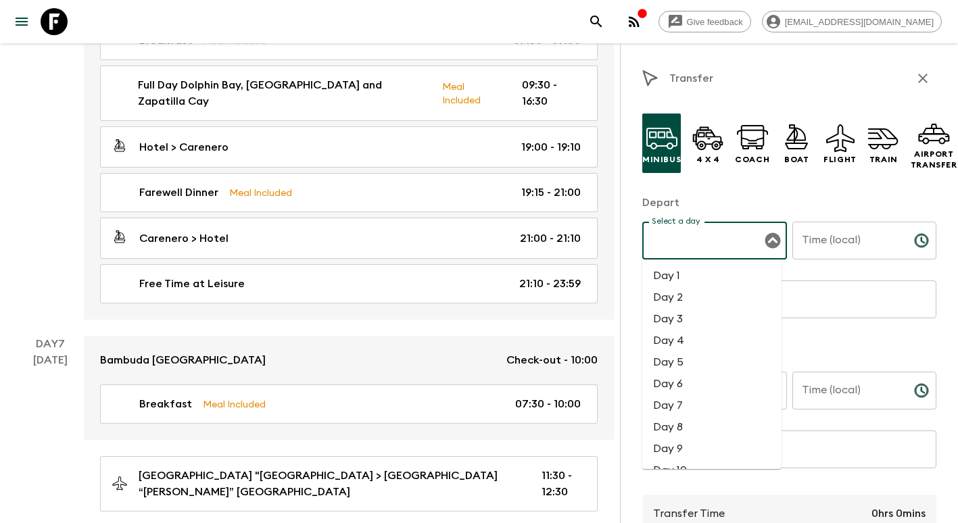
click at [676, 405] on li "Day 7" at bounding box center [711, 406] width 139 height 22
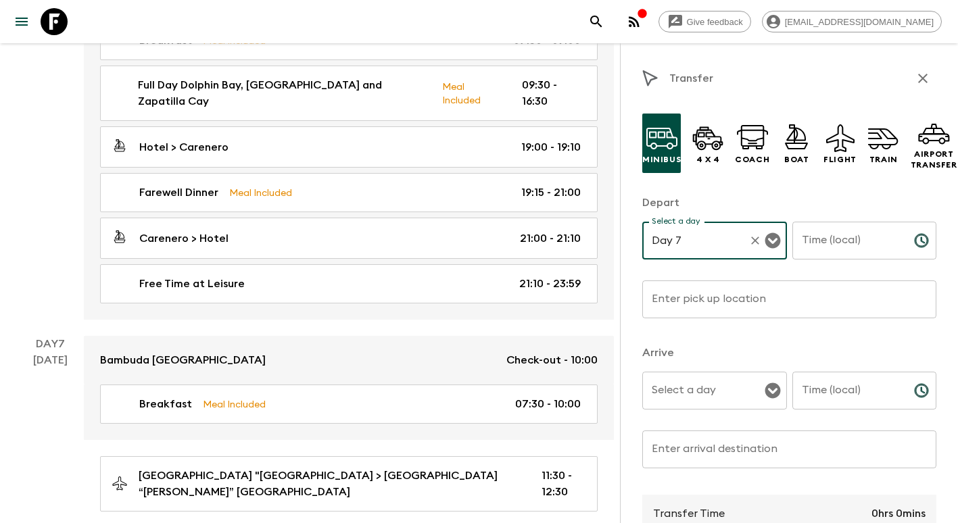
click at [828, 234] on input "Time (local)" at bounding box center [847, 241] width 111 height 38
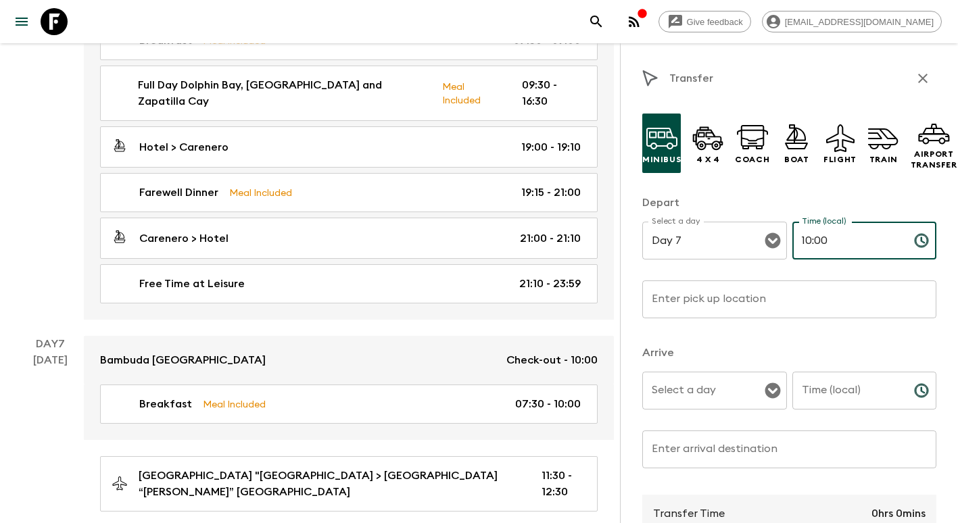
click at [757, 288] on input "Enter pick up location" at bounding box center [789, 300] width 294 height 38
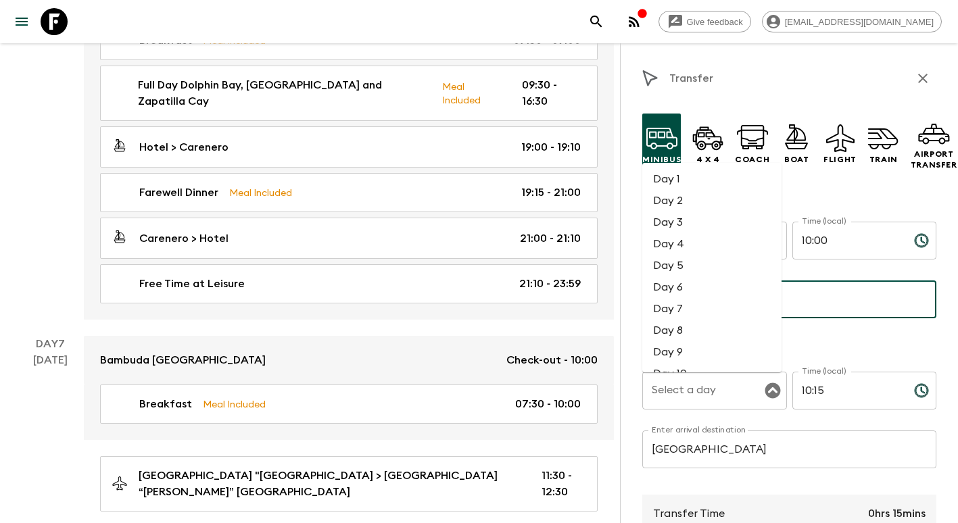
click at [680, 301] on li "Day 7" at bounding box center [711, 309] width 139 height 22
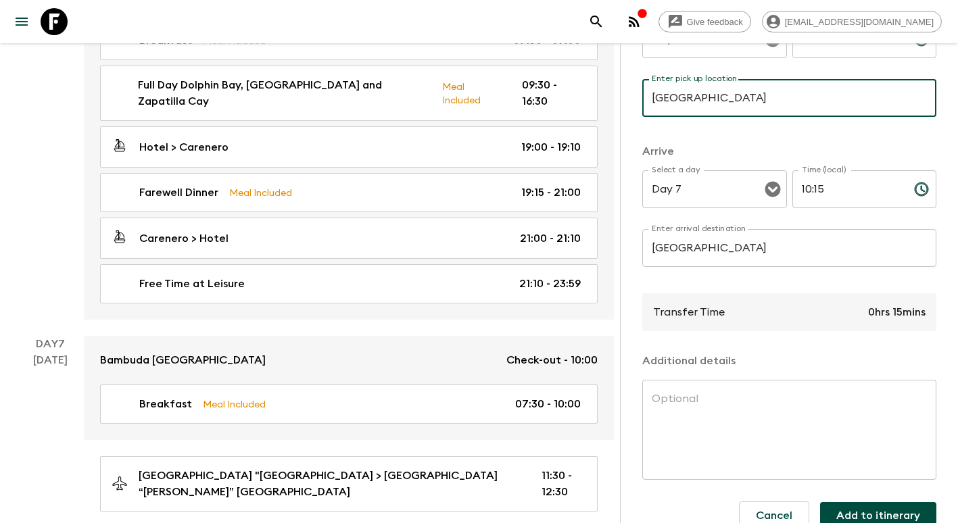
scroll to position [203, 0]
click at [838, 513] on button "Add to itinerary" at bounding box center [878, 514] width 116 height 27
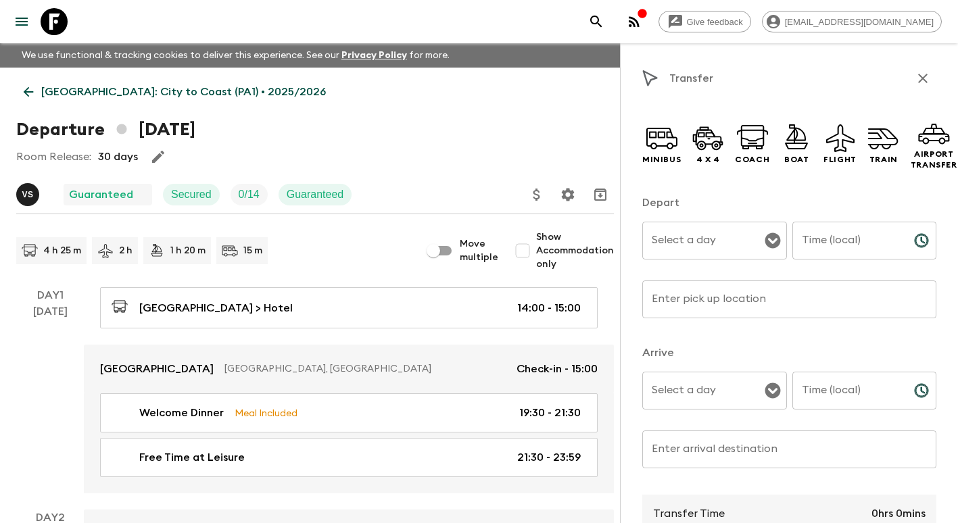
click at [99, 91] on p "[GEOGRAPHIC_DATA]: City to Coast (PA1) • 2025/2026" at bounding box center [183, 92] width 285 height 16
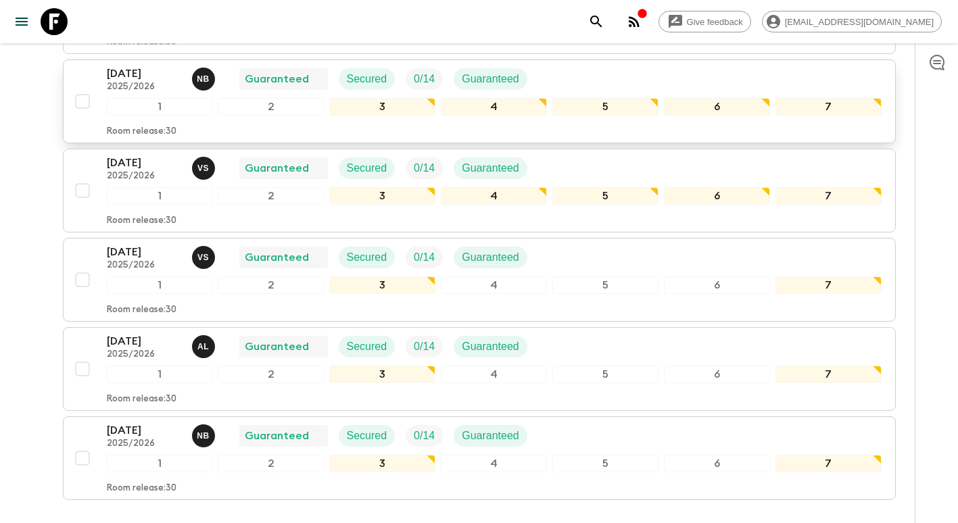
scroll to position [609, 0]
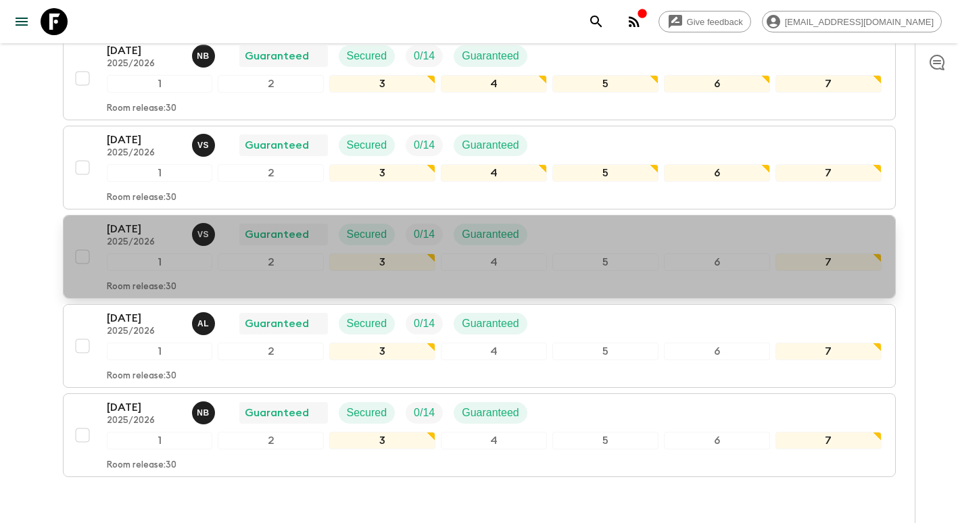
click at [142, 230] on p "[DATE]" at bounding box center [144, 229] width 74 height 16
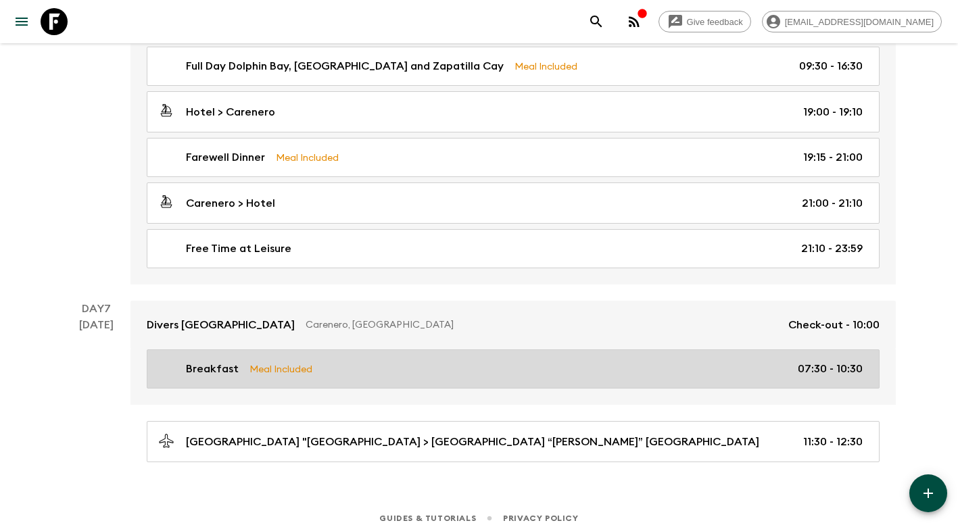
scroll to position [1892, 0]
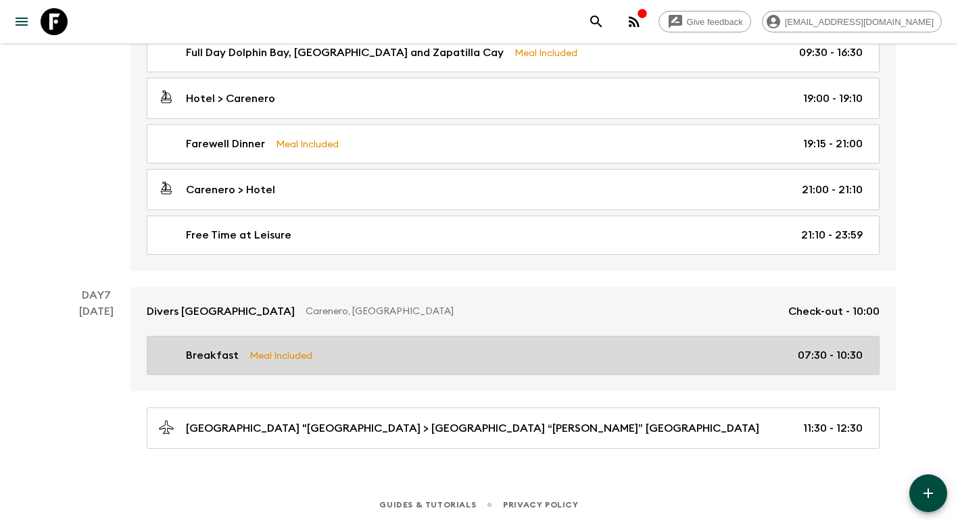
click at [684, 359] on div "Breakfast Meal Included 07:30 - 10:30" at bounding box center [510, 356] width 705 height 16
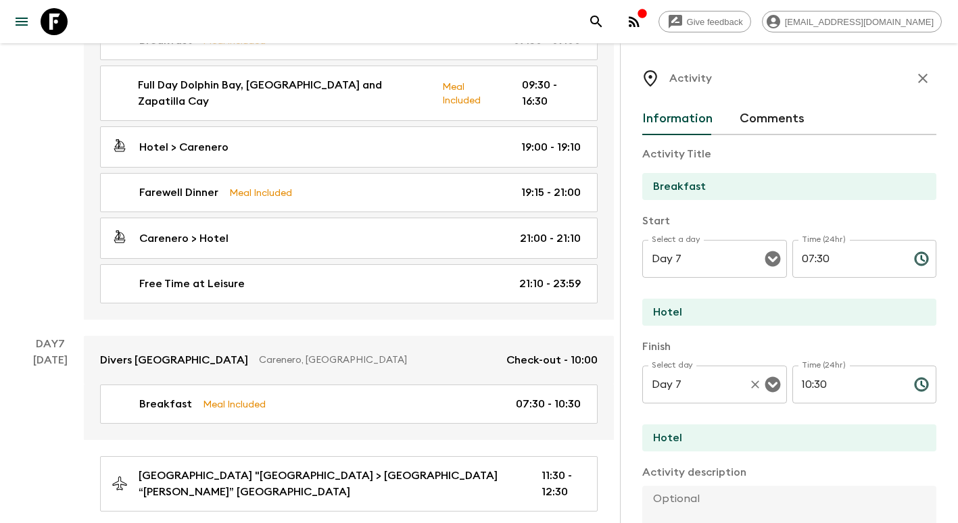
drag, startPoint x: 833, startPoint y: 385, endPoint x: 721, endPoint y: 381, distance: 112.3
click at [719, 383] on div "Select day Day 7 Select day ​ Time (24hr) 10:30 Time (24hr) ​" at bounding box center [789, 392] width 294 height 53
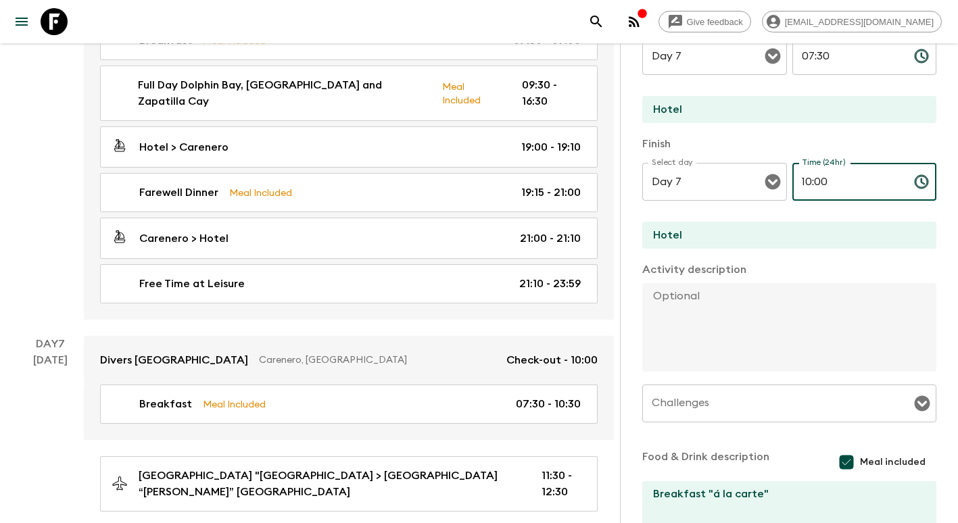
scroll to position [324, 0]
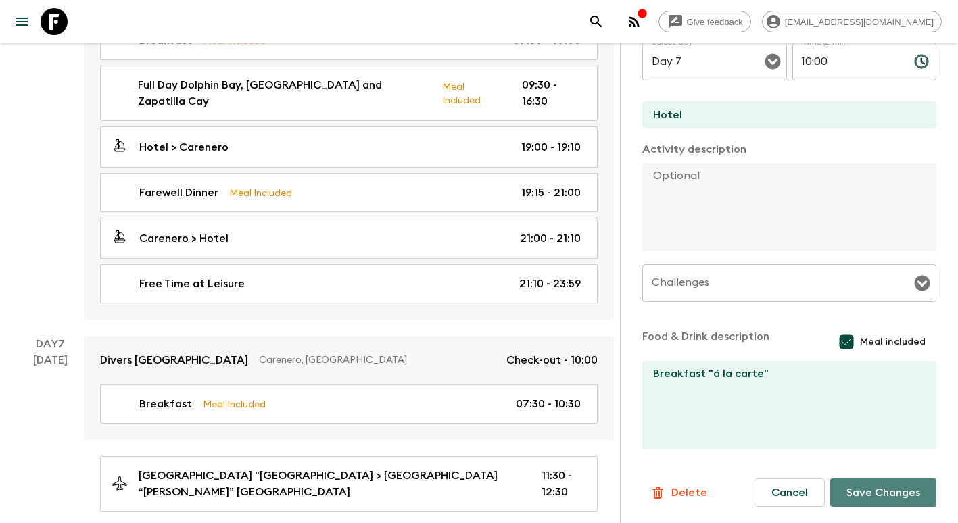
click at [867, 490] on button "Save Changes" at bounding box center [883, 493] width 106 height 28
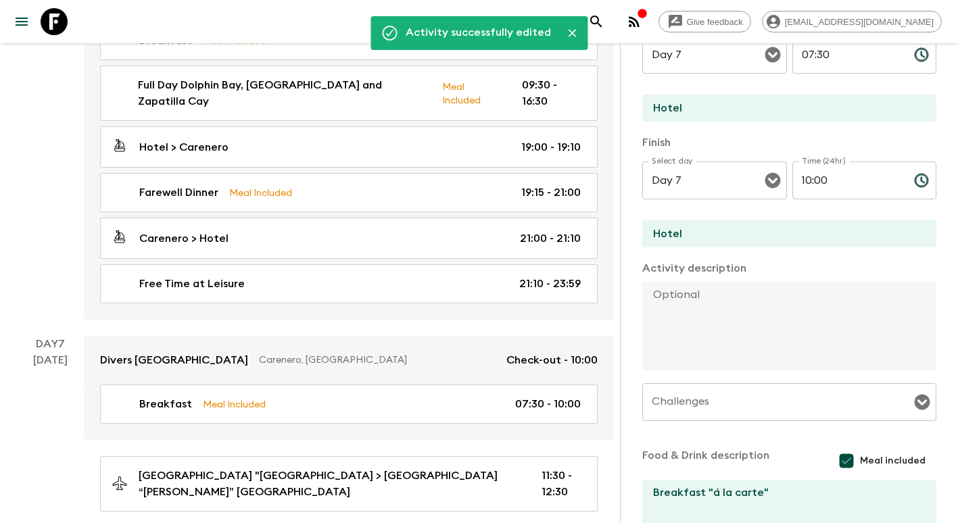
scroll to position [0, 0]
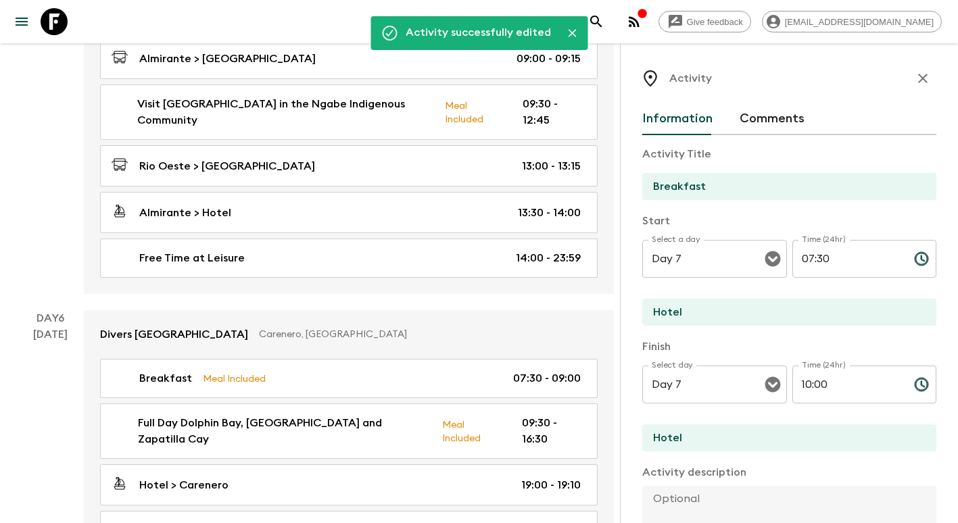
click at [915, 74] on icon "button" at bounding box center [923, 78] width 16 height 16
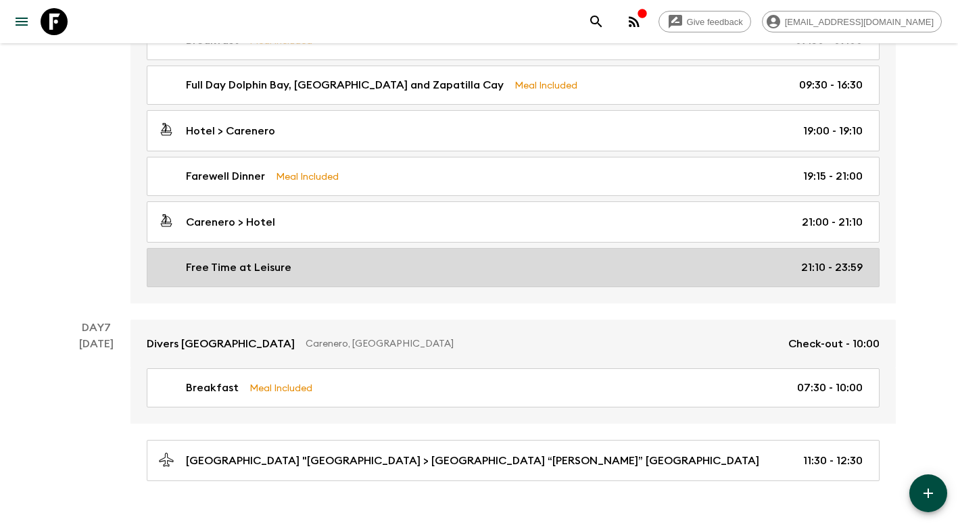
scroll to position [1892, 0]
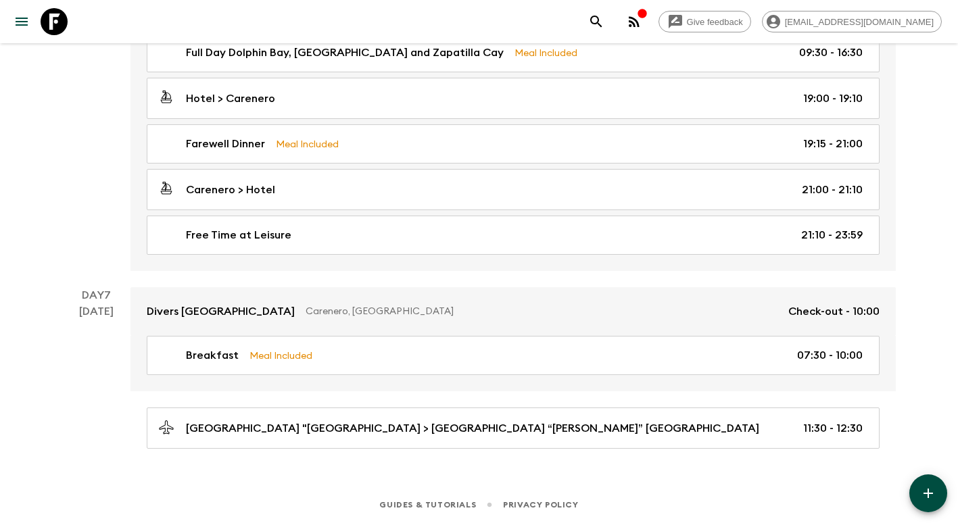
click at [930, 484] on button "button" at bounding box center [928, 494] width 38 height 38
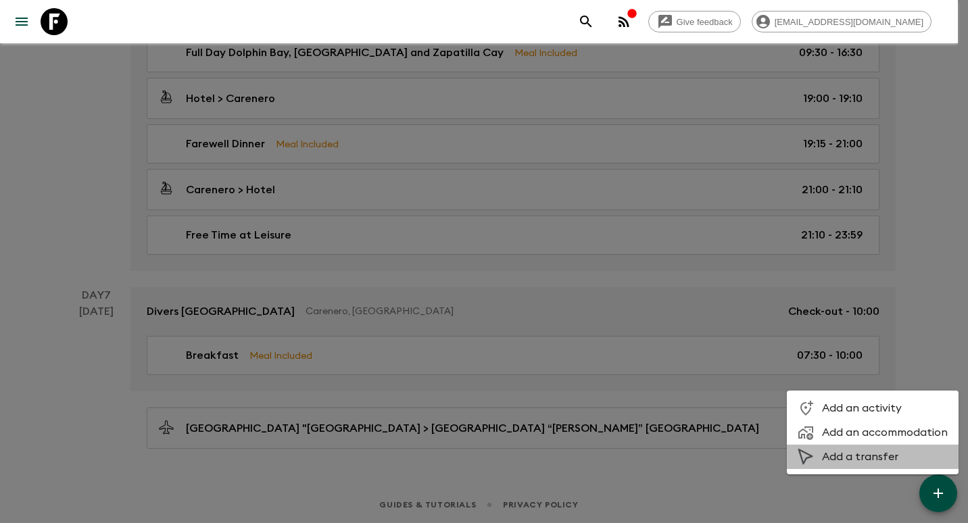
click at [886, 453] on span "Add a transfer" at bounding box center [885, 457] width 126 height 14
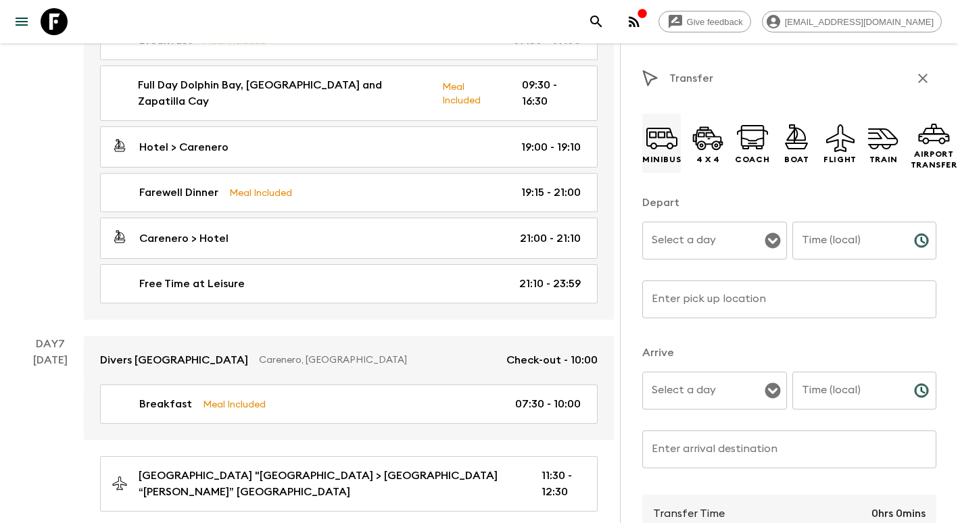
click at [655, 159] on p "Minibus" at bounding box center [661, 159] width 39 height 11
click at [684, 250] on input "Select a day" at bounding box center [704, 241] width 112 height 26
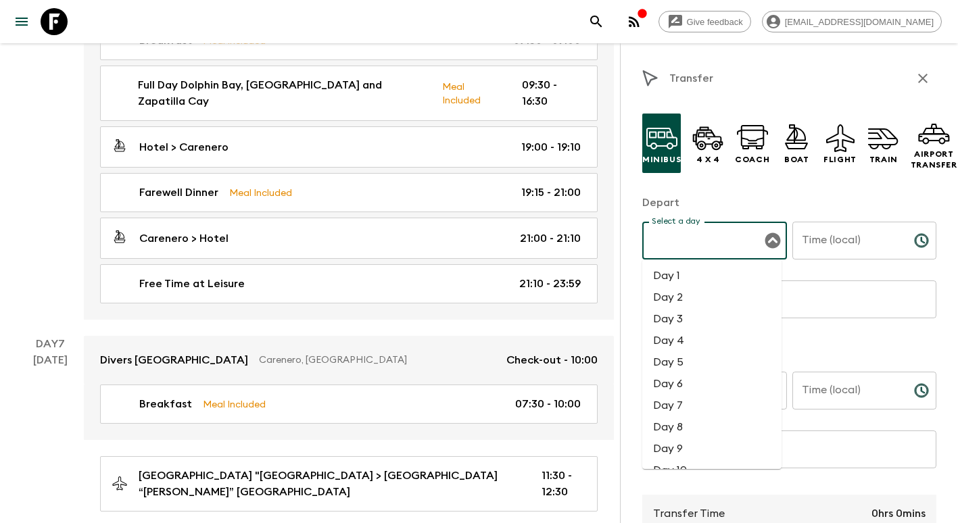
click at [691, 402] on li "Day 7" at bounding box center [711, 406] width 139 height 22
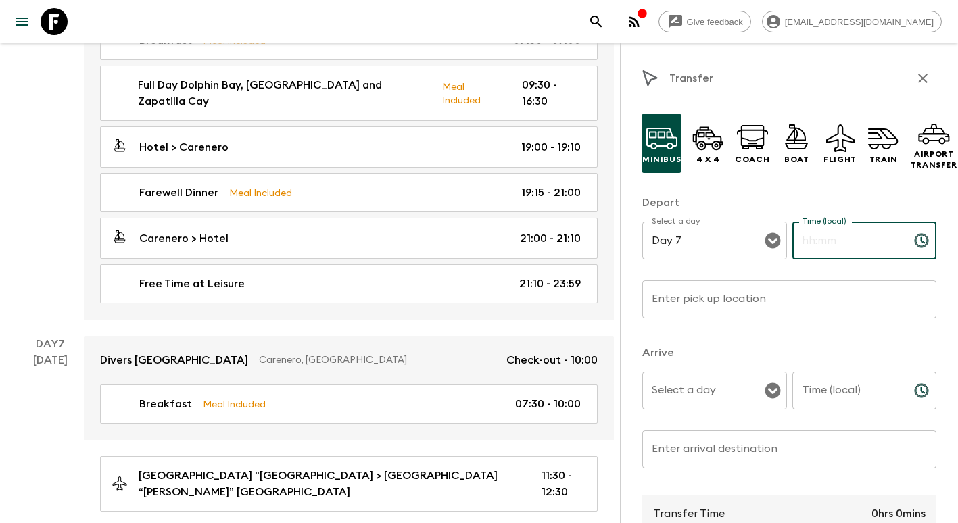
click at [847, 233] on input "Time (local)" at bounding box center [847, 241] width 111 height 38
click at [761, 297] on input "Enter pick up location" at bounding box center [789, 300] width 294 height 38
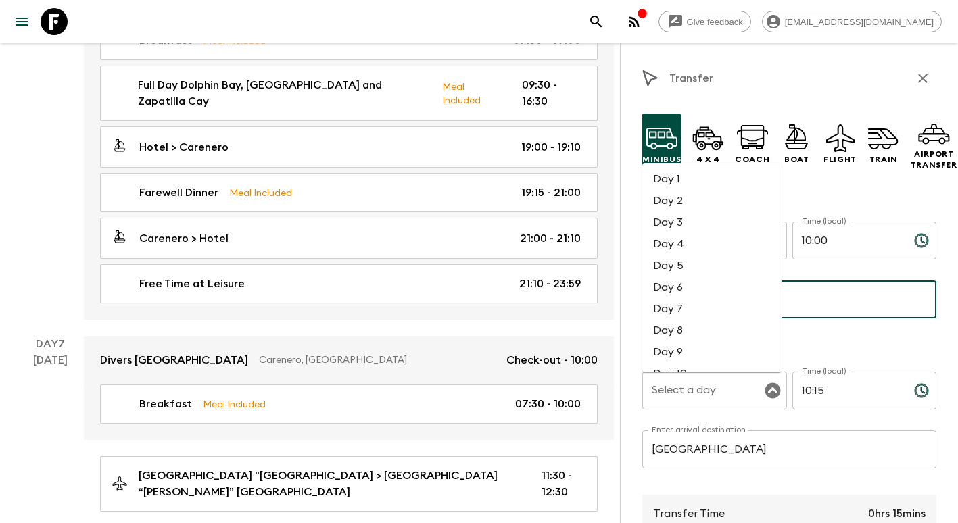
click at [682, 312] on li "Day 7" at bounding box center [711, 309] width 139 height 22
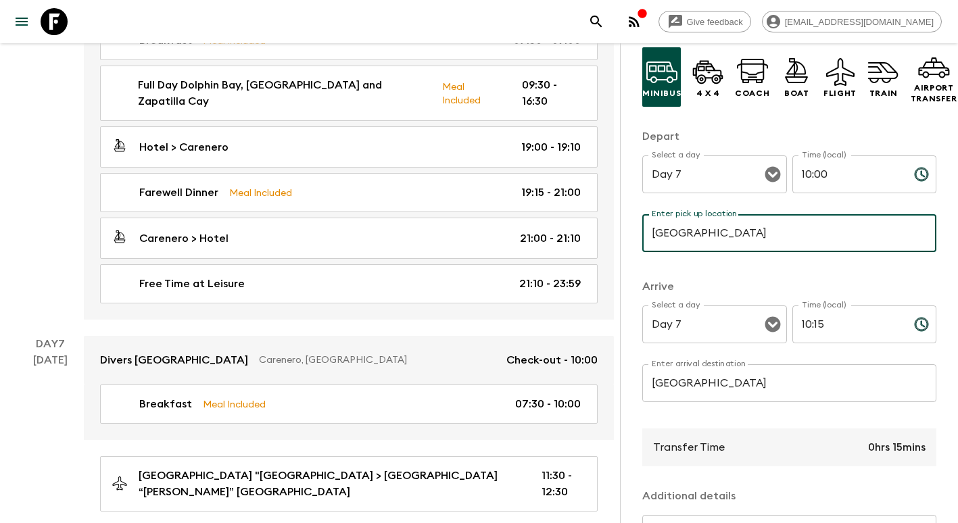
scroll to position [236, 0]
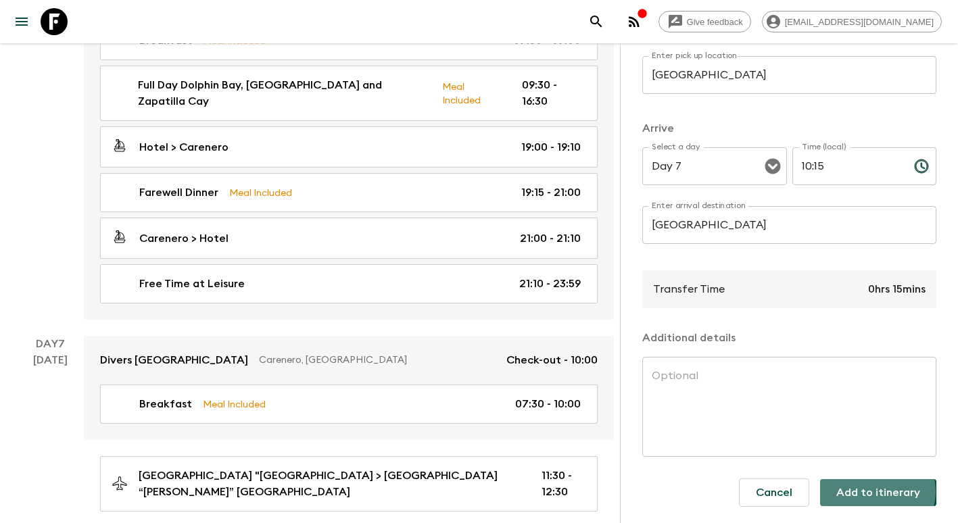
click at [869, 481] on button "Add to itinerary" at bounding box center [878, 492] width 116 height 27
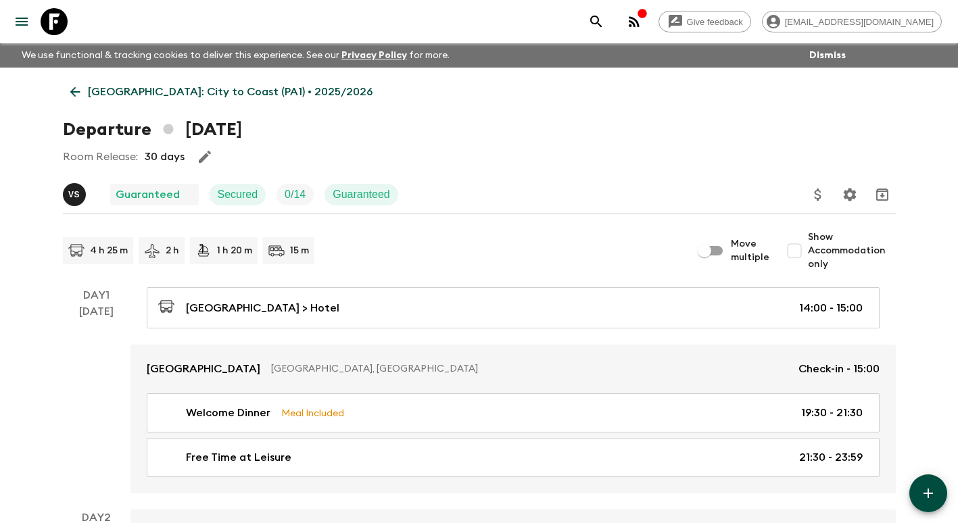
click at [75, 94] on icon at bounding box center [75, 92] width 15 height 15
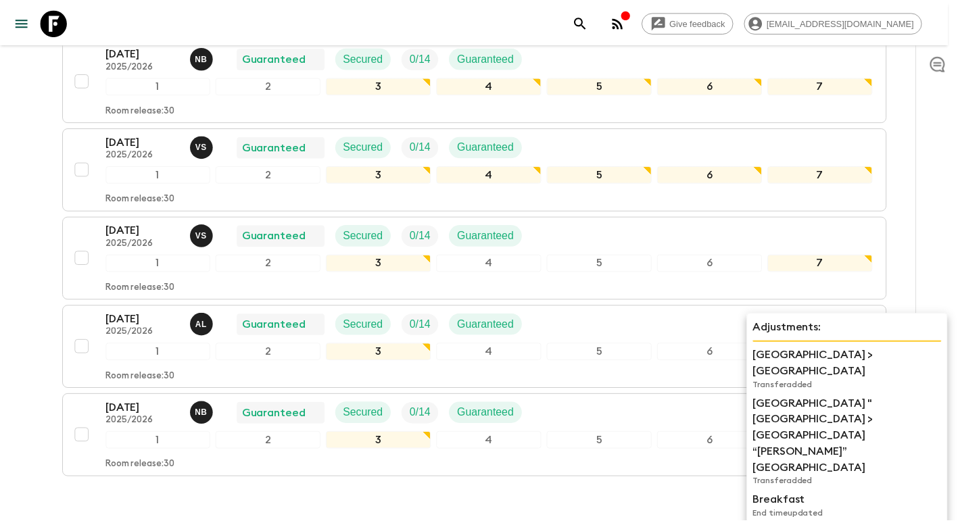
scroll to position [609, 0]
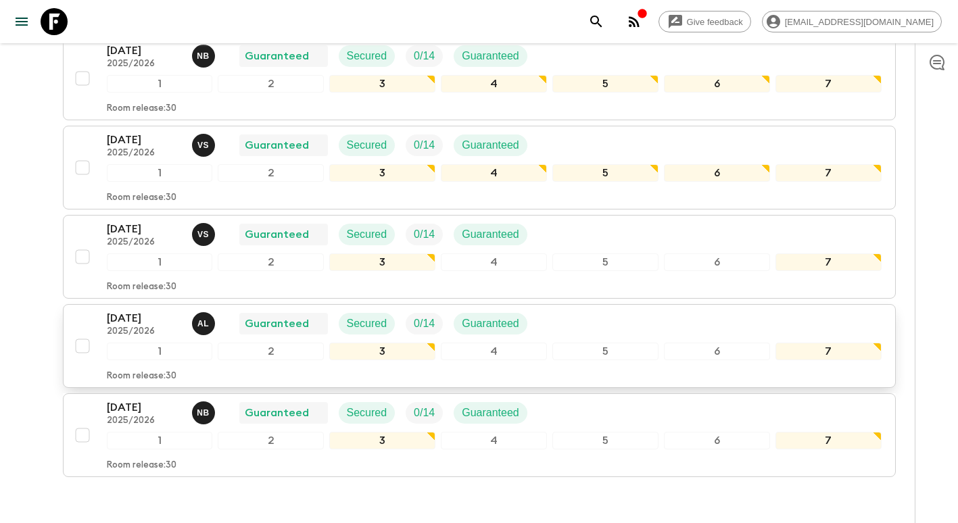
click at [135, 316] on p "[DATE]" at bounding box center [144, 318] width 74 height 16
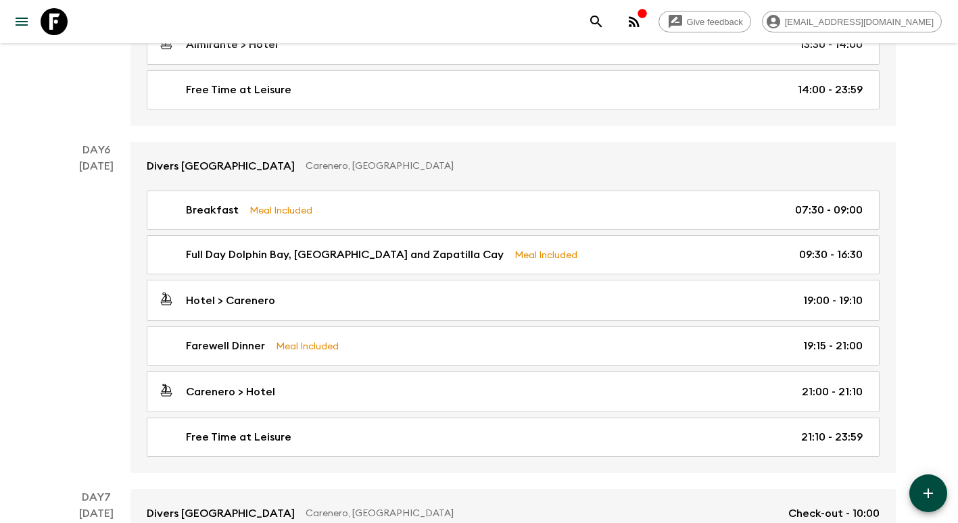
scroll to position [1892, 0]
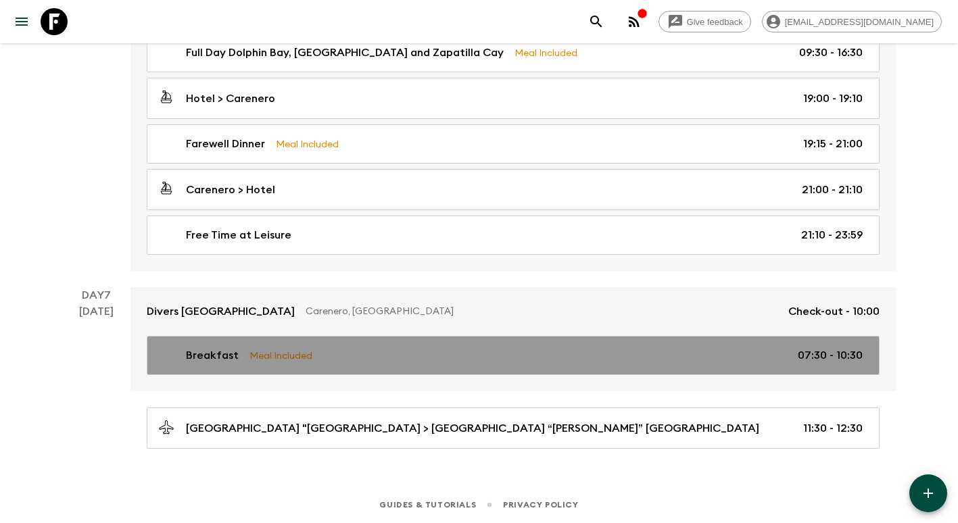
click at [649, 364] on link "Breakfast Meal Included 07:30 - 10:30" at bounding box center [513, 355] width 733 height 39
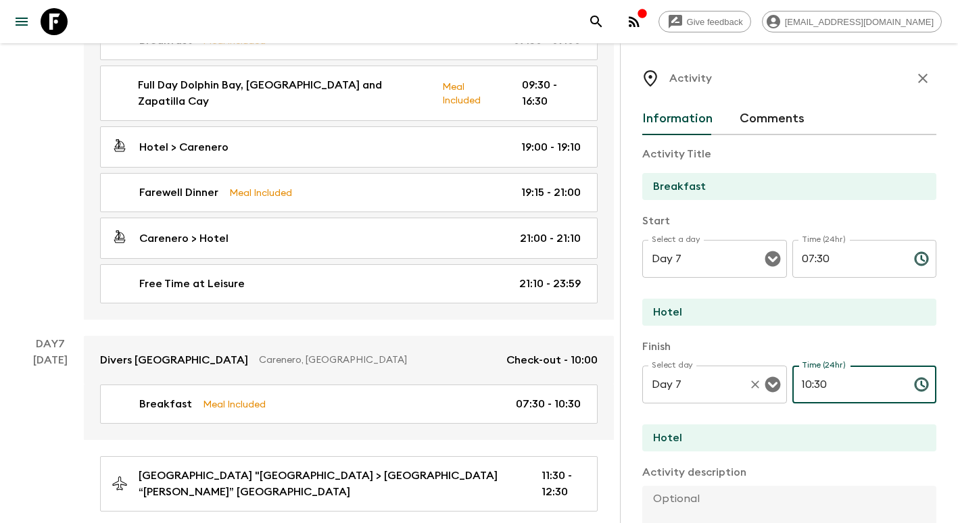
drag, startPoint x: 852, startPoint y: 387, endPoint x: 715, endPoint y: 388, distance: 136.6
click at [715, 388] on div "Select day Day 7 Select day ​ Time (24hr) 10:30 Time (24hr) ​" at bounding box center [789, 392] width 294 height 53
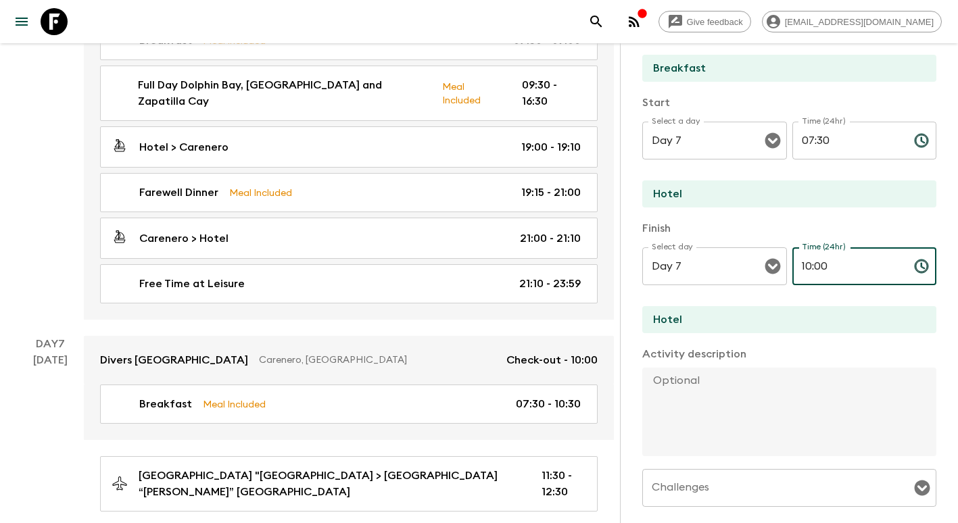
scroll to position [324, 0]
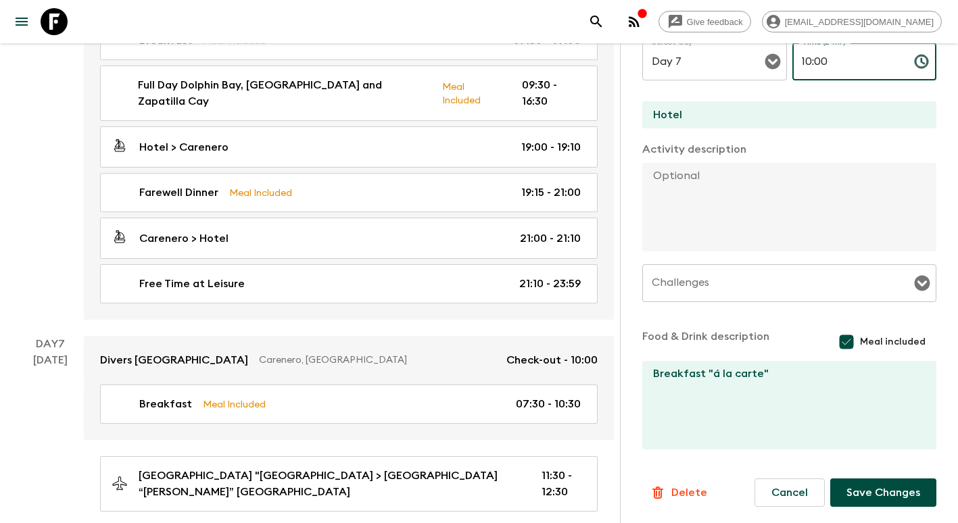
click at [870, 500] on button "Save Changes" at bounding box center [883, 493] width 106 height 28
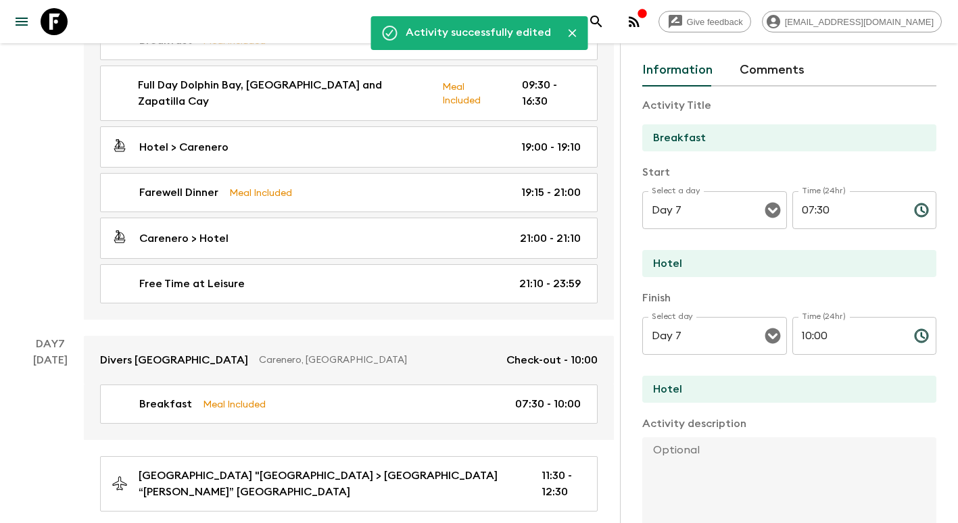
scroll to position [0, 0]
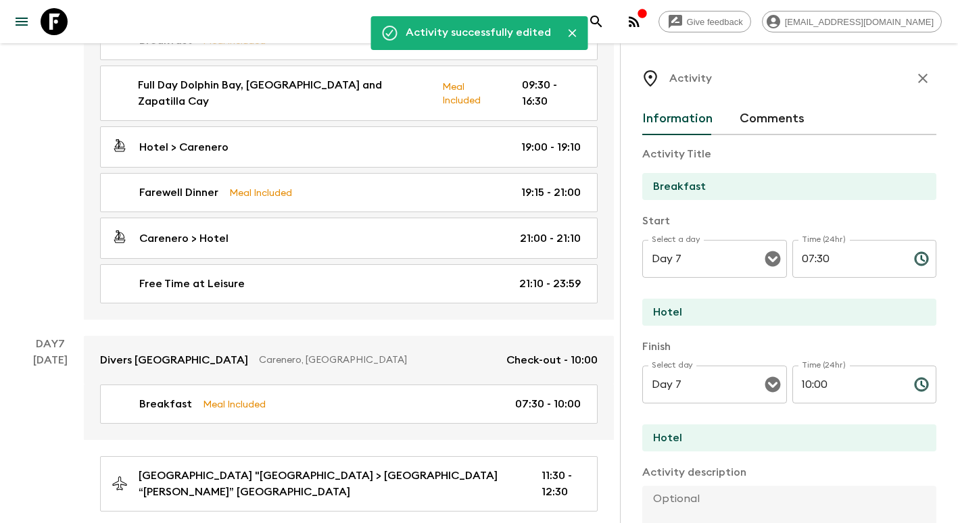
click at [915, 74] on icon "button" at bounding box center [923, 78] width 16 height 16
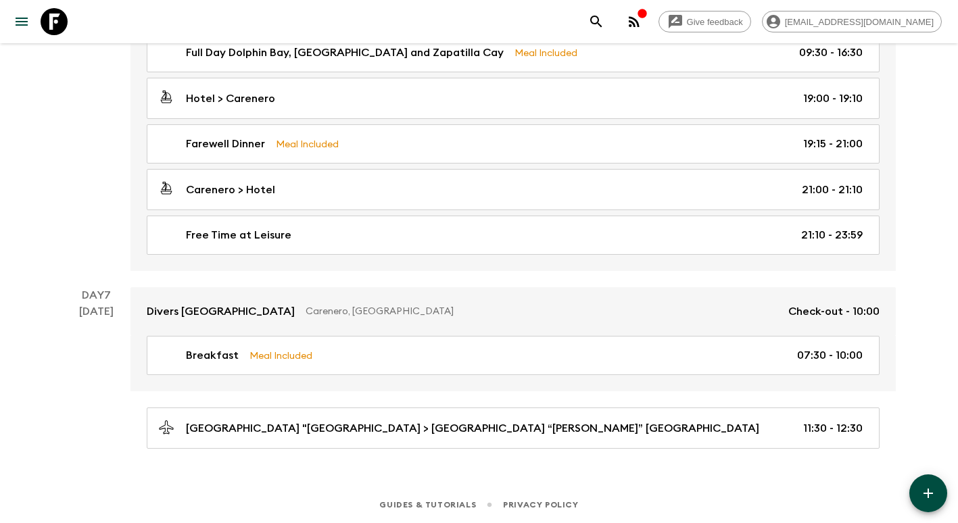
click at [914, 488] on button "button" at bounding box center [928, 494] width 38 height 38
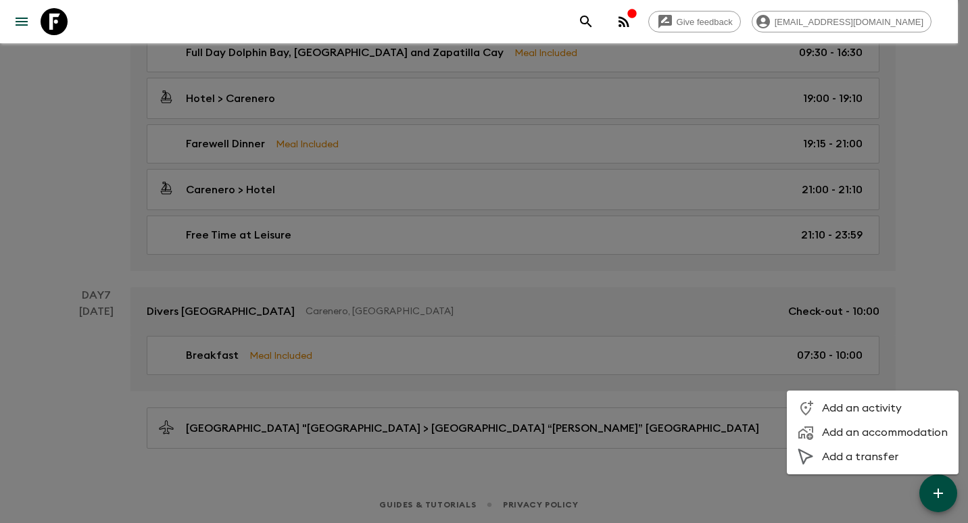
click at [868, 447] on li "Add a transfer" at bounding box center [873, 457] width 172 height 24
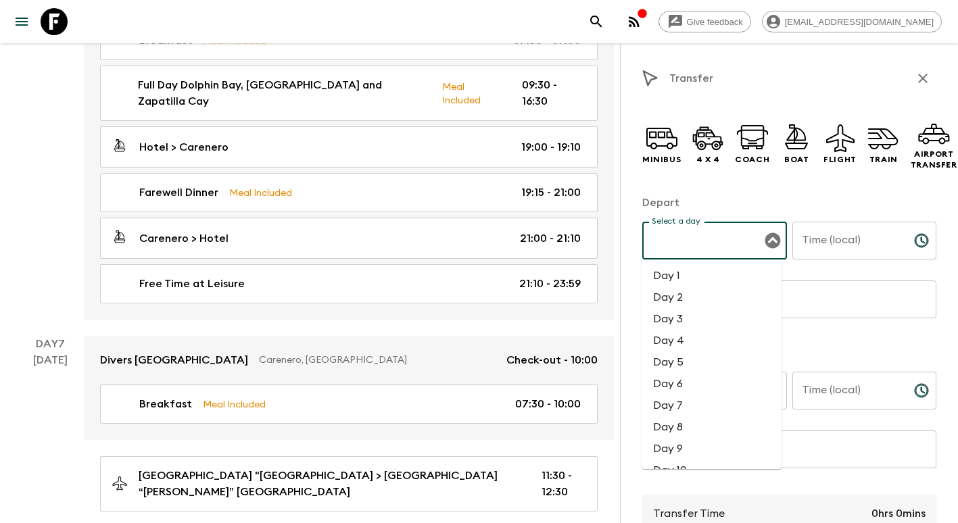
click at [686, 239] on input "Select a day" at bounding box center [704, 241] width 112 height 26
click at [699, 400] on li "Day 7" at bounding box center [711, 406] width 139 height 22
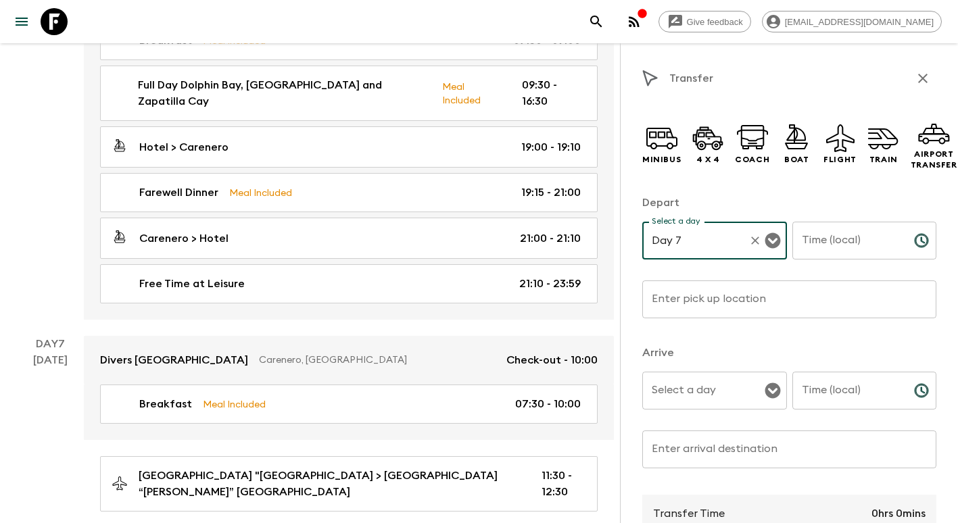
click at [822, 250] on input "Time (local)" at bounding box center [847, 241] width 111 height 38
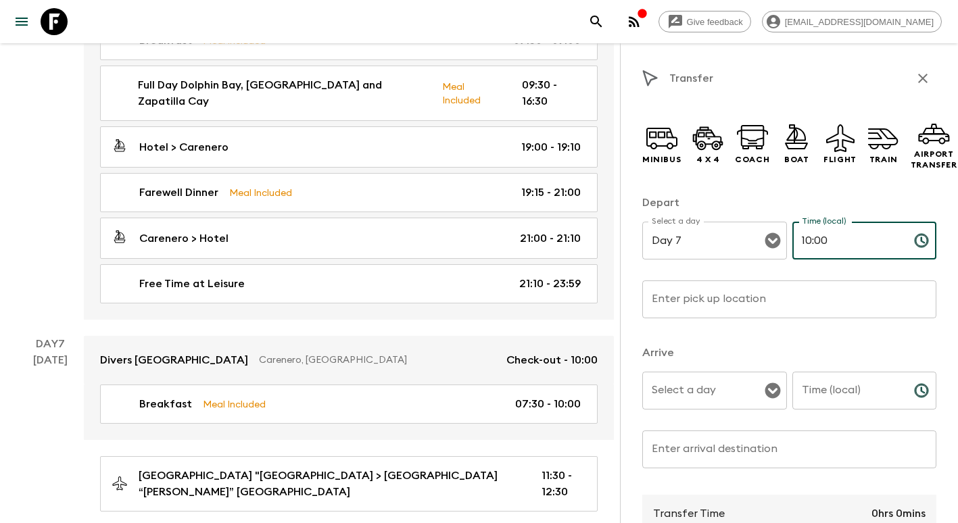
click at [754, 297] on input "Enter pick up location" at bounding box center [789, 300] width 294 height 38
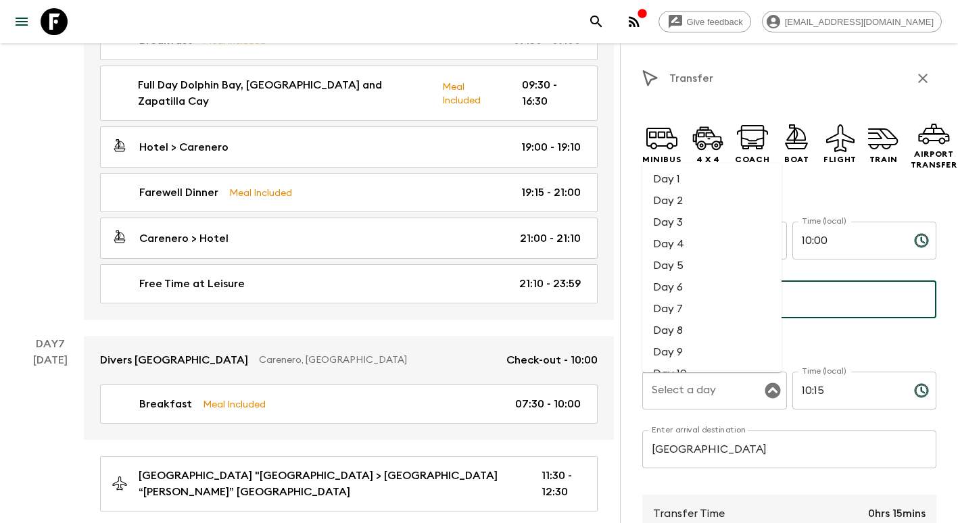
click at [686, 311] on li "Day 7" at bounding box center [711, 309] width 139 height 22
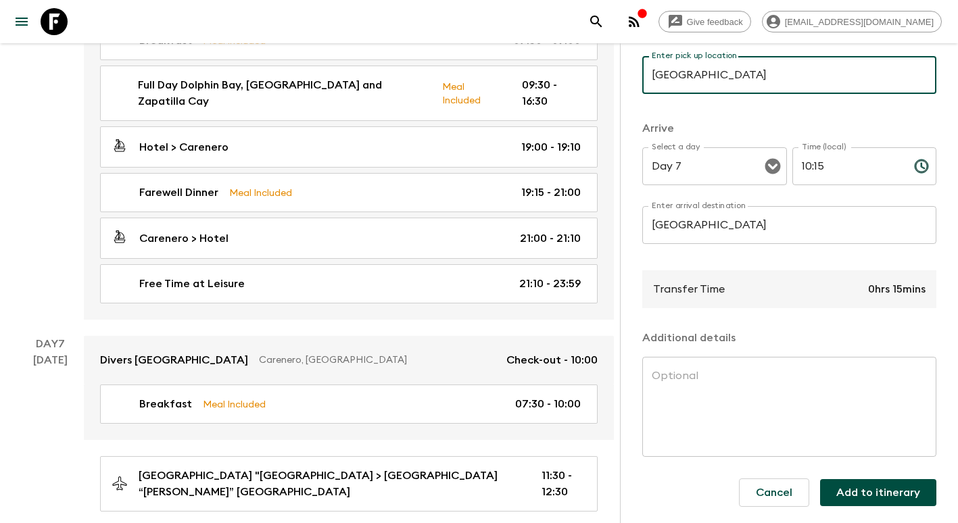
click at [884, 484] on button "Add to itinerary" at bounding box center [878, 492] width 116 height 27
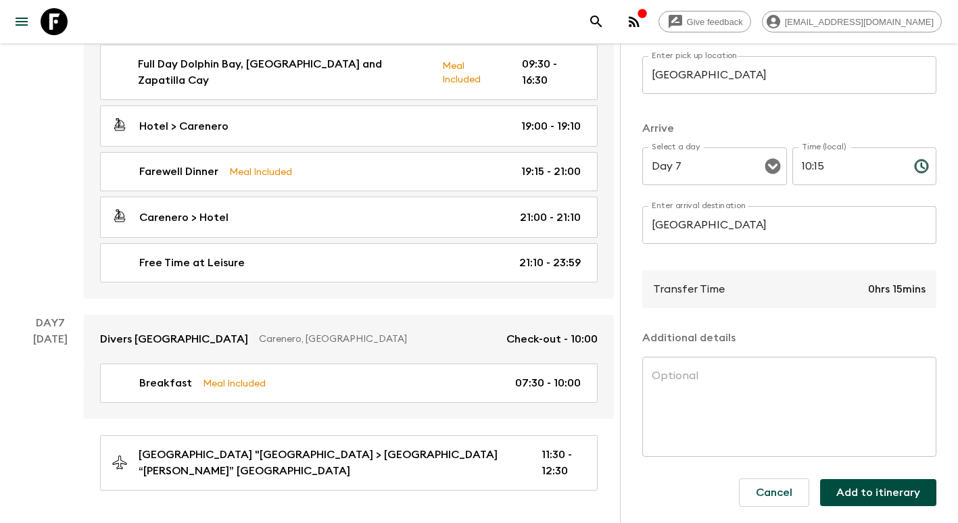
scroll to position [1939, 0]
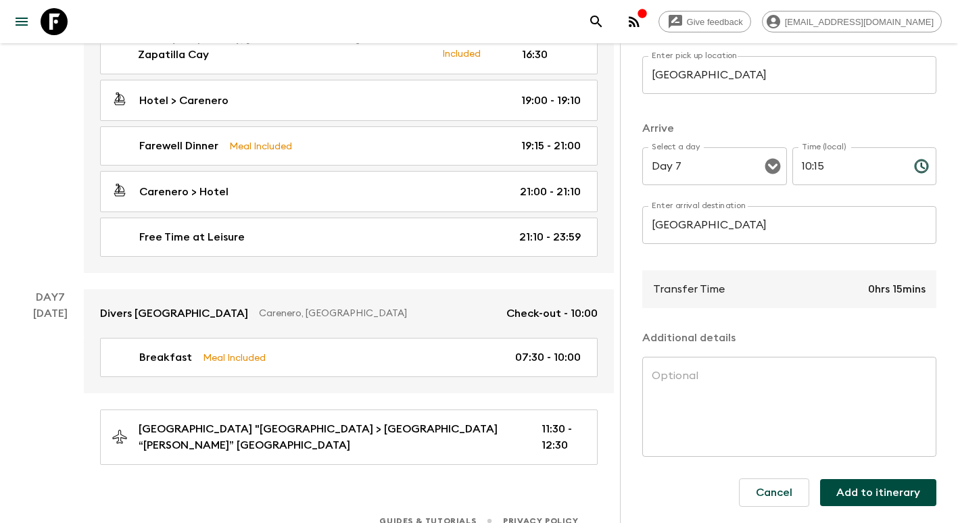
click at [863, 481] on button "Add to itinerary" at bounding box center [878, 492] width 116 height 27
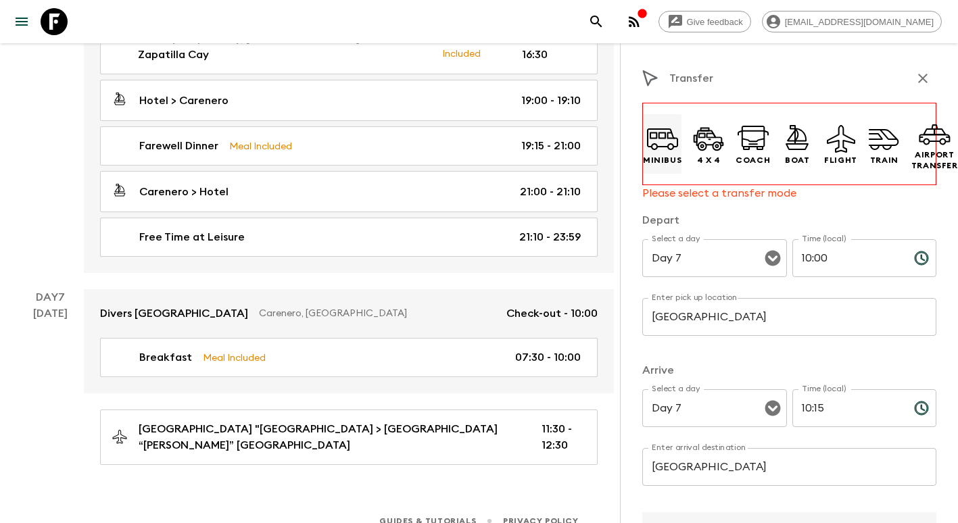
click at [669, 131] on icon at bounding box center [662, 138] width 32 height 32
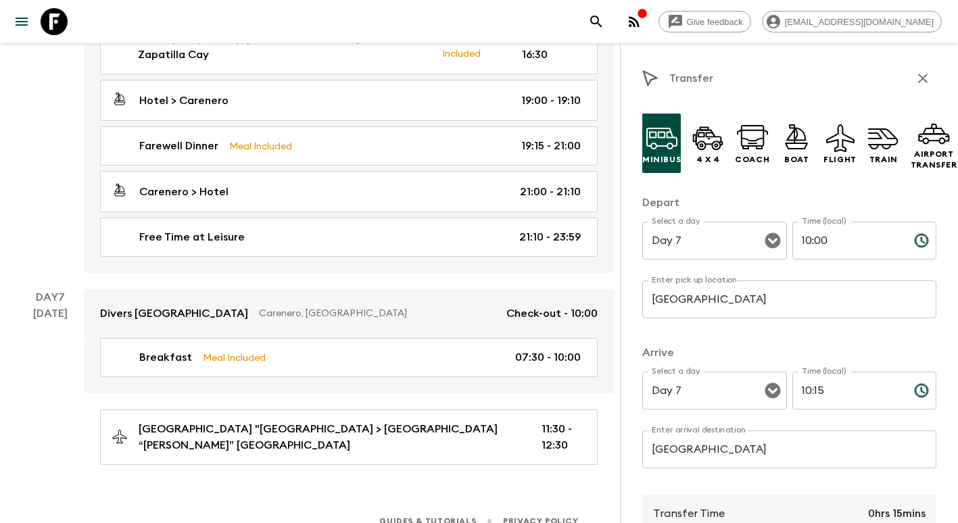
scroll to position [236, 0]
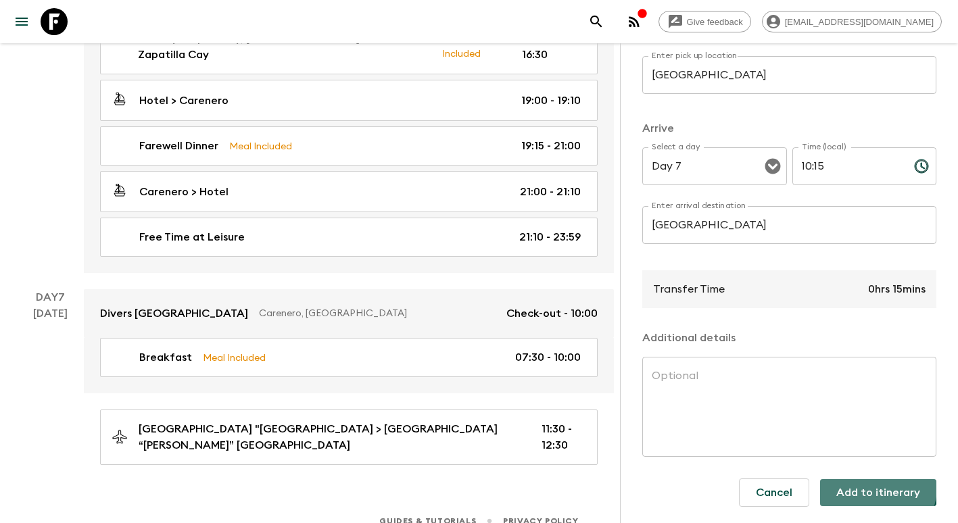
click at [868, 479] on button "Add to itinerary" at bounding box center [878, 492] width 116 height 27
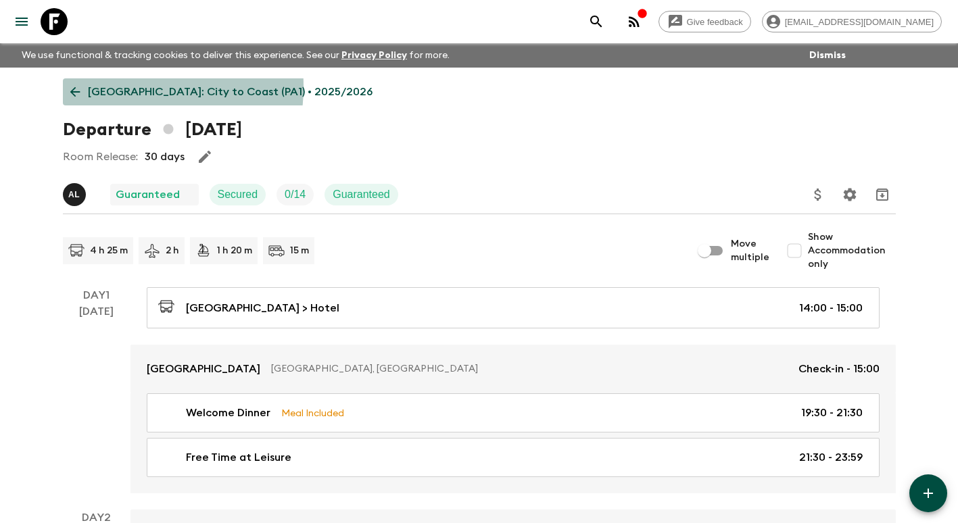
click at [101, 86] on p "[GEOGRAPHIC_DATA]: City to Coast (PA1) • 2025/2026" at bounding box center [230, 92] width 285 height 16
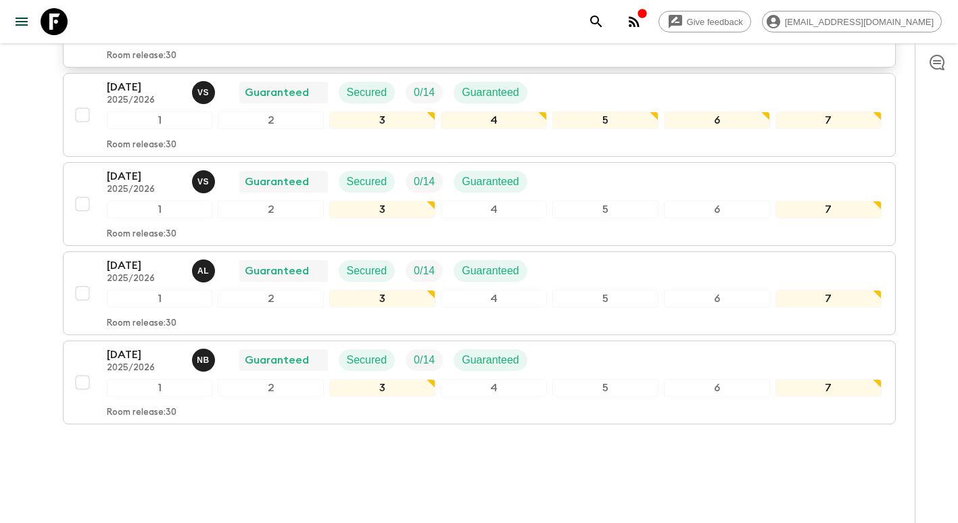
scroll to position [686, 0]
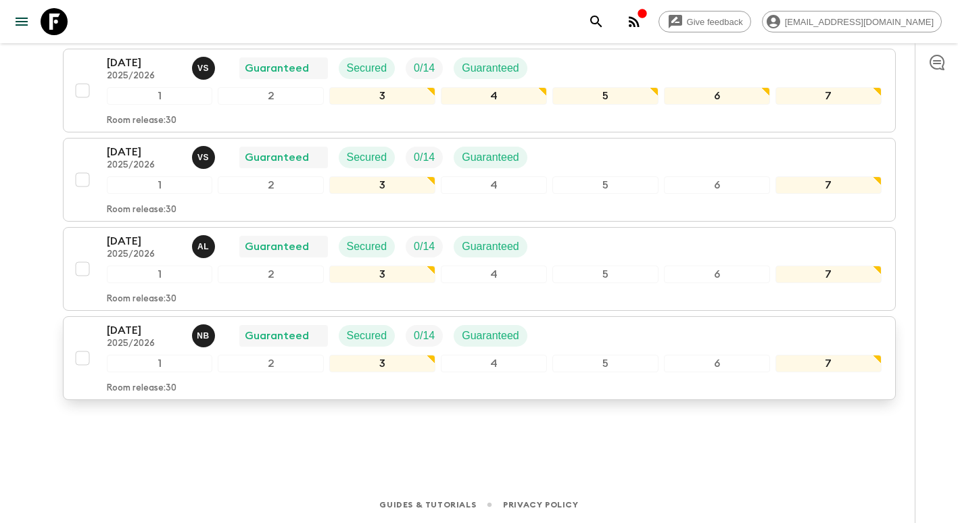
click at [135, 341] on p "2025/2026" at bounding box center [144, 344] width 74 height 11
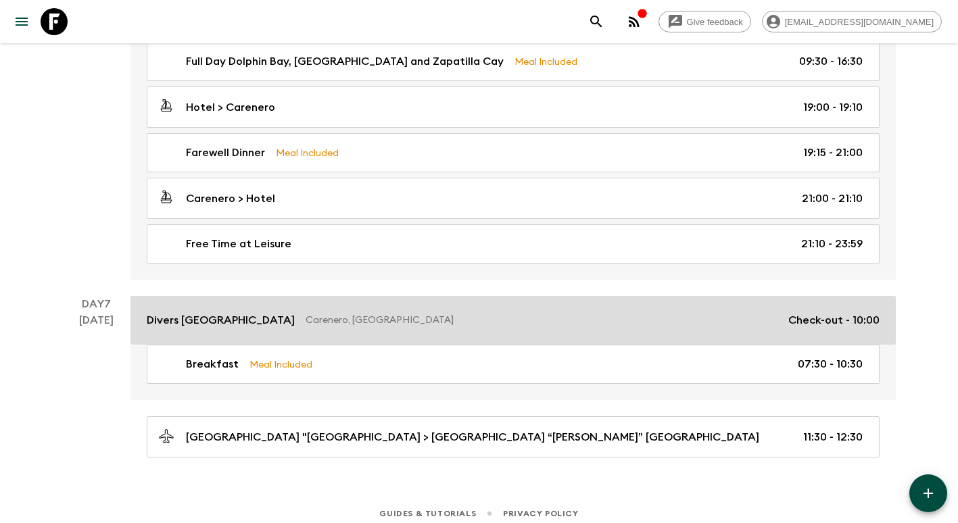
scroll to position [1892, 0]
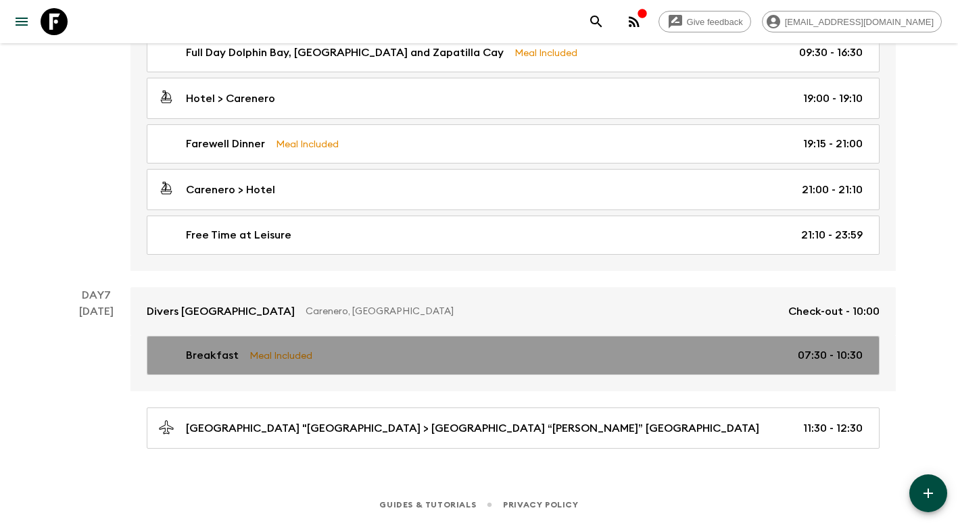
click at [789, 355] on div "Breakfast Meal Included 07:30 - 10:30" at bounding box center [510, 356] width 705 height 16
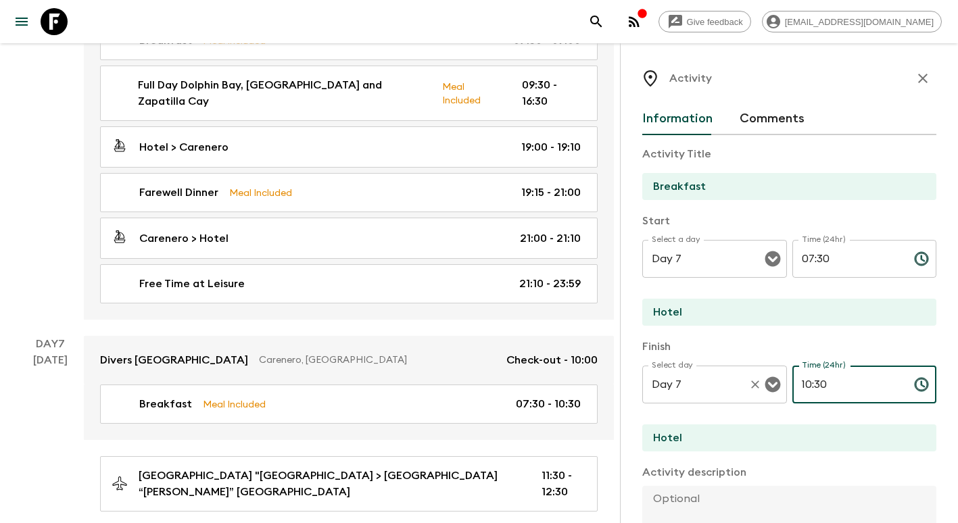
drag, startPoint x: 853, startPoint y: 392, endPoint x: 673, endPoint y: 379, distance: 179.6
click at [673, 379] on div "Select day Day 7 Select day ​ Time (24hr) 10:30 Time (24hr) ​" at bounding box center [789, 392] width 294 height 53
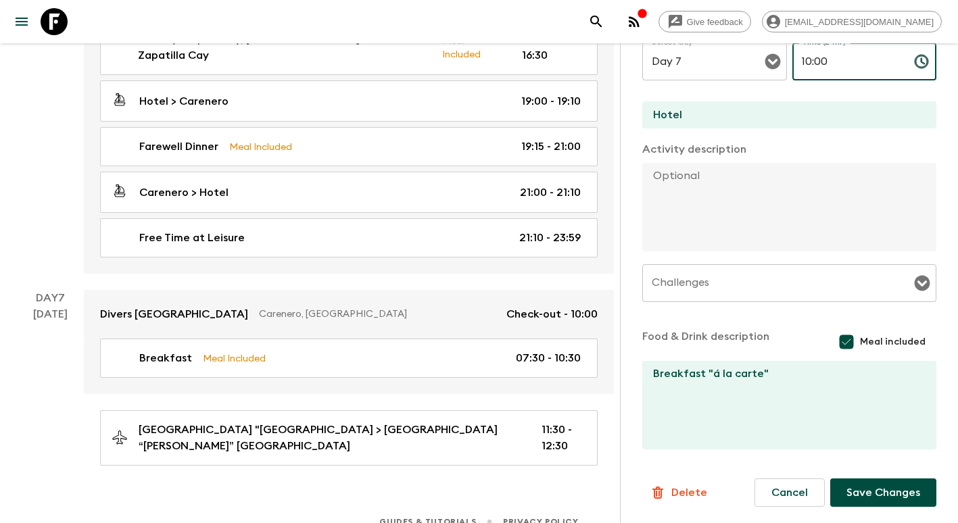
scroll to position [1939, 0]
click at [870, 488] on button "Save Changes" at bounding box center [883, 493] width 106 height 28
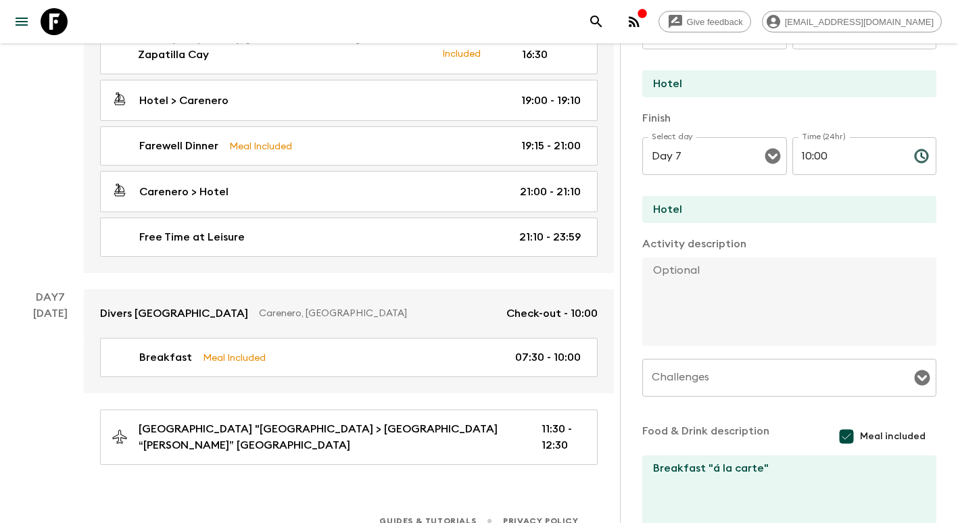
scroll to position [0, 0]
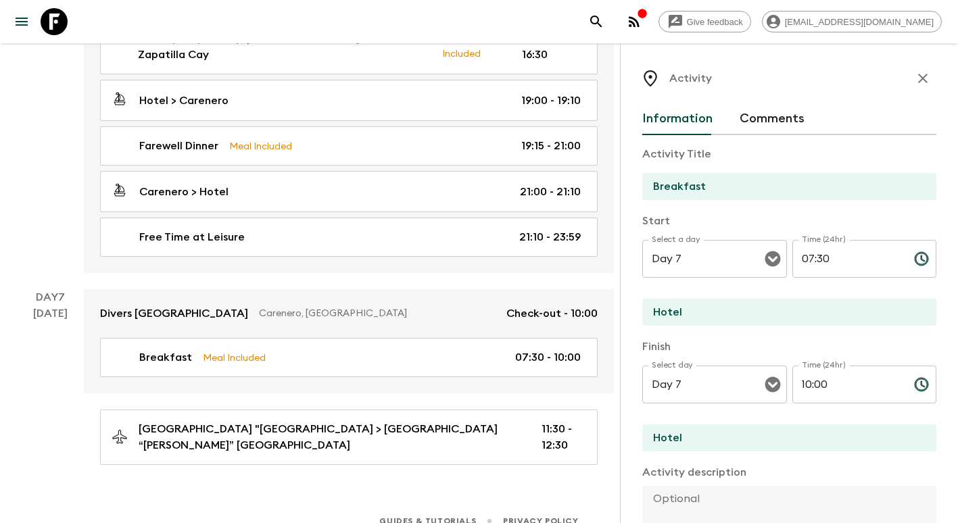
click at [916, 71] on icon "button" at bounding box center [923, 78] width 16 height 16
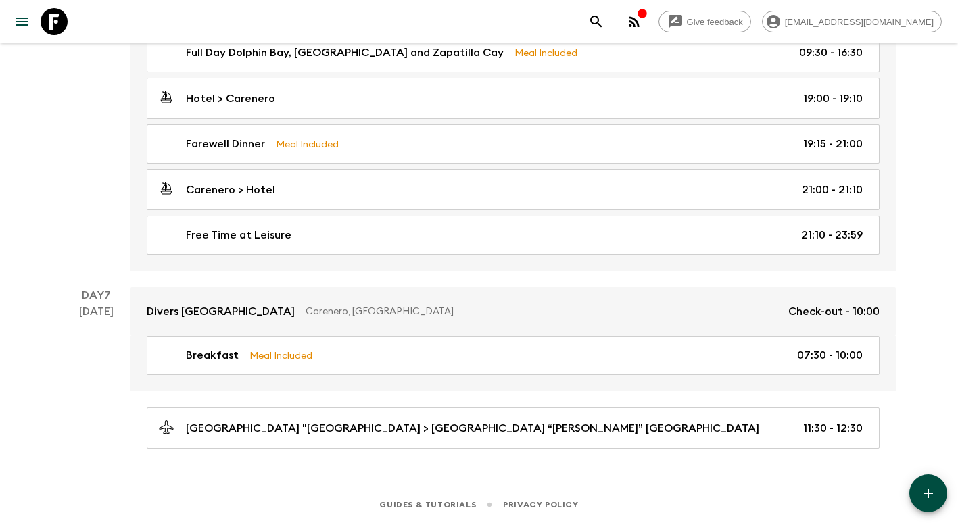
scroll to position [1892, 0]
click at [936, 488] on icon "button" at bounding box center [928, 494] width 16 height 16
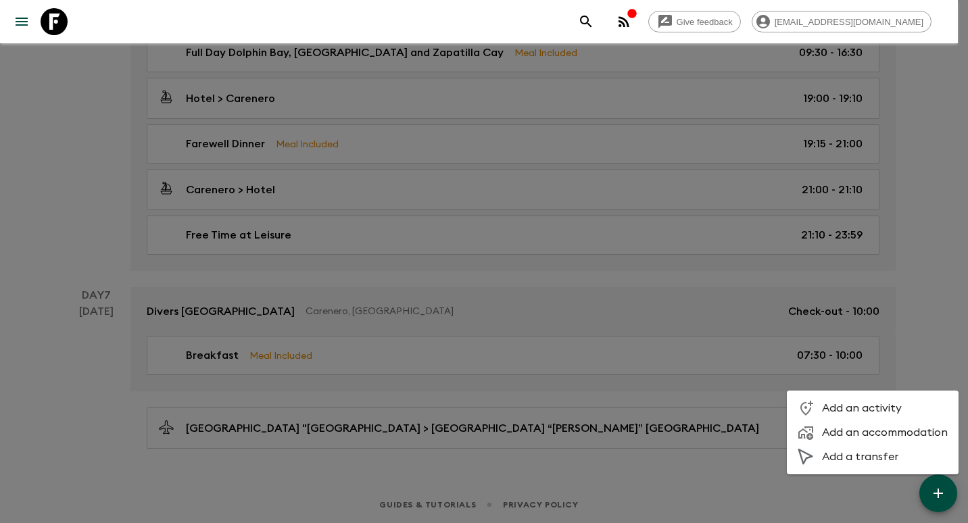
click at [874, 458] on span "Add a transfer" at bounding box center [885, 457] width 126 height 14
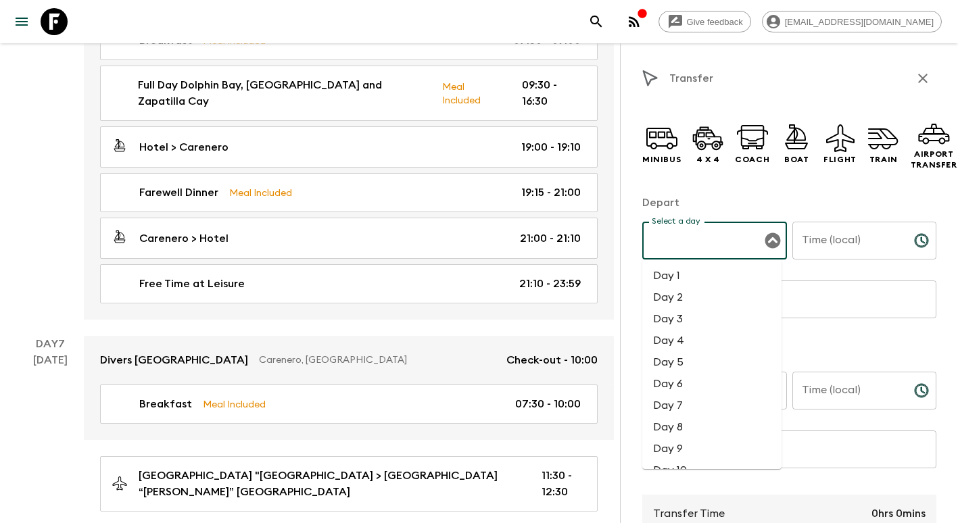
click at [680, 247] on input "Select a day" at bounding box center [704, 241] width 112 height 26
click at [692, 405] on li "Day 7" at bounding box center [711, 406] width 139 height 22
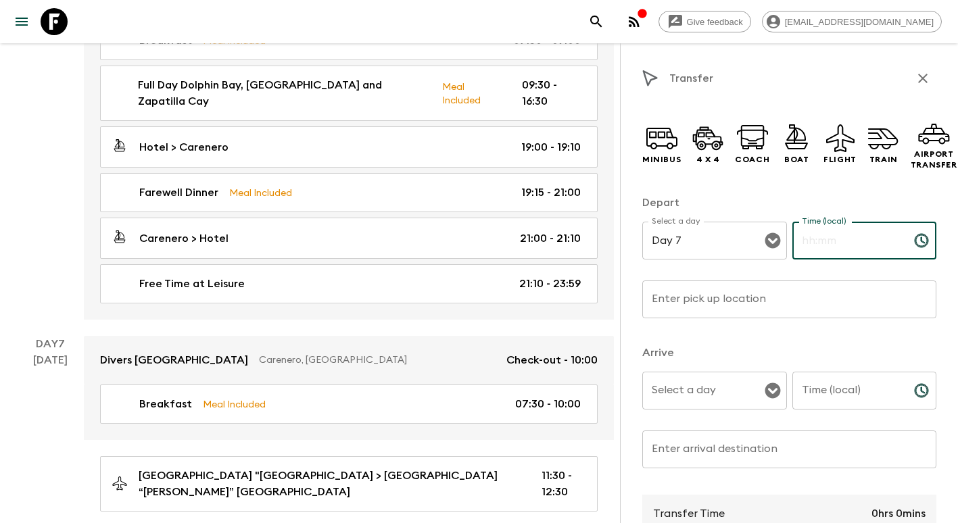
click at [863, 230] on input "Time (local)" at bounding box center [847, 241] width 111 height 38
click at [663, 131] on icon at bounding box center [662, 138] width 32 height 32
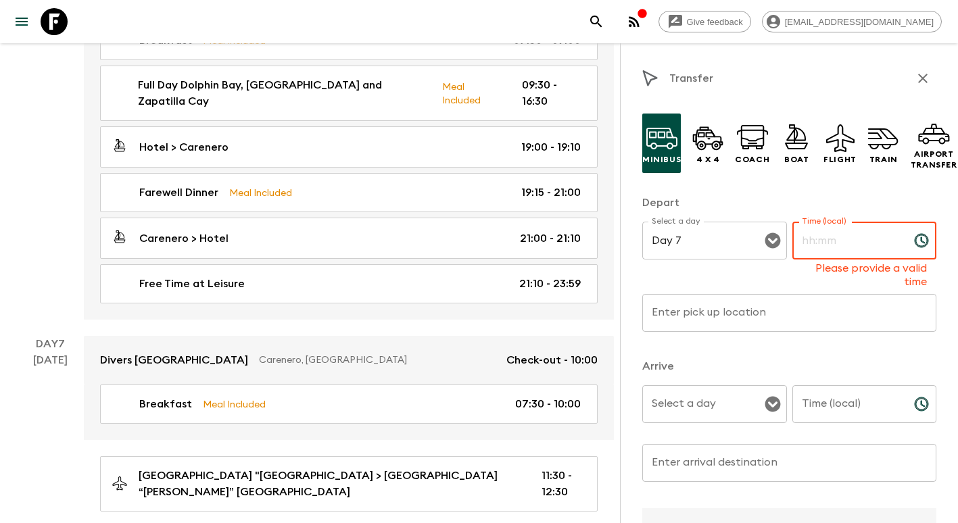
click at [828, 248] on input "Time (local)" at bounding box center [847, 241] width 111 height 38
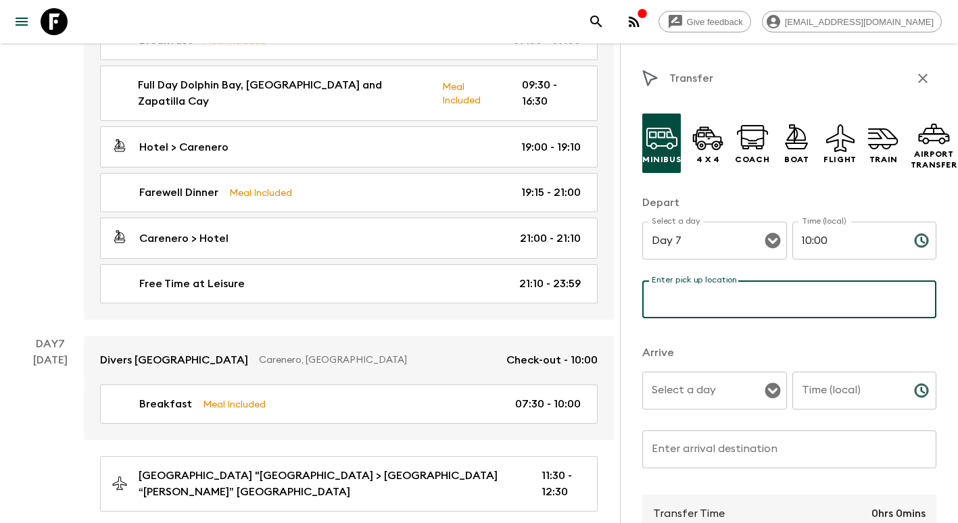
click at [775, 311] on input "Enter pick up location" at bounding box center [789, 300] width 294 height 38
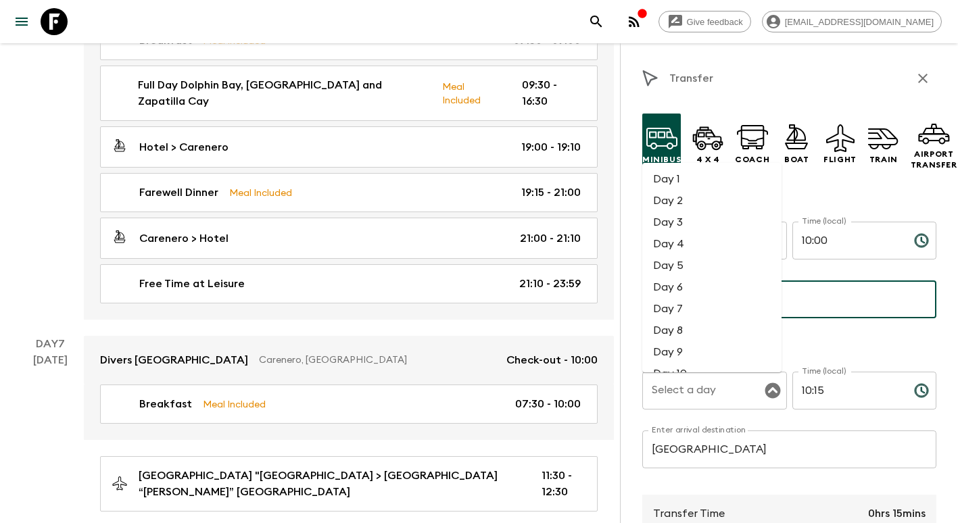
click at [691, 315] on li "Day 7" at bounding box center [711, 309] width 139 height 22
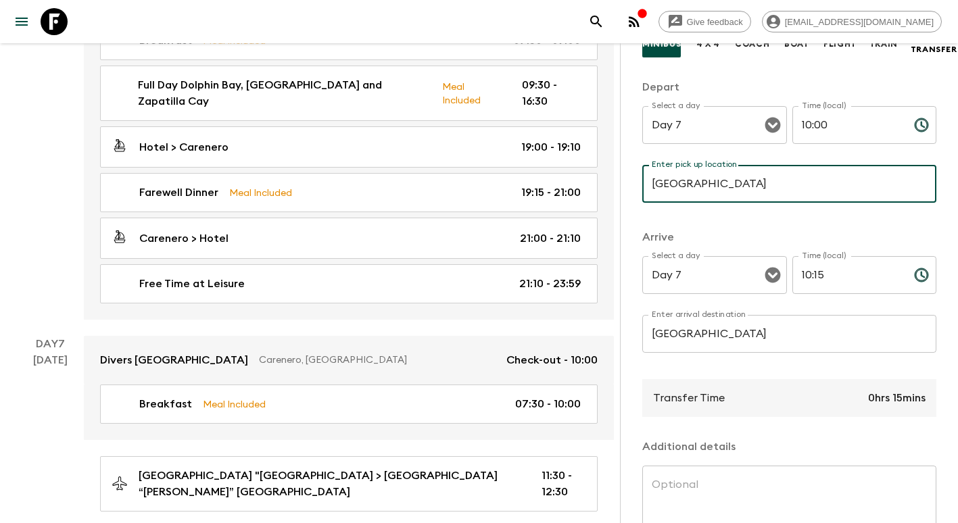
scroll to position [236, 0]
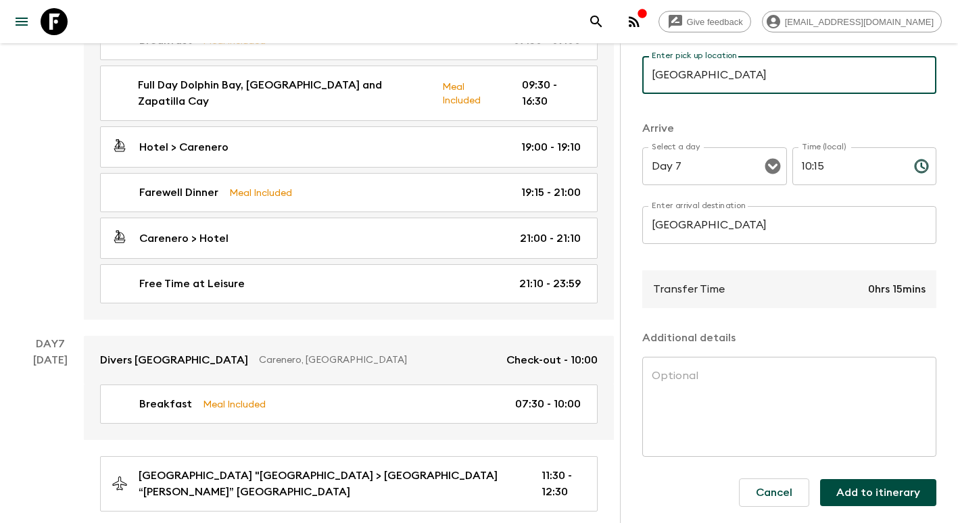
click at [878, 489] on button "Add to itinerary" at bounding box center [878, 492] width 116 height 27
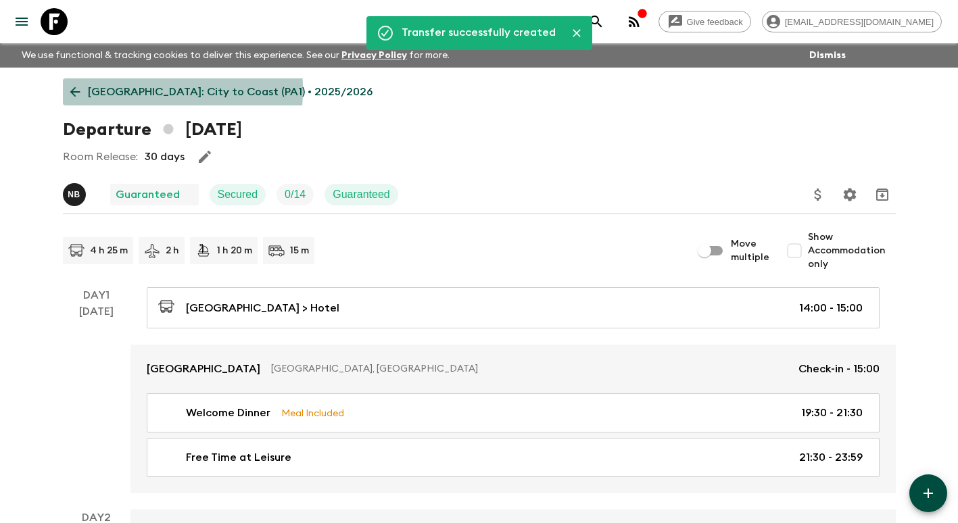
click at [80, 89] on icon at bounding box center [75, 92] width 15 height 15
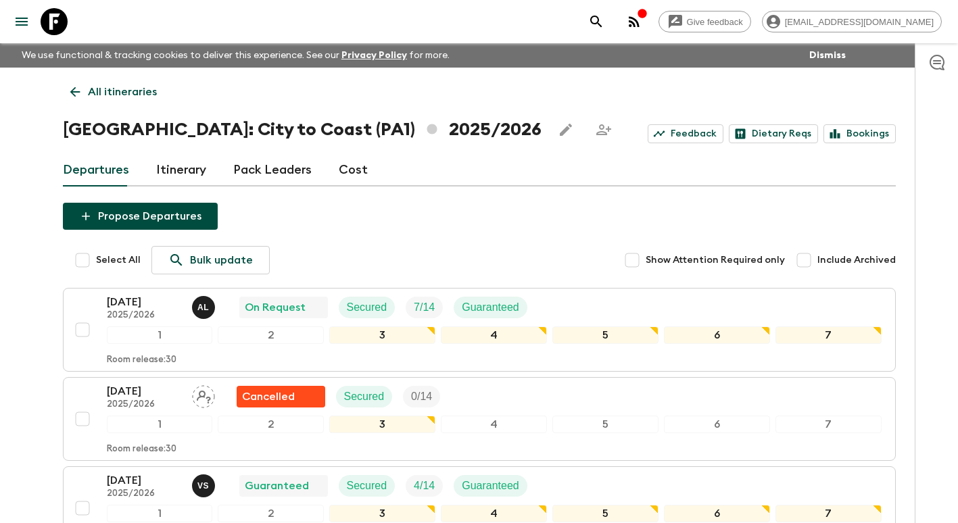
click at [131, 90] on p "All itineraries" at bounding box center [122, 92] width 69 height 16
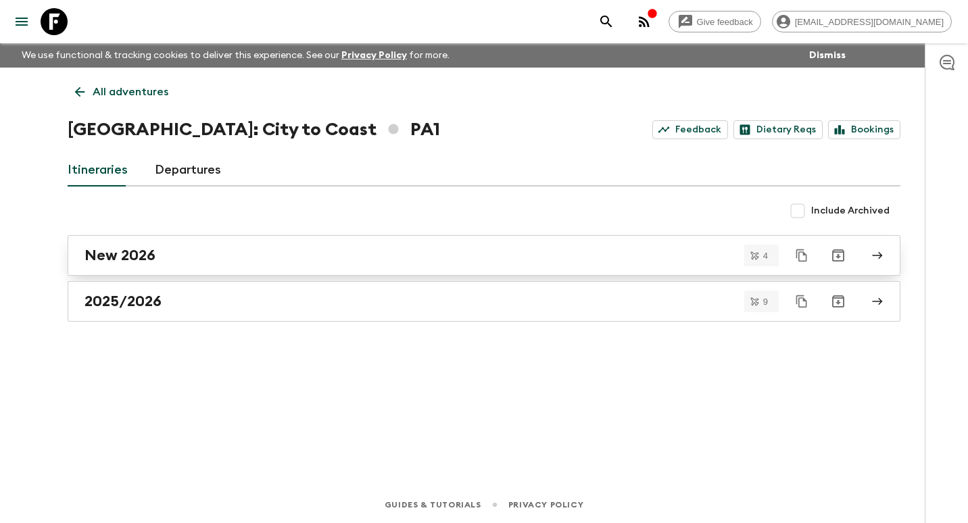
click at [144, 258] on h2 "New 2026" at bounding box center [120, 256] width 71 height 18
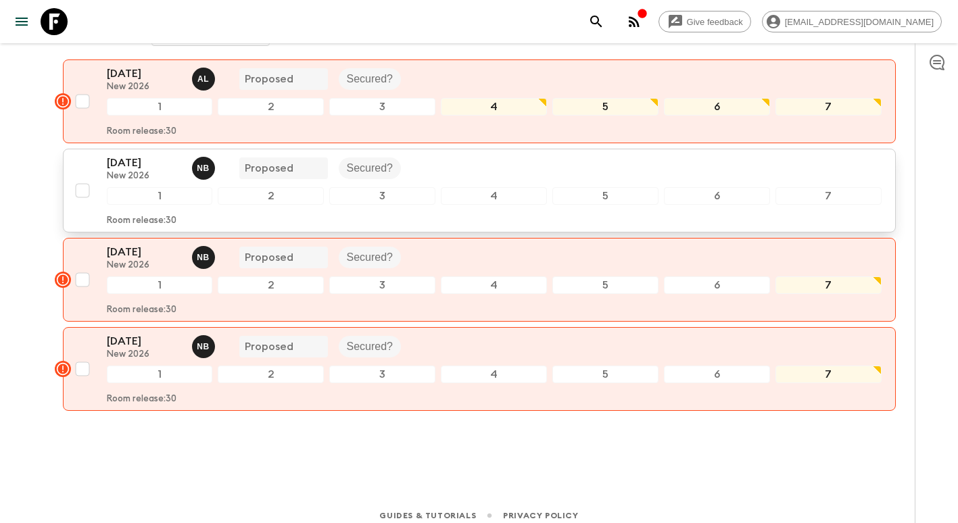
scroll to position [239, 0]
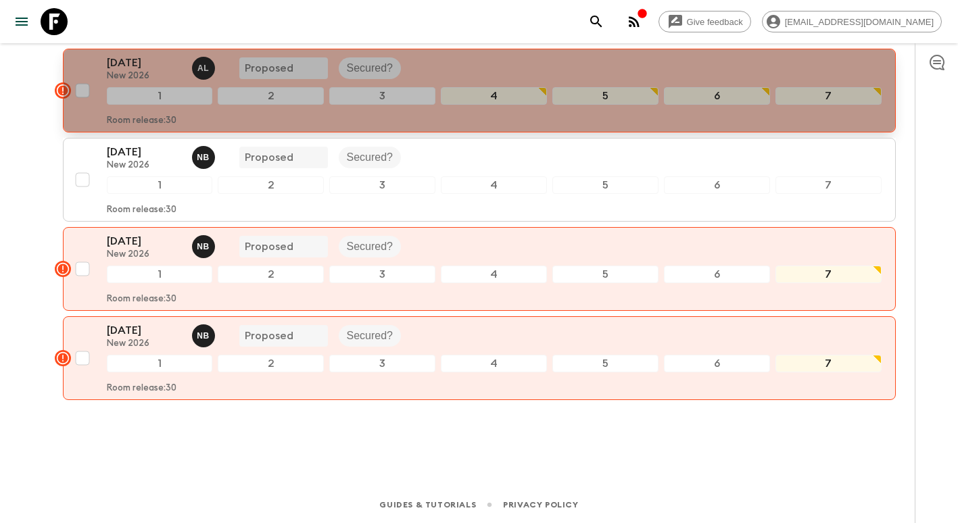
click at [440, 71] on div "[DATE] New 2026 A L Proposed Secured?" at bounding box center [494, 68] width 775 height 27
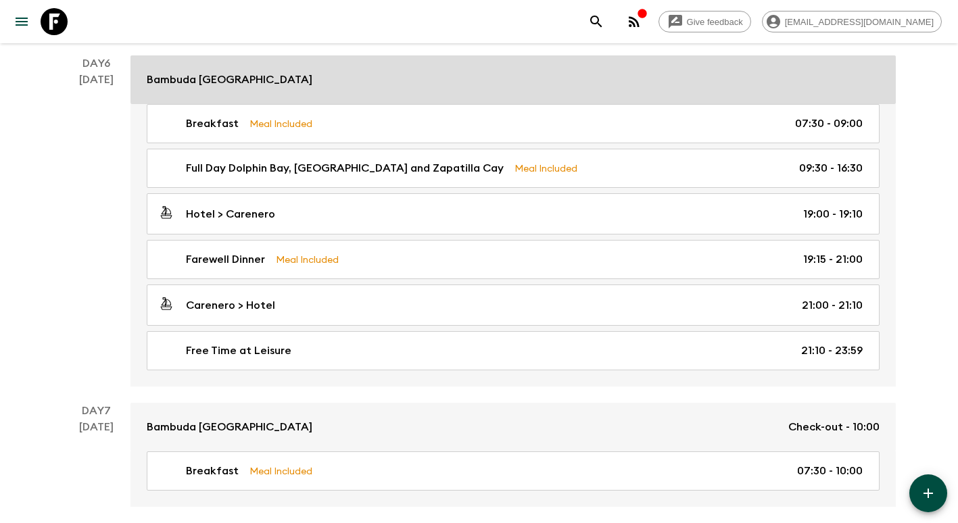
scroll to position [1856, 0]
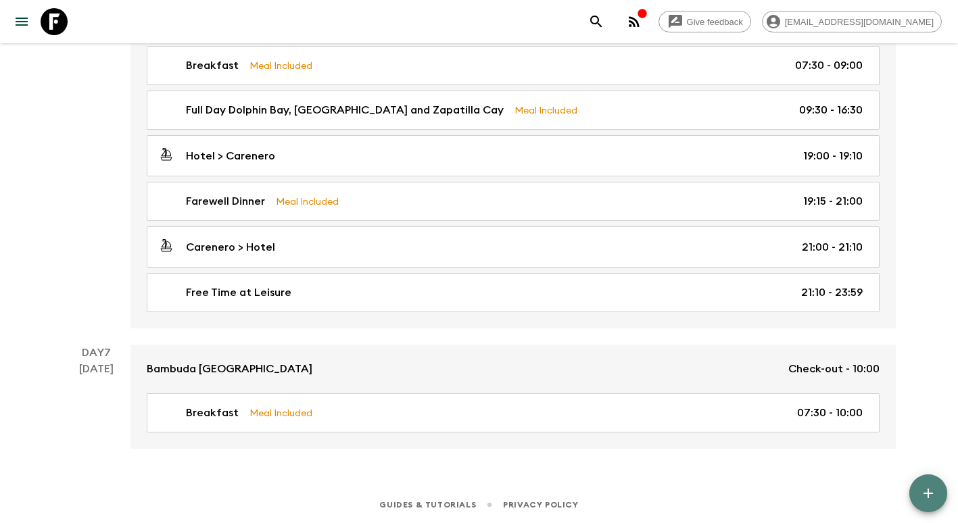
click at [926, 493] on icon "button" at bounding box center [928, 493] width 9 height 9
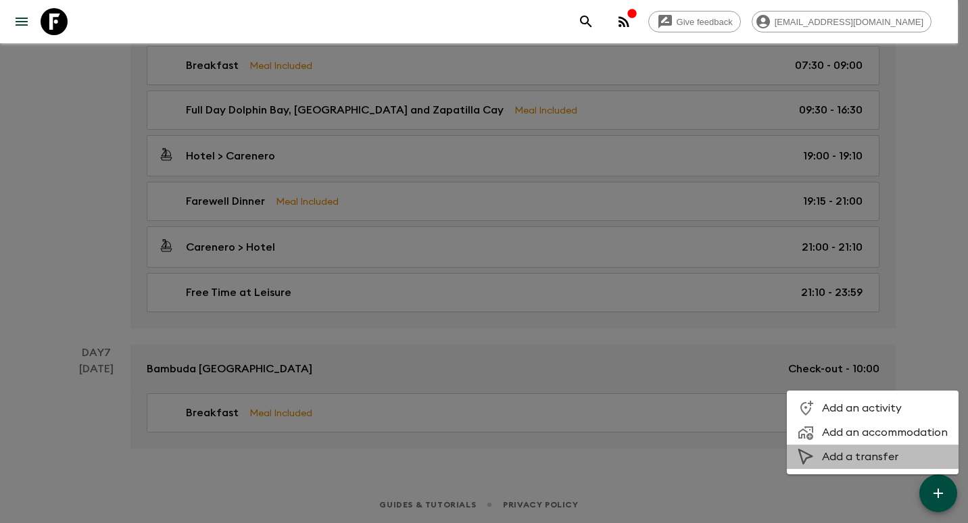
click at [886, 455] on span "Add a transfer" at bounding box center [885, 457] width 126 height 14
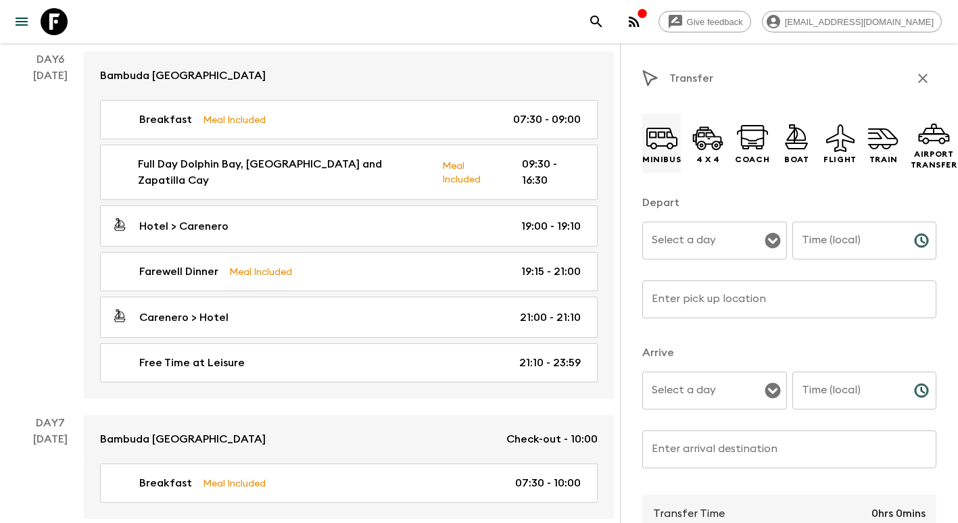
click at [652, 147] on icon at bounding box center [662, 138] width 32 height 32
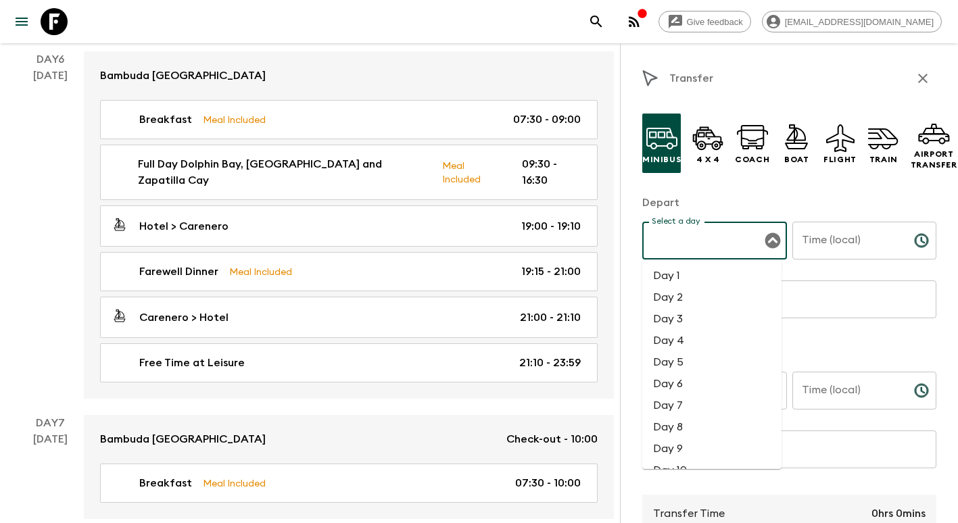
click at [695, 232] on input "Select a day" at bounding box center [704, 241] width 112 height 26
click at [688, 405] on li "Day 7" at bounding box center [711, 406] width 139 height 22
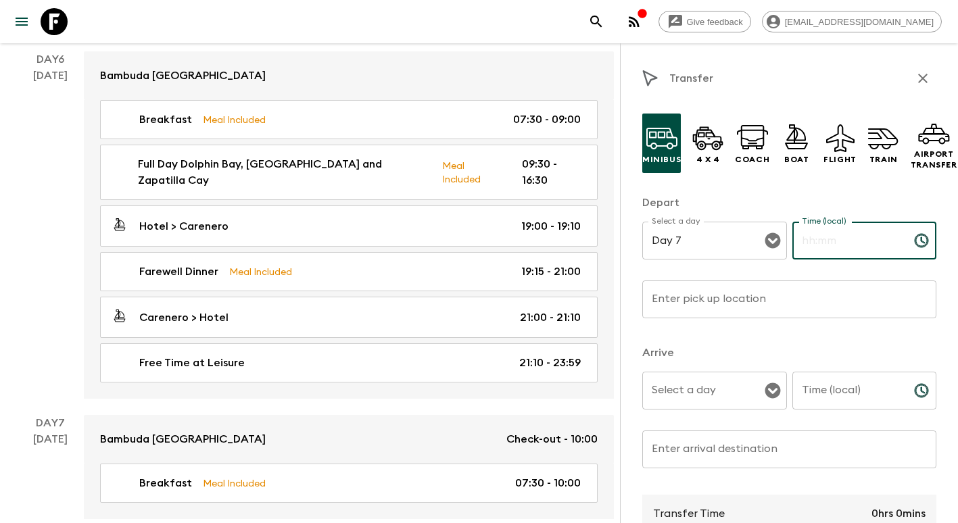
click at [823, 237] on input "Time (local)" at bounding box center [847, 241] width 111 height 38
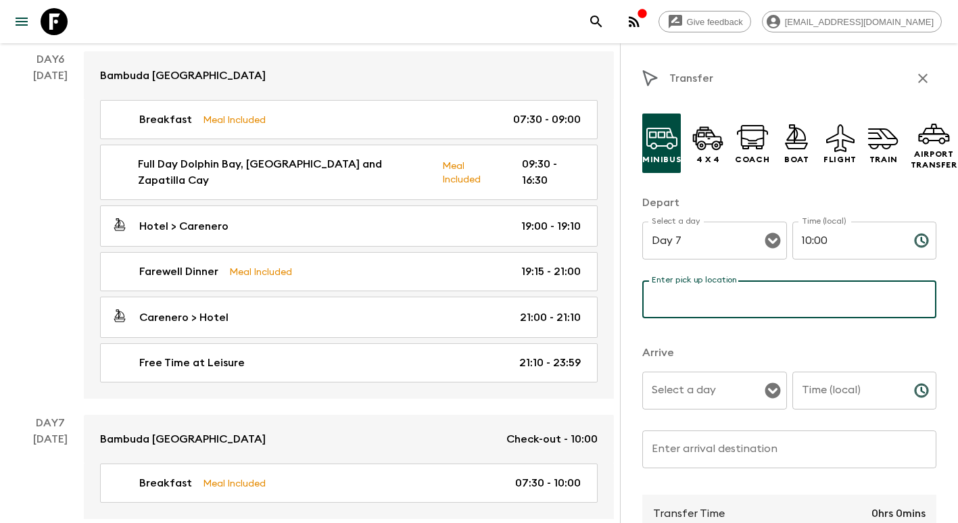
click at [740, 308] on input "Enter pick up location" at bounding box center [789, 300] width 294 height 38
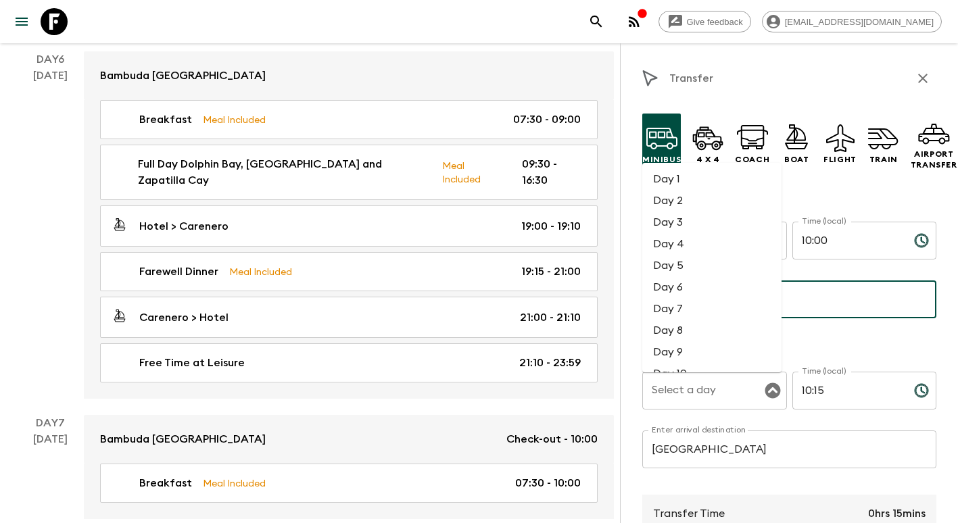
click at [699, 316] on li "Day 7" at bounding box center [711, 309] width 139 height 22
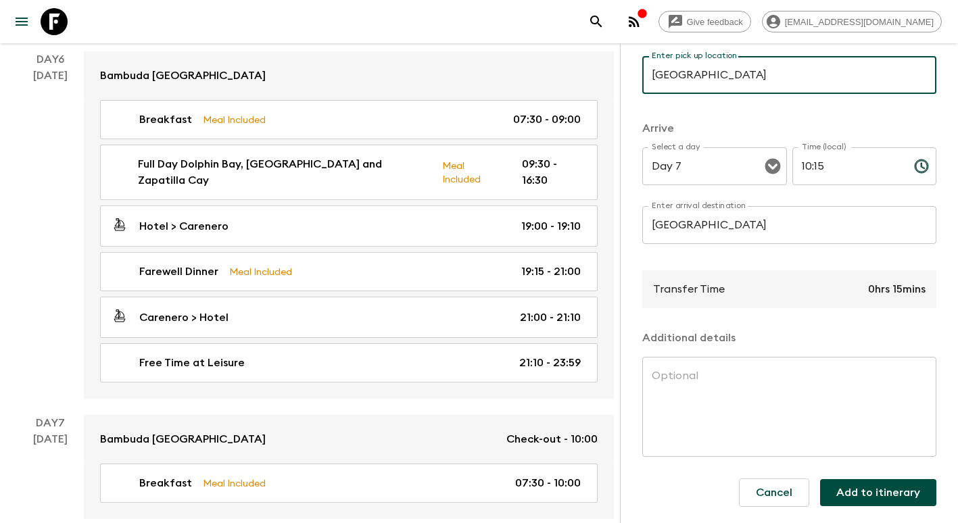
scroll to position [236, 0]
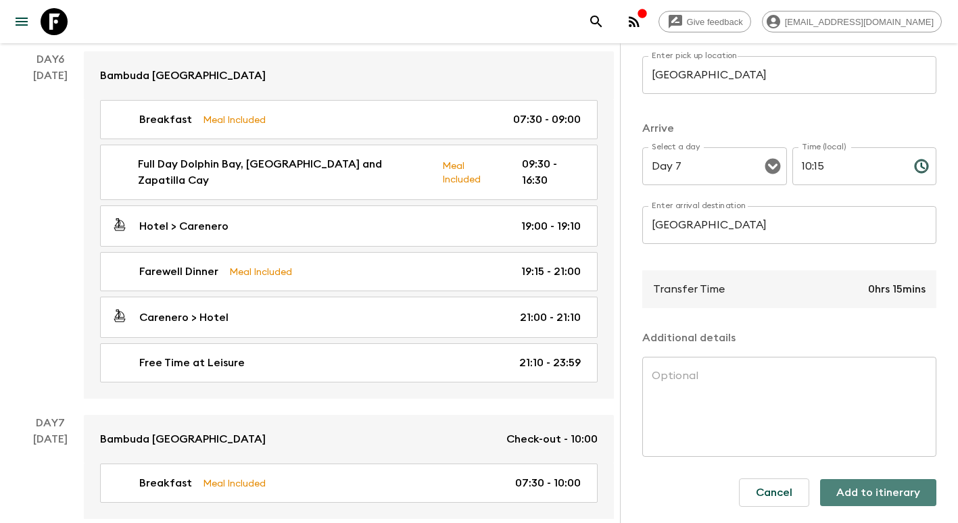
click at [875, 482] on button "Add to itinerary" at bounding box center [878, 492] width 116 height 27
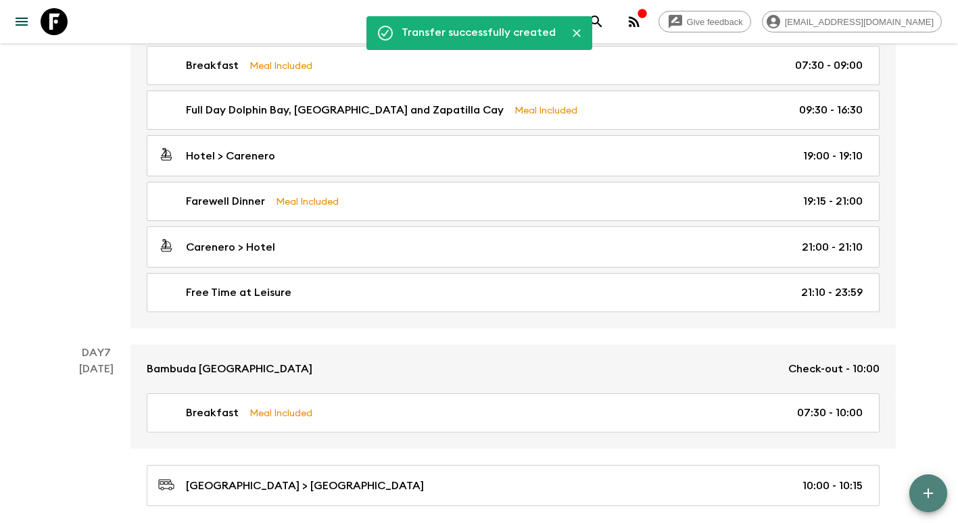
click at [932, 486] on icon "button" at bounding box center [928, 494] width 16 height 16
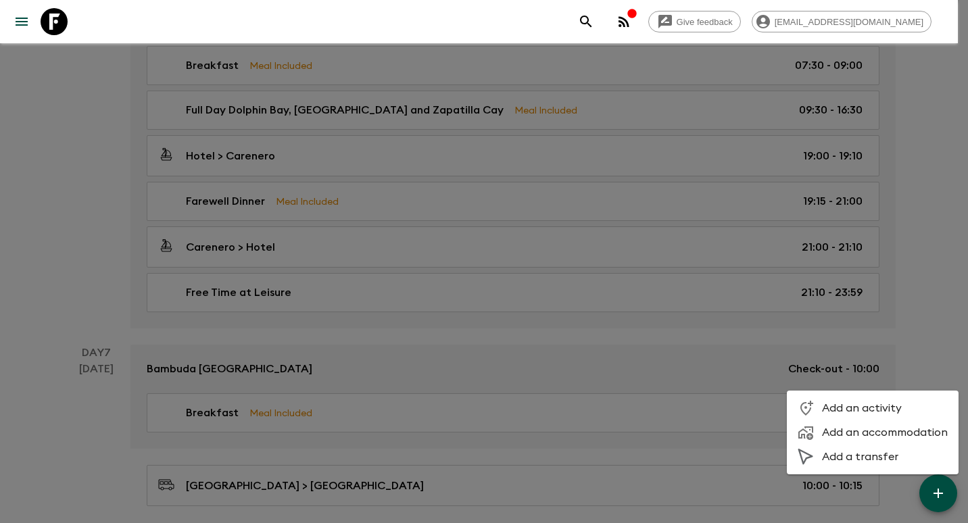
click at [866, 456] on span "Add a transfer" at bounding box center [885, 457] width 126 height 14
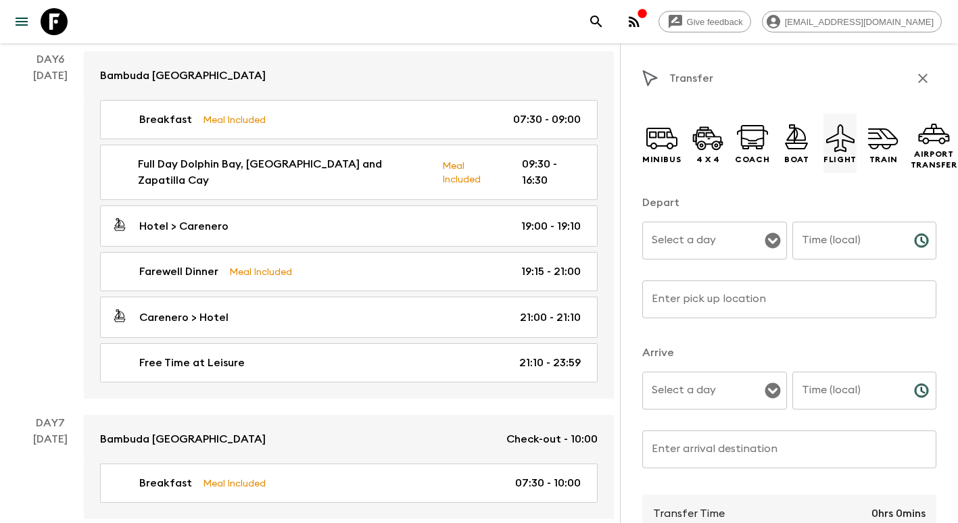
click at [833, 154] on div "Flight" at bounding box center [840, 144] width 33 height 60
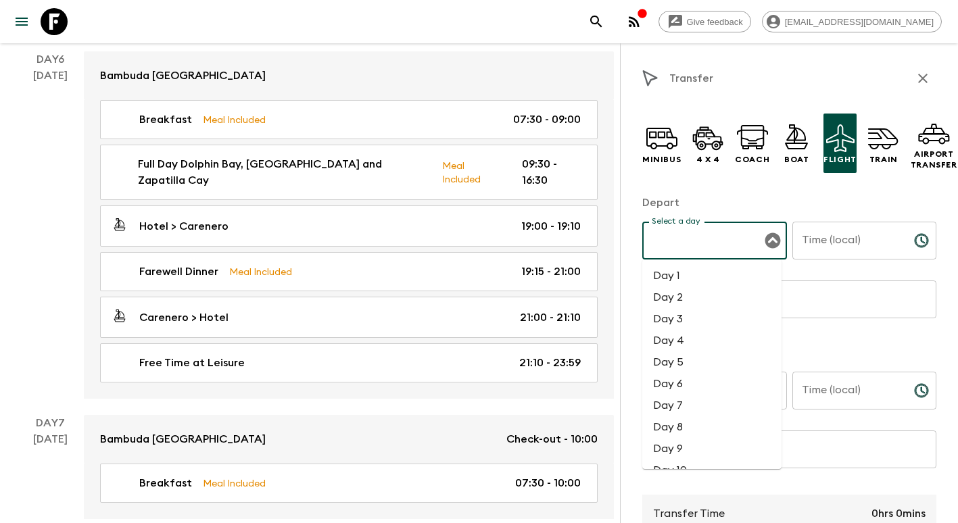
click at [721, 246] on input "Select a day" at bounding box center [704, 241] width 112 height 26
click at [691, 413] on li "Day 7" at bounding box center [711, 406] width 139 height 22
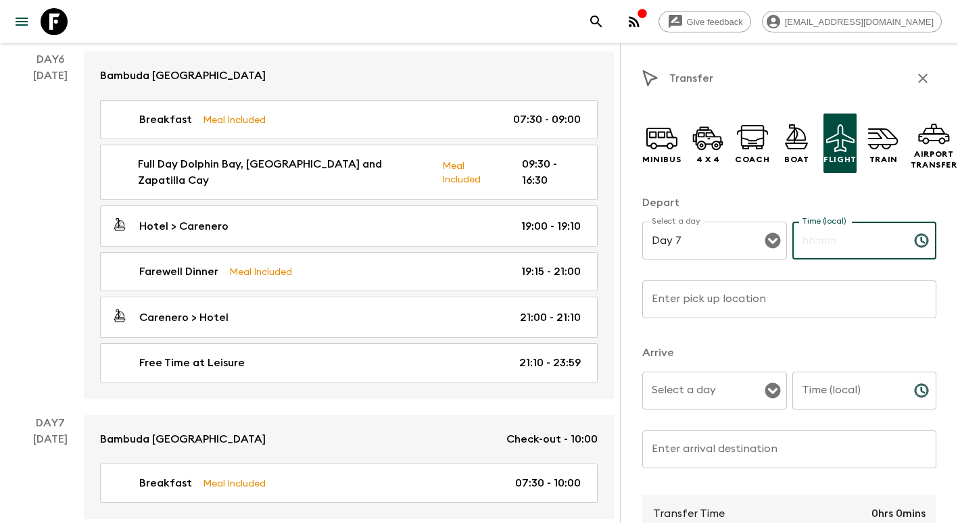
click at [824, 245] on input "Time (local)" at bounding box center [847, 241] width 111 height 38
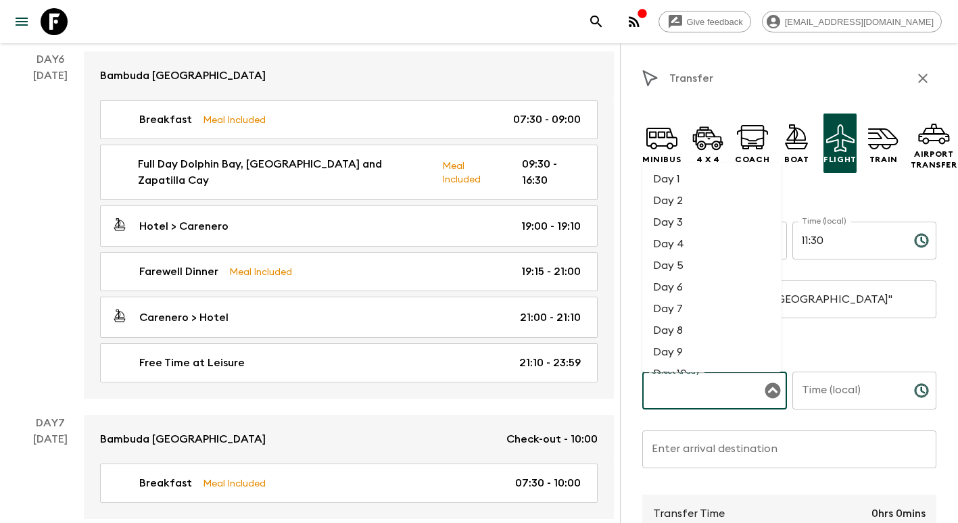
click at [678, 390] on input "Select a day" at bounding box center [704, 391] width 112 height 26
click at [686, 311] on li "Day 7" at bounding box center [711, 309] width 139 height 22
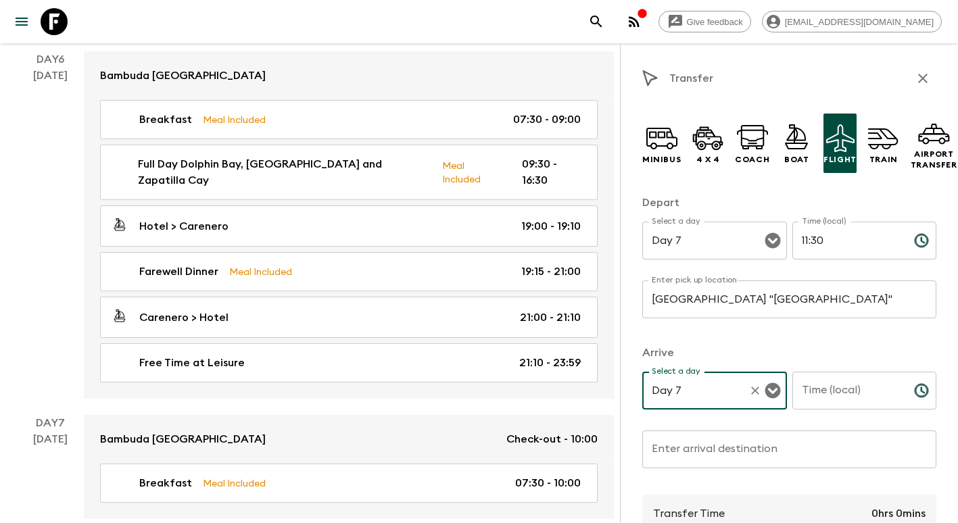
click at [827, 388] on input "Time (local)" at bounding box center [847, 391] width 111 height 38
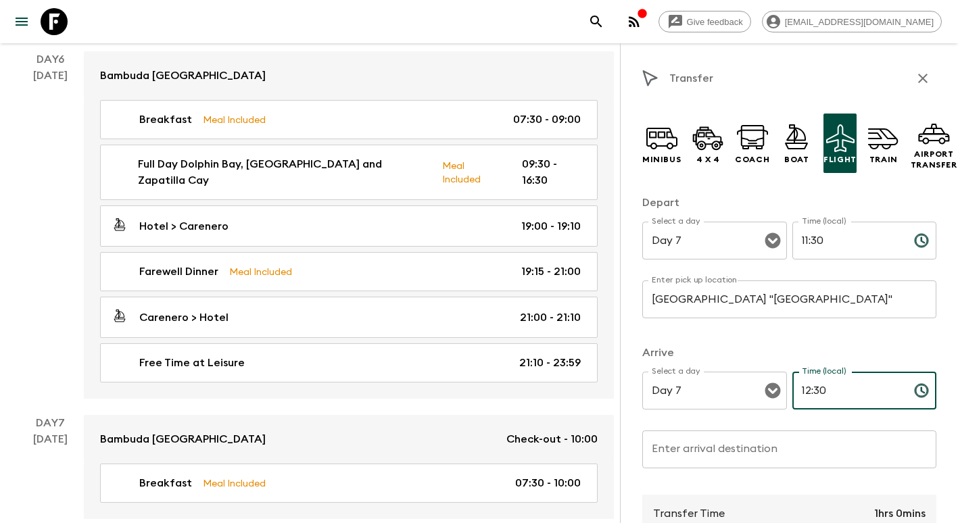
click at [717, 442] on div "Enter arrival destination Enter arrival destination ​" at bounding box center [789, 457] width 294 height 53
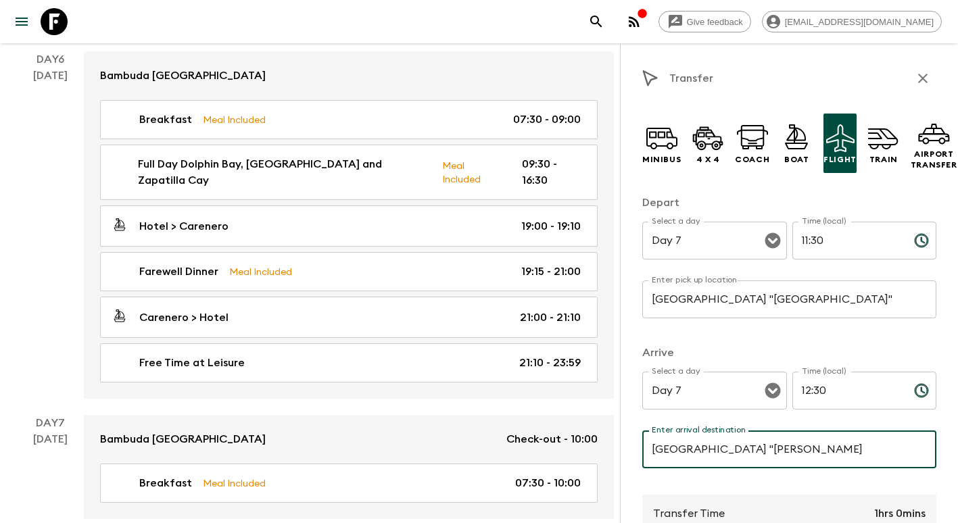
click at [842, 457] on input "[GEOGRAPHIC_DATA] "[PERSON_NAME]" at bounding box center [789, 450] width 294 height 38
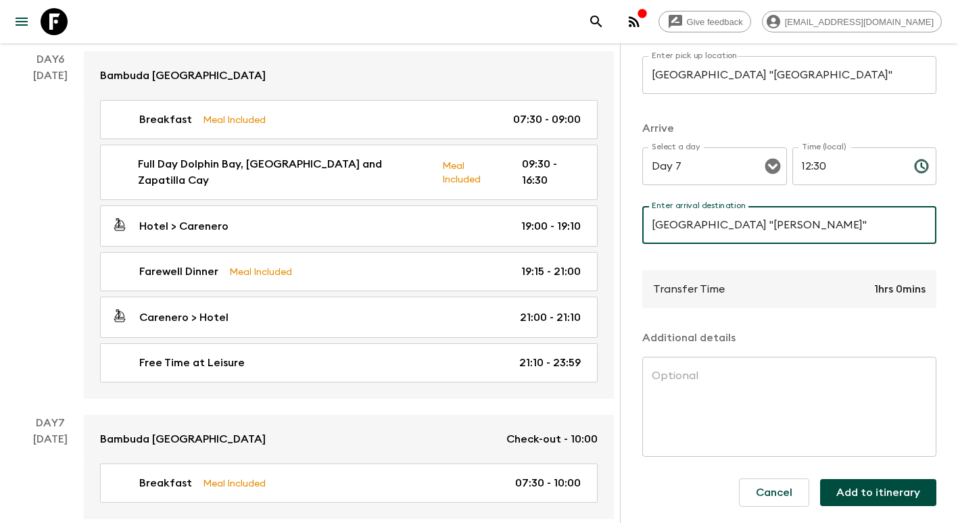
scroll to position [236, 0]
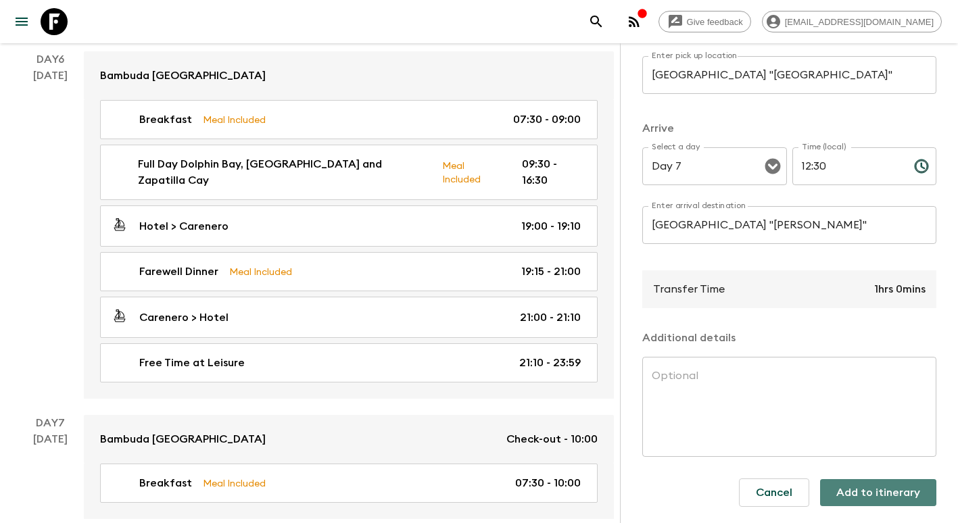
click at [893, 486] on button "Add to itinerary" at bounding box center [878, 492] width 116 height 27
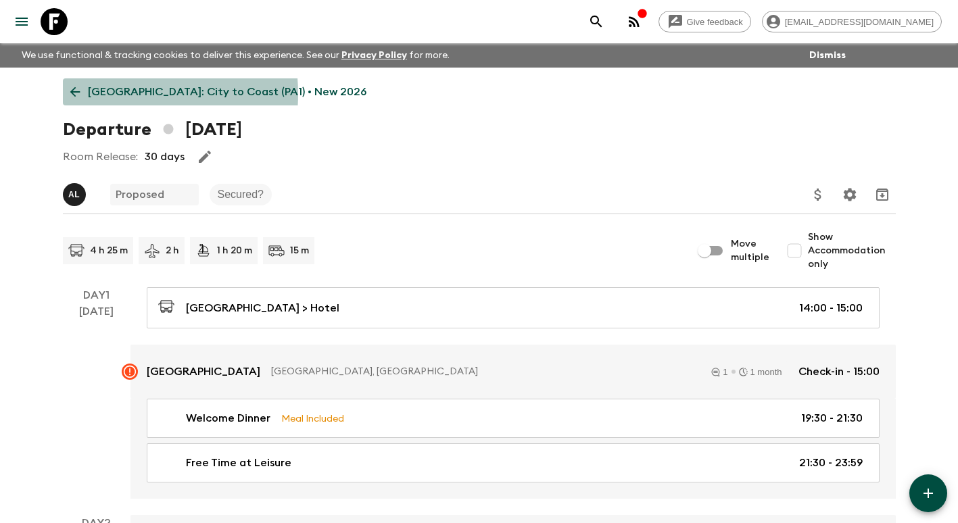
click at [107, 94] on p "[GEOGRAPHIC_DATA]: City to Coast (PA1) • New 2026" at bounding box center [227, 92] width 279 height 16
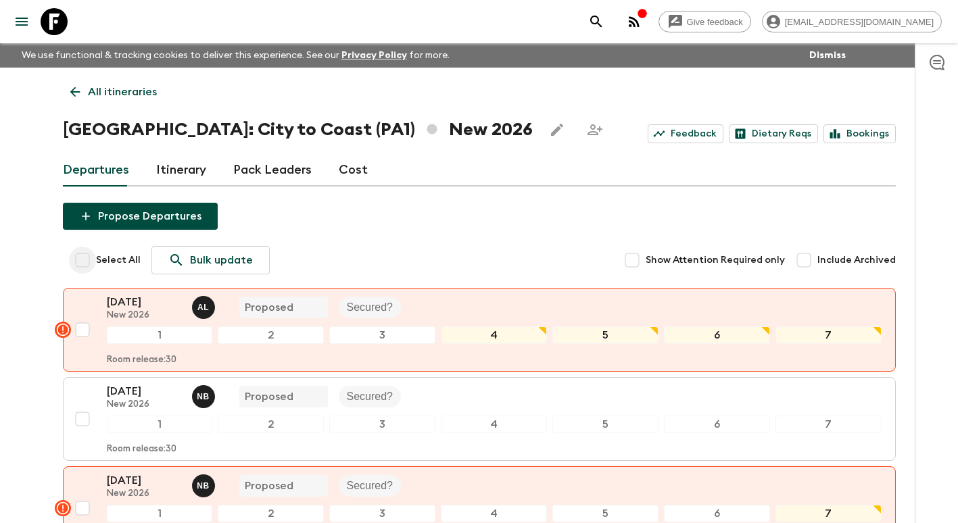
click at [81, 265] on input "Select All" at bounding box center [82, 260] width 27 height 27
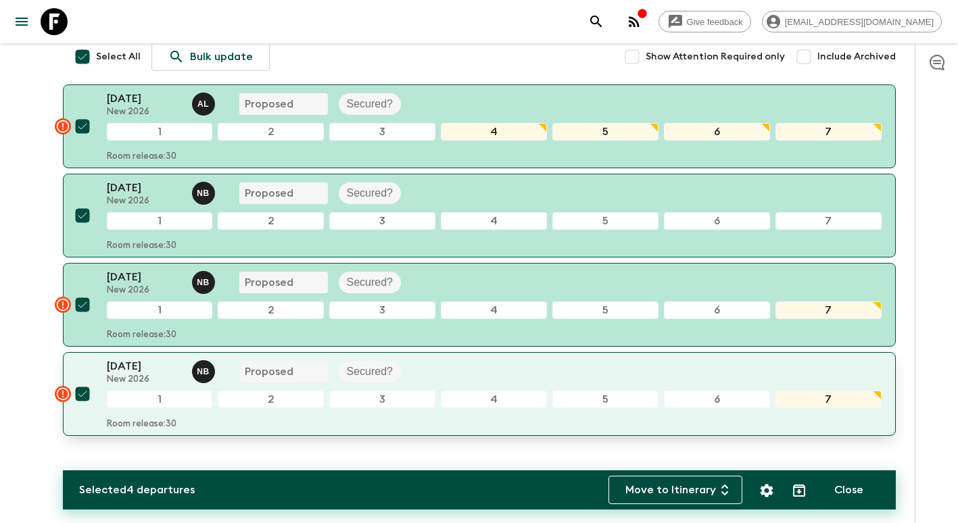
scroll to position [172, 0]
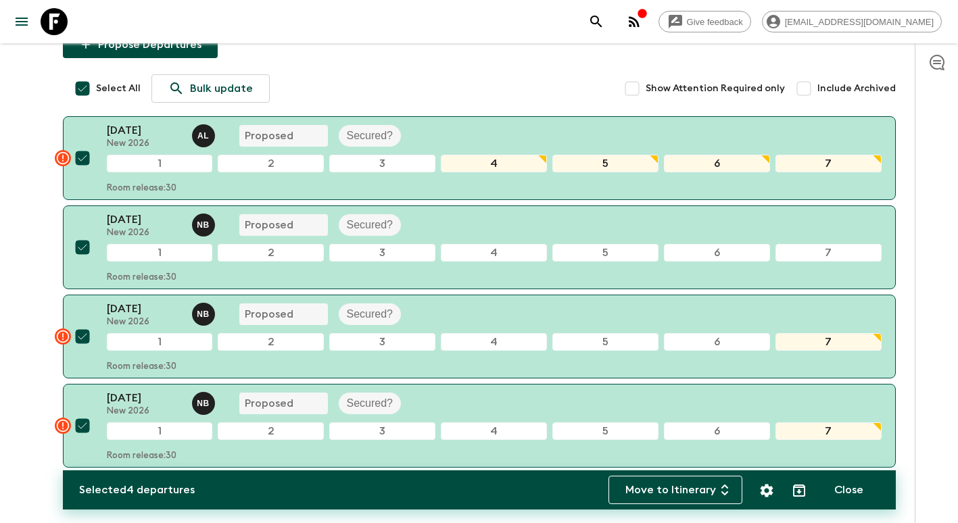
click at [2, 263] on div "Give feedback [EMAIL_ADDRESS][DOMAIN_NAME] We use functional & tracking cookies…" at bounding box center [479, 209] width 958 height 763
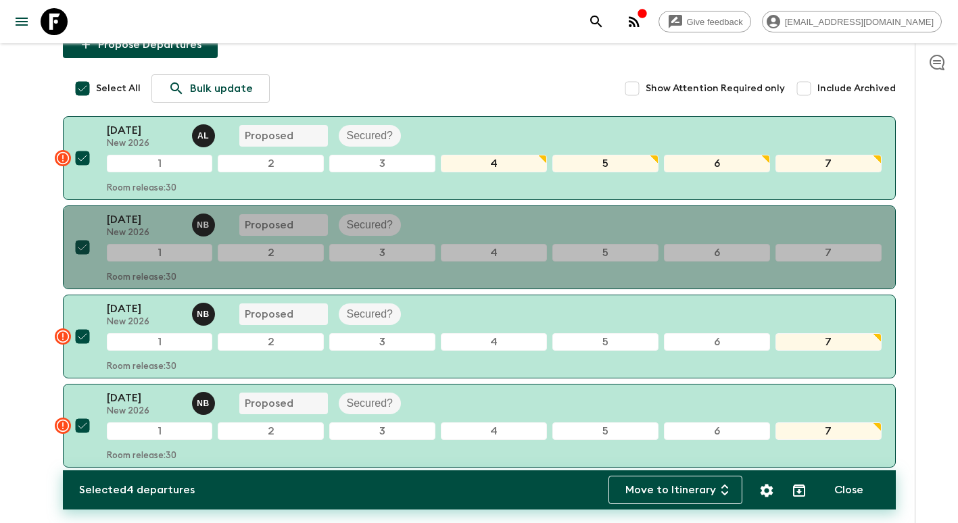
click at [425, 233] on div "[DATE] New 2026 N B Proposed Secured?" at bounding box center [494, 225] width 775 height 27
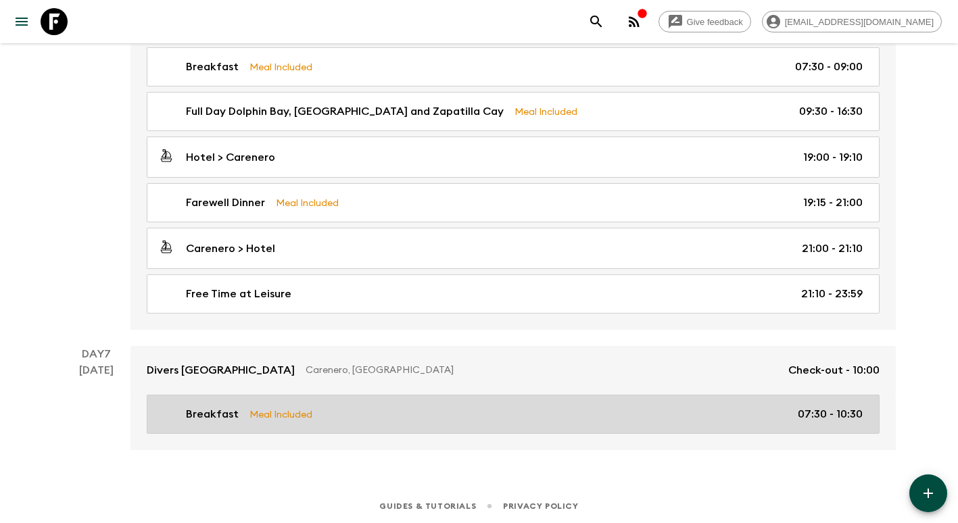
scroll to position [1834, 0]
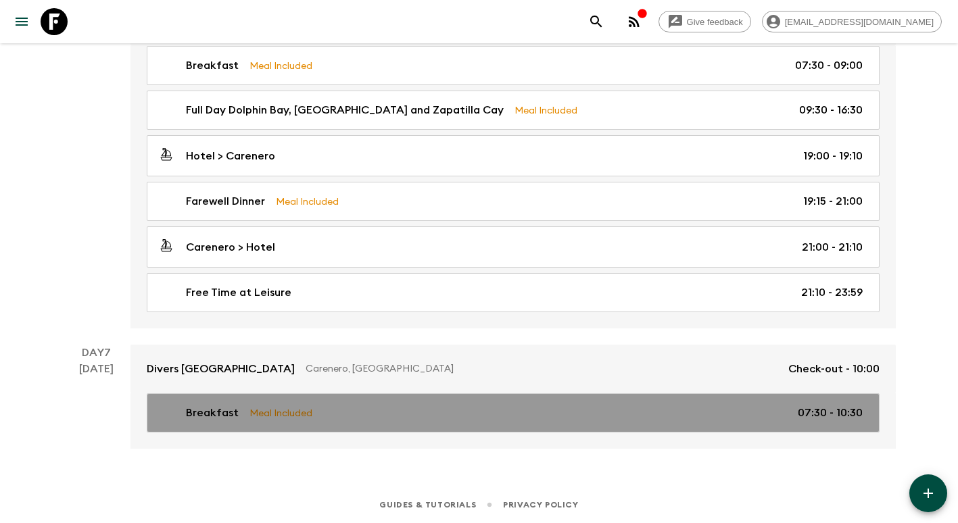
click at [699, 399] on link "Breakfast Meal Included 07:30 - 10:30" at bounding box center [513, 413] width 733 height 39
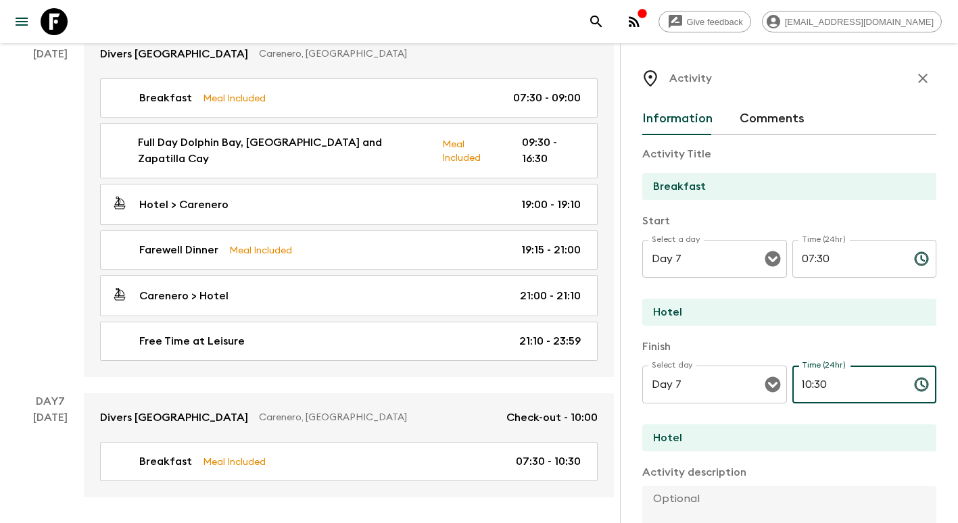
drag, startPoint x: 855, startPoint y: 383, endPoint x: 688, endPoint y: 352, distance: 169.8
click at [688, 381] on div "Select day Day 7 Select day ​ Time (24hr) 10:30 Time (24hr) ​" at bounding box center [789, 392] width 294 height 53
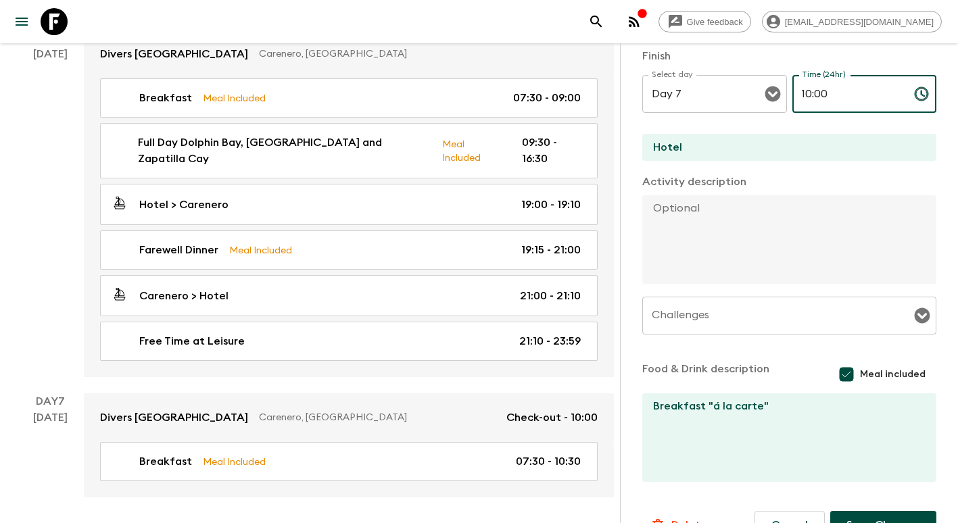
scroll to position [324, 0]
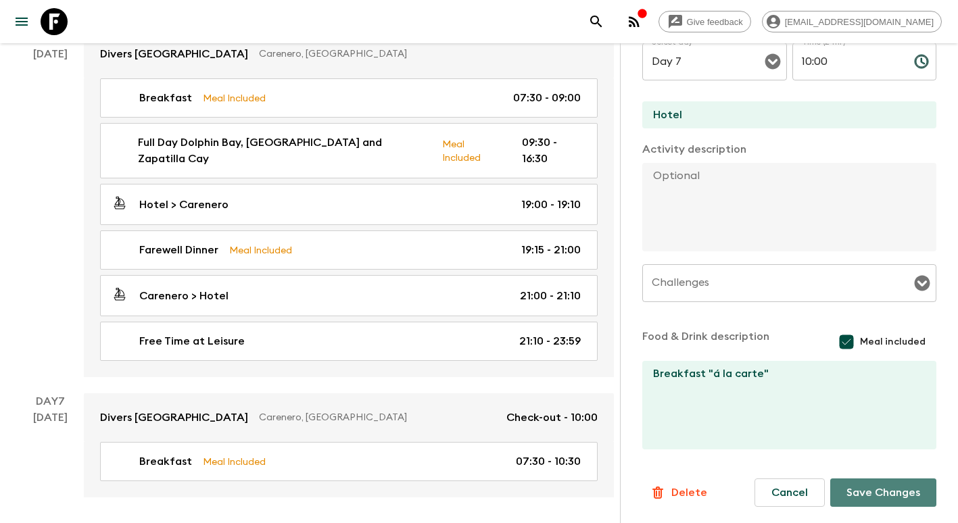
click at [859, 495] on button "Save Changes" at bounding box center [883, 493] width 106 height 28
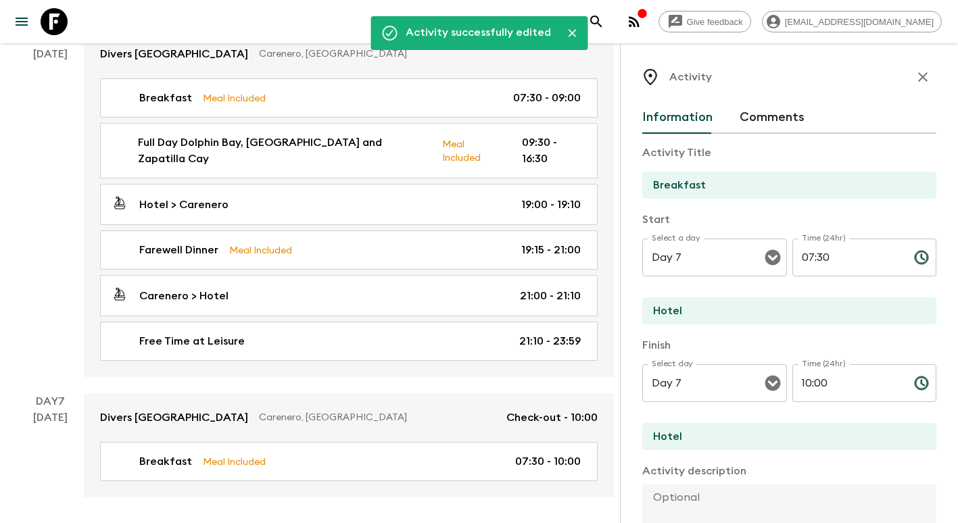
scroll to position [0, 0]
click at [915, 81] on icon "button" at bounding box center [923, 78] width 16 height 16
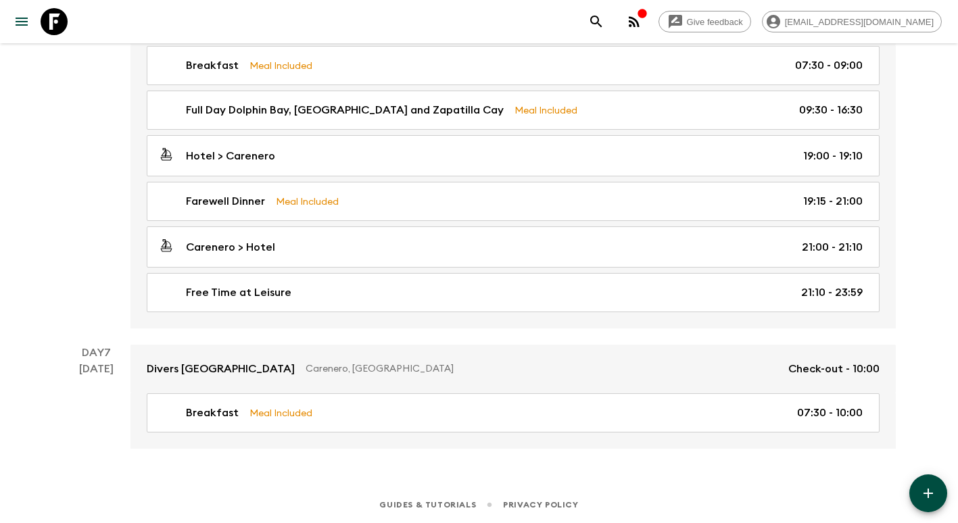
click at [922, 496] on icon "button" at bounding box center [928, 494] width 16 height 16
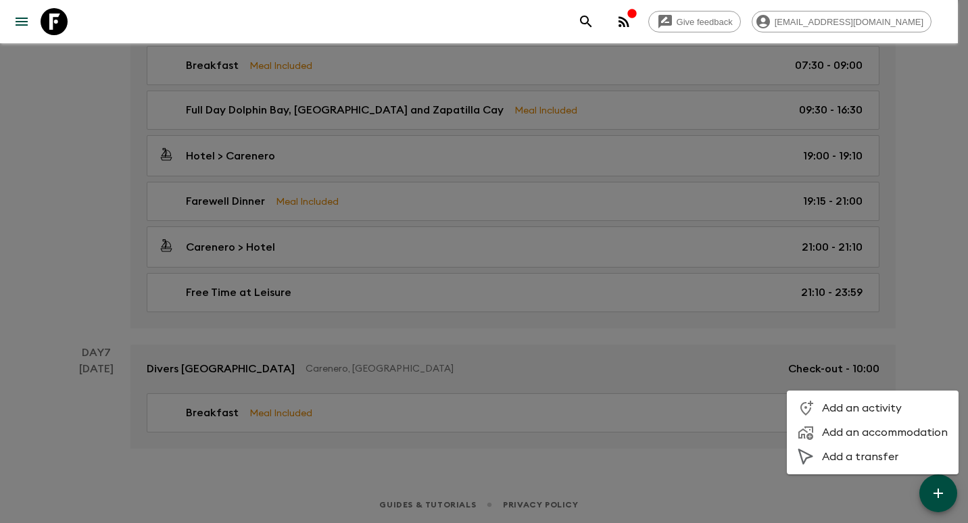
click at [882, 452] on span "Add a transfer" at bounding box center [885, 457] width 126 height 14
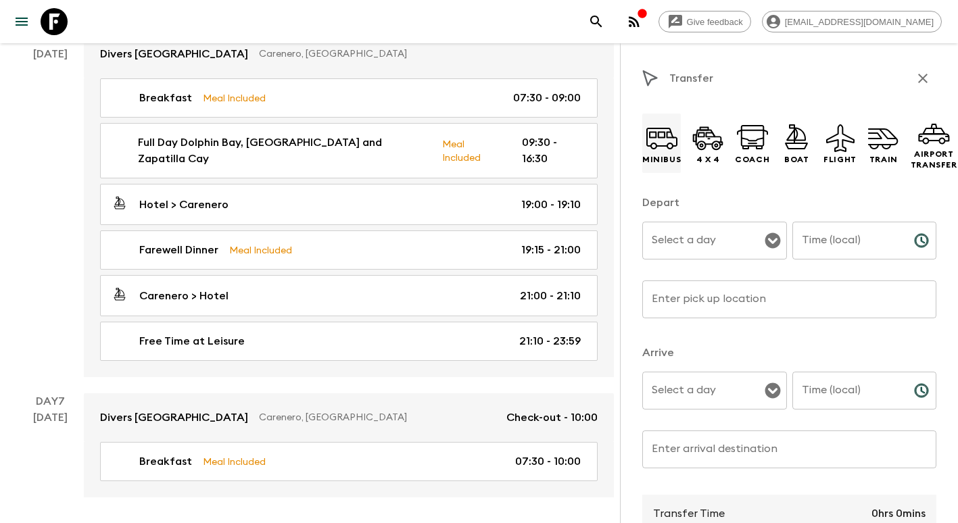
click at [667, 141] on icon at bounding box center [662, 138] width 32 height 32
click at [711, 232] on input "Select a day" at bounding box center [704, 241] width 112 height 26
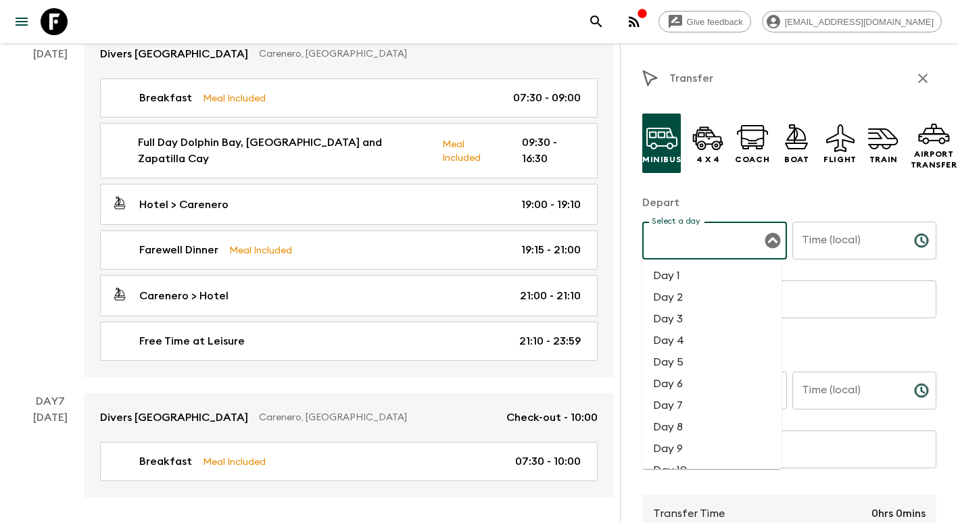
click at [699, 404] on li "Day 7" at bounding box center [711, 406] width 139 height 22
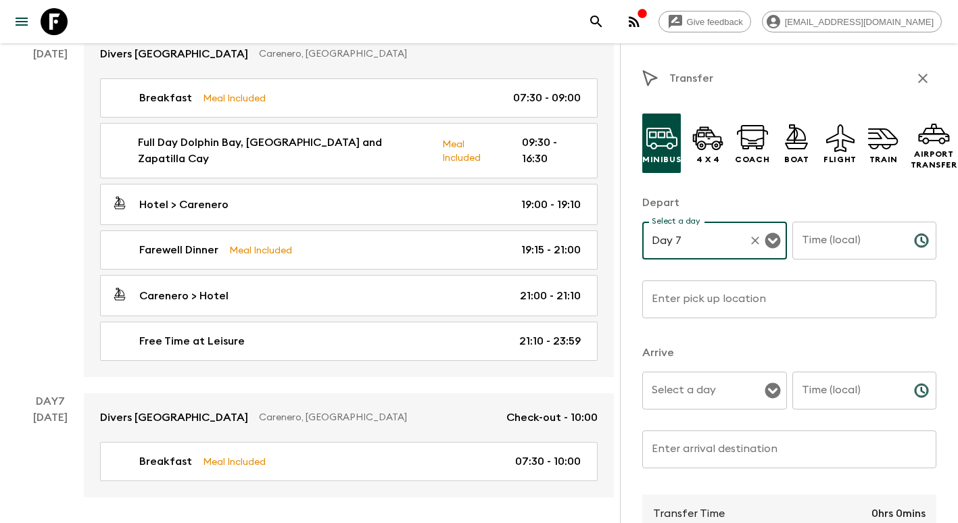
click at [828, 241] on input "Time (local)" at bounding box center [847, 241] width 111 height 38
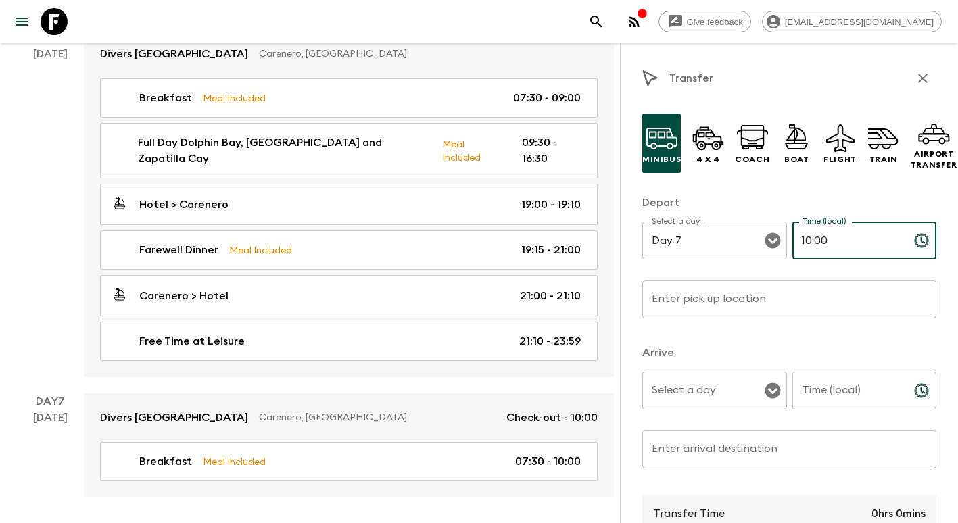
click at [661, 302] on input "Enter pick up location" at bounding box center [789, 300] width 294 height 38
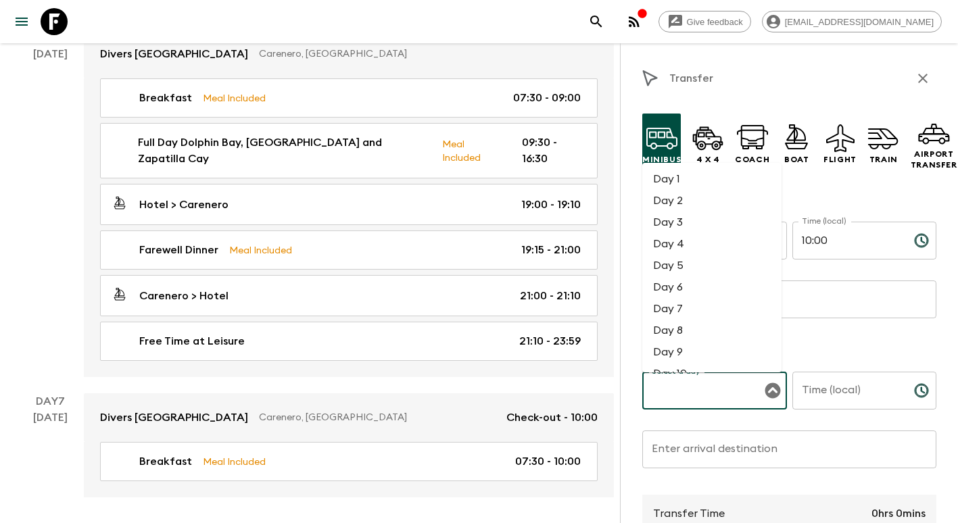
click at [707, 400] on input "Select a day" at bounding box center [704, 391] width 112 height 26
click at [680, 312] on li "Day 7" at bounding box center [711, 309] width 139 height 22
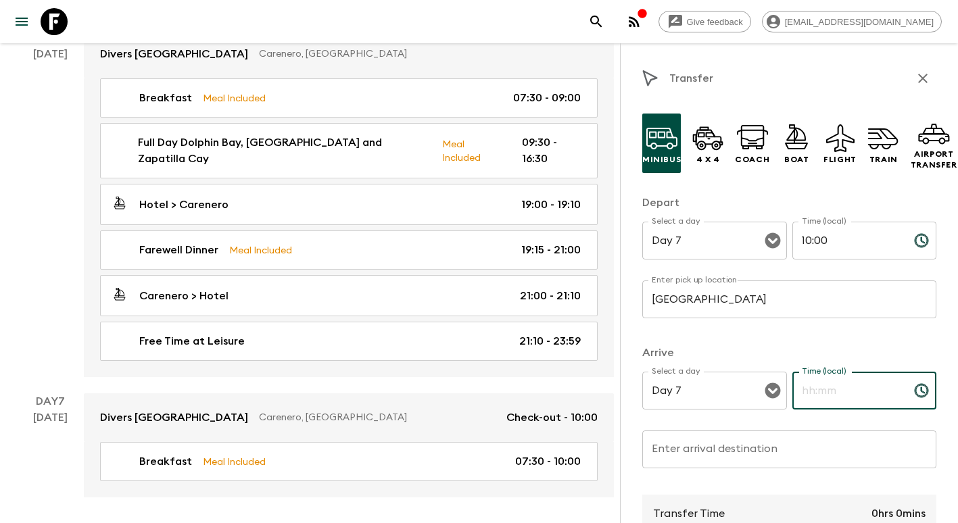
click at [834, 396] on input "Time (local)" at bounding box center [847, 391] width 111 height 38
click at [730, 462] on input "Enter arrival destination" at bounding box center [789, 450] width 294 height 38
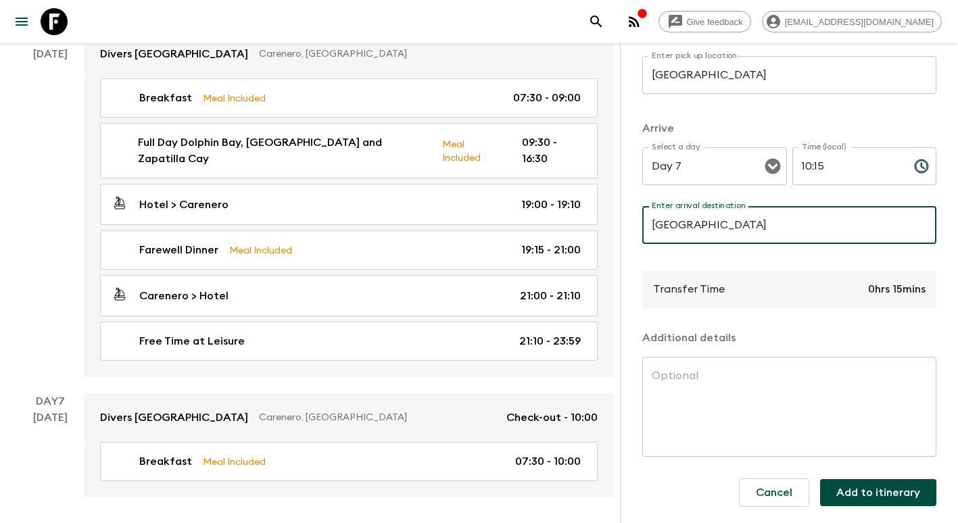
scroll to position [236, 0]
click at [857, 484] on button "Add to itinerary" at bounding box center [878, 492] width 116 height 27
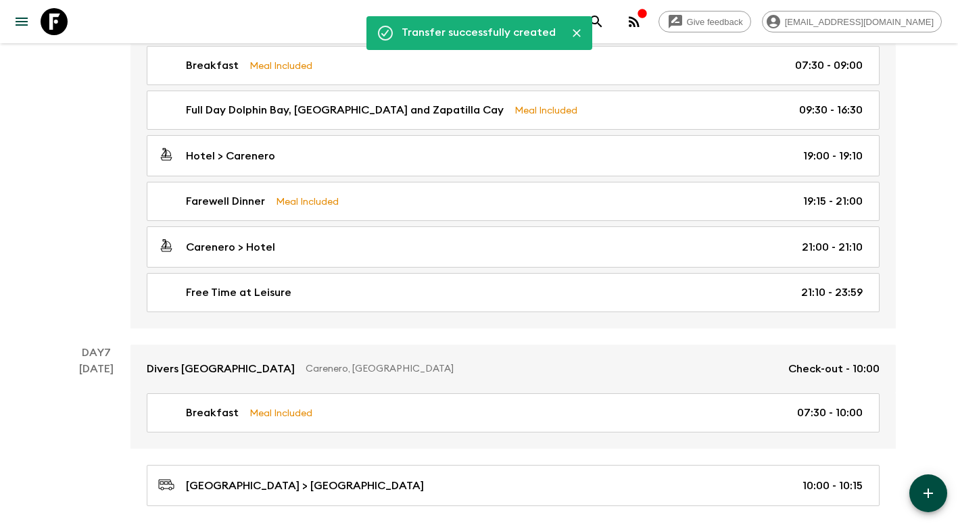
click at [940, 491] on button "button" at bounding box center [928, 494] width 38 height 38
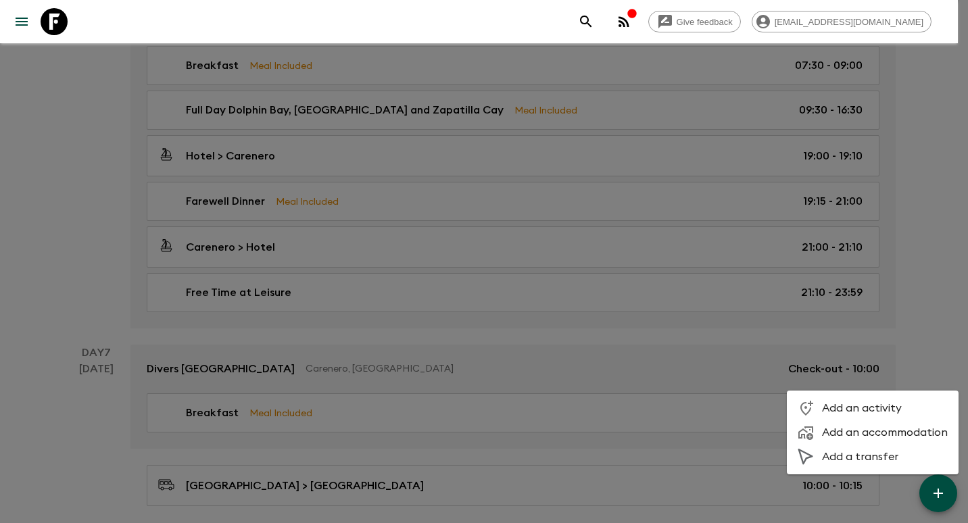
click at [884, 456] on span "Add a transfer" at bounding box center [885, 457] width 126 height 14
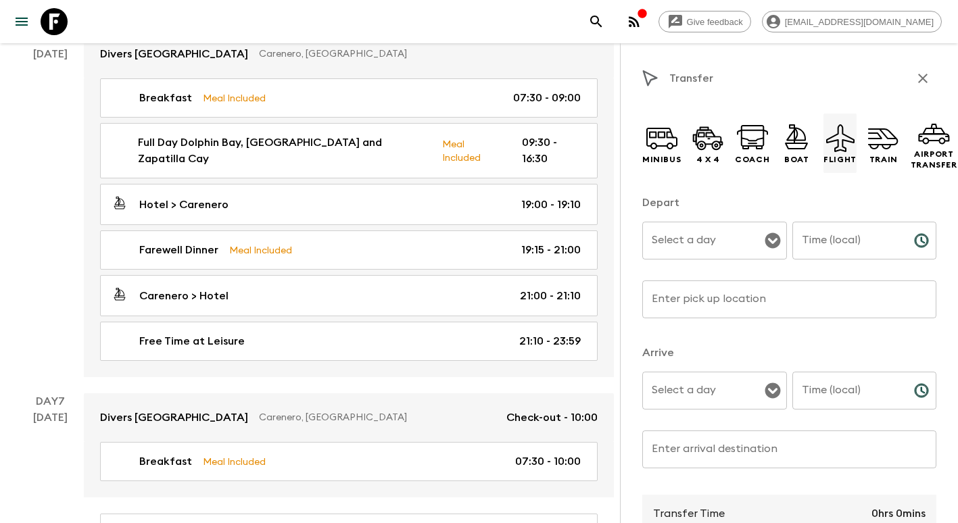
click at [826, 138] on icon at bounding box center [840, 138] width 28 height 28
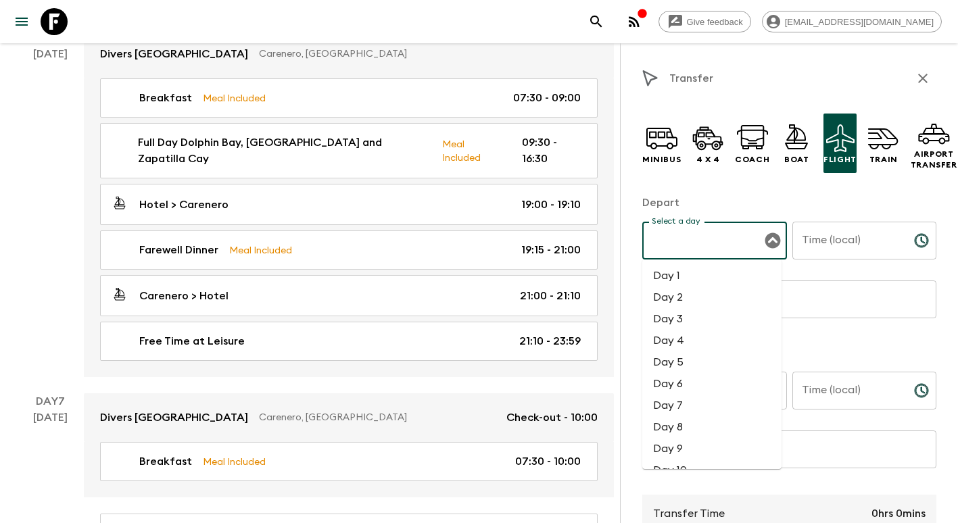
click at [726, 228] on input "Select a day" at bounding box center [704, 241] width 112 height 26
click at [678, 413] on li "Day 7" at bounding box center [711, 406] width 139 height 22
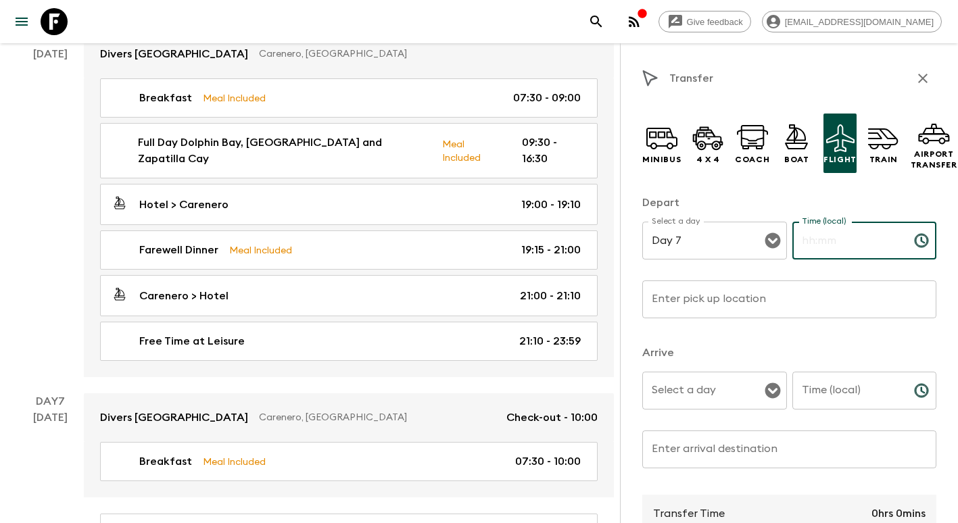
click at [818, 239] on input "Time (local)" at bounding box center [847, 241] width 111 height 38
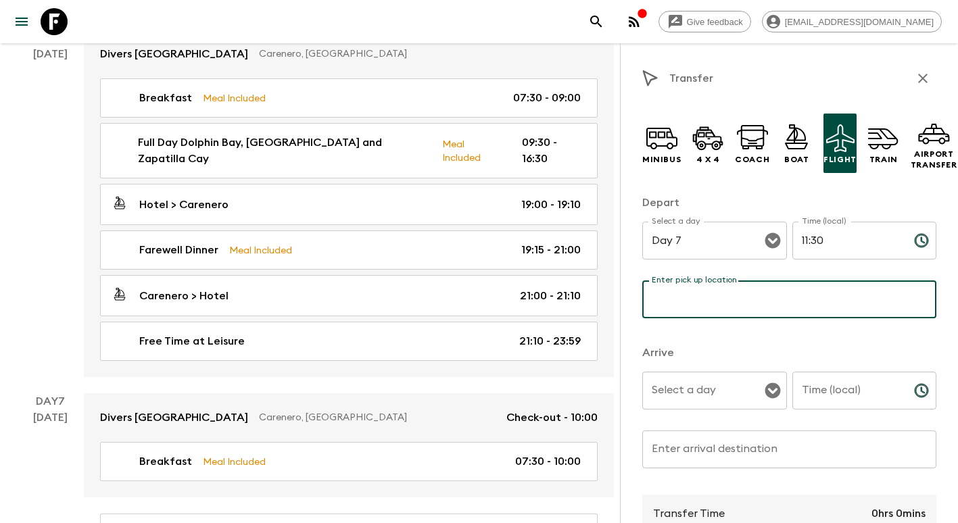
click at [755, 287] on input "Enter pick up location" at bounding box center [789, 300] width 294 height 38
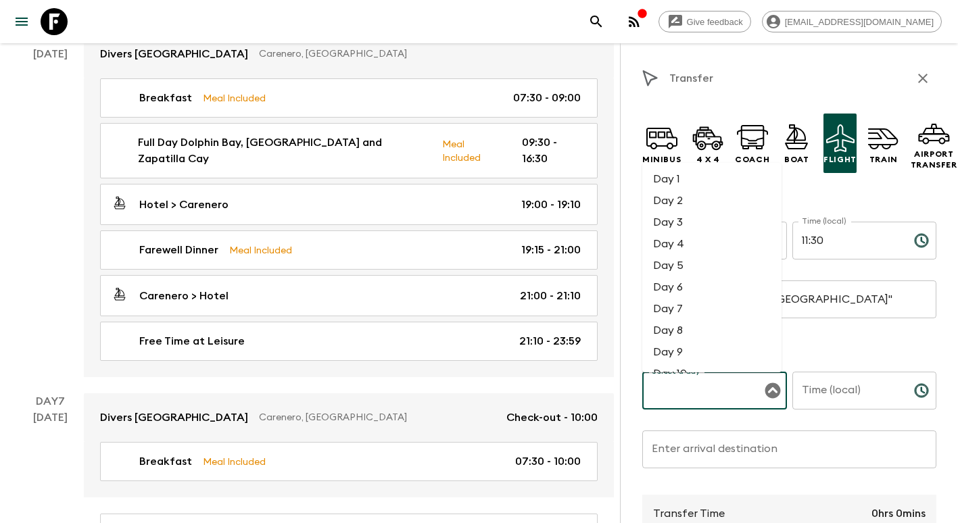
click at [734, 396] on input "Select a day" at bounding box center [704, 391] width 112 height 26
click at [699, 314] on li "Day 7" at bounding box center [711, 309] width 139 height 22
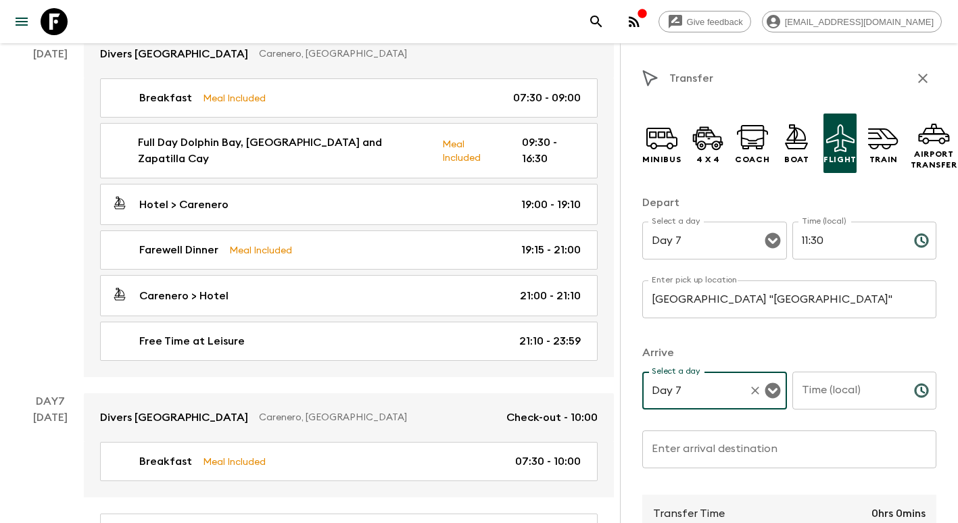
click at [855, 392] on input "Time (local)" at bounding box center [847, 391] width 111 height 38
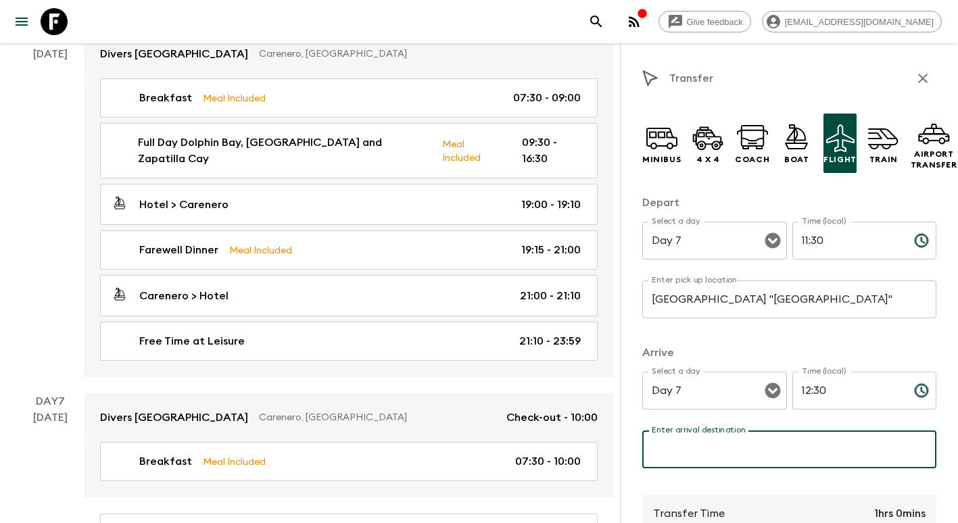
click at [785, 448] on input "Enter arrival destination" at bounding box center [789, 450] width 294 height 38
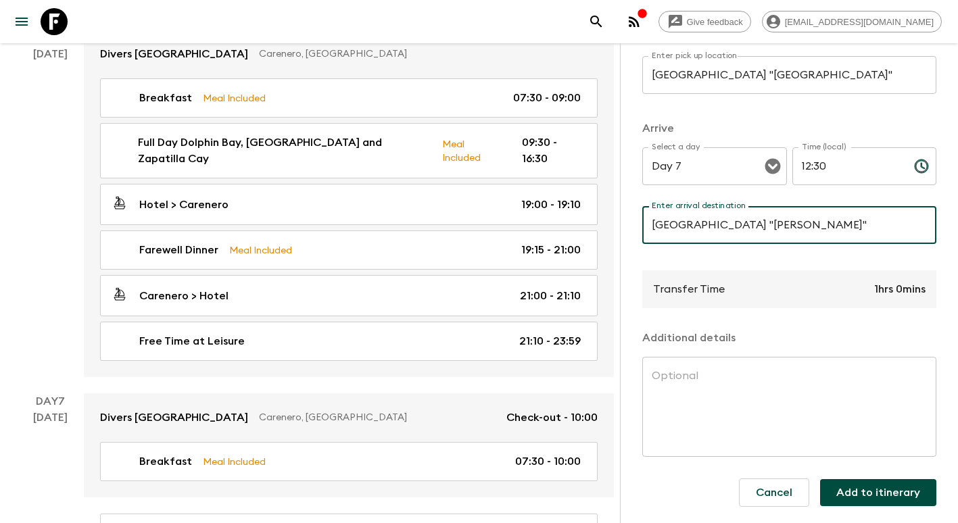
scroll to position [236, 0]
click at [884, 489] on button "Add to itinerary" at bounding box center [878, 492] width 116 height 27
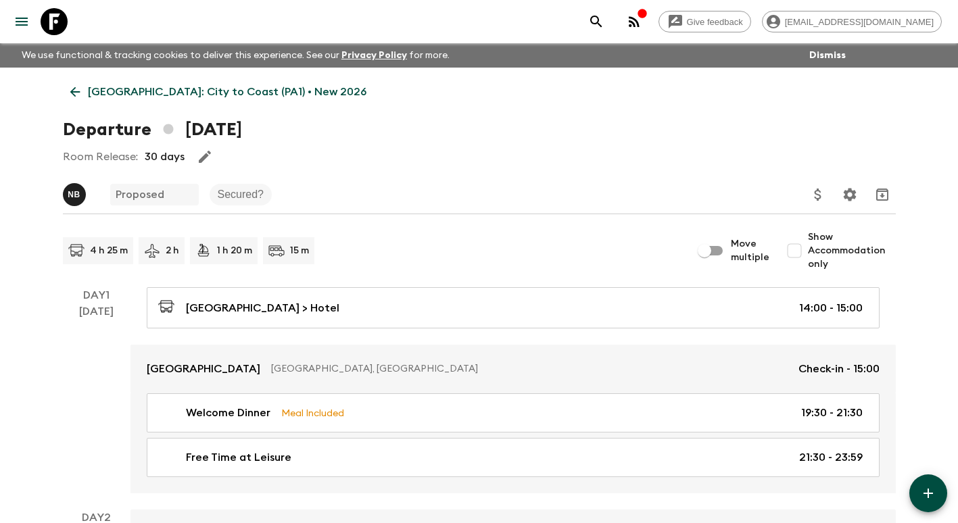
click at [75, 93] on icon at bounding box center [75, 92] width 15 height 15
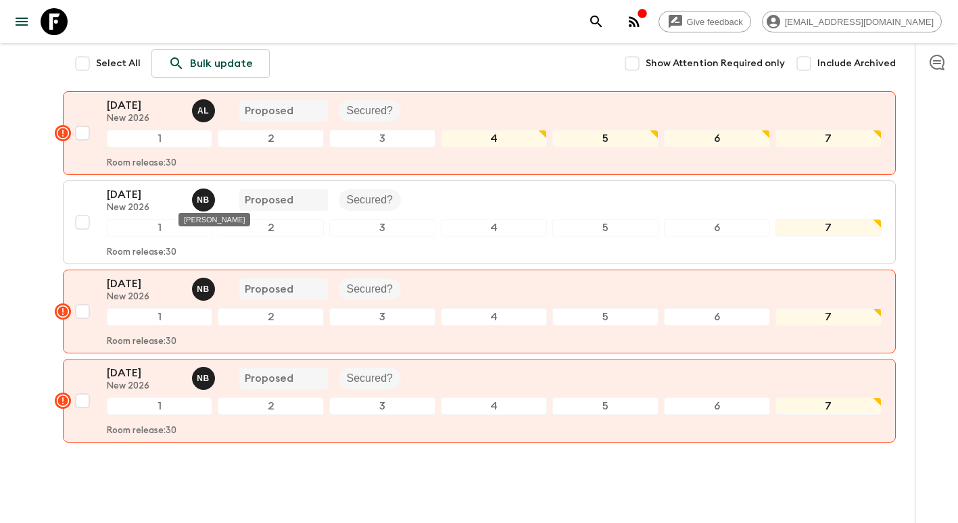
scroll to position [203, 0]
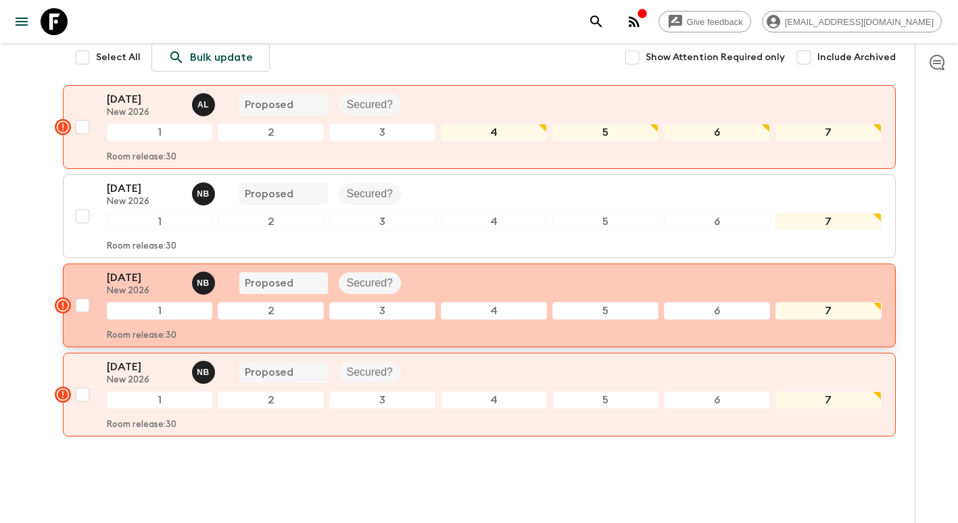
click at [166, 285] on p "[DATE]" at bounding box center [144, 278] width 74 height 16
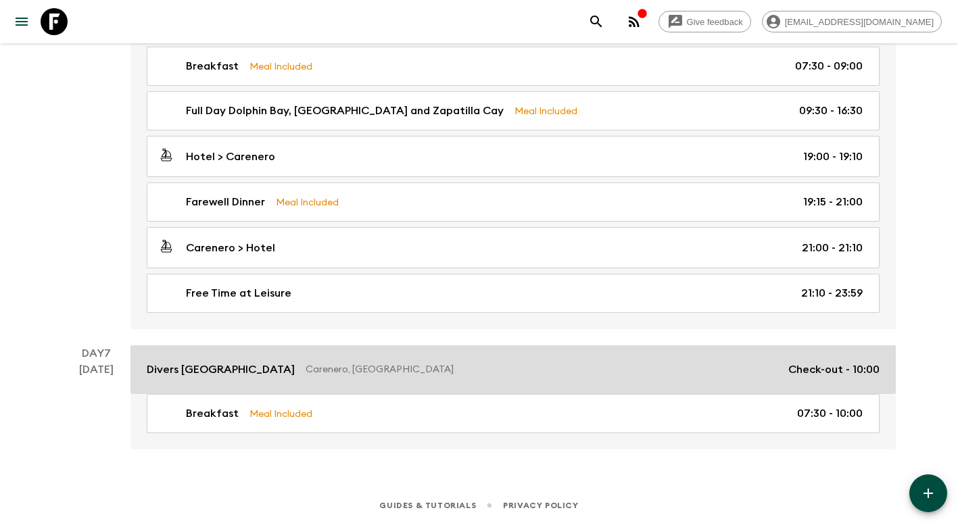
scroll to position [1856, 0]
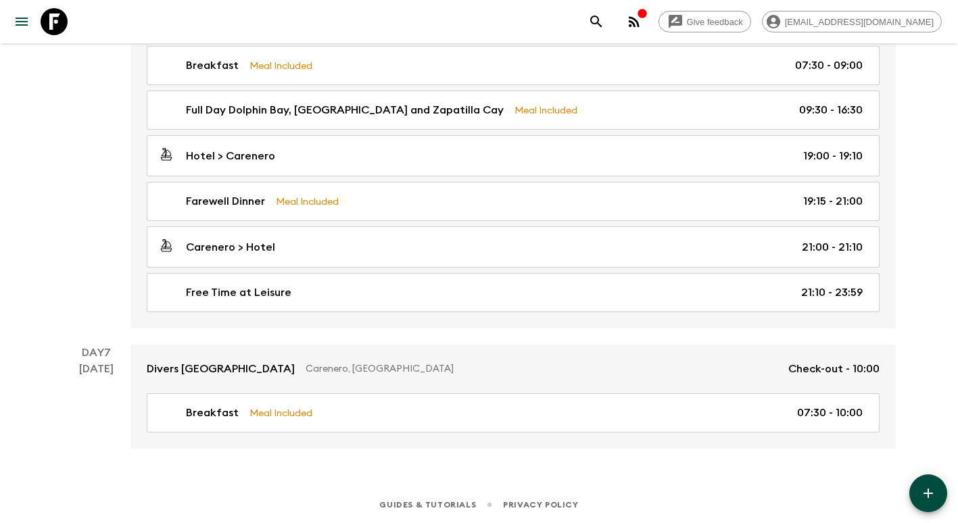
click at [908, 497] on div "Guides & Tutorials Privacy Policy" at bounding box center [479, 502] width 958 height 42
click at [926, 498] on icon "button" at bounding box center [928, 494] width 16 height 16
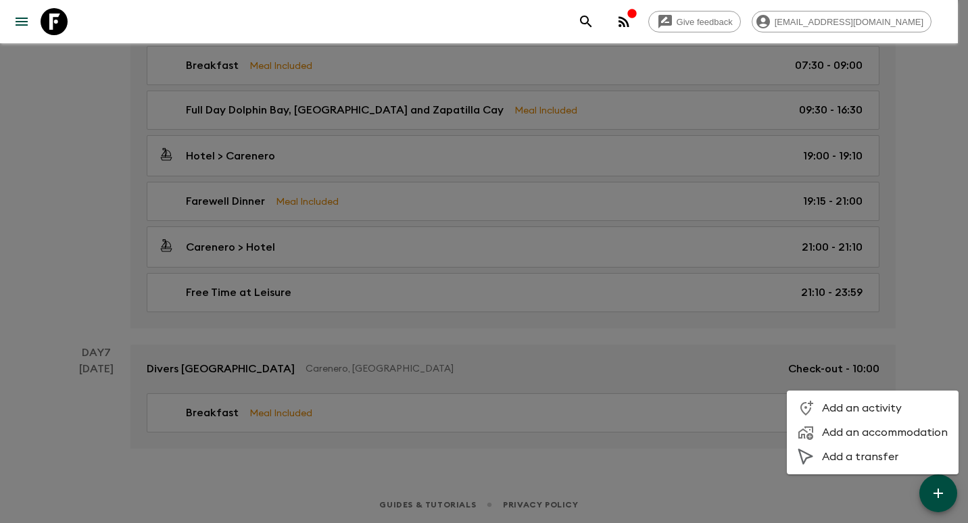
click at [870, 456] on span "Add a transfer" at bounding box center [885, 457] width 126 height 14
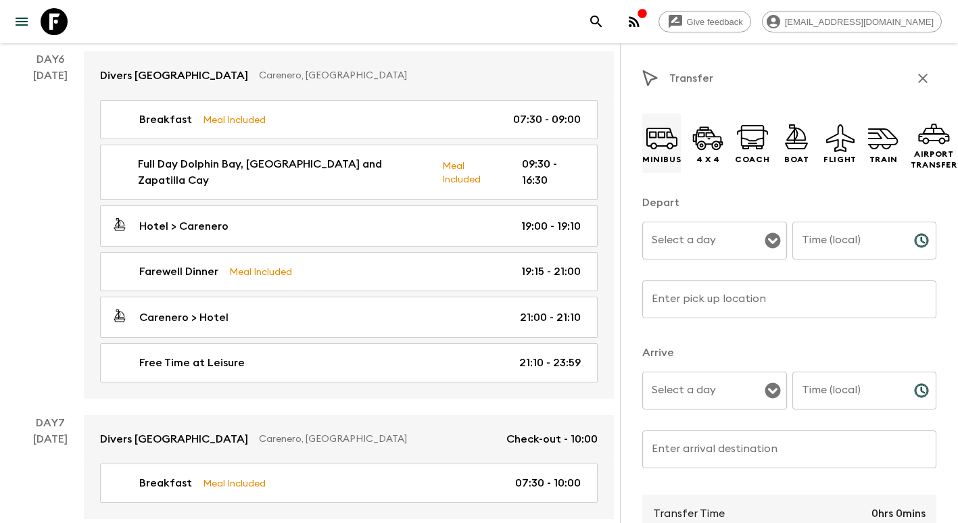
click at [659, 147] on icon at bounding box center [662, 138] width 32 height 32
click at [704, 237] on input "Select a day" at bounding box center [704, 241] width 112 height 26
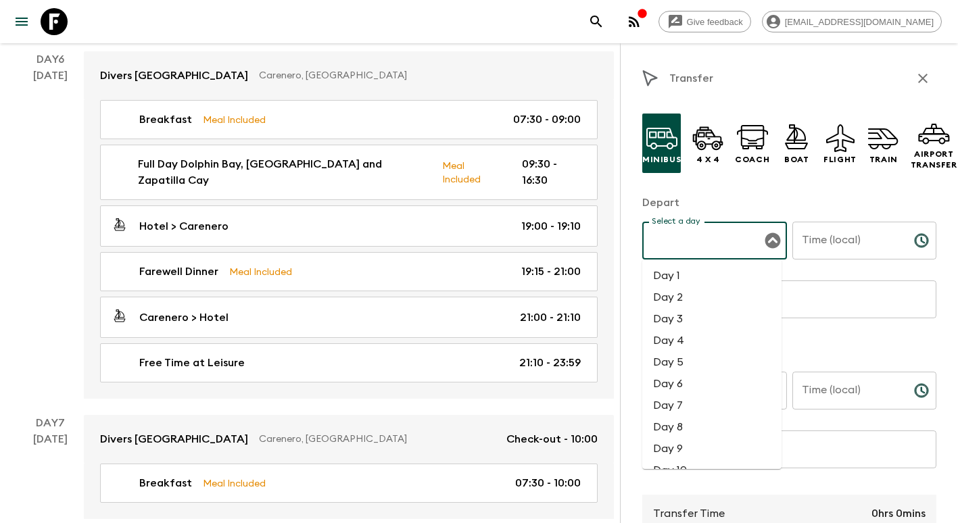
click at [701, 408] on li "Day 7" at bounding box center [711, 406] width 139 height 22
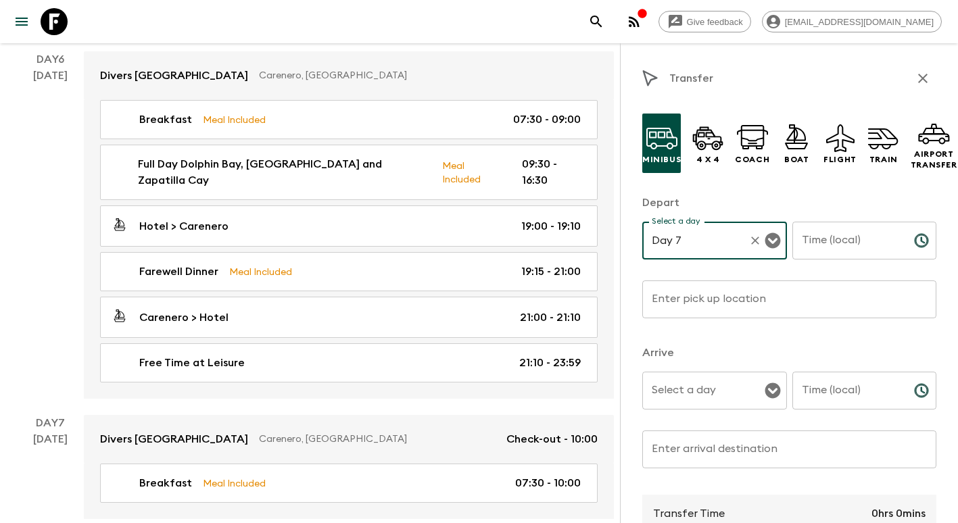
click at [823, 247] on input "Time (local)" at bounding box center [847, 241] width 111 height 38
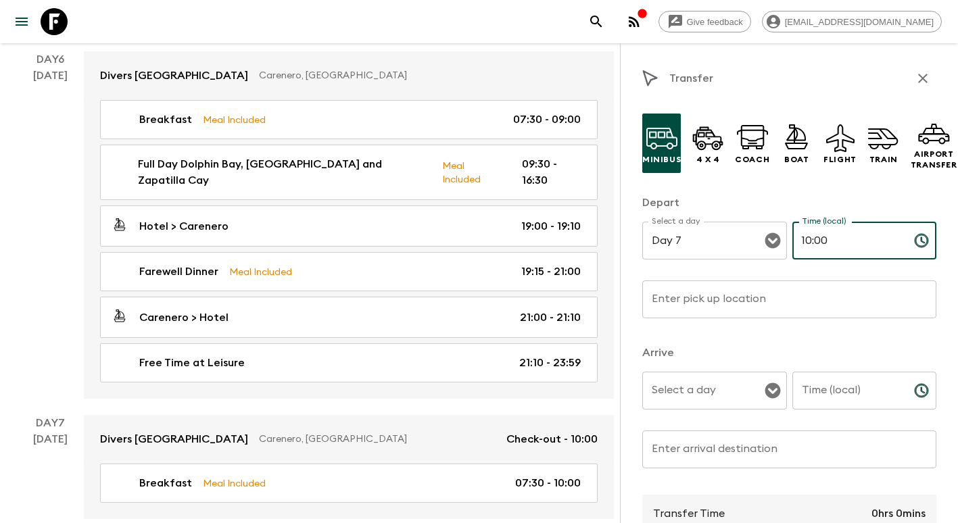
click at [771, 300] on input "Enter pick up location" at bounding box center [789, 300] width 294 height 38
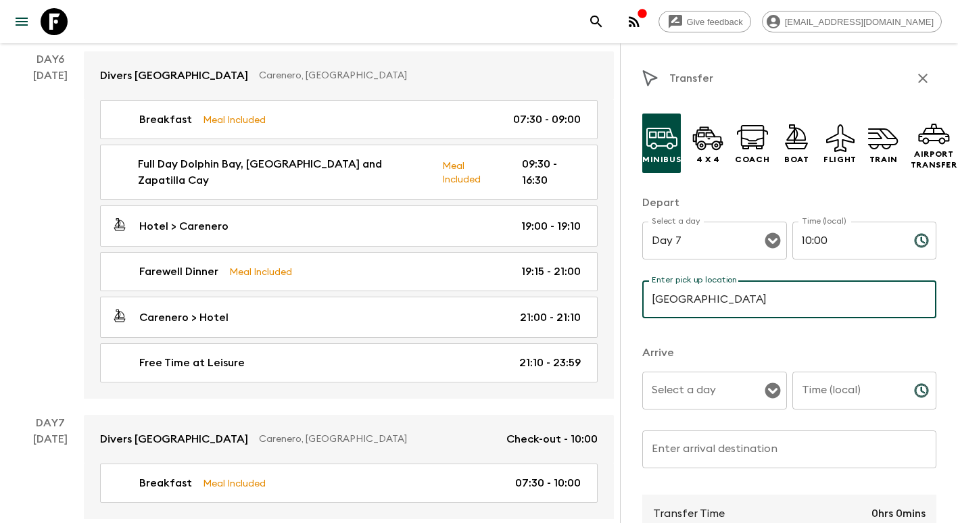
click at [705, 403] on input "Select a day" at bounding box center [704, 391] width 112 height 26
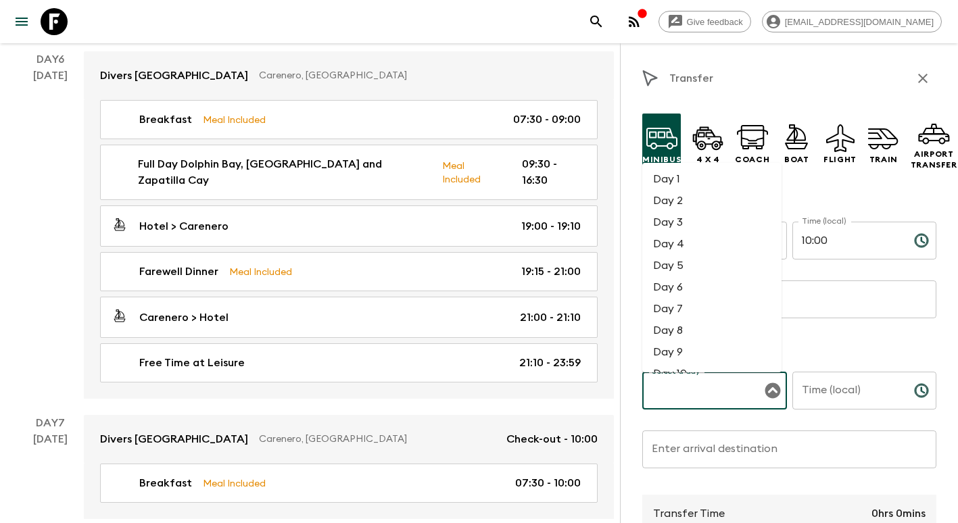
click at [688, 318] on li "Day 7" at bounding box center [711, 309] width 139 height 22
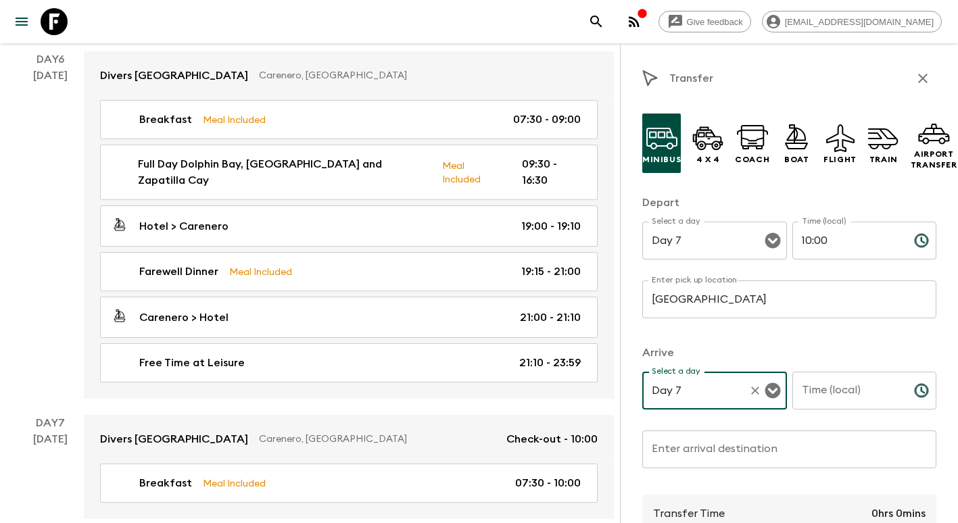
click at [826, 392] on input "Time (local)" at bounding box center [847, 391] width 111 height 38
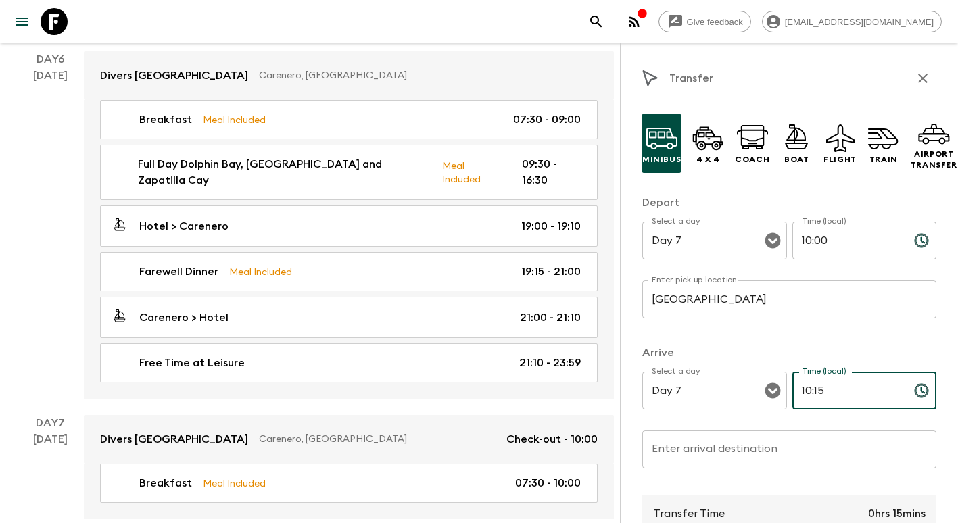
click at [726, 448] on input "Enter arrival destination" at bounding box center [789, 450] width 294 height 38
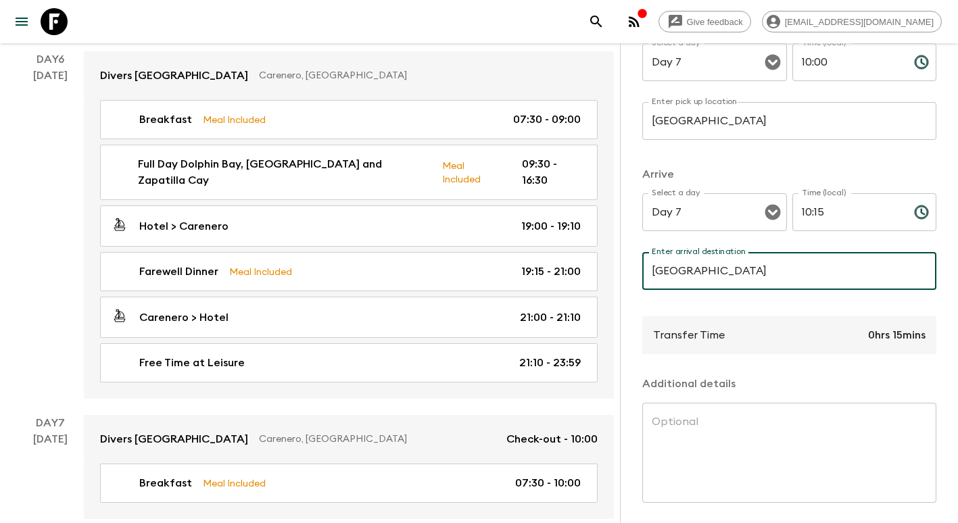
scroll to position [236, 0]
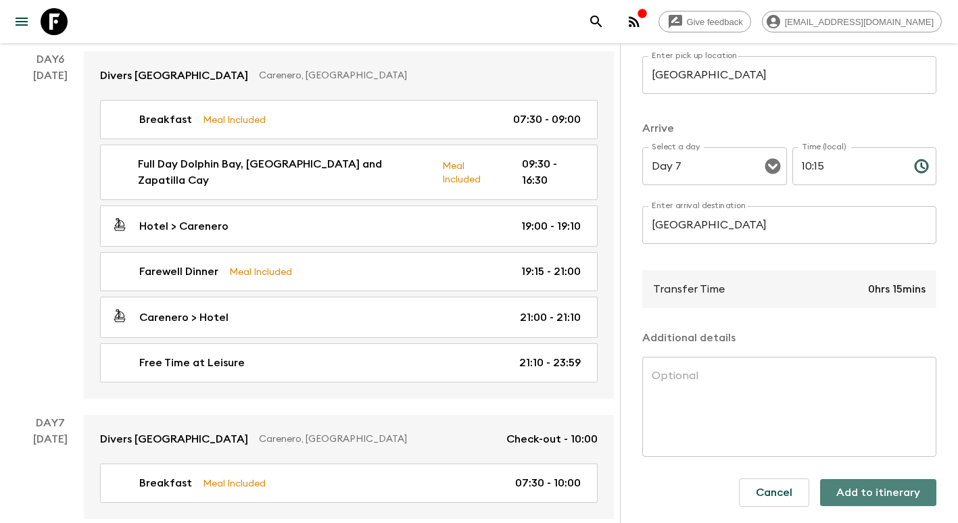
click at [872, 491] on button "Add to itinerary" at bounding box center [878, 492] width 116 height 27
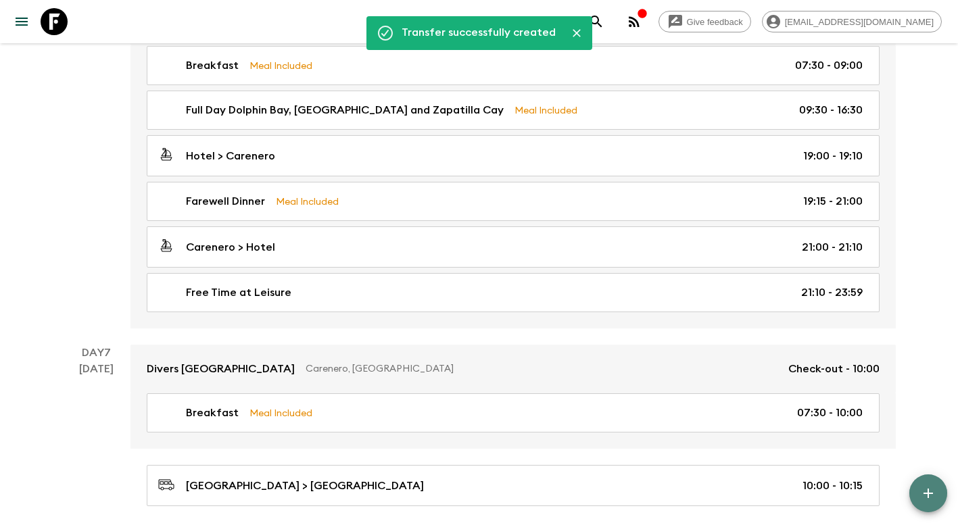
click at [926, 484] on button "button" at bounding box center [928, 494] width 38 height 38
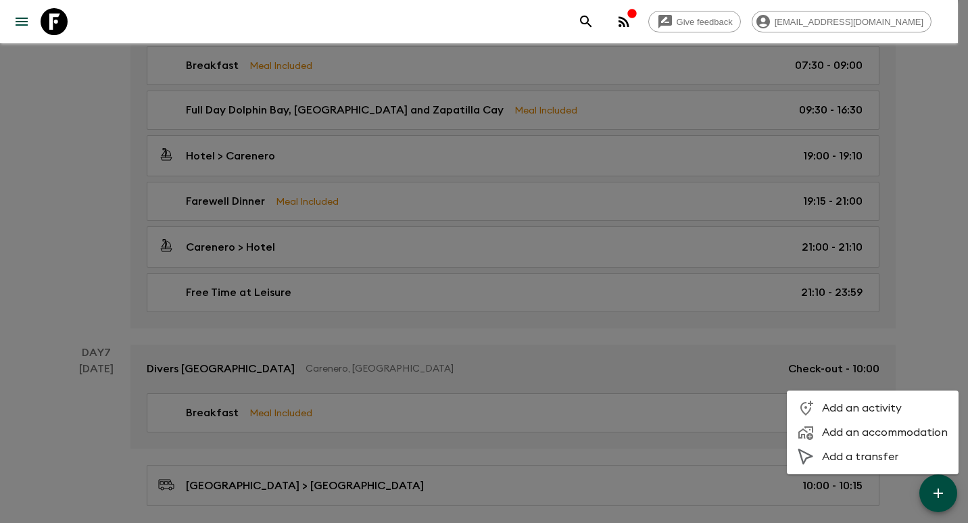
click at [870, 453] on span "Add a transfer" at bounding box center [885, 457] width 126 height 14
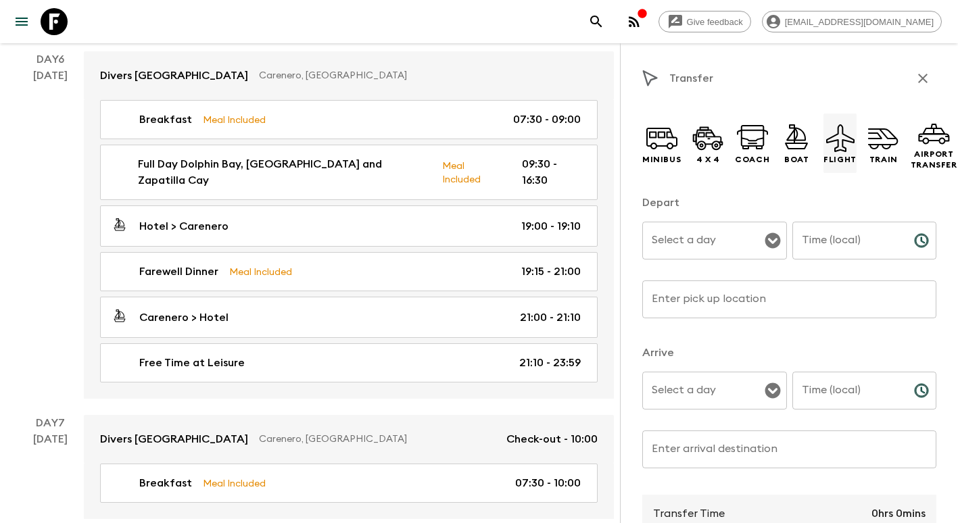
click at [841, 145] on icon at bounding box center [840, 138] width 32 height 32
click at [728, 241] on input "Select a day" at bounding box center [704, 241] width 112 height 26
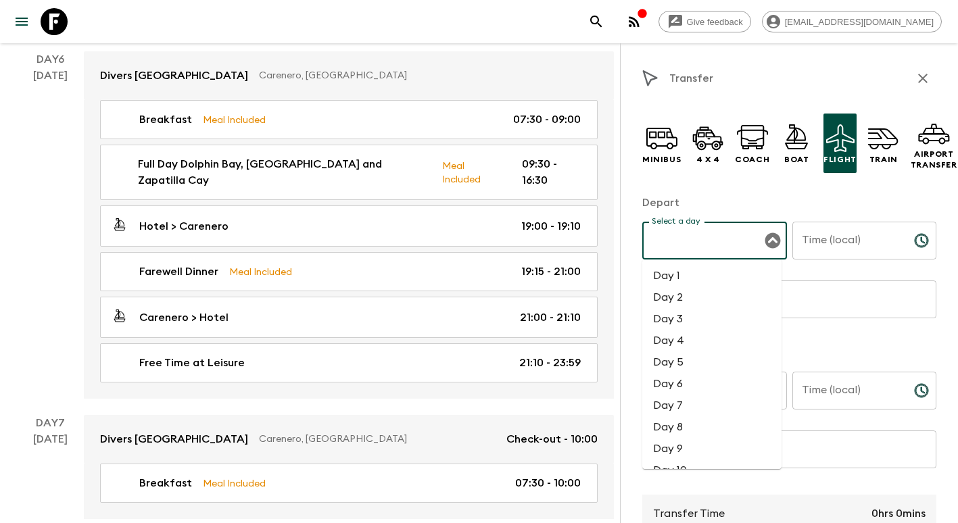
click at [701, 406] on li "Day 7" at bounding box center [711, 406] width 139 height 22
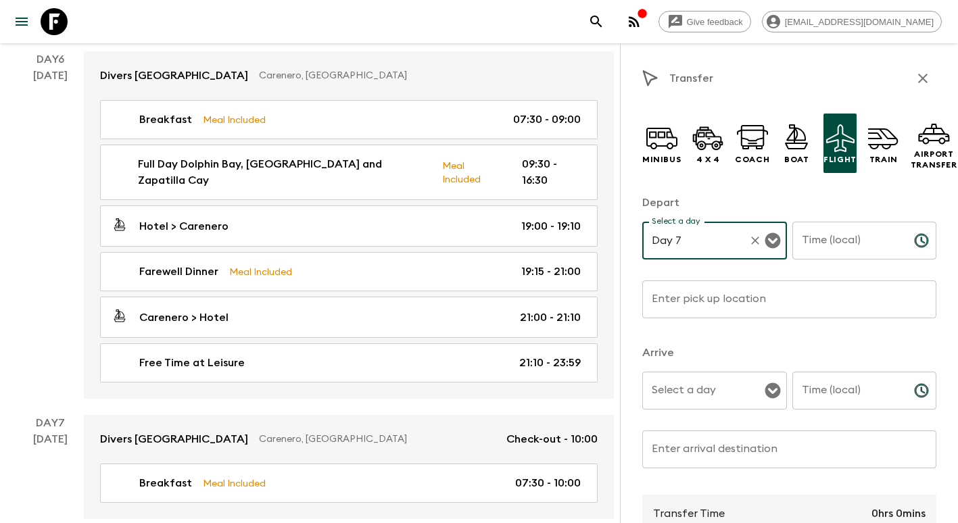
click at [827, 241] on input "Time (local)" at bounding box center [847, 241] width 111 height 38
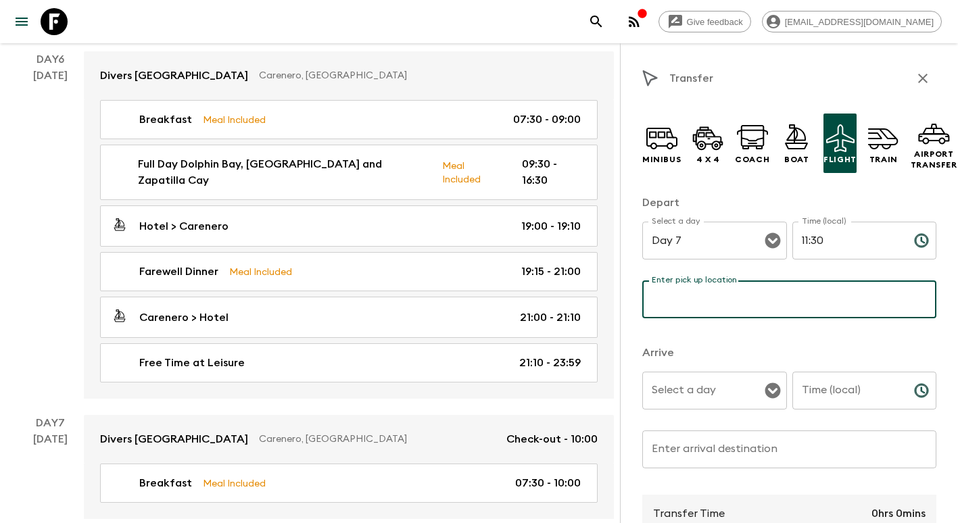
click at [732, 300] on input "Enter pick up location" at bounding box center [789, 300] width 294 height 38
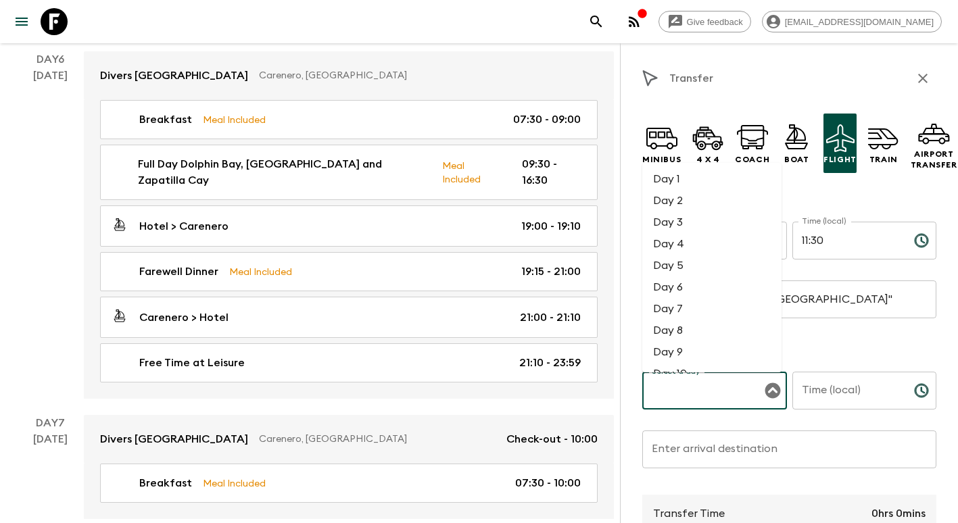
click at [734, 385] on input "Select a day" at bounding box center [704, 391] width 112 height 26
click at [673, 310] on li "Day 7" at bounding box center [711, 309] width 139 height 22
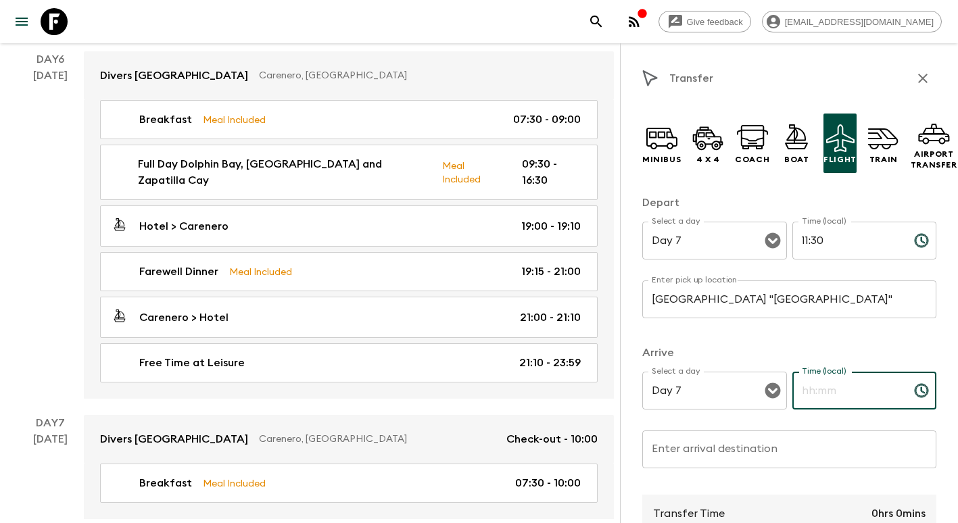
click at [837, 388] on input "Time (local)" at bounding box center [847, 391] width 111 height 38
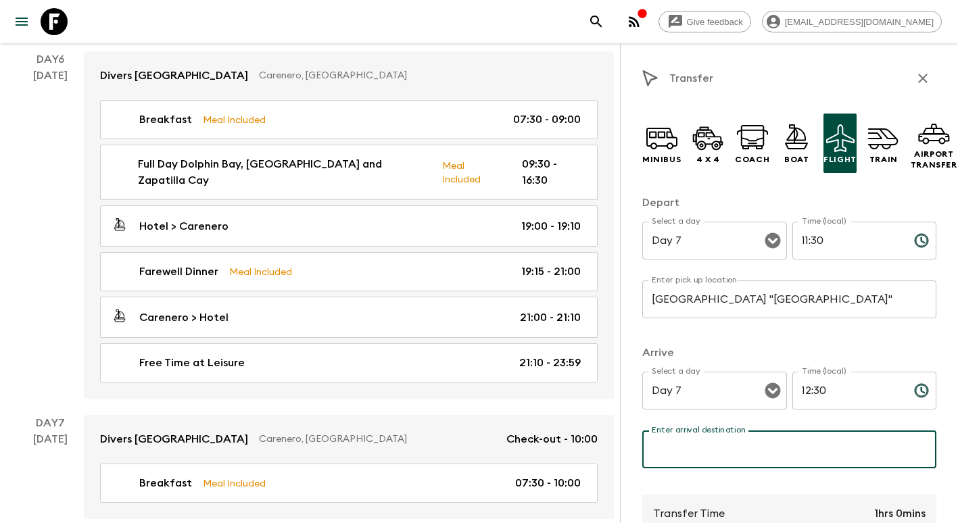
click at [740, 440] on div "Enter arrival destination Enter arrival destination ​" at bounding box center [789, 457] width 294 height 53
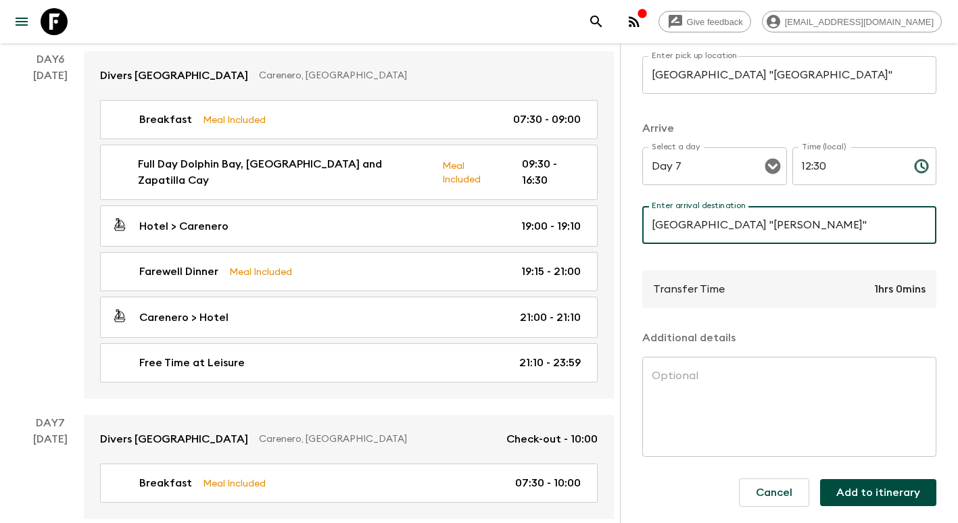
scroll to position [236, 0]
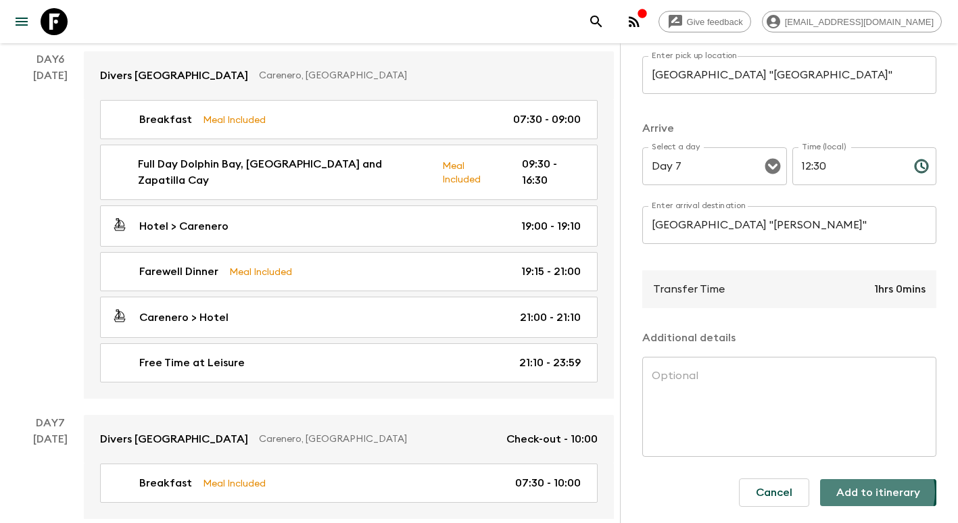
click at [861, 482] on button "Add to itinerary" at bounding box center [878, 492] width 116 height 27
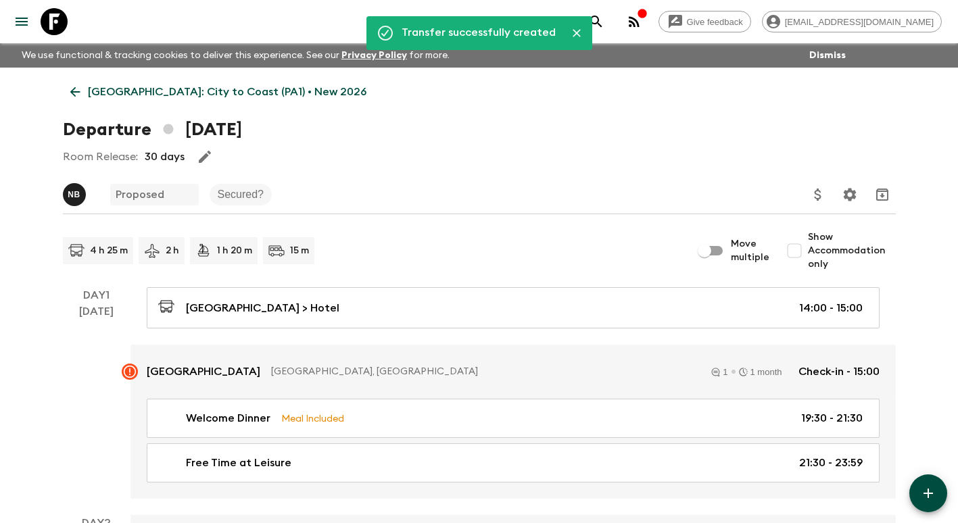
click at [80, 93] on icon at bounding box center [75, 92] width 15 height 15
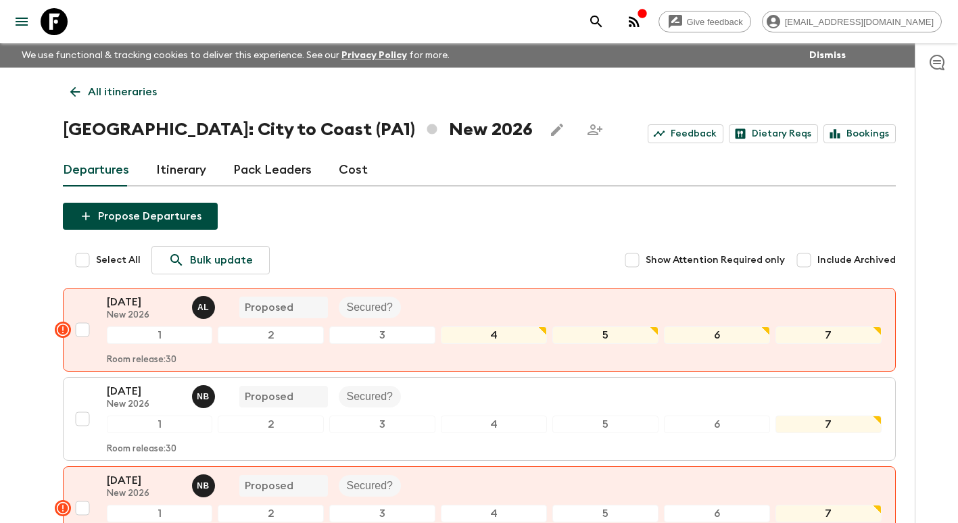
scroll to position [239, 0]
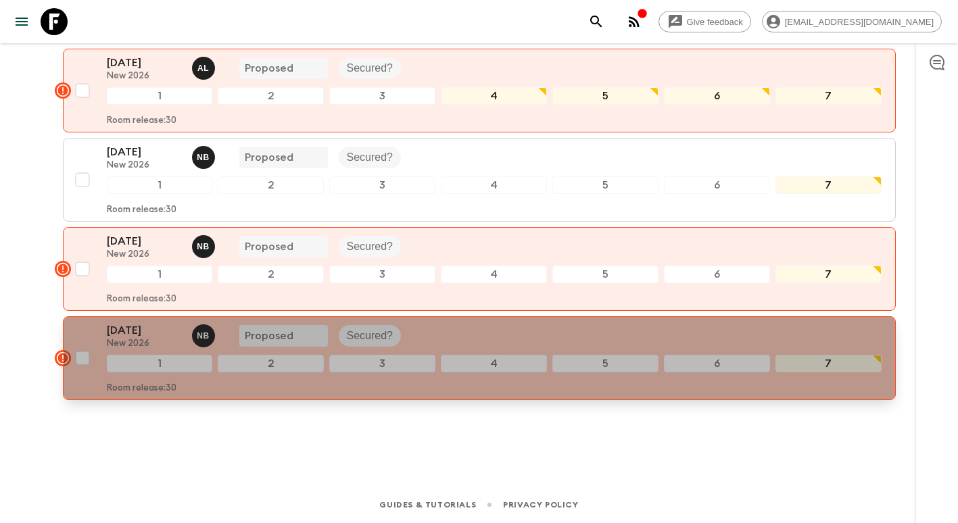
click at [156, 339] on p "New 2026" at bounding box center [144, 344] width 74 height 11
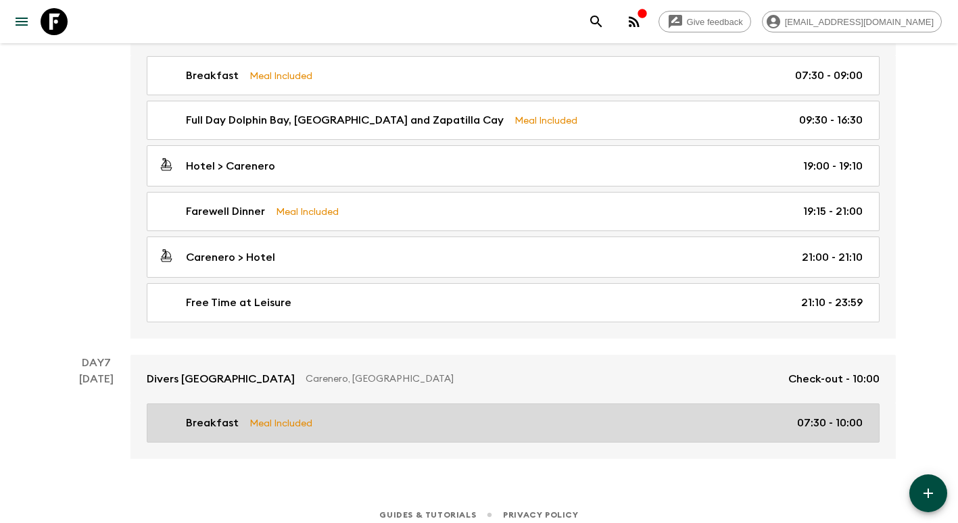
scroll to position [1856, 0]
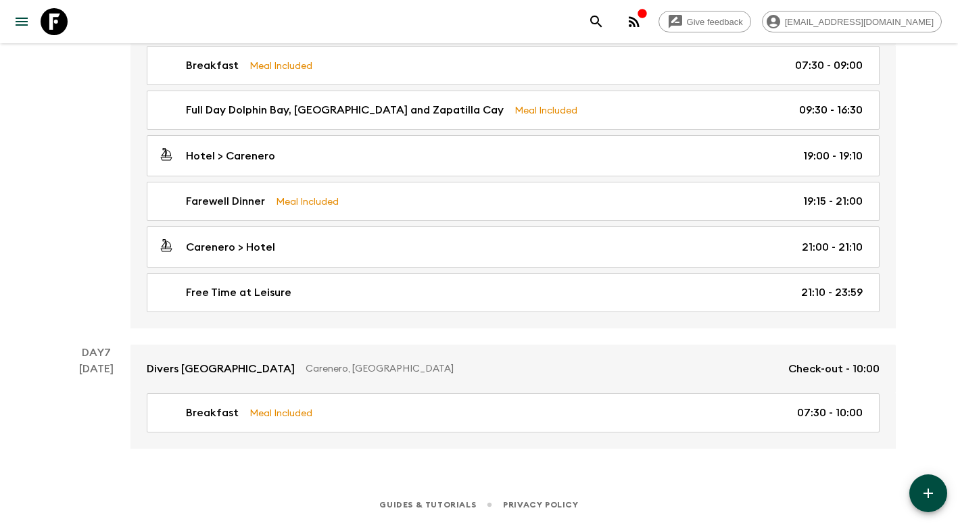
click at [932, 499] on icon "button" at bounding box center [928, 494] width 16 height 16
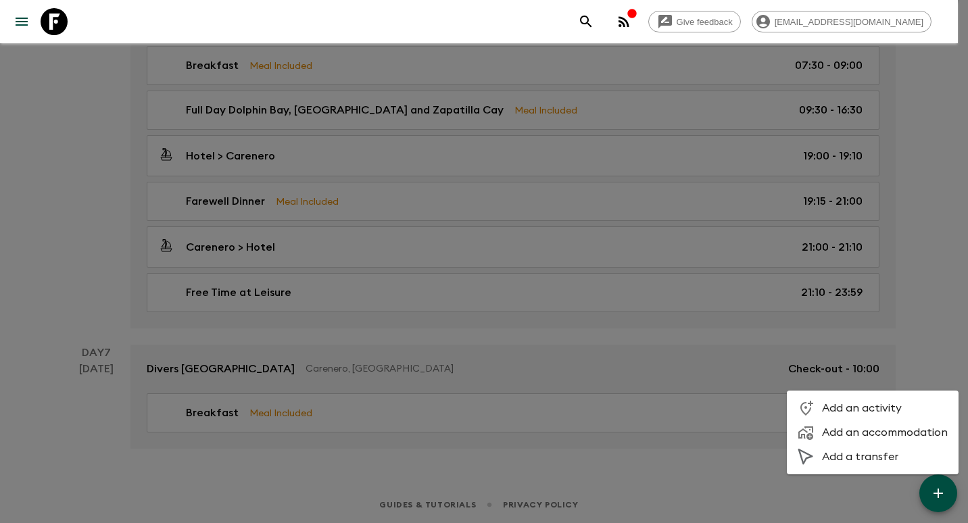
click at [874, 453] on span "Add a transfer" at bounding box center [885, 457] width 126 height 14
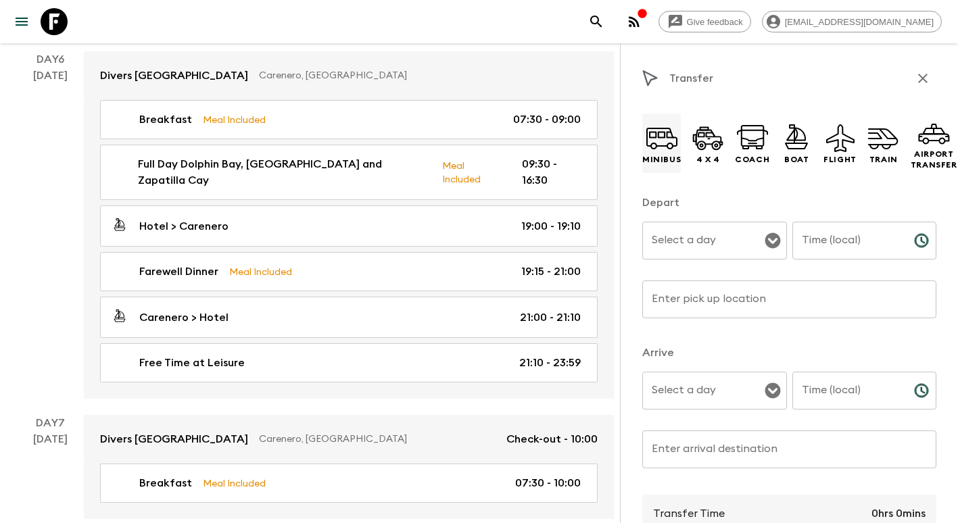
click at [669, 145] on icon at bounding box center [662, 138] width 32 height 32
click at [713, 238] on input "Select a day" at bounding box center [704, 241] width 112 height 26
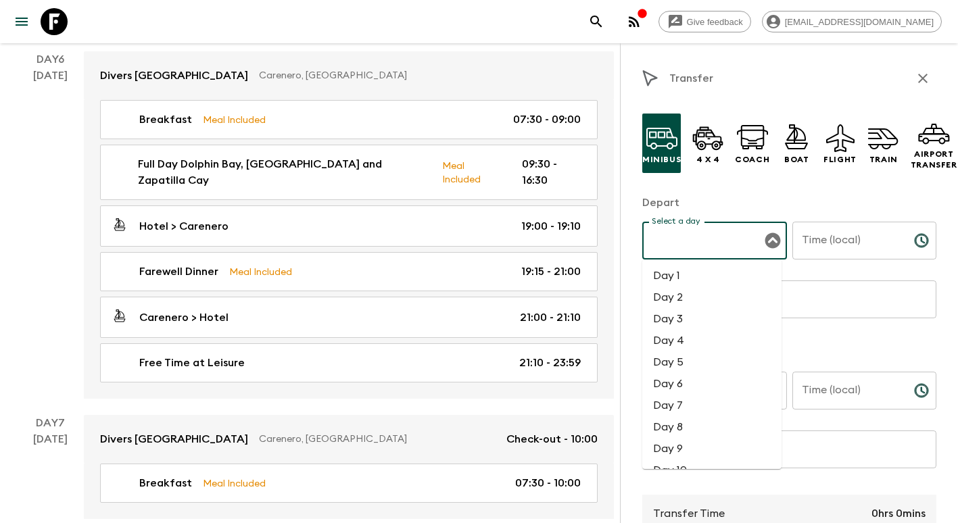
click at [703, 399] on li "Day 7" at bounding box center [711, 406] width 139 height 22
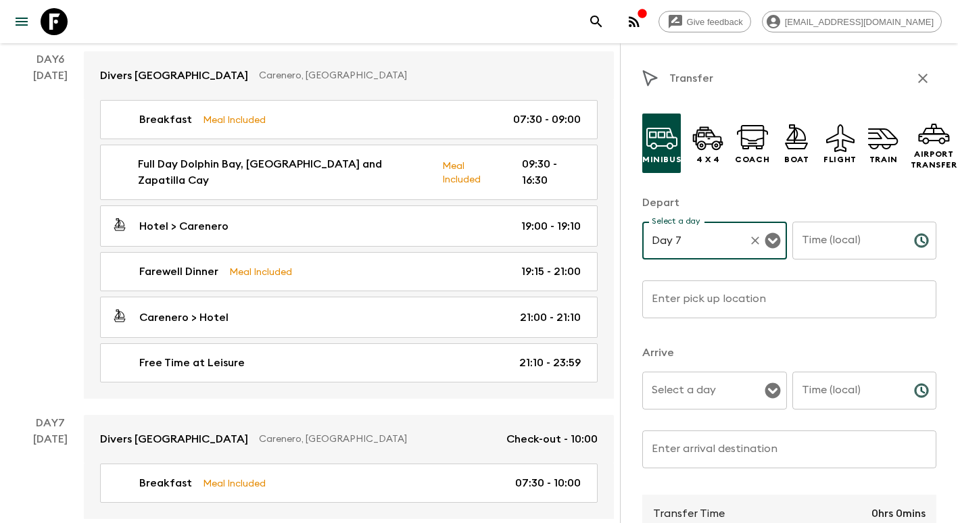
click at [818, 244] on input "Time (local)" at bounding box center [847, 241] width 111 height 38
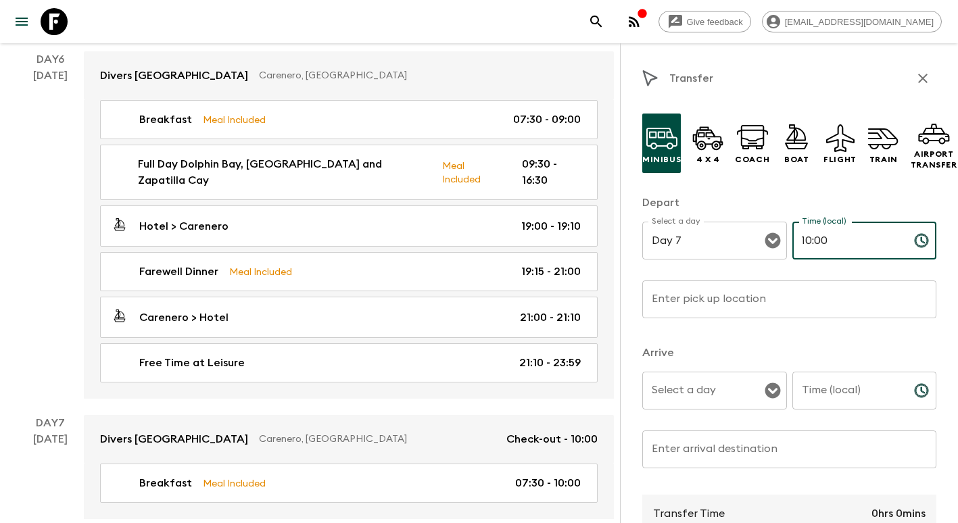
click at [781, 305] on input "Enter pick up location" at bounding box center [789, 300] width 294 height 38
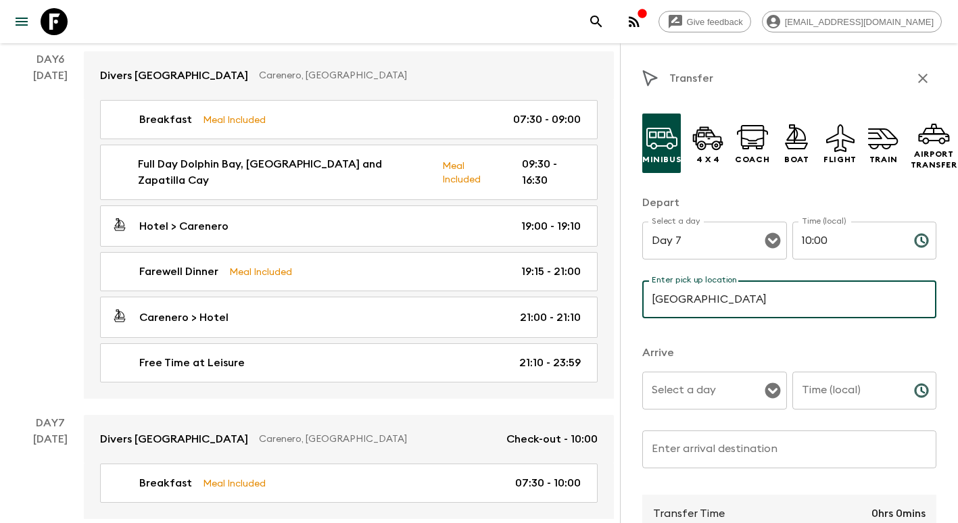
click at [711, 393] on input "Select a day" at bounding box center [704, 391] width 112 height 26
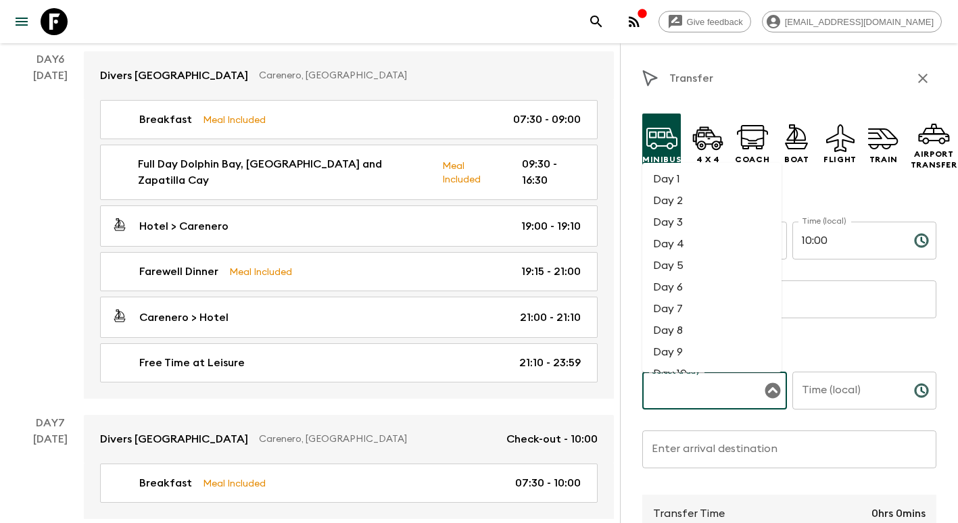
click at [686, 312] on li "Day 7" at bounding box center [711, 309] width 139 height 22
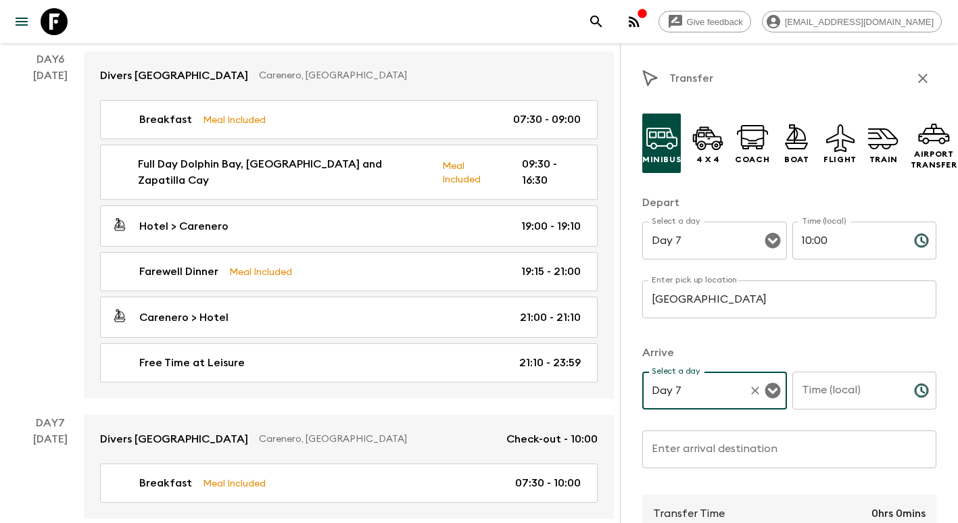
click at [871, 394] on input "Time (local)" at bounding box center [847, 391] width 111 height 38
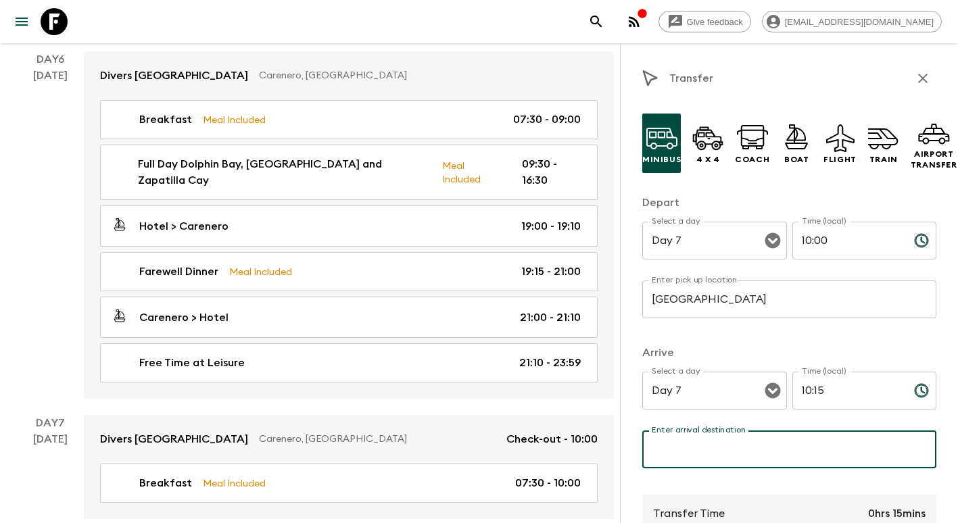
click at [801, 447] on input "Enter arrival destination" at bounding box center [789, 450] width 294 height 38
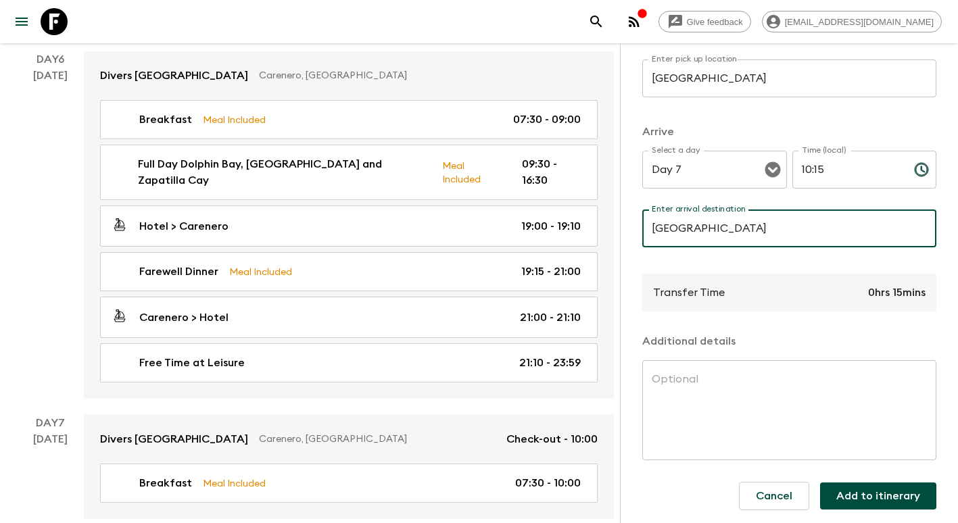
scroll to position [236, 0]
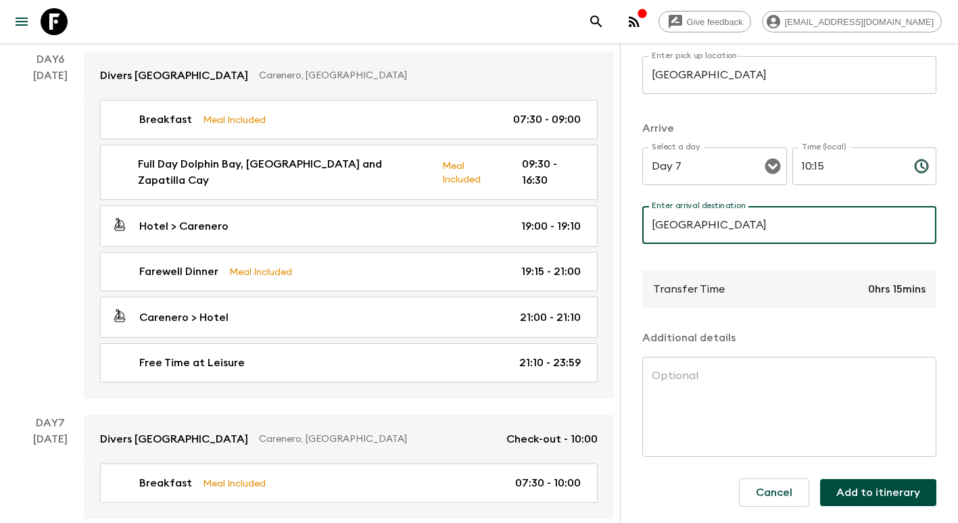
click at [884, 479] on button "Add to itinerary" at bounding box center [878, 492] width 116 height 27
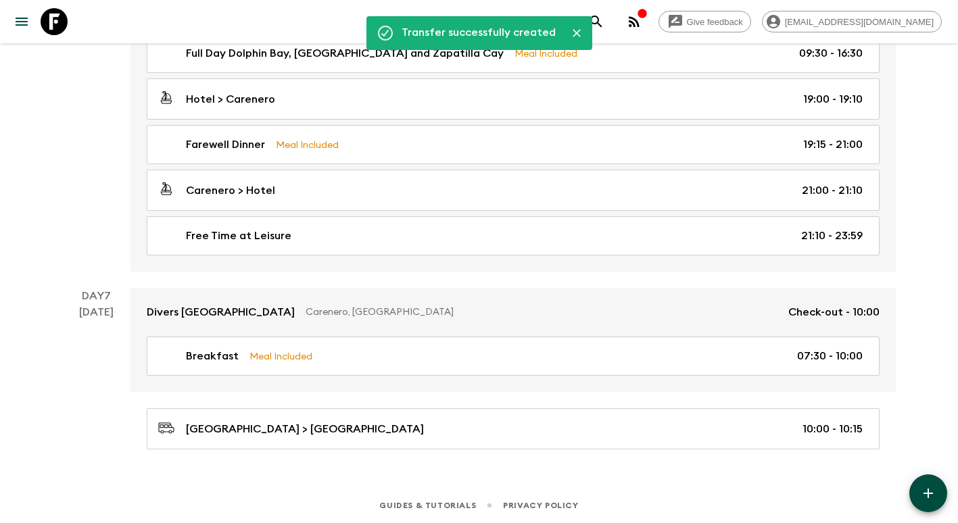
scroll to position [1914, 0]
click at [935, 493] on icon "button" at bounding box center [928, 494] width 16 height 16
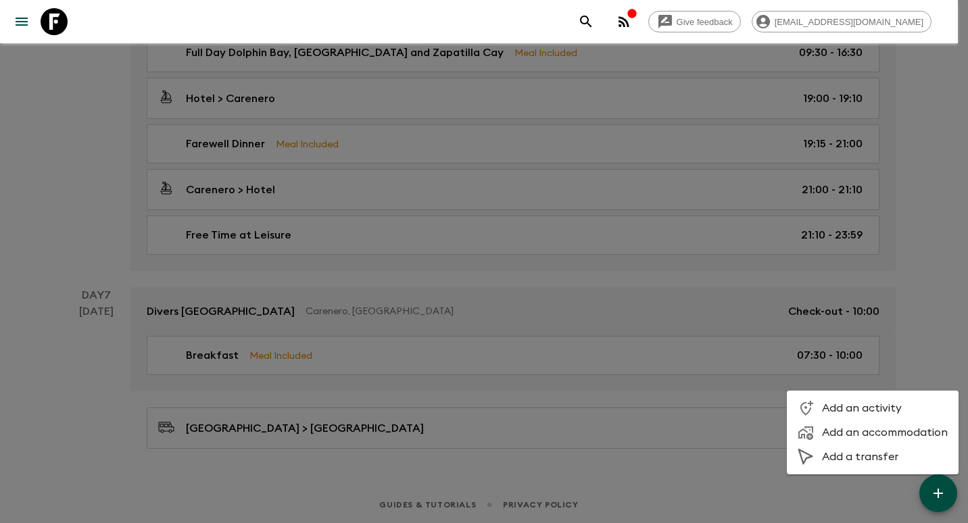
click at [880, 458] on span "Add a transfer" at bounding box center [885, 457] width 126 height 14
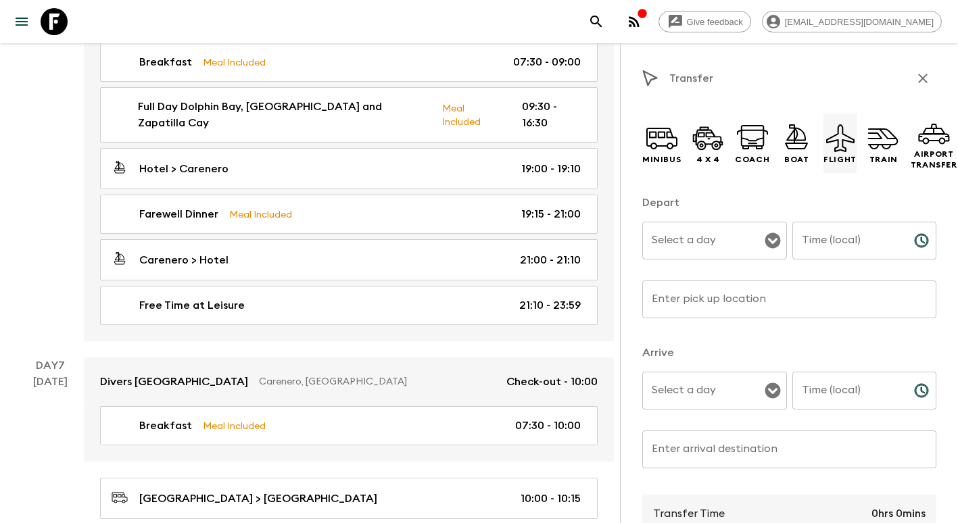
click at [848, 135] on icon at bounding box center [840, 138] width 32 height 32
click at [725, 247] on input "Select a day" at bounding box center [704, 241] width 112 height 26
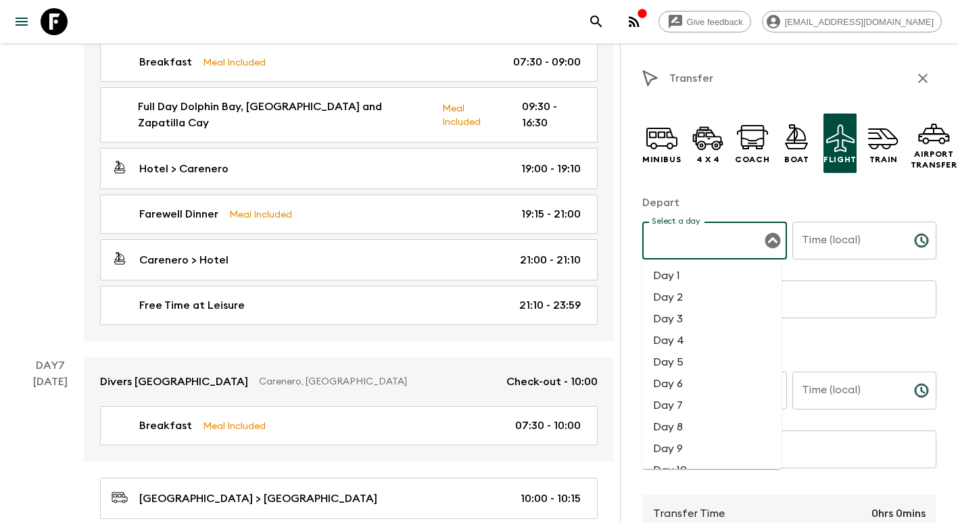
click at [686, 400] on li "Day 7" at bounding box center [711, 406] width 139 height 22
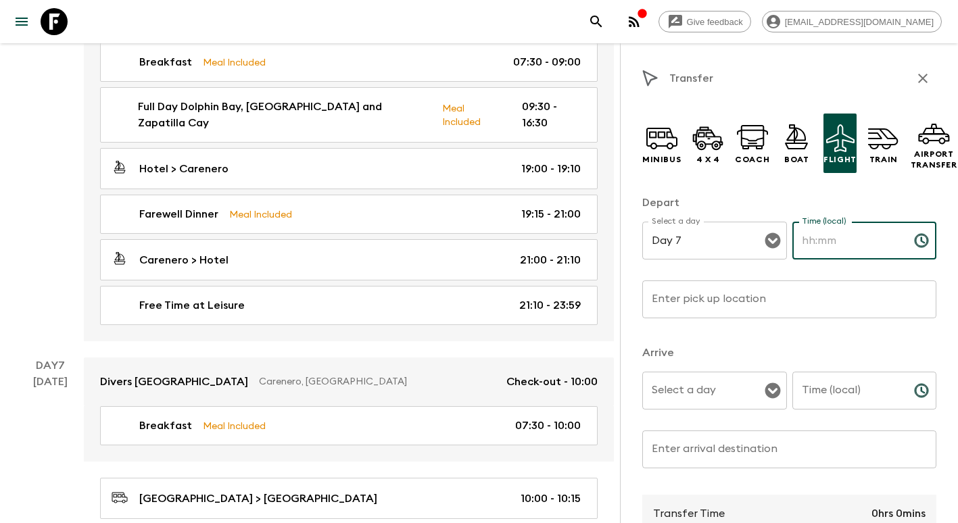
click at [815, 238] on input "Time (local)" at bounding box center [847, 241] width 111 height 38
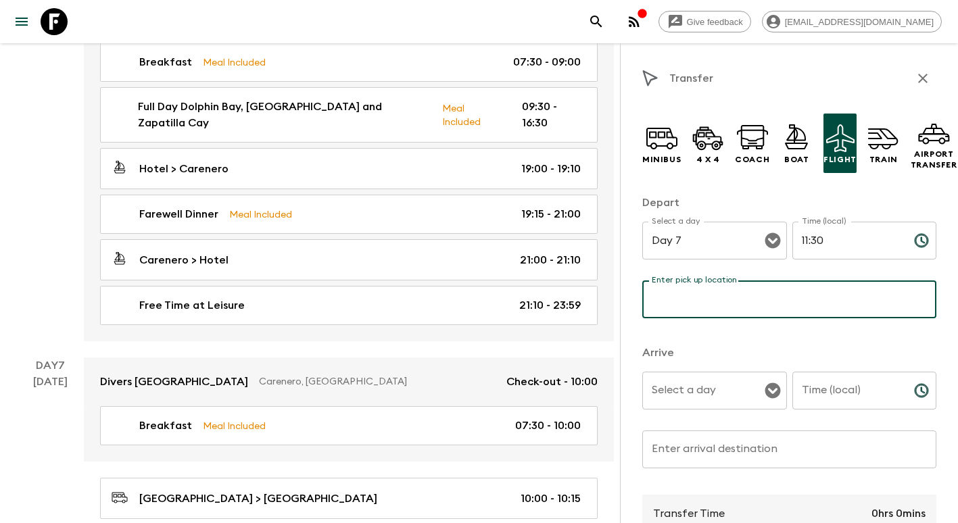
click at [738, 289] on input "Enter pick up location" at bounding box center [789, 300] width 294 height 38
click at [685, 388] on input "Select a day" at bounding box center [704, 391] width 112 height 26
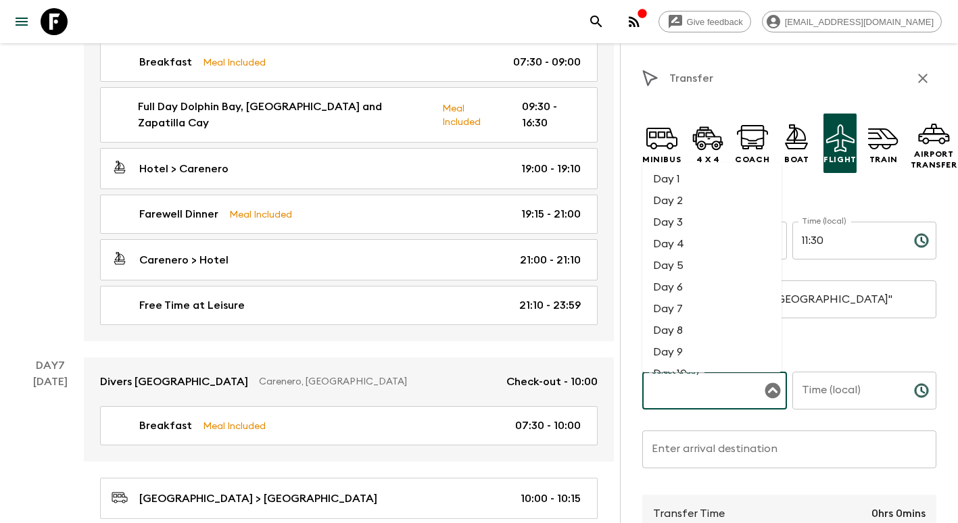
click at [679, 313] on li "Day 7" at bounding box center [711, 309] width 139 height 22
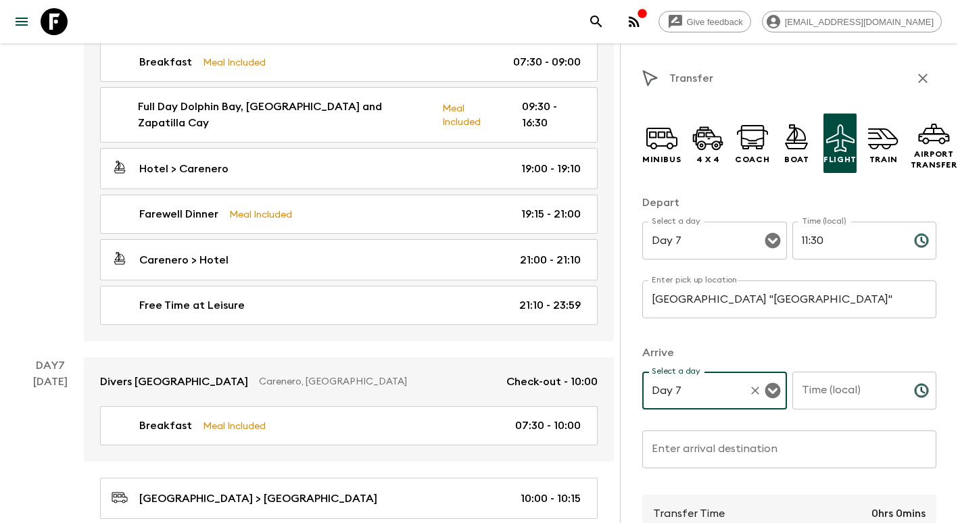
click at [822, 400] on input "Time (local)" at bounding box center [847, 391] width 111 height 38
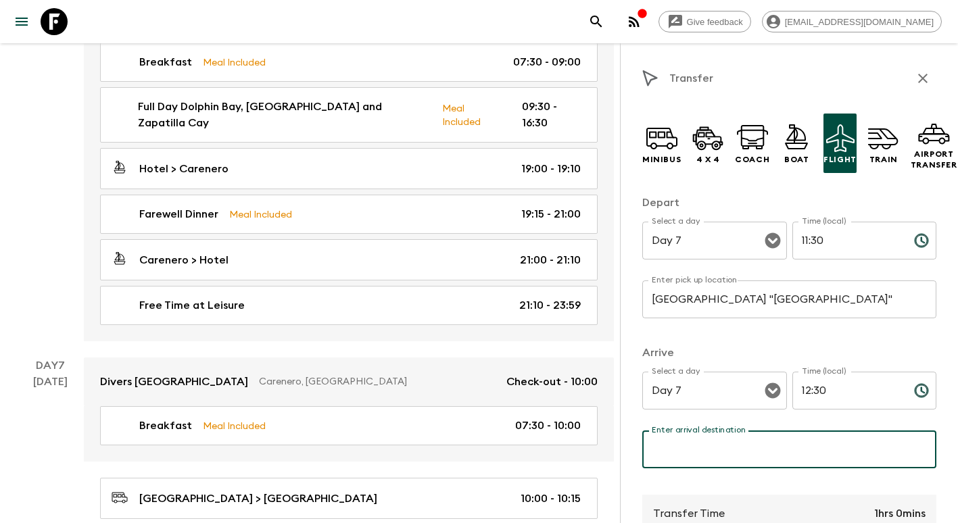
click at [745, 441] on input "Enter arrival destination" at bounding box center [789, 450] width 294 height 38
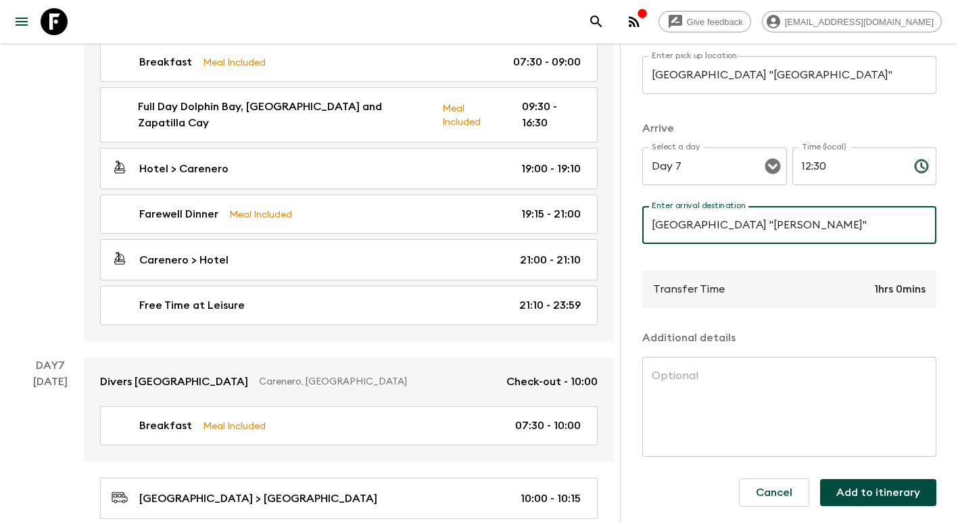
scroll to position [236, 0]
click at [888, 479] on button "Add to itinerary" at bounding box center [878, 492] width 116 height 27
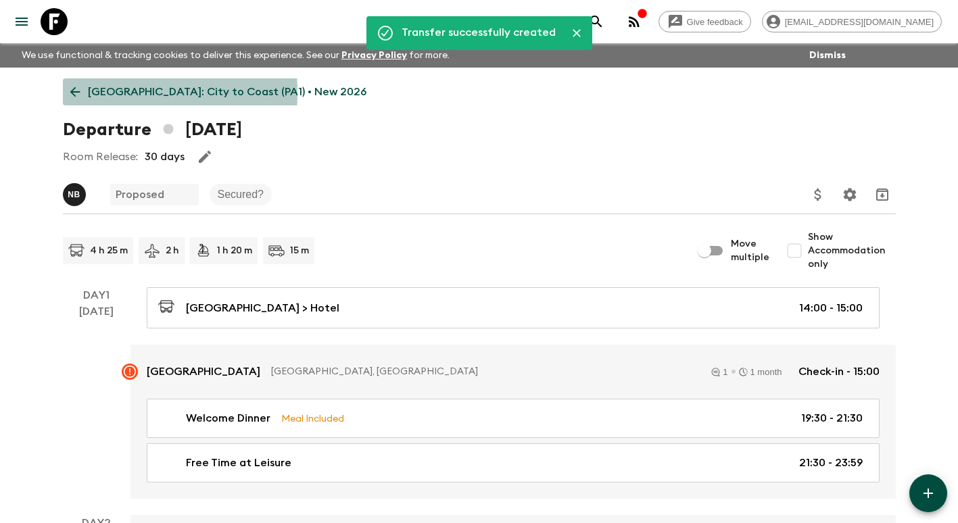
click at [82, 93] on link "[GEOGRAPHIC_DATA]: City to Coast (PA1) • New 2026" at bounding box center [218, 91] width 311 height 27
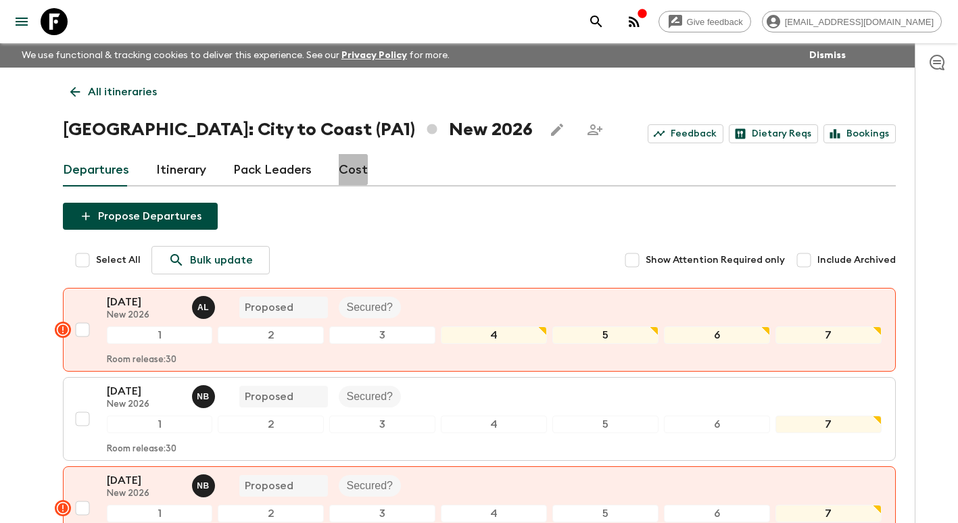
click at [346, 170] on link "Cost" at bounding box center [353, 170] width 29 height 32
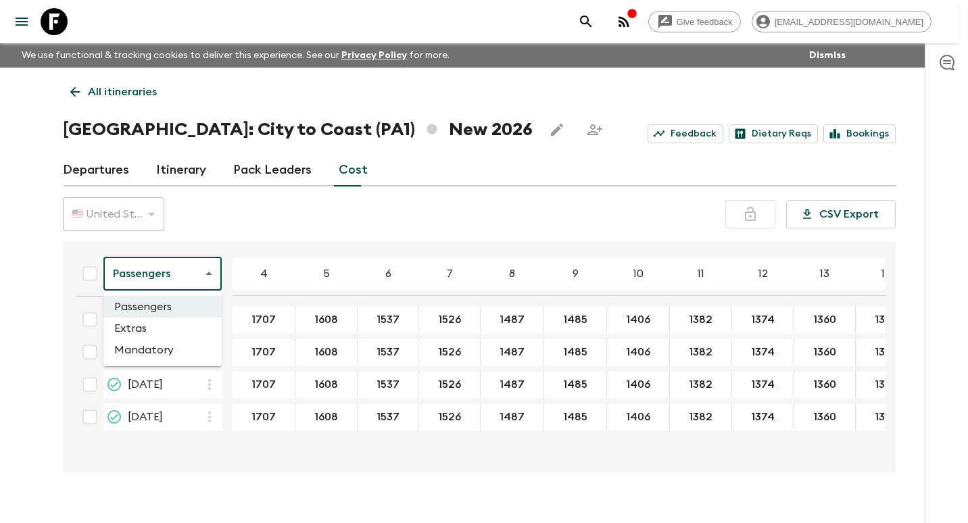
click at [170, 268] on body "Give feedback [EMAIL_ADDRESS][DOMAIN_NAME] We use functional & tracking cookies…" at bounding box center [484, 273] width 968 height 547
click at [173, 331] on li "Extras" at bounding box center [162, 329] width 118 height 22
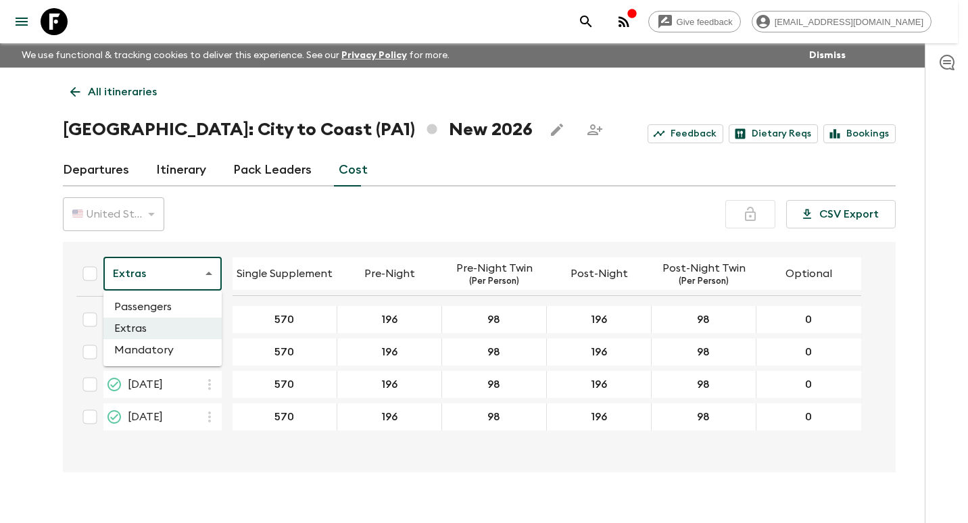
click at [197, 277] on body "Give feedback [EMAIL_ADDRESS][DOMAIN_NAME] We use functional & tracking cookies…" at bounding box center [484, 273] width 968 height 547
click at [161, 356] on li "Mandatory" at bounding box center [162, 350] width 118 height 22
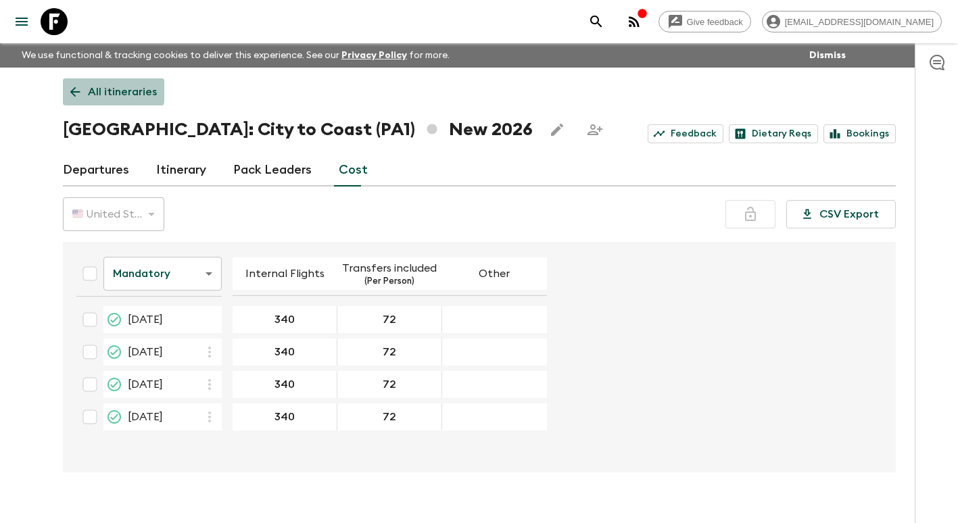
click at [80, 91] on icon at bounding box center [75, 92] width 15 height 15
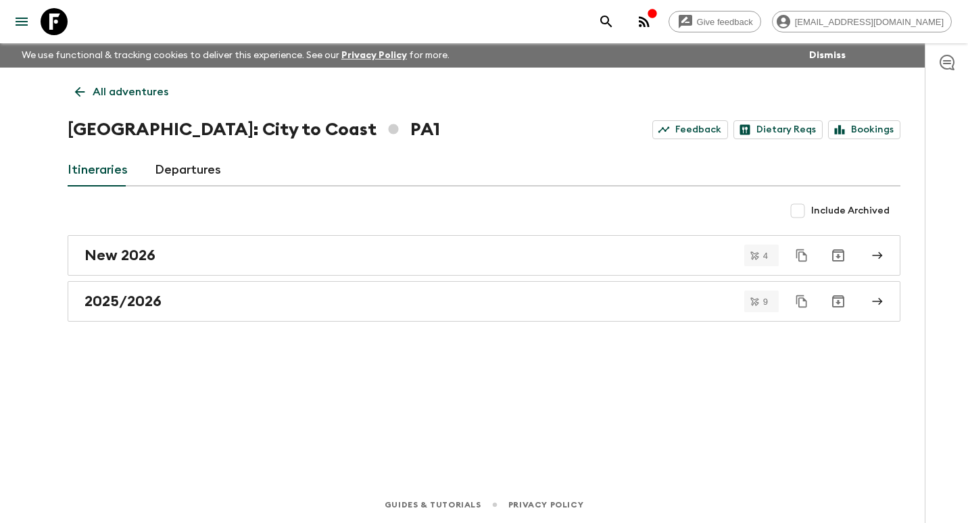
click at [80, 91] on icon at bounding box center [79, 92] width 15 height 15
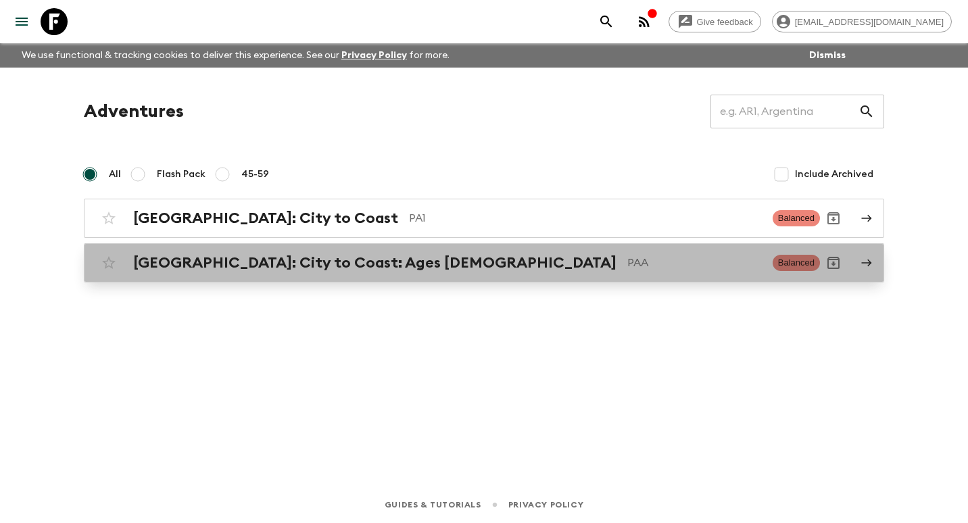
click at [195, 269] on h2 "[GEOGRAPHIC_DATA]: City to Coast: Ages [DEMOGRAPHIC_DATA]" at bounding box center [374, 263] width 483 height 18
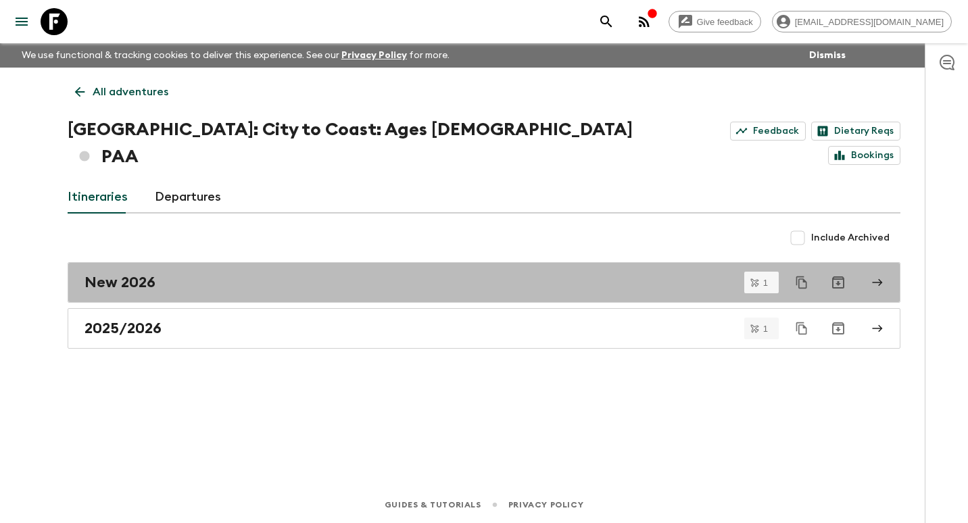
click at [195, 269] on link "New 2026" at bounding box center [484, 282] width 833 height 41
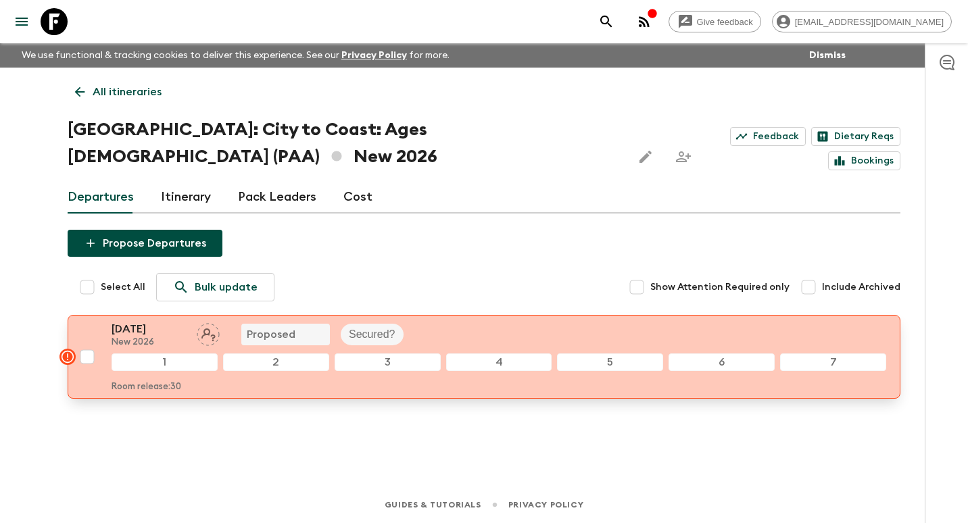
click at [498, 321] on div "[DATE] New 2026 Proposed Secured?" at bounding box center [499, 334] width 775 height 27
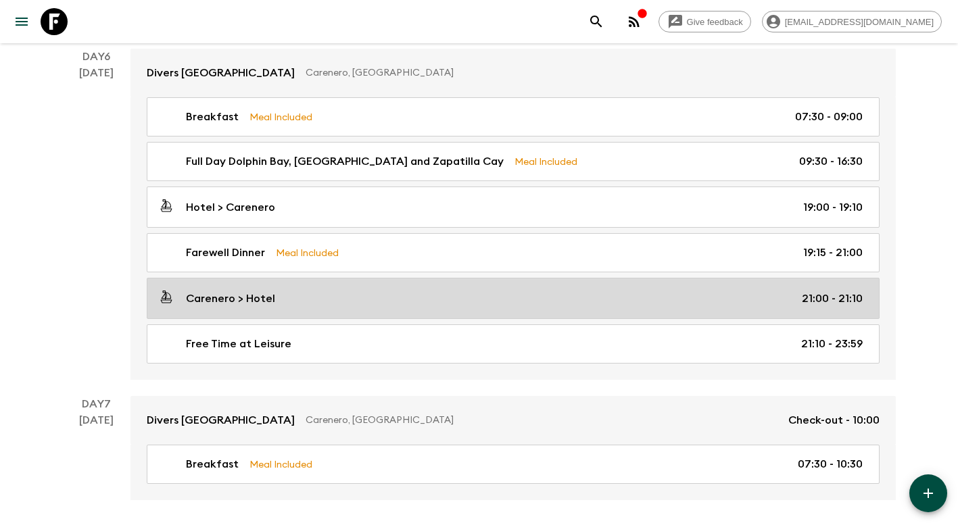
scroll to position [1856, 0]
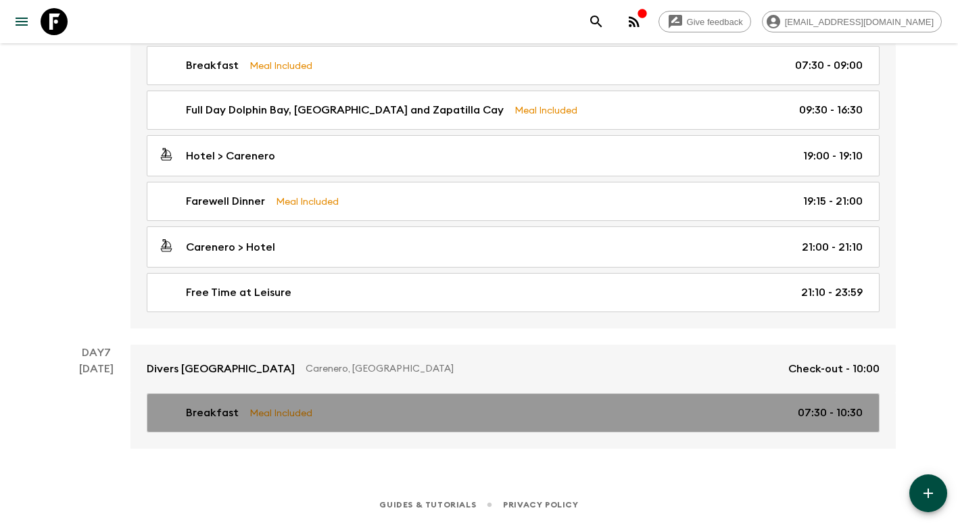
click at [805, 406] on p "07:30 - 10:30" at bounding box center [830, 413] width 65 height 16
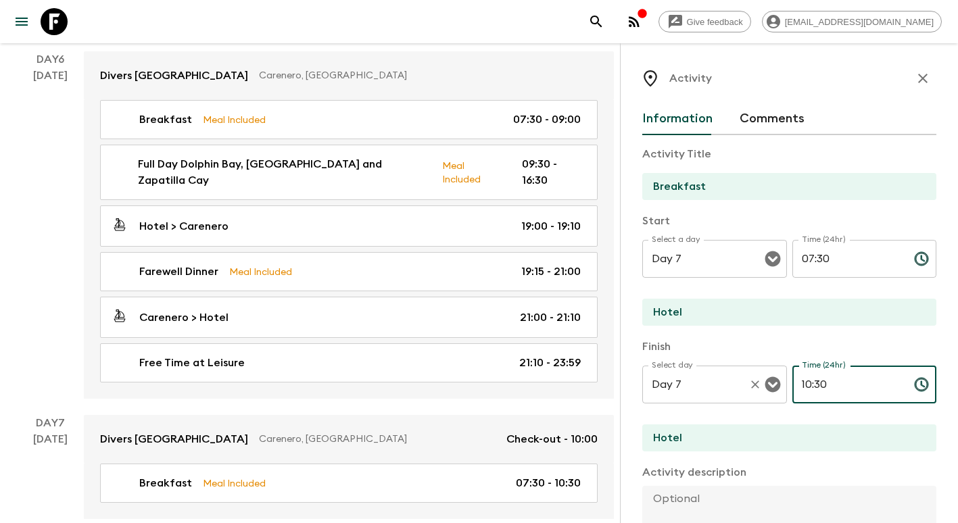
drag, startPoint x: 840, startPoint y: 389, endPoint x: 778, endPoint y: 385, distance: 63.0
click at [778, 385] on div "Select day Day 7 Select day ​ Time (24hr) 10:30 Time (24hr) ​" at bounding box center [789, 392] width 294 height 53
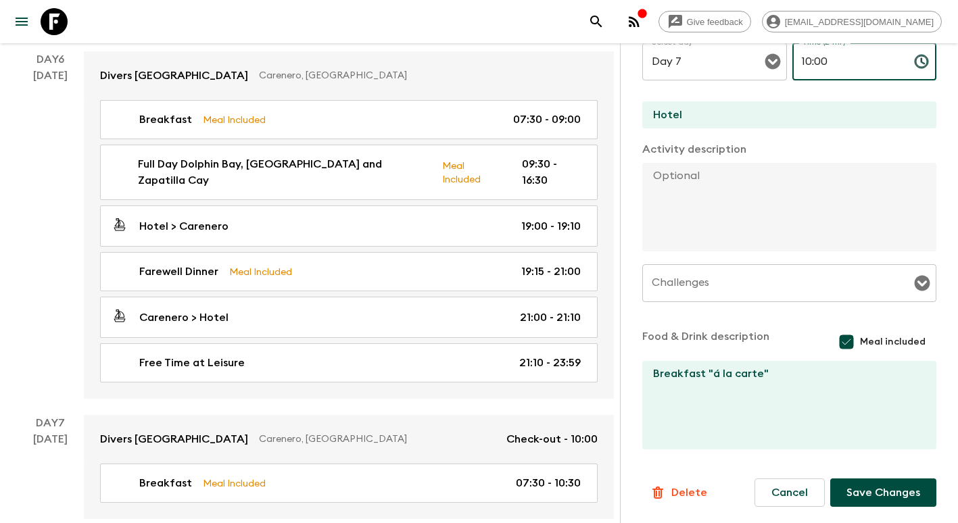
scroll to position [324, 0]
click at [885, 488] on button "Save Changes" at bounding box center [883, 493] width 106 height 28
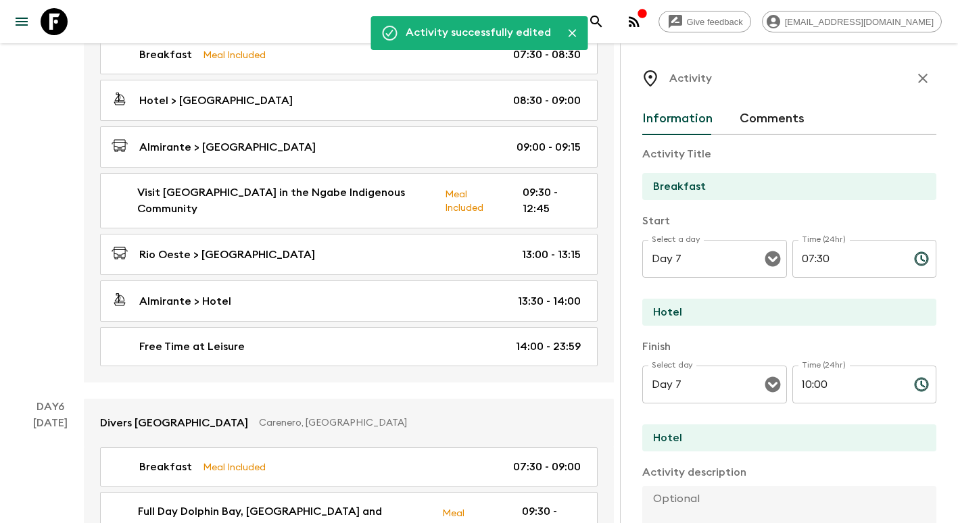
scroll to position [1450, 0]
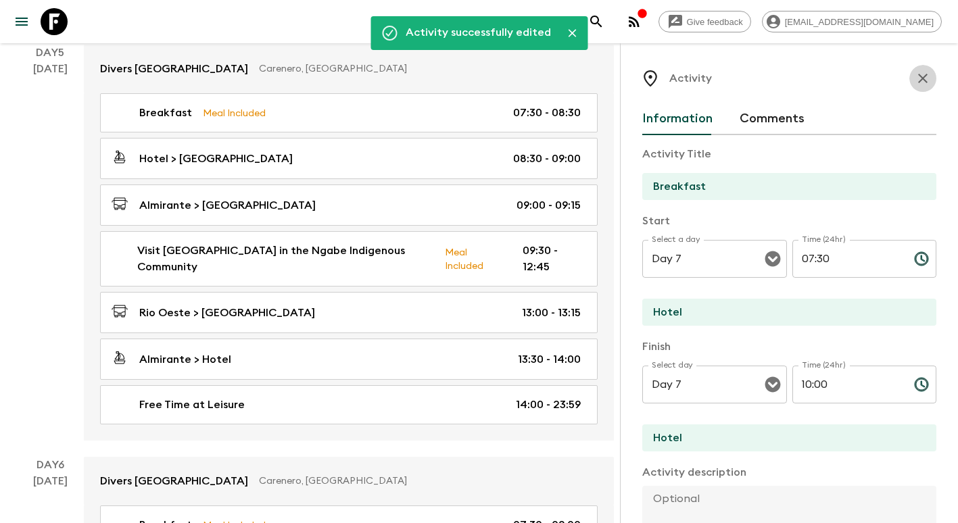
click at [914, 70] on button "button" at bounding box center [922, 78] width 27 height 27
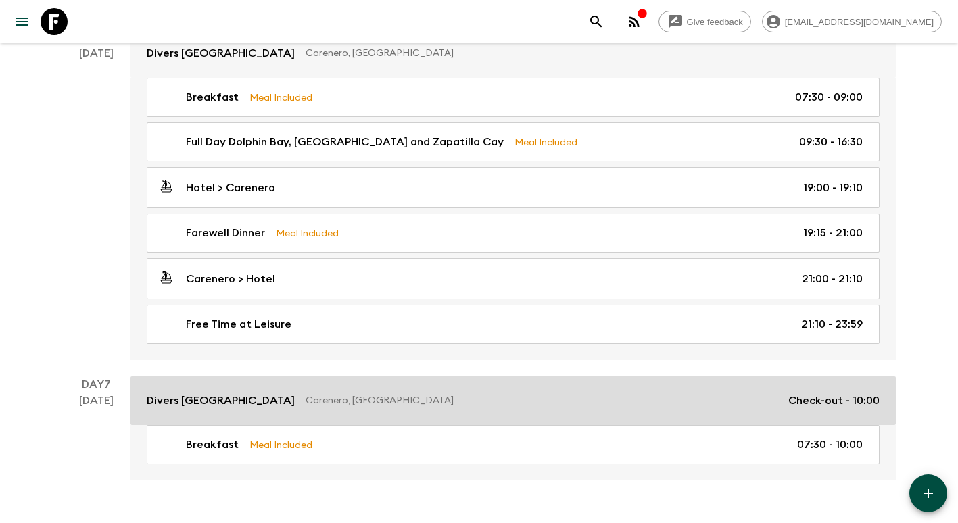
scroll to position [1856, 0]
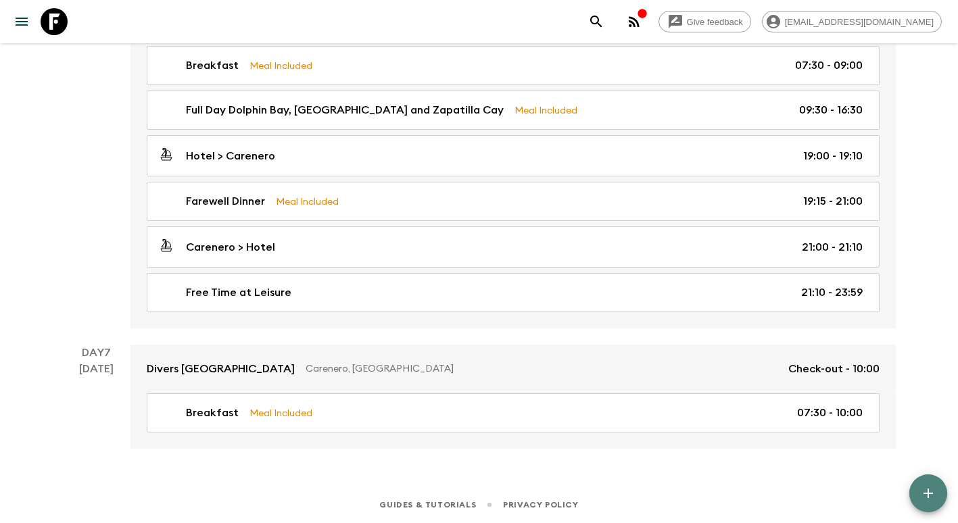
click at [937, 502] on button "button" at bounding box center [928, 494] width 38 height 38
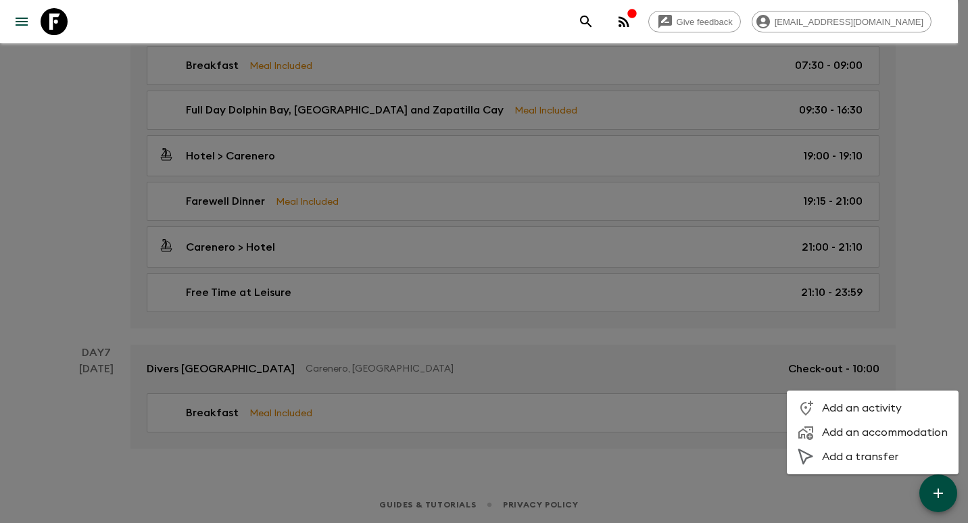
click at [879, 454] on span "Add a transfer" at bounding box center [885, 457] width 126 height 14
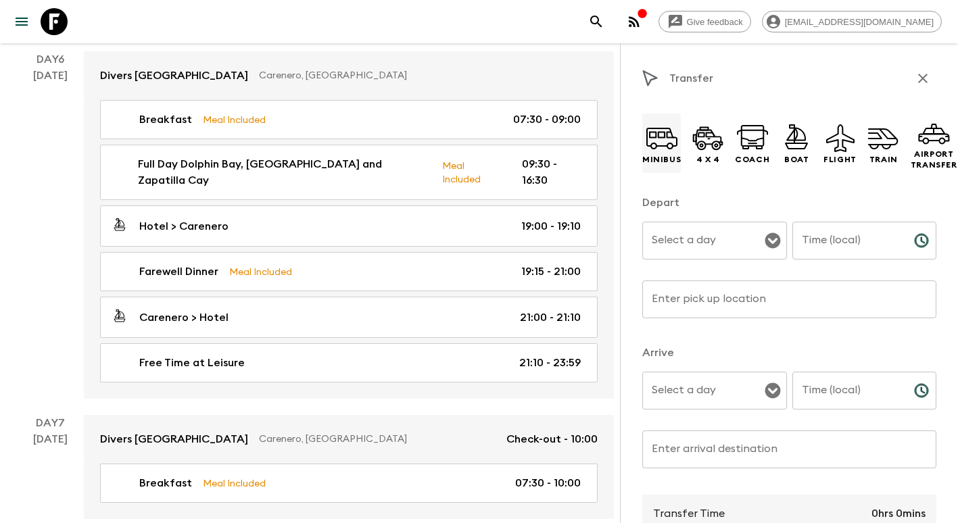
click at [664, 142] on icon at bounding box center [662, 138] width 32 height 32
click at [699, 237] on input "Select a day" at bounding box center [704, 241] width 112 height 26
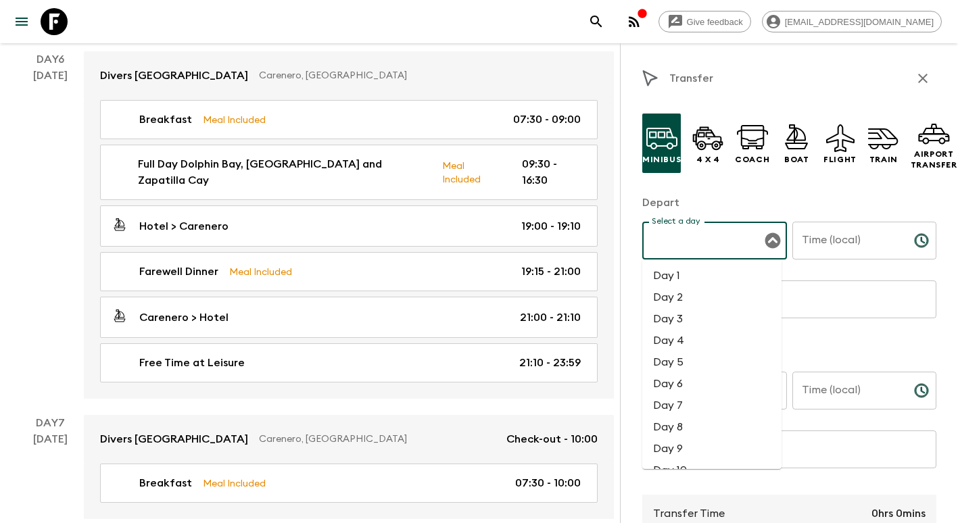
click at [699, 407] on li "Day 7" at bounding box center [711, 406] width 139 height 22
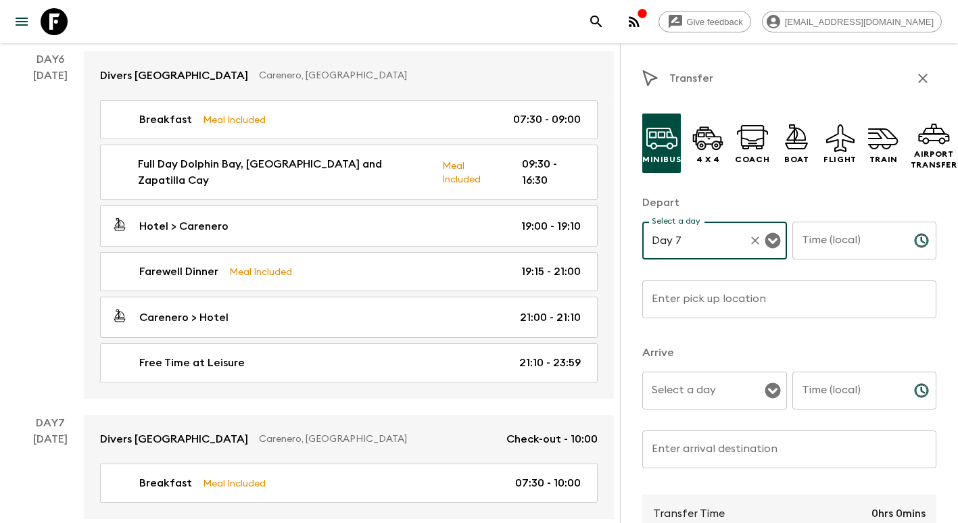
click at [810, 245] on input "Time (local)" at bounding box center [847, 241] width 111 height 38
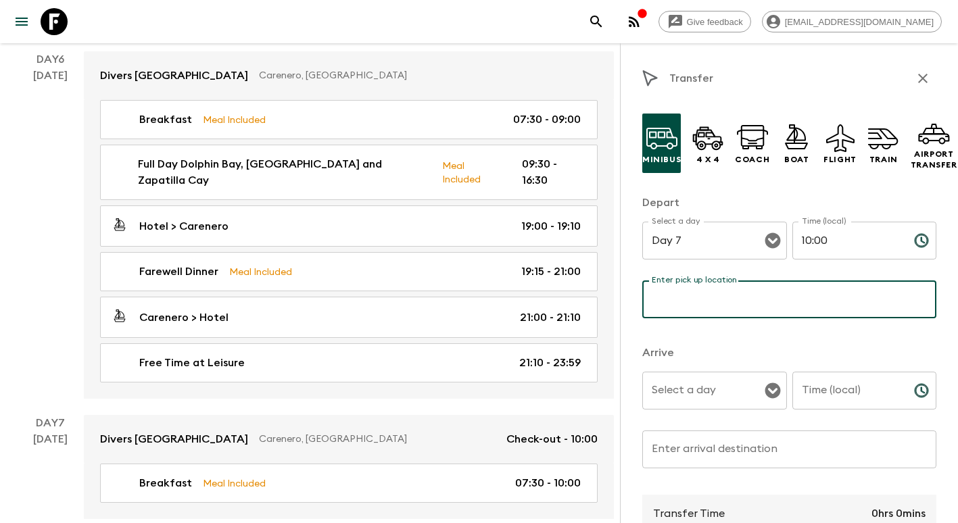
click at [717, 302] on input "Enter pick up location" at bounding box center [789, 300] width 294 height 38
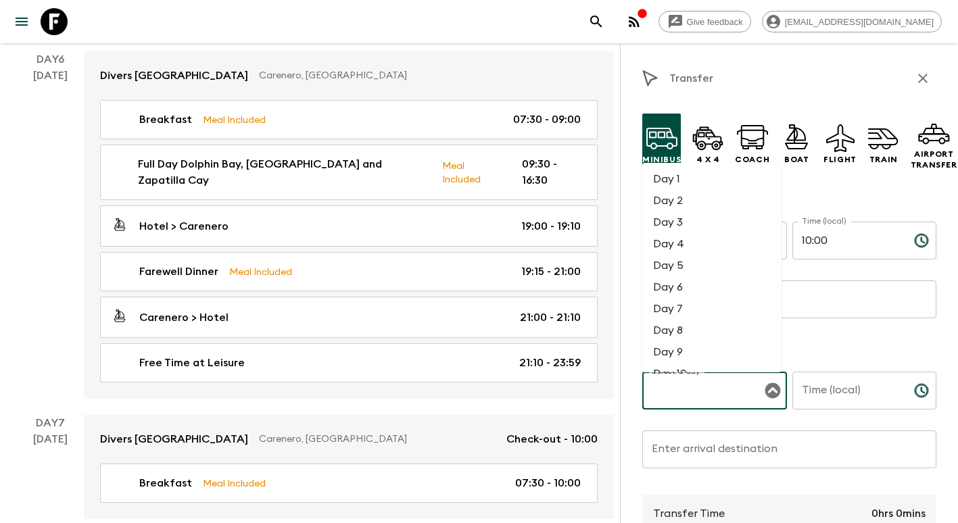
click at [694, 381] on div "Select a day Select a day ​" at bounding box center [714, 398] width 145 height 53
click at [685, 311] on li "Day 7" at bounding box center [711, 309] width 139 height 22
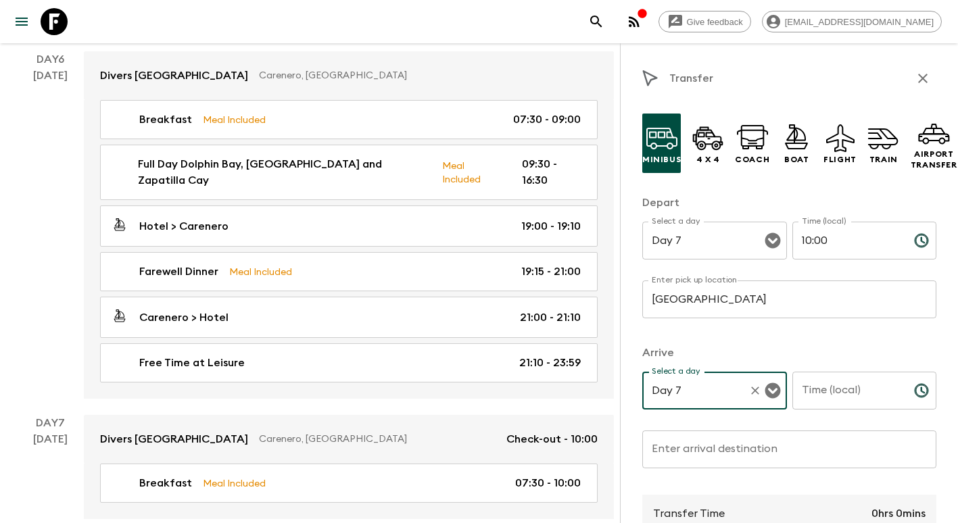
click at [830, 385] on input "Time (local)" at bounding box center [847, 391] width 111 height 38
click at [746, 465] on input "Enter arrival destination" at bounding box center [789, 450] width 294 height 38
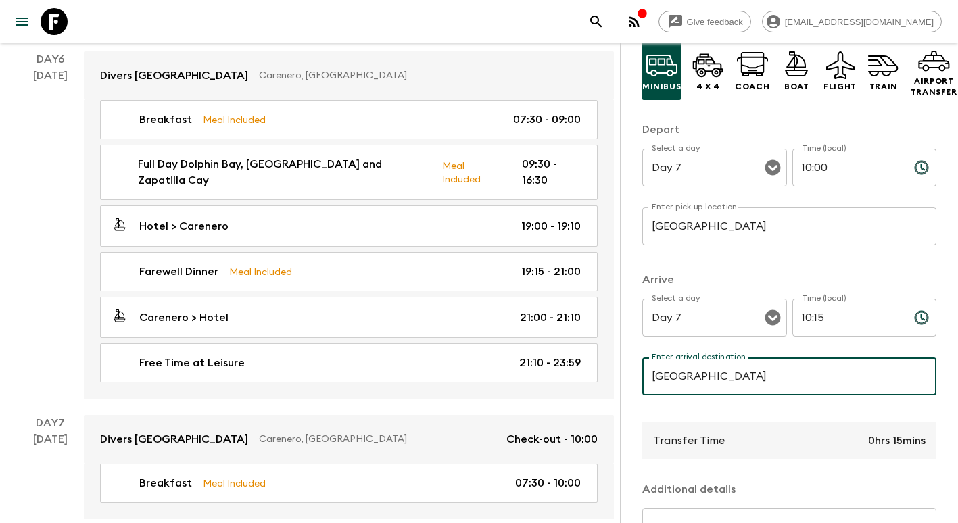
scroll to position [236, 0]
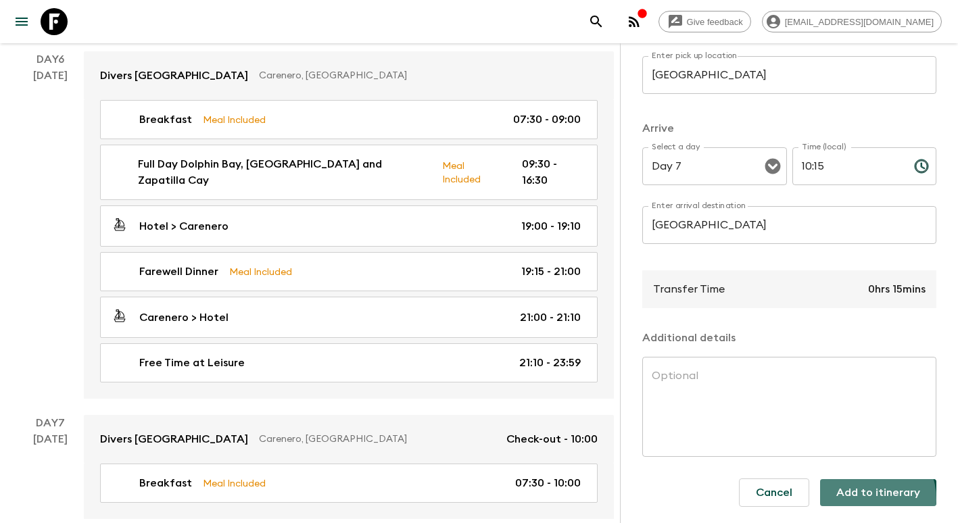
click at [855, 490] on button "Add to itinerary" at bounding box center [878, 492] width 116 height 27
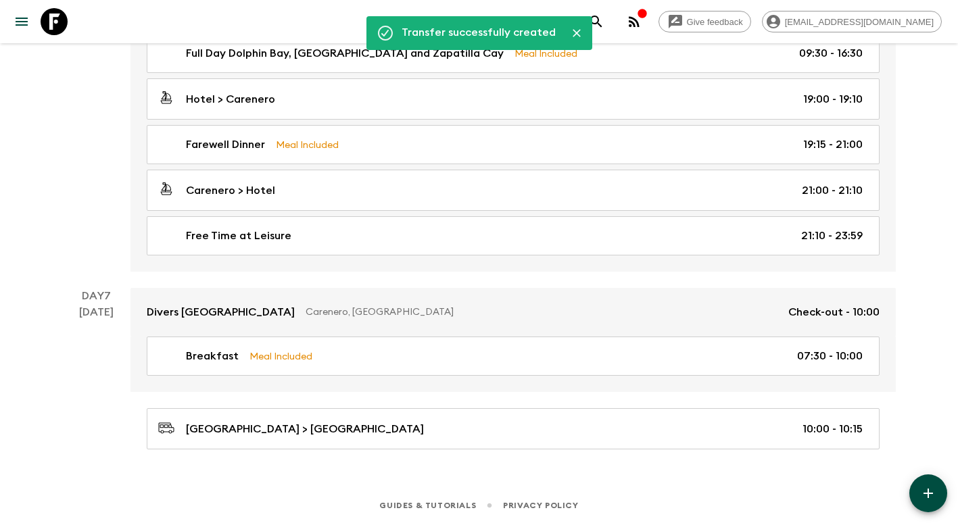
scroll to position [1914, 0]
click at [936, 493] on icon "button" at bounding box center [928, 494] width 16 height 16
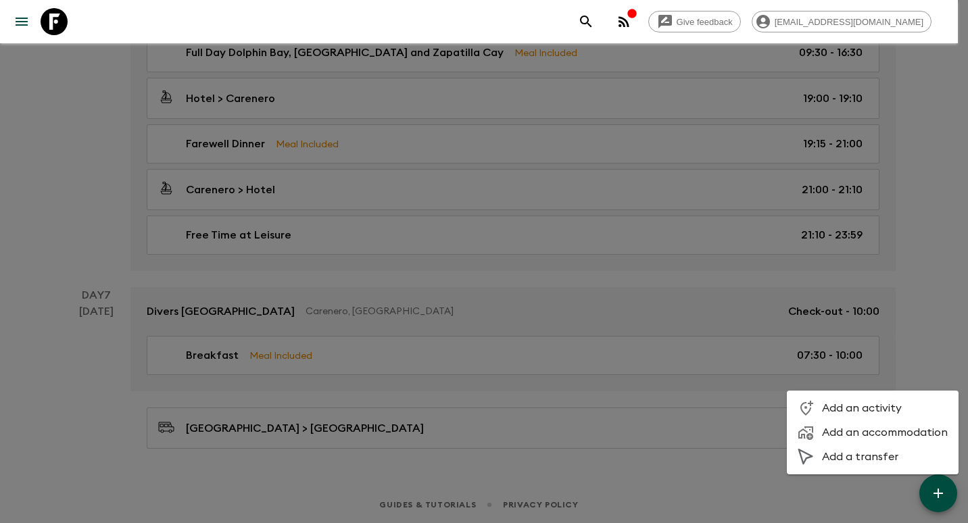
click at [883, 454] on span "Add a transfer" at bounding box center [885, 457] width 126 height 14
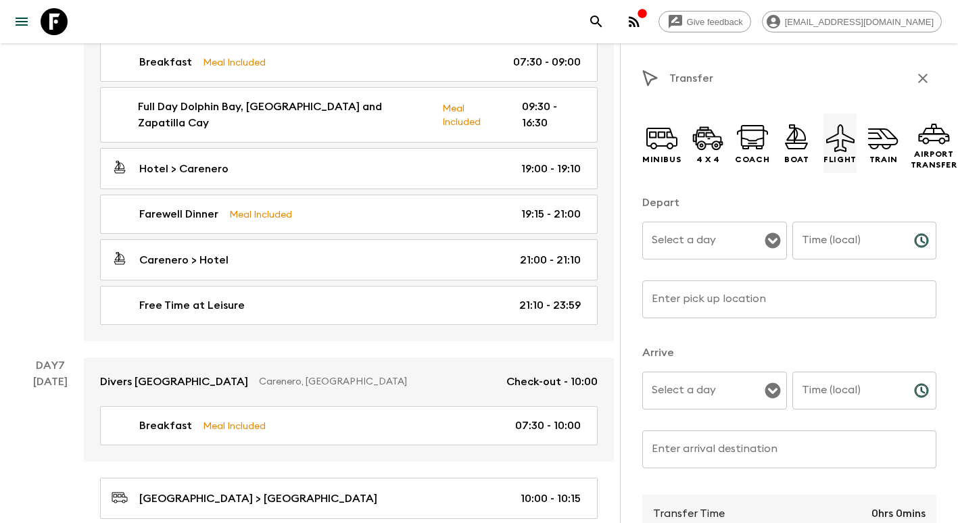
click at [828, 144] on icon at bounding box center [840, 138] width 32 height 32
click at [724, 237] on input "Select a day" at bounding box center [704, 241] width 112 height 26
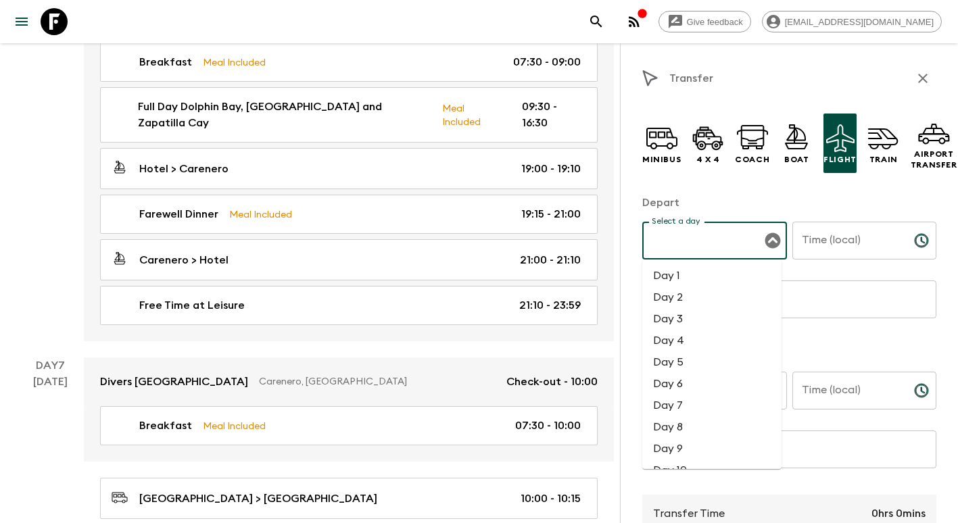
click at [706, 406] on li "Day 7" at bounding box center [711, 406] width 139 height 22
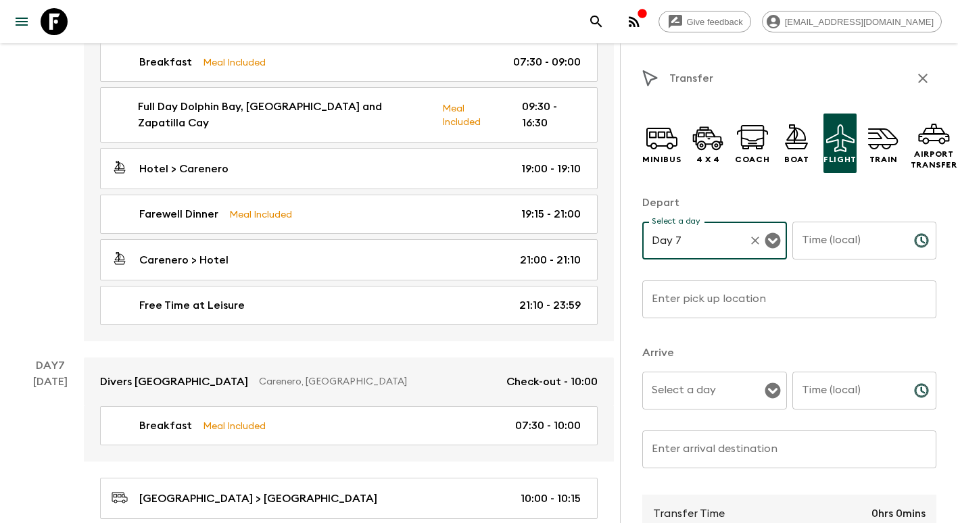
click at [826, 246] on input "Time (local)" at bounding box center [847, 241] width 111 height 38
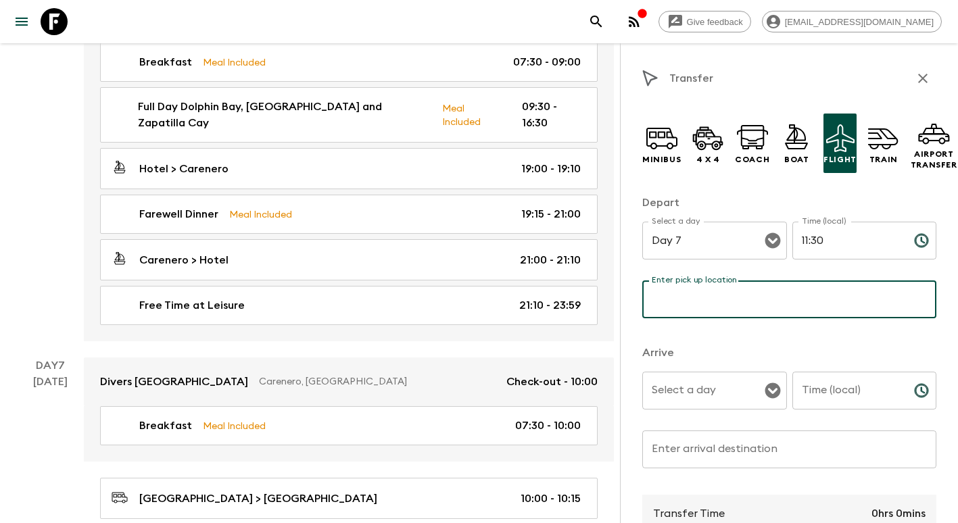
click at [775, 300] on input "Enter pick up location" at bounding box center [789, 300] width 294 height 38
click at [696, 387] on input "Select a day" at bounding box center [704, 391] width 112 height 26
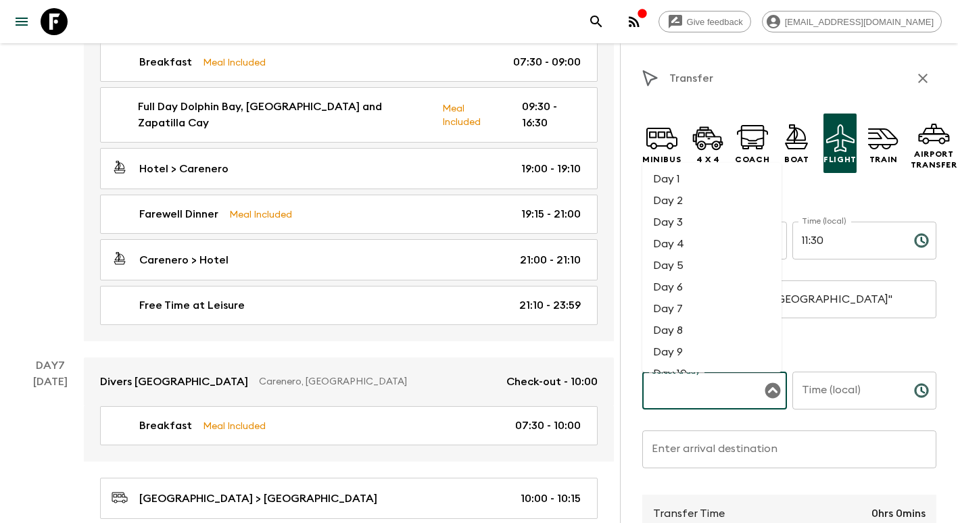
click at [681, 308] on li "Day 7" at bounding box center [711, 309] width 139 height 22
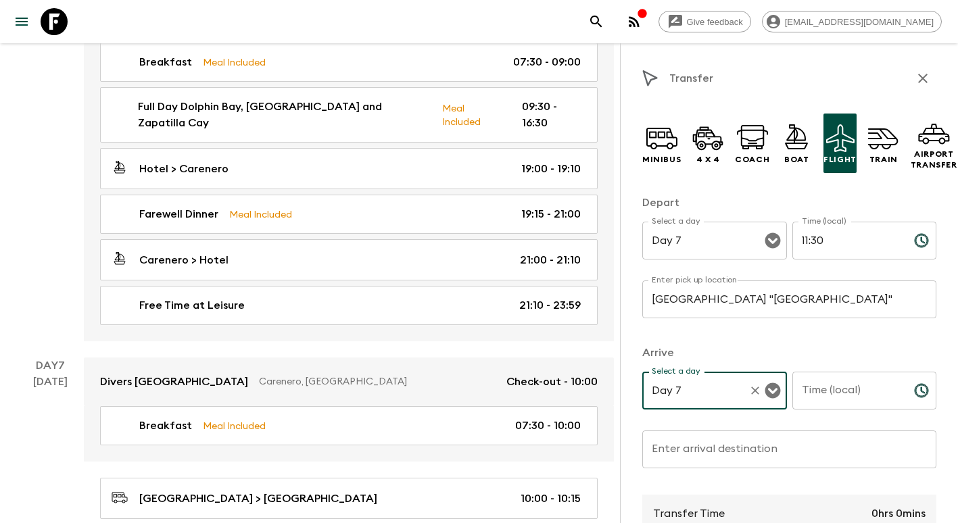
click at [824, 383] on input "Time (local)" at bounding box center [847, 391] width 111 height 38
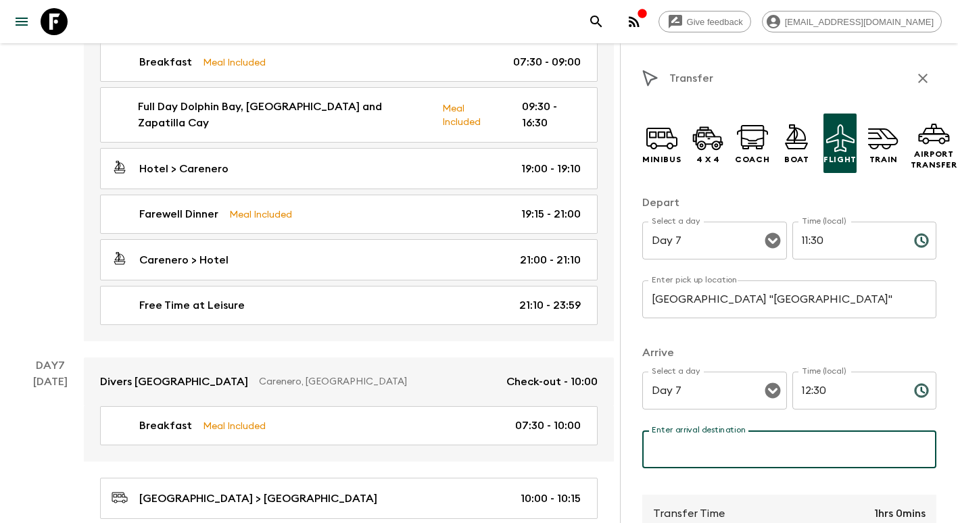
click at [729, 452] on input "Enter arrival destination" at bounding box center [789, 450] width 294 height 38
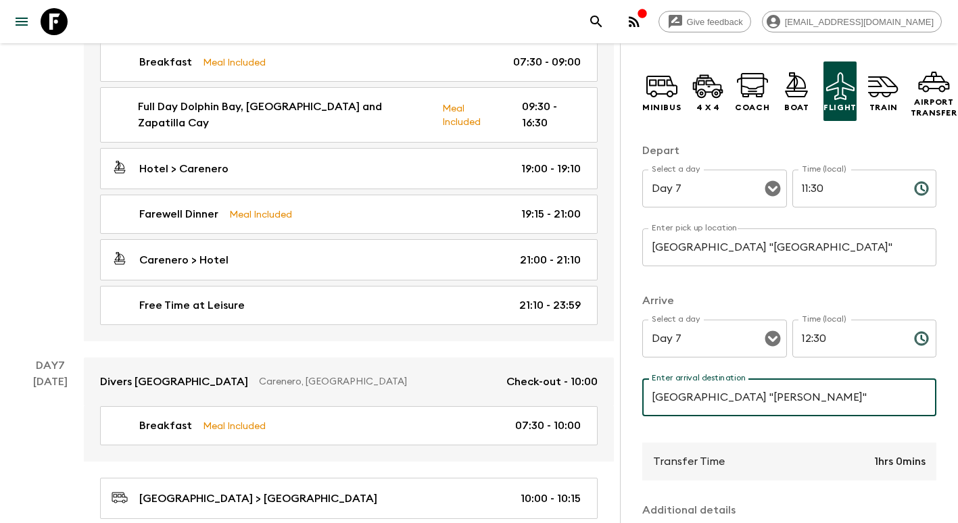
scroll to position [236, 0]
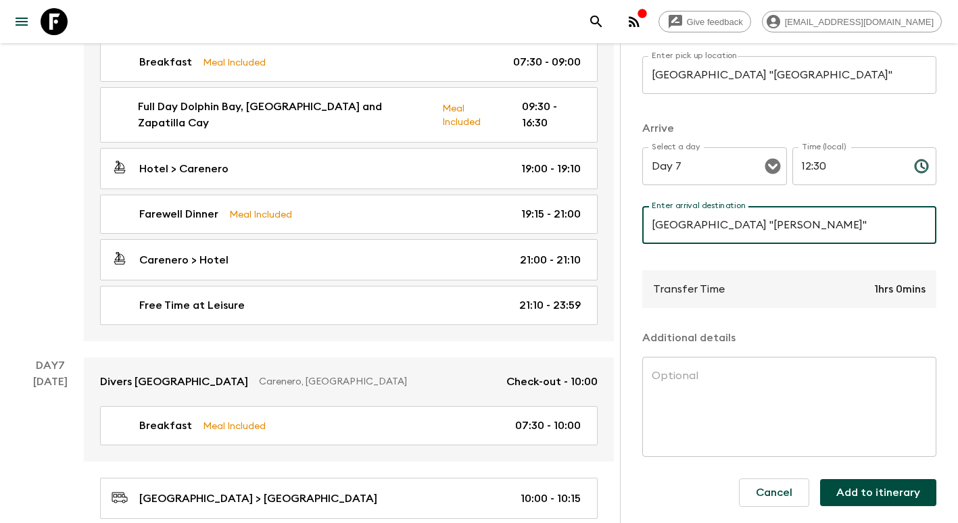
click at [864, 479] on button "Add to itinerary" at bounding box center [878, 492] width 116 height 27
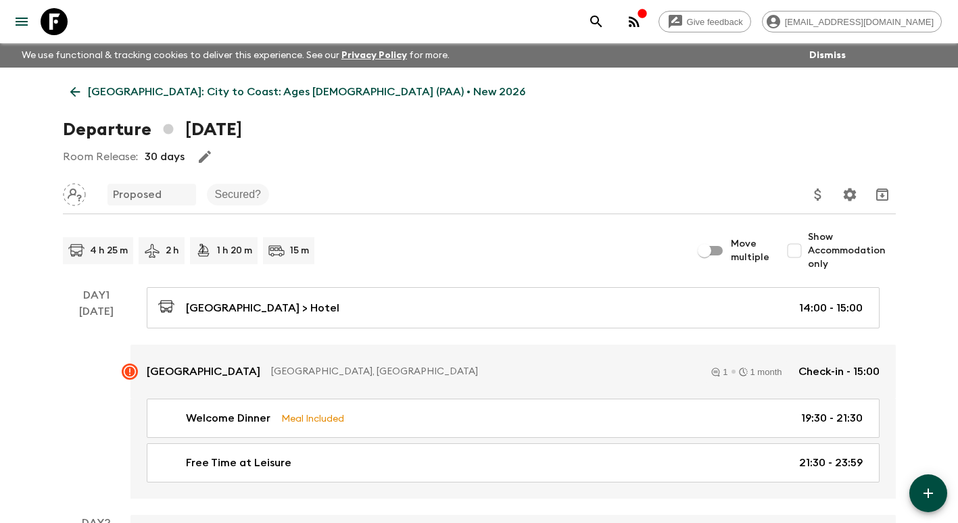
click at [73, 89] on icon at bounding box center [75, 92] width 10 height 10
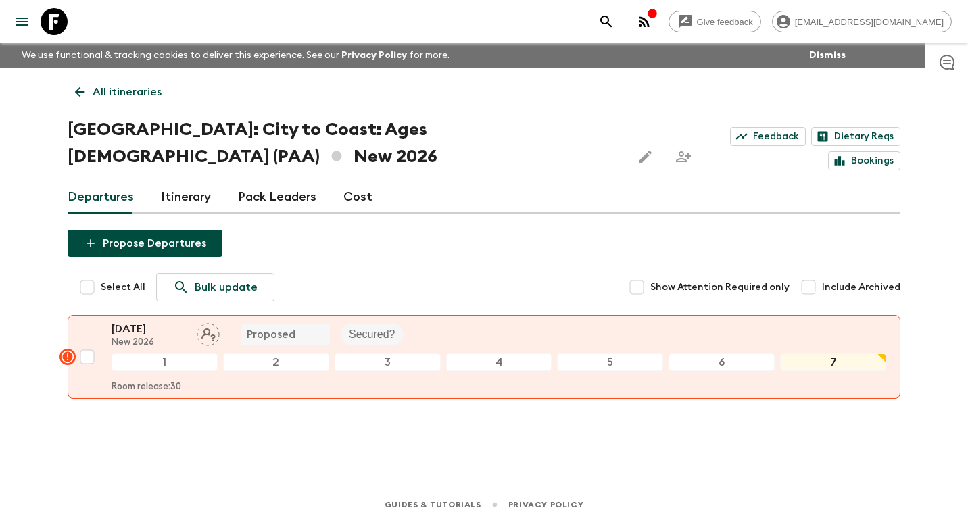
click at [338, 181] on div "Departures Itinerary Pack Leaders Cost" at bounding box center [484, 197] width 833 height 32
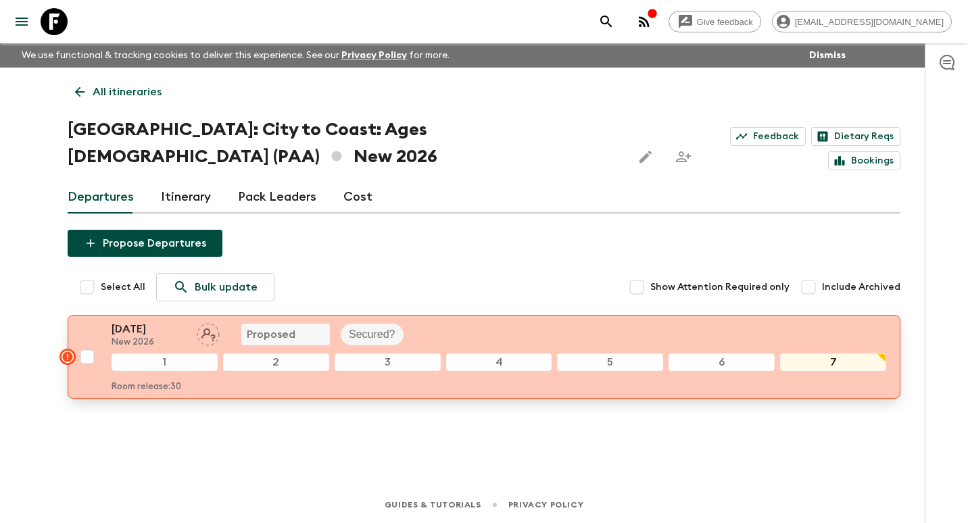
click at [145, 337] on p "New 2026" at bounding box center [149, 342] width 74 height 11
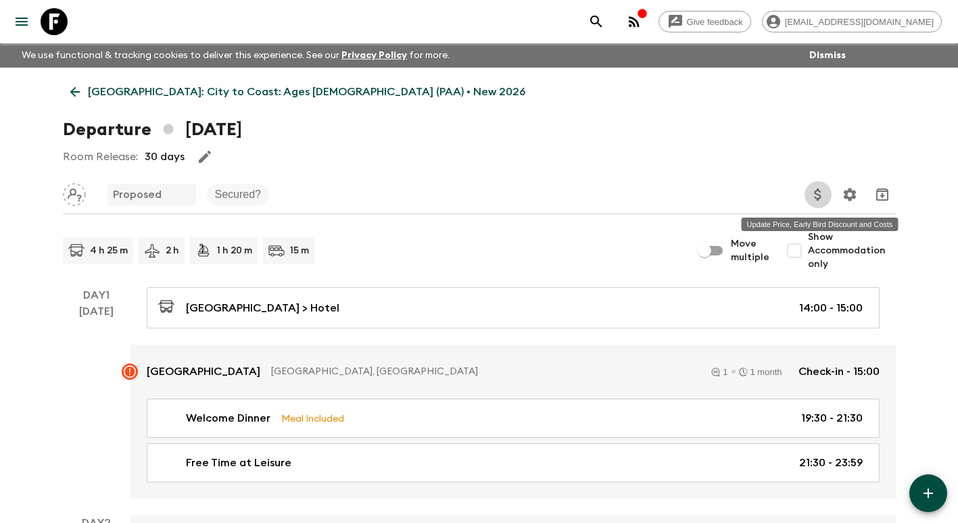
click at [820, 187] on icon "Update Price, Early Bird Discount and Costs" at bounding box center [818, 195] width 16 height 16
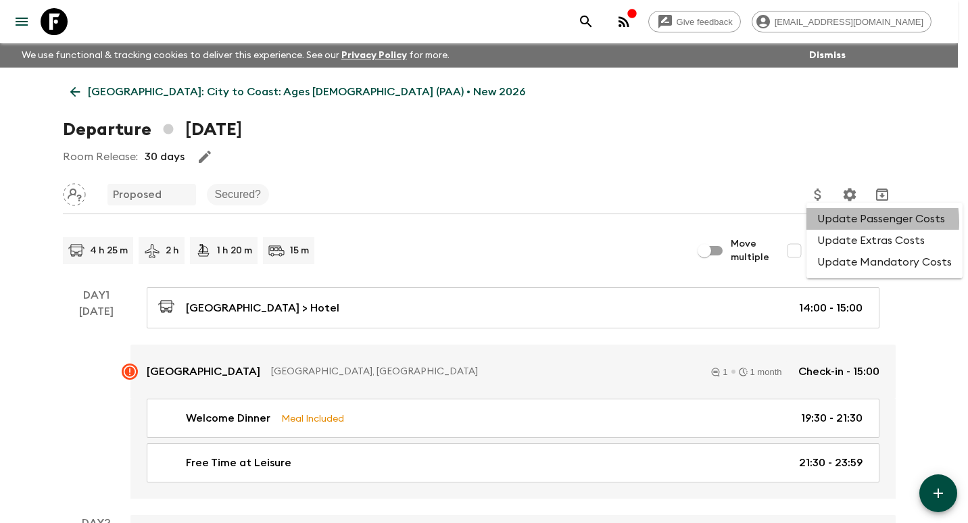
click at [851, 222] on li "Update Passenger Costs" at bounding box center [885, 219] width 156 height 22
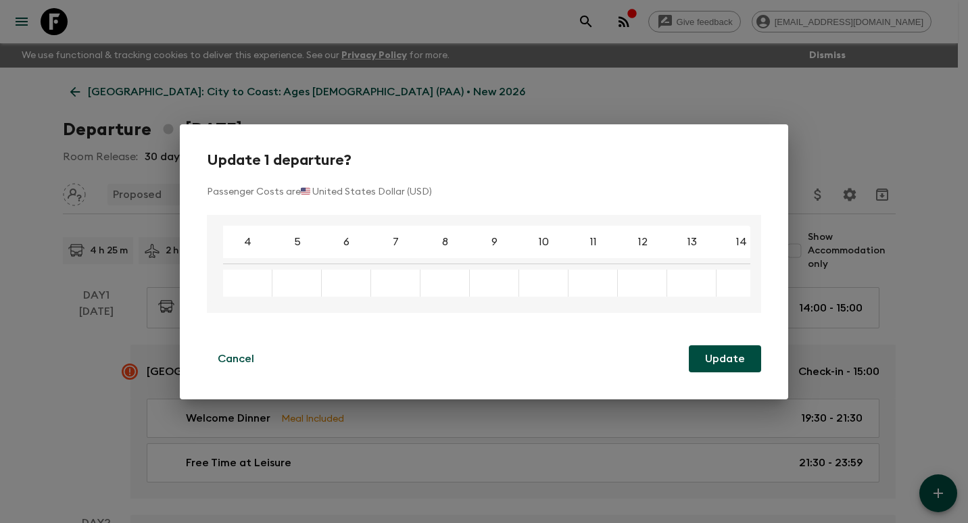
click at [253, 286] on div "Enter a new cost to update all selected instances" at bounding box center [247, 283] width 49 height 27
click at [247, 264] on table "4 5 6 7 8 9 10 11 12 13 14 15 16 17 18" at bounding box center [586, 261] width 753 height 82
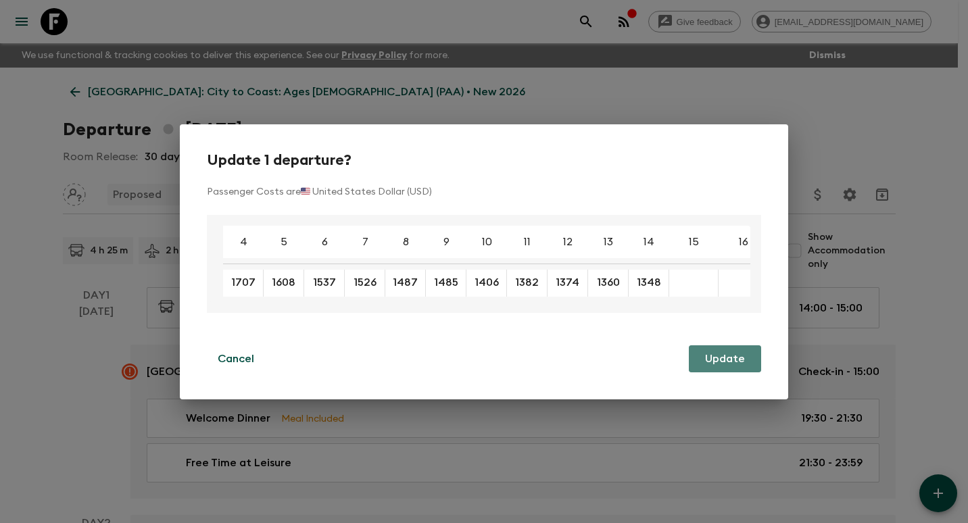
click at [701, 350] on button "Update" at bounding box center [725, 359] width 72 height 27
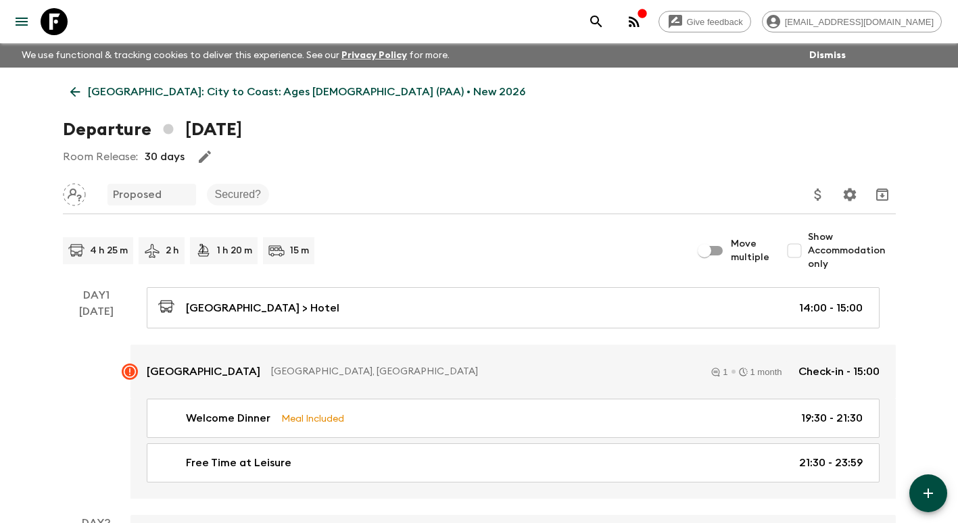
click at [820, 190] on icon "Update Price, Early Bird Discount and Costs" at bounding box center [817, 195] width 7 height 12
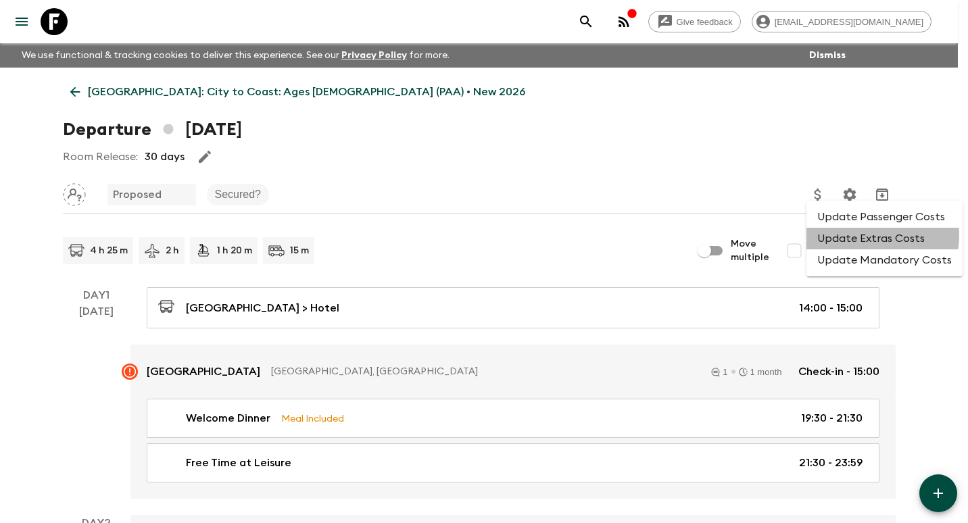
click at [861, 235] on li "Update Extras Costs" at bounding box center [885, 239] width 156 height 22
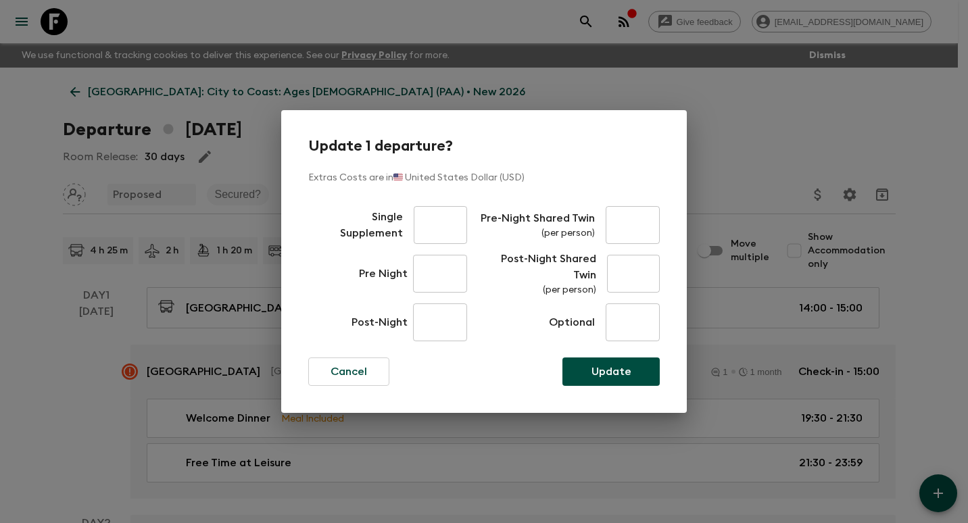
click at [427, 220] on input "text" at bounding box center [440, 225] width 53 height 38
click at [431, 277] on input "text" at bounding box center [440, 274] width 54 height 38
click at [446, 331] on input "text" at bounding box center [440, 323] width 54 height 38
click at [648, 229] on input "text" at bounding box center [633, 225] width 54 height 38
click at [638, 276] on input "text" at bounding box center [633, 274] width 53 height 38
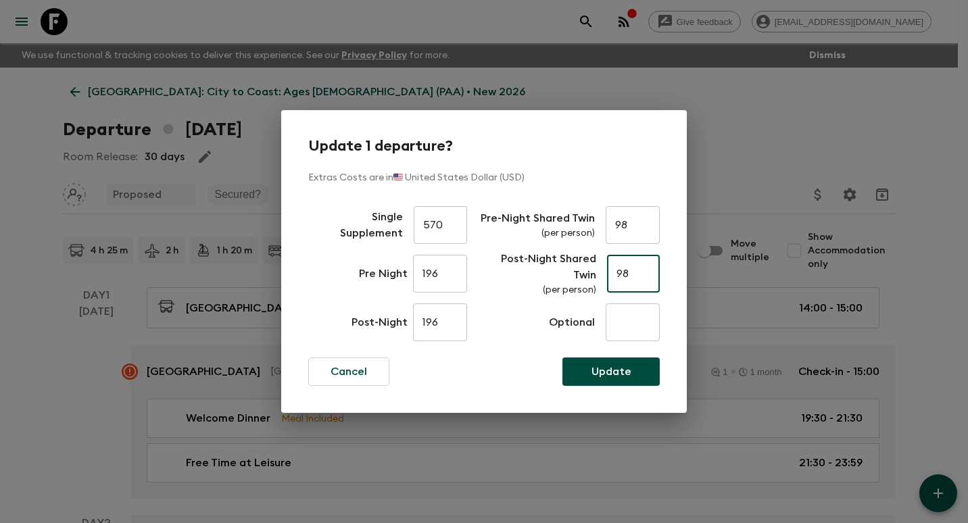
click at [634, 332] on input "text" at bounding box center [633, 323] width 54 height 38
click at [629, 362] on button "Update" at bounding box center [611, 372] width 97 height 28
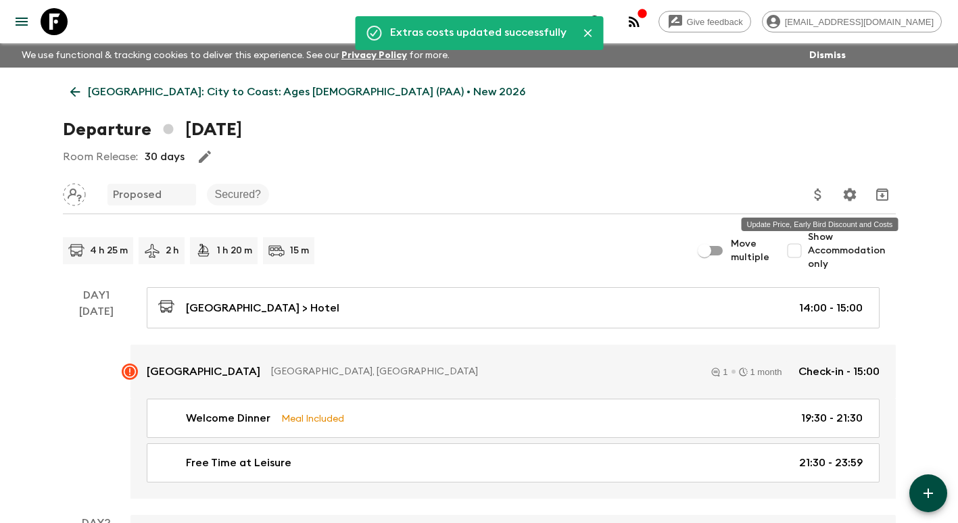
click at [818, 195] on icon "Update Price, Early Bird Discount and Costs" at bounding box center [817, 195] width 7 height 12
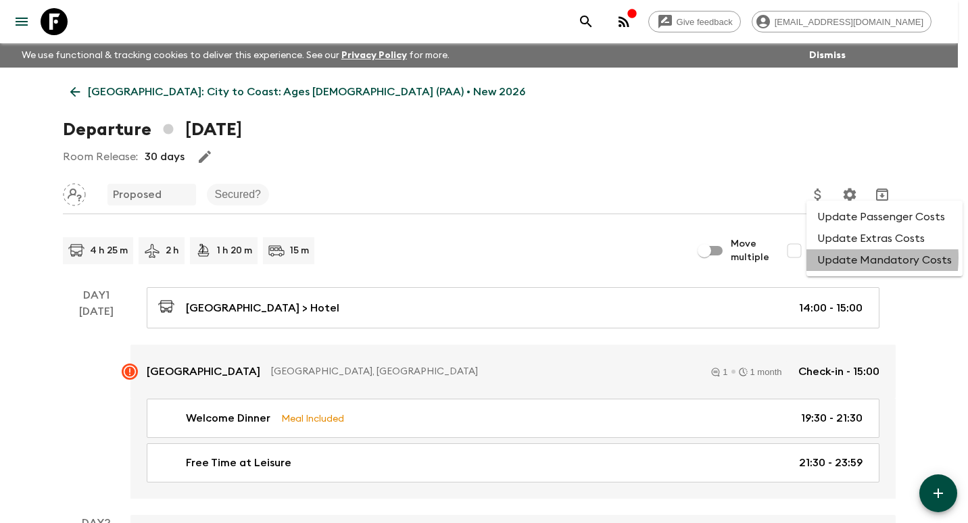
click at [827, 258] on li "Update Mandatory Costs" at bounding box center [885, 261] width 156 height 22
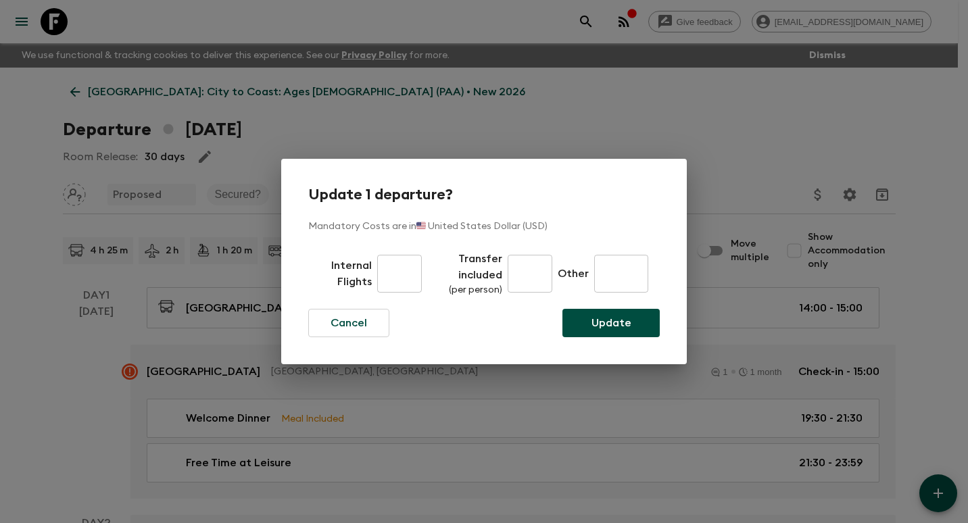
click at [419, 272] on input "text" at bounding box center [399, 274] width 45 height 38
click at [520, 269] on input "196" at bounding box center [530, 274] width 45 height 38
drag, startPoint x: 511, startPoint y: 275, endPoint x: 556, endPoint y: 278, distance: 45.4
click at [556, 278] on div "Internal Flights 570 ​ Transfer included (per person) 196 ​ Other 196 ​" at bounding box center [484, 274] width 352 height 49
click at [617, 318] on p "Update" at bounding box center [612, 323] width 40 height 16
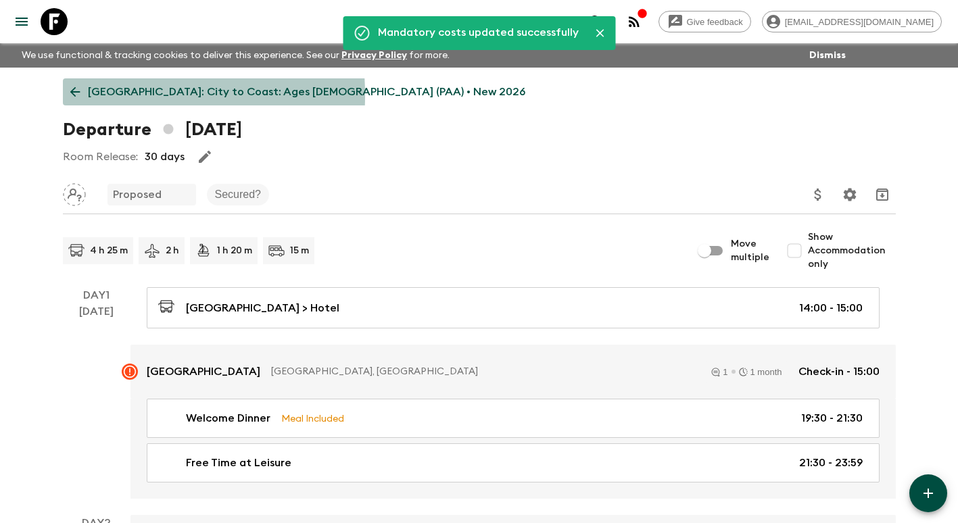
click at [78, 95] on icon at bounding box center [75, 92] width 15 height 15
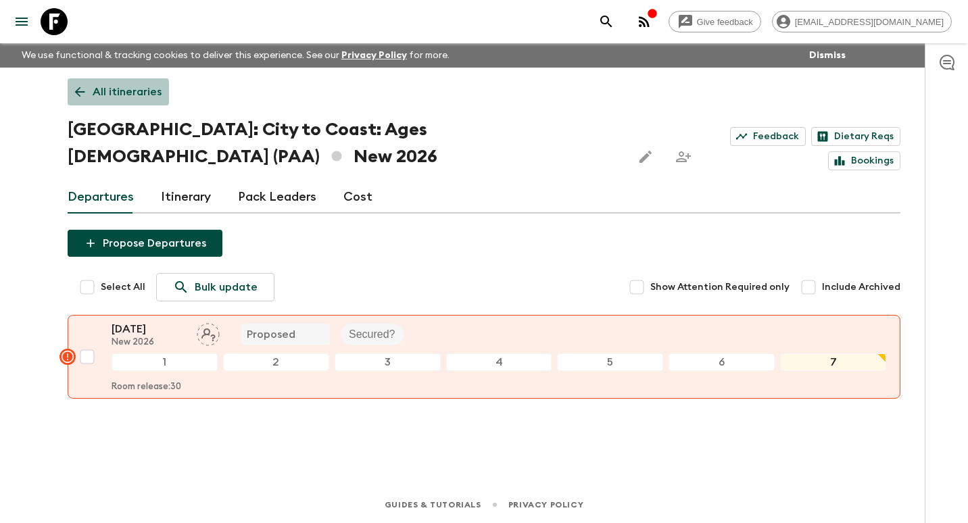
click at [76, 94] on icon at bounding box center [79, 92] width 15 height 15
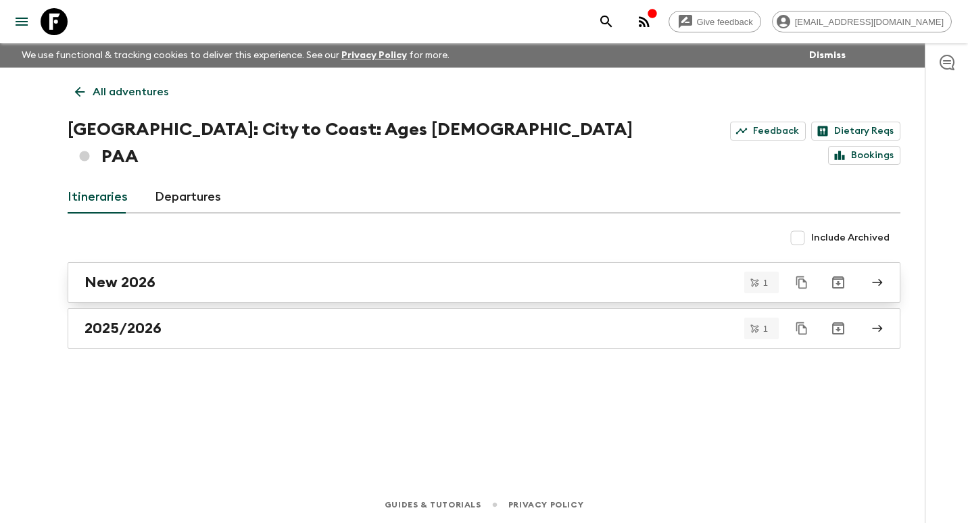
click at [220, 274] on div "New 2026" at bounding box center [472, 283] width 774 height 18
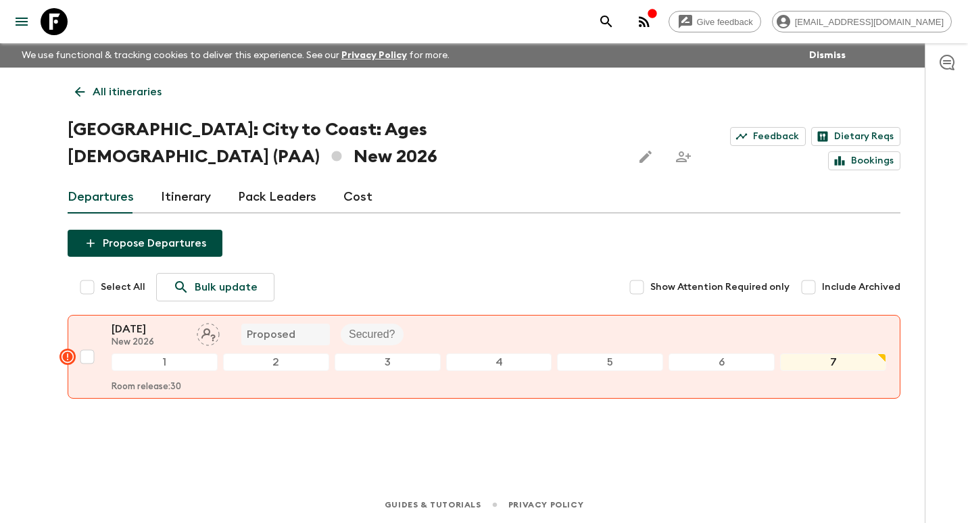
click at [358, 181] on link "Cost" at bounding box center [358, 197] width 29 height 32
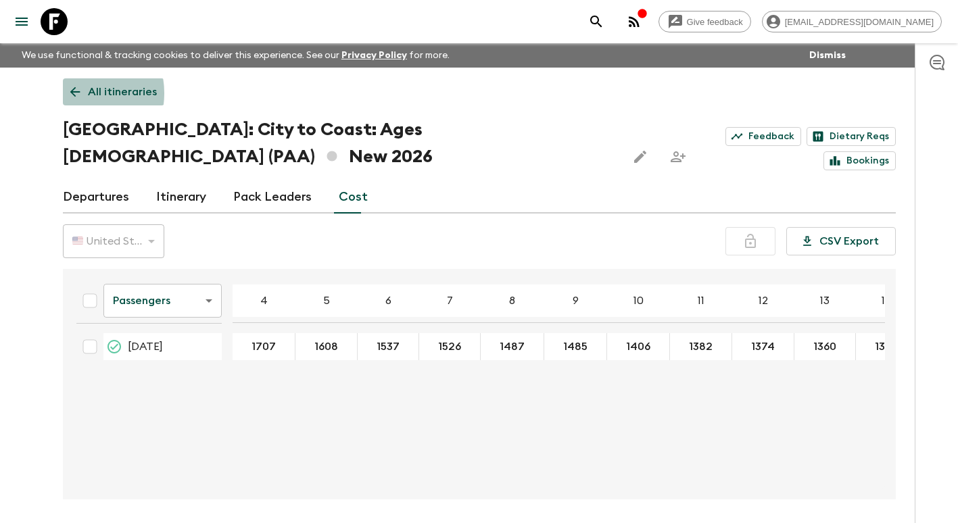
click at [73, 93] on icon at bounding box center [75, 92] width 15 height 15
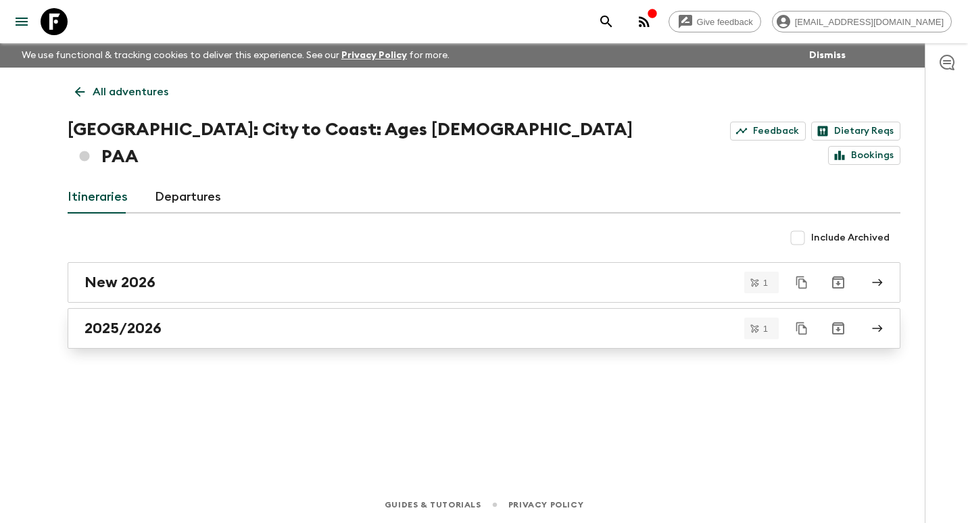
click at [164, 320] on div "2025/2026" at bounding box center [472, 329] width 774 height 18
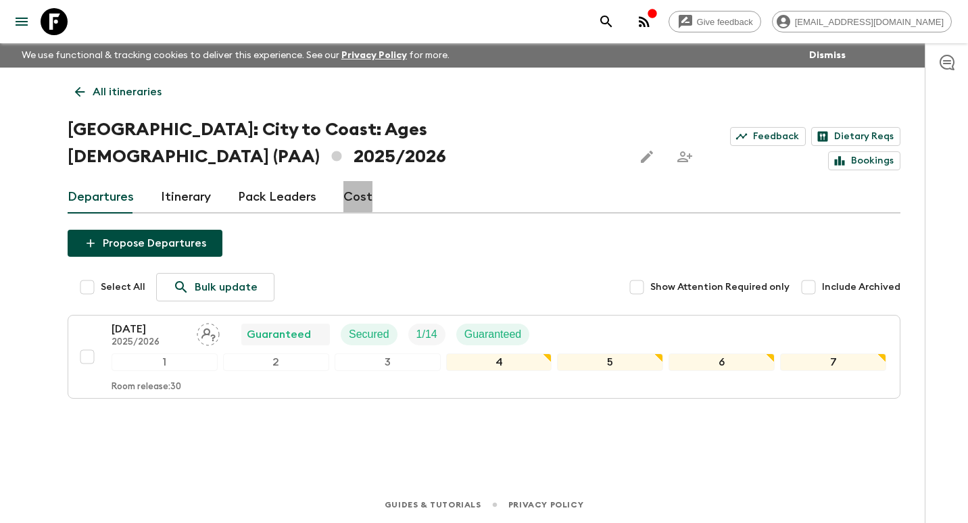
click at [346, 181] on link "Cost" at bounding box center [358, 197] width 29 height 32
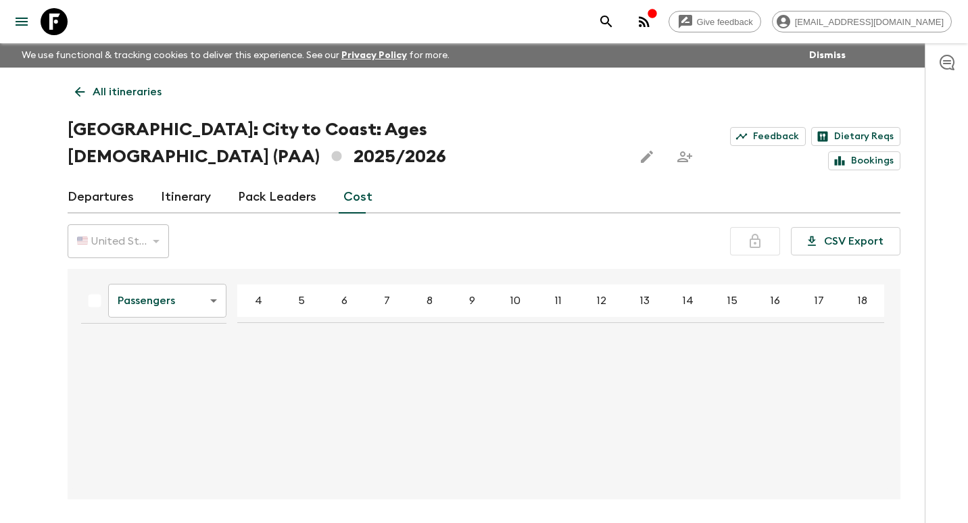
click at [212, 279] on body "Give feedback [EMAIL_ADDRESS][DOMAIN_NAME] We use functional & tracking cookies…" at bounding box center [484, 287] width 968 height 574
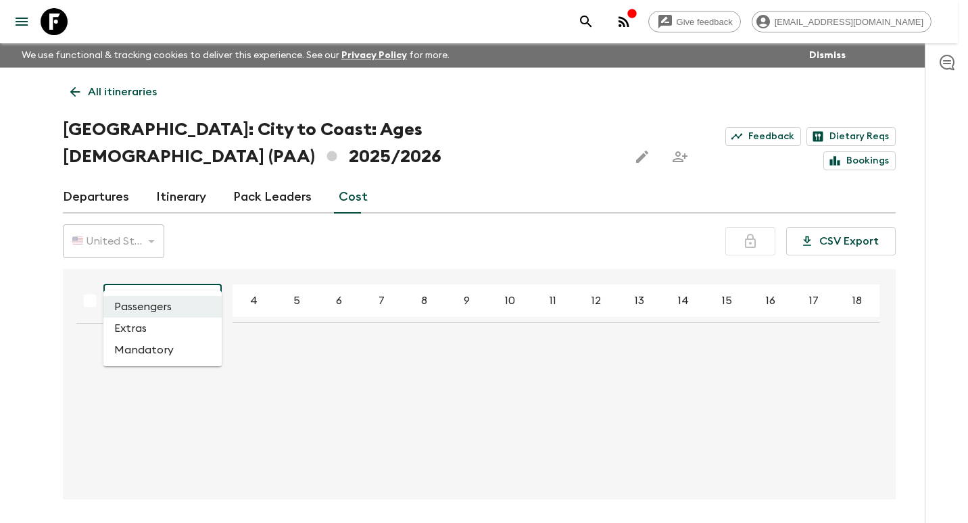
click at [212, 279] on div at bounding box center [484, 261] width 968 height 523
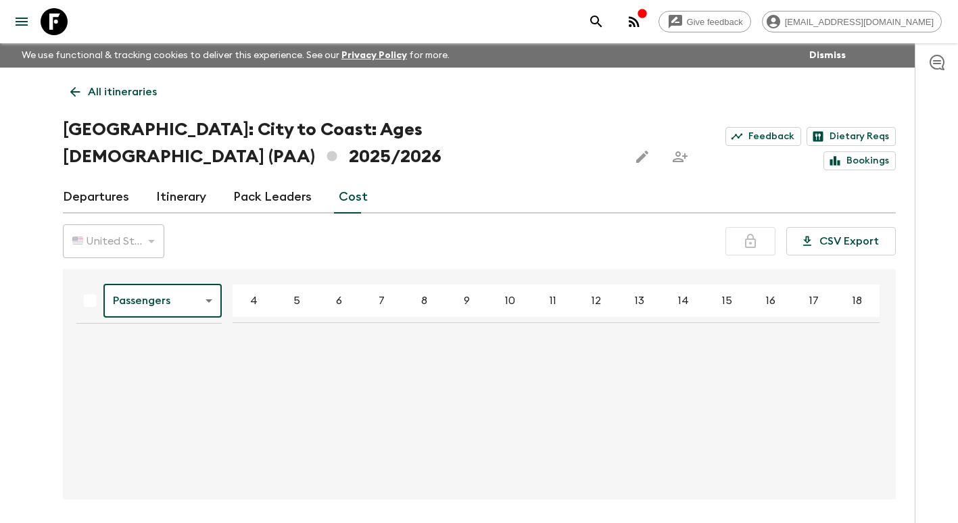
click at [318, 333] on div "Passengers passengersCost ​ 4 5 6 7 8 9 10 11 12 13 14 15 16 17 18" at bounding box center [476, 384] width 820 height 209
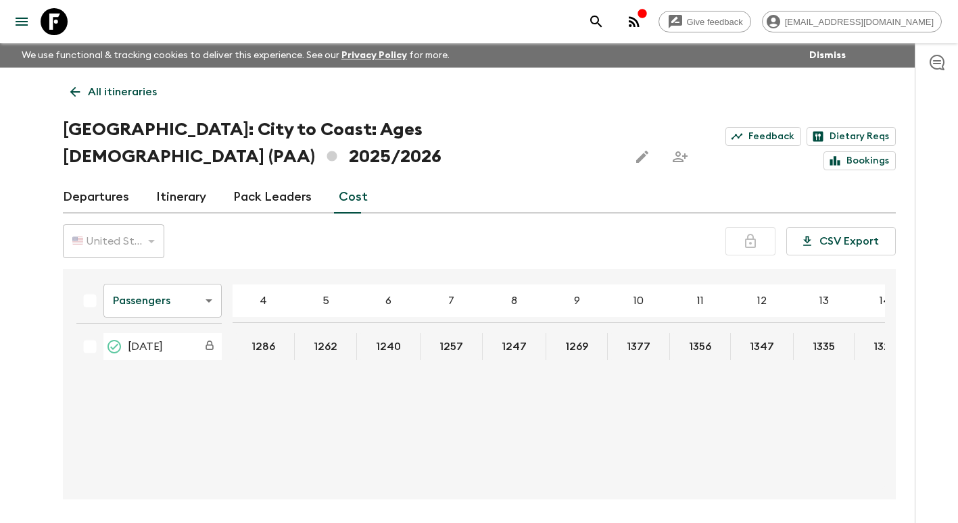
click at [289, 339] on div "Passengers passengersCost ​ 4 5 6 7 8 9 10 11 12 13 14 15 16 17 18 [DATE] 1286 …" at bounding box center [476, 384] width 820 height 209
drag, startPoint x: 289, startPoint y: 338, endPoint x: 264, endPoint y: 345, distance: 25.3
click at [264, 345] on div "Passengers passengersCost ​ 4 5 6 7 8 9 10 11 12 13 14 15 16 17 18 [DATE] 1286 …" at bounding box center [476, 384] width 820 height 209
click at [298, 333] on button "1262" at bounding box center [326, 346] width 56 height 27
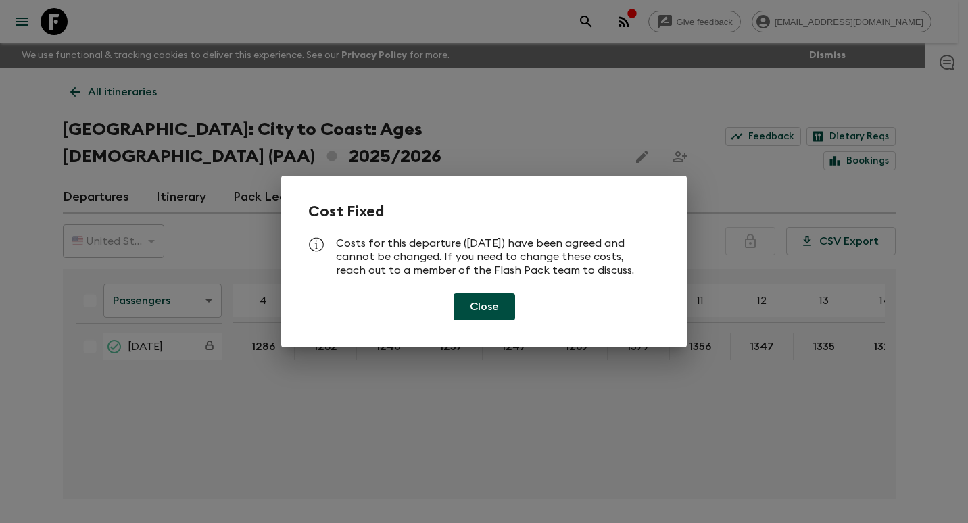
click at [475, 308] on button "Close" at bounding box center [485, 306] width 62 height 27
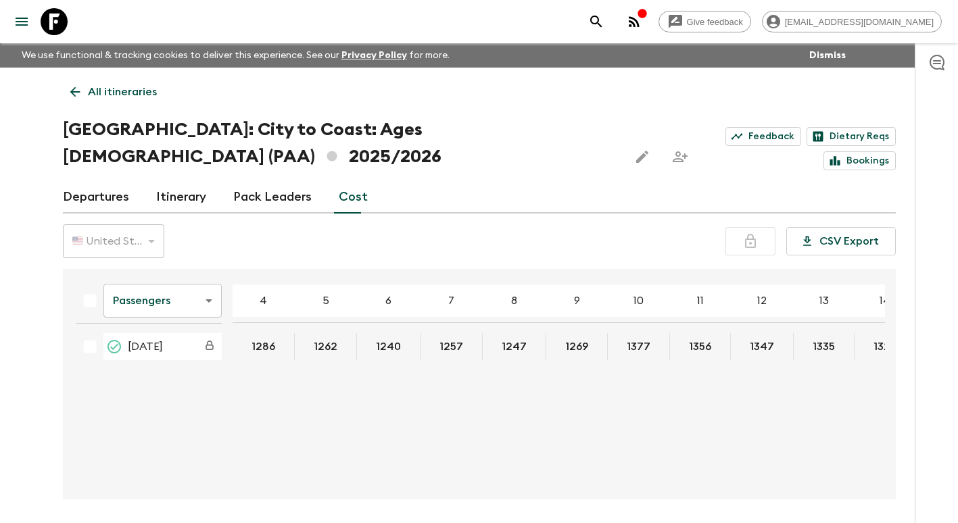
click at [473, 383] on div "Passengers passengersCost ​ 4 5 6 7 8 9 10 11 12 13 14 15 16 17 18 [DATE] 1286 …" at bounding box center [476, 384] width 820 height 209
click at [70, 94] on icon at bounding box center [75, 92] width 15 height 15
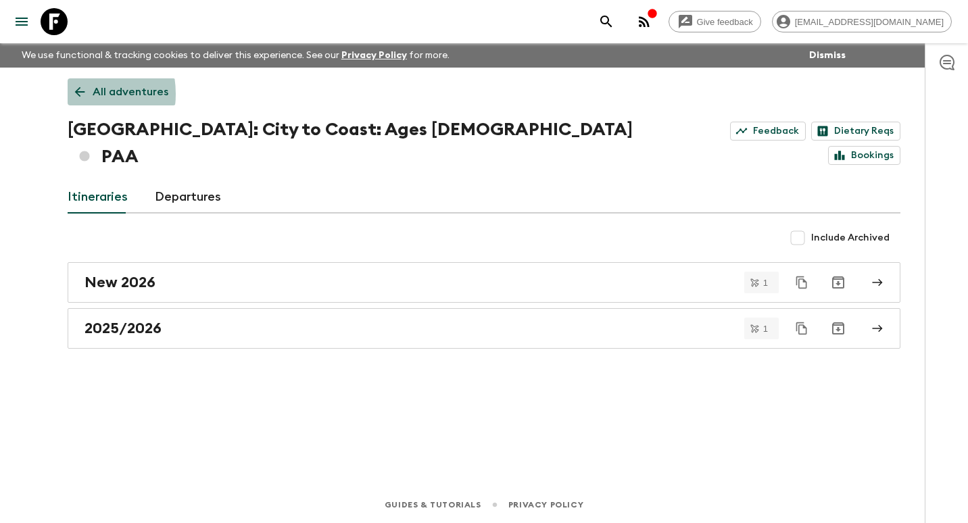
click at [70, 94] on link "All adventures" at bounding box center [122, 91] width 108 height 27
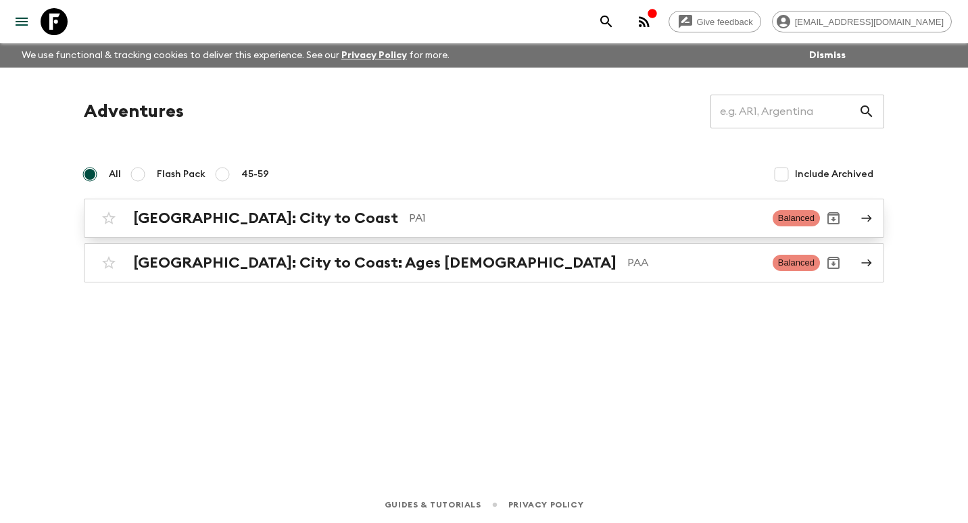
click at [269, 231] on div "[GEOGRAPHIC_DATA]: City to Coast PA1 Balanced" at bounding box center [457, 218] width 725 height 27
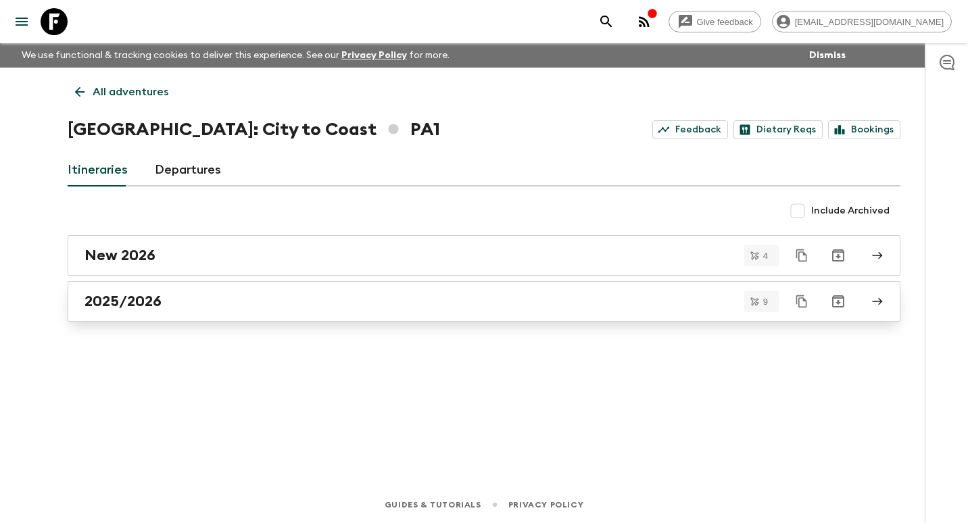
click at [124, 304] on h2 "2025/2026" at bounding box center [123, 302] width 77 height 18
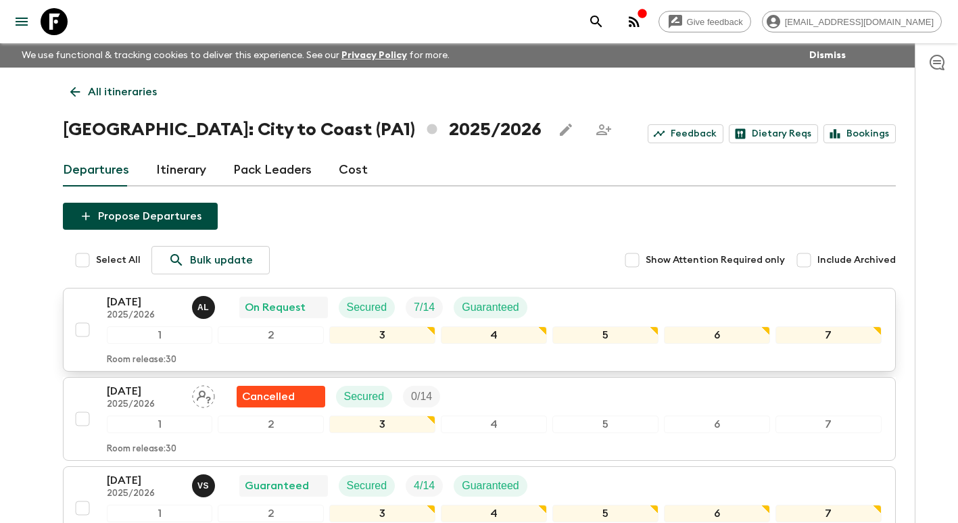
click at [156, 312] on p "2025/2026" at bounding box center [144, 315] width 74 height 11
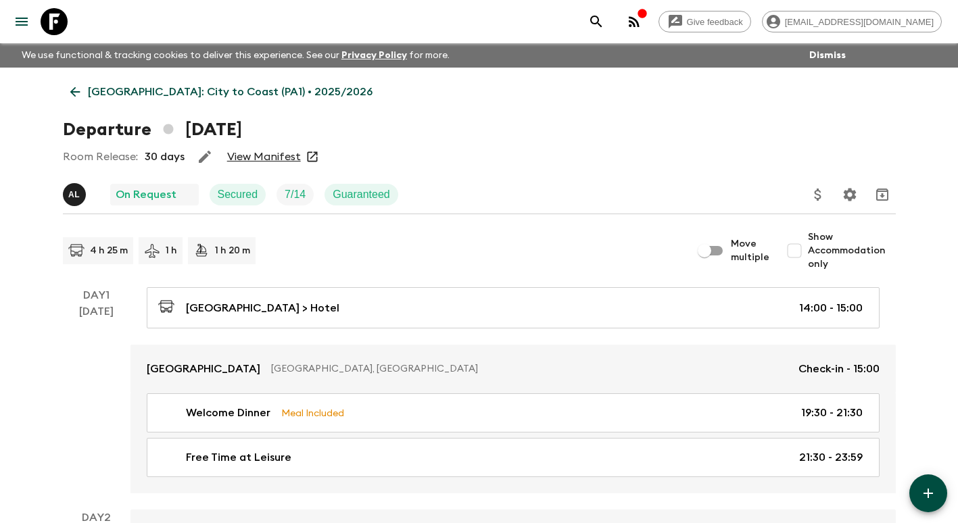
click at [820, 194] on icon "Update Price, Early Bird Discount and Costs" at bounding box center [818, 195] width 16 height 16
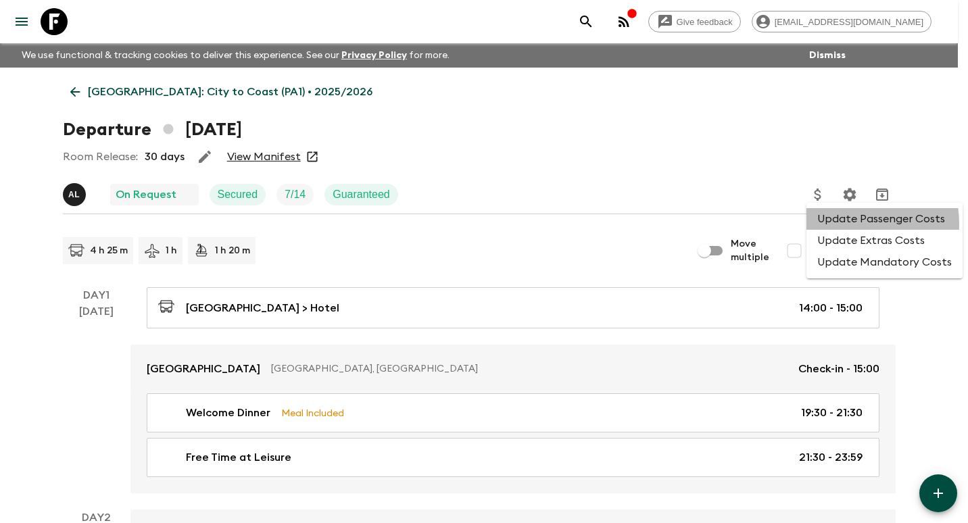
click at [834, 224] on li "Update Passenger Costs" at bounding box center [885, 219] width 156 height 22
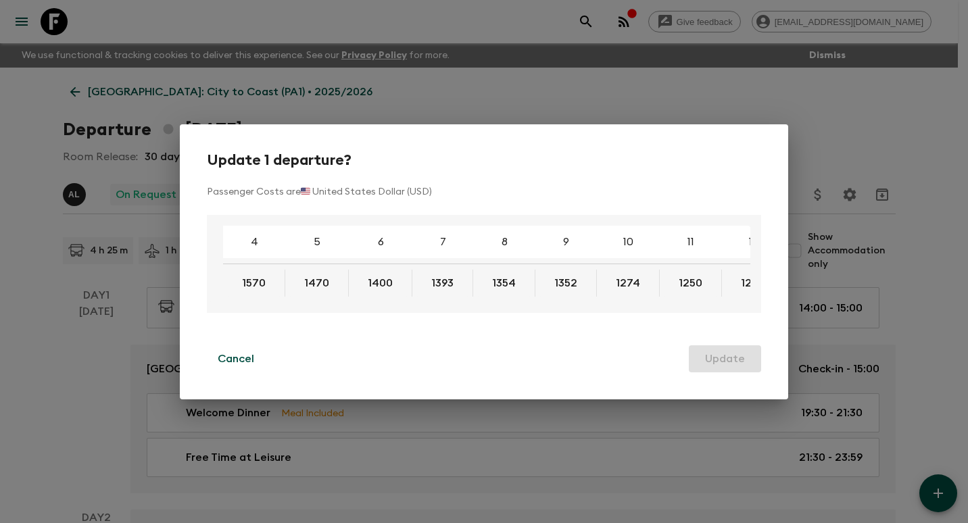
click at [16, 394] on div "Update 1 departure? Passenger Costs are 🇺🇸 United States Dollar (USD) 4 5 6 7 8…" at bounding box center [484, 261] width 968 height 523
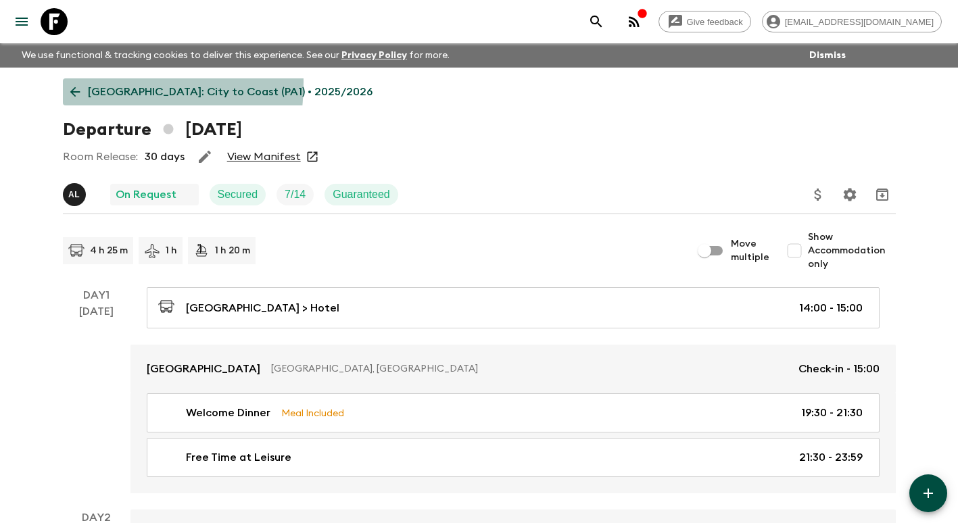
click at [68, 82] on link "[GEOGRAPHIC_DATA]: City to Coast (PA1) • 2025/2026" at bounding box center [221, 91] width 317 height 27
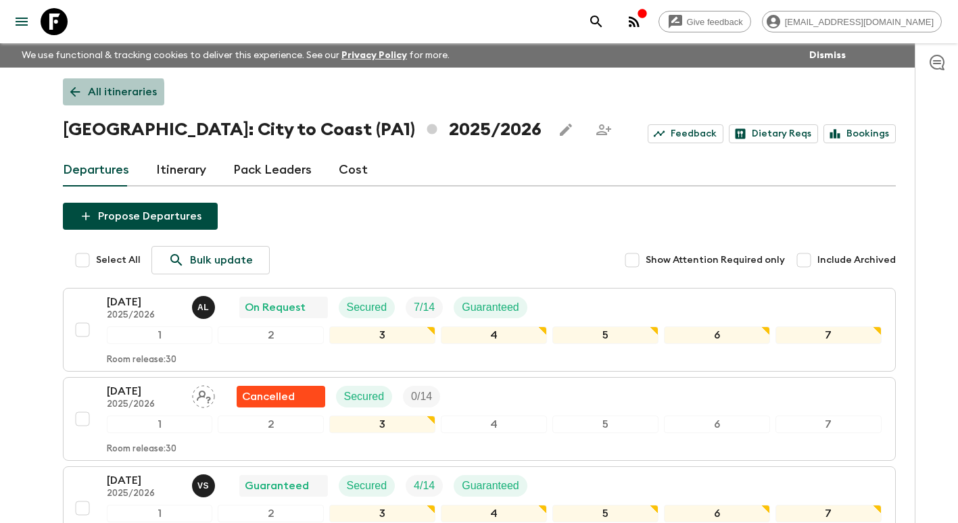
click at [74, 94] on icon at bounding box center [75, 92] width 15 height 15
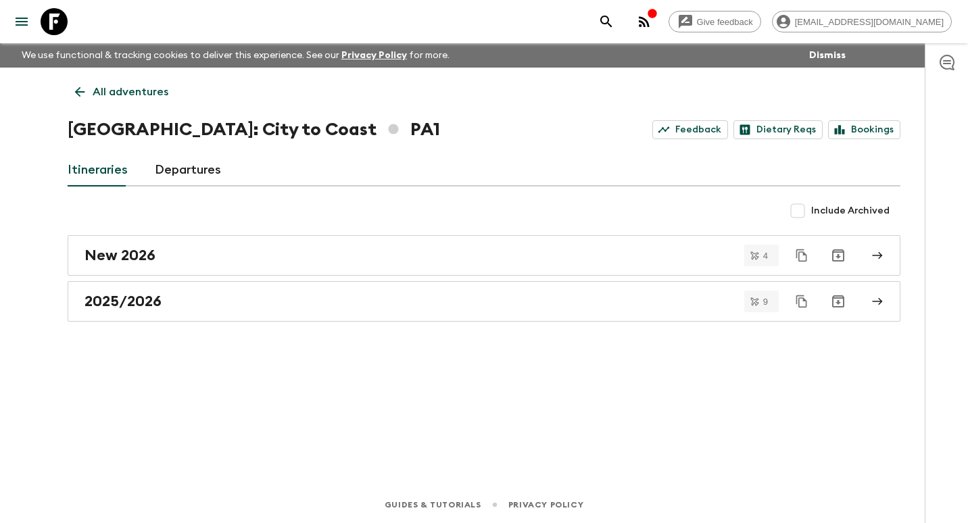
click at [89, 95] on link "All adventures" at bounding box center [122, 91] width 108 height 27
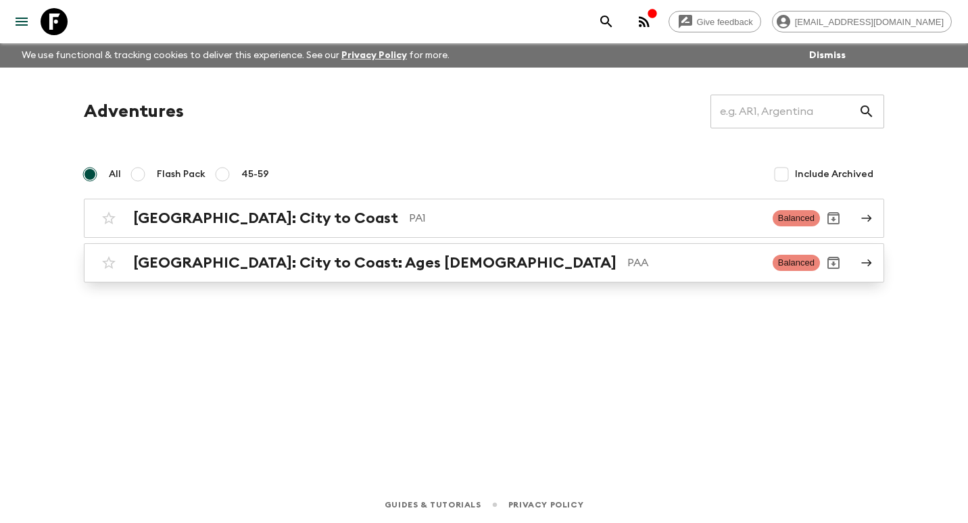
click at [291, 277] on link "[GEOGRAPHIC_DATA]: City to Coast: Ages [DEMOGRAPHIC_DATA] PAA Balanced" at bounding box center [484, 262] width 801 height 39
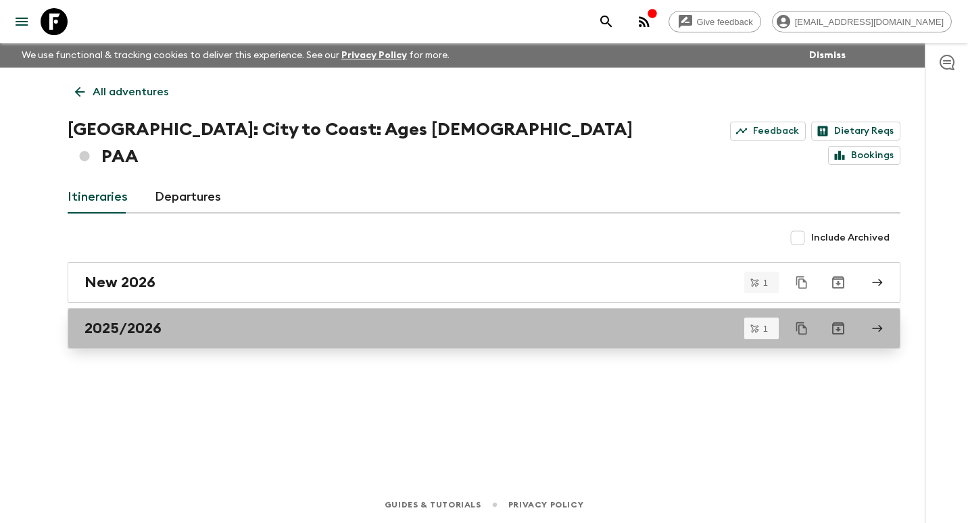
click at [246, 311] on link "2025/2026" at bounding box center [484, 328] width 833 height 41
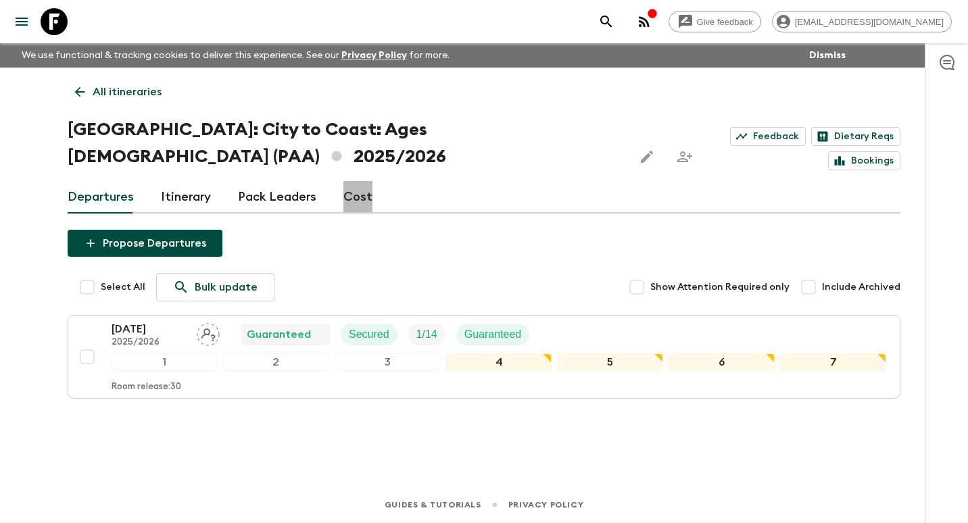
click at [354, 181] on link "Cost" at bounding box center [358, 197] width 29 height 32
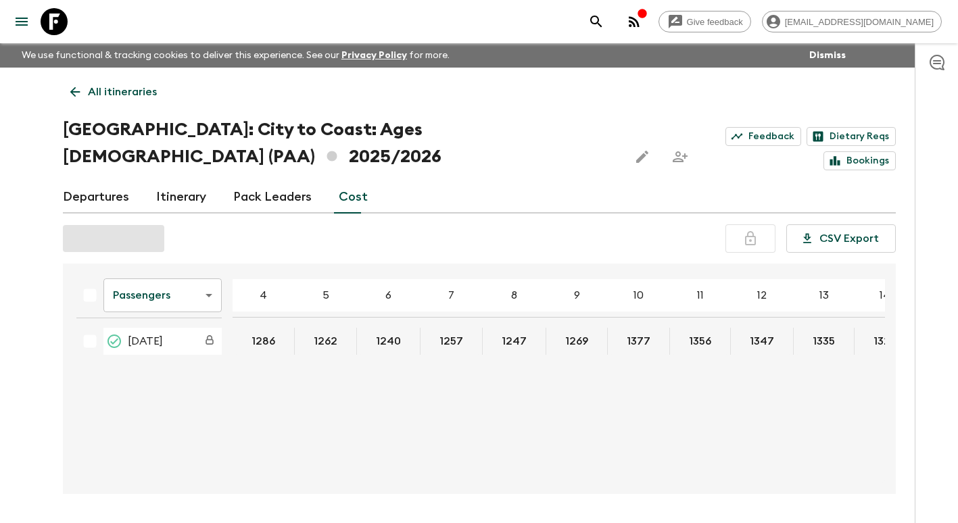
click at [87, 328] on div "[DATE]" at bounding box center [148, 341] width 145 height 27
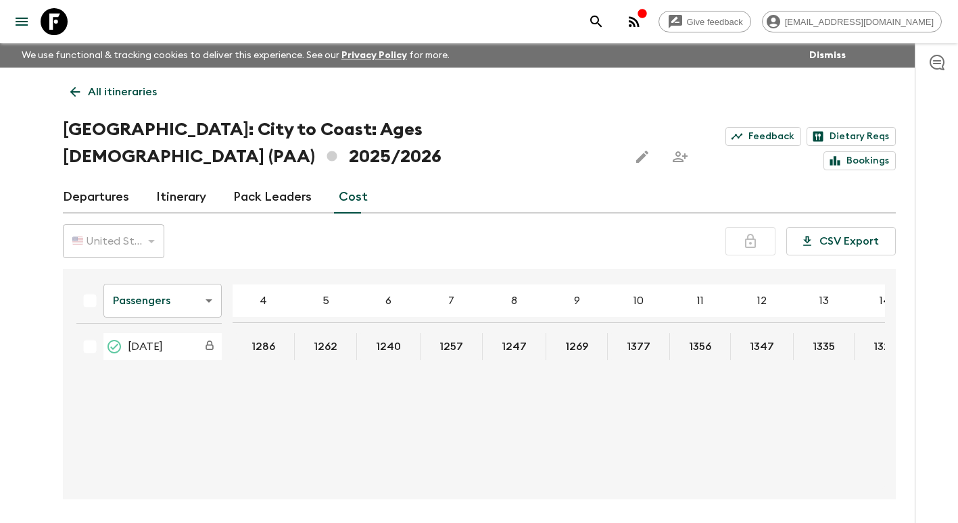
click at [91, 333] on div "[DATE]" at bounding box center [148, 346] width 145 height 27
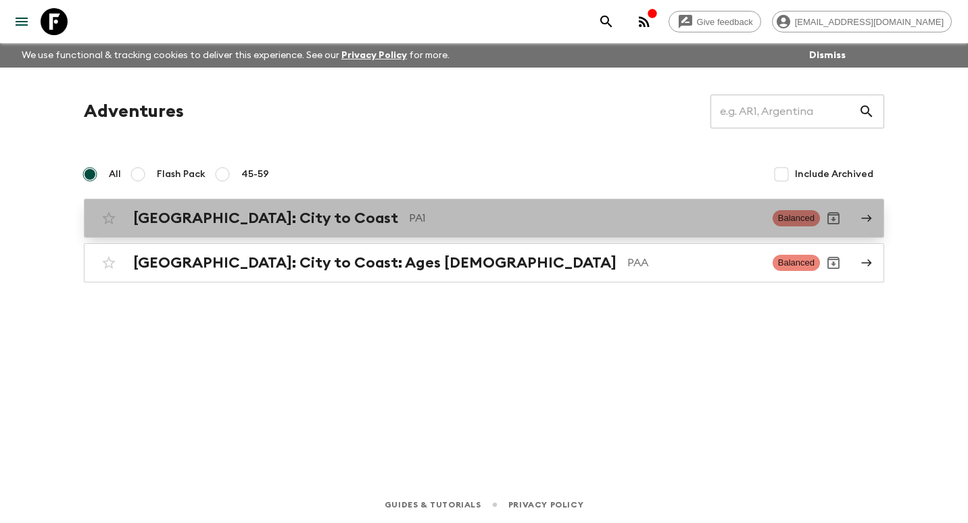
click at [306, 232] on link "[GEOGRAPHIC_DATA]: City to Coast PA1 Balanced" at bounding box center [484, 218] width 801 height 39
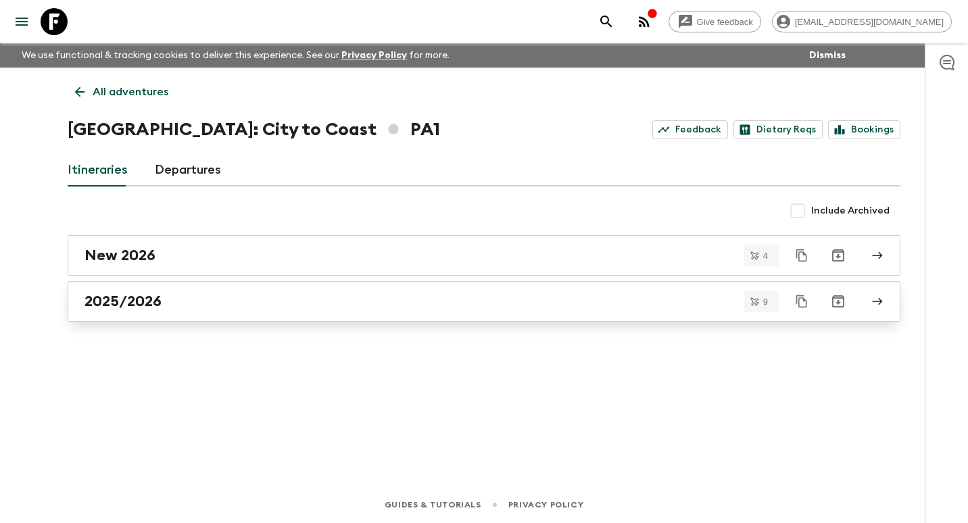
click at [204, 310] on link "2025/2026" at bounding box center [484, 301] width 833 height 41
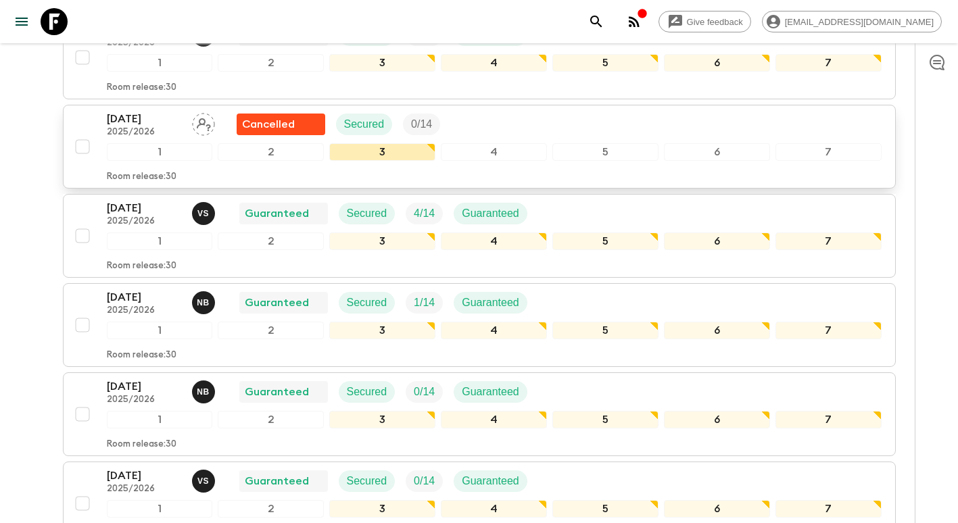
scroll to position [70, 0]
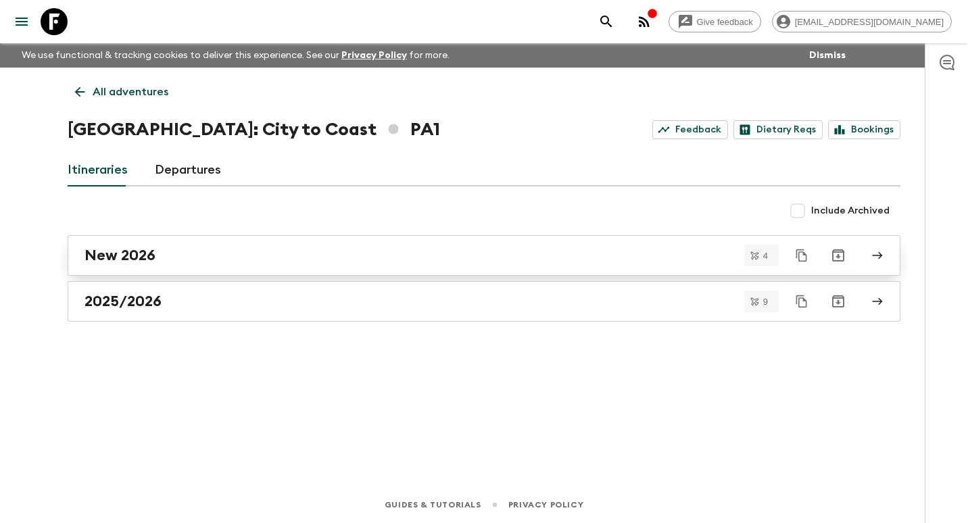
click at [185, 250] on div "New 2026" at bounding box center [472, 256] width 774 height 18
